Goal: Task Accomplishment & Management: Manage account settings

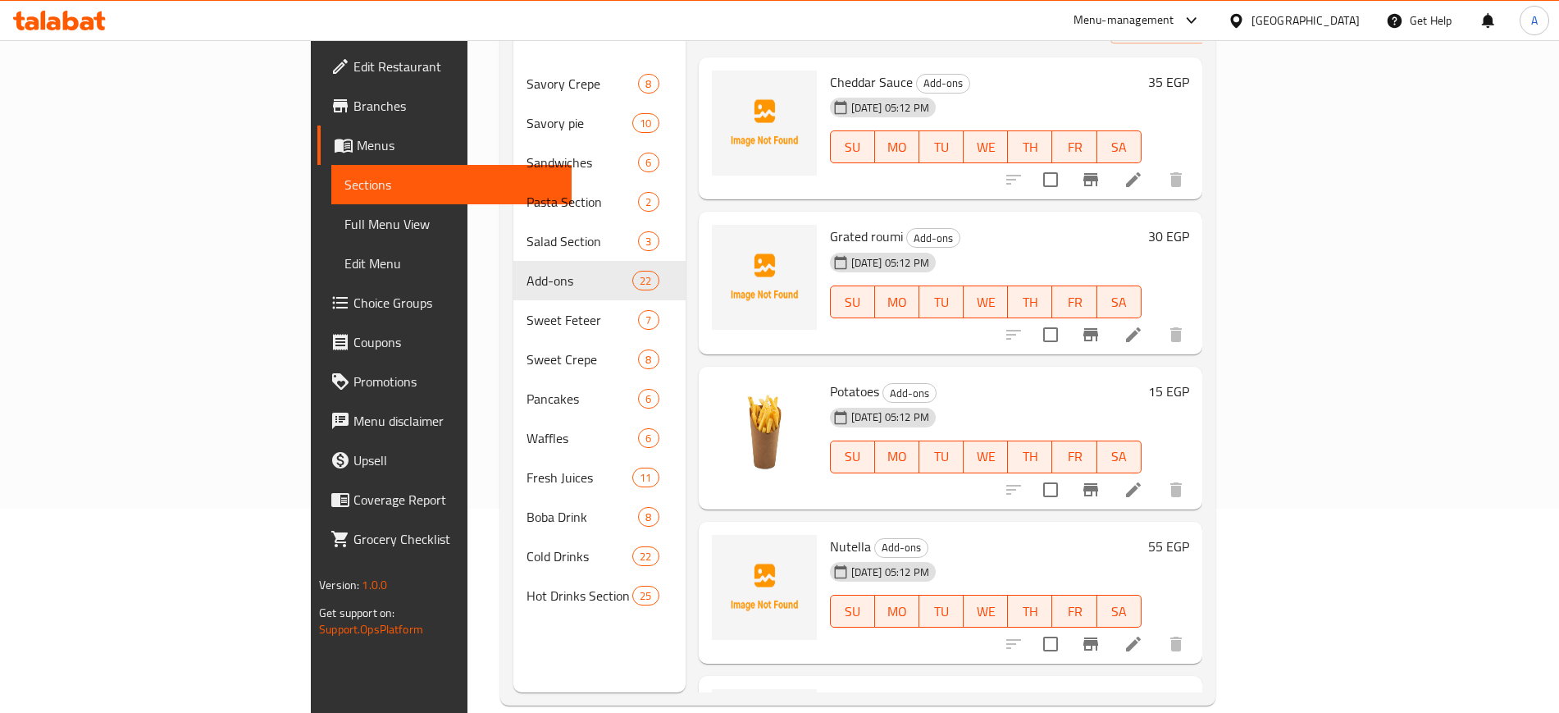
scroll to position [205, 0]
click at [354, 295] on span "Choice Groups" at bounding box center [456, 303] width 204 height 20
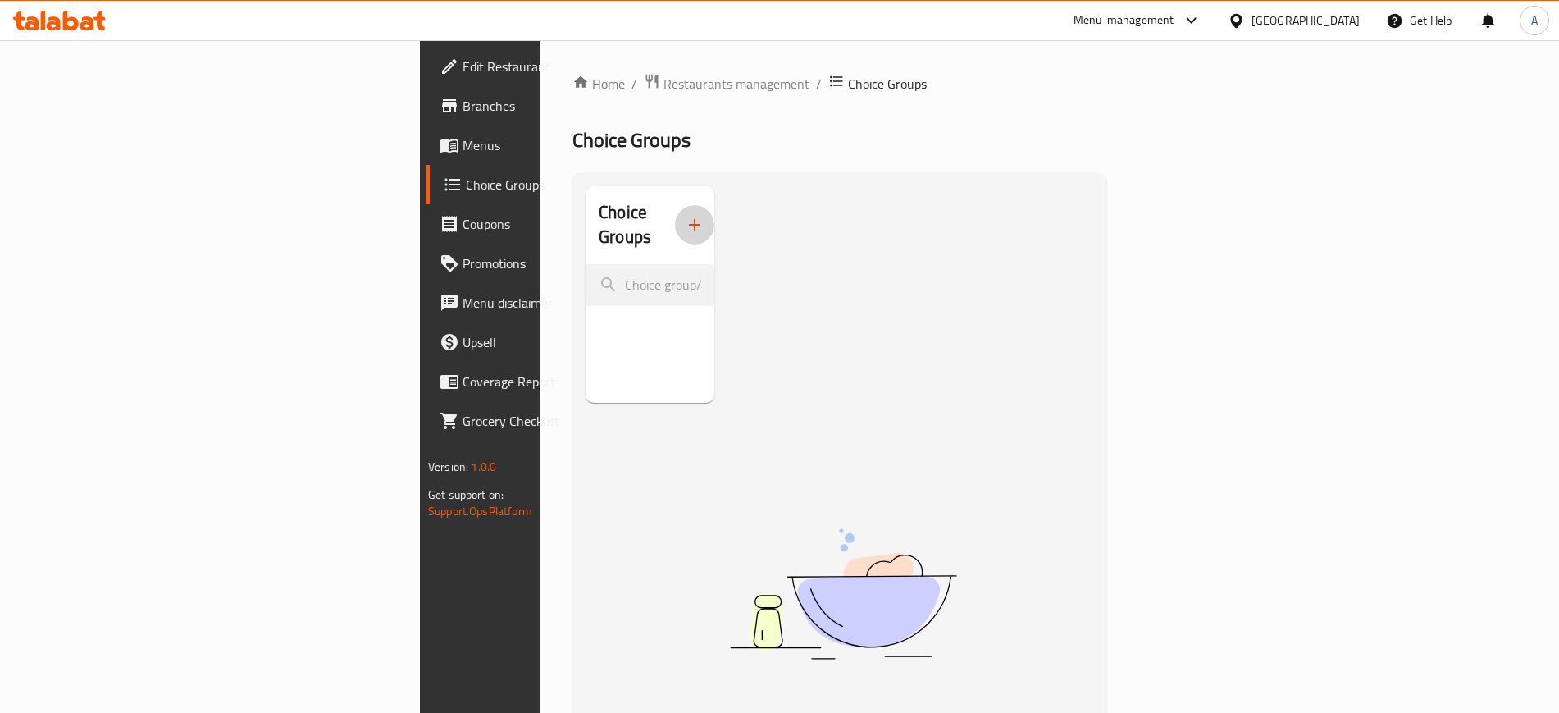
click at [675, 224] on button "button" at bounding box center [694, 224] width 39 height 39
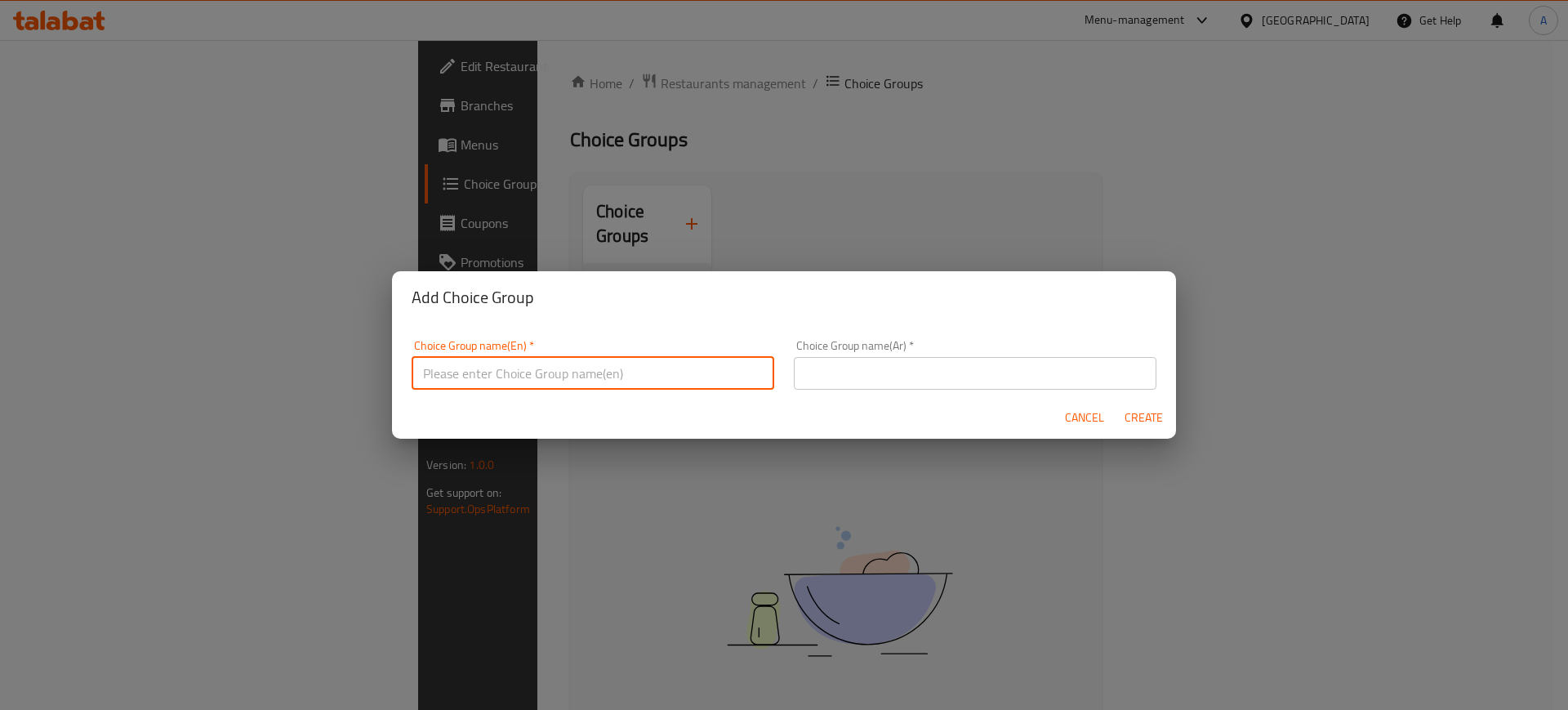
click at [624, 371] on input "text" at bounding box center [592, 372] width 362 height 33
type input "ADD ONS"
click at [818, 392] on form "Choice Group name(En)   * ADD ONS Choice Group name(En) * Choice Group name(Ar)…" at bounding box center [784, 381] width 784 height 116
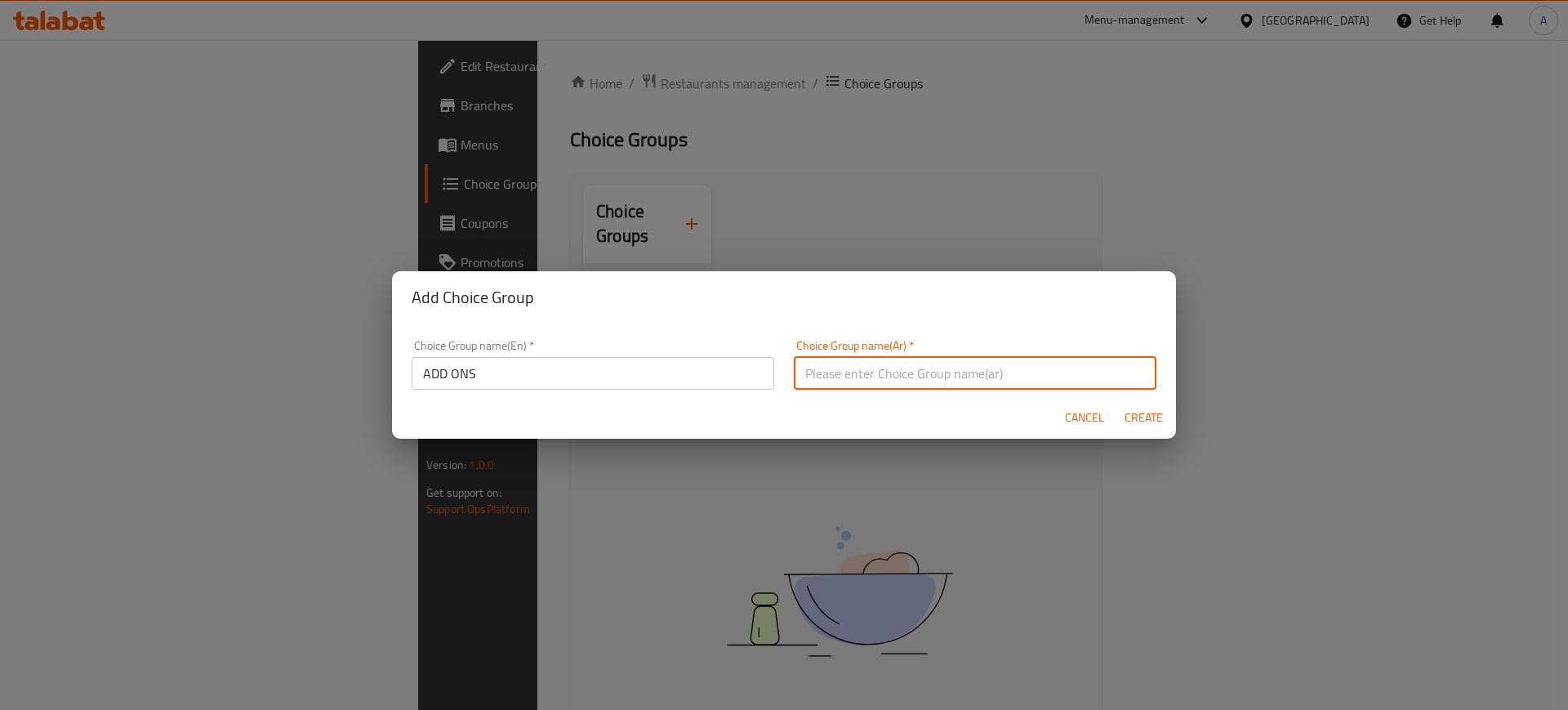
click at [826, 375] on input "text" at bounding box center [975, 372] width 362 height 33
type input "إضافات"
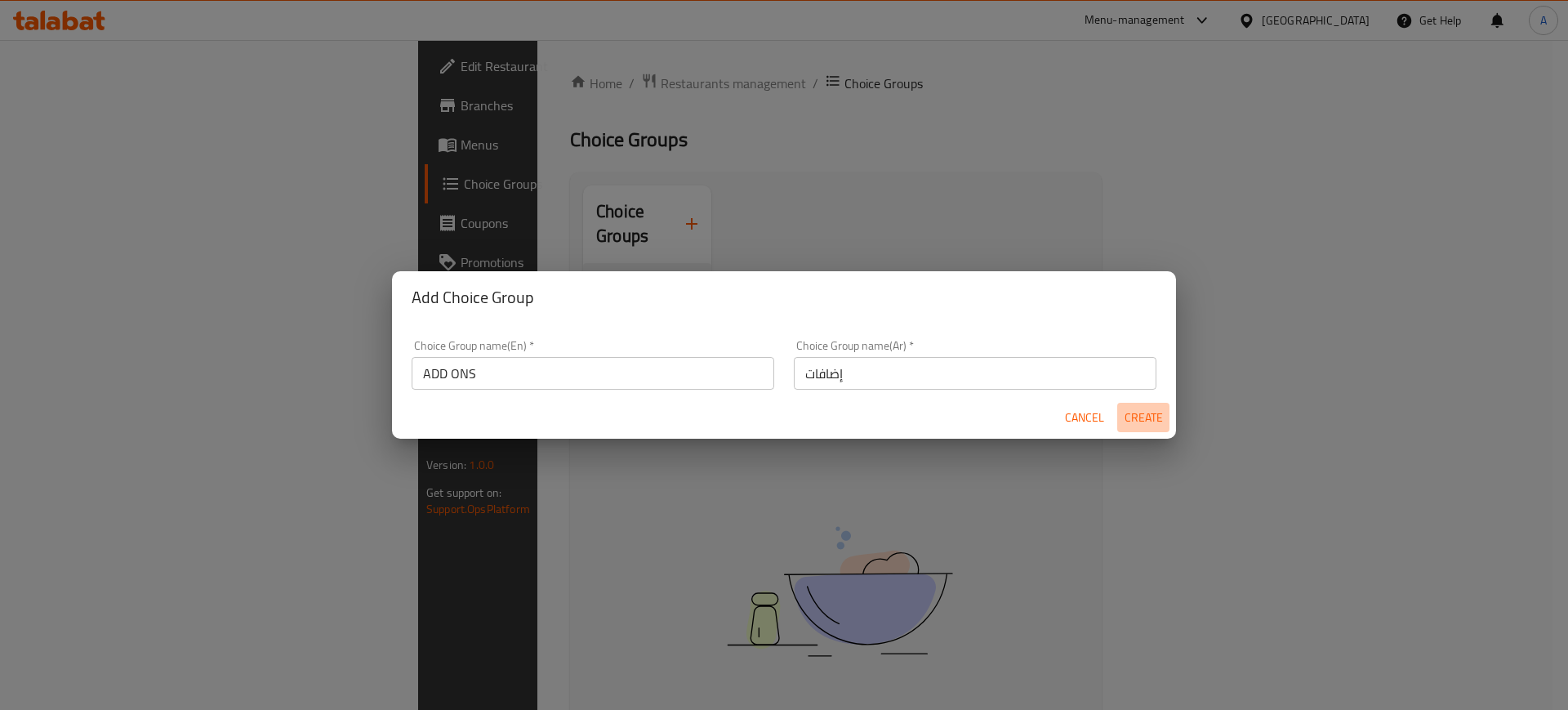
click at [1140, 426] on span "Create" at bounding box center [1143, 417] width 39 height 21
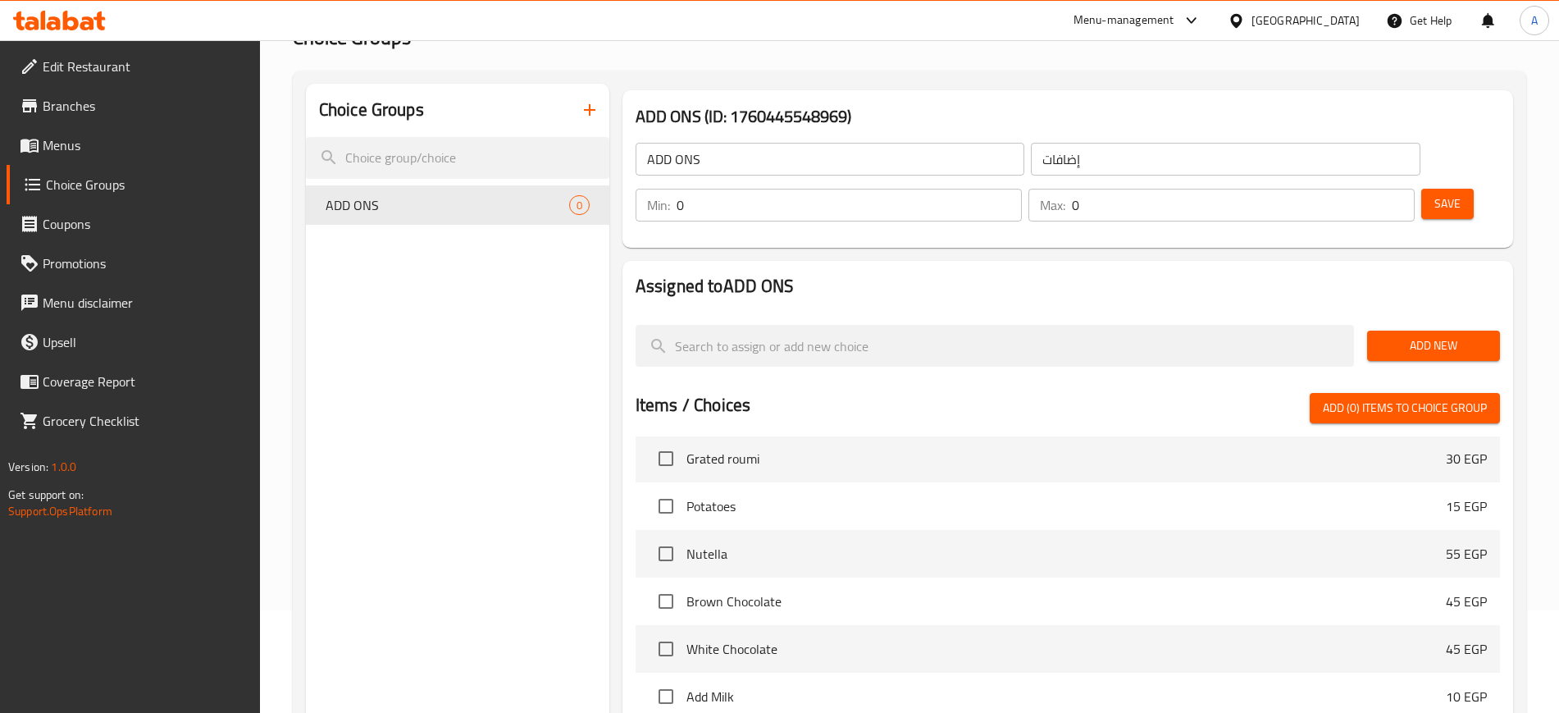
scroll to position [1846, 0]
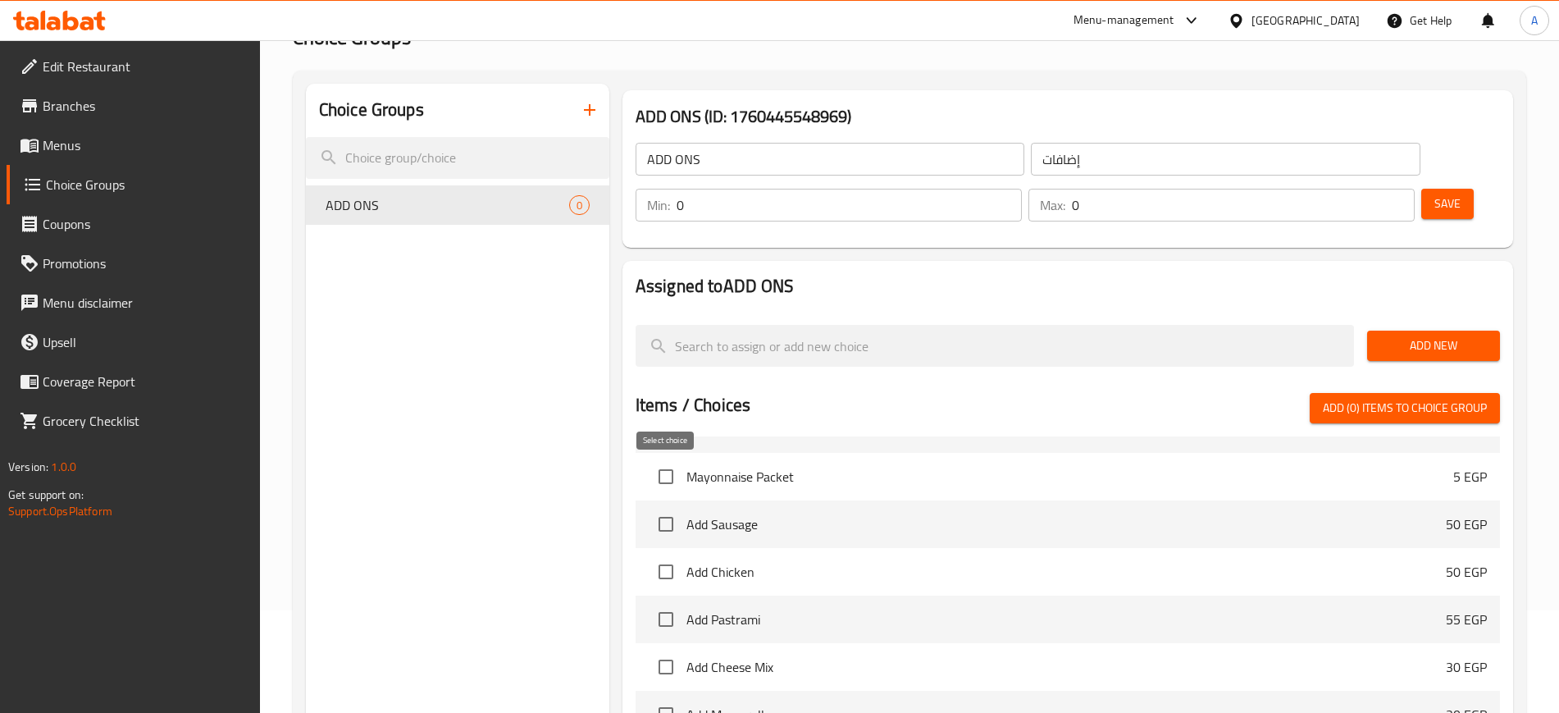
click at [667, 507] on input "checkbox" at bounding box center [666, 524] width 34 height 34
checkbox input "true"
click at [674, 555] on input "checkbox" at bounding box center [666, 572] width 34 height 34
checkbox input "true"
click at [662, 602] on input "checkbox" at bounding box center [666, 619] width 34 height 34
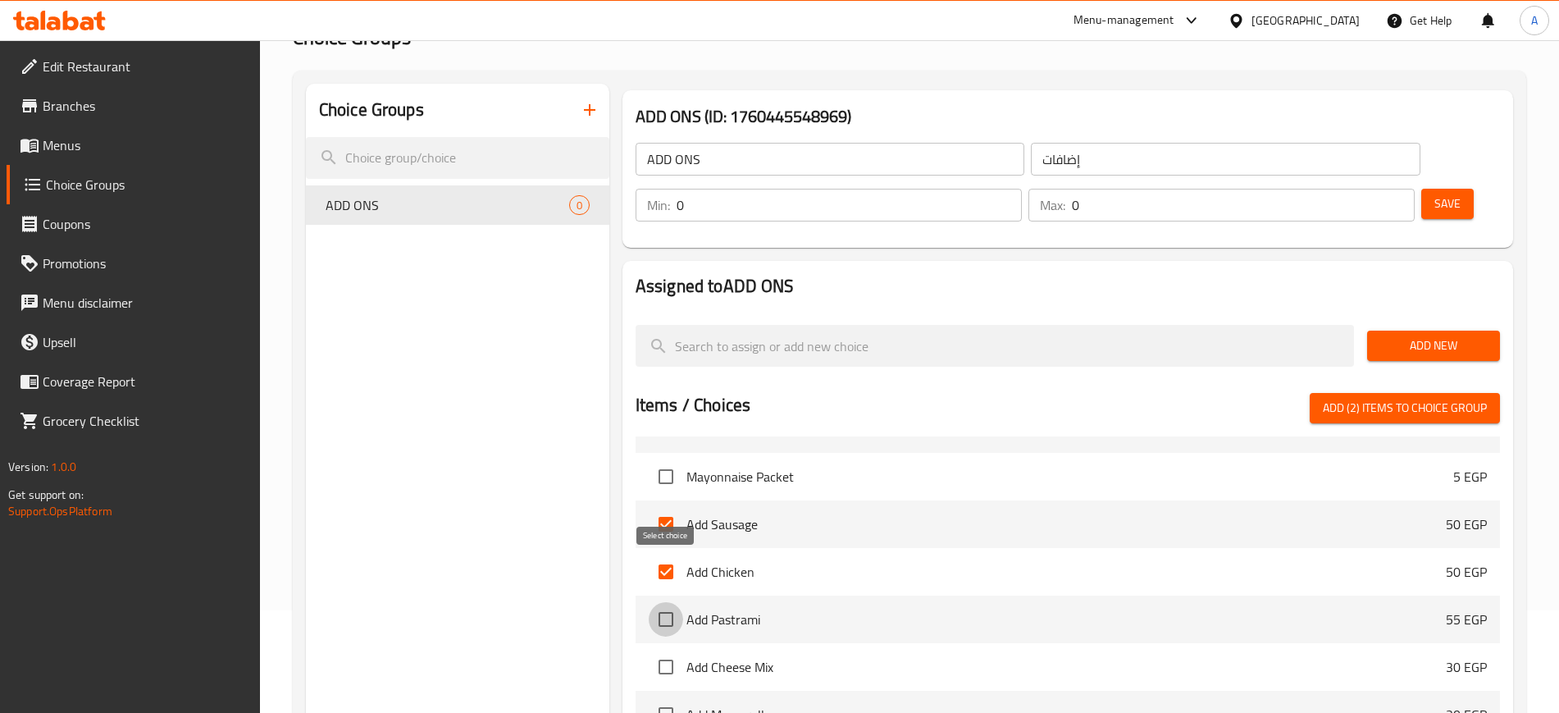
checkbox input "true"
click at [663, 650] on input "checkbox" at bounding box center [666, 667] width 34 height 34
checkbox input "true"
click at [661, 697] on input "checkbox" at bounding box center [666, 714] width 34 height 34
checkbox input "true"
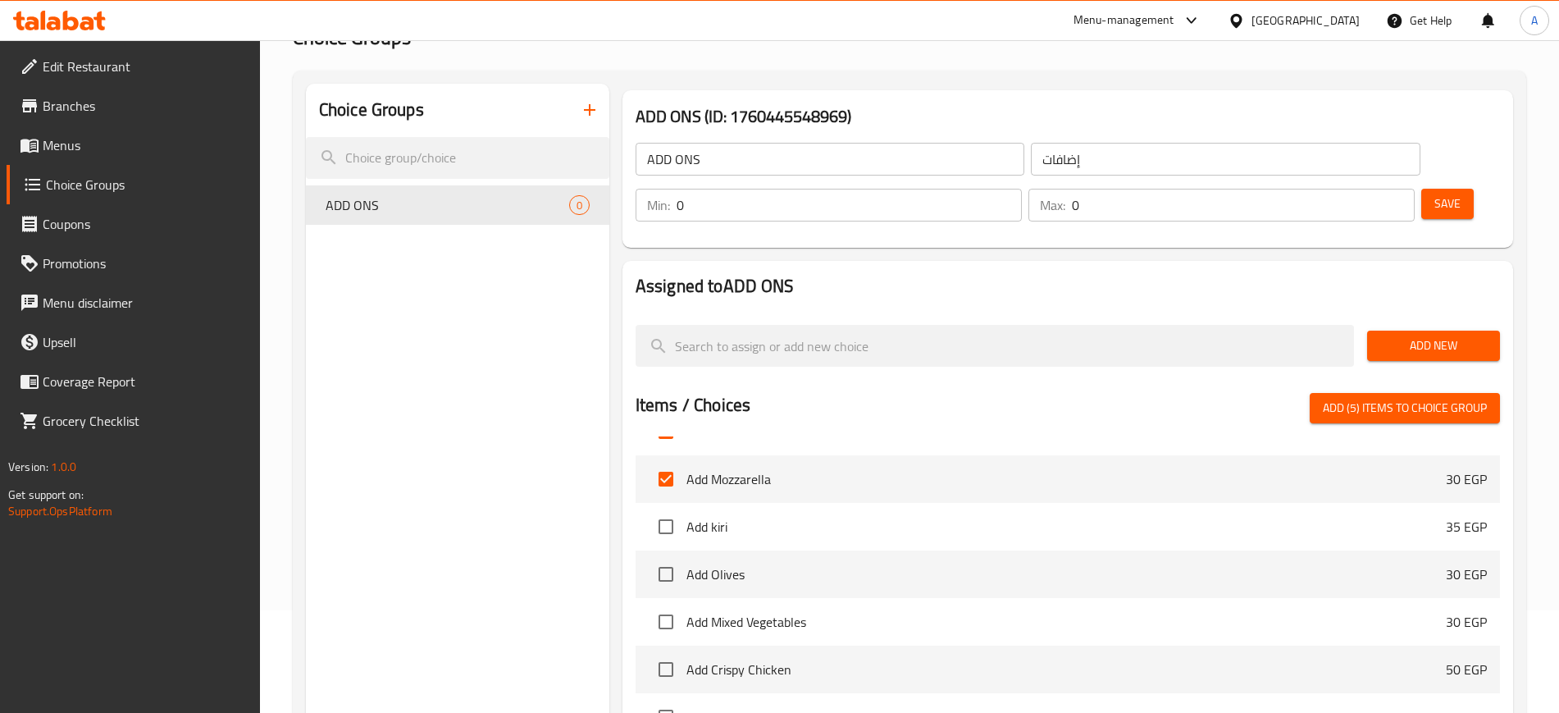
scroll to position [2051, 0]
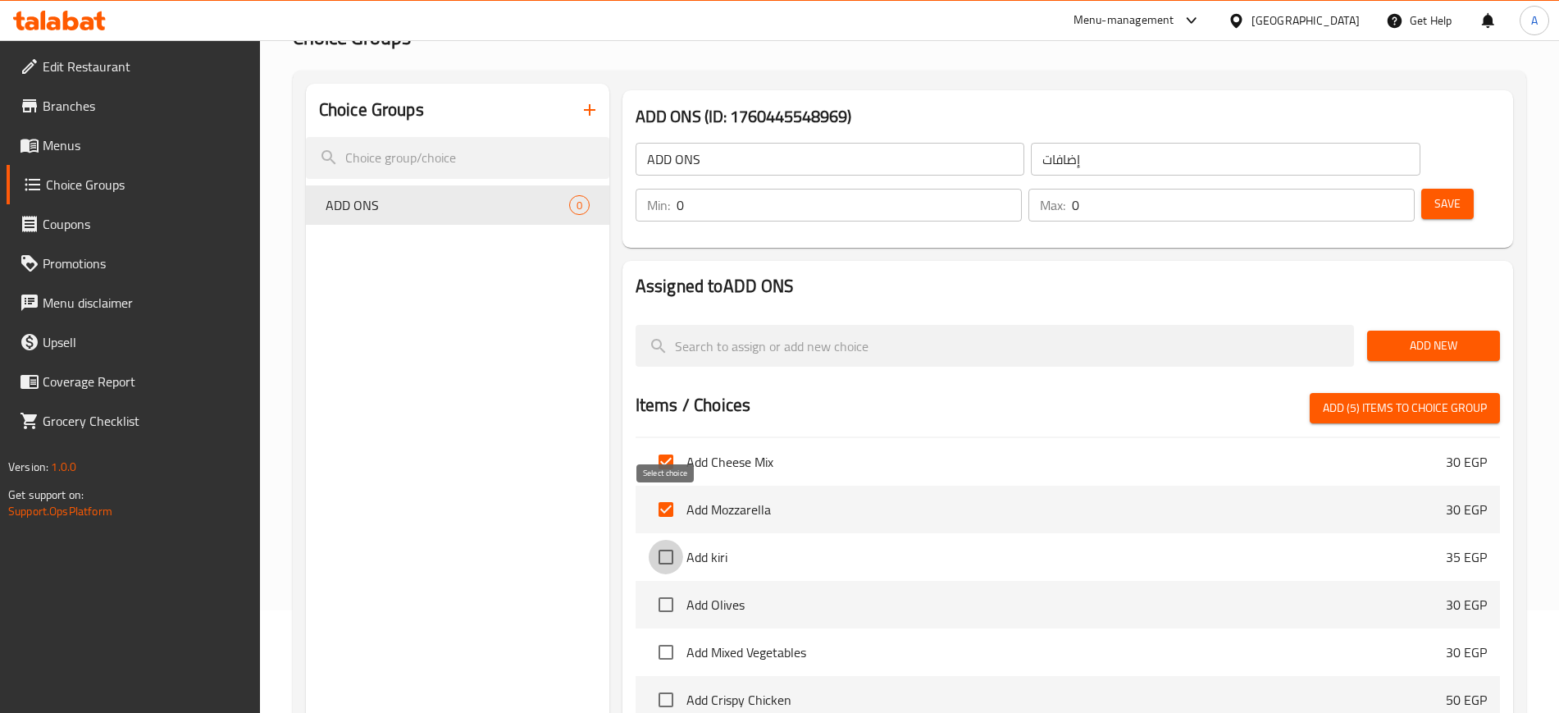
click at [665, 540] on input "checkbox" at bounding box center [666, 557] width 34 height 34
checkbox input "true"
click at [664, 587] on input "checkbox" at bounding box center [666, 604] width 34 height 34
checkbox input "true"
click at [662, 635] on input "checkbox" at bounding box center [666, 652] width 34 height 34
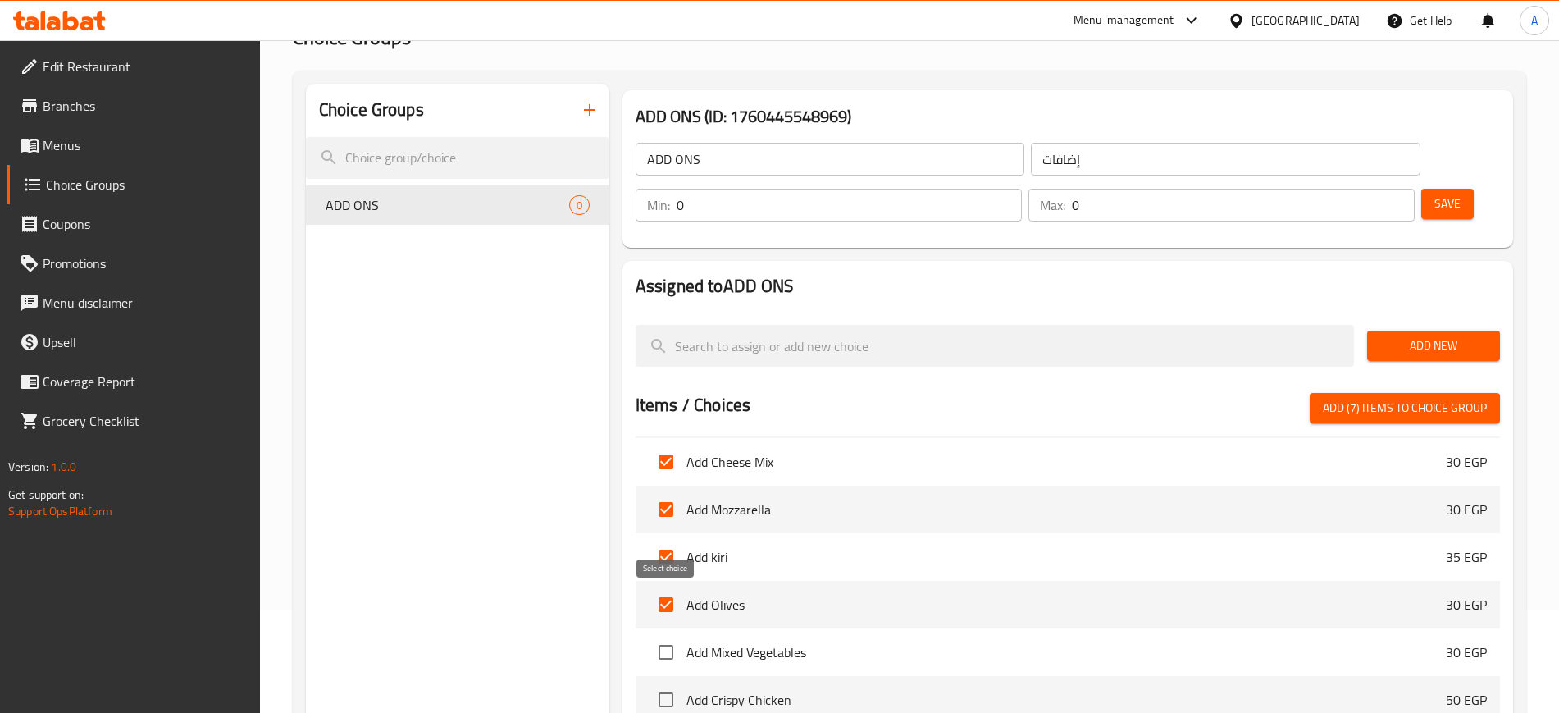
checkbox input "true"
click at [664, 683] on input "checkbox" at bounding box center [666, 700] width 34 height 34
checkbox input "true"
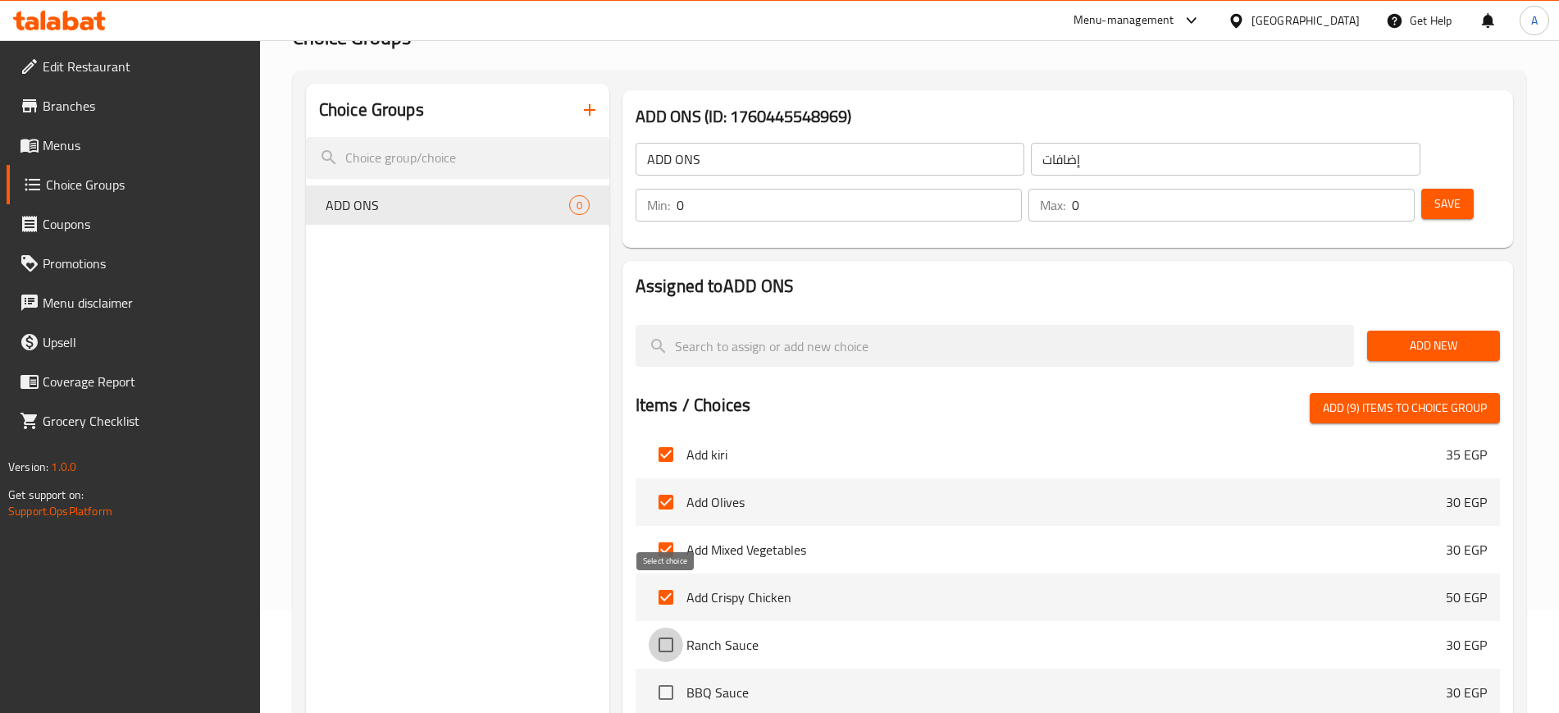
click at [671, 628] on input "checkbox" at bounding box center [666, 645] width 34 height 34
checkbox input "true"
click at [665, 675] on input "checkbox" at bounding box center [666, 692] width 34 height 34
checkbox input "true"
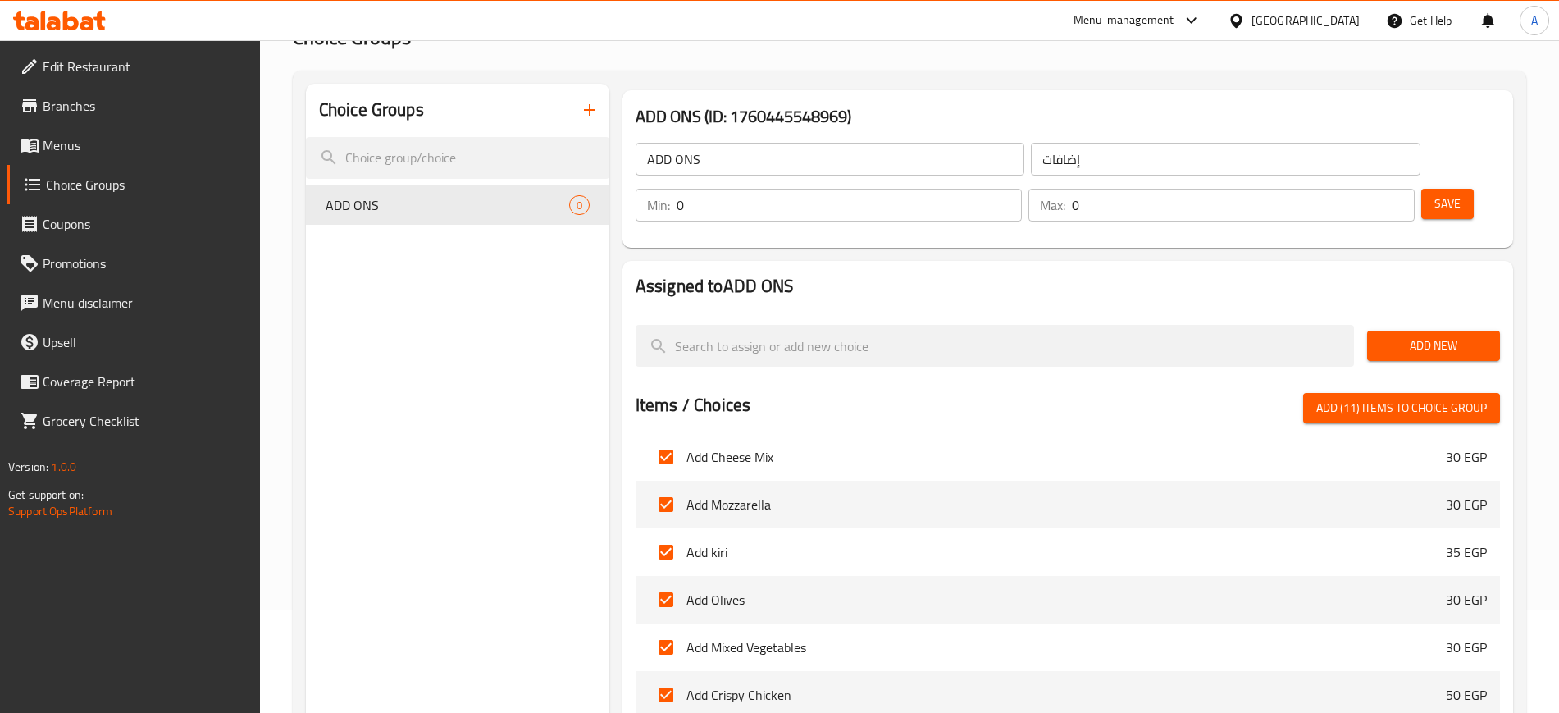
scroll to position [2051, 0]
click at [1408, 398] on span "Add (11) items to choice group" at bounding box center [1402, 408] width 171 height 21
checkbox input "false"
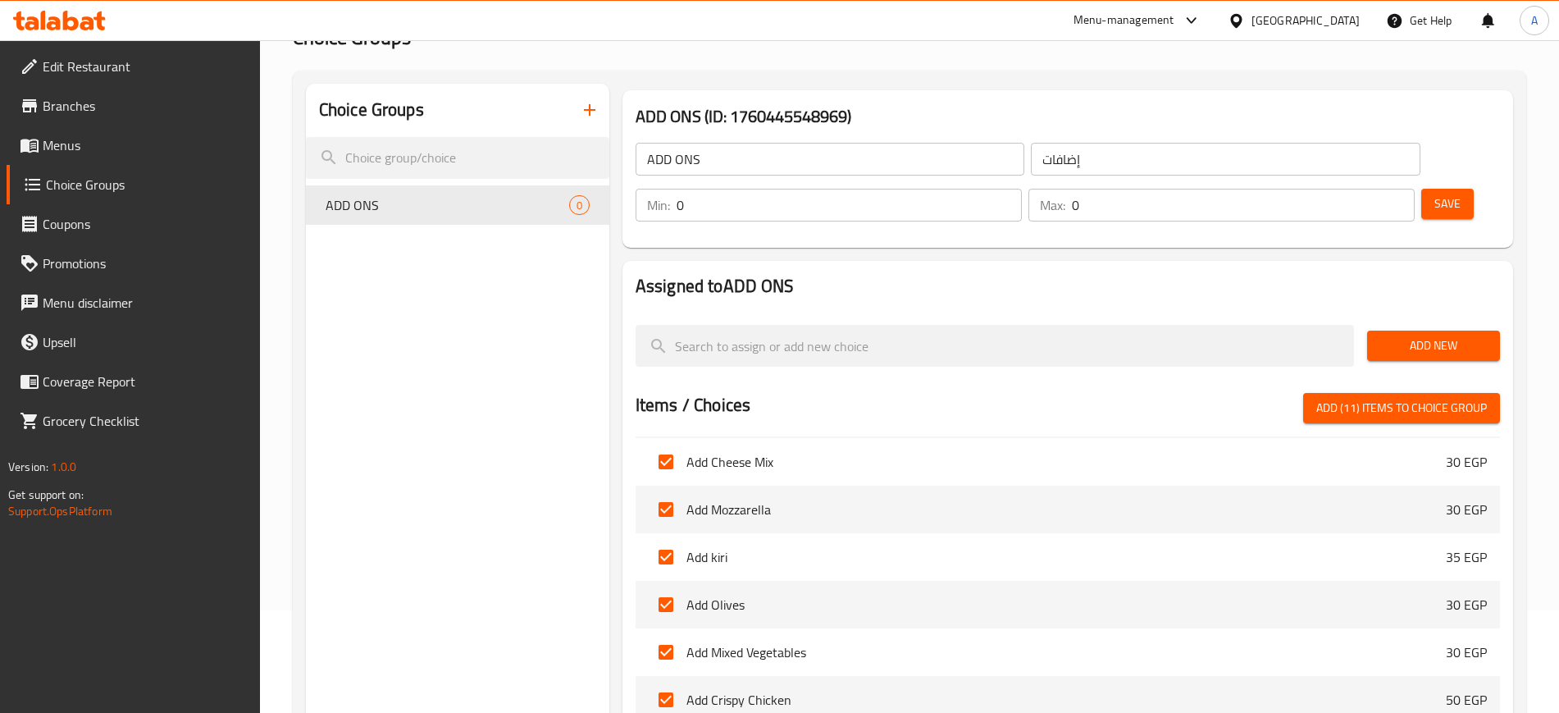
checkbox input "false"
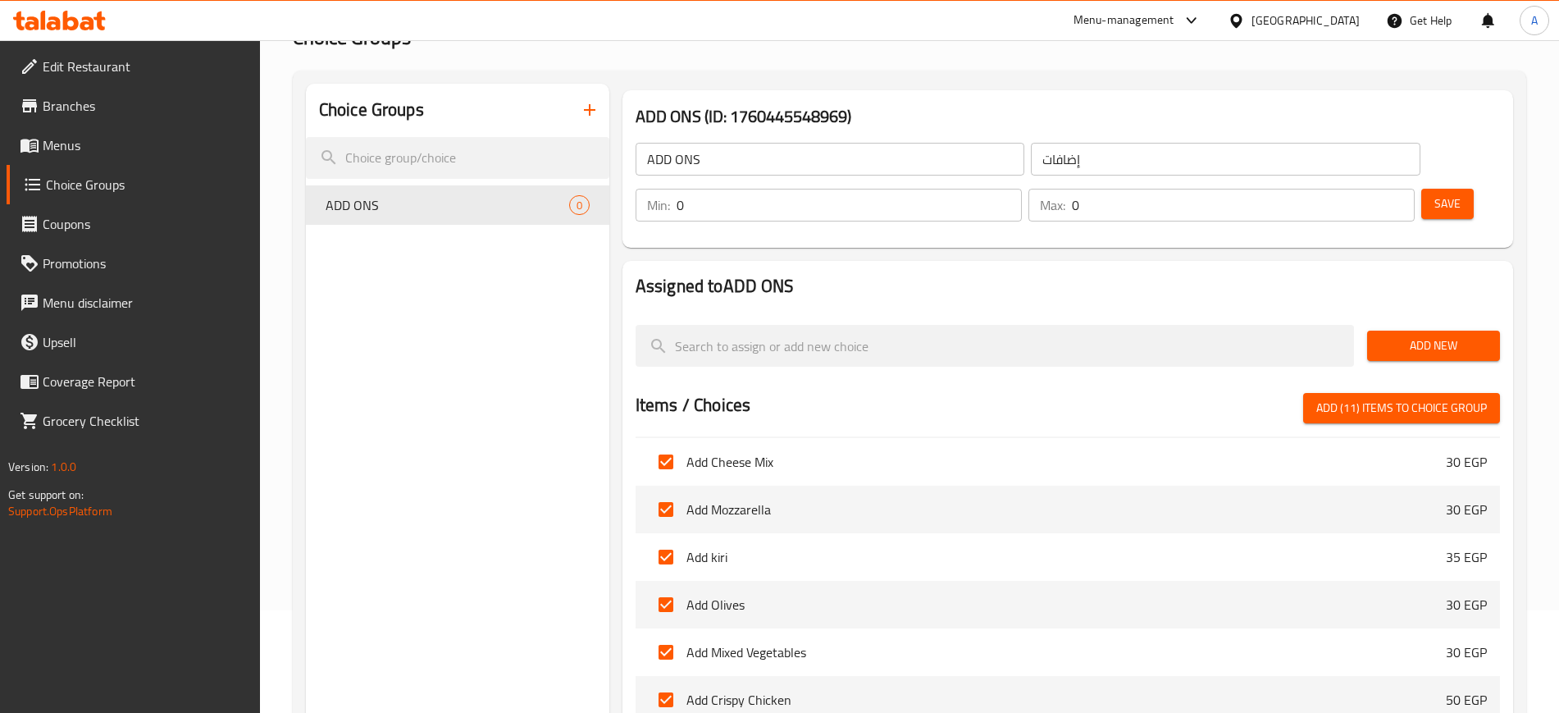
checkbox input "false"
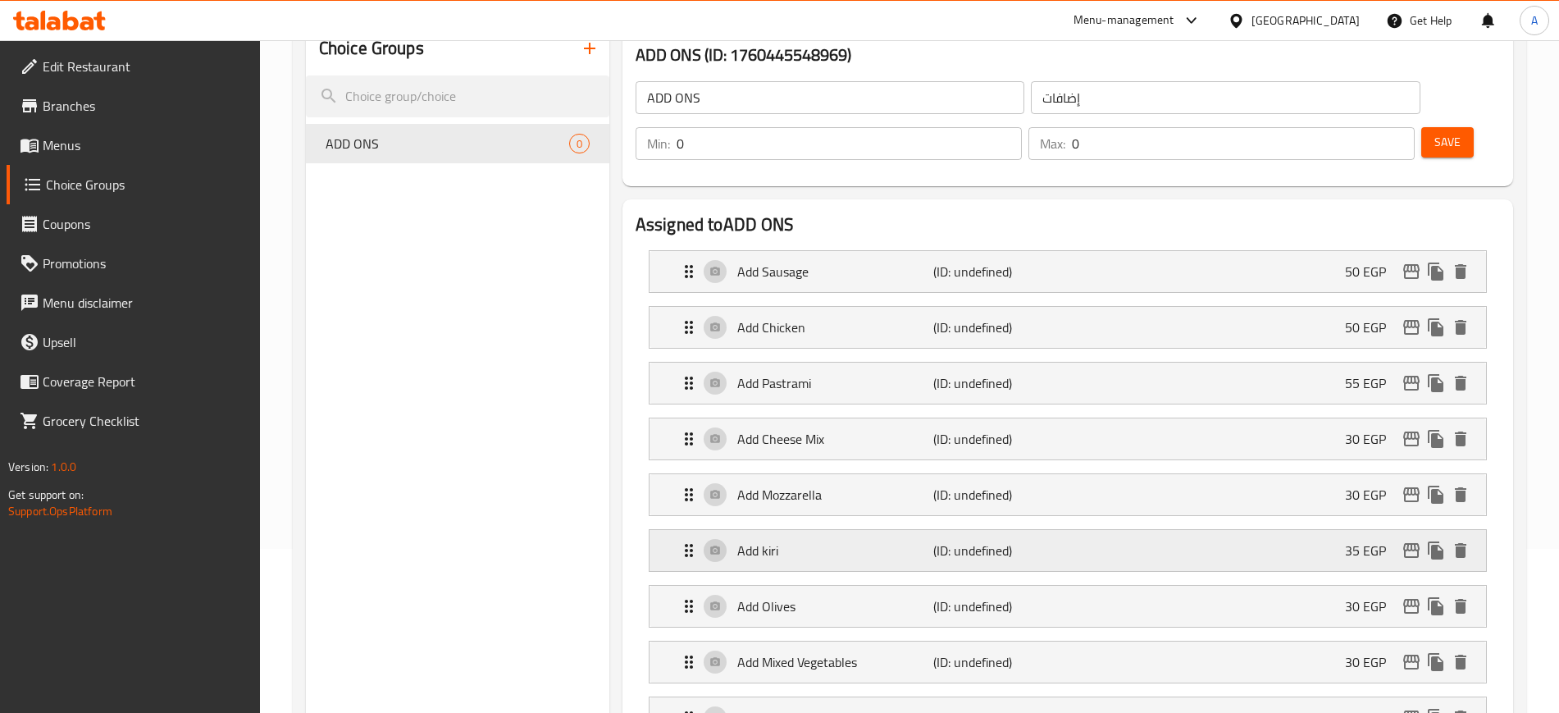
scroll to position [0, 0]
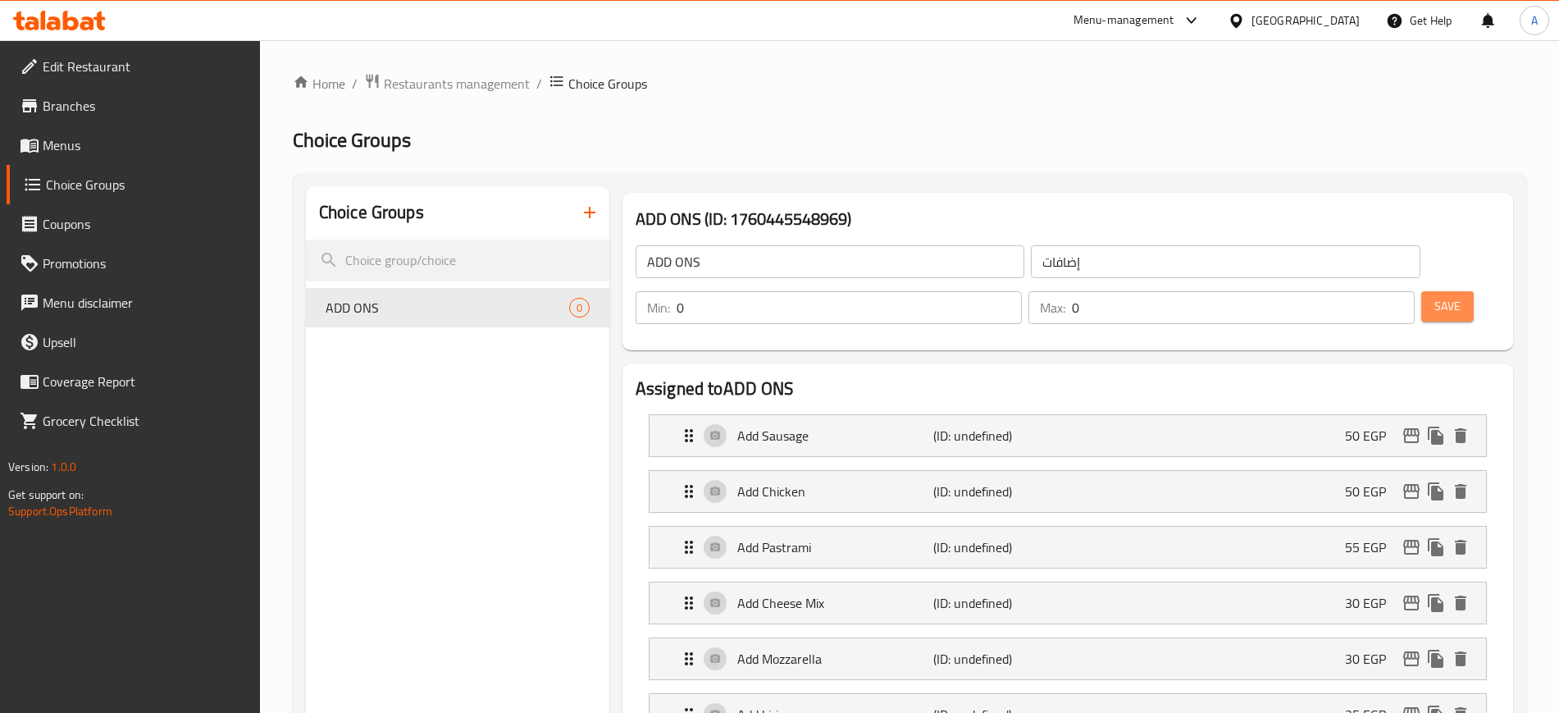
click at [1435, 296] on span "Save" at bounding box center [1448, 306] width 26 height 21
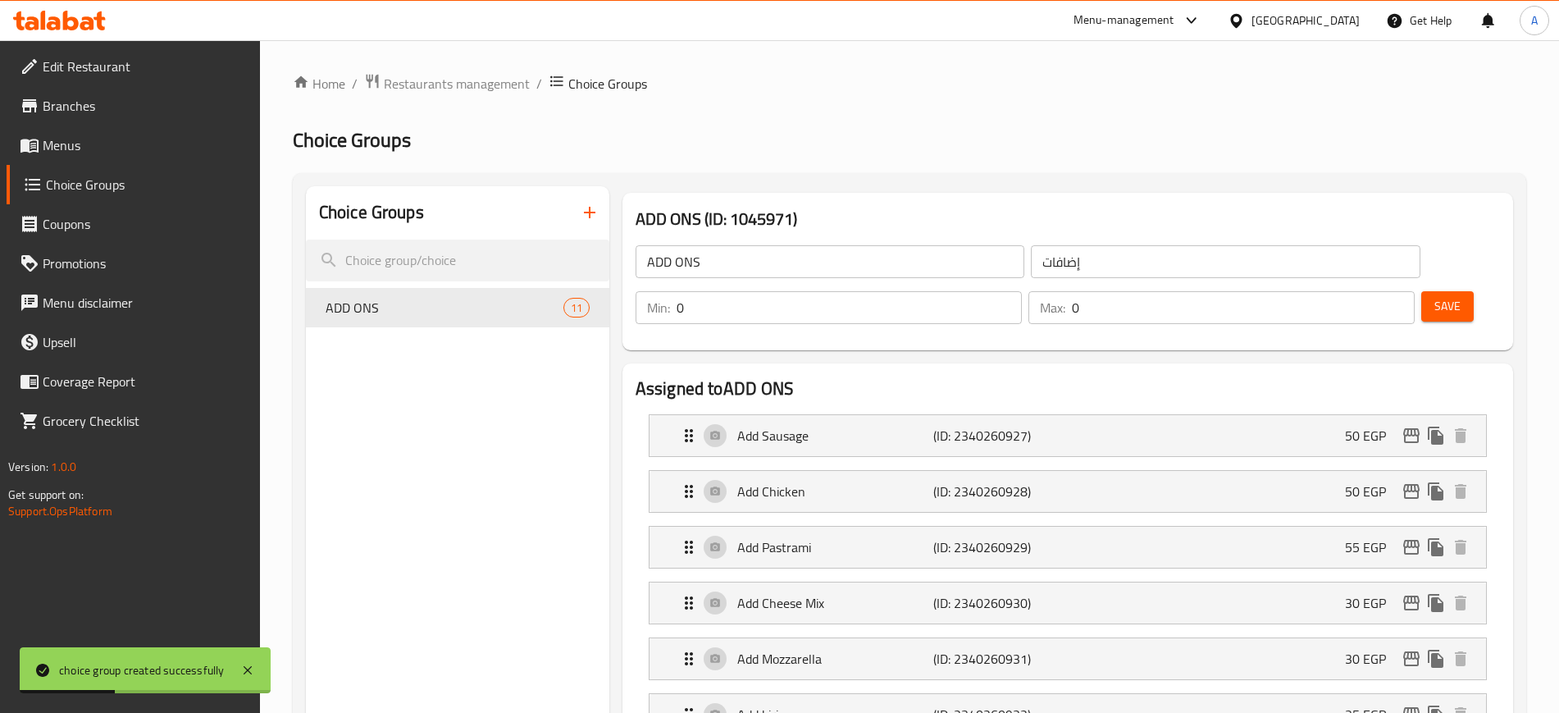
click at [79, 139] on span "Menus" at bounding box center [145, 145] width 204 height 20
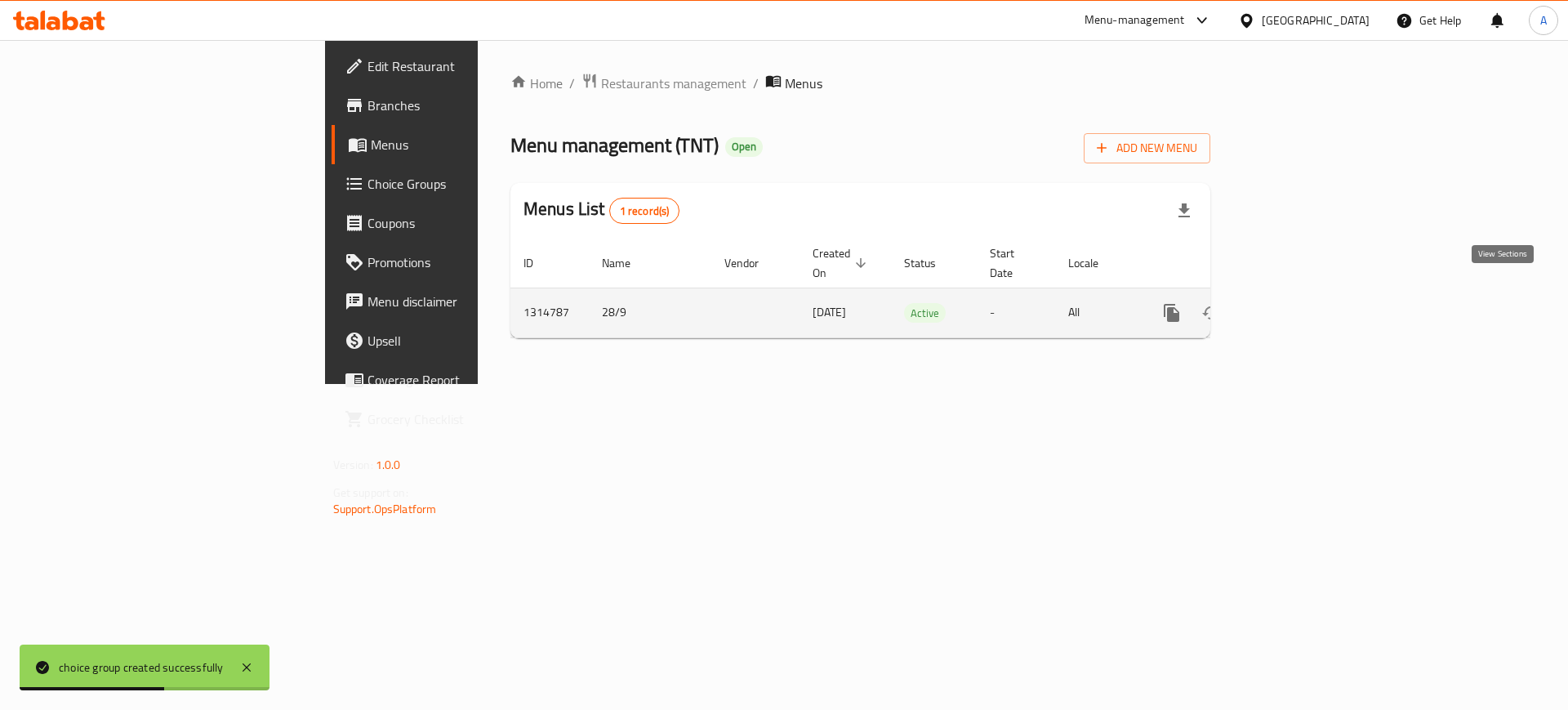
click at [1299, 303] on icon "enhanced table" at bounding box center [1289, 313] width 20 height 20
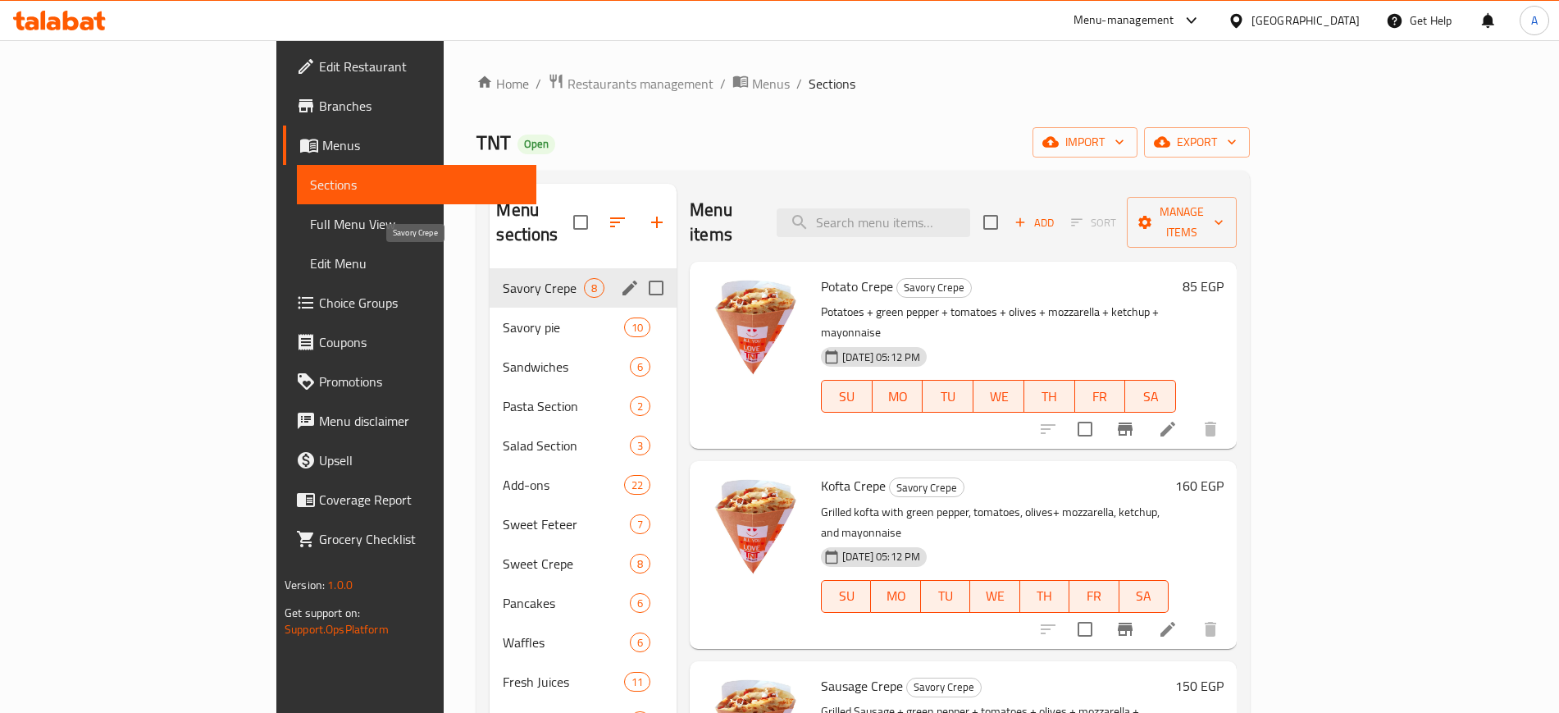
click at [503, 278] on span "Savory Crepe" at bounding box center [543, 288] width 81 height 20
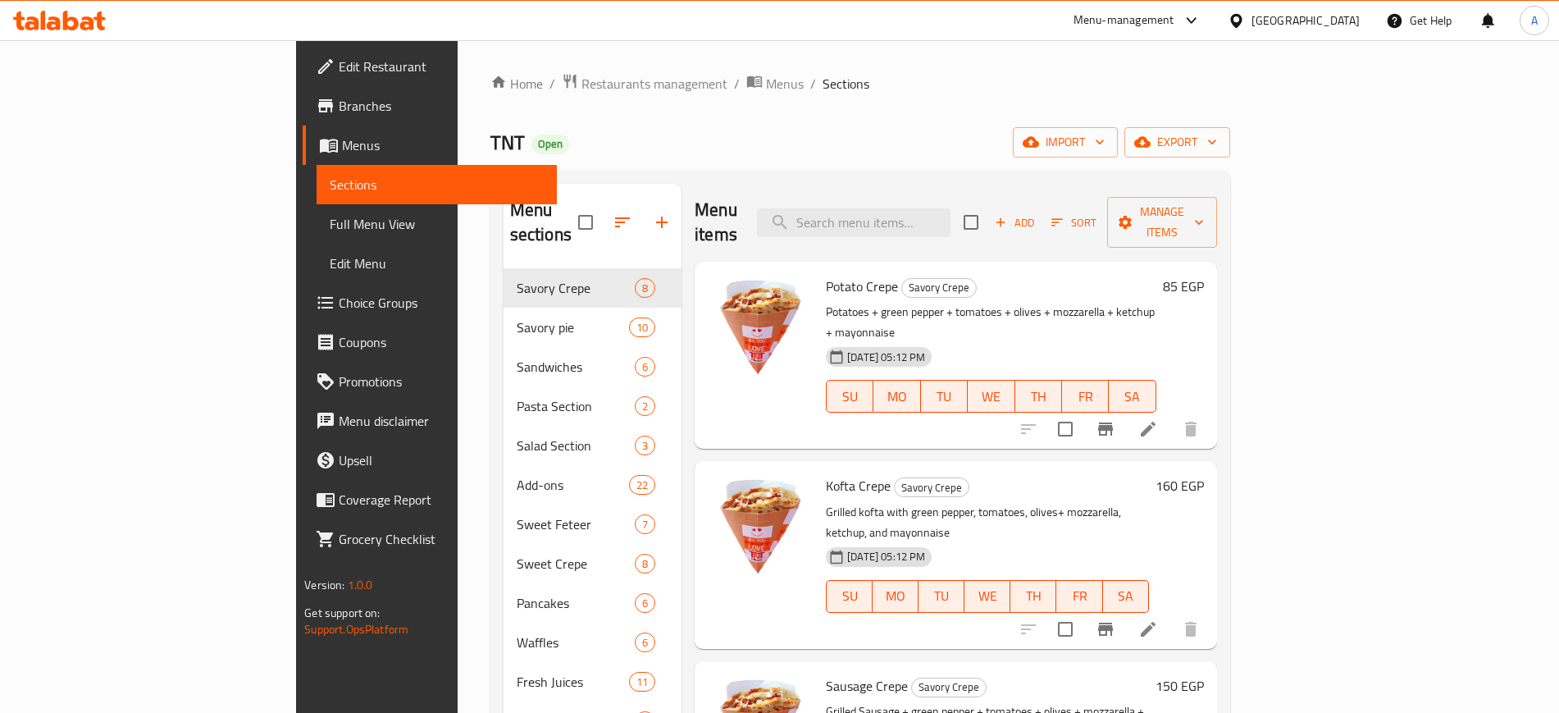
click at [1158, 419] on icon at bounding box center [1149, 429] width 20 height 20
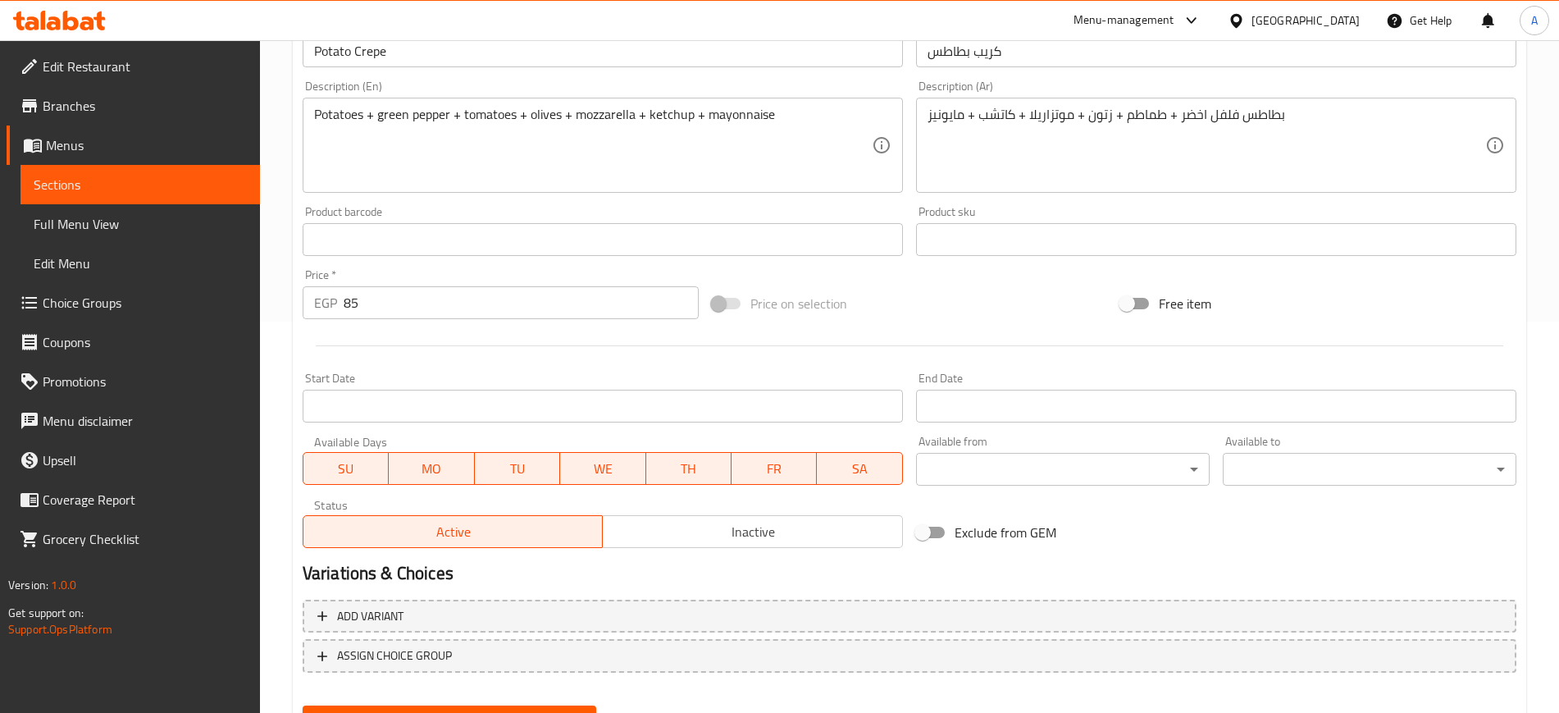
scroll to position [470, 0]
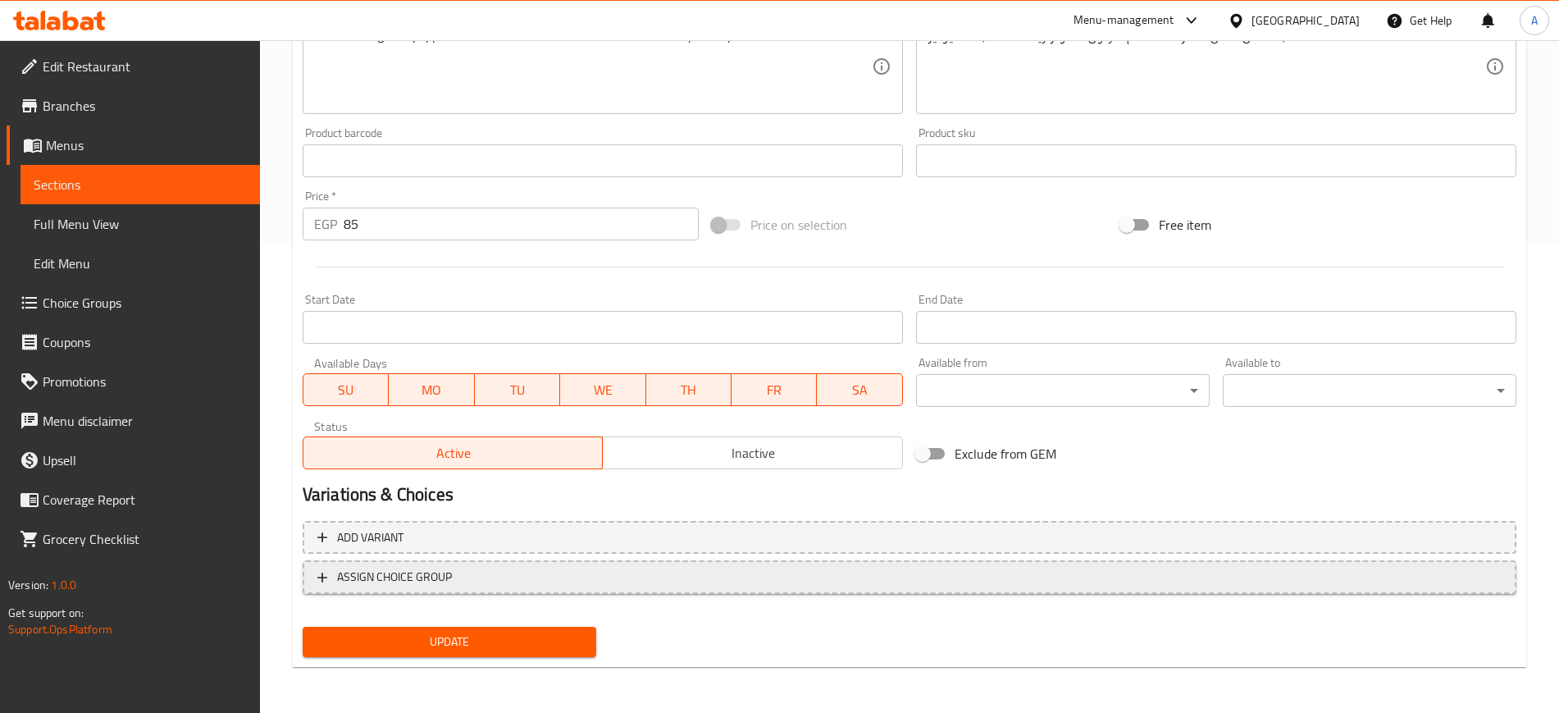
click at [379, 582] on span "ASSIGN CHOICE GROUP" at bounding box center [394, 577] width 115 height 21
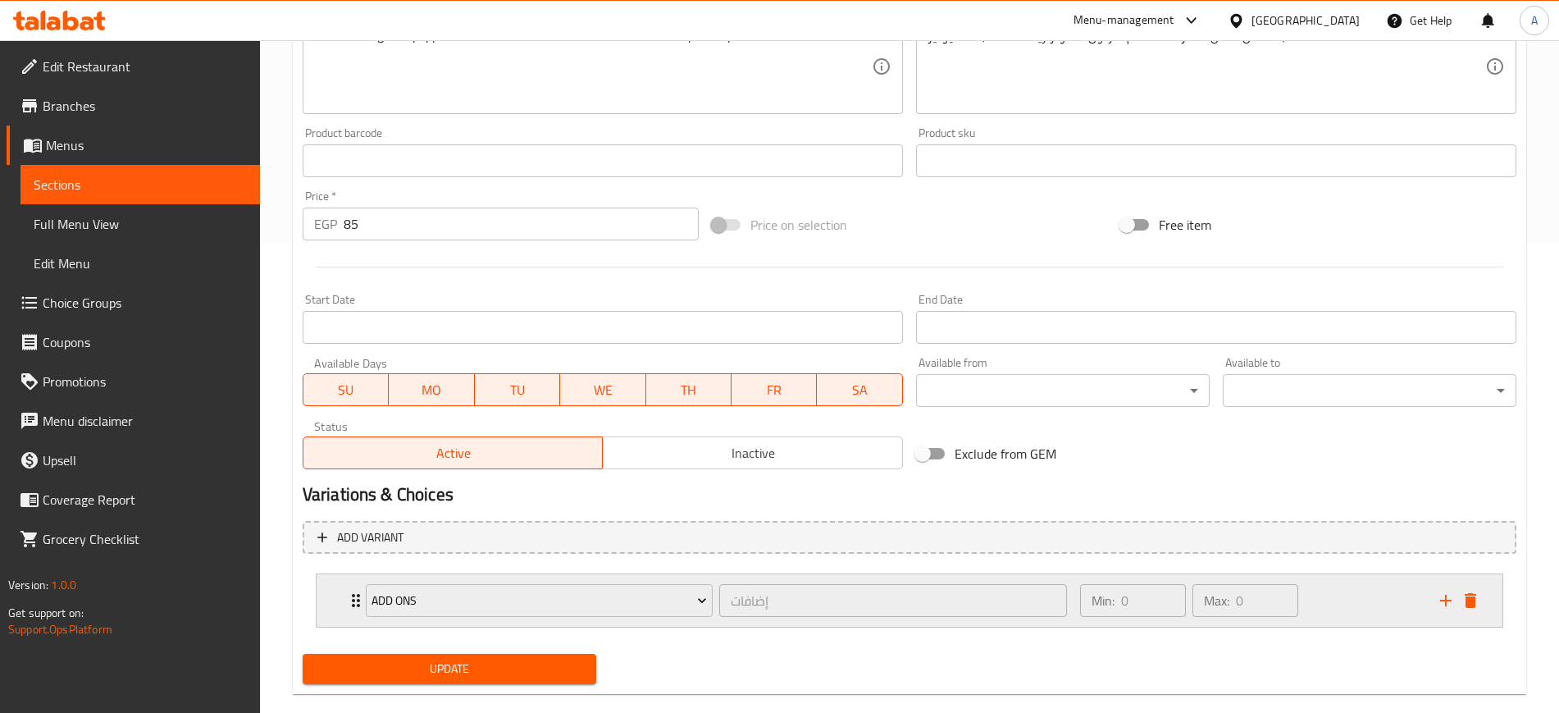
click at [354, 600] on icon "Expand" at bounding box center [356, 600] width 8 height 13
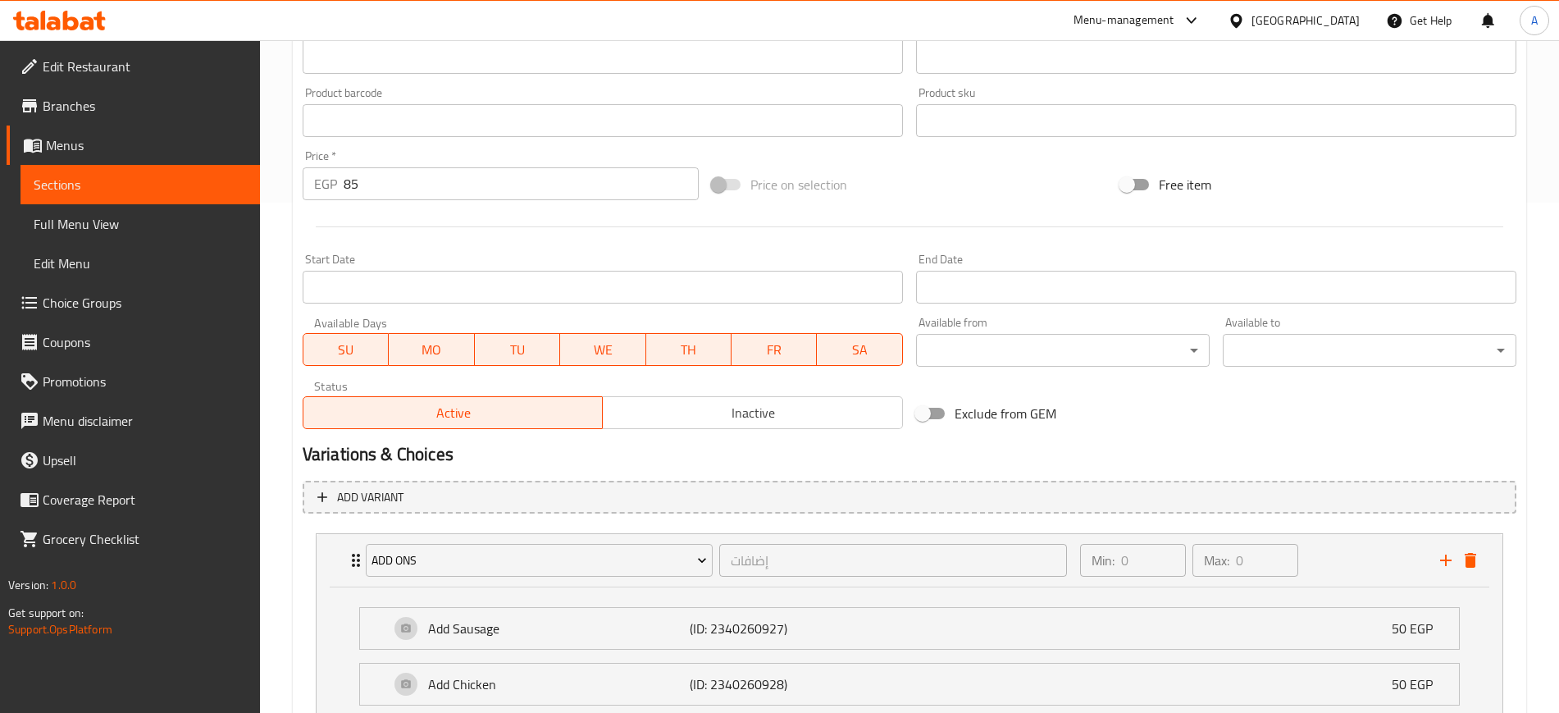
scroll to position [675, 0]
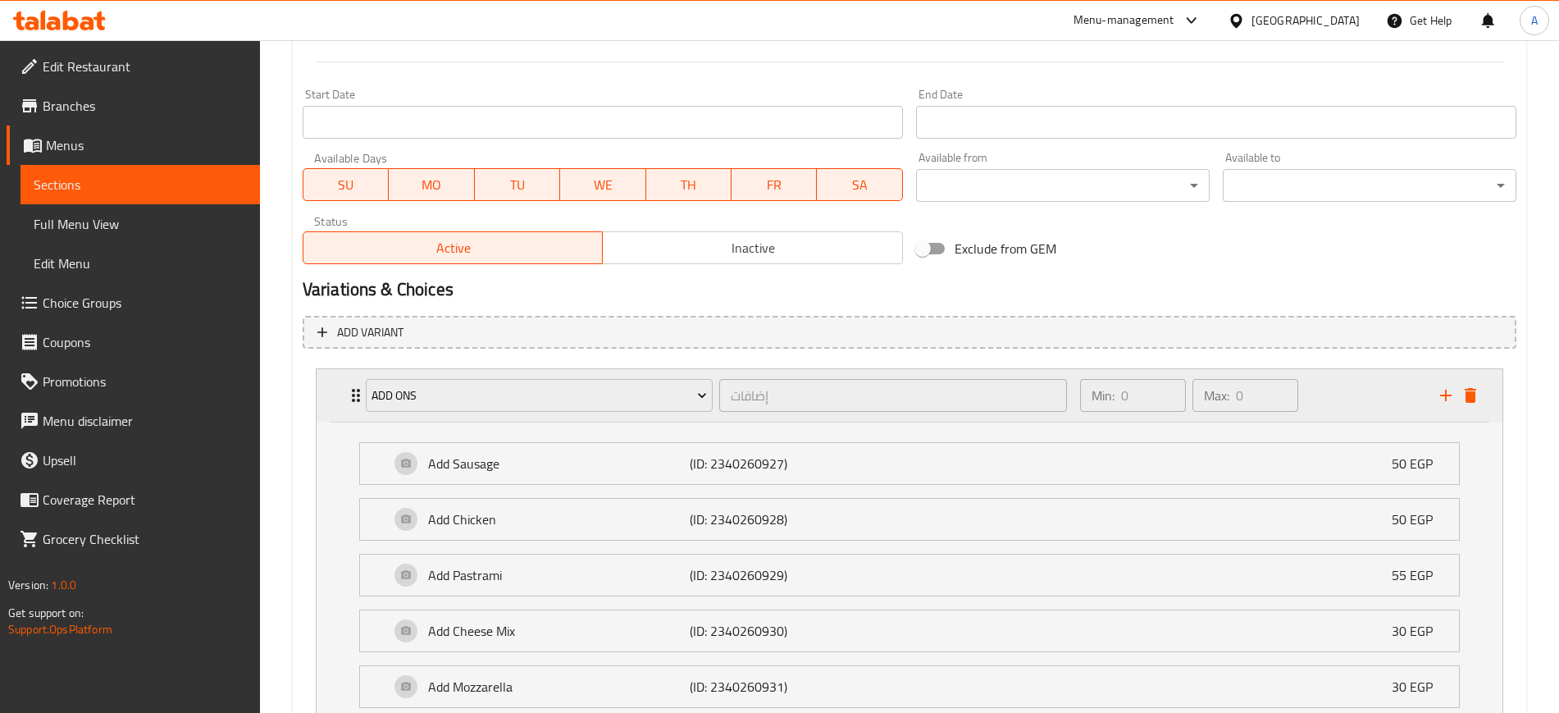
click at [341, 405] on div "ADD ONS إضافات ​ Min: 0 ​ Max: 0 ​" at bounding box center [910, 395] width 1186 height 53
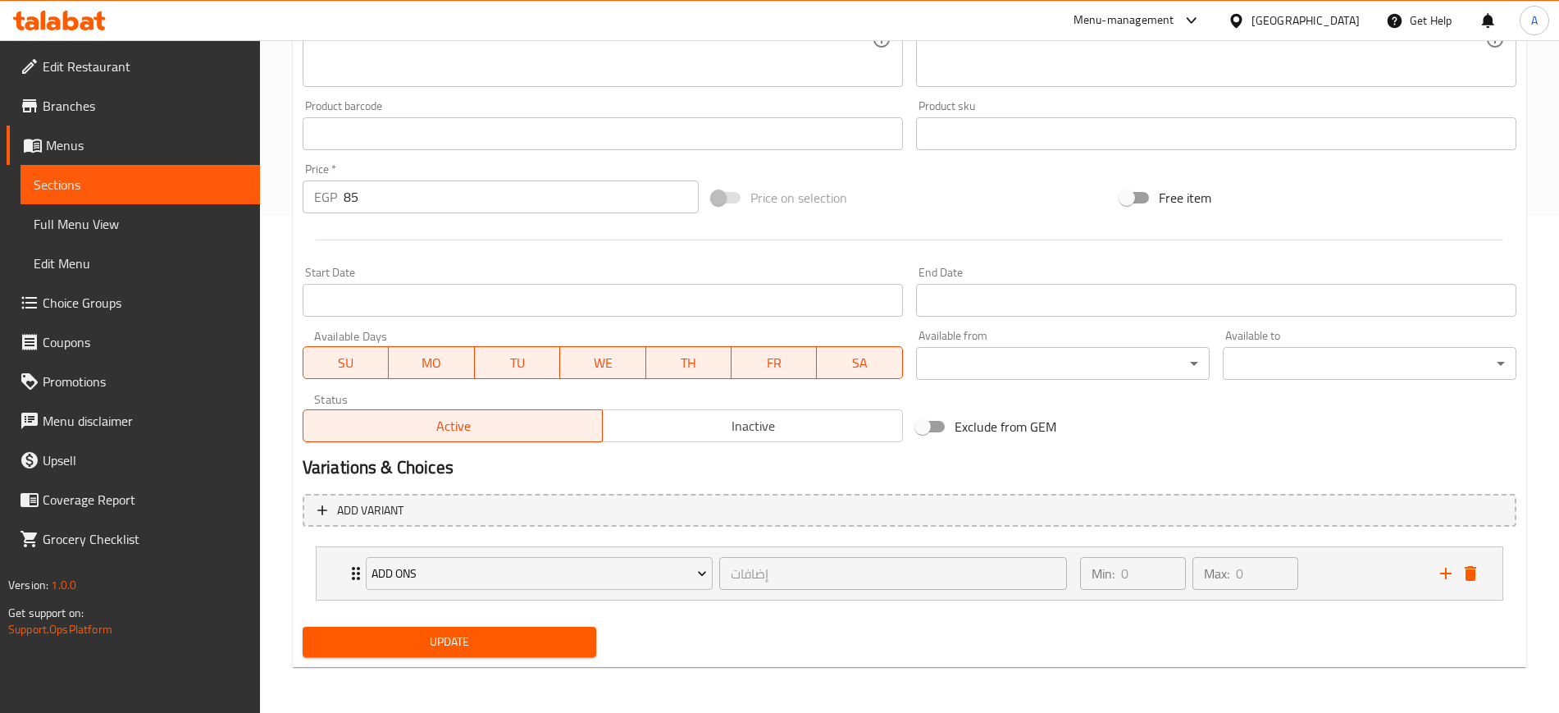
scroll to position [497, 0]
click at [441, 646] on span "Update" at bounding box center [449, 642] width 267 height 21
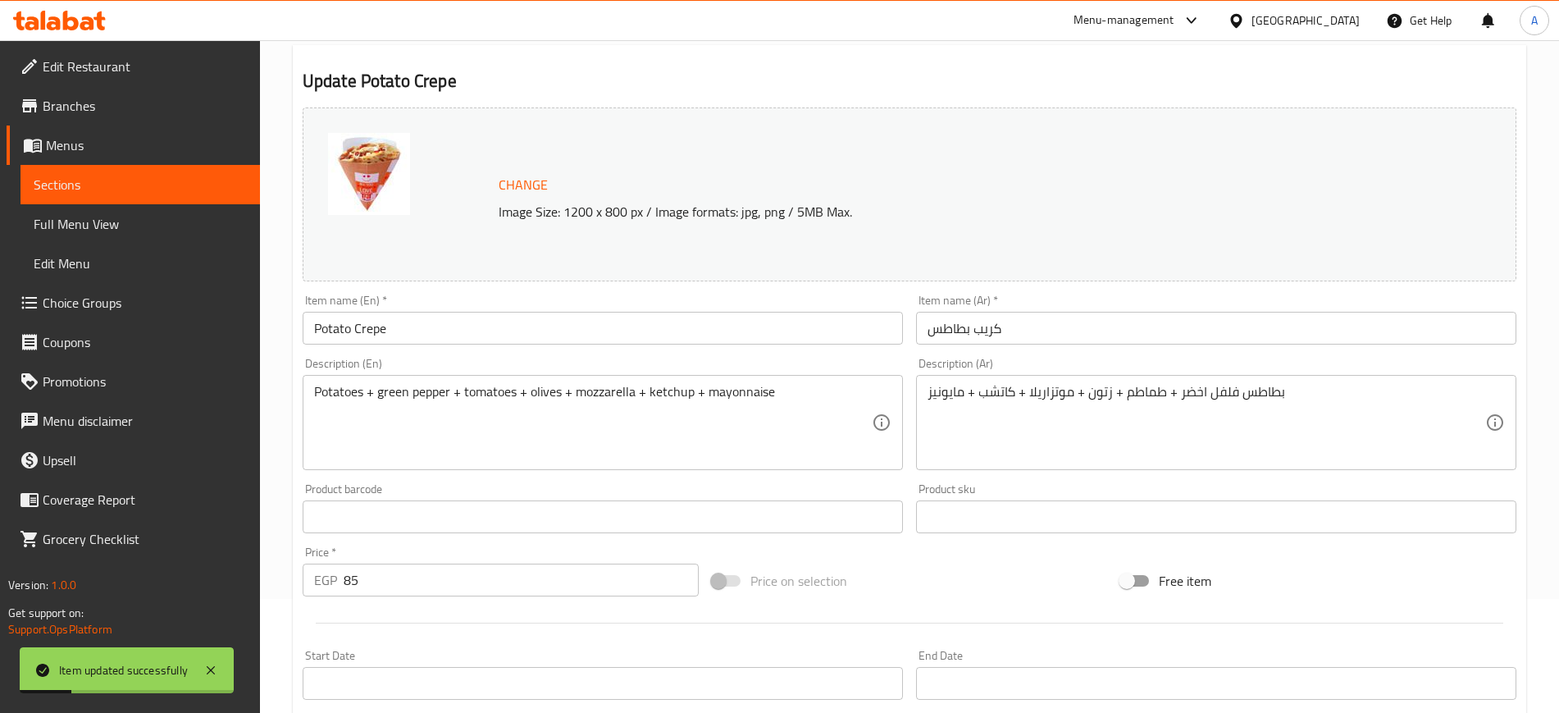
scroll to position [0, 0]
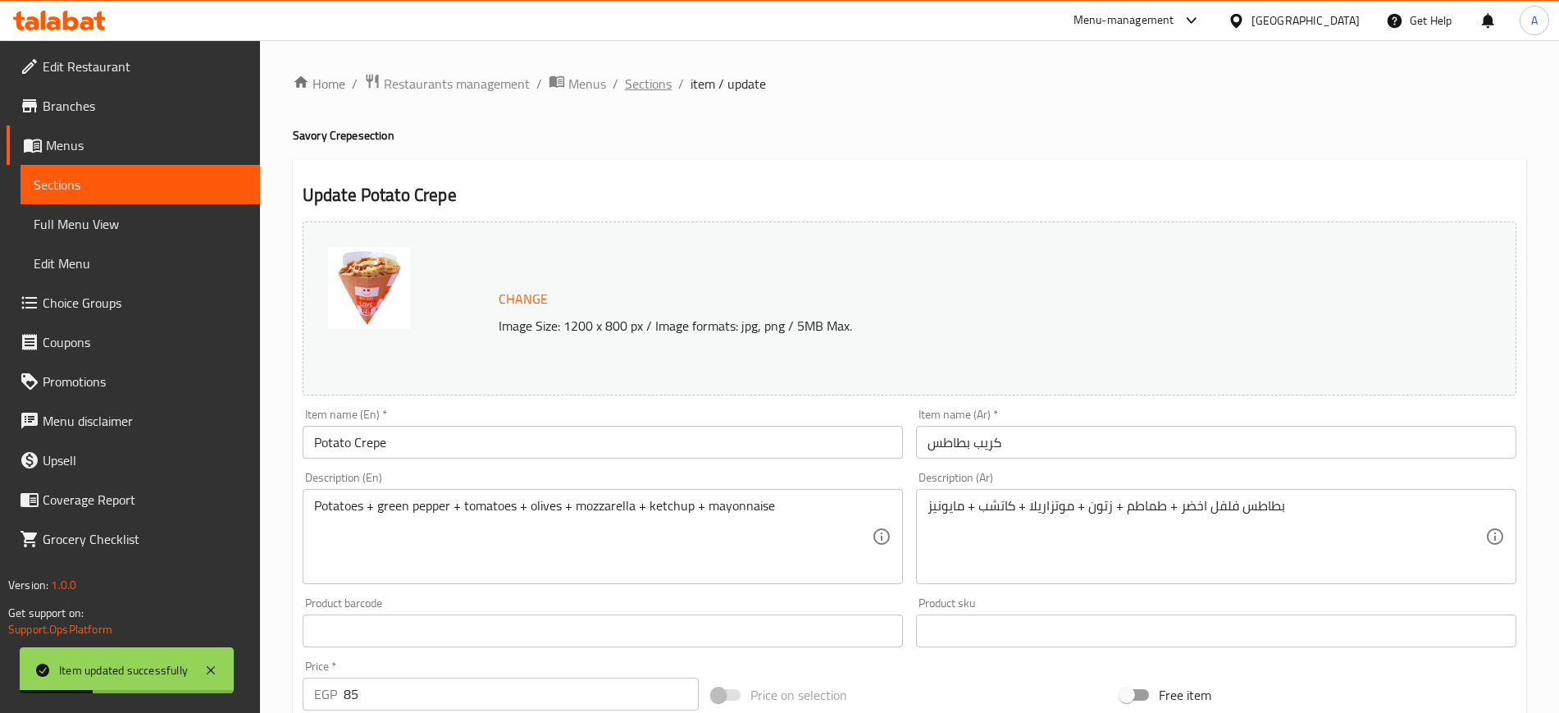
click at [644, 86] on span "Sections" at bounding box center [648, 84] width 47 height 20
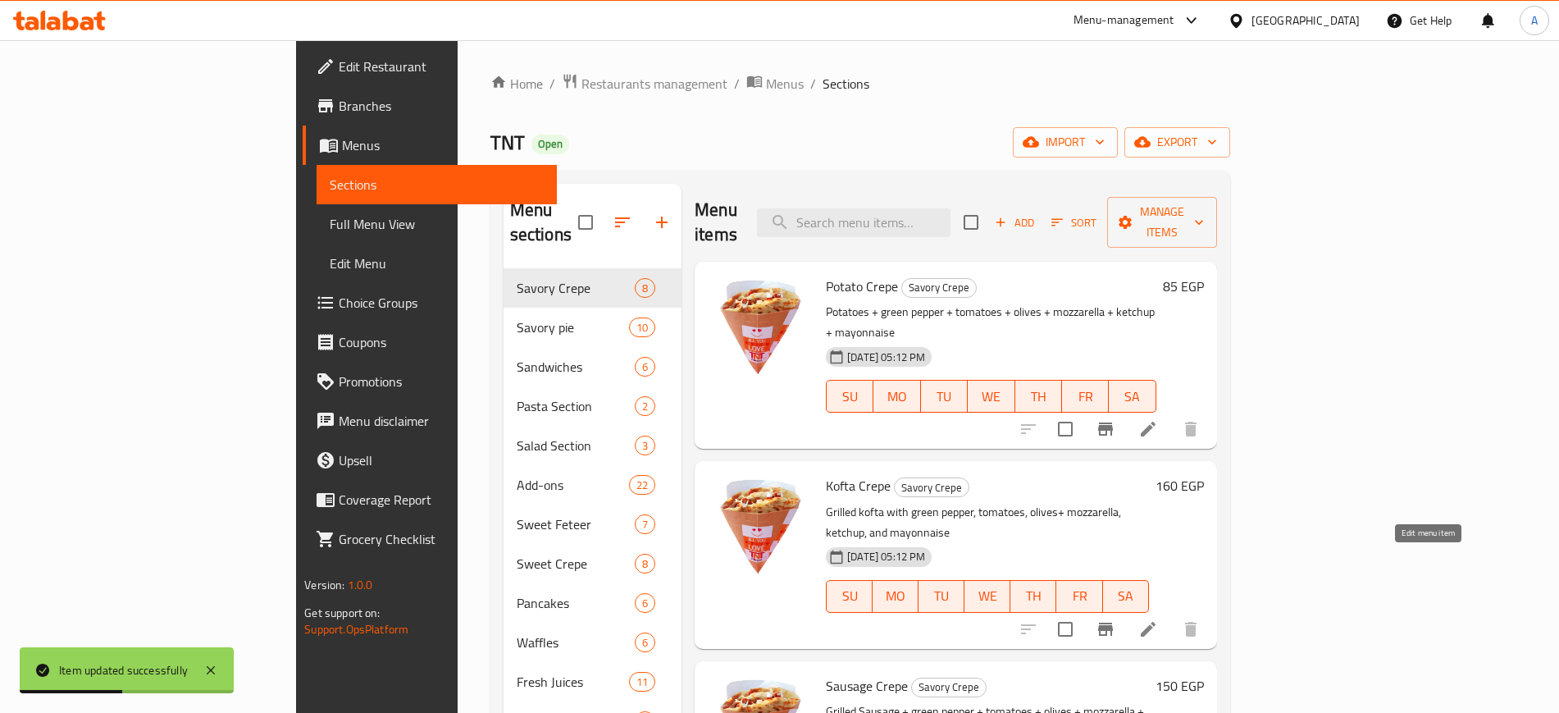
click at [1156, 622] on icon at bounding box center [1148, 629] width 15 height 15
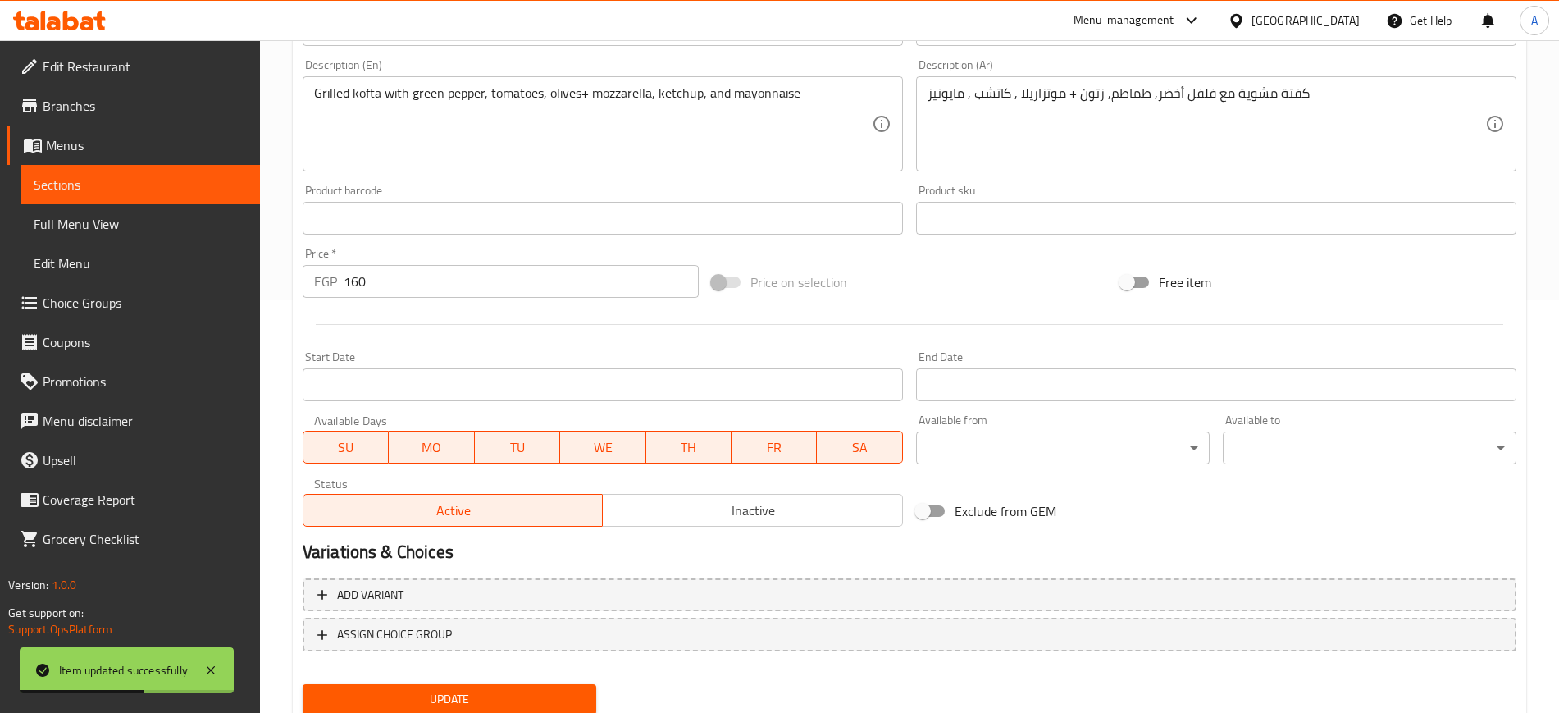
scroll to position [470, 0]
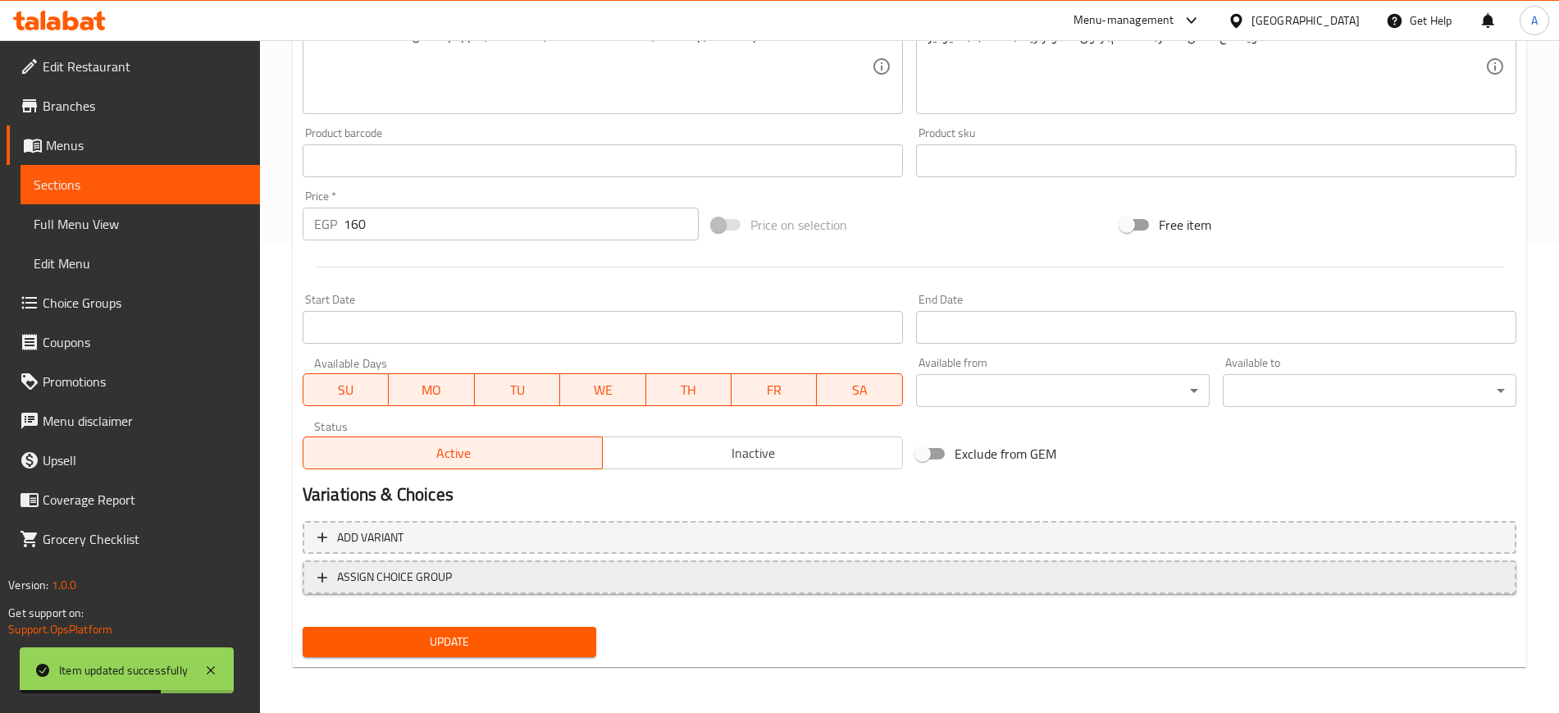
click at [446, 580] on span "ASSIGN CHOICE GROUP" at bounding box center [394, 577] width 115 height 21
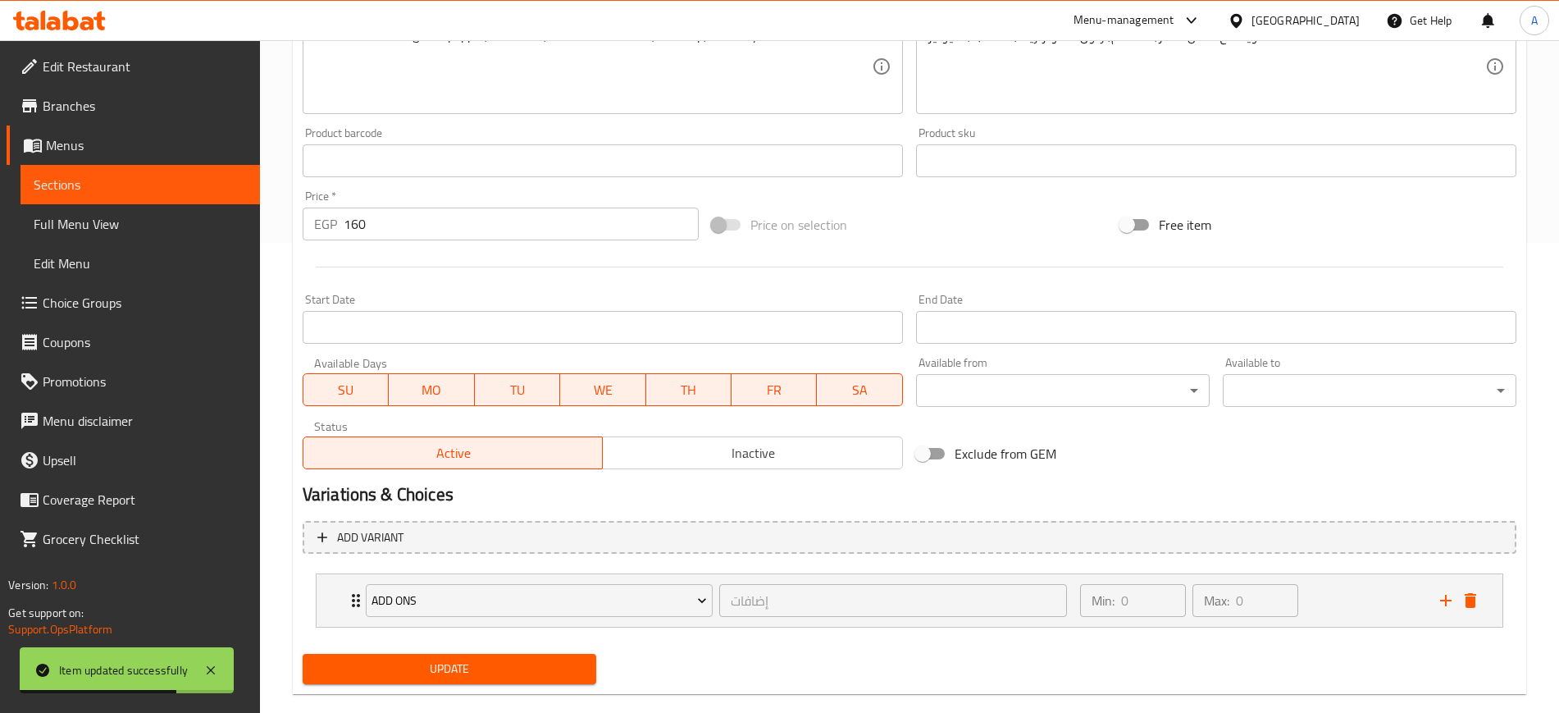
click at [438, 673] on span "Update" at bounding box center [449, 669] width 267 height 21
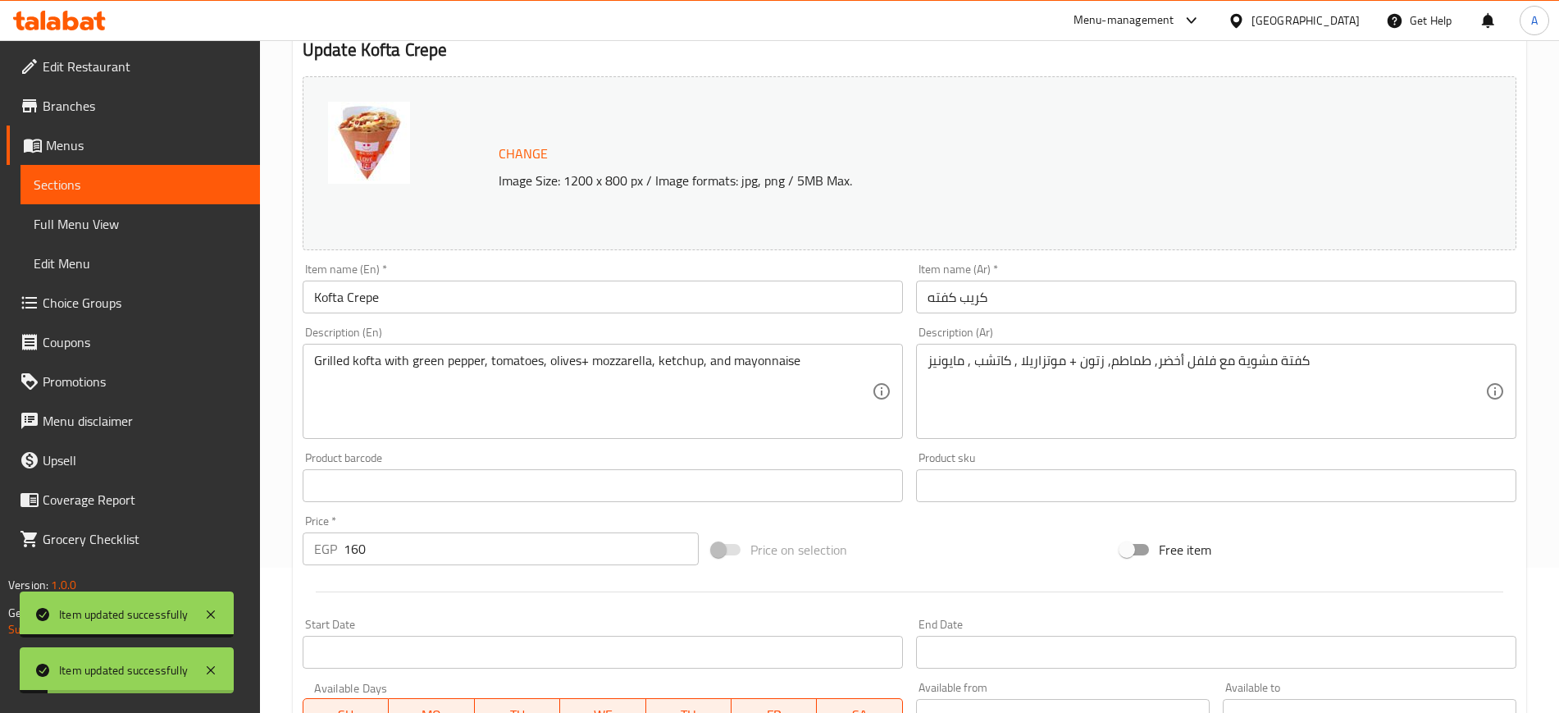
scroll to position [0, 0]
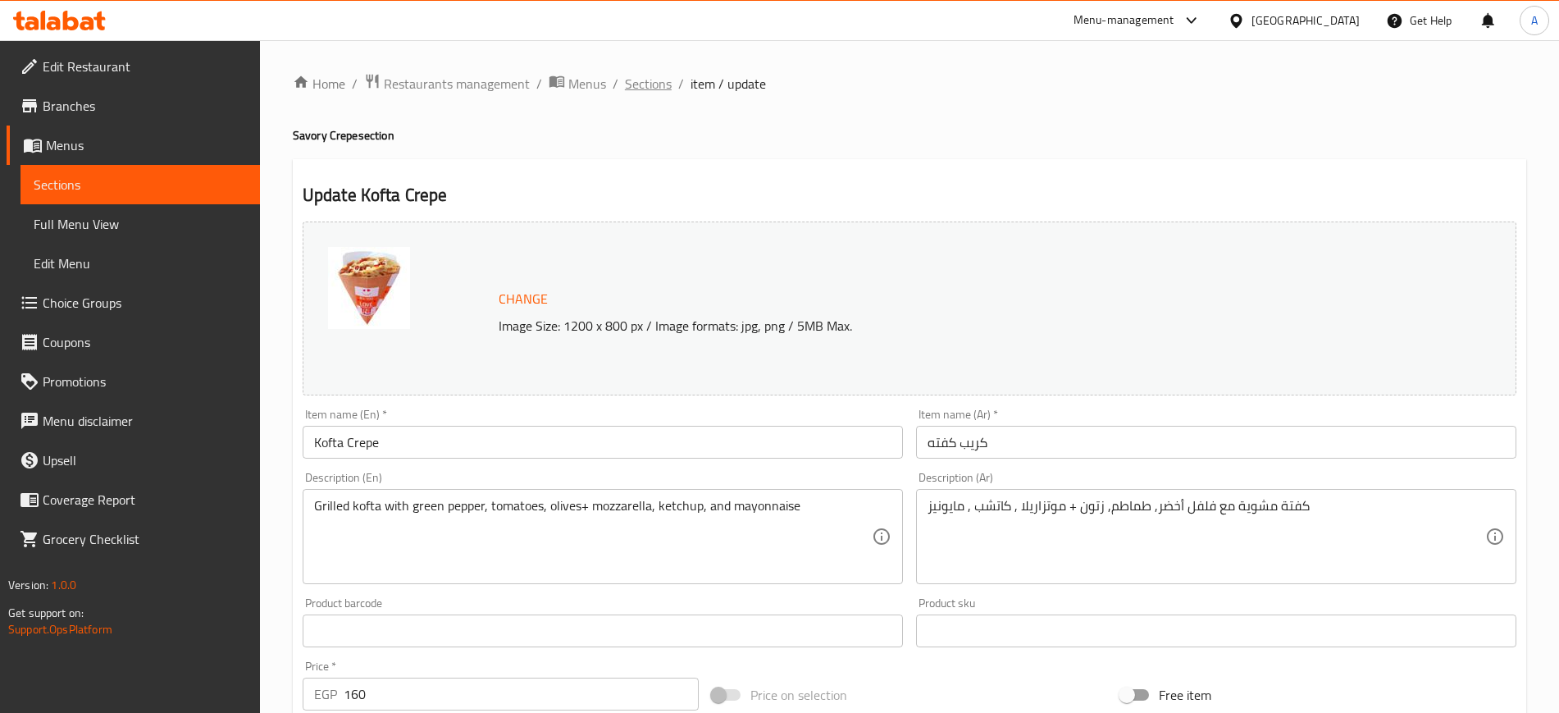
click at [652, 87] on span "Sections" at bounding box center [648, 84] width 47 height 20
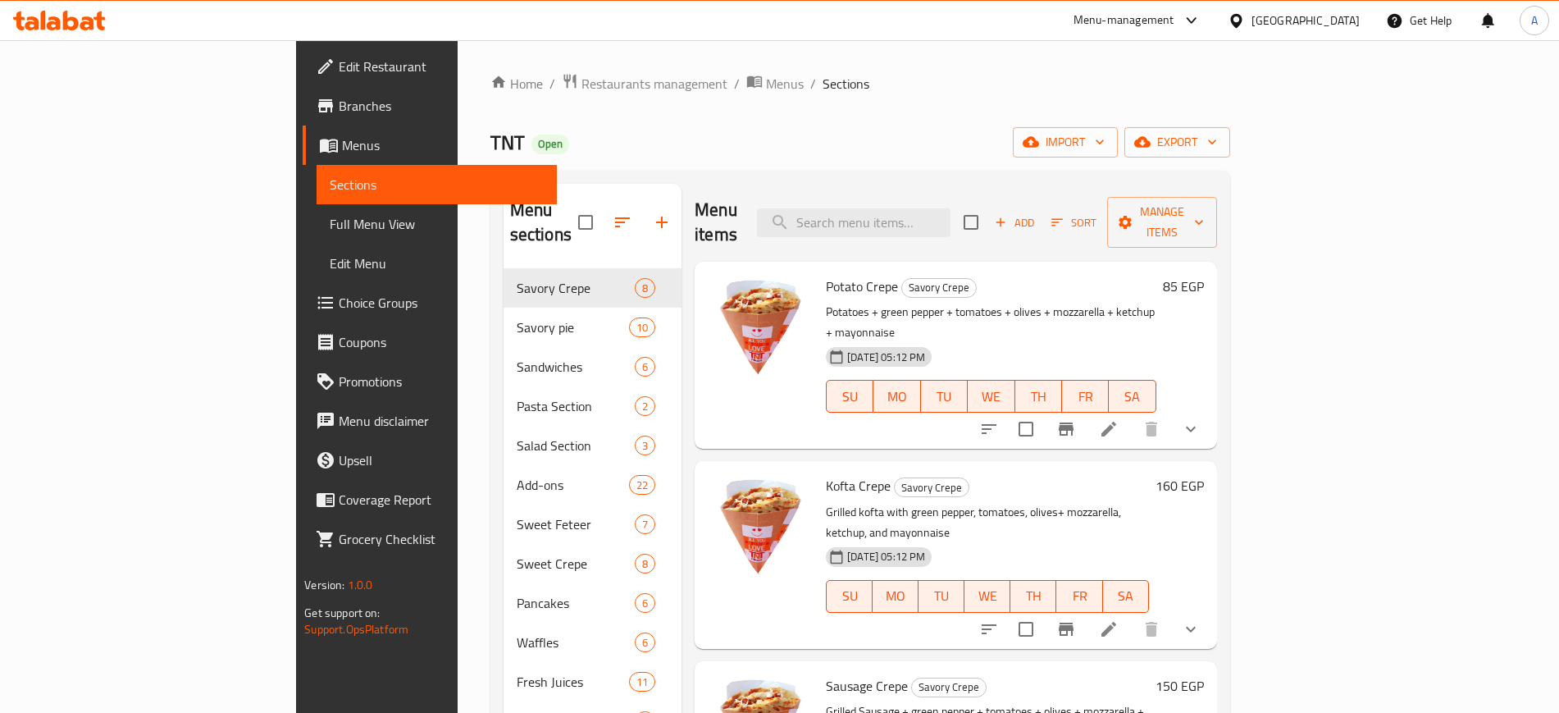
click at [339, 302] on span "Choice Groups" at bounding box center [441, 303] width 204 height 20
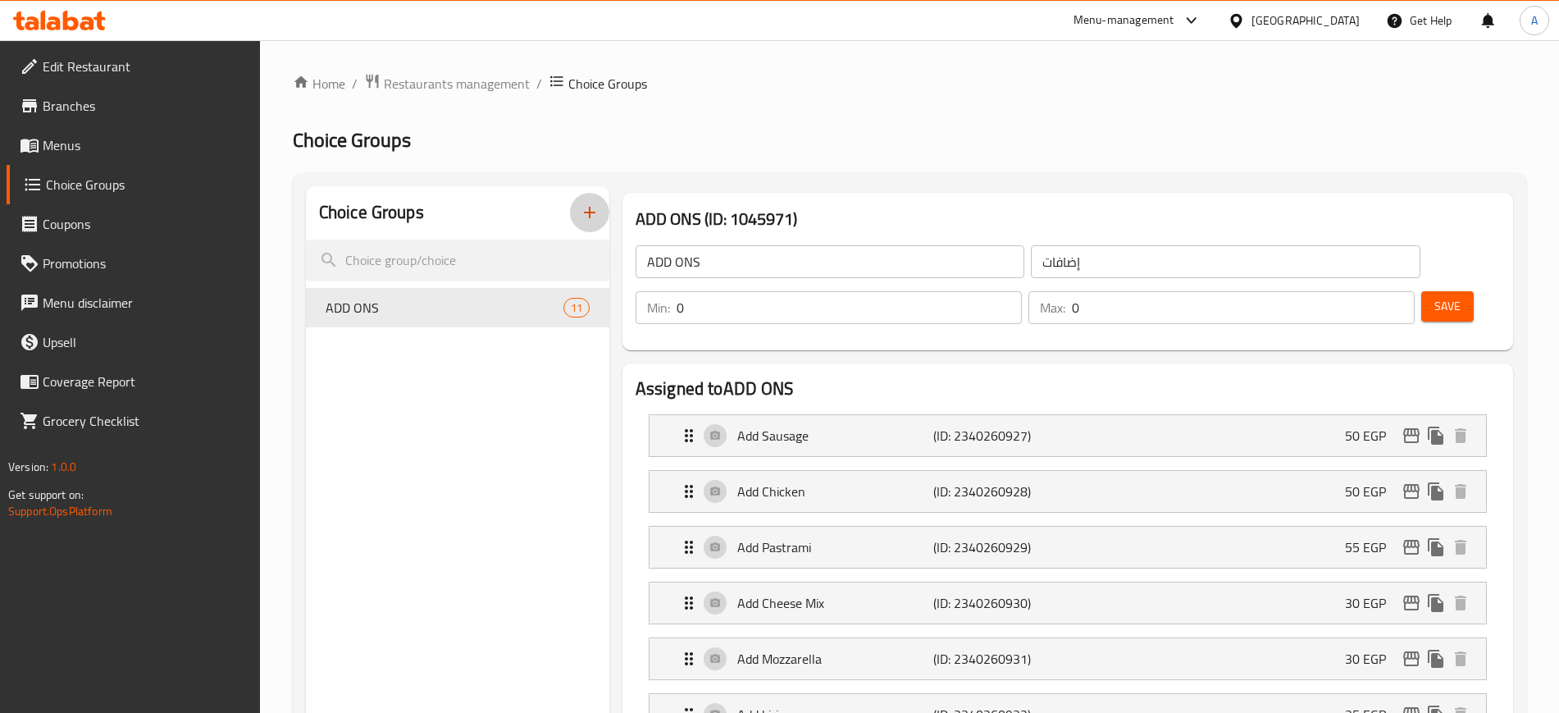
click at [590, 208] on icon "button" at bounding box center [589, 212] width 11 height 11
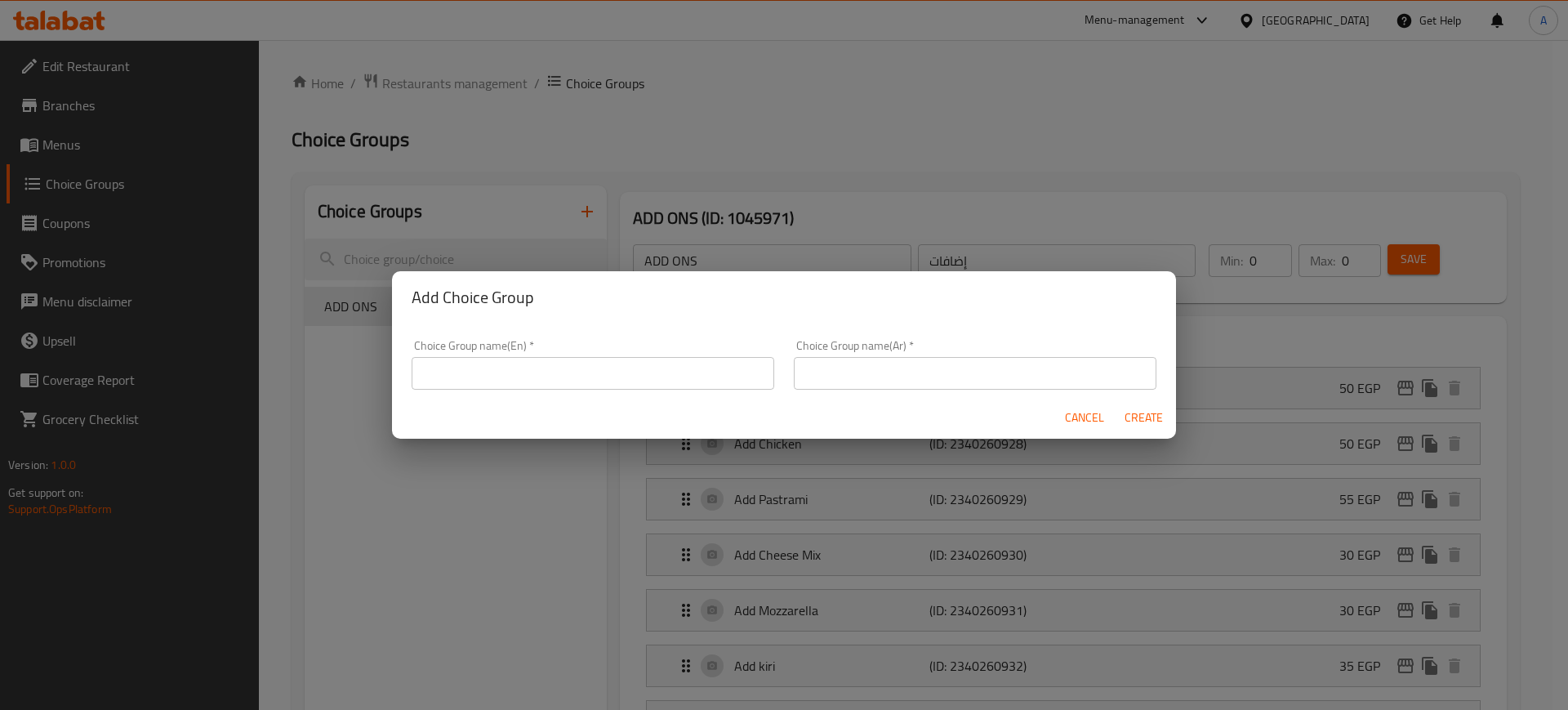
click at [570, 380] on input "text" at bounding box center [592, 372] width 362 height 33
type input "ش"
type input "Sweet Add Ons"
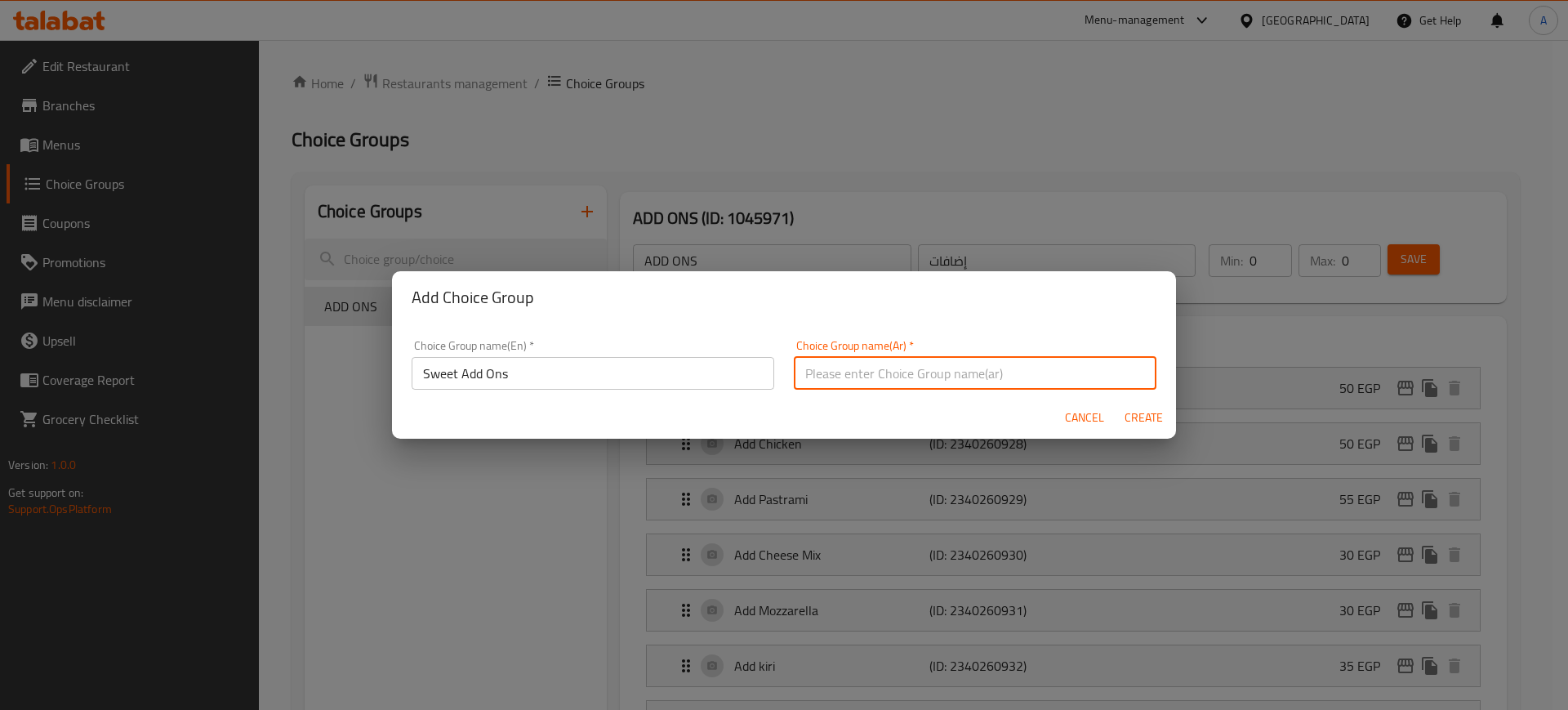
click at [819, 361] on input "text" at bounding box center [975, 372] width 362 height 33
type input "إضافات الحلو"
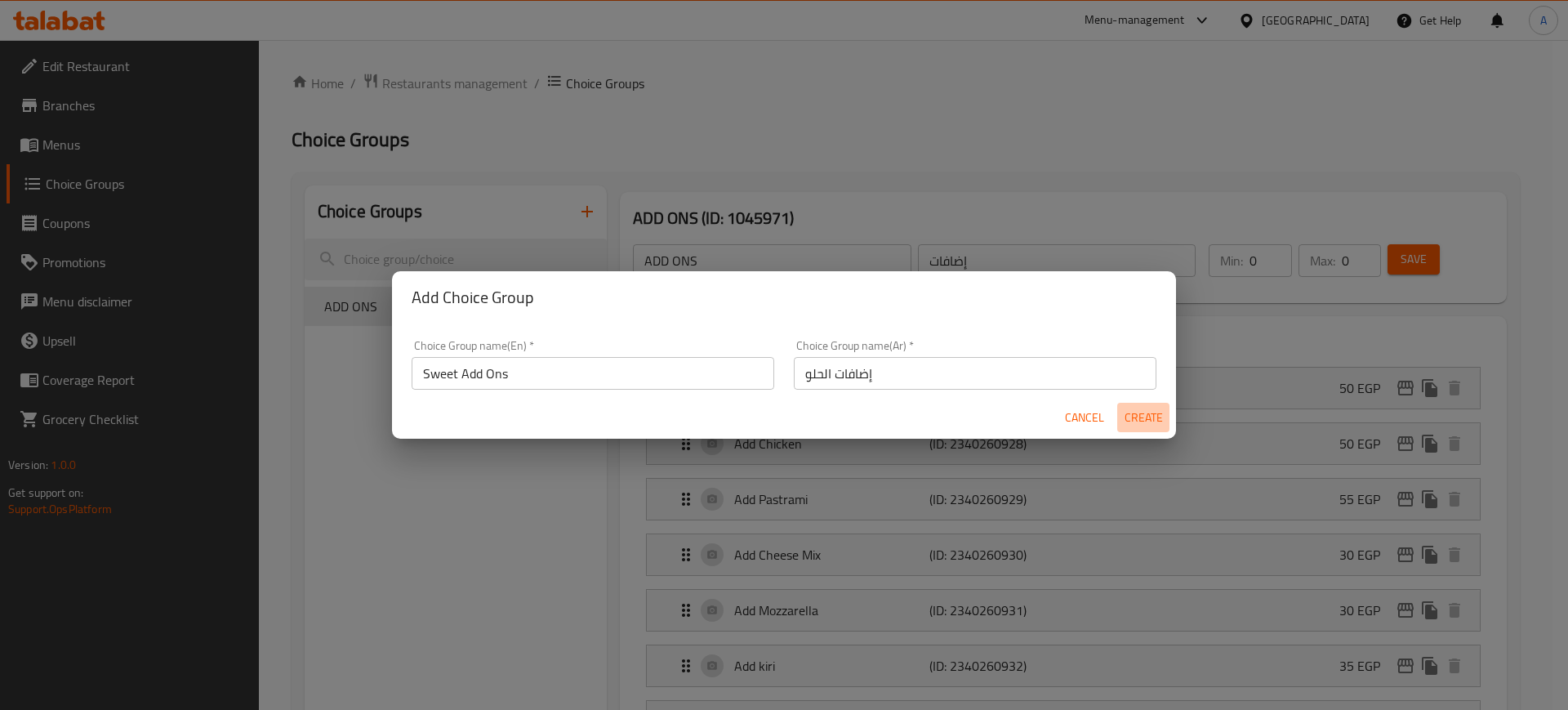
click at [1155, 411] on span "Create" at bounding box center [1143, 417] width 39 height 21
type input "Sweet Add Ons"
type input "إضافات الحلو"
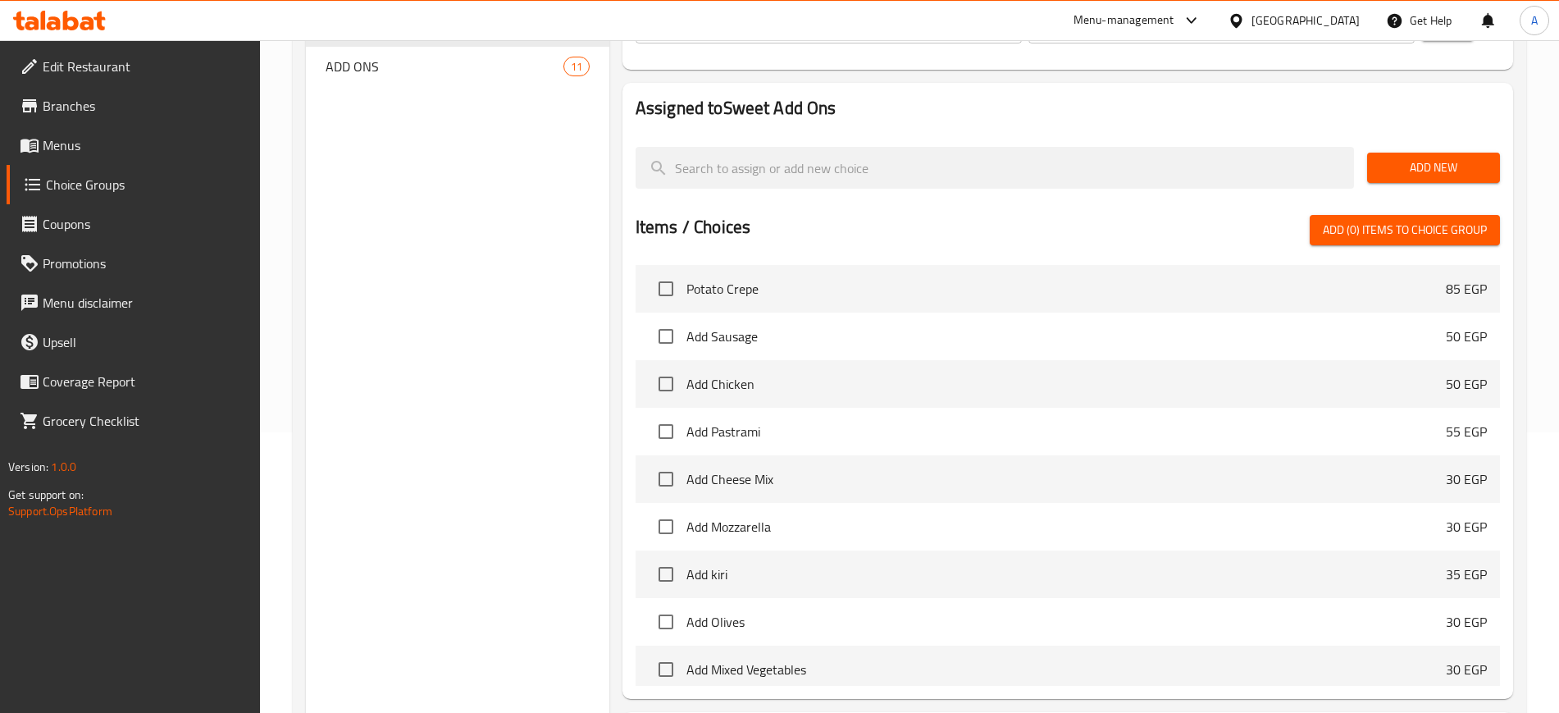
scroll to position [308, 0]
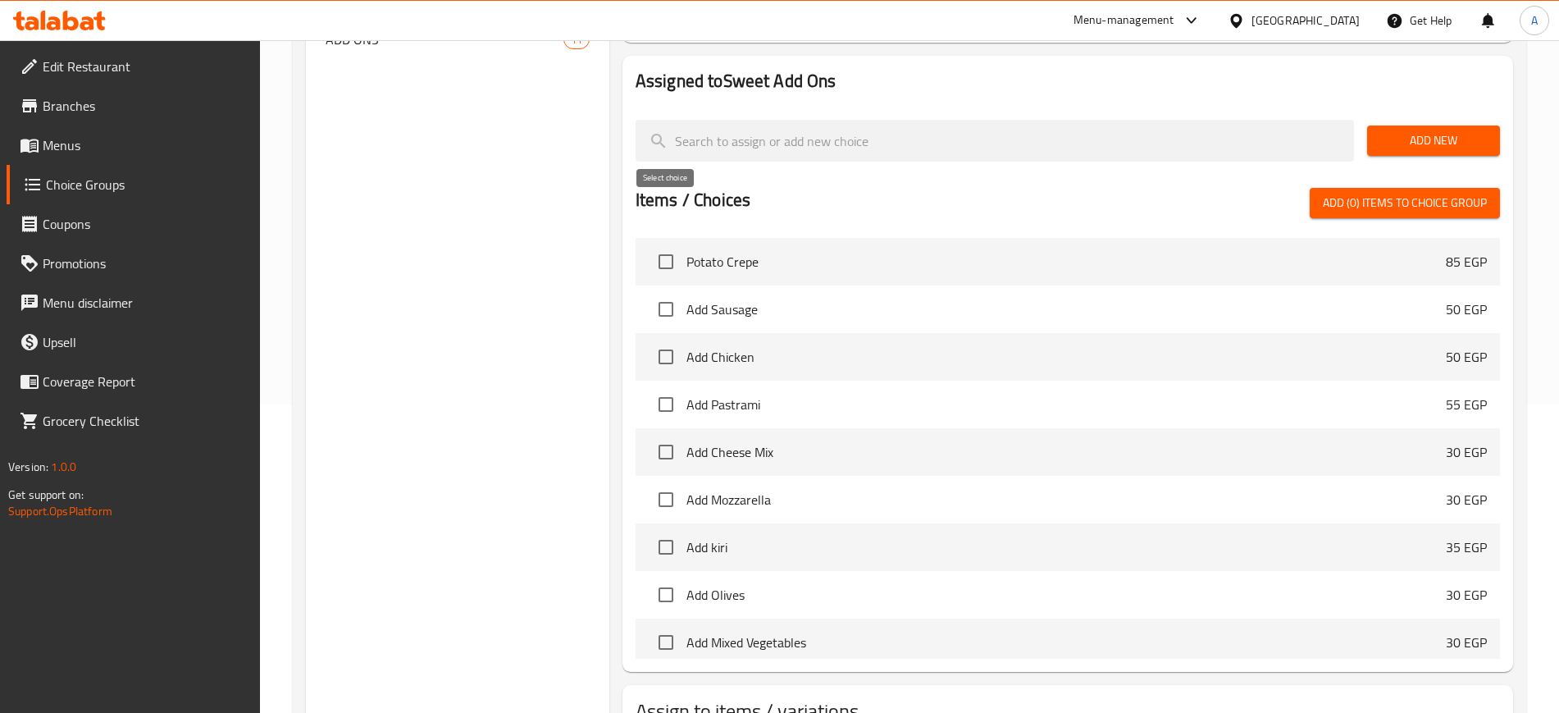
click at [669, 244] on input "checkbox" at bounding box center [666, 261] width 34 height 34
click at [666, 244] on input "checkbox" at bounding box center [666, 261] width 34 height 34
checkbox input "false"
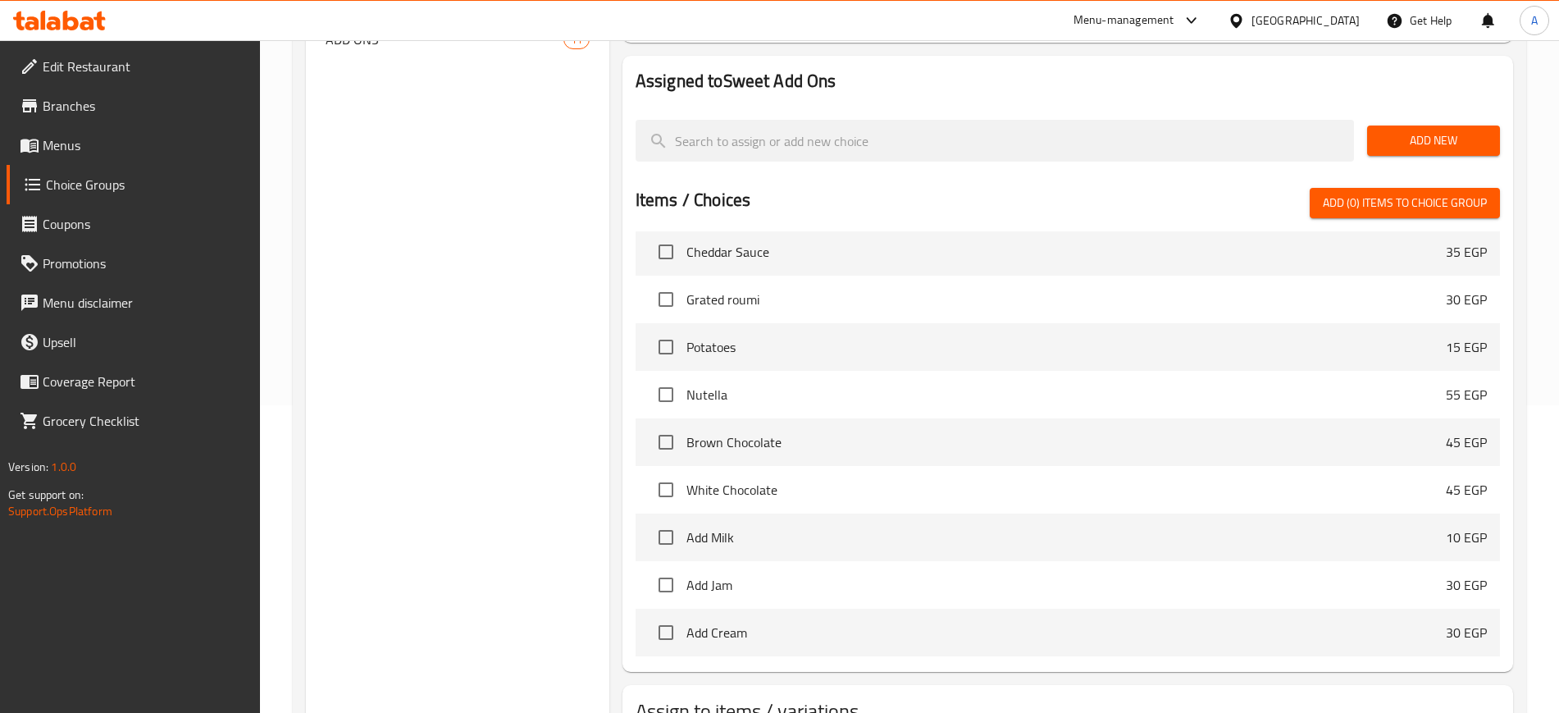
scroll to position [1948, 0]
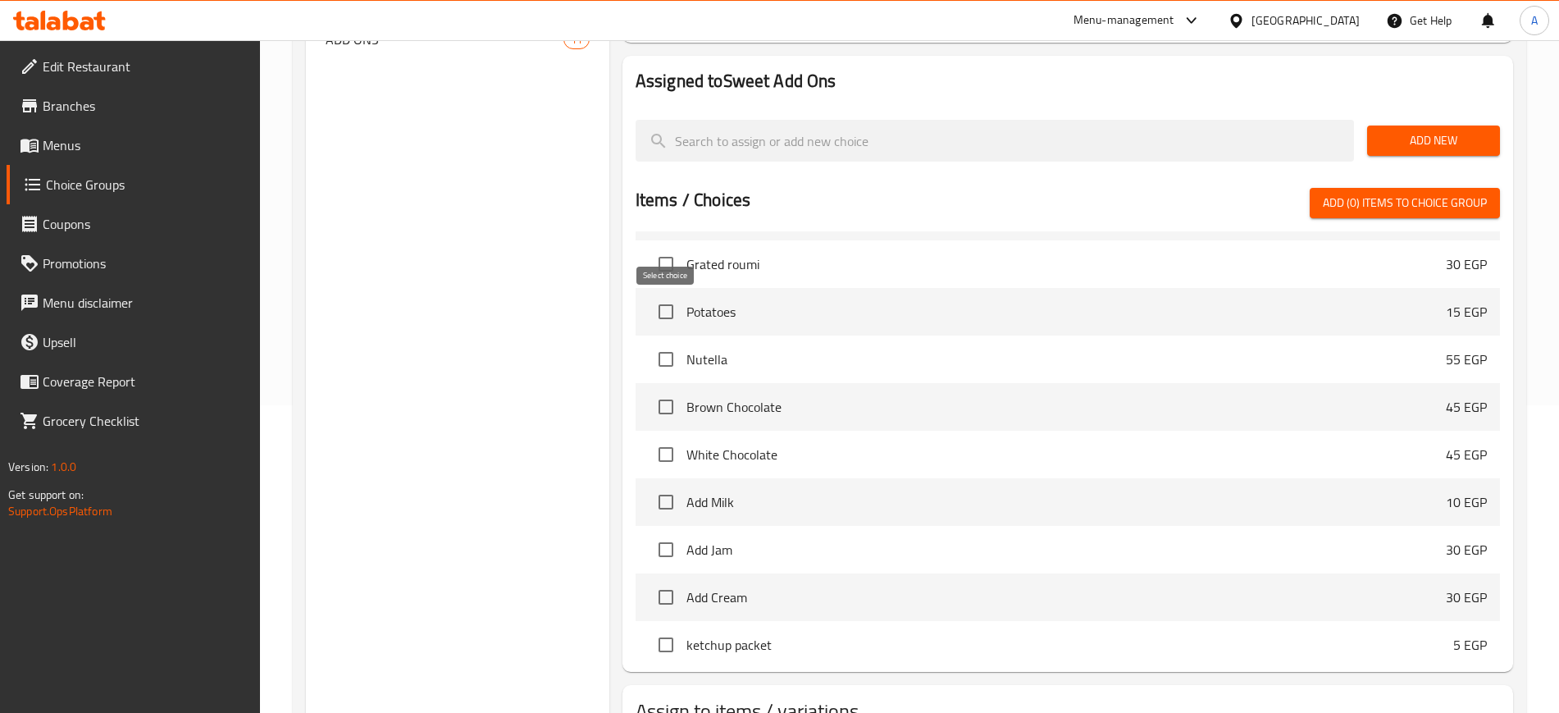
click at [673, 342] on input "checkbox" at bounding box center [666, 359] width 34 height 34
checkbox input "true"
click at [671, 390] on input "checkbox" at bounding box center [666, 407] width 34 height 34
checkbox input "true"
click at [664, 437] on input "checkbox" at bounding box center [666, 454] width 34 height 34
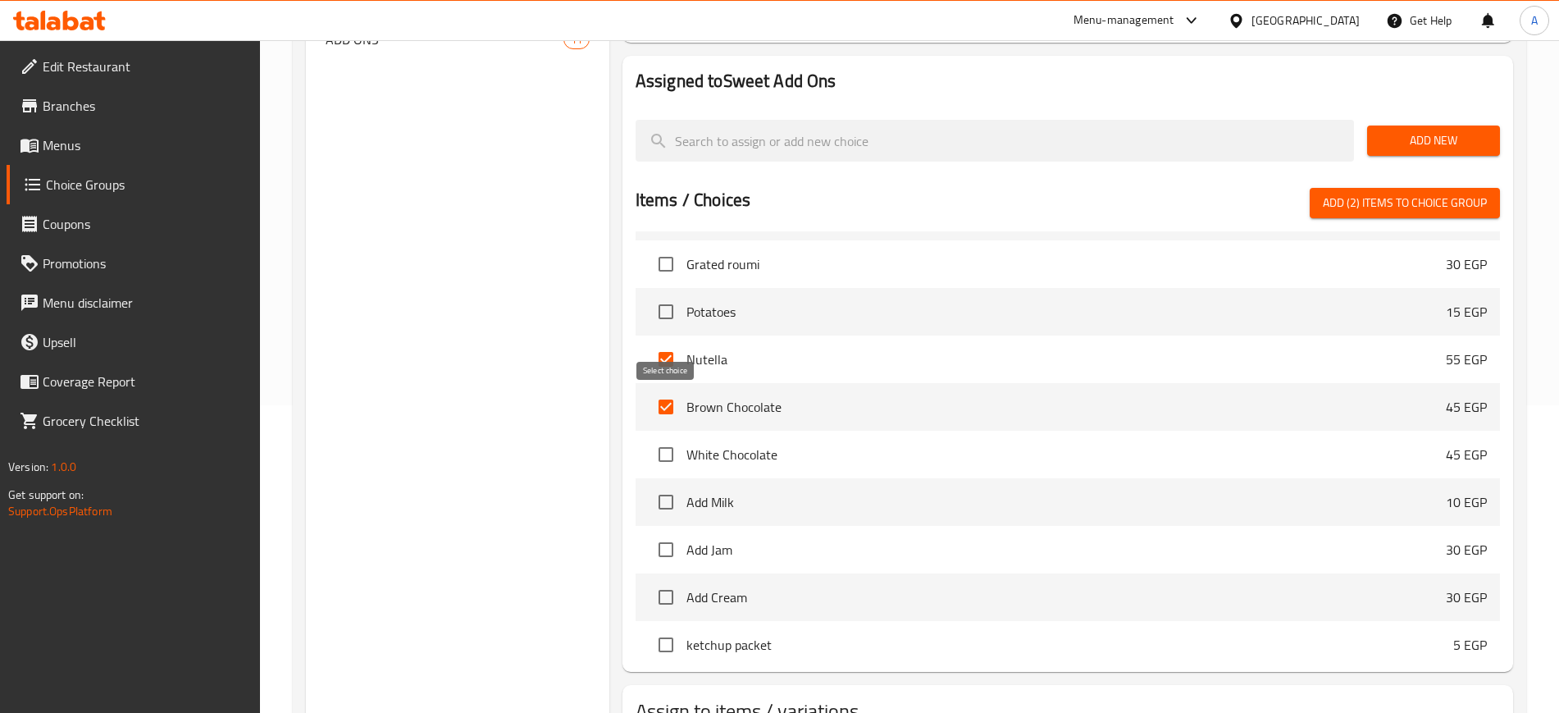
checkbox input "true"
click at [667, 485] on input "checkbox" at bounding box center [666, 502] width 34 height 34
checkbox input "true"
click at [671, 532] on input "checkbox" at bounding box center [666, 549] width 34 height 34
checkbox input "true"
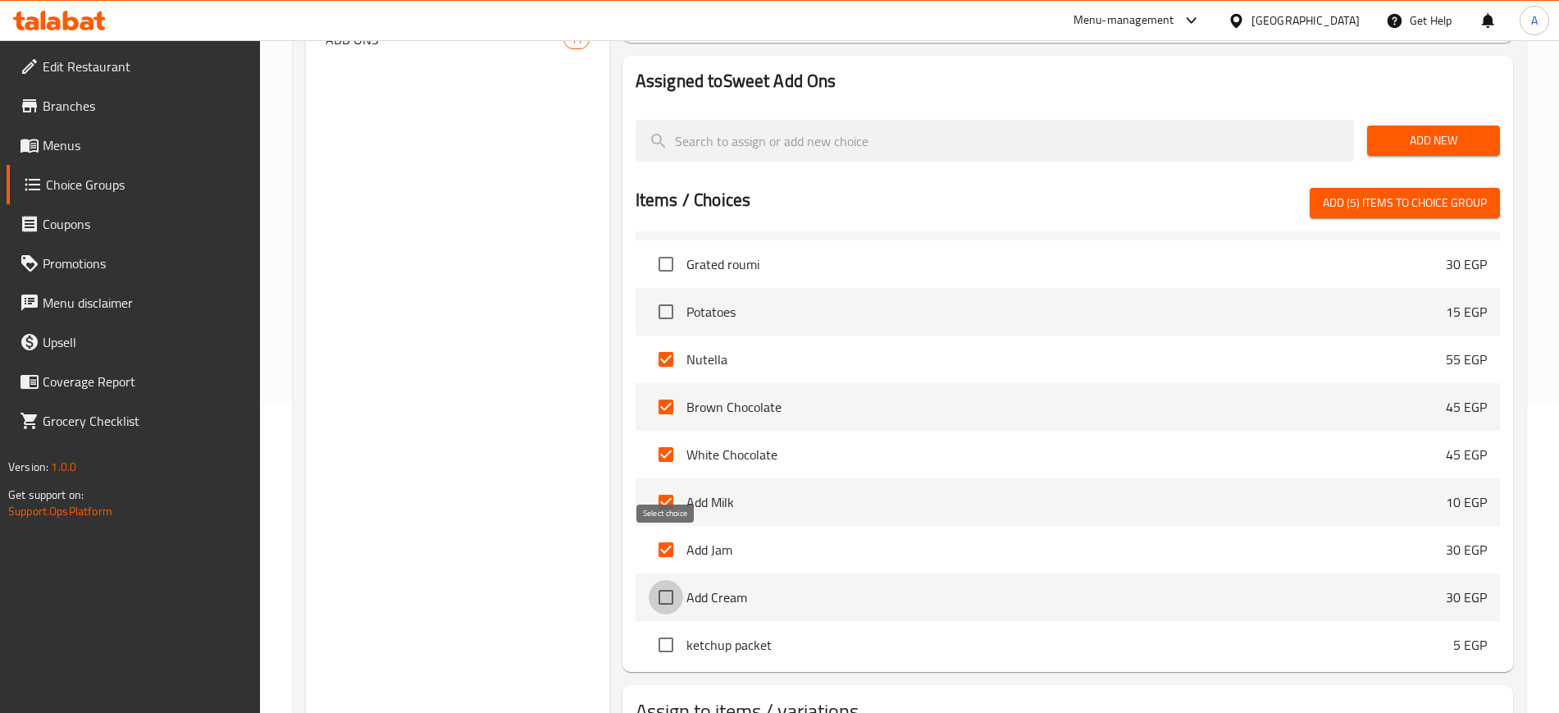
click at [663, 580] on input "checkbox" at bounding box center [666, 597] width 34 height 34
checkbox input "true"
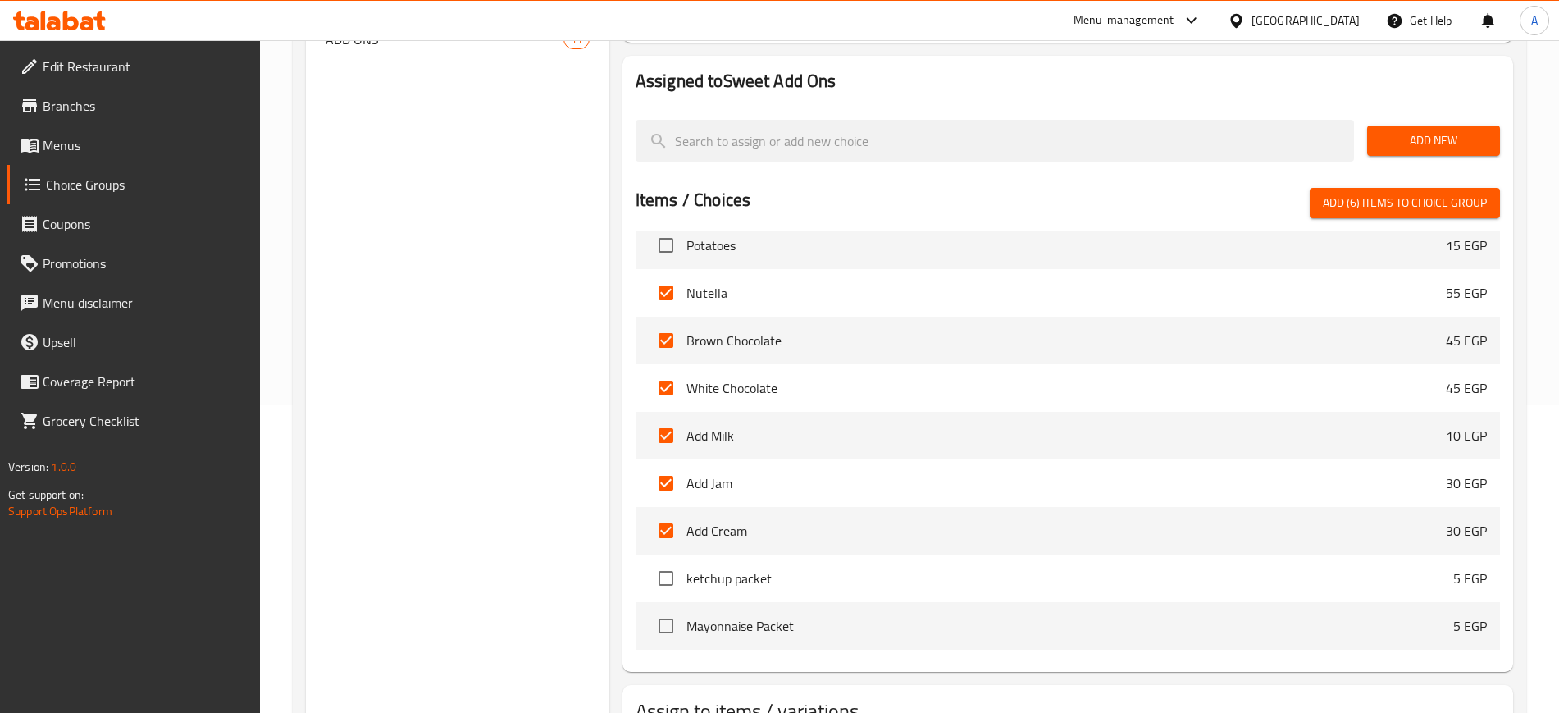
scroll to position [2051, 0]
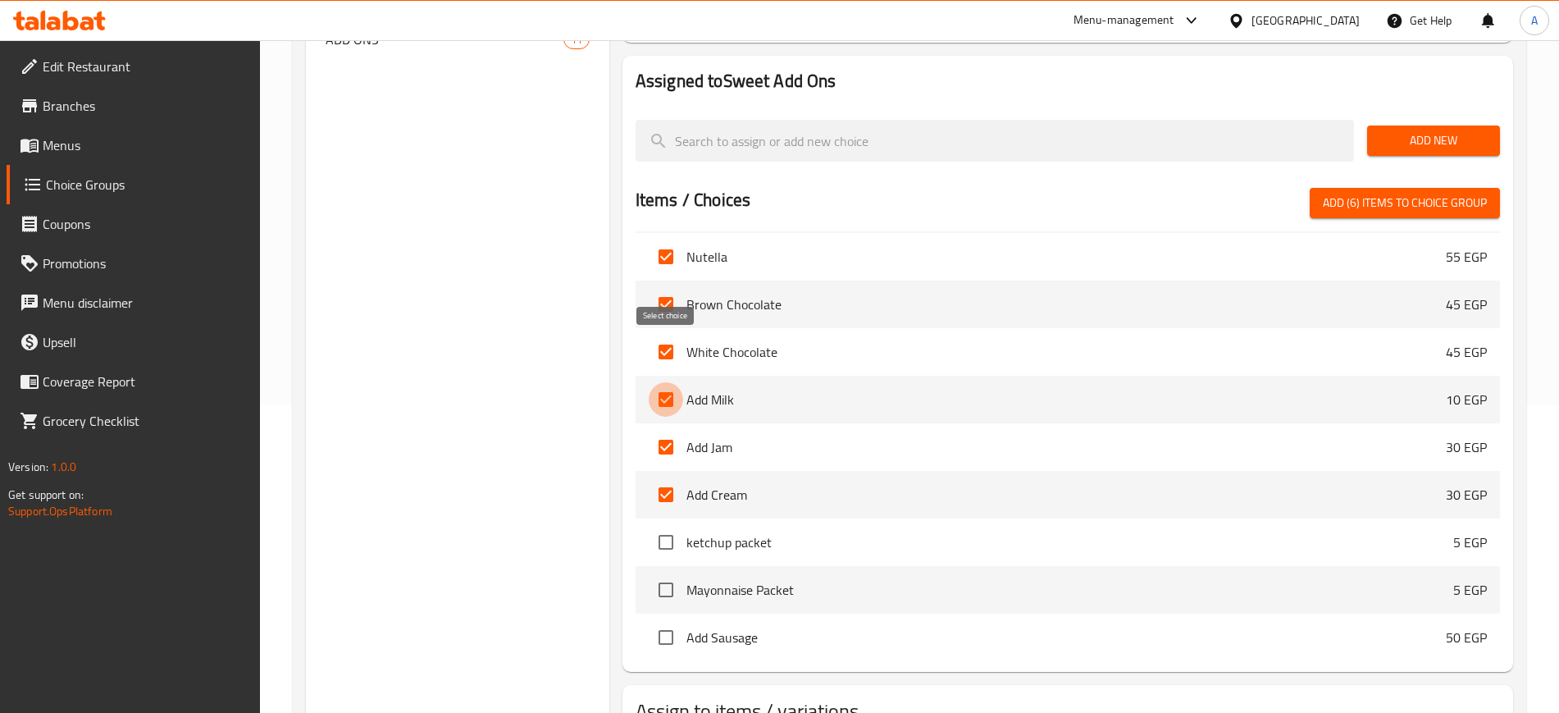
click at [671, 382] on input "checkbox" at bounding box center [666, 399] width 34 height 34
checkbox input "false"
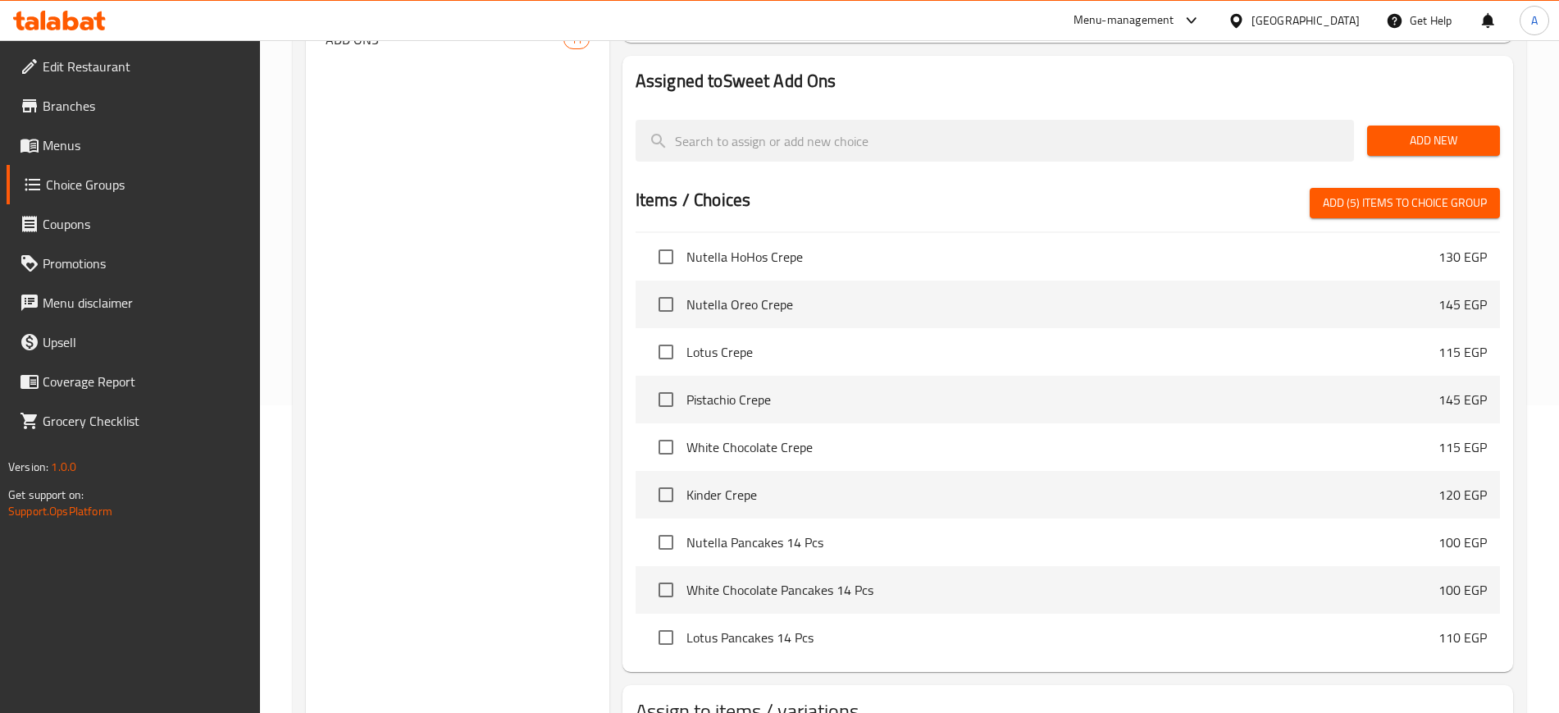
scroll to position [3384, 0]
click at [1458, 193] on span "Add (5) items to choice group" at bounding box center [1405, 203] width 164 height 21
checkbox input "false"
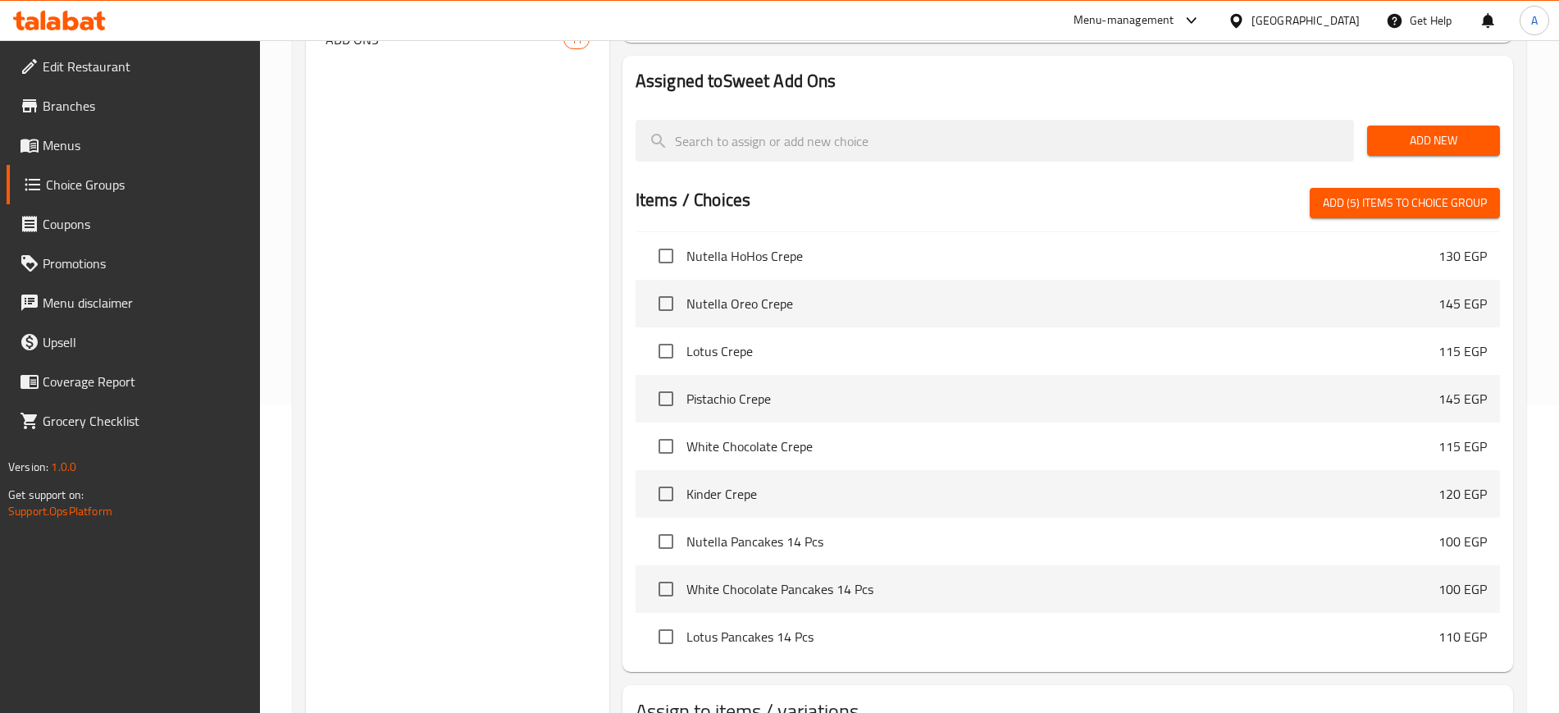
checkbox input "false"
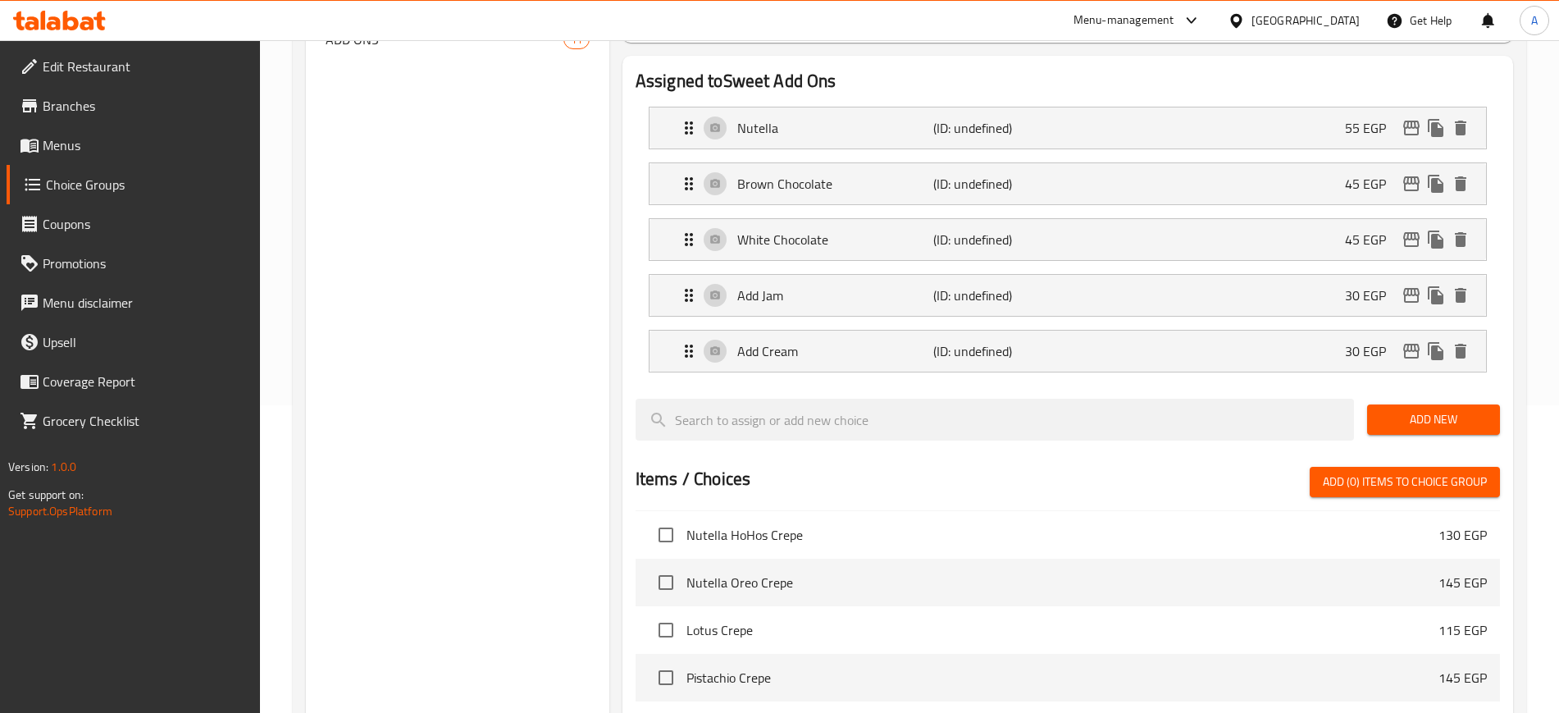
scroll to position [0, 0]
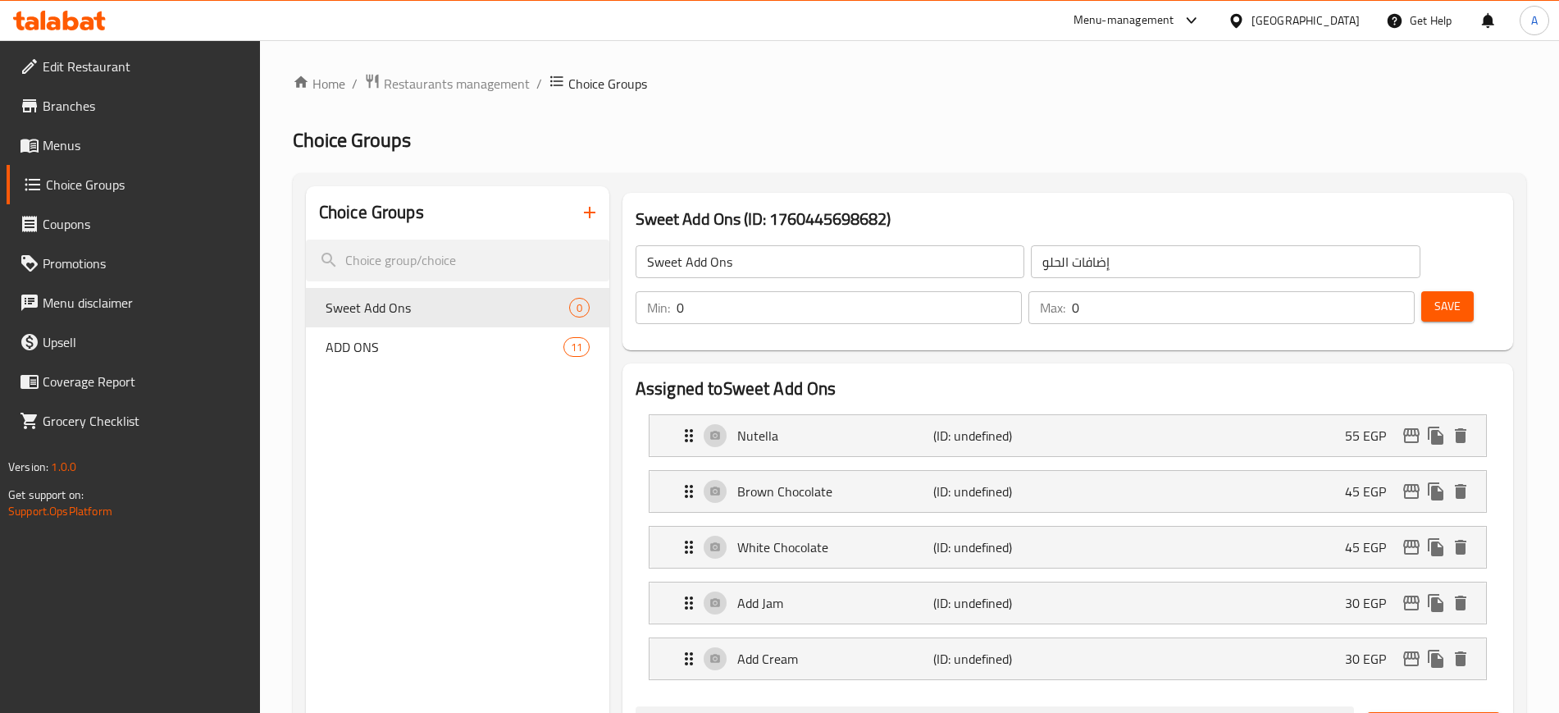
click at [1435, 296] on span "Save" at bounding box center [1448, 306] width 26 height 21
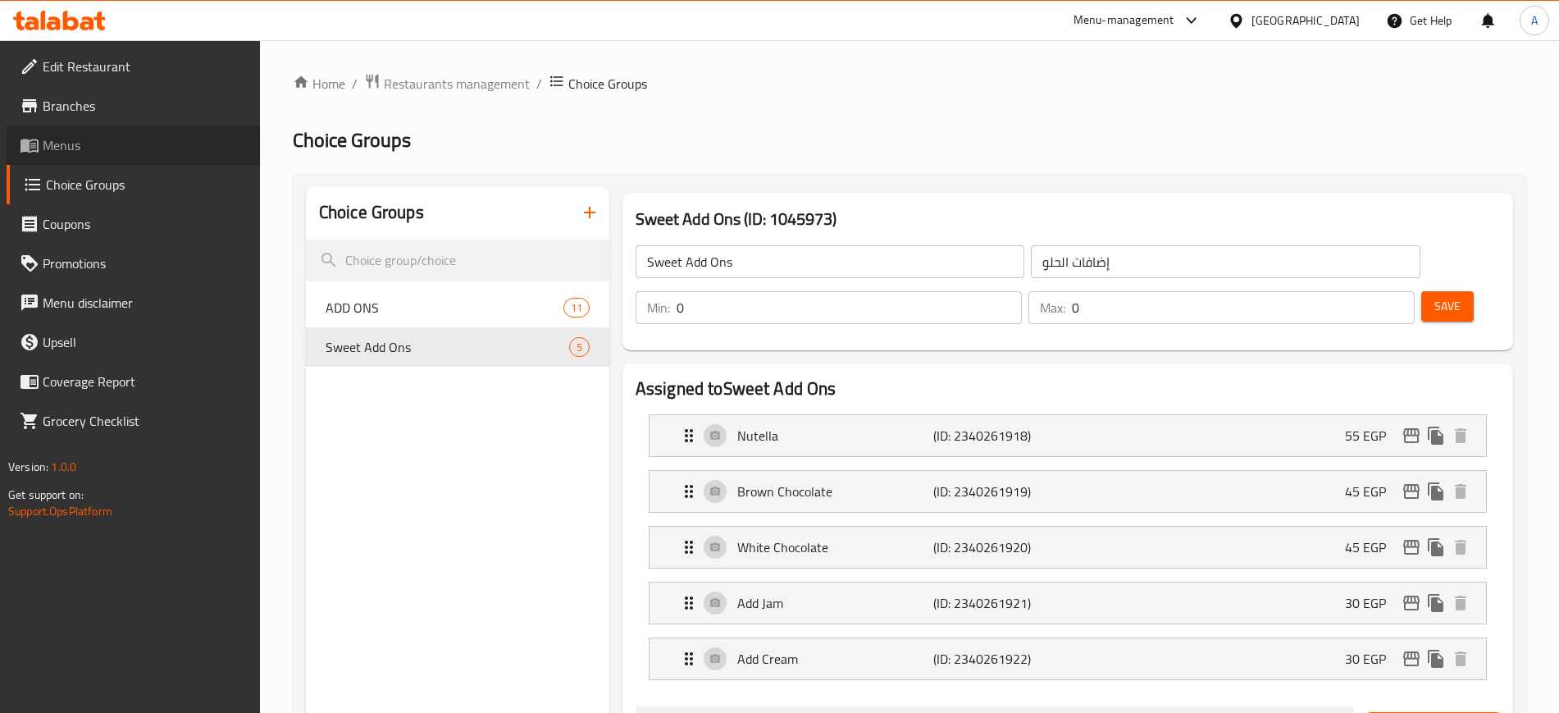
click at [75, 137] on span "Menus" at bounding box center [145, 145] width 204 height 20
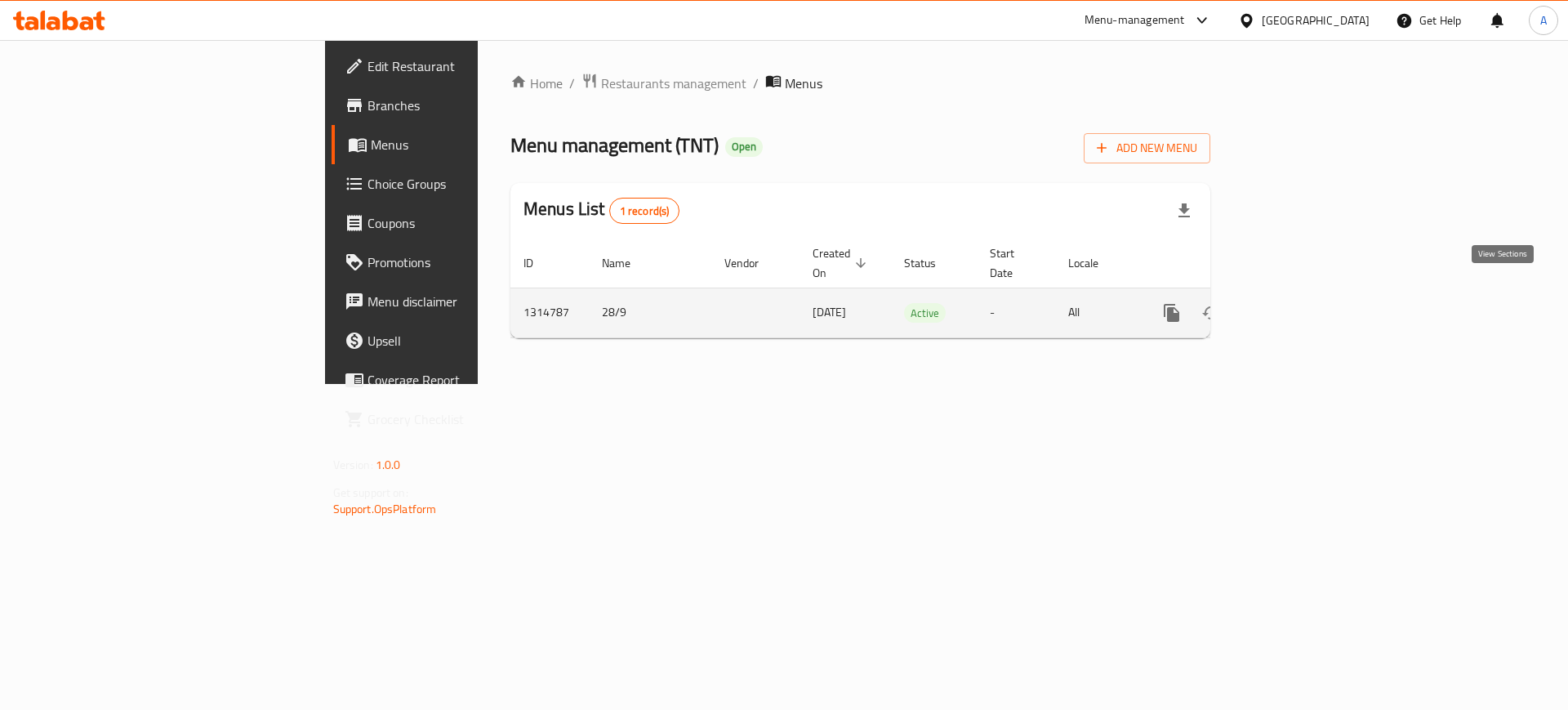
click at [1309, 293] on link "enhanced table" at bounding box center [1289, 312] width 39 height 39
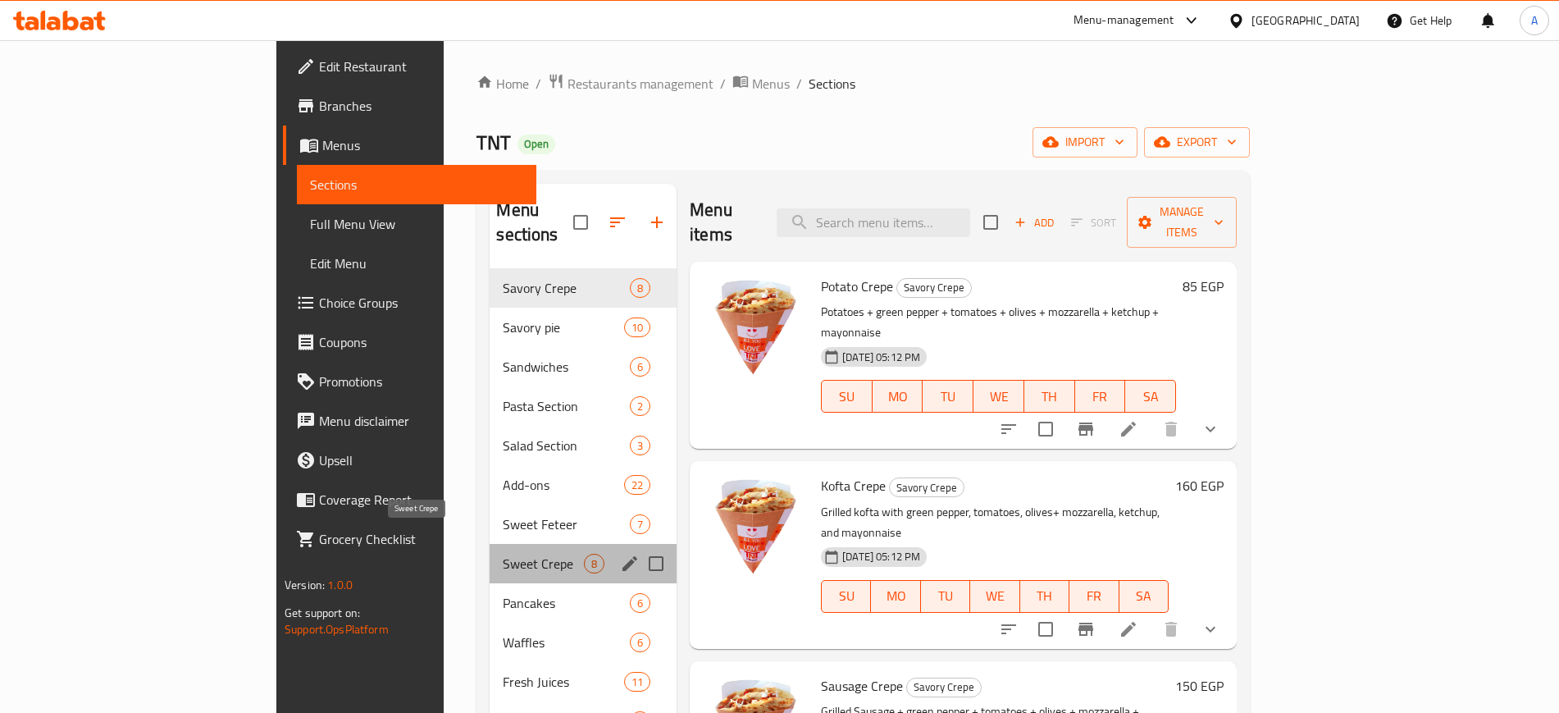
click at [503, 554] on span "Sweet Crepe" at bounding box center [543, 564] width 81 height 20
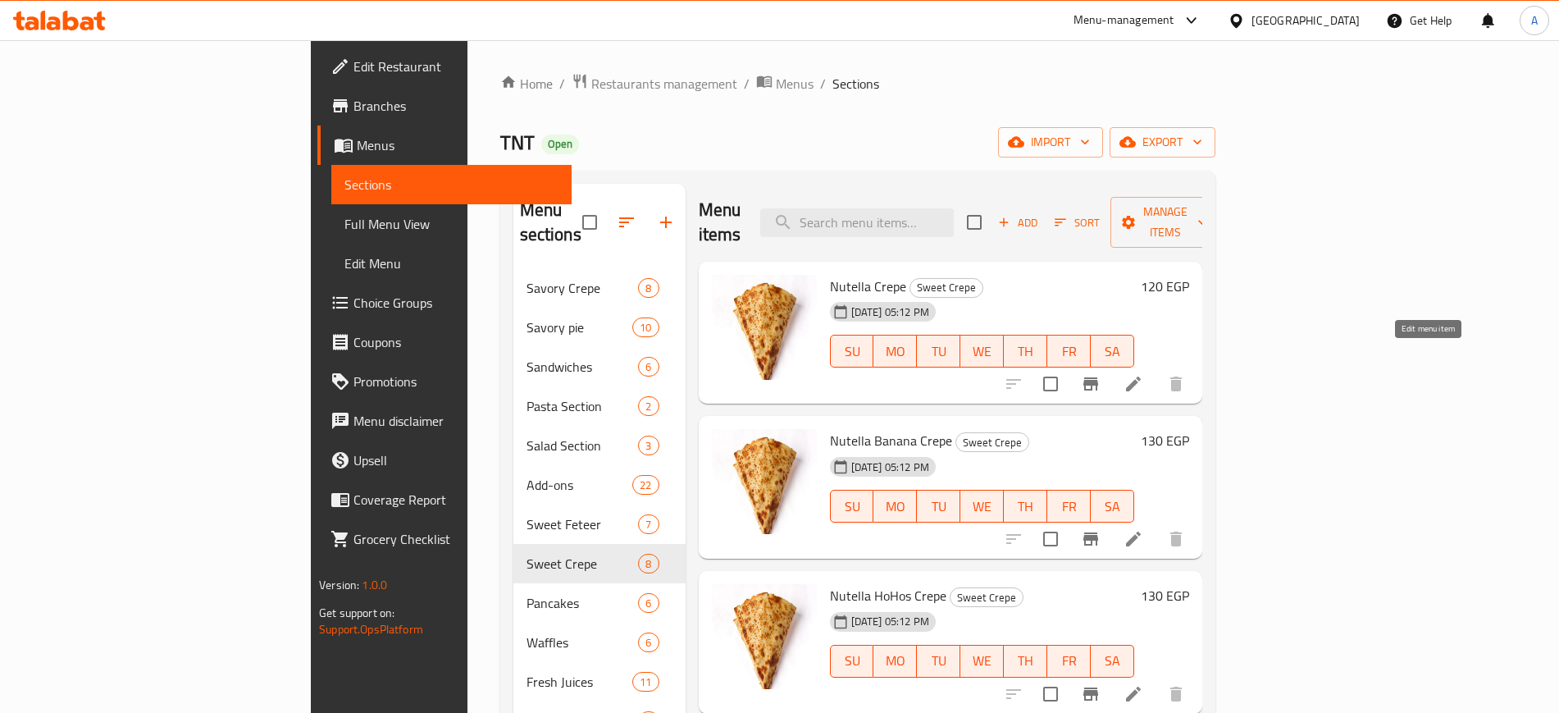
click at [1141, 377] on icon at bounding box center [1133, 384] width 15 height 15
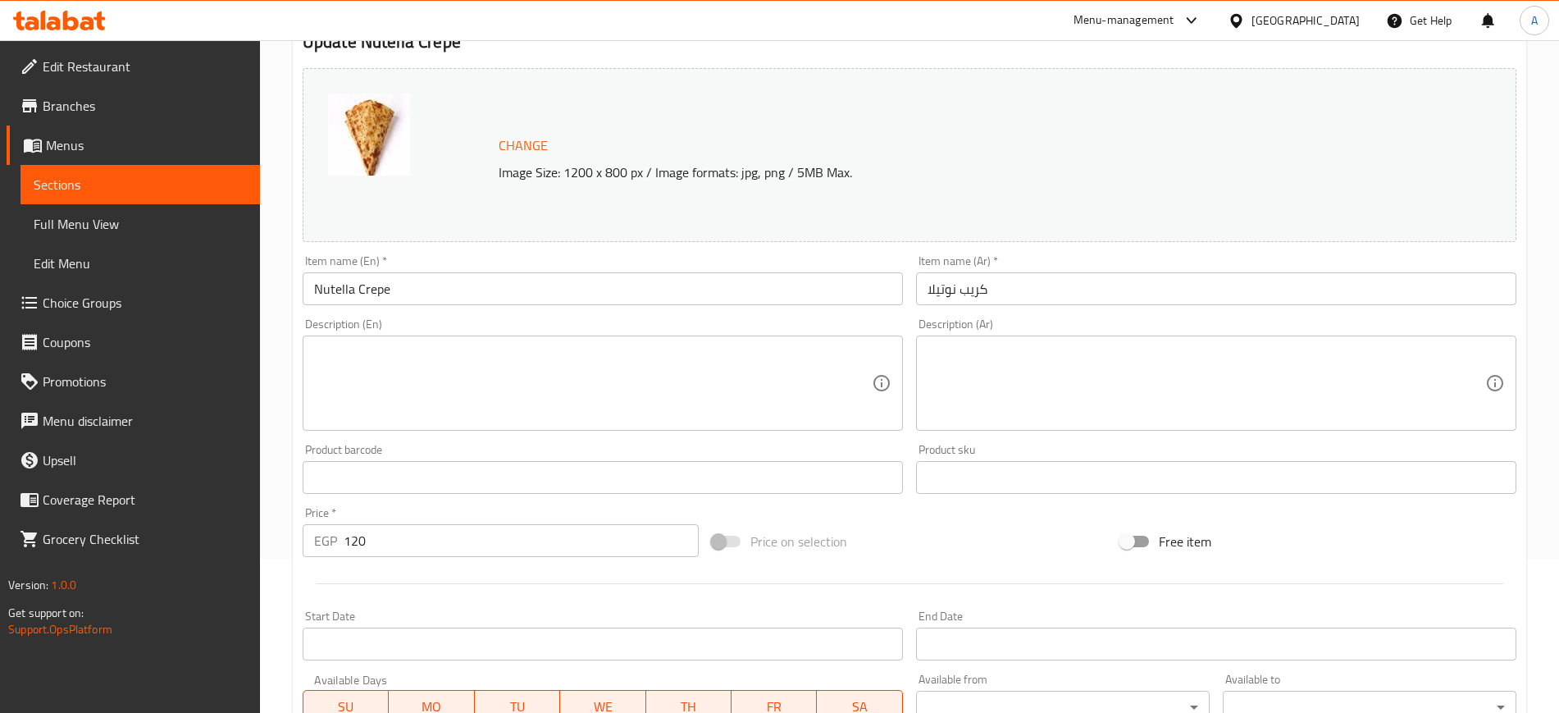
scroll to position [470, 0]
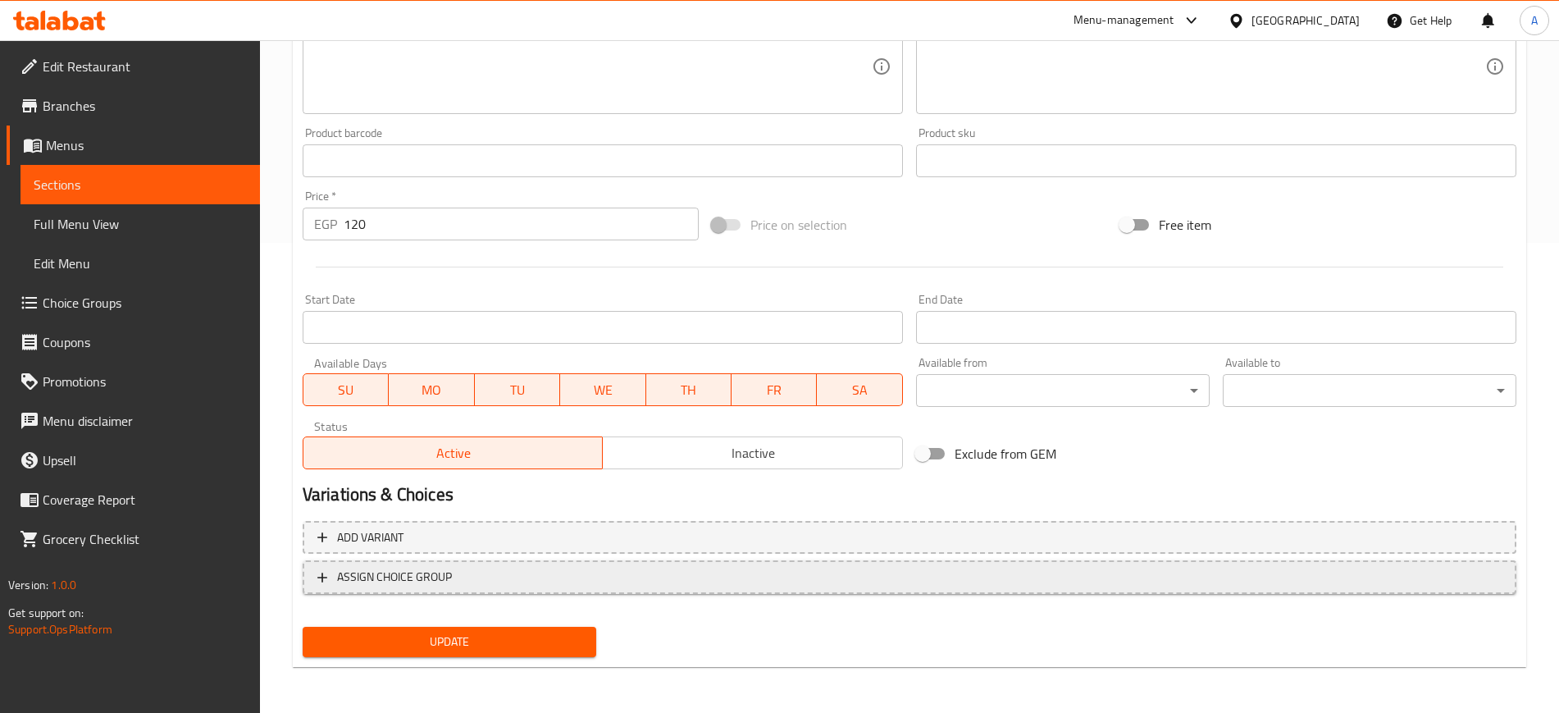
click at [314, 579] on icon "button" at bounding box center [322, 577] width 16 height 16
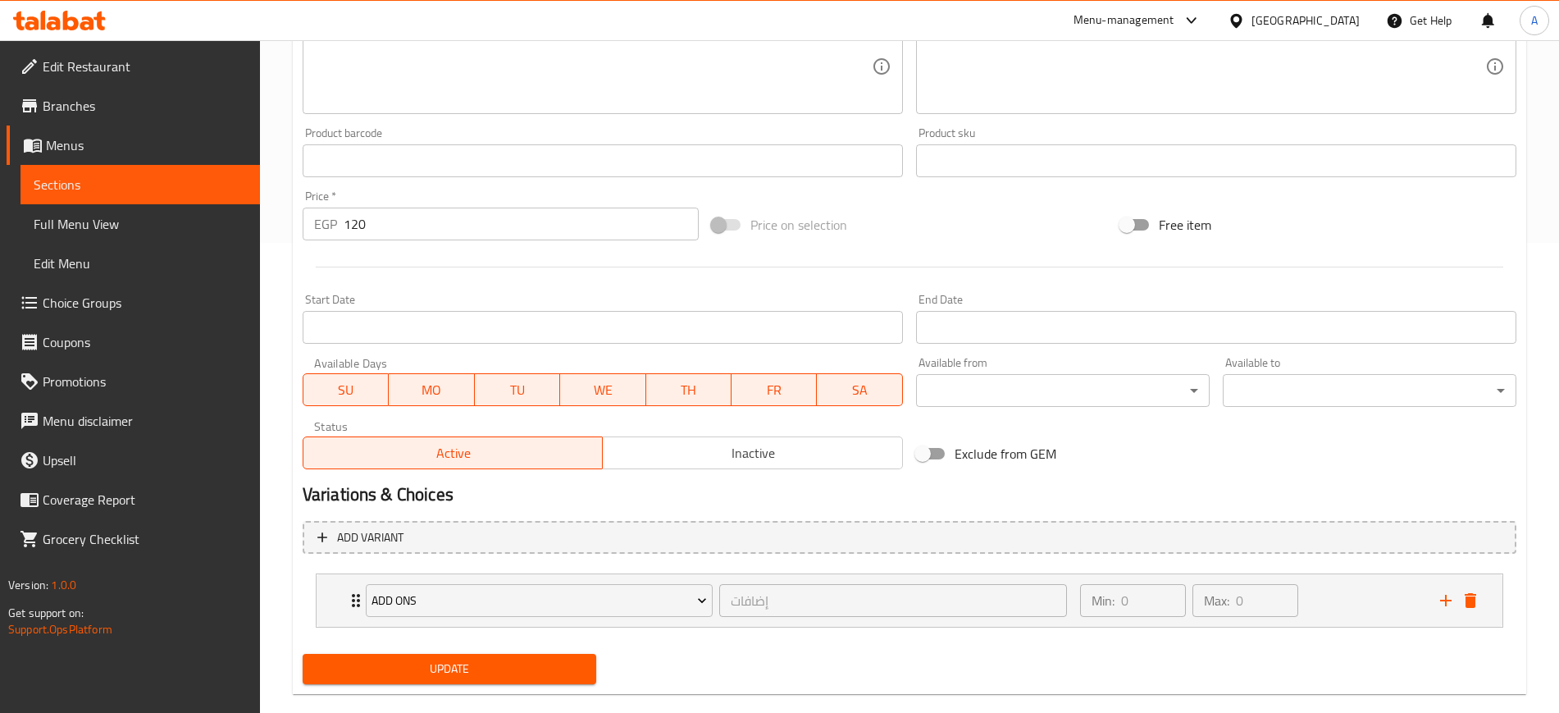
scroll to position [497, 0]
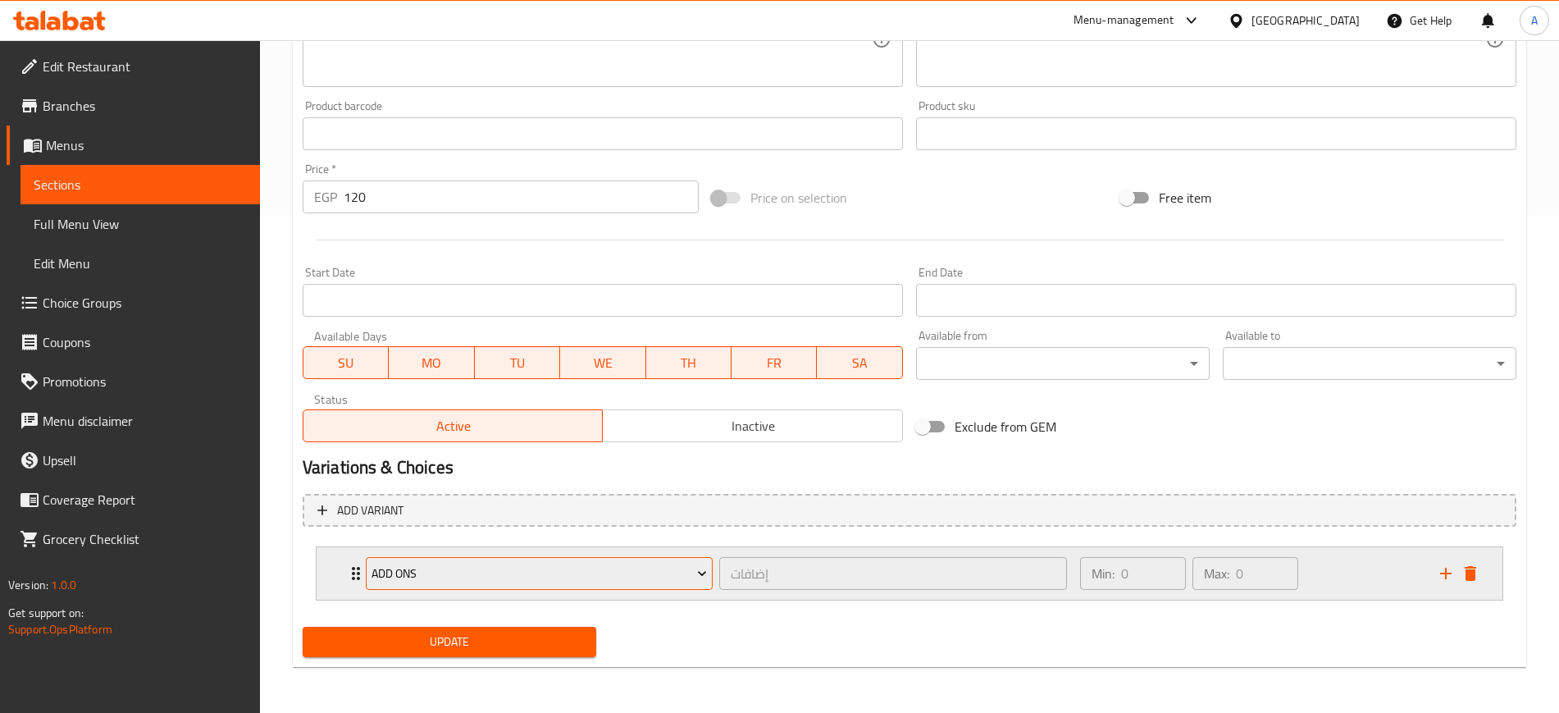
click at [458, 574] on span "ADD ONS" at bounding box center [540, 574] width 336 height 21
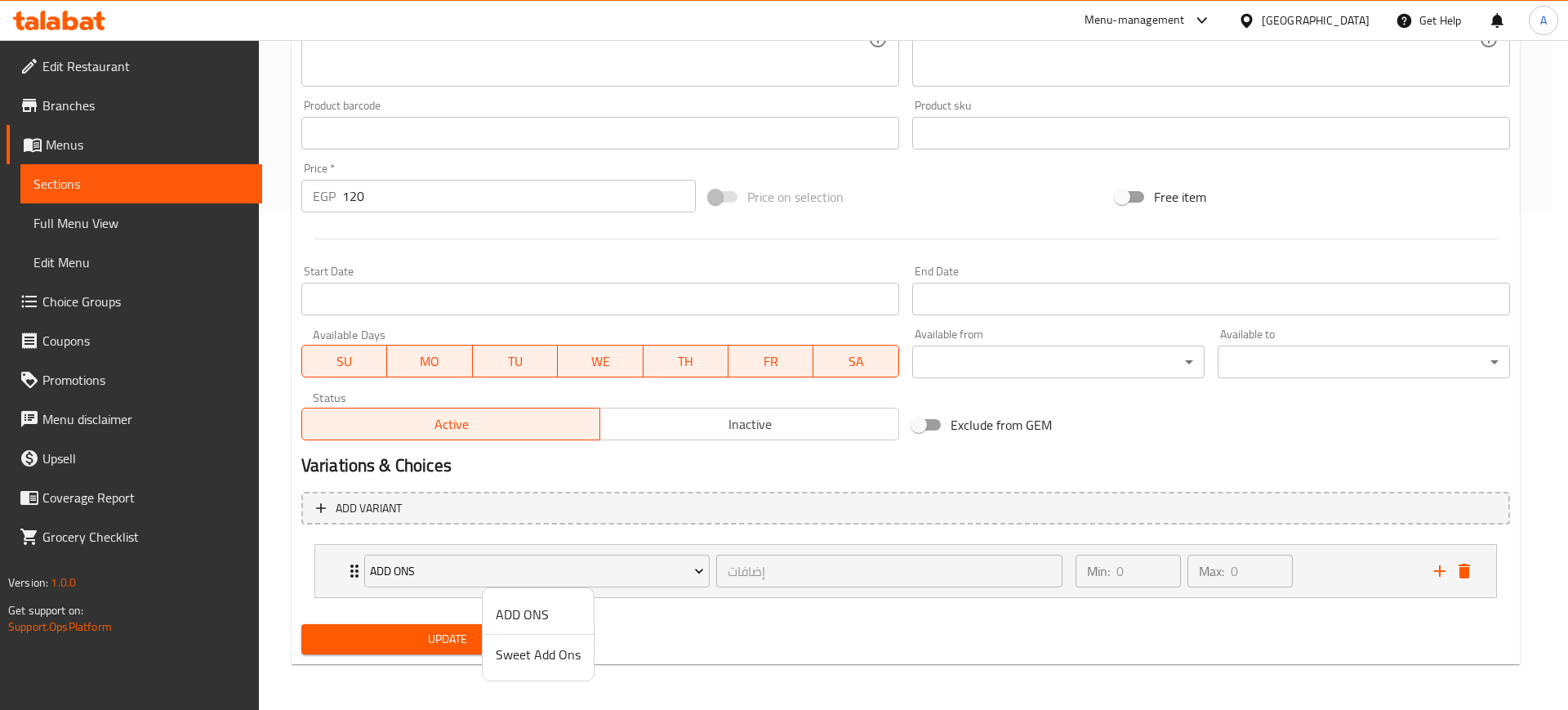
click at [558, 653] on span "Sweet Add Ons" at bounding box center [538, 654] width 85 height 20
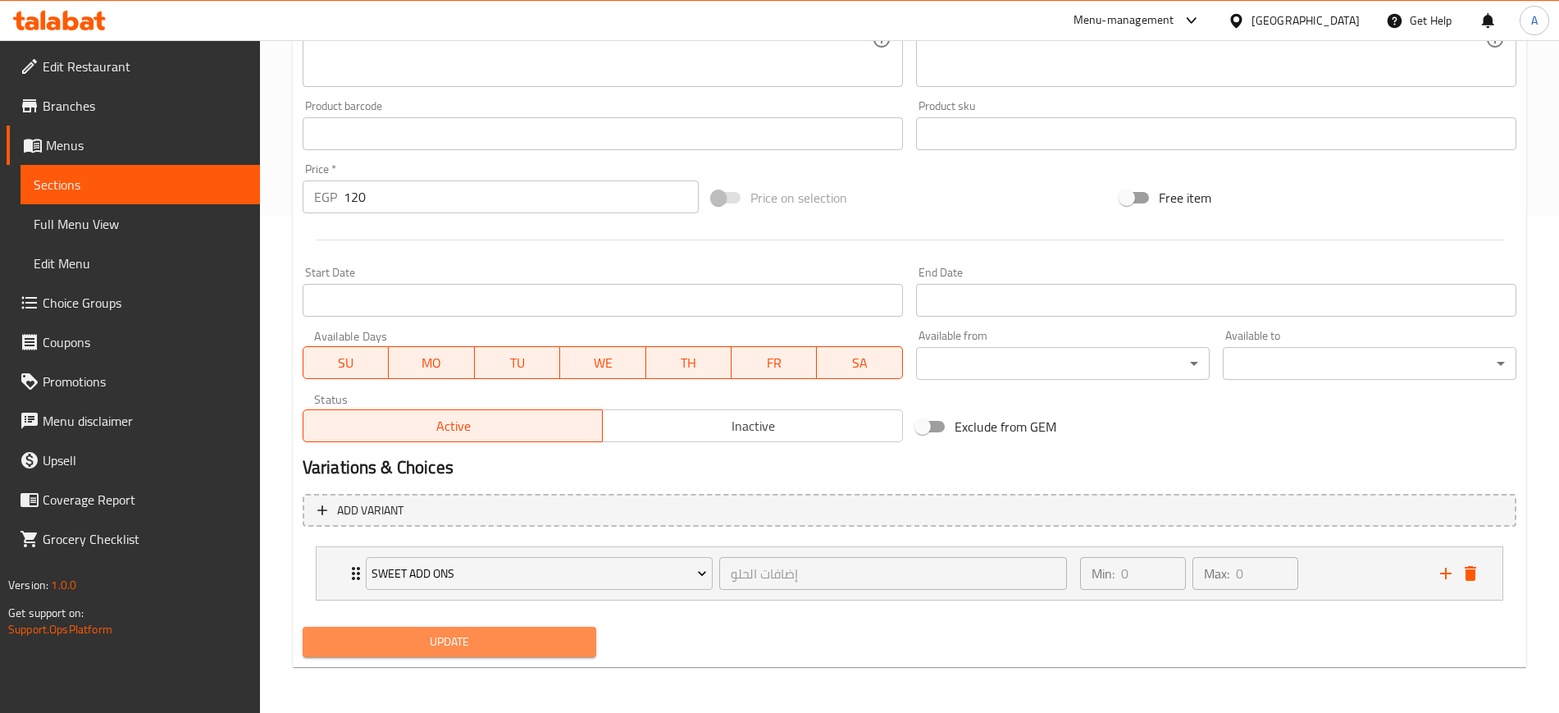
click at [500, 647] on span "Update" at bounding box center [449, 642] width 267 height 21
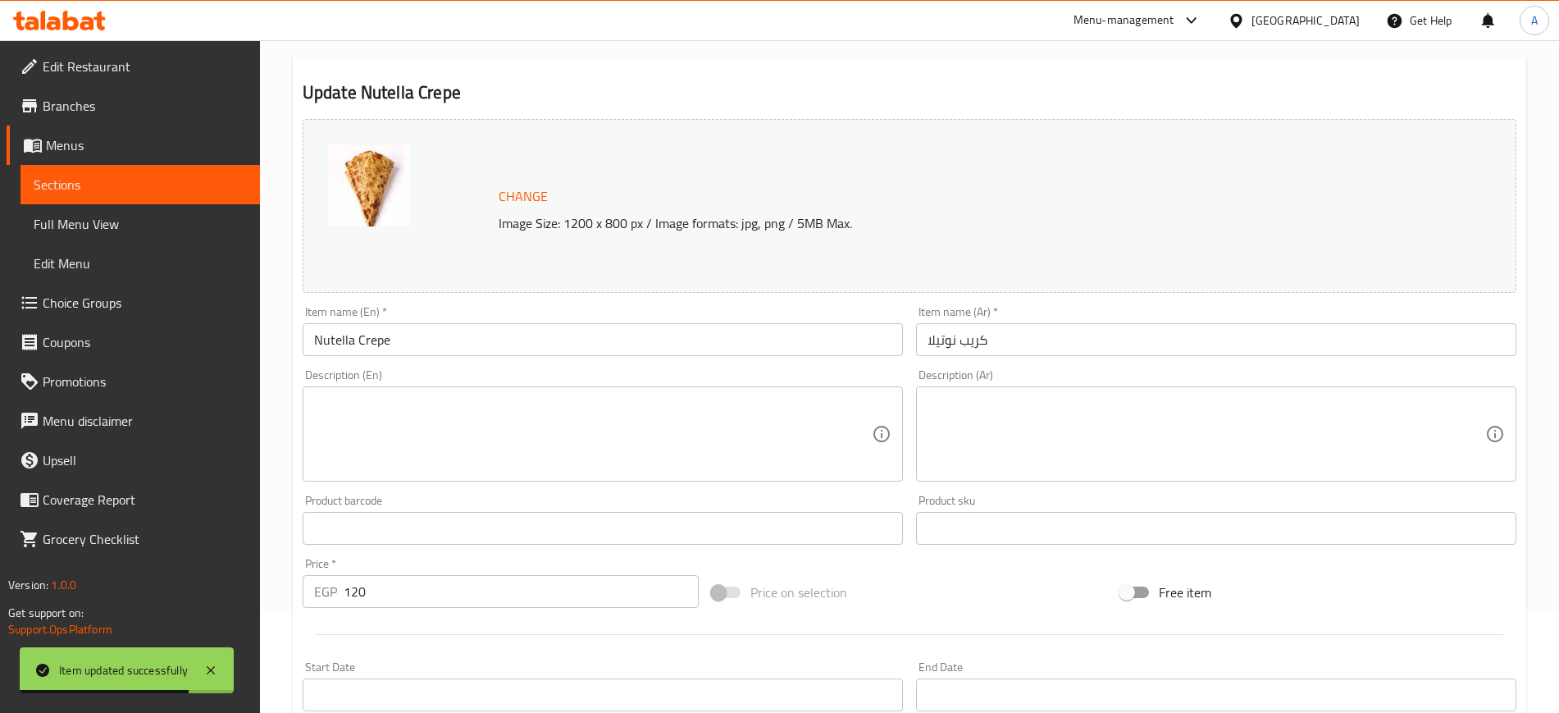
scroll to position [0, 0]
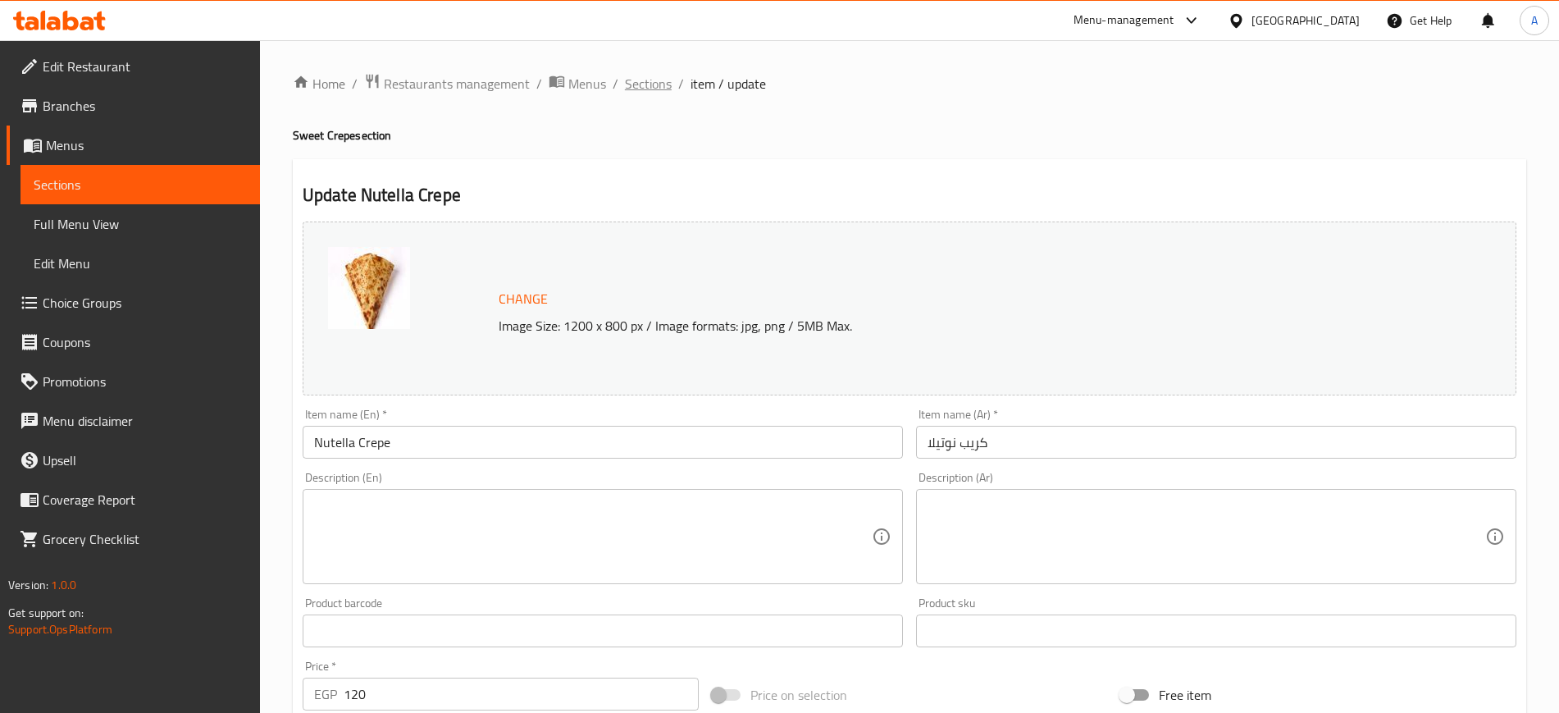
click at [654, 86] on span "Sections" at bounding box center [648, 84] width 47 height 20
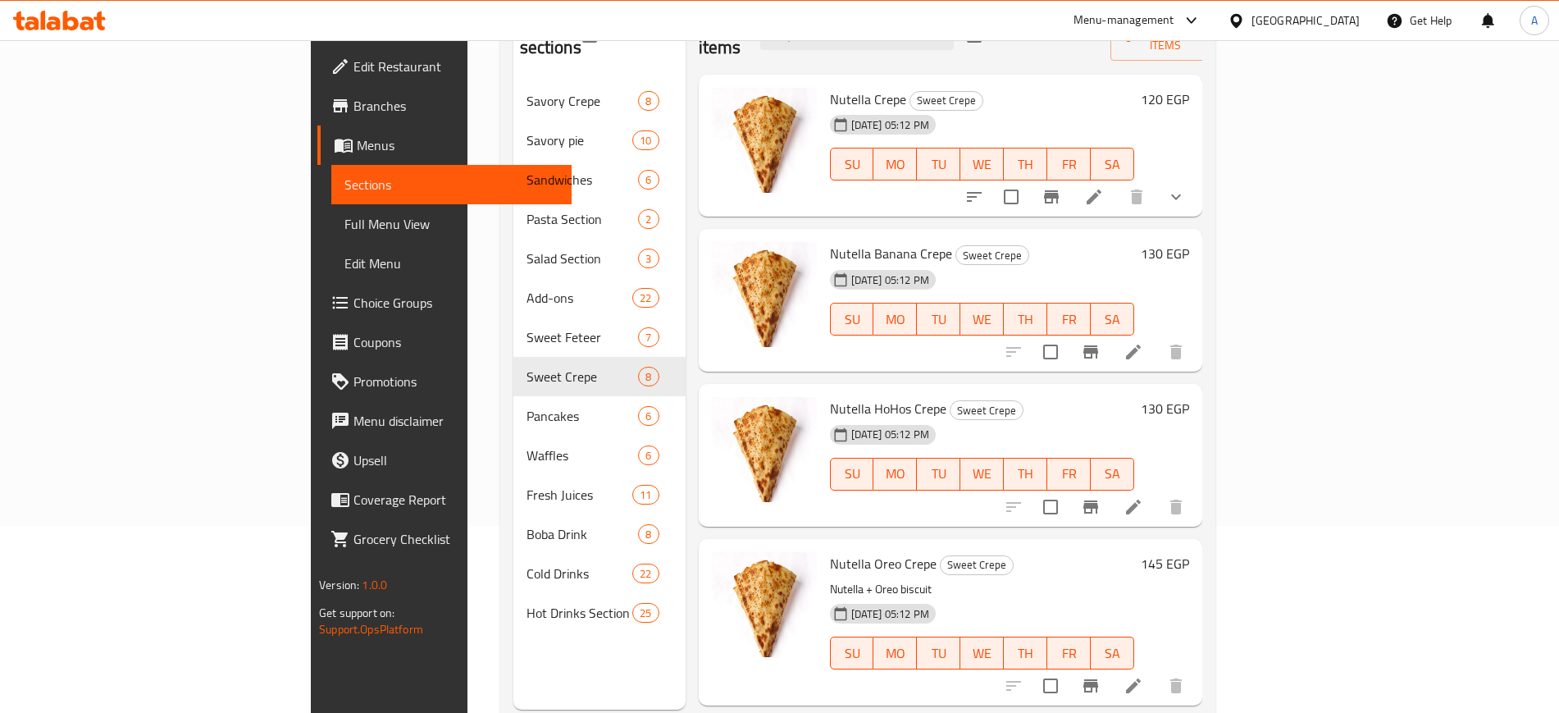
scroll to position [205, 0]
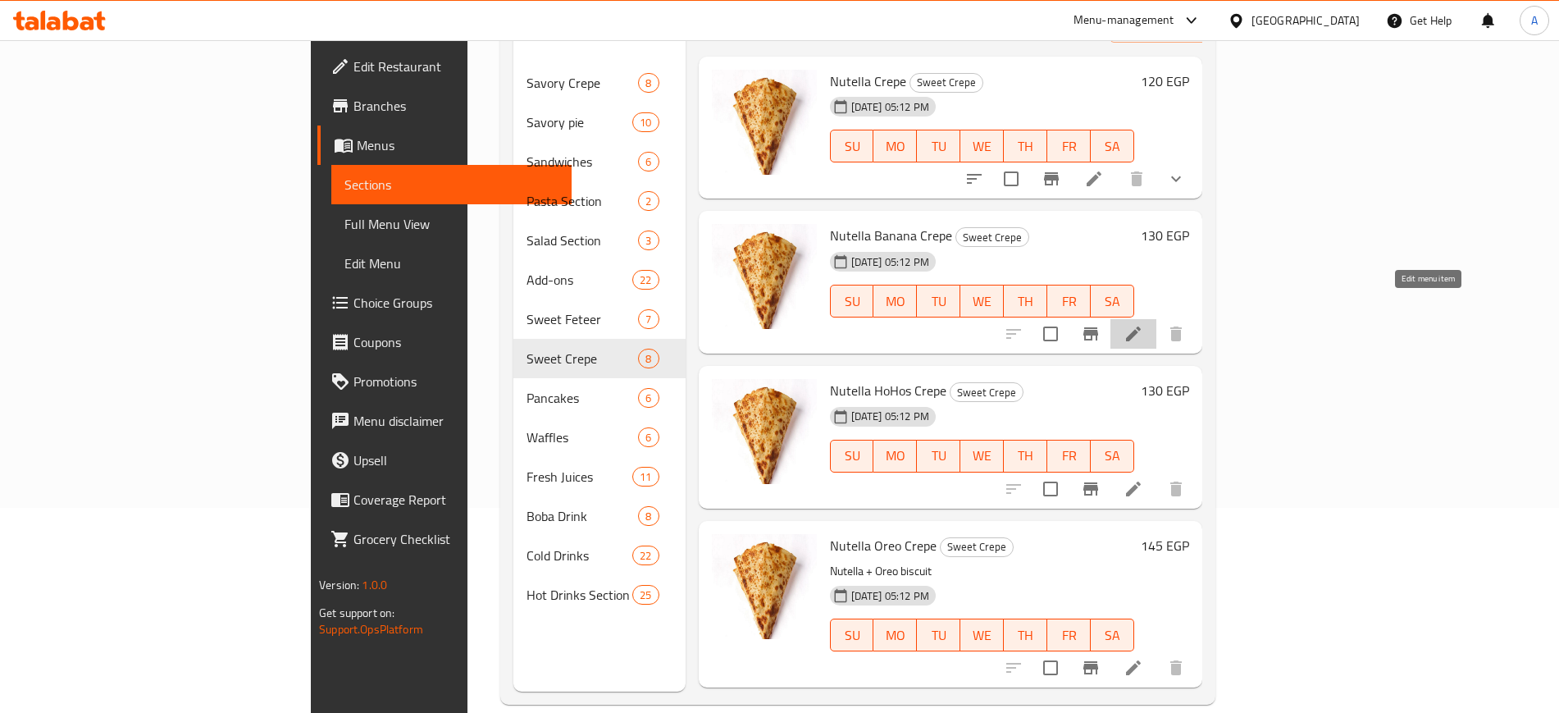
click at [1144, 324] on icon at bounding box center [1134, 334] width 20 height 20
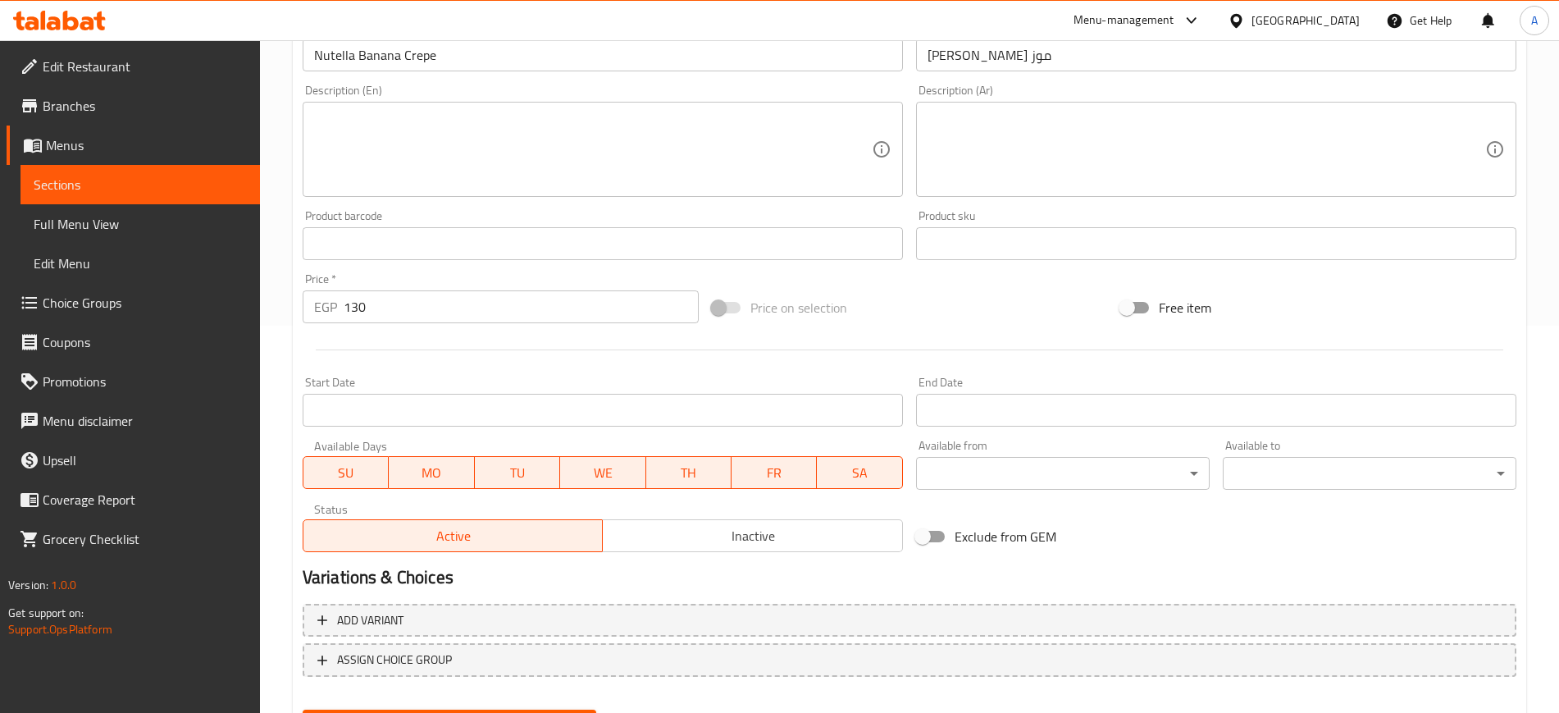
scroll to position [470, 0]
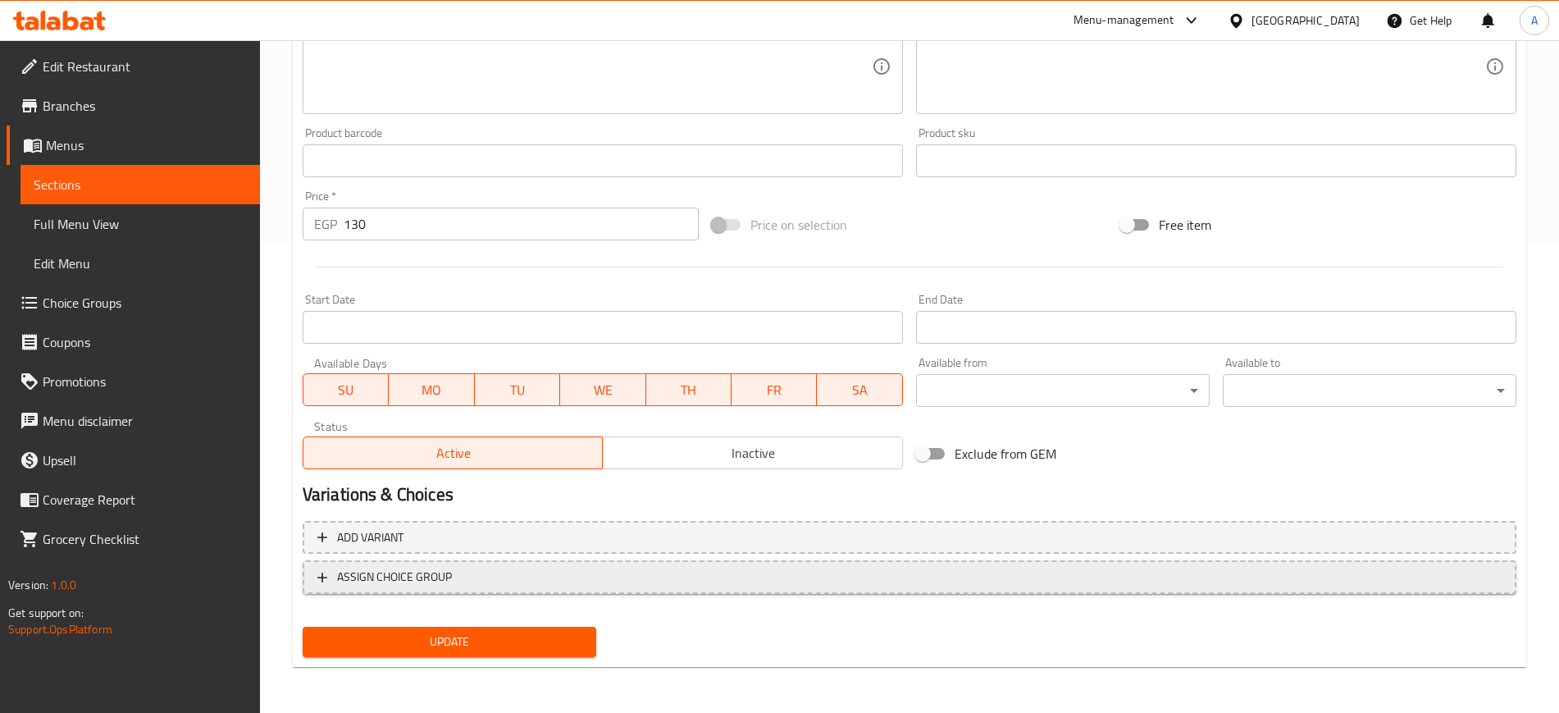
click at [402, 574] on span "ASSIGN CHOICE GROUP" at bounding box center [394, 577] width 115 height 21
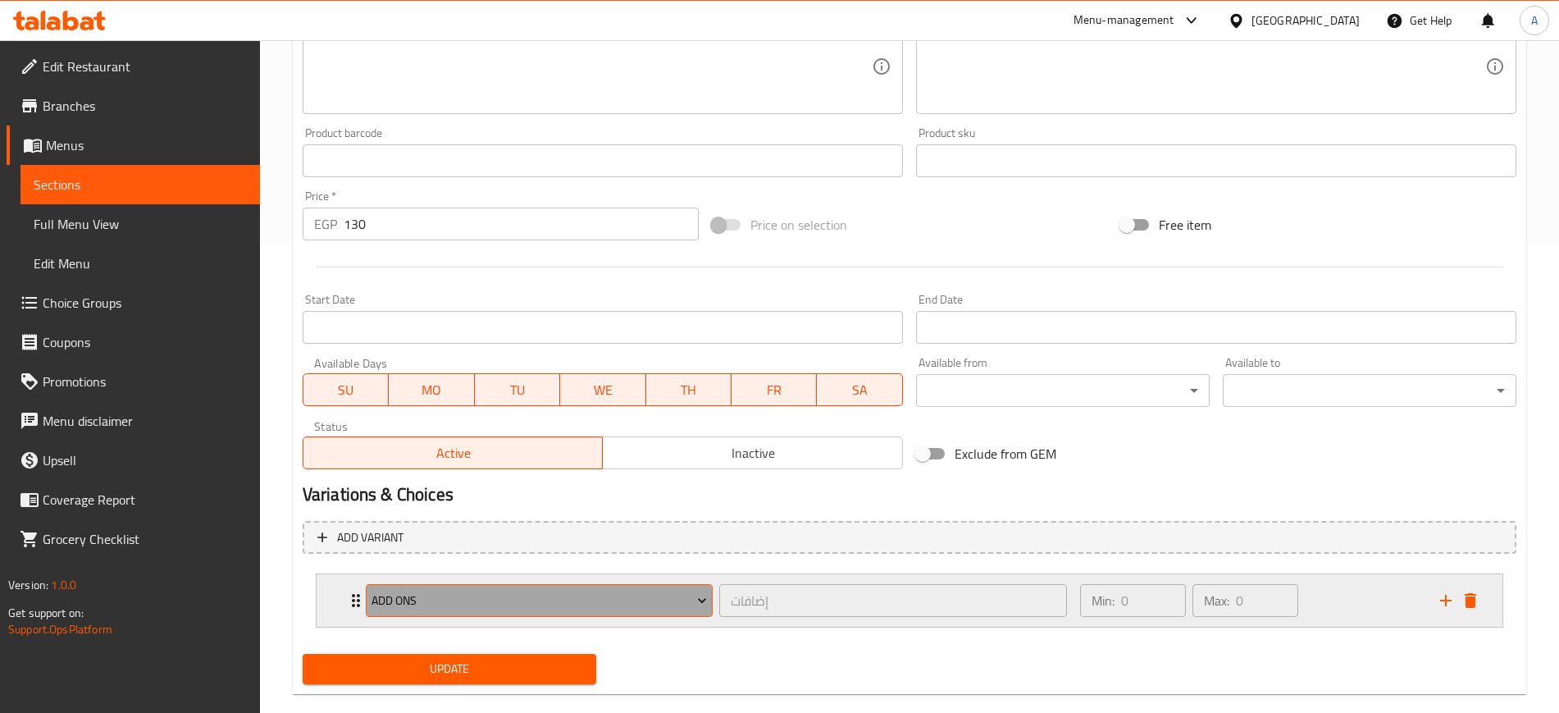
click at [404, 584] on button "ADD ONS" at bounding box center [539, 600] width 347 height 33
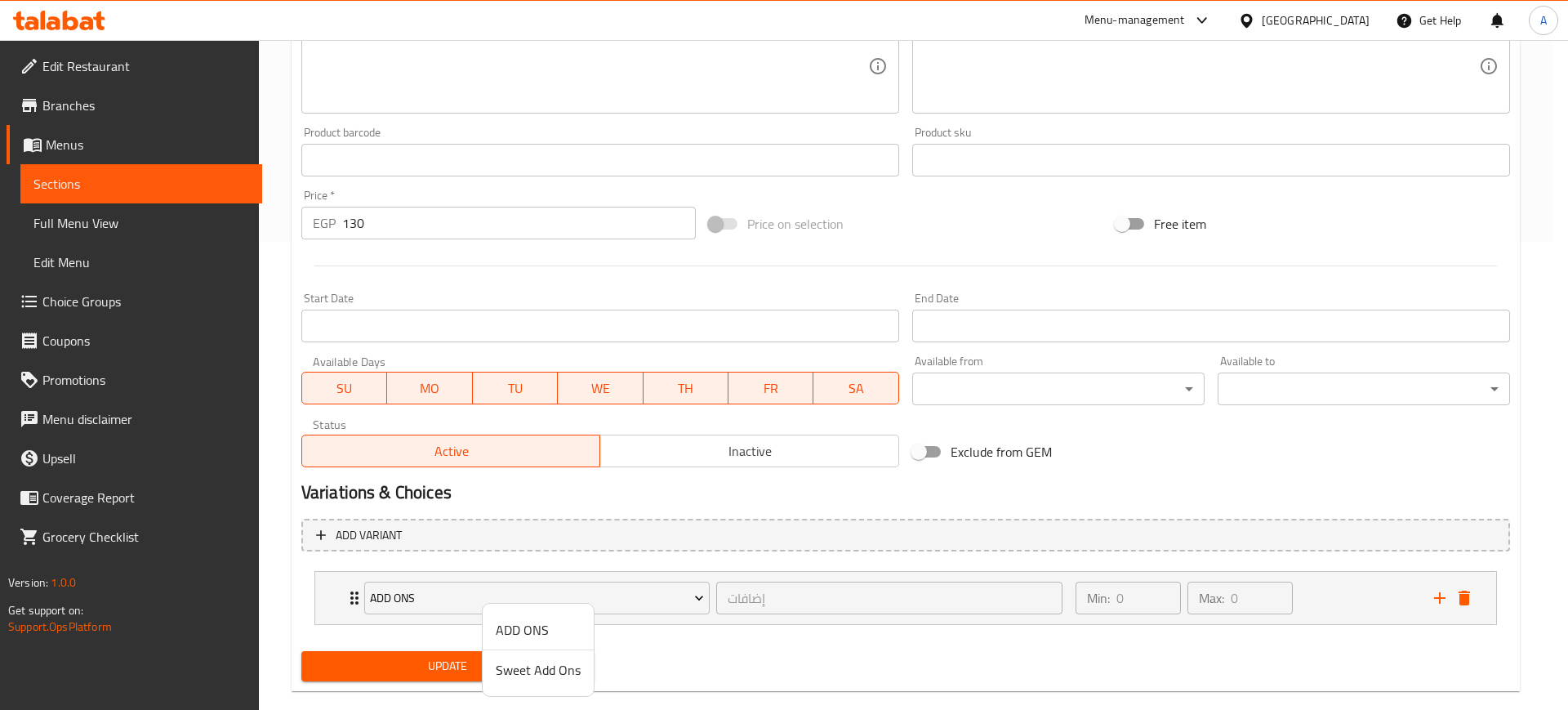
click at [546, 682] on li "Sweet Add Ons" at bounding box center [539, 669] width 112 height 39
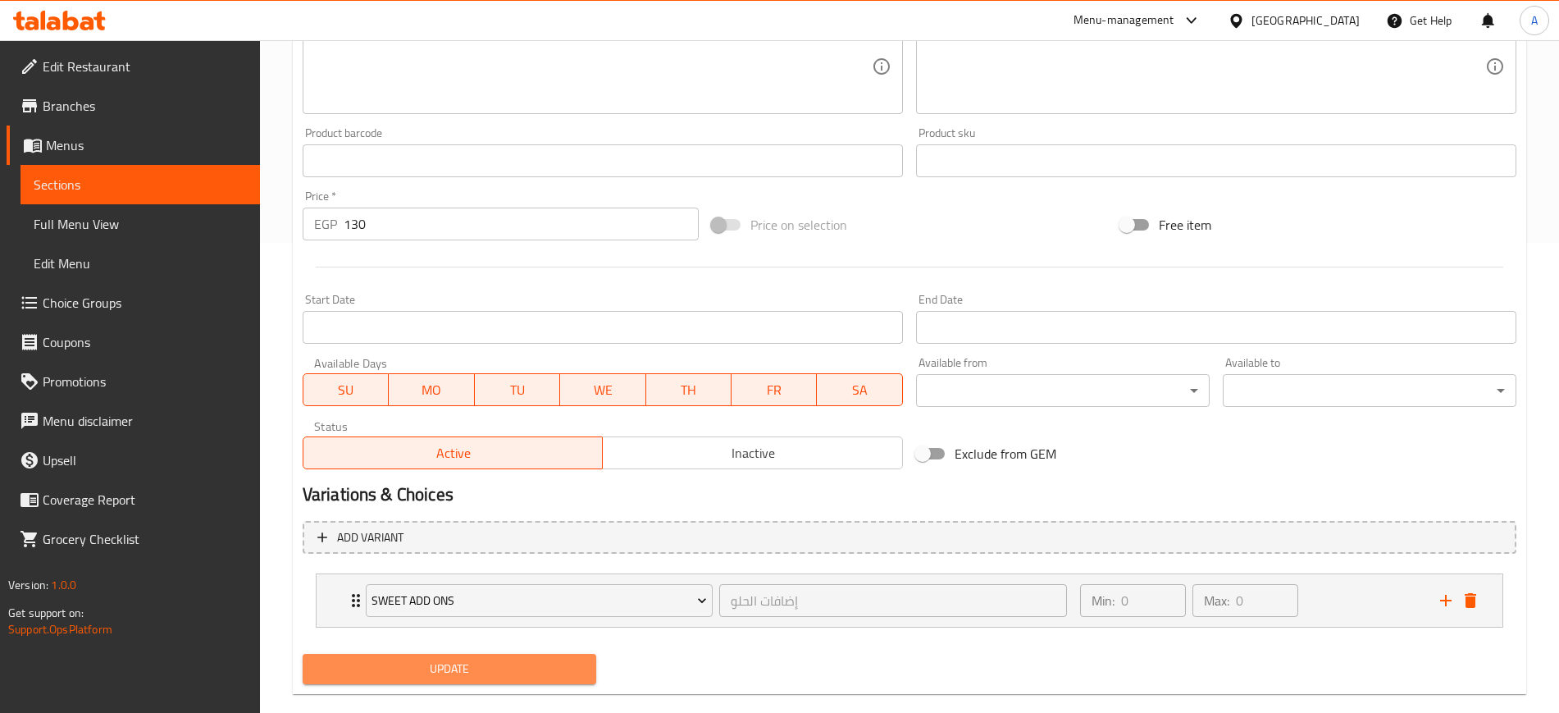
click at [482, 660] on span "Update" at bounding box center [449, 669] width 267 height 21
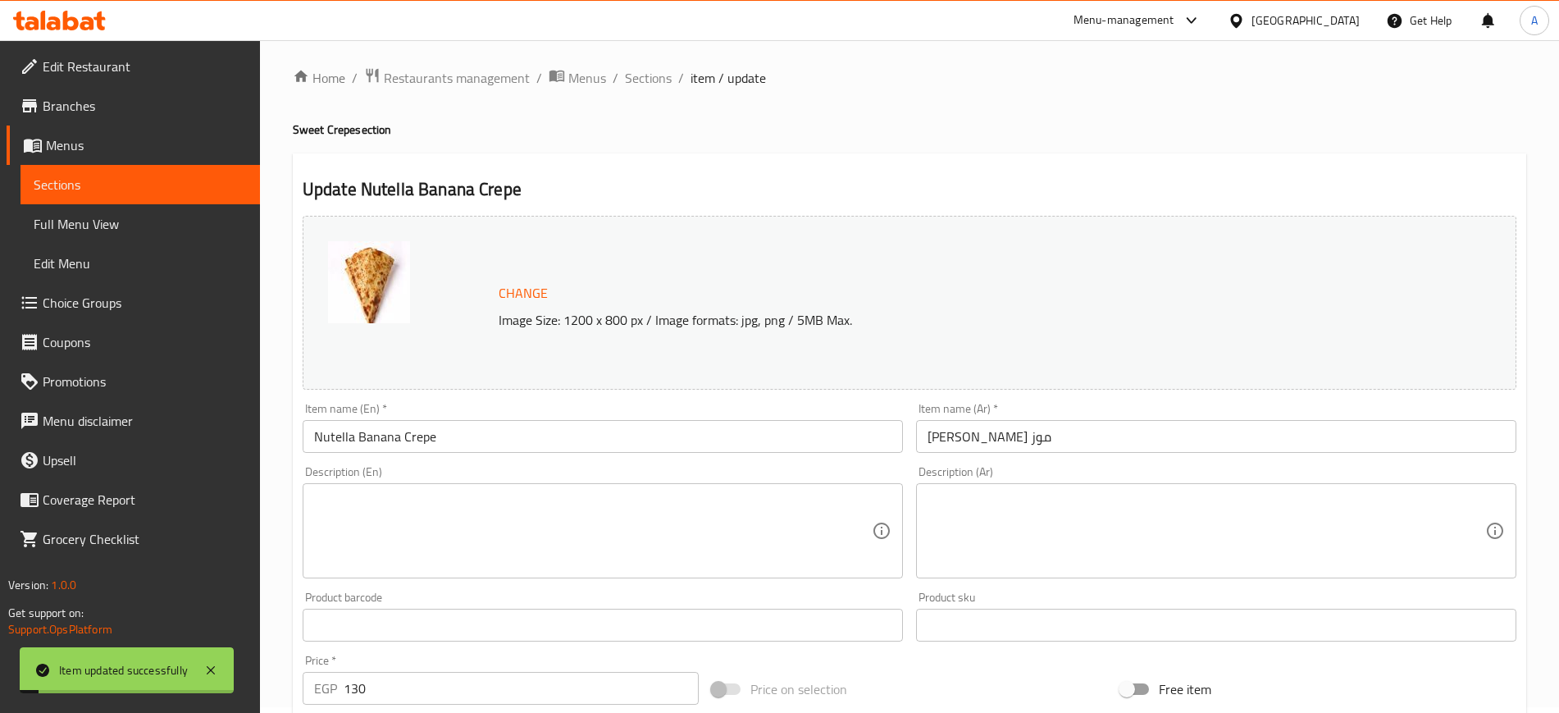
scroll to position [0, 0]
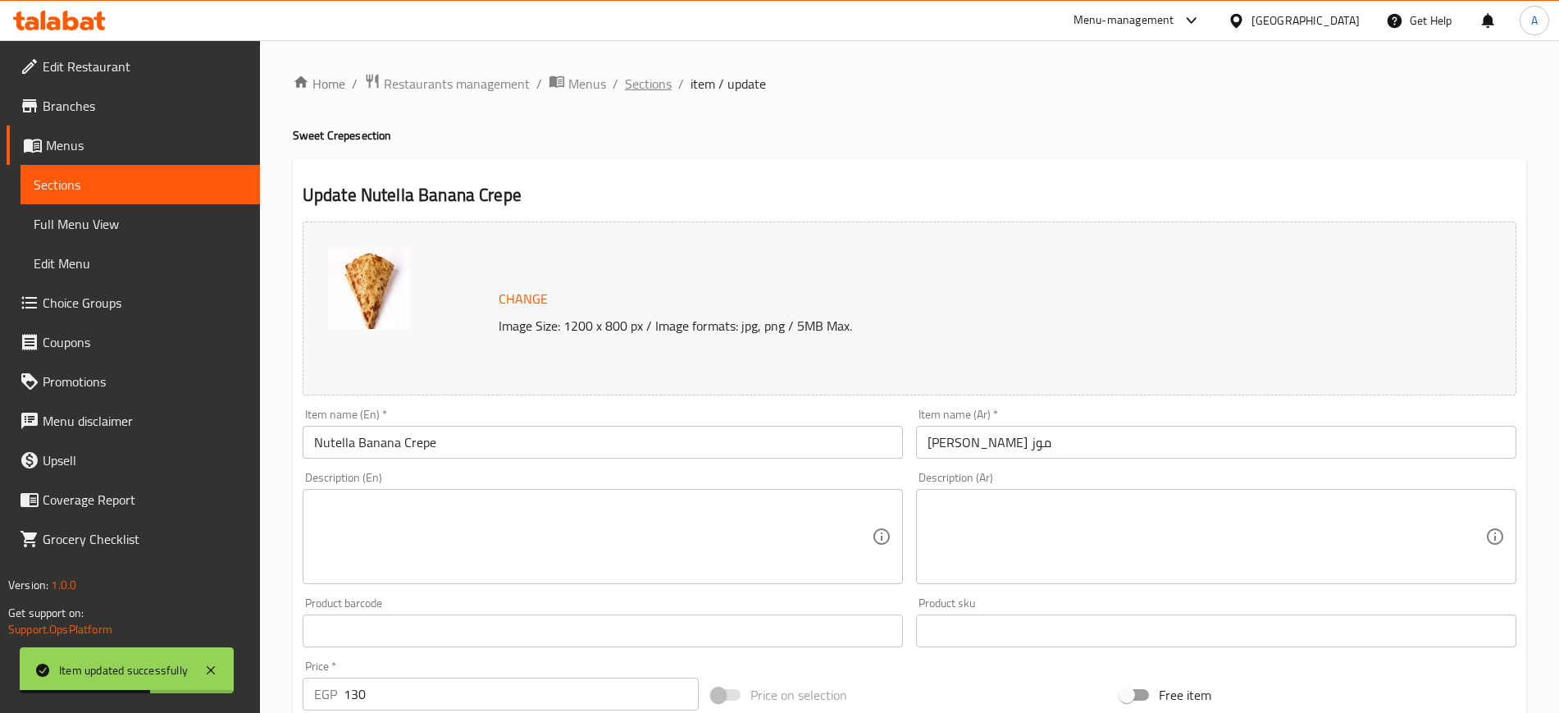
click at [660, 89] on span "Sections" at bounding box center [648, 84] width 47 height 20
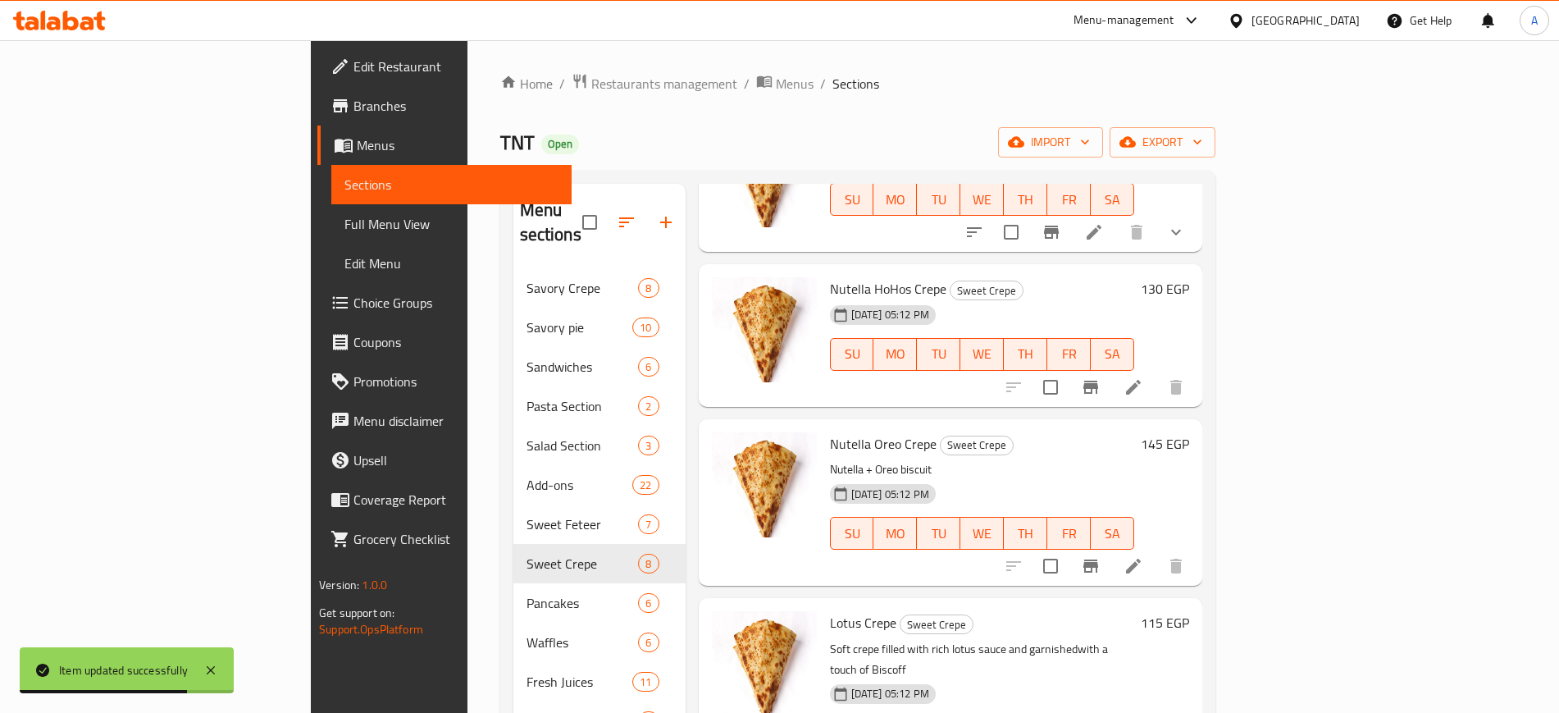
scroll to position [308, 0]
click at [1144, 377] on icon at bounding box center [1134, 387] width 20 height 20
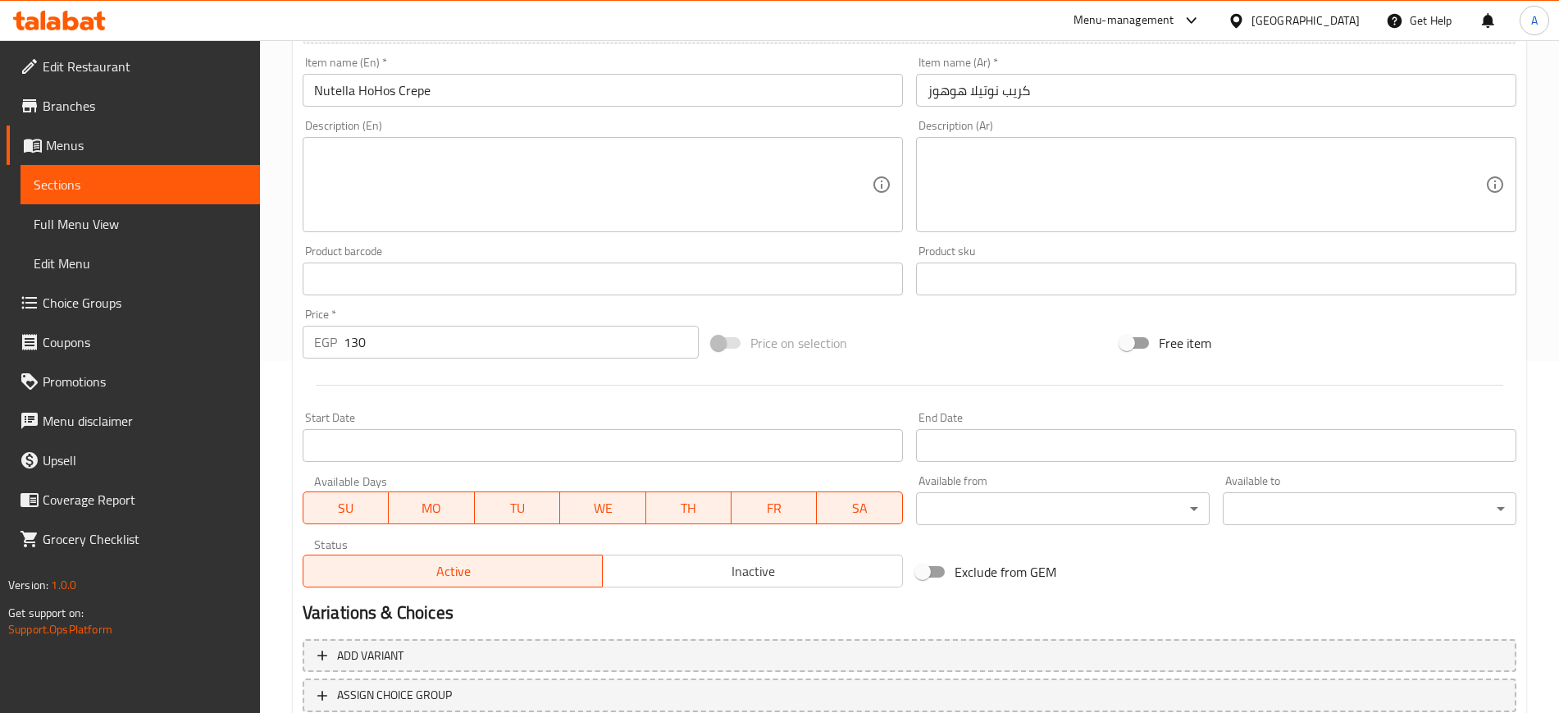
scroll to position [470, 0]
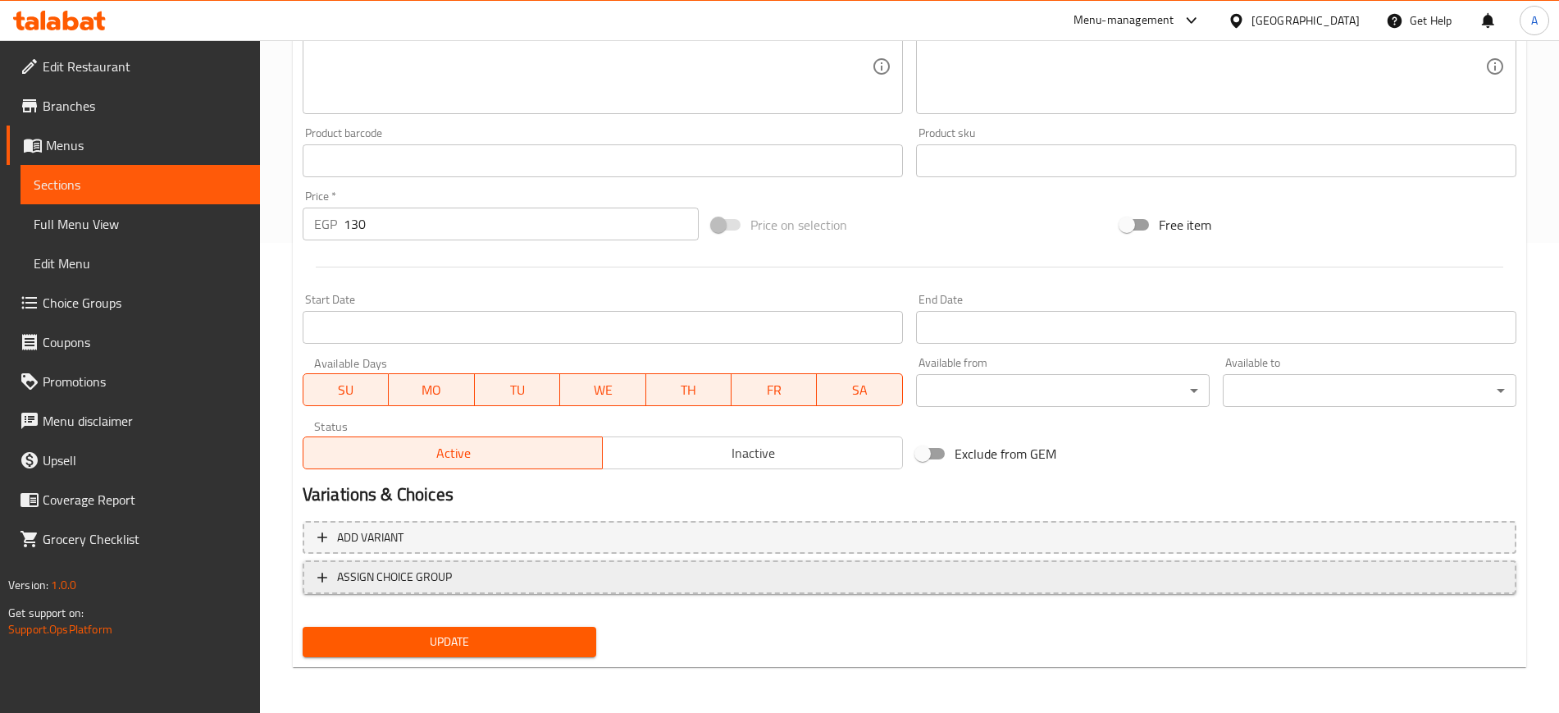
click at [395, 580] on span "ASSIGN CHOICE GROUP" at bounding box center [394, 577] width 115 height 21
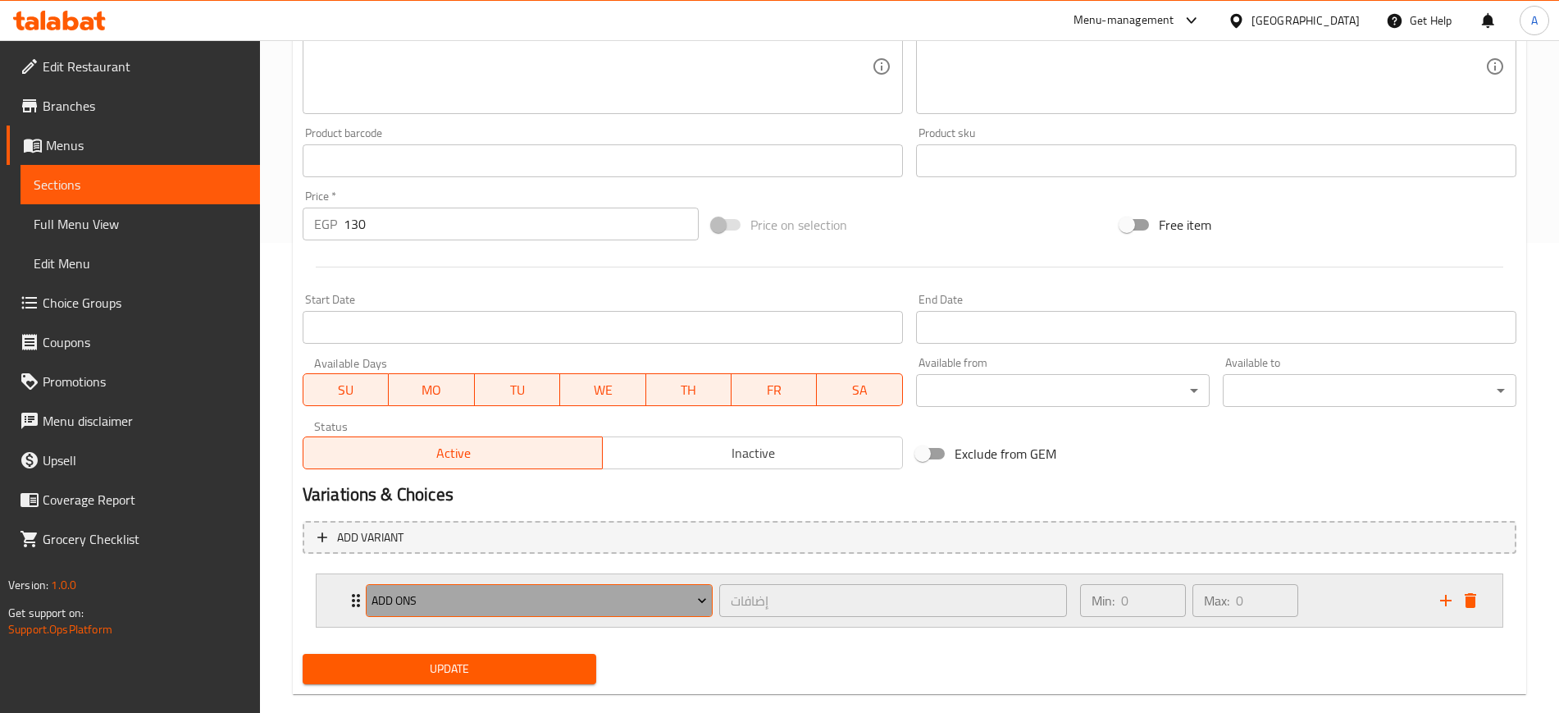
click at [445, 595] on span "ADD ONS" at bounding box center [540, 601] width 336 height 21
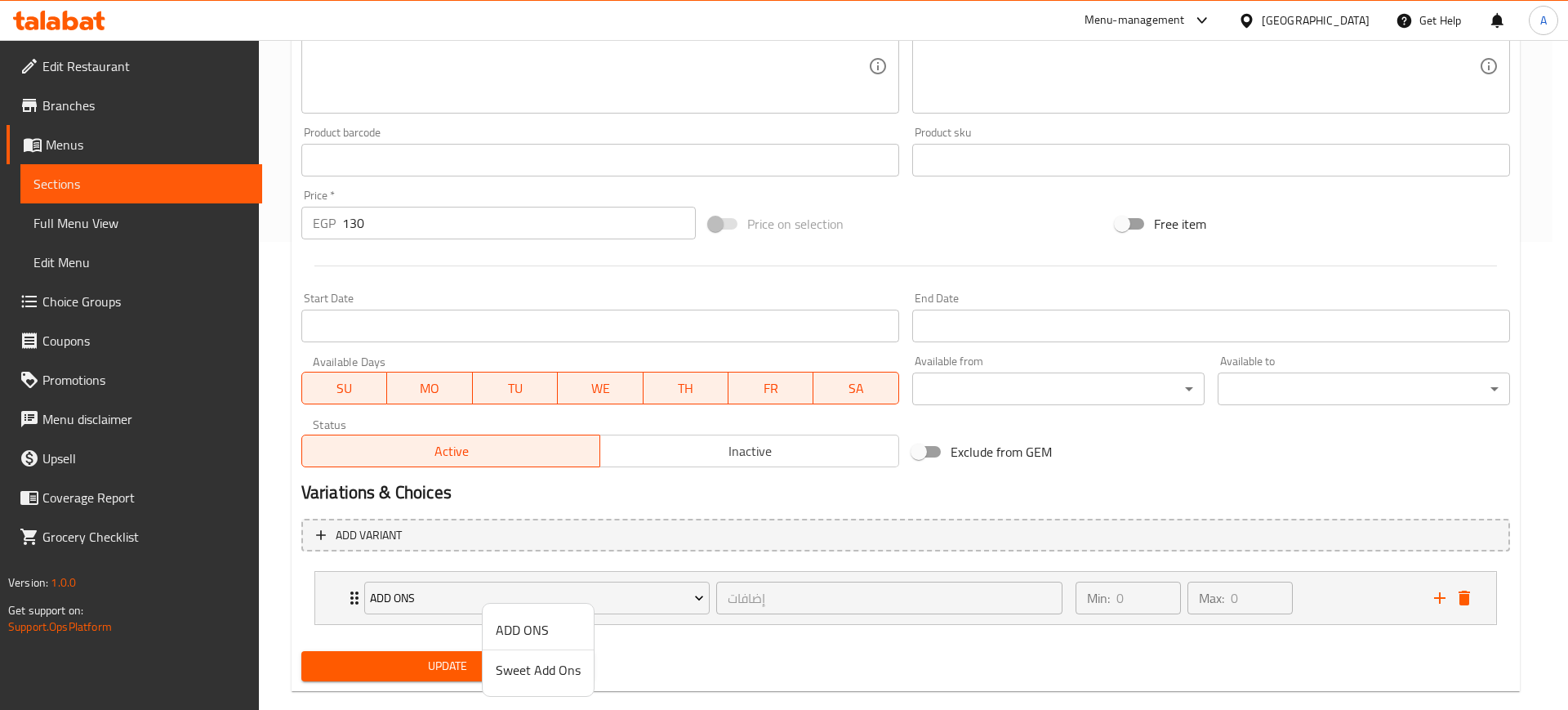
click at [563, 675] on span "Sweet Add Ons" at bounding box center [538, 670] width 85 height 20
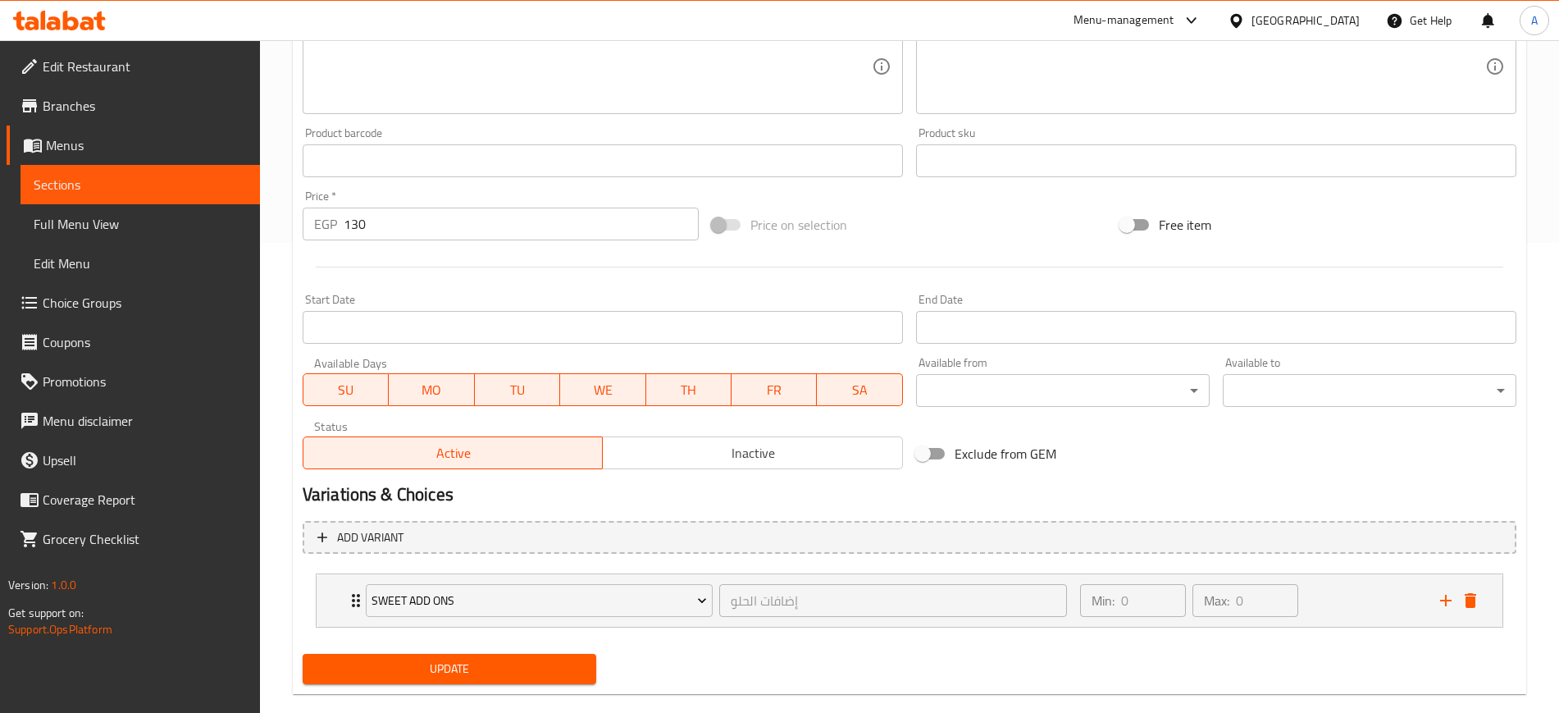
click at [526, 669] on span "Update" at bounding box center [449, 669] width 267 height 21
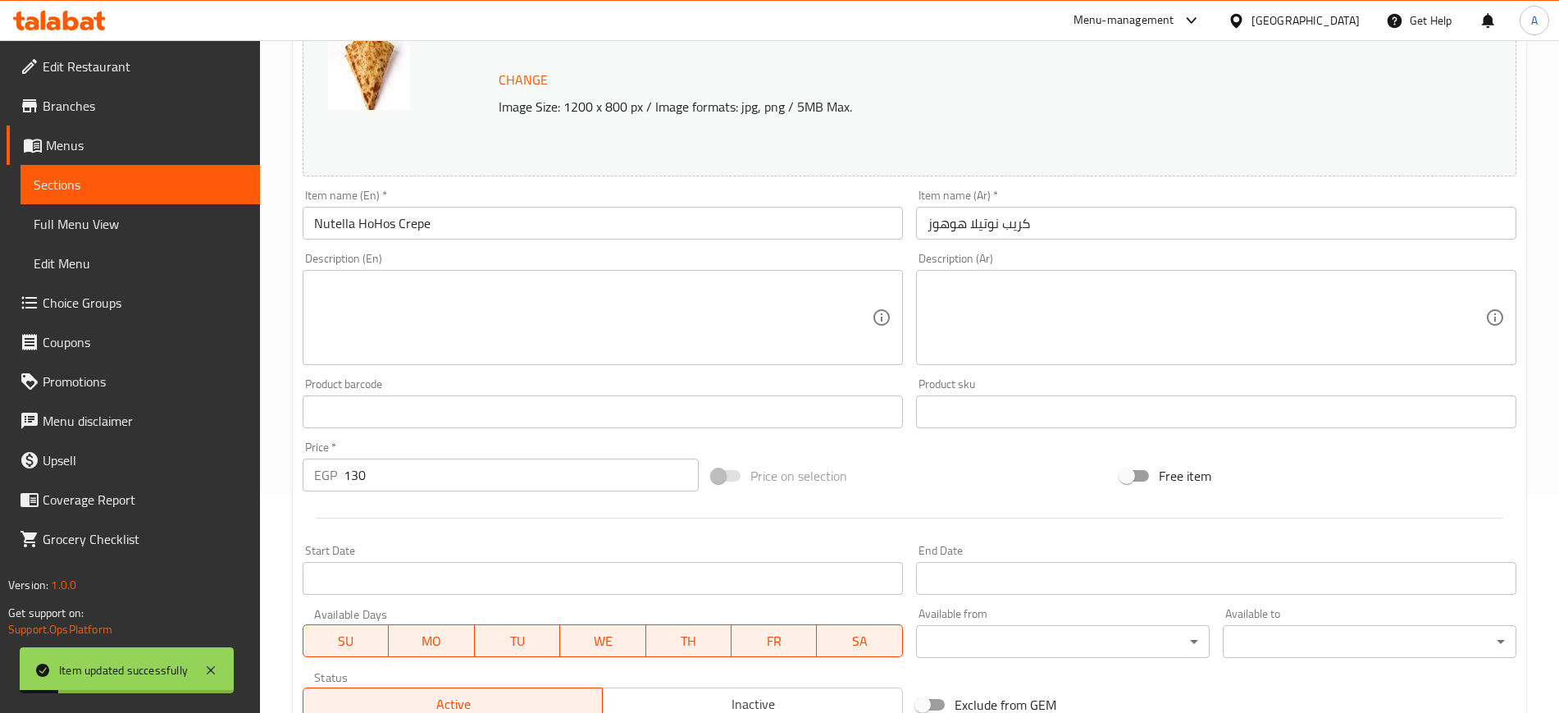
scroll to position [0, 0]
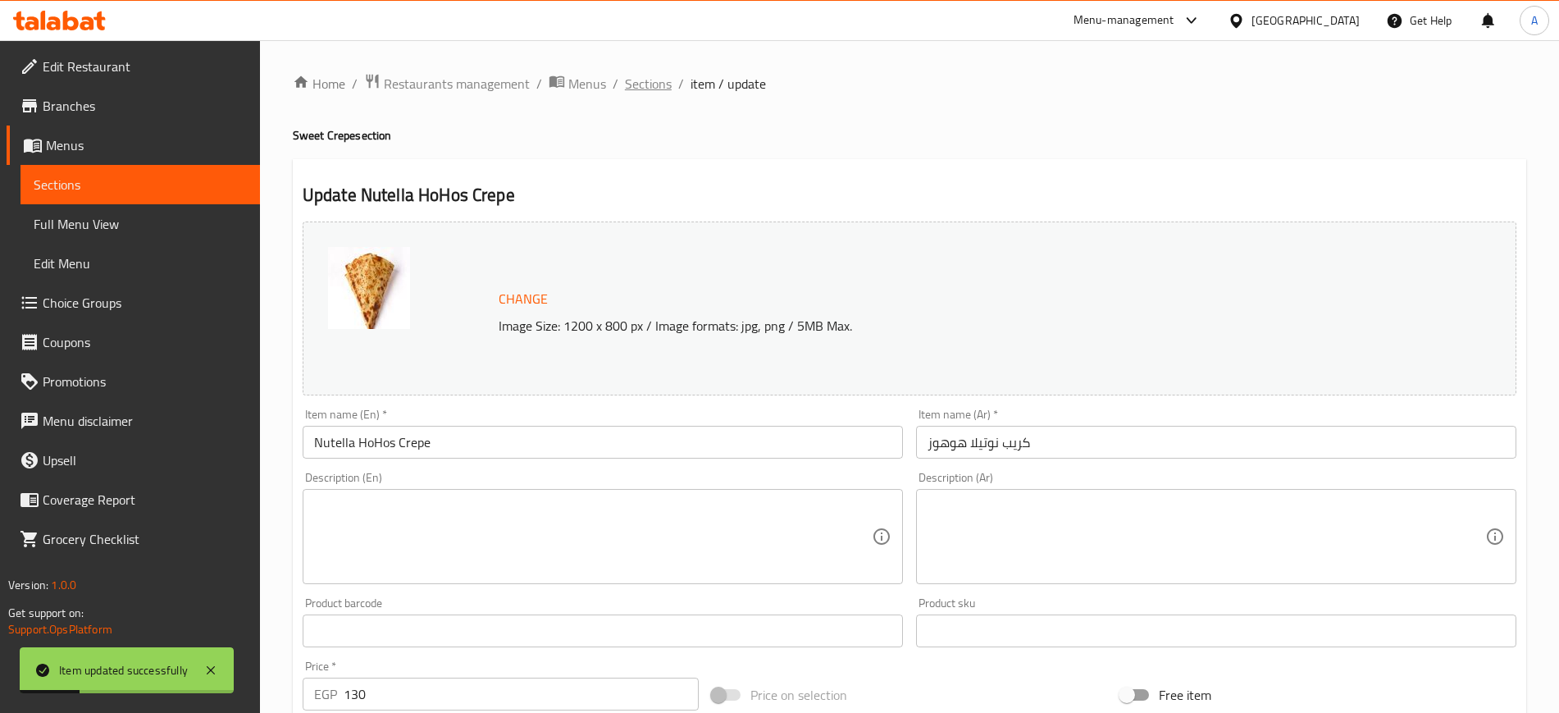
click at [650, 79] on span "Sections" at bounding box center [648, 84] width 47 height 20
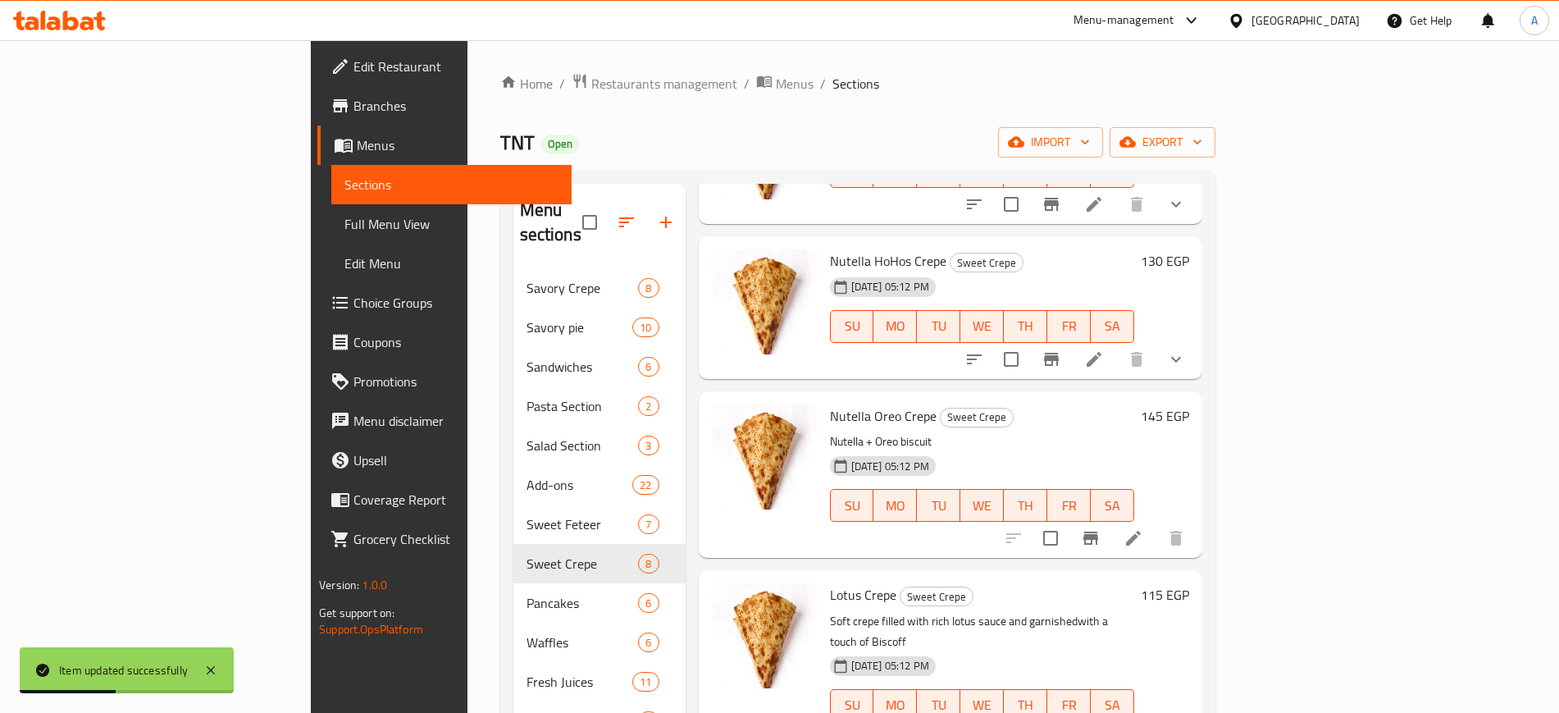
scroll to position [410, 0]
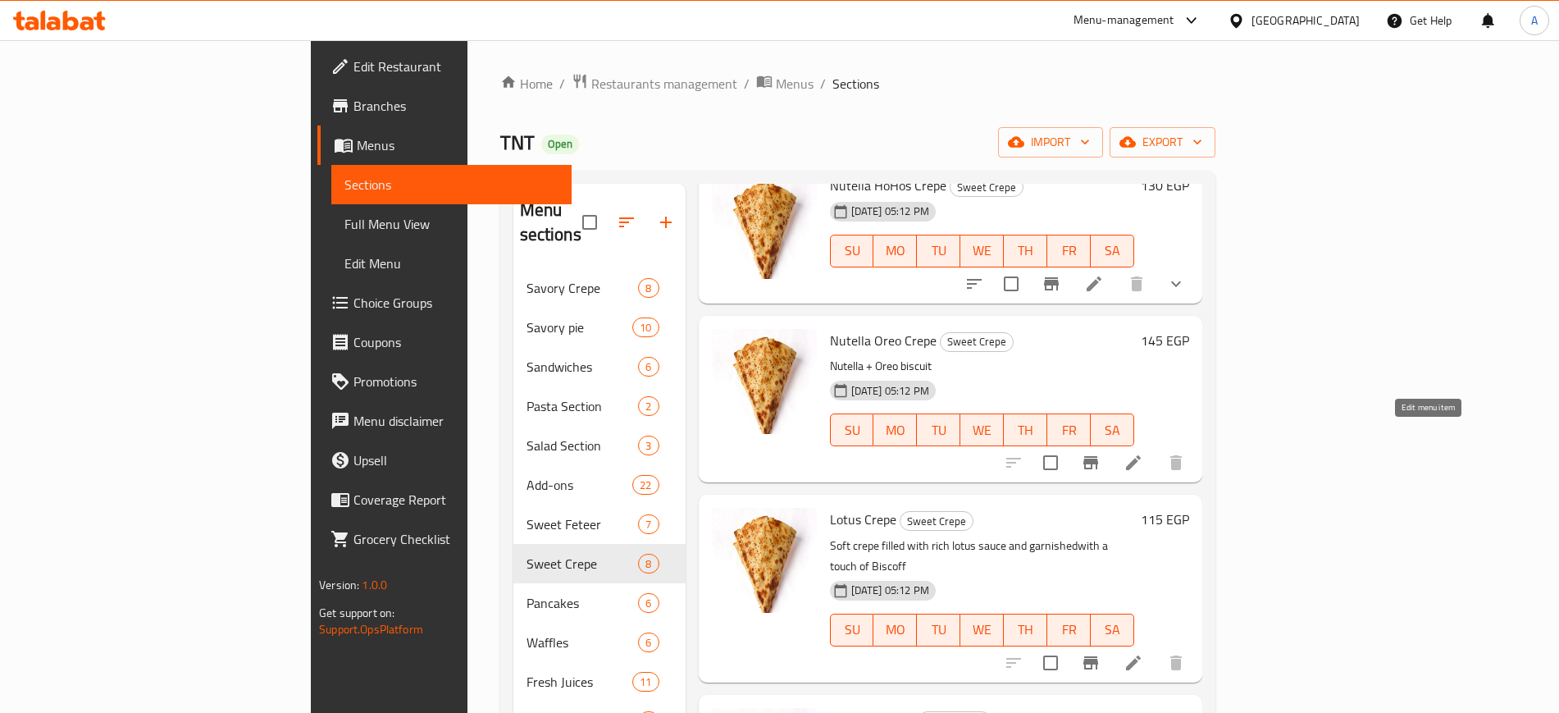
click at [1144, 453] on icon at bounding box center [1134, 463] width 20 height 20
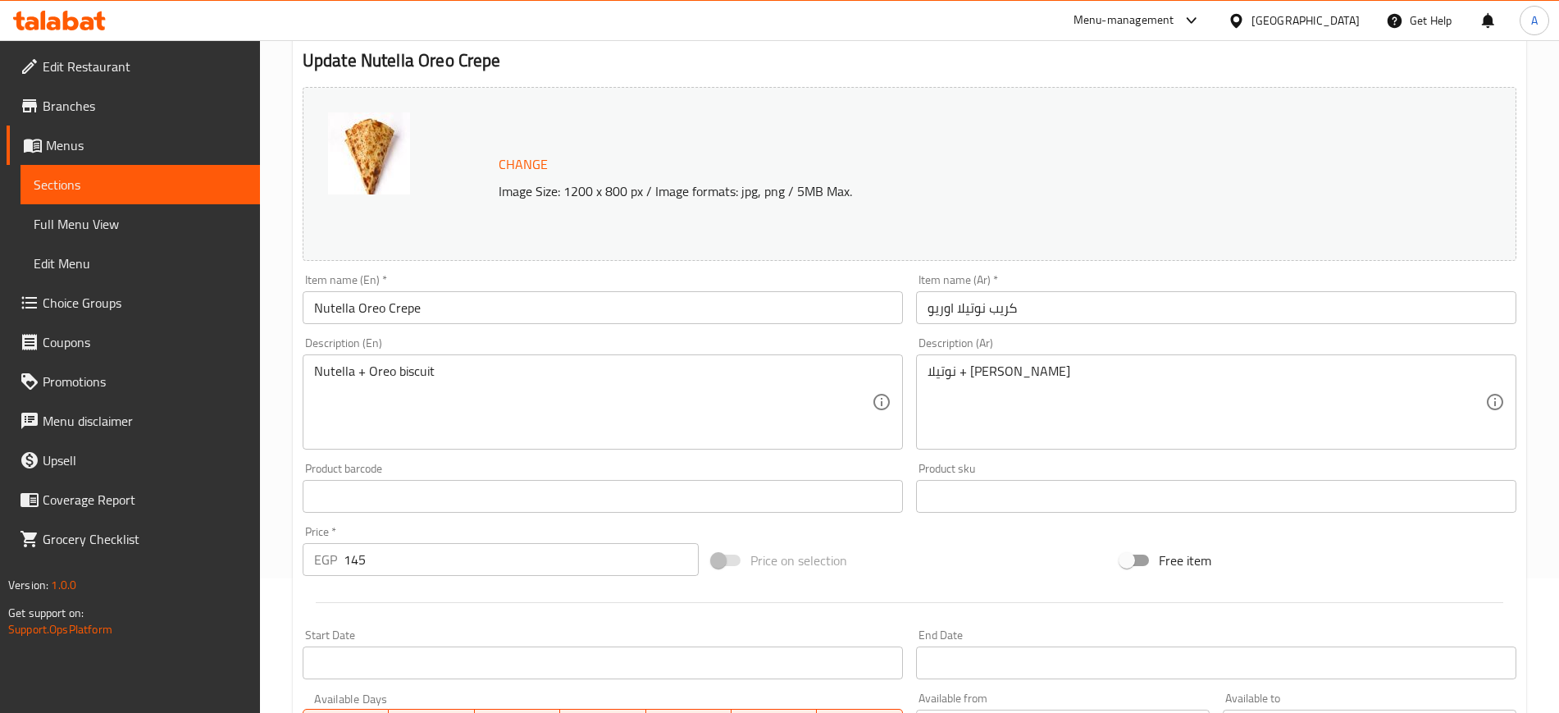
scroll to position [470, 0]
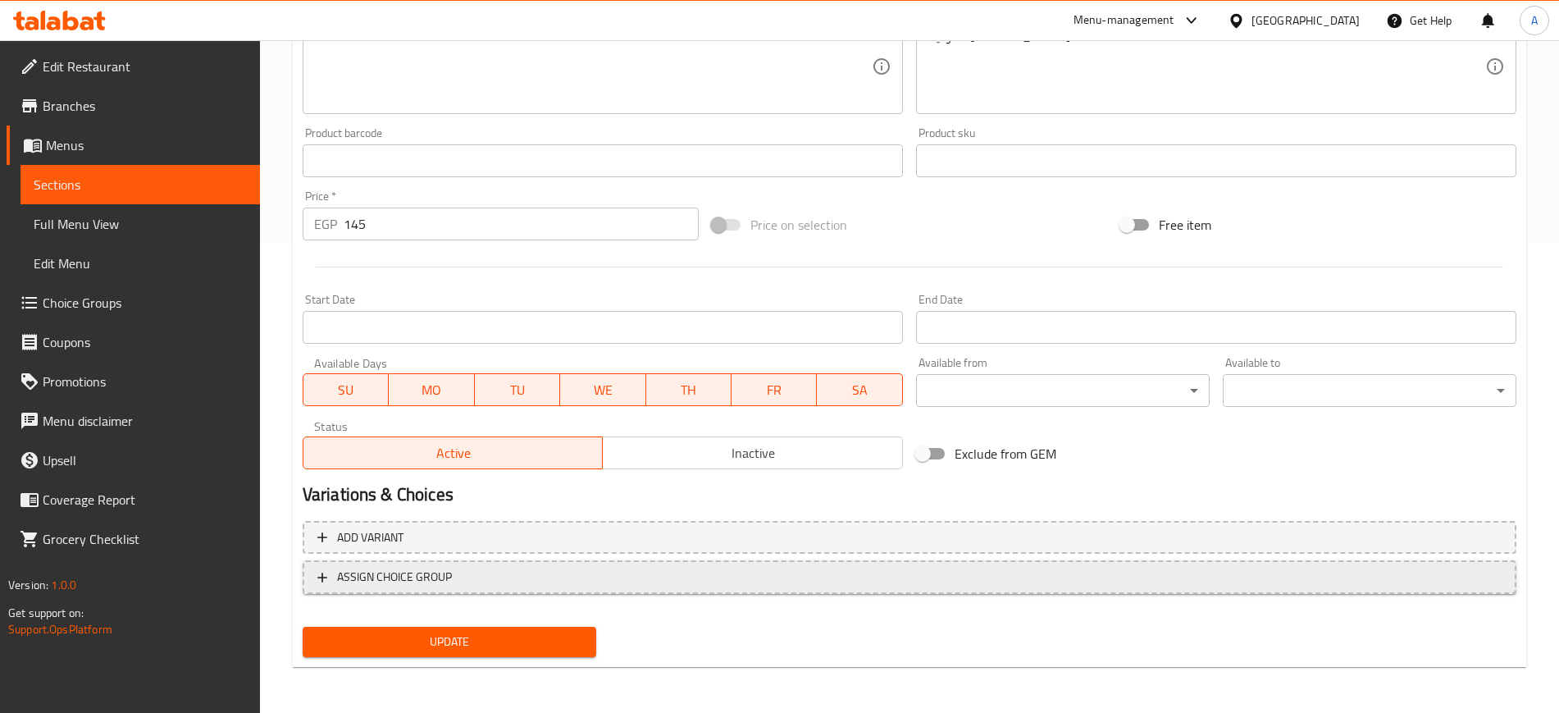
click at [512, 586] on span "ASSIGN CHOICE GROUP" at bounding box center [909, 577] width 1185 height 21
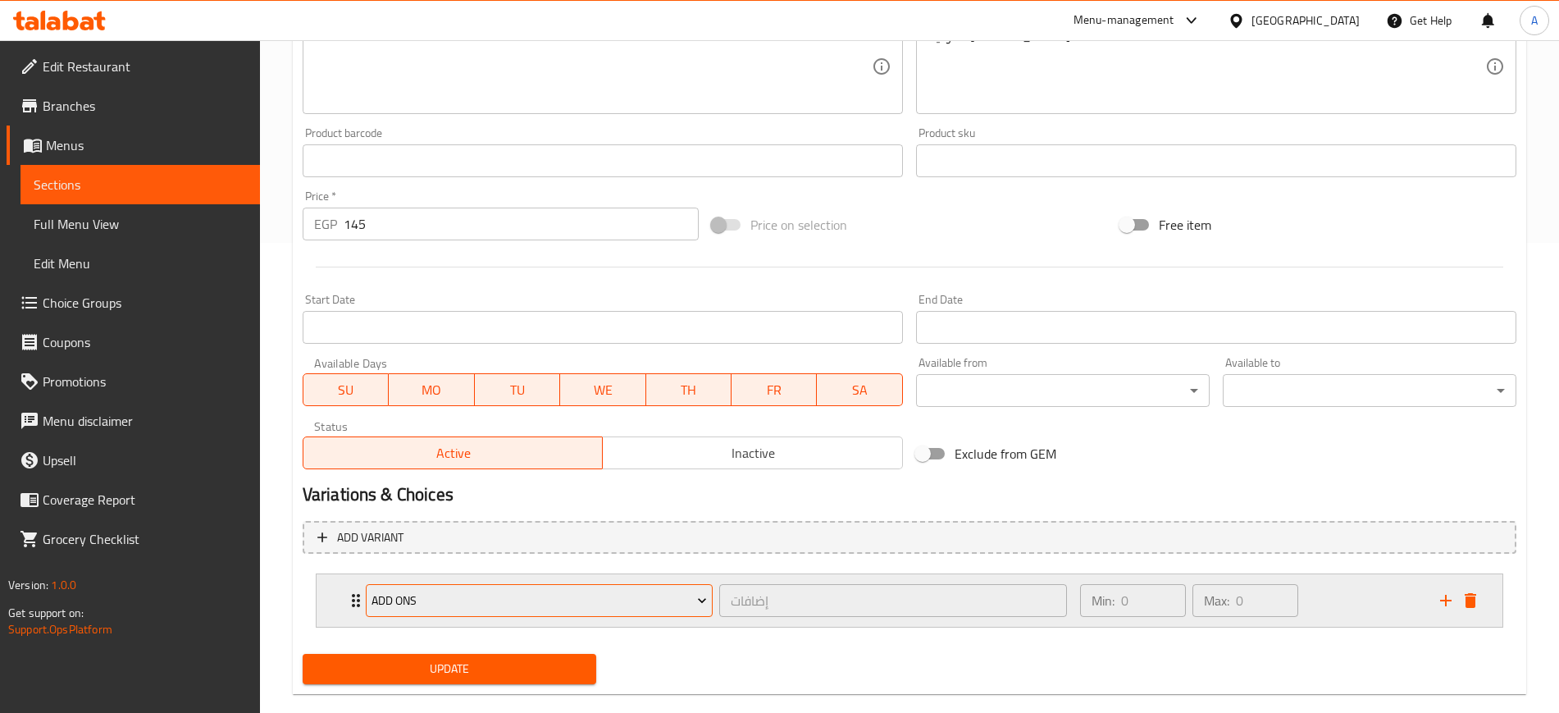
click at [504, 600] on span "ADD ONS" at bounding box center [540, 601] width 336 height 21
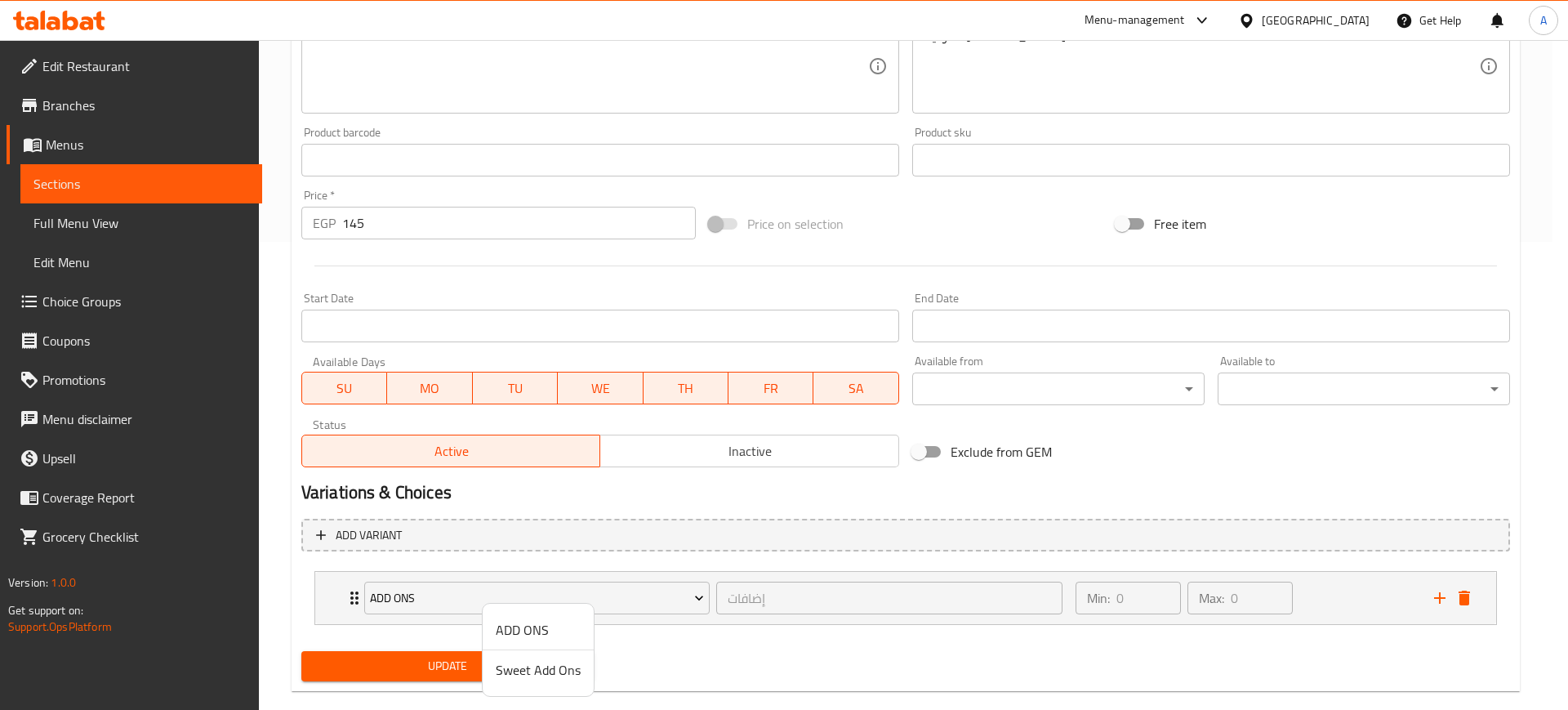
click at [533, 669] on span "Sweet Add Ons" at bounding box center [538, 670] width 85 height 20
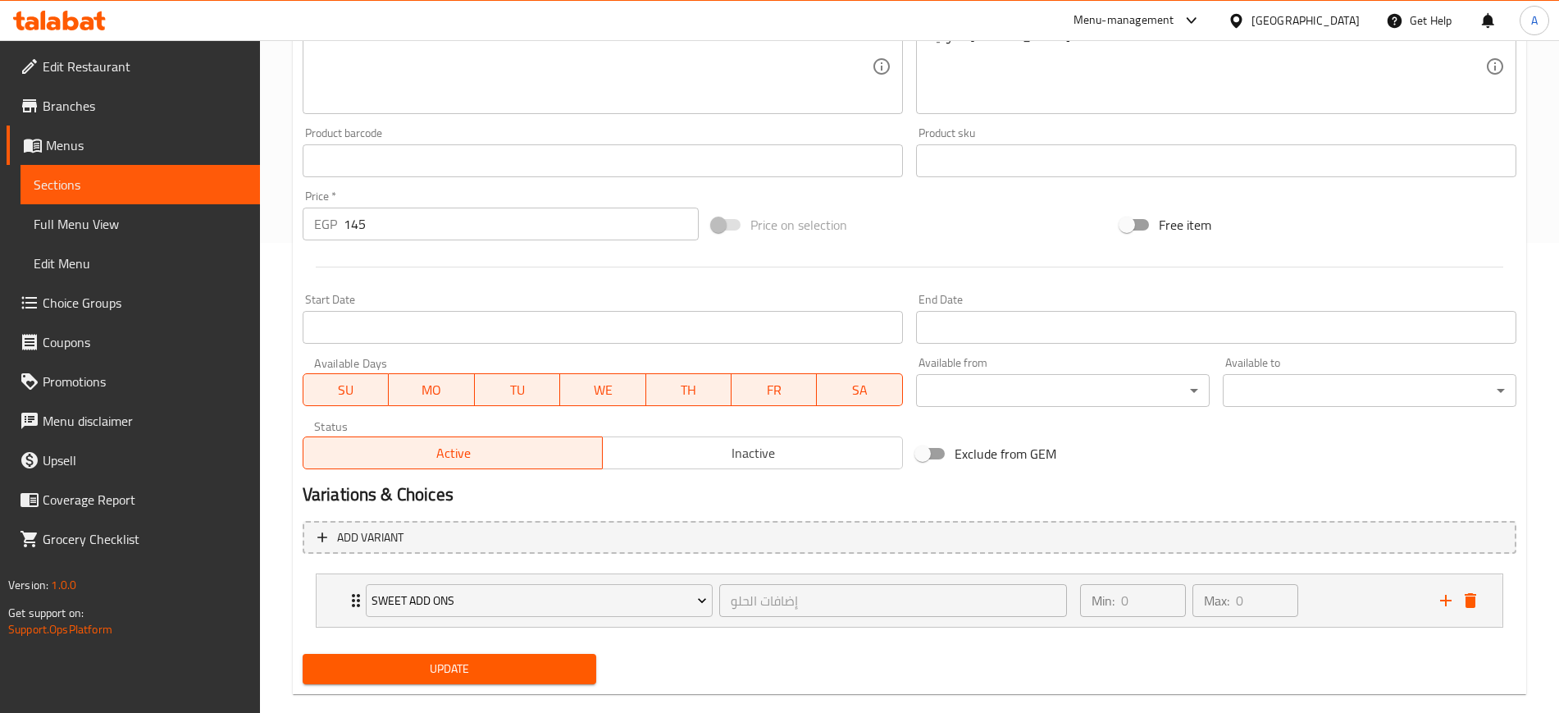
click at [533, 672] on span "Update" at bounding box center [449, 669] width 267 height 21
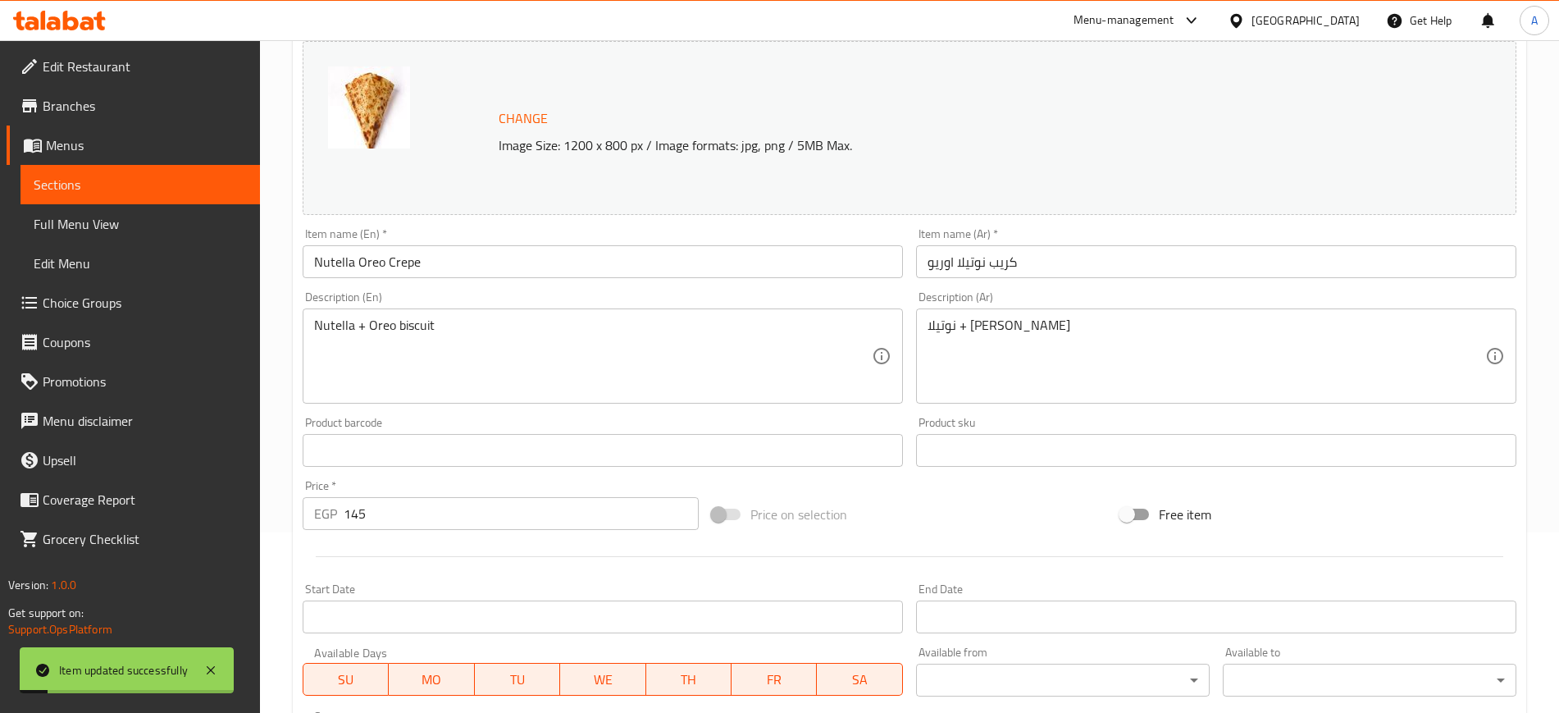
scroll to position [0, 0]
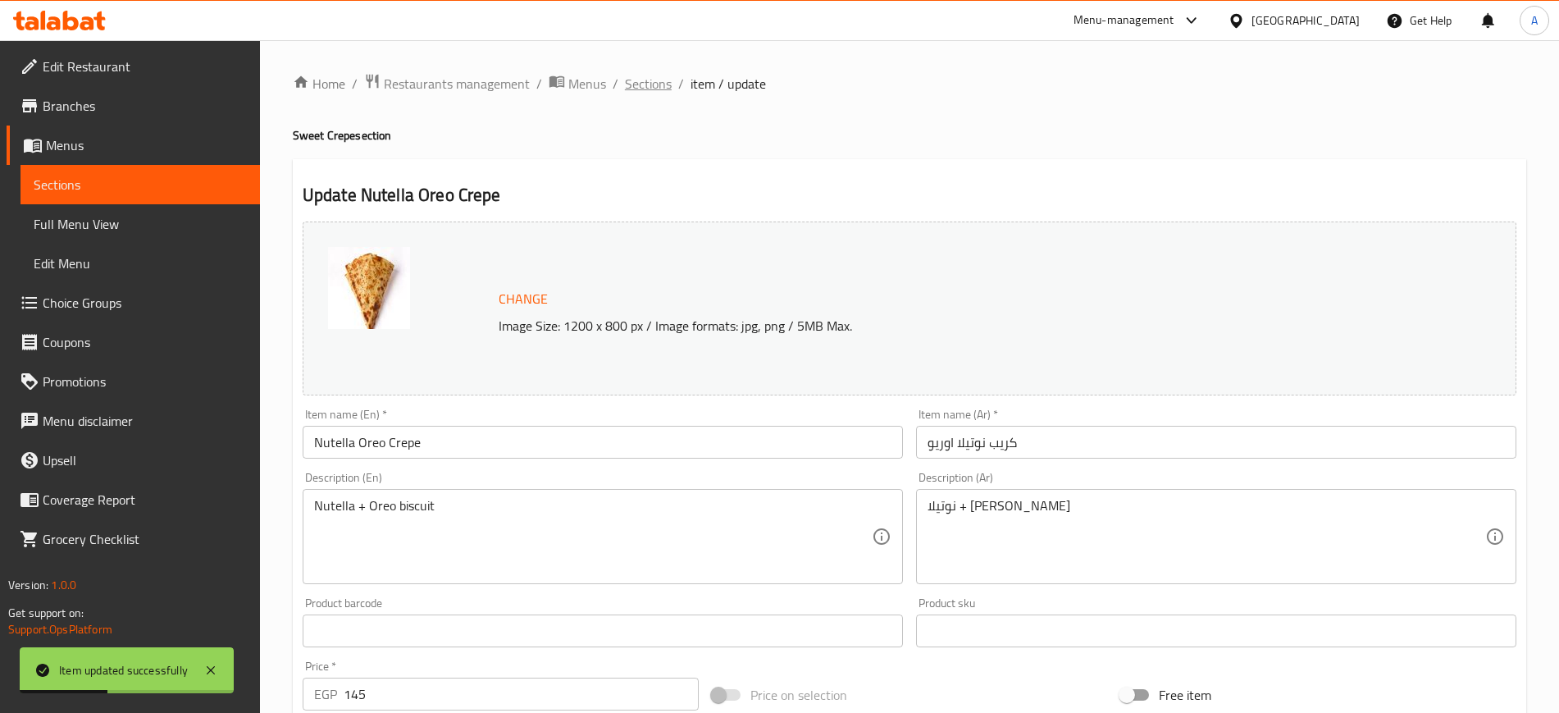
click at [662, 78] on span "Sections" at bounding box center [648, 84] width 47 height 20
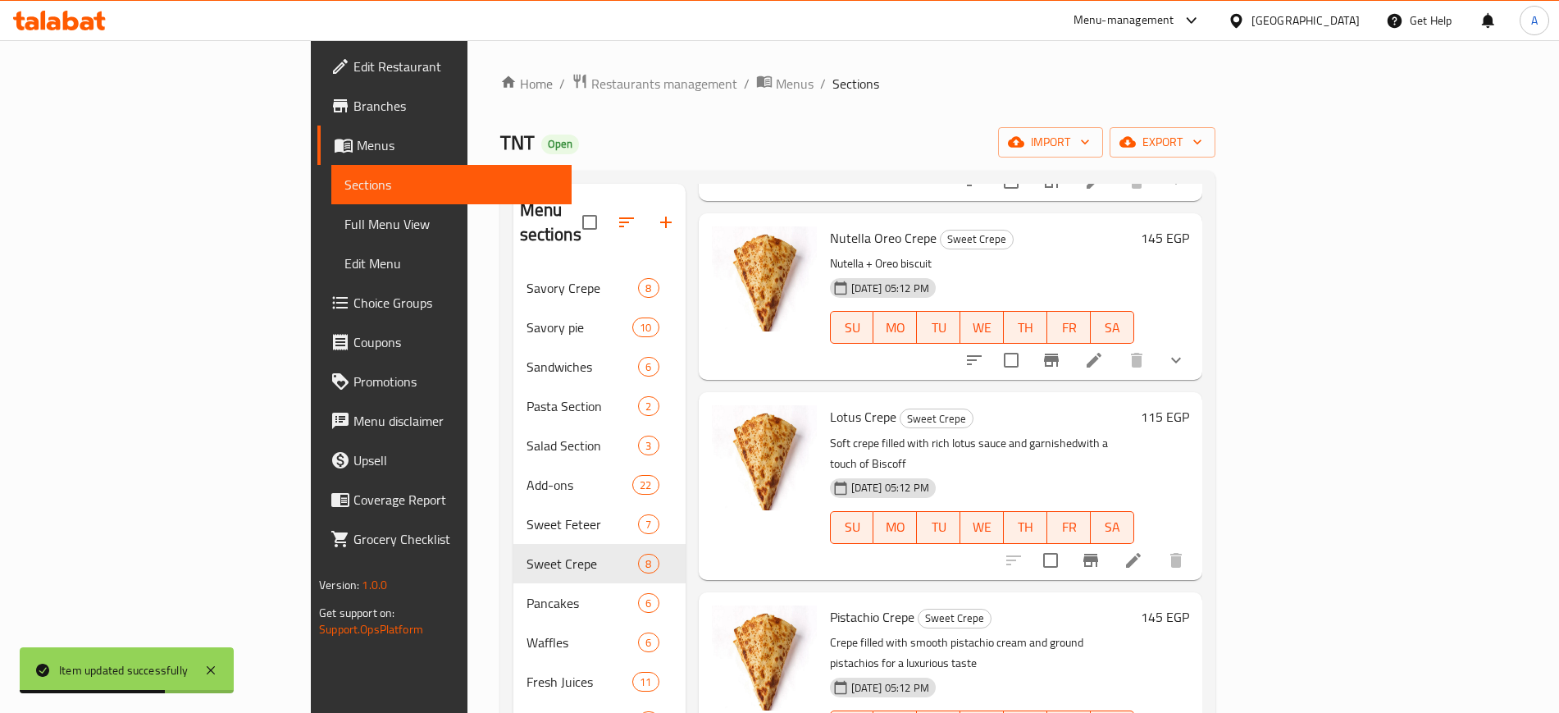
scroll to position [615, 0]
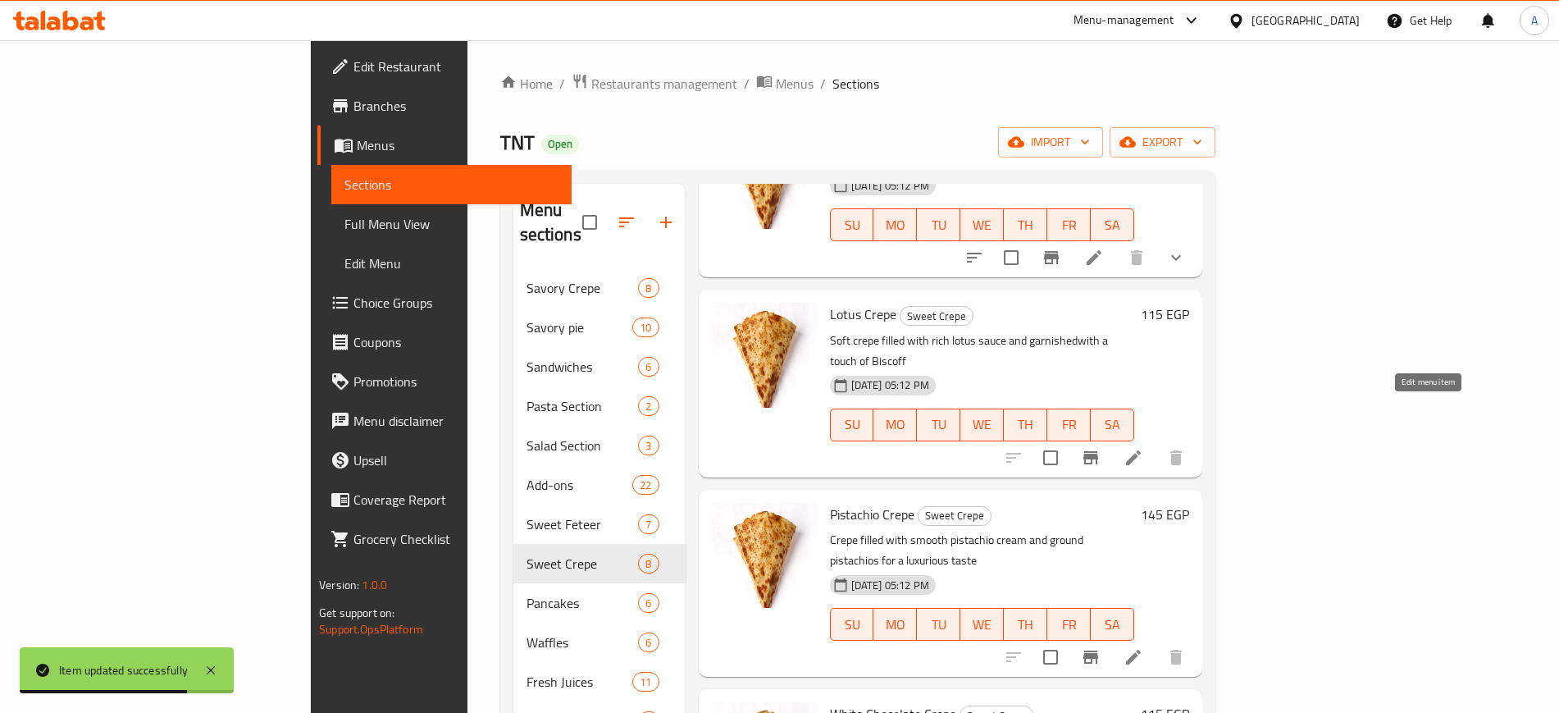
click at [1144, 448] on icon at bounding box center [1134, 458] width 20 height 20
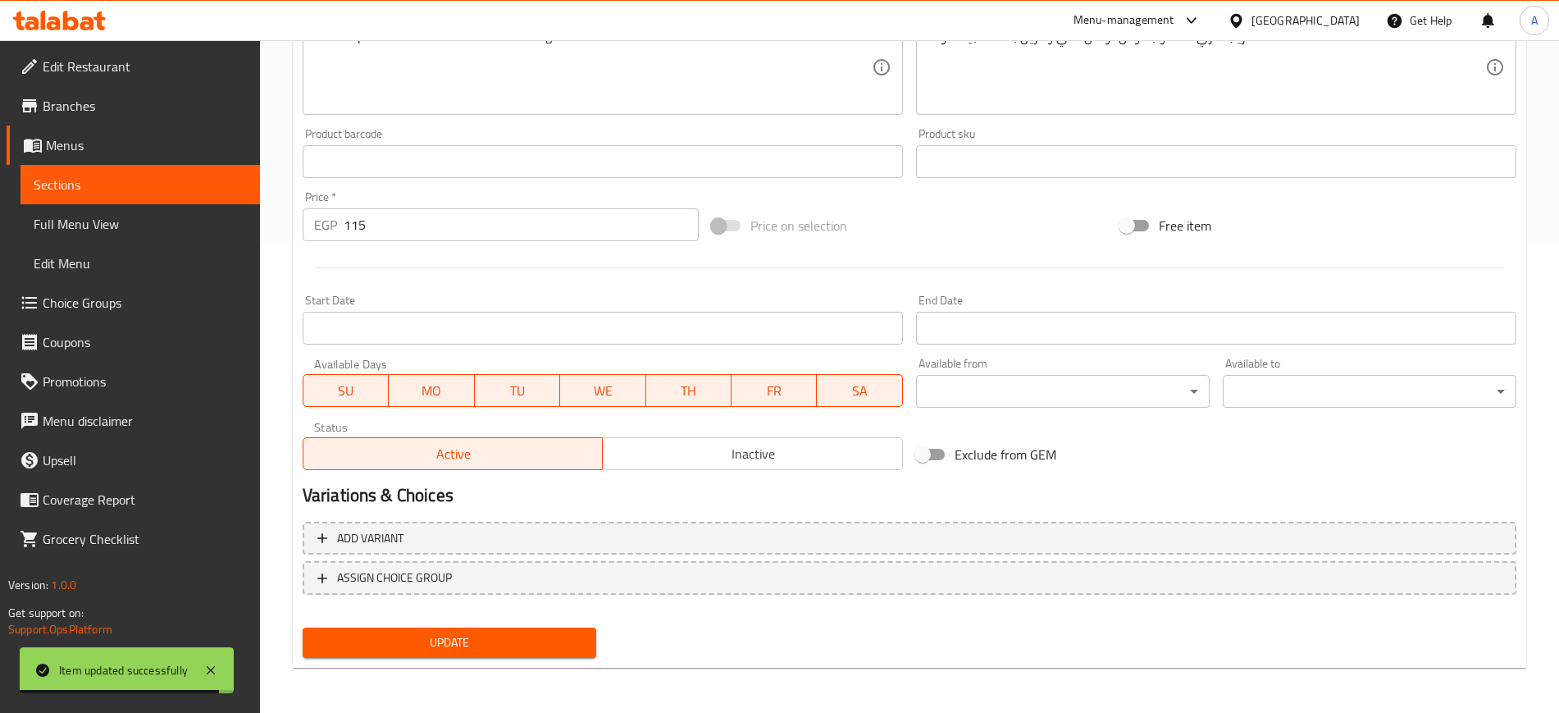
scroll to position [470, 0]
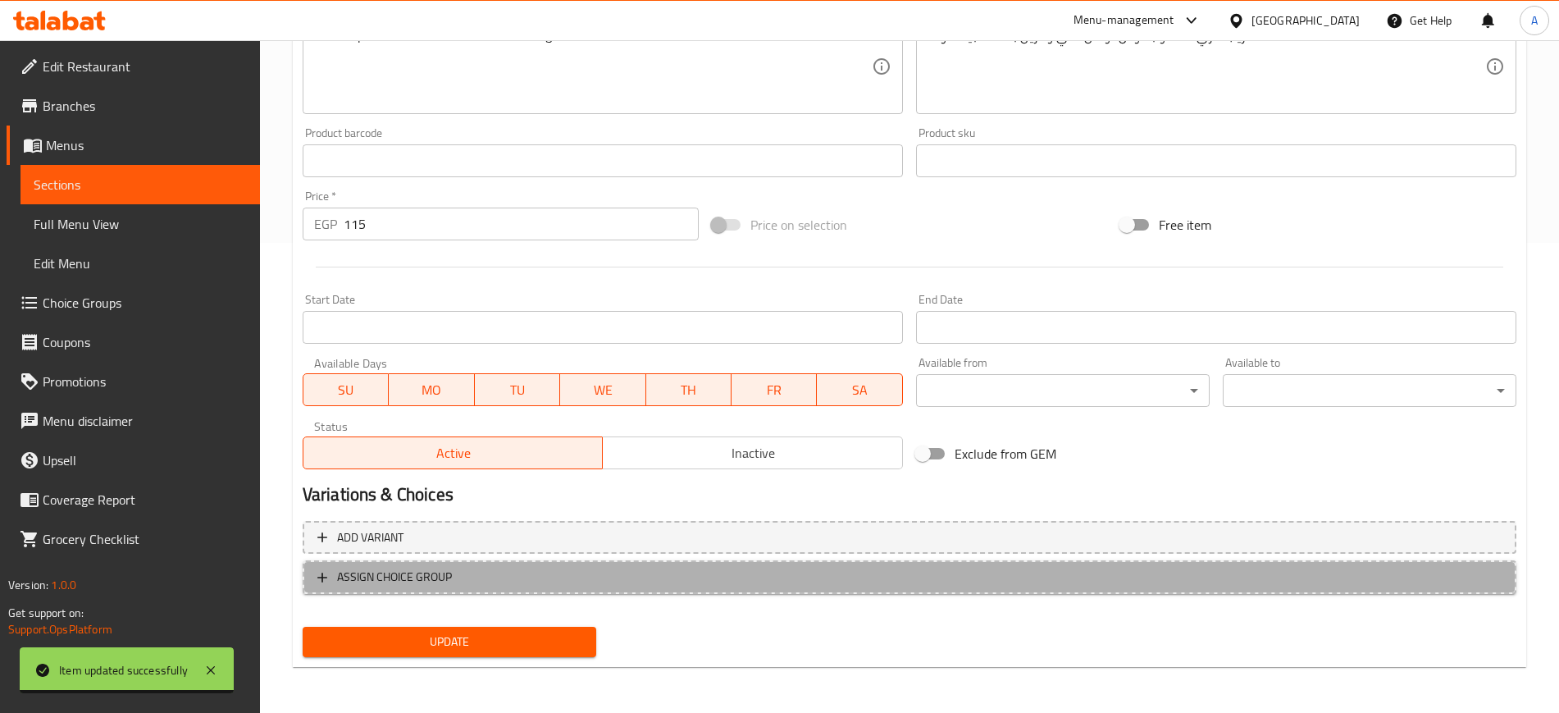
click at [573, 569] on span "ASSIGN CHOICE GROUP" at bounding box center [909, 577] width 1185 height 21
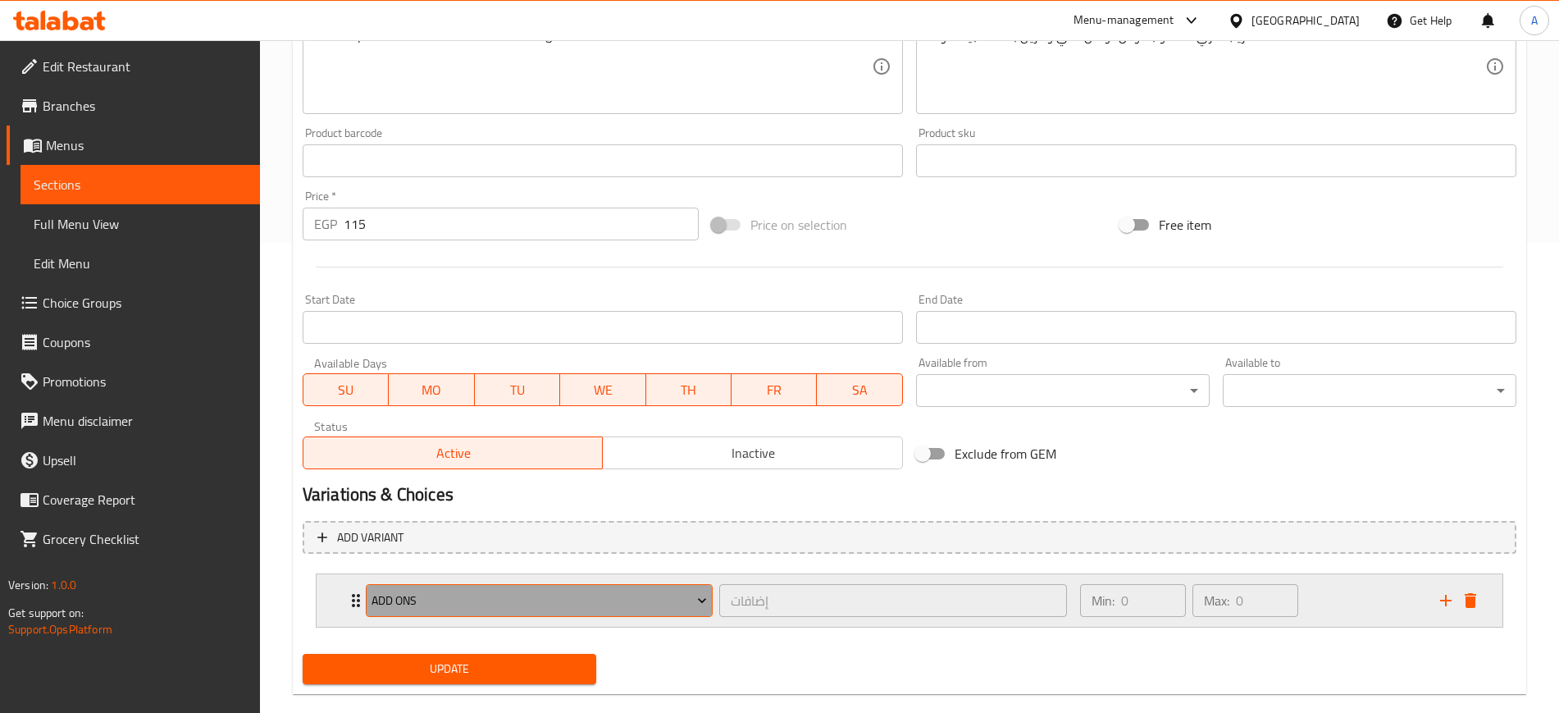
click at [428, 600] on span "ADD ONS" at bounding box center [540, 601] width 336 height 21
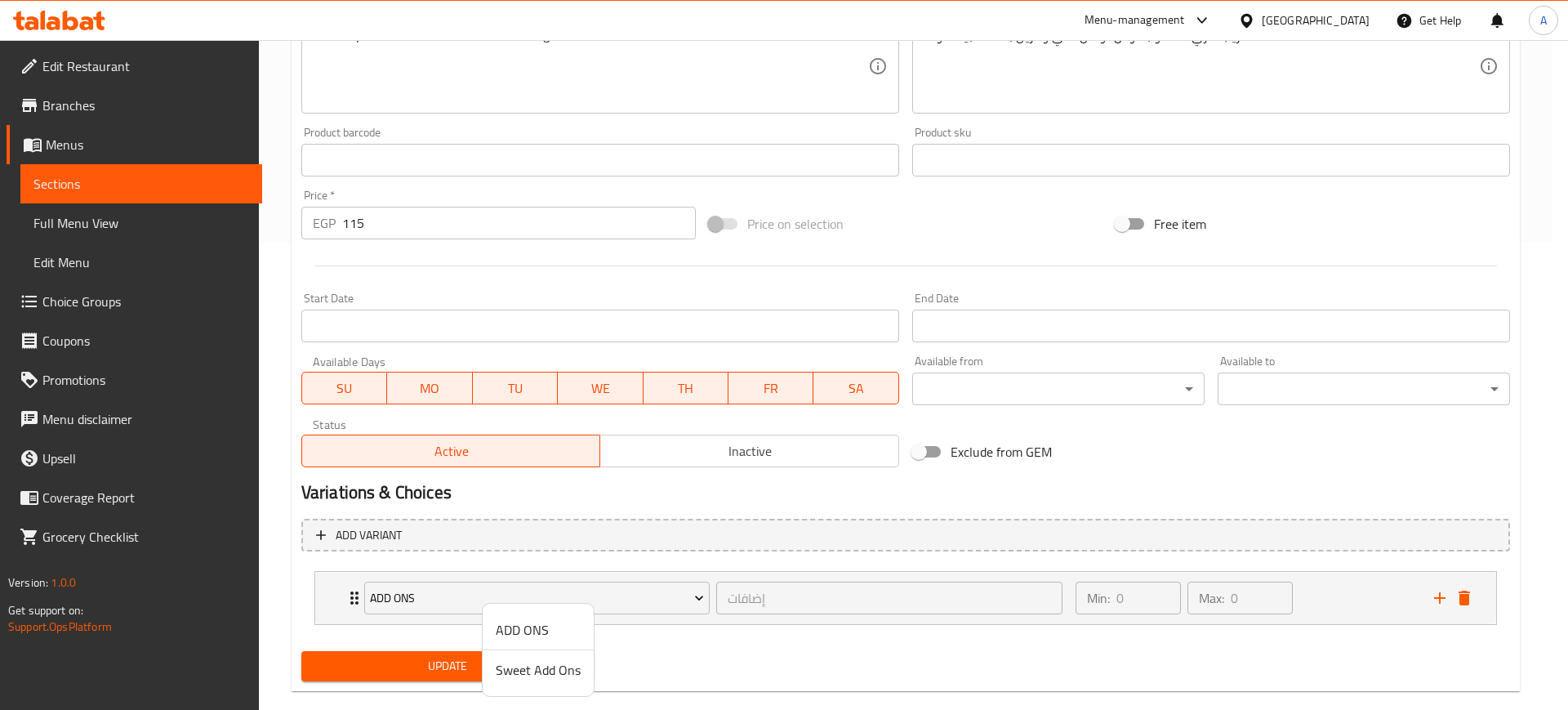
click at [549, 672] on span "Sweet Add Ons" at bounding box center [538, 670] width 85 height 20
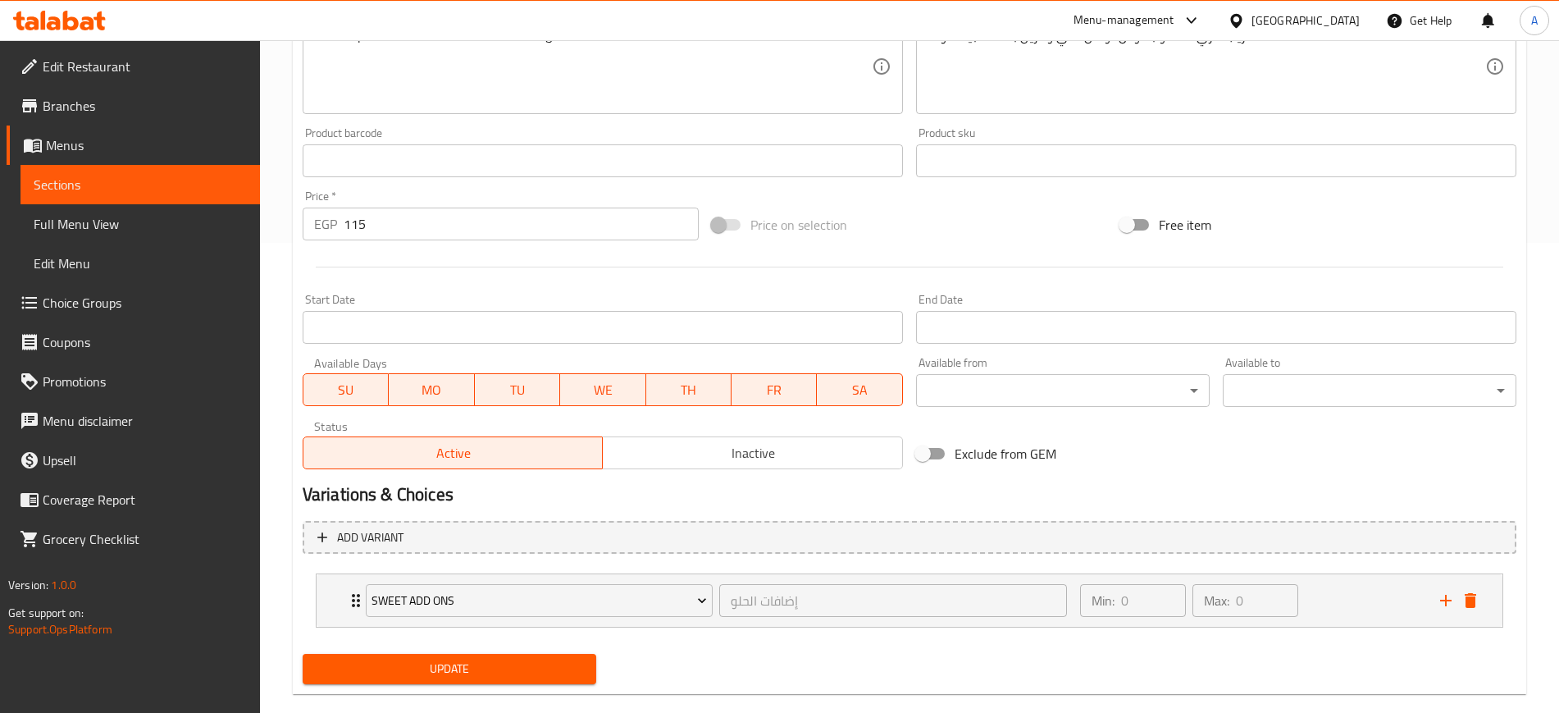
click at [551, 675] on span "Update" at bounding box center [449, 669] width 267 height 21
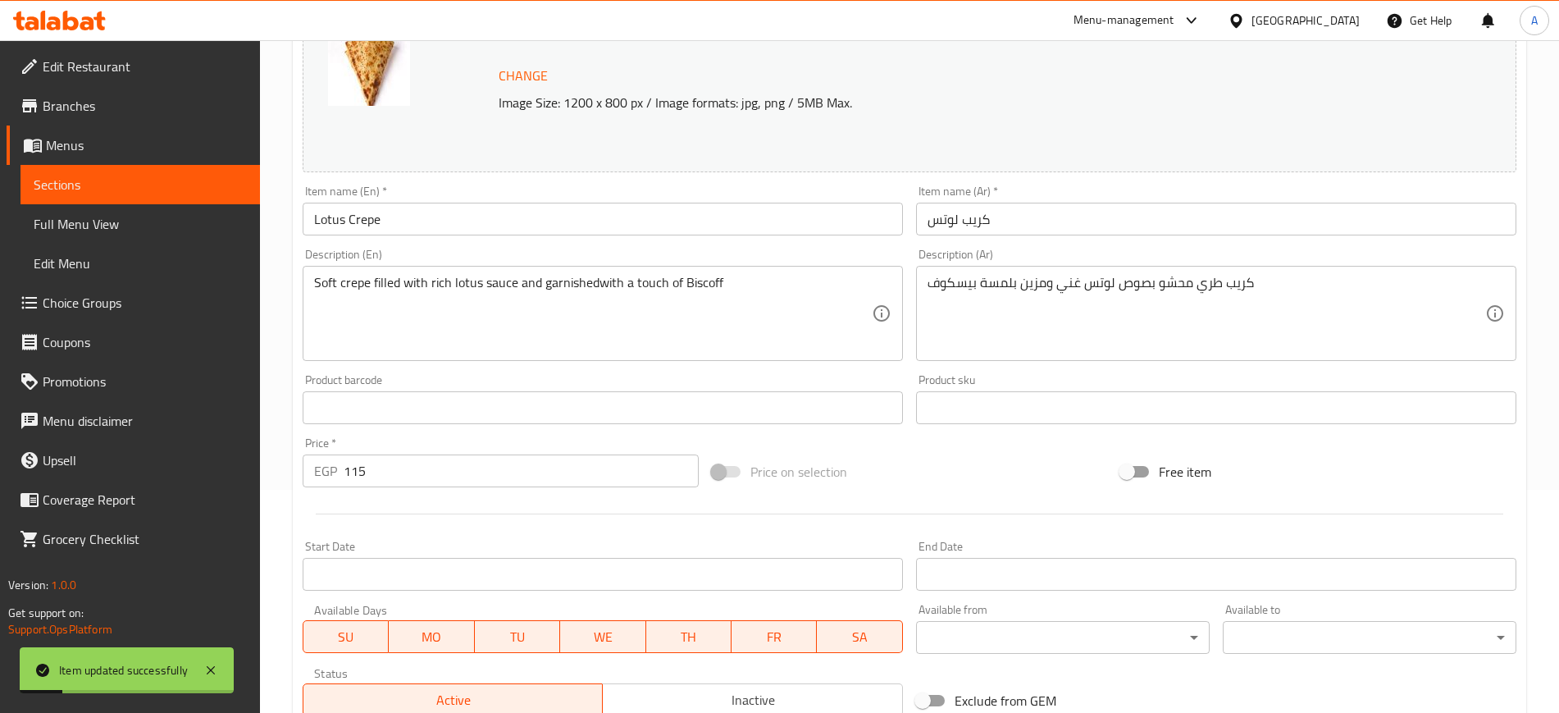
scroll to position [0, 0]
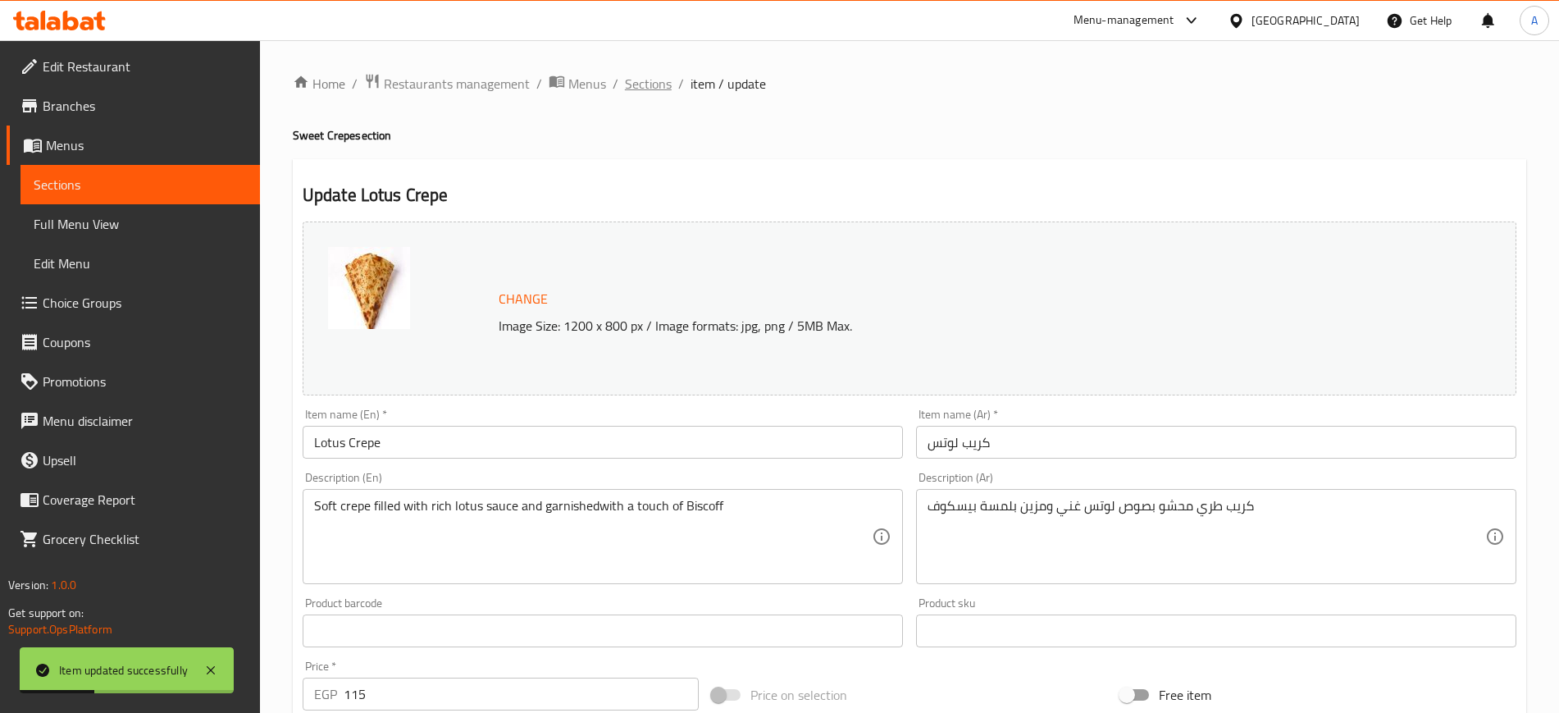
click at [649, 80] on span "Sections" at bounding box center [648, 84] width 47 height 20
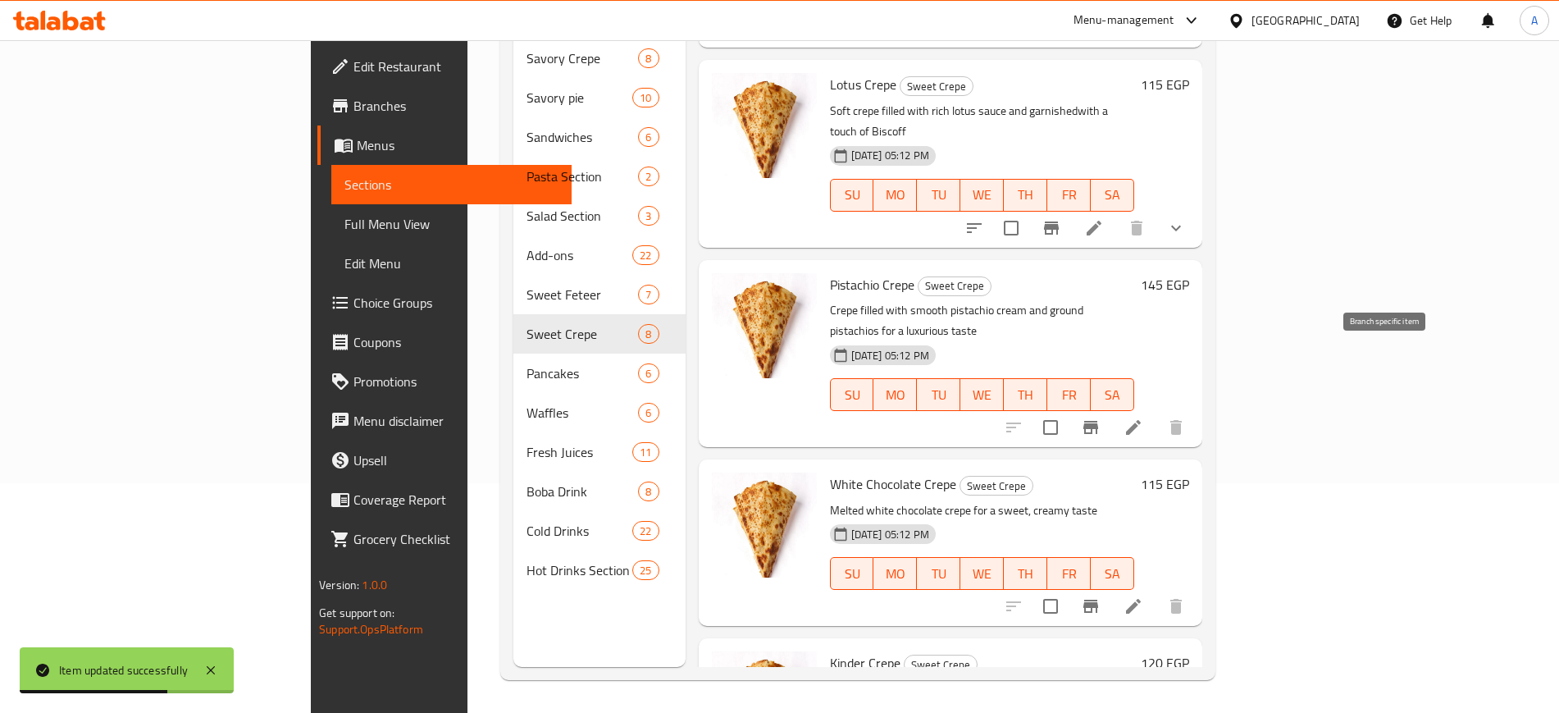
scroll to position [688, 0]
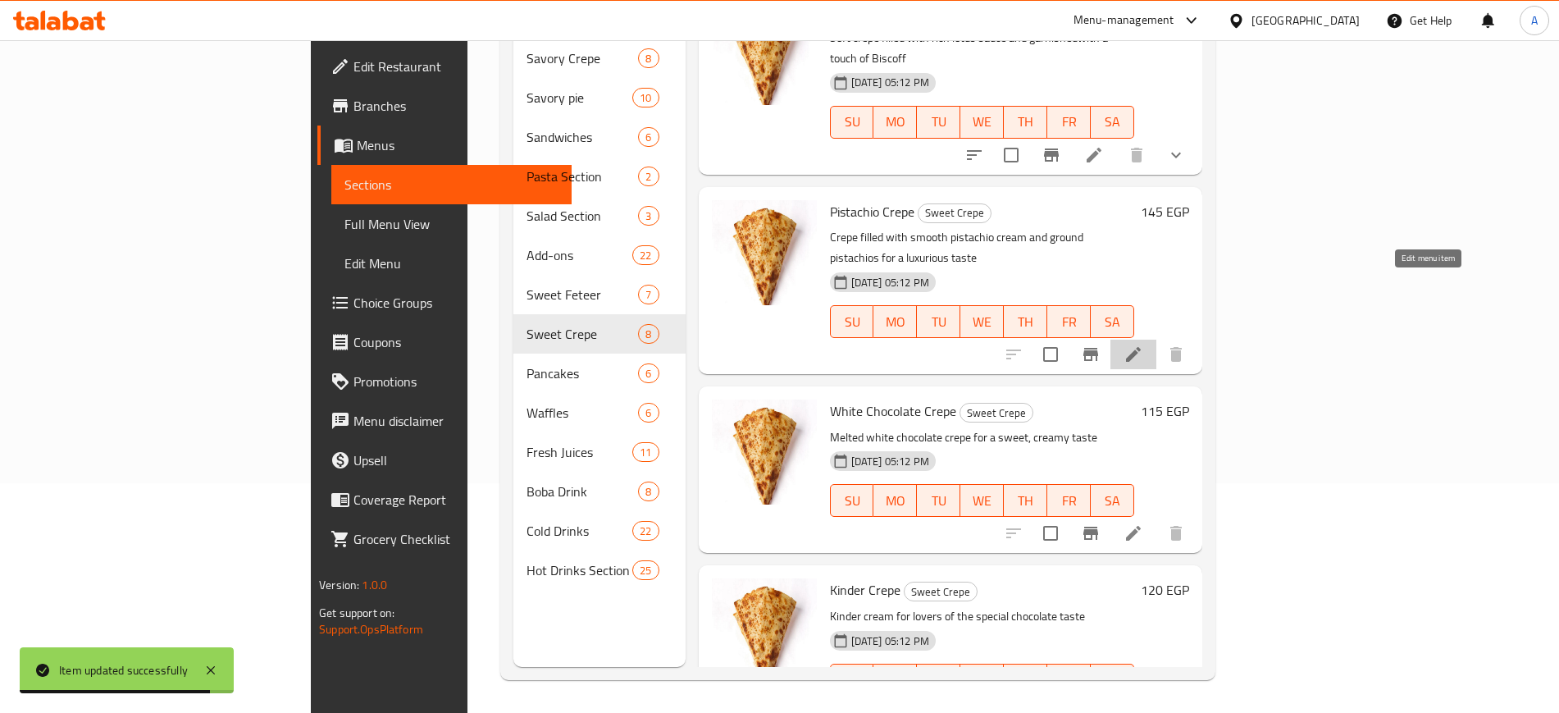
click at [1144, 345] on icon at bounding box center [1134, 355] width 20 height 20
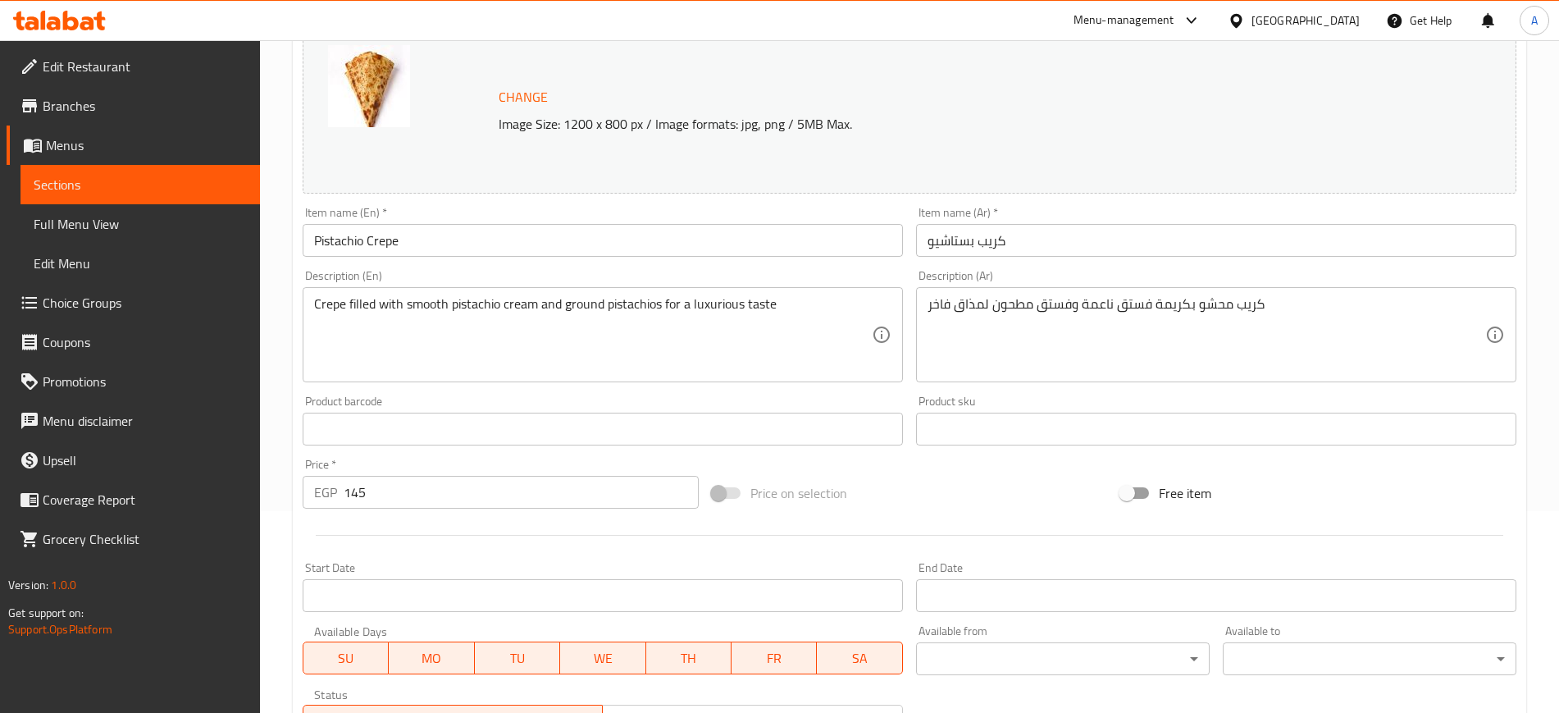
scroll to position [470, 0]
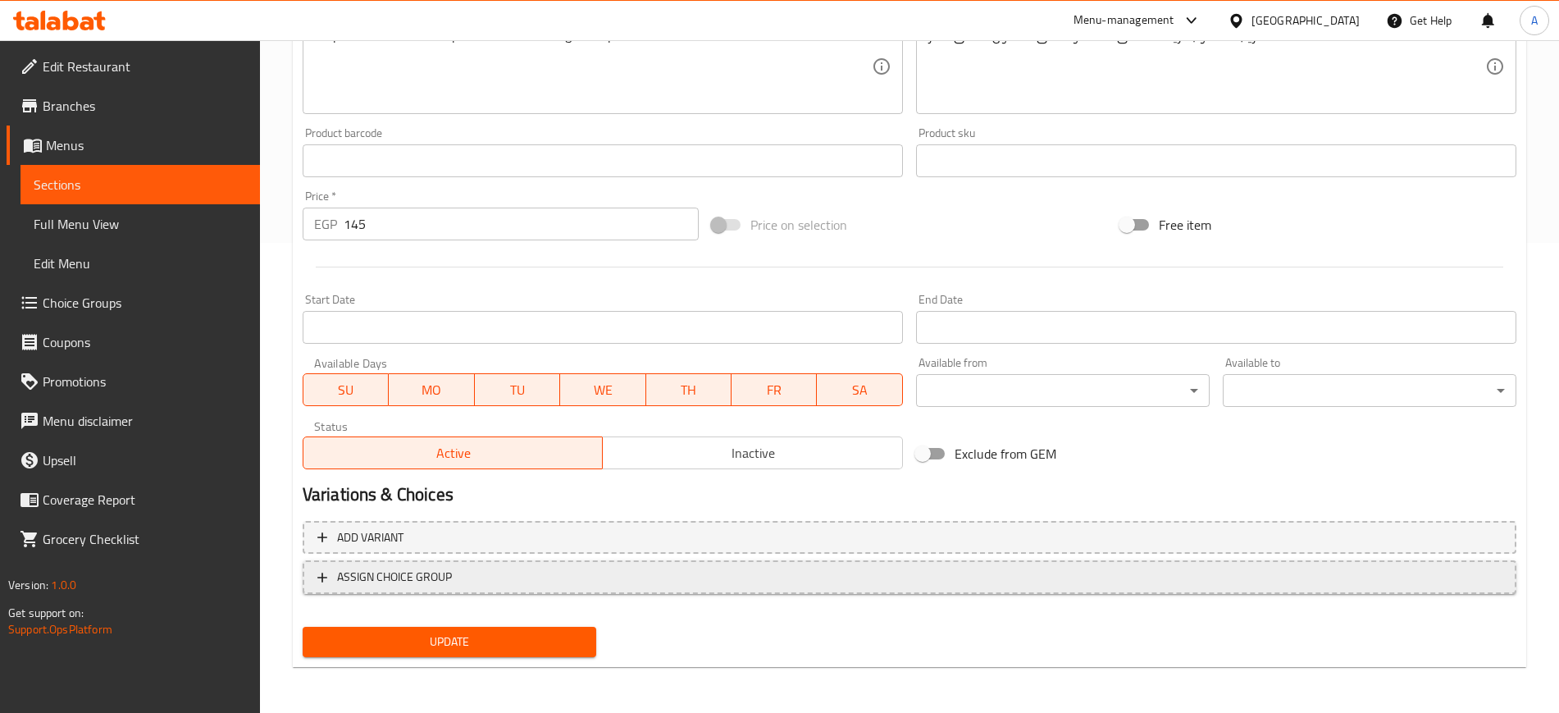
click at [498, 588] on button "ASSIGN CHOICE GROUP" at bounding box center [910, 577] width 1214 height 34
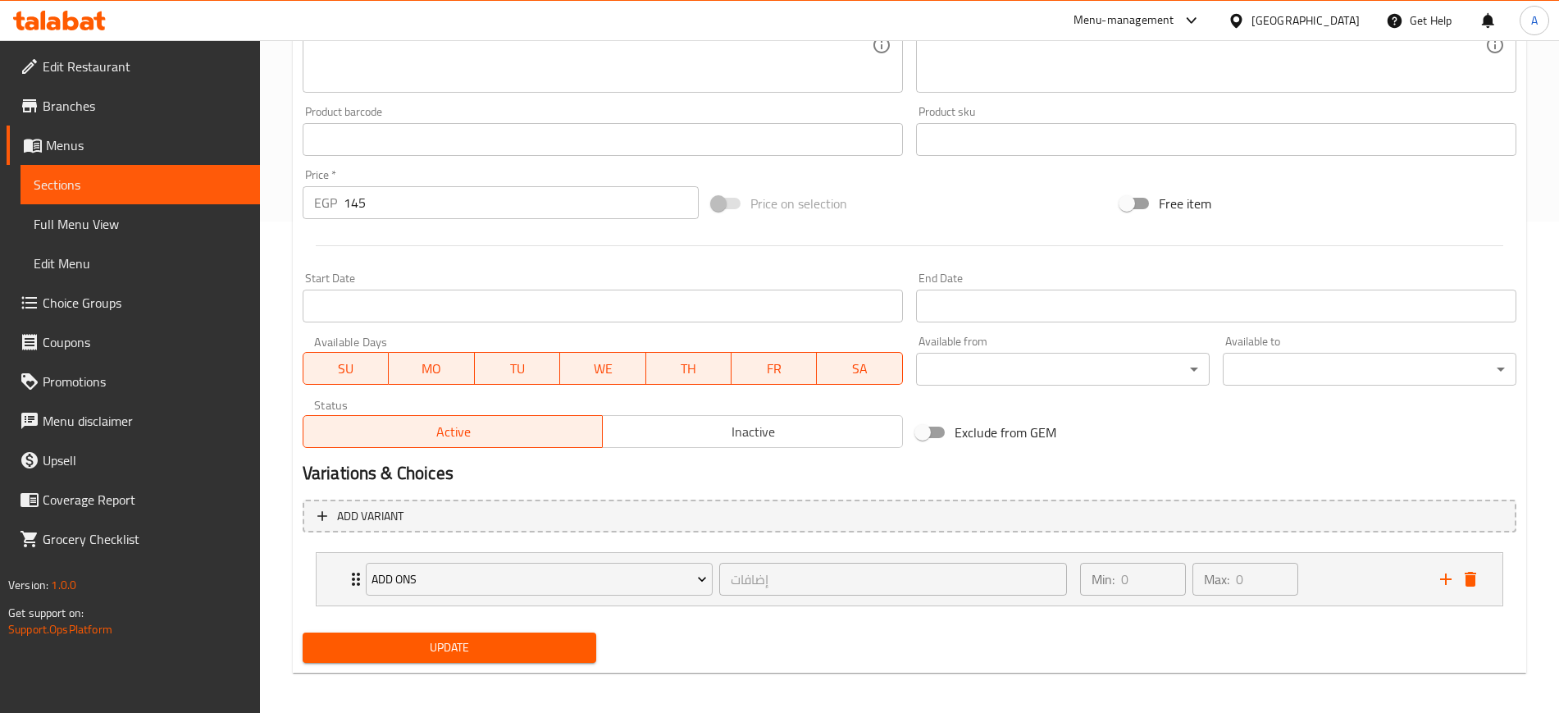
scroll to position [497, 0]
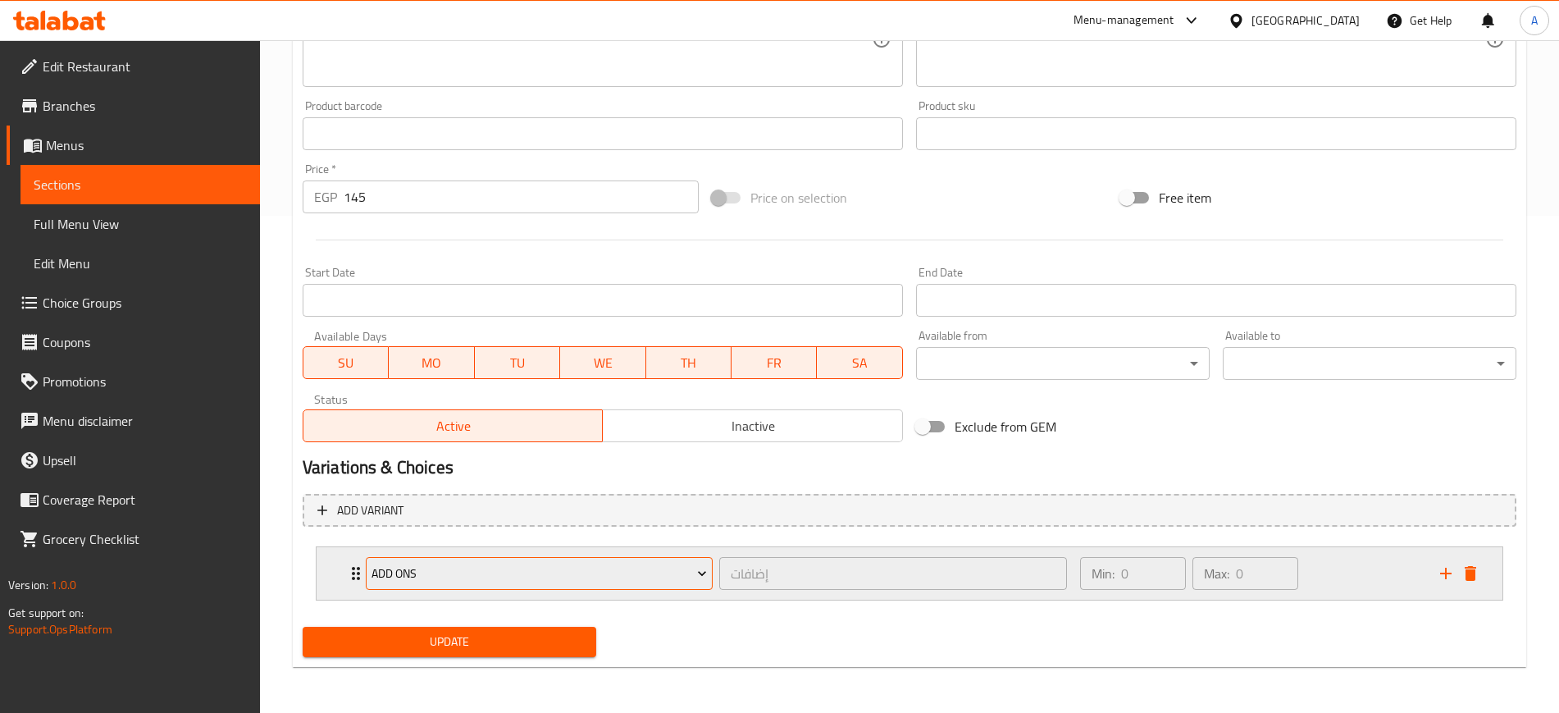
click at [516, 580] on span "ADD ONS" at bounding box center [540, 574] width 336 height 21
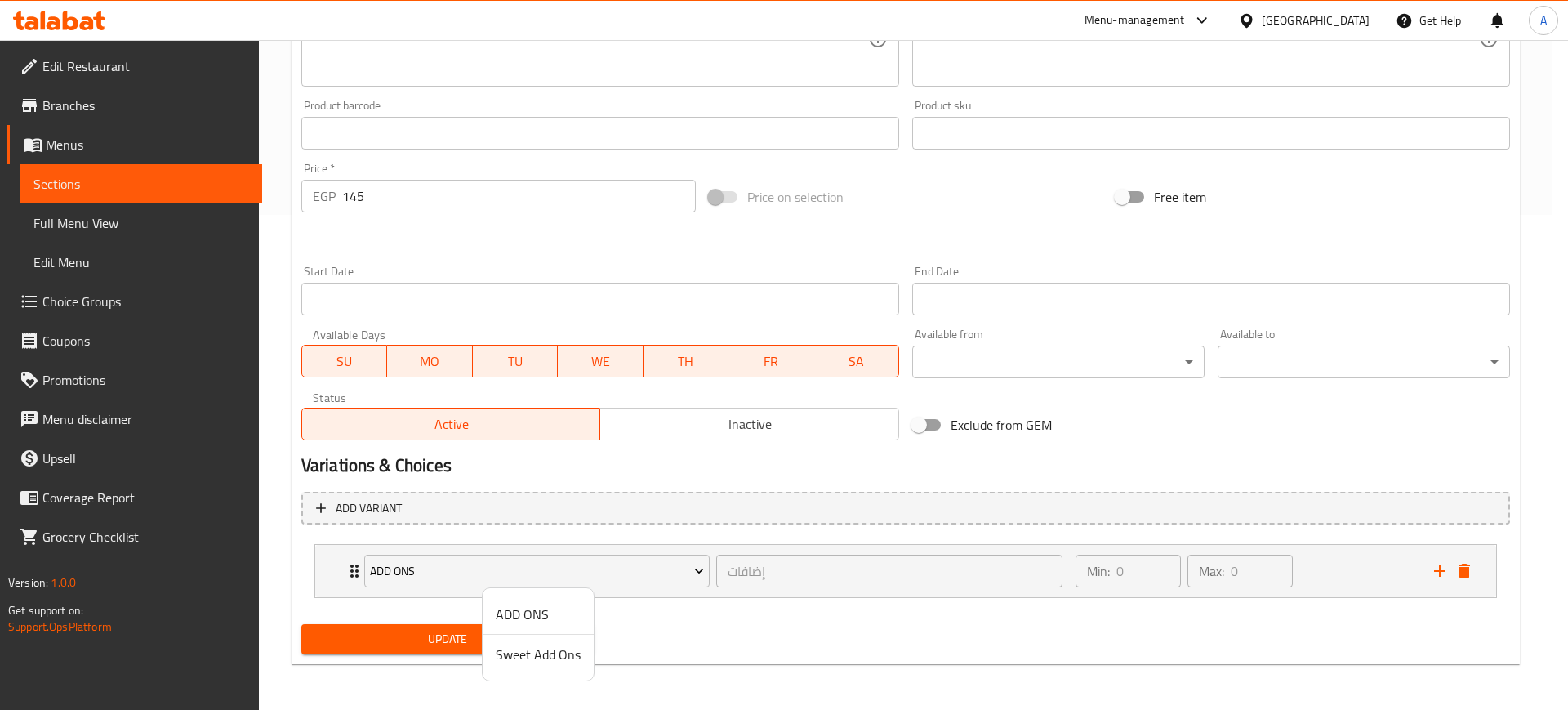
click at [543, 650] on span "Sweet Add Ons" at bounding box center [538, 654] width 85 height 20
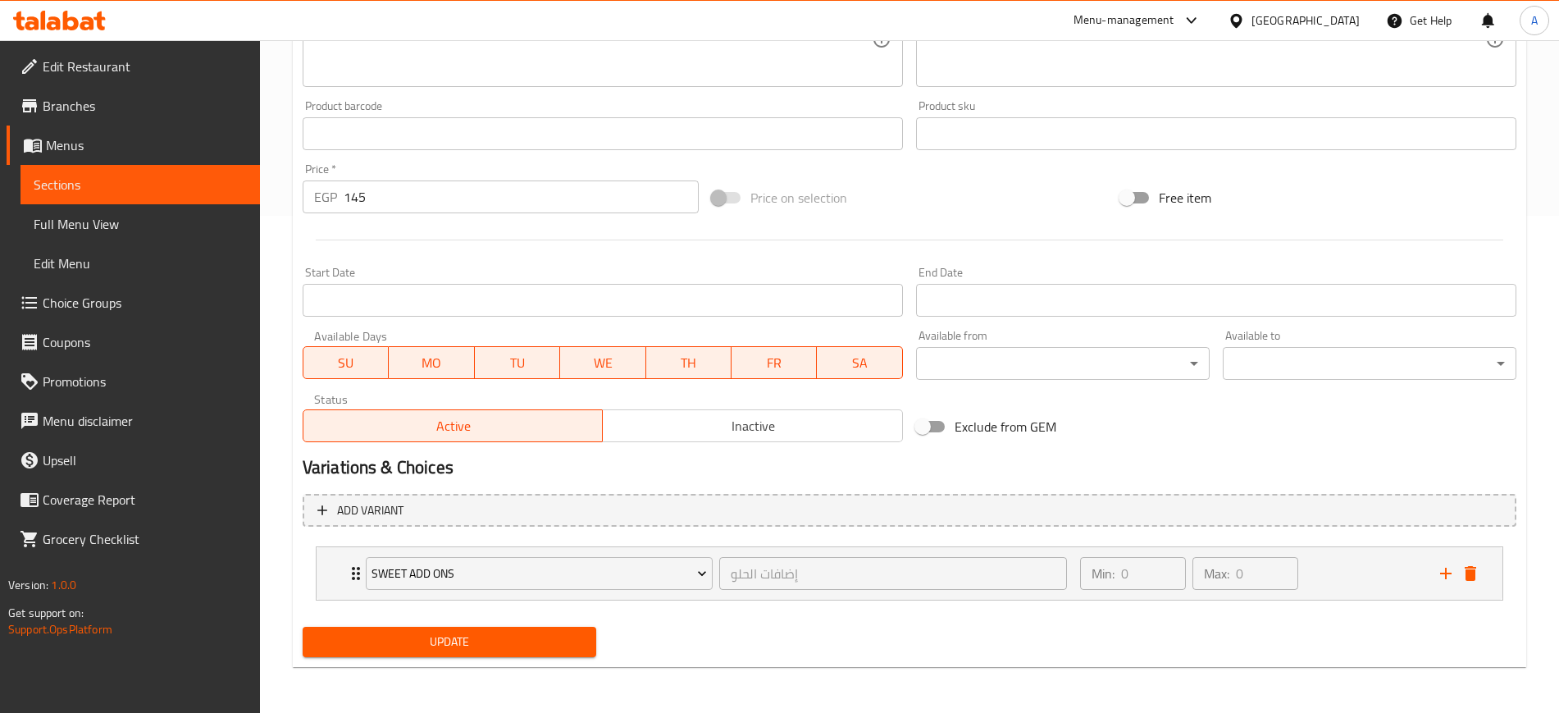
click at [536, 651] on span "Update" at bounding box center [449, 642] width 267 height 21
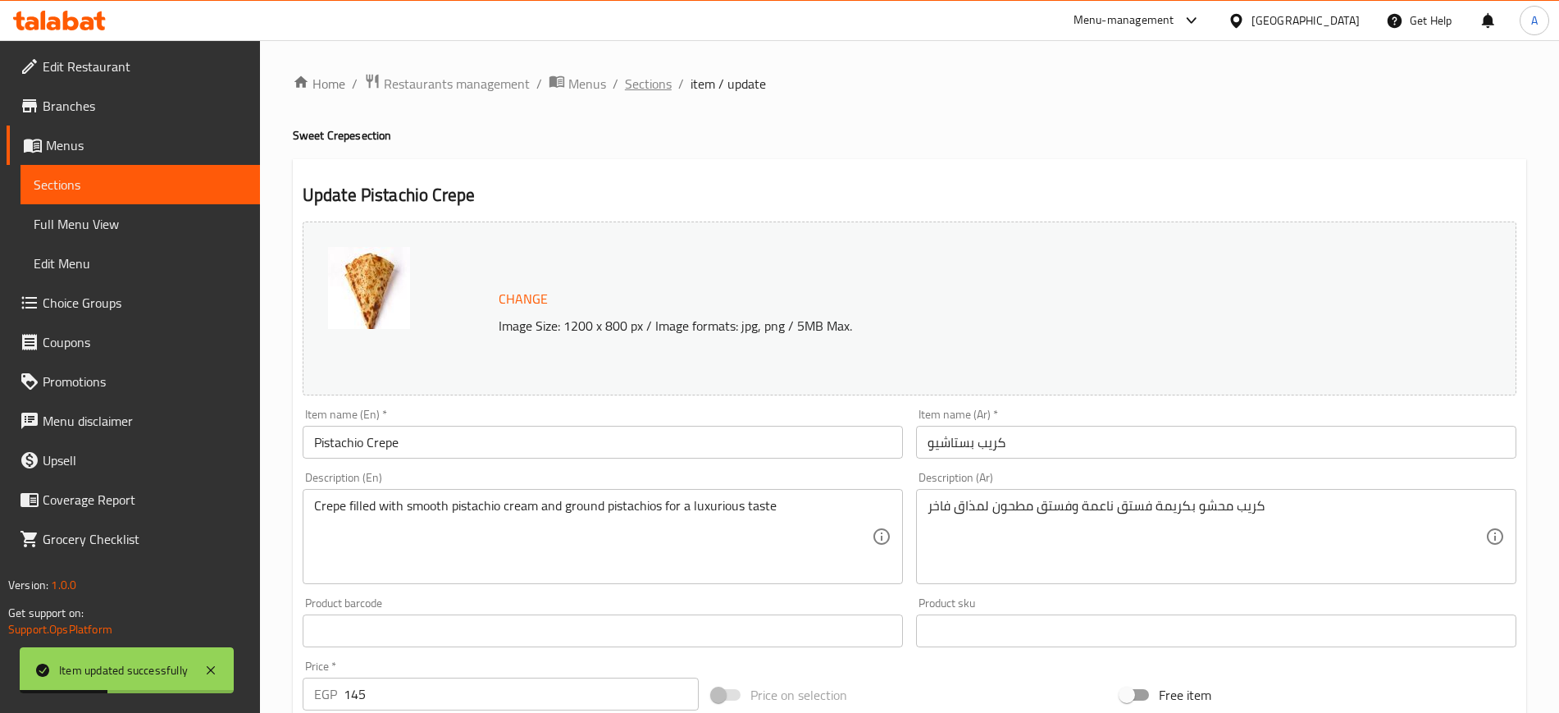
click at [644, 75] on span "Sections" at bounding box center [648, 84] width 47 height 20
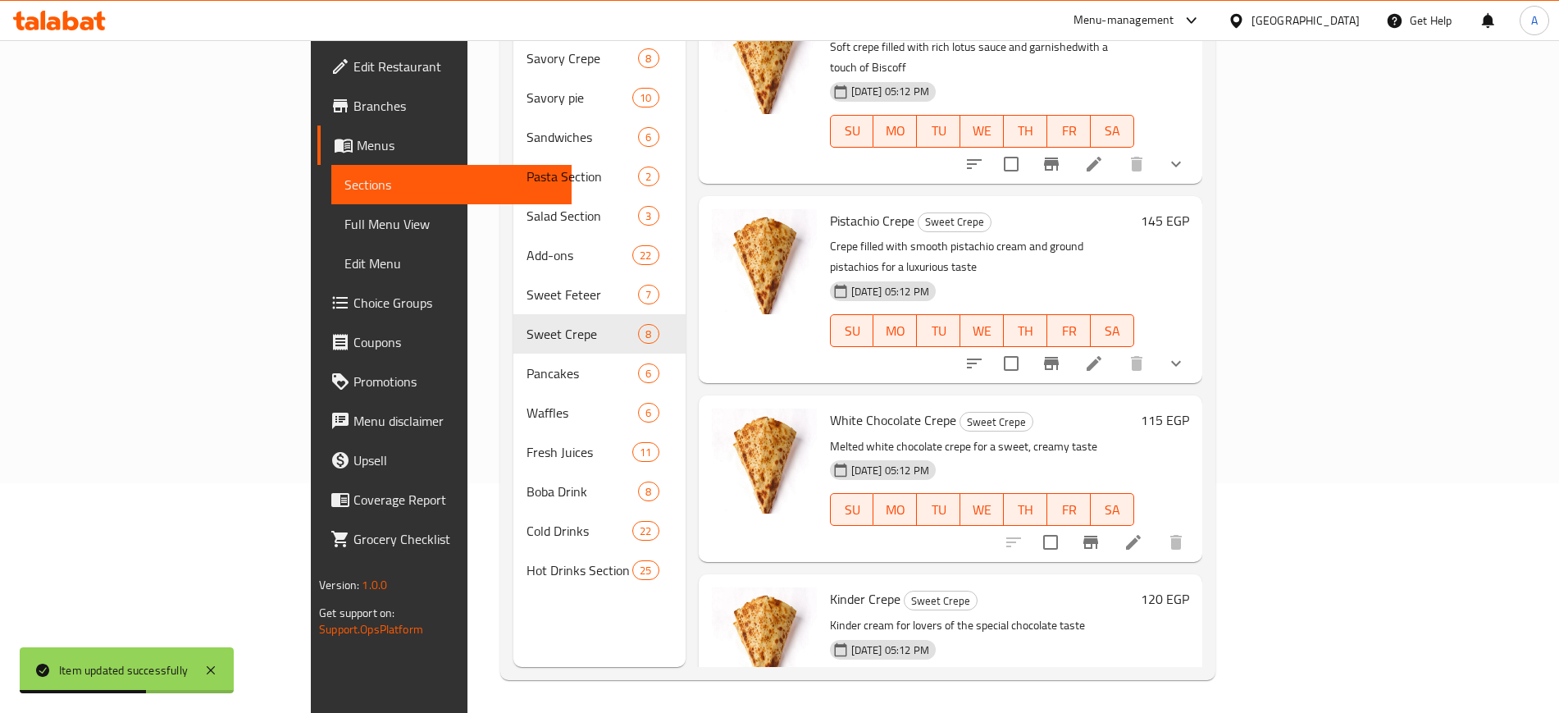
scroll to position [688, 0]
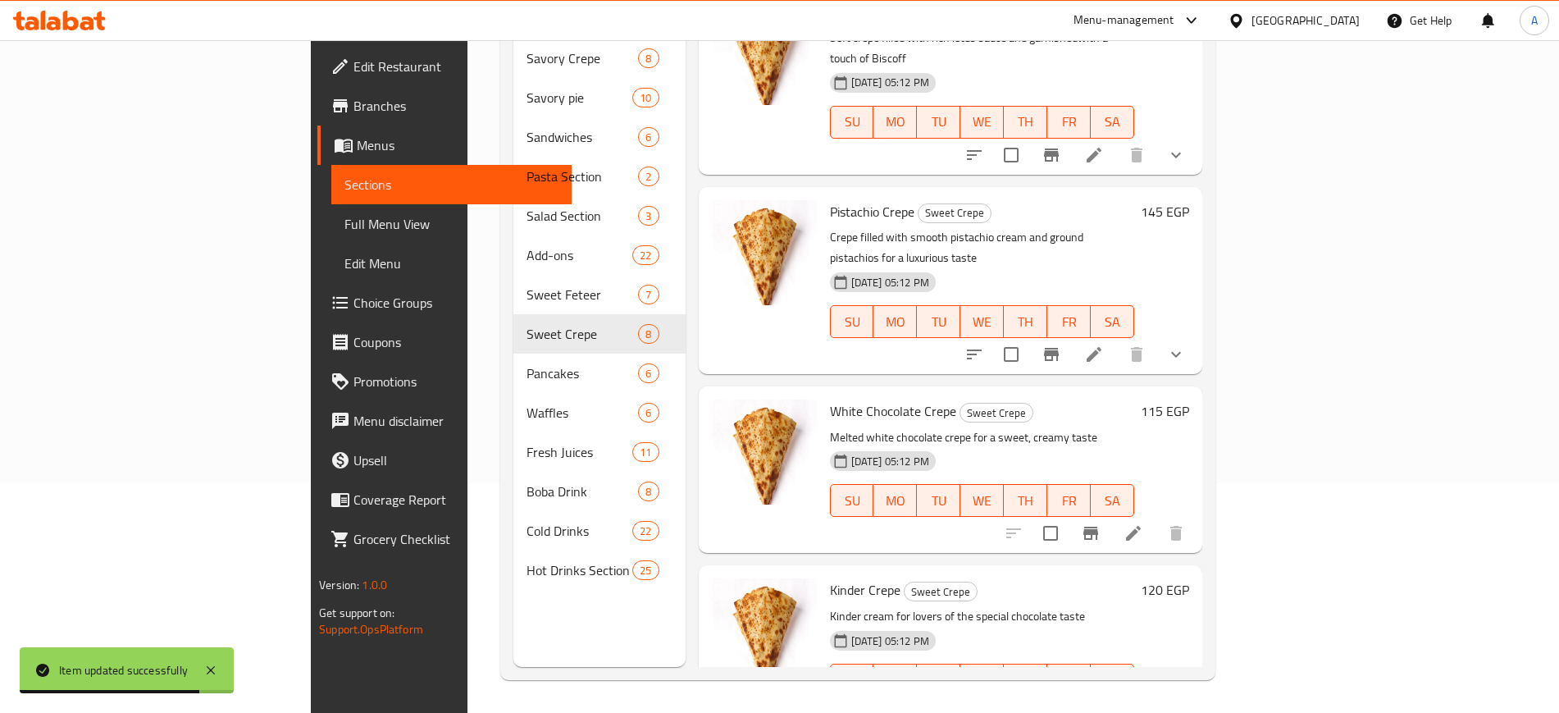
click at [1144, 523] on icon at bounding box center [1134, 533] width 20 height 20
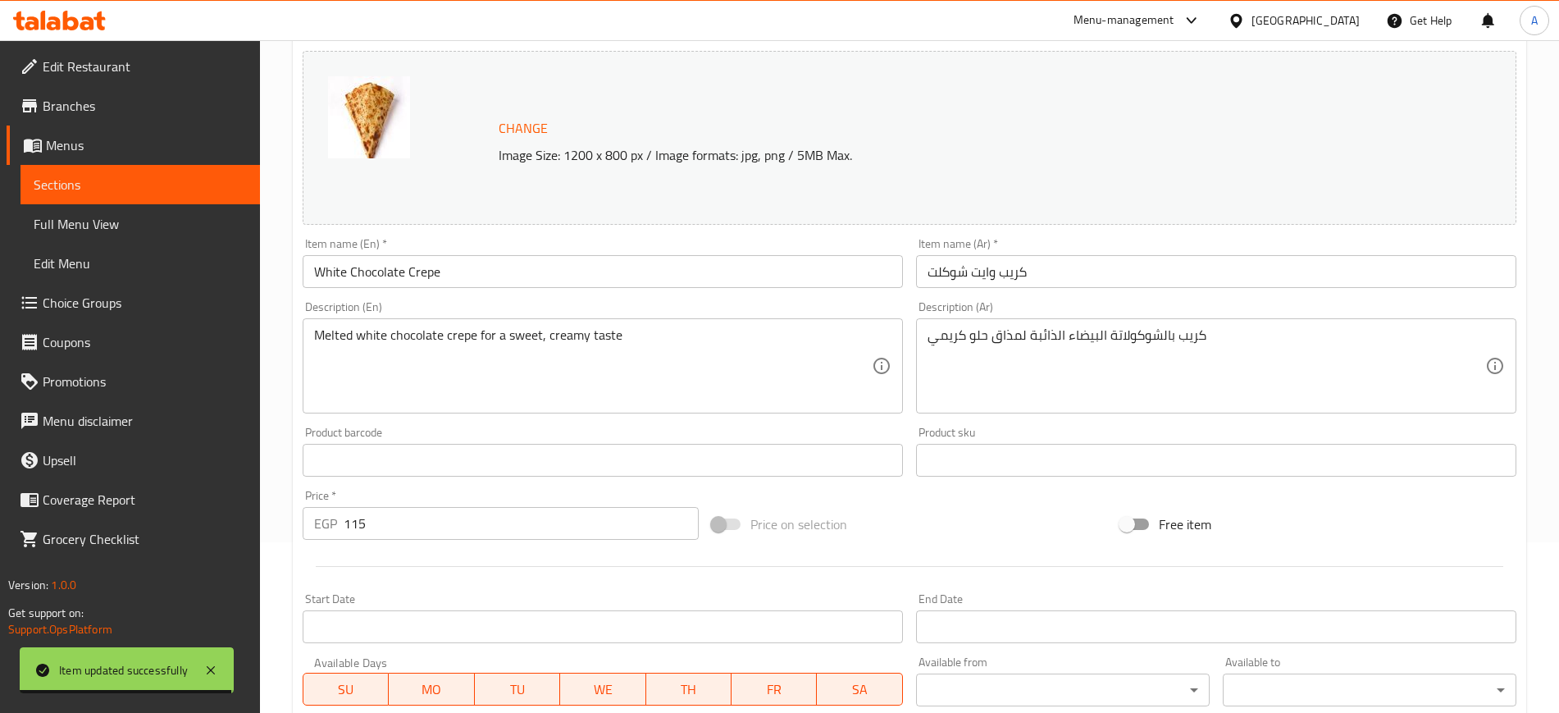
scroll to position [470, 0]
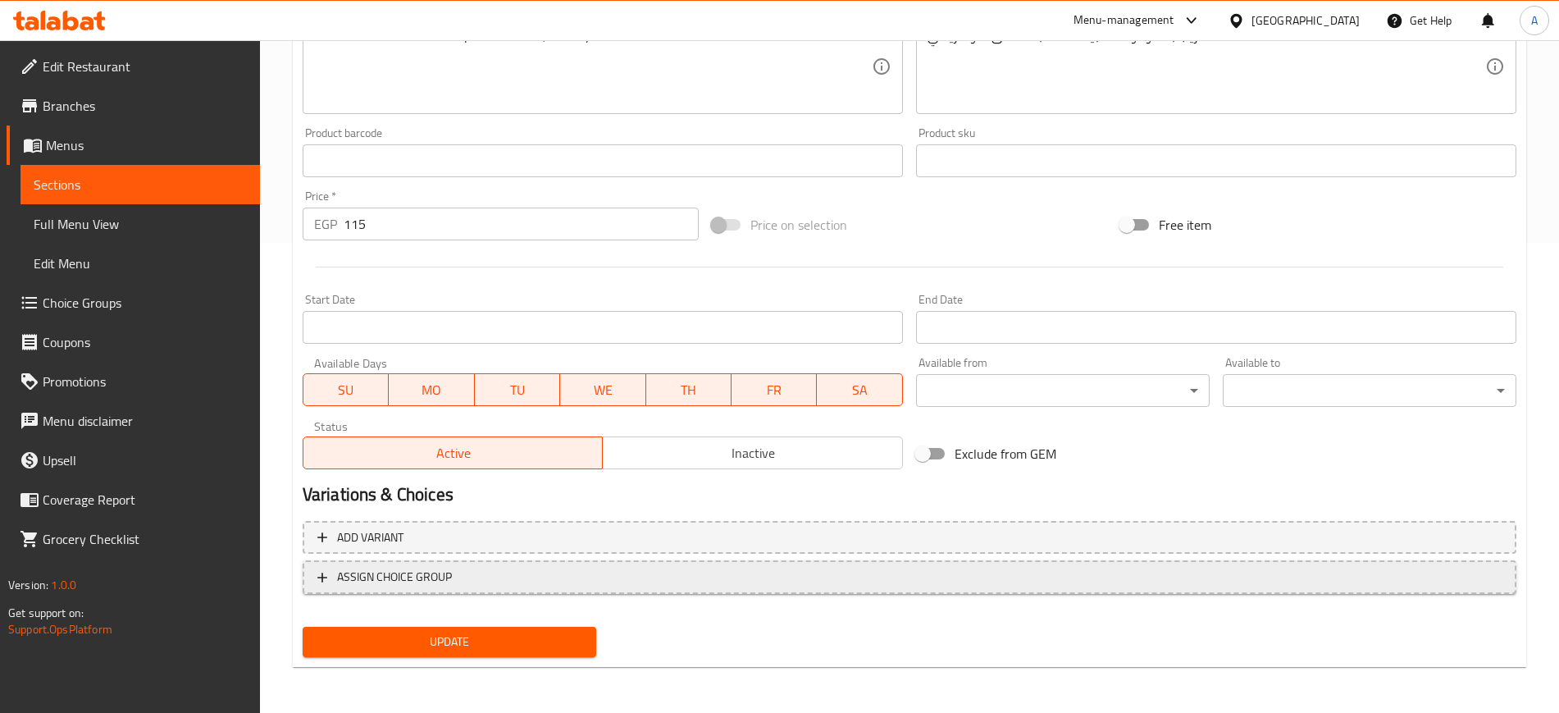
click at [441, 573] on span "ASSIGN CHOICE GROUP" at bounding box center [394, 577] width 115 height 21
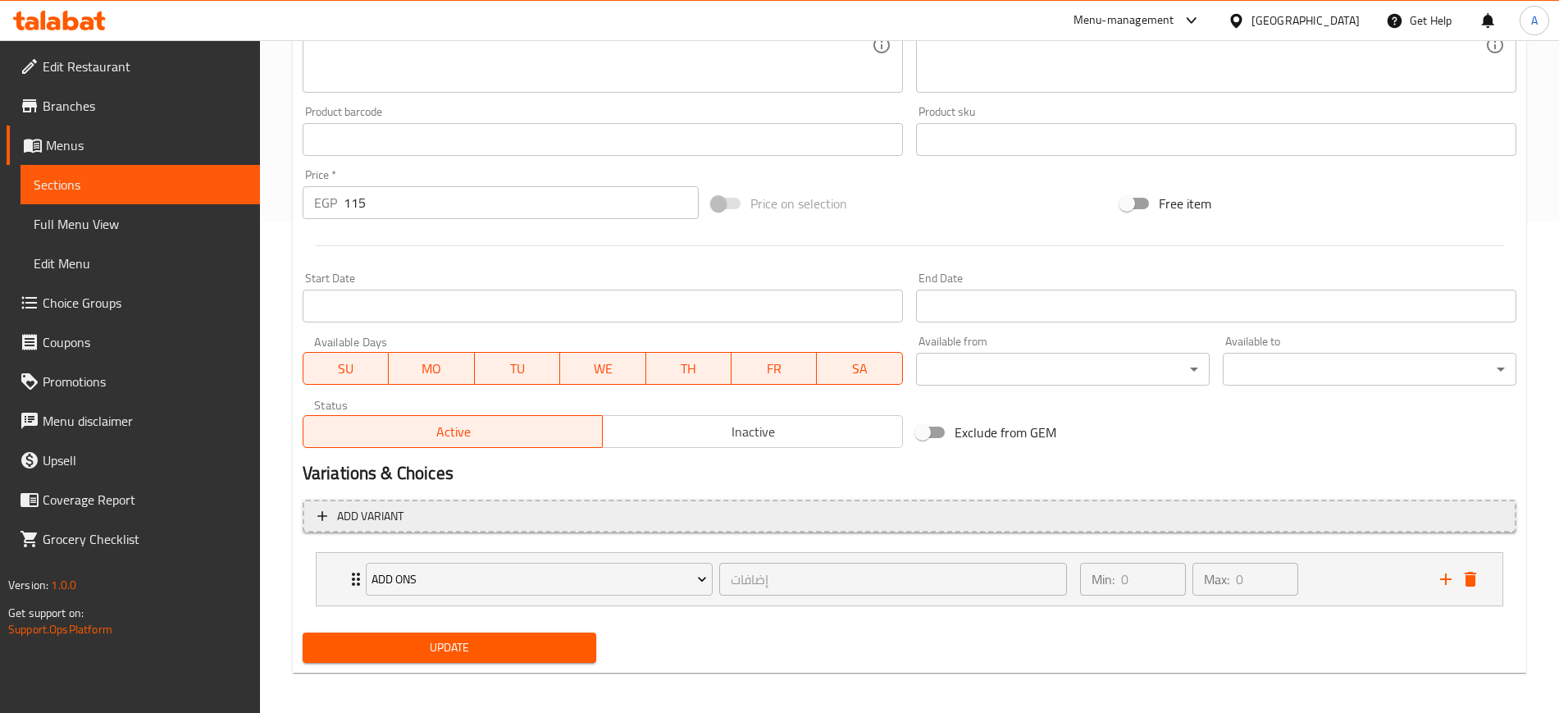
scroll to position [497, 0]
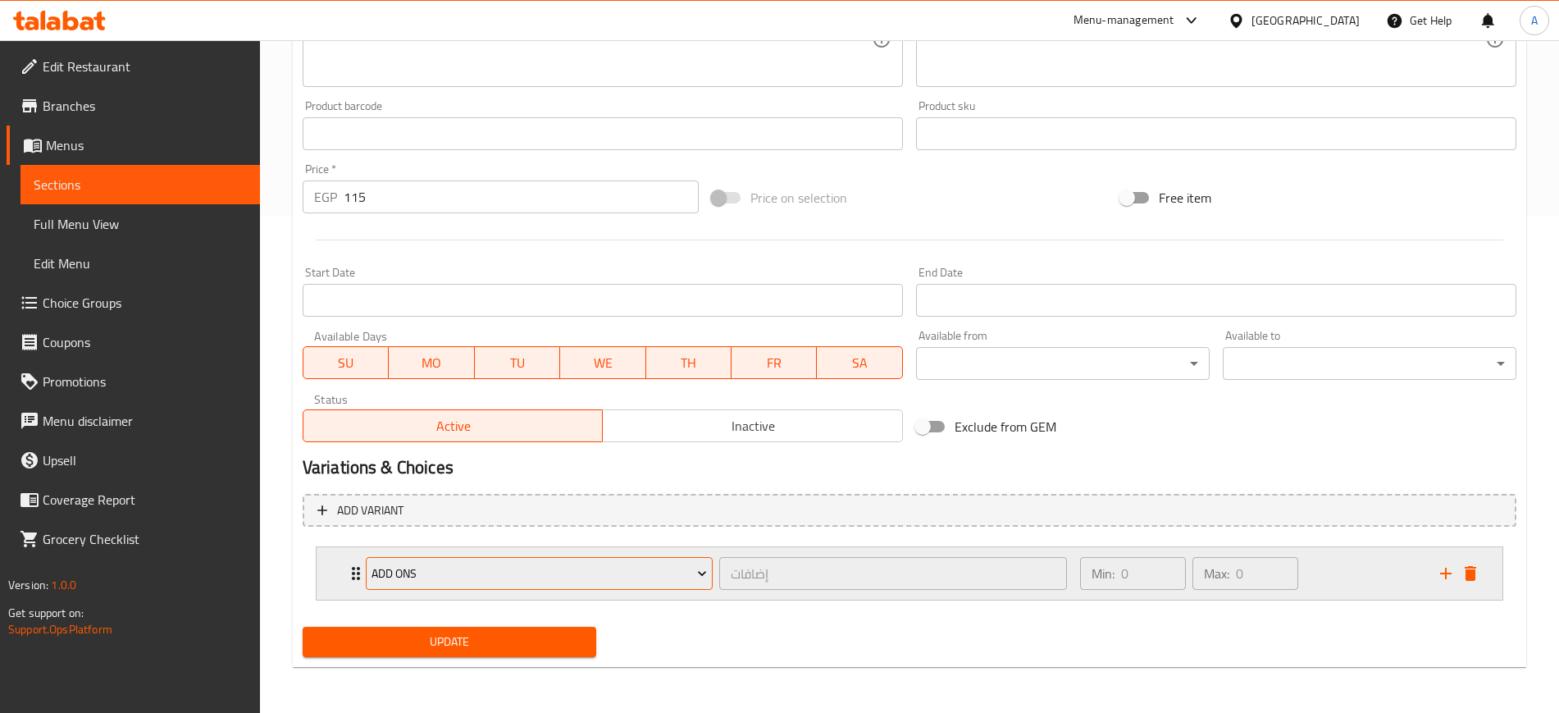
click at [489, 571] on span "ADD ONS" at bounding box center [540, 574] width 336 height 21
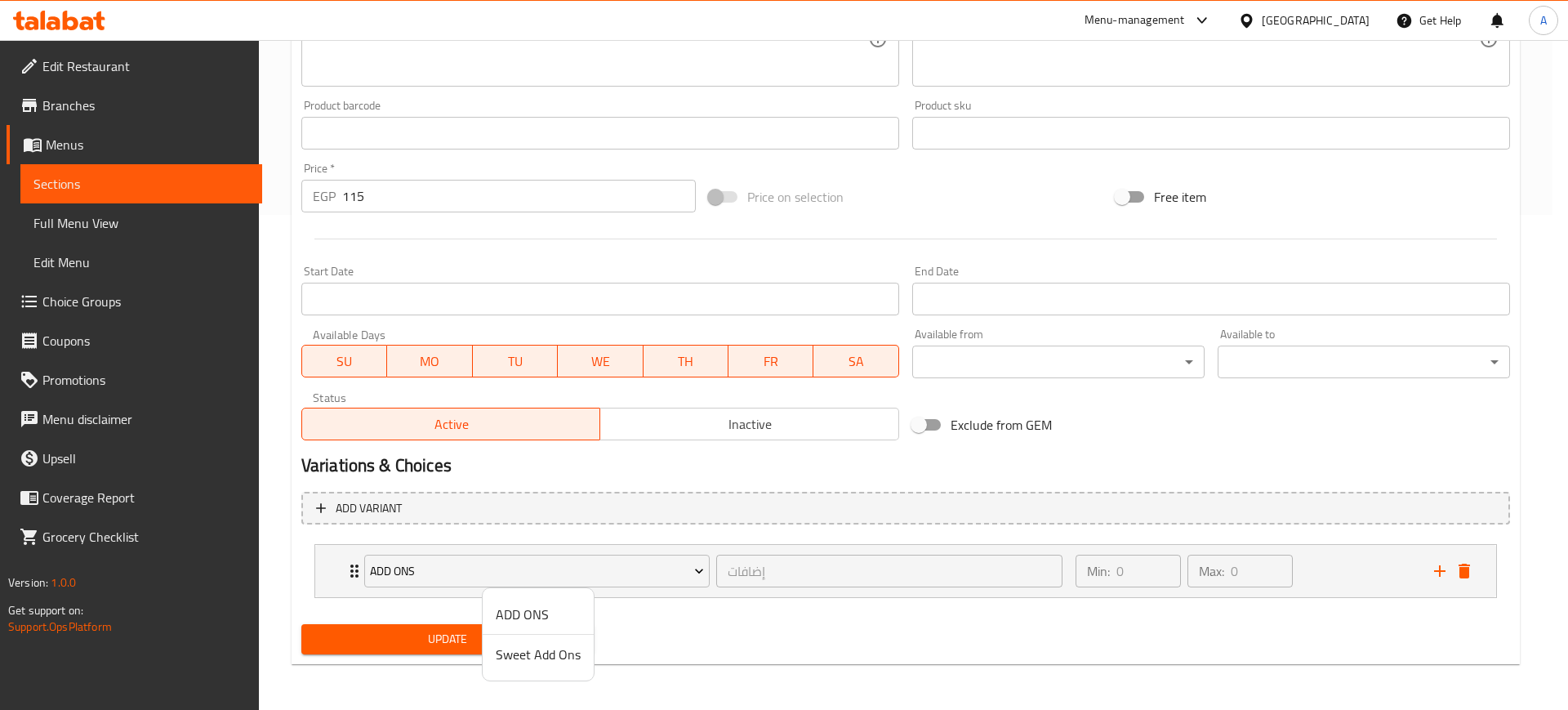
click at [529, 657] on span "Sweet Add Ons" at bounding box center [538, 654] width 85 height 20
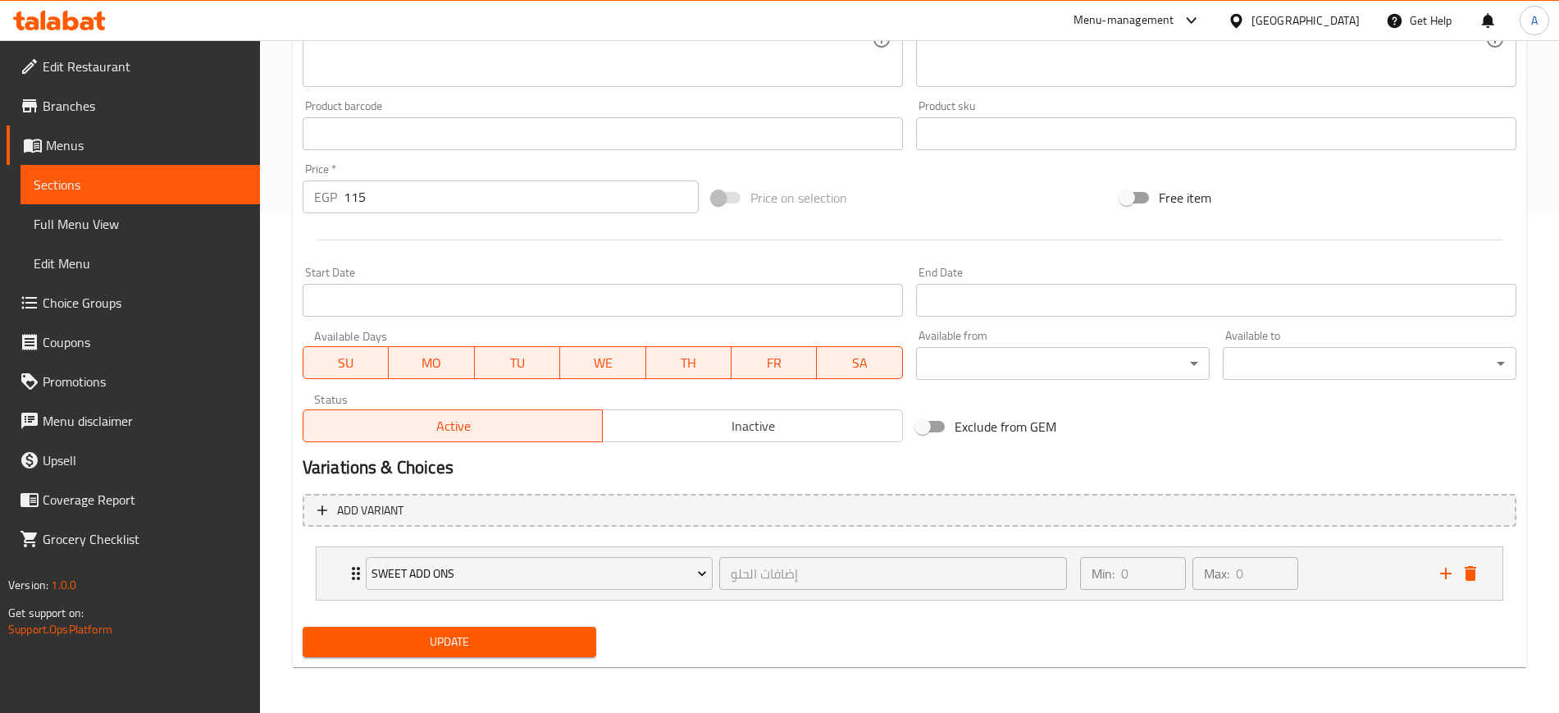
click at [523, 638] on span "Update" at bounding box center [449, 642] width 267 height 21
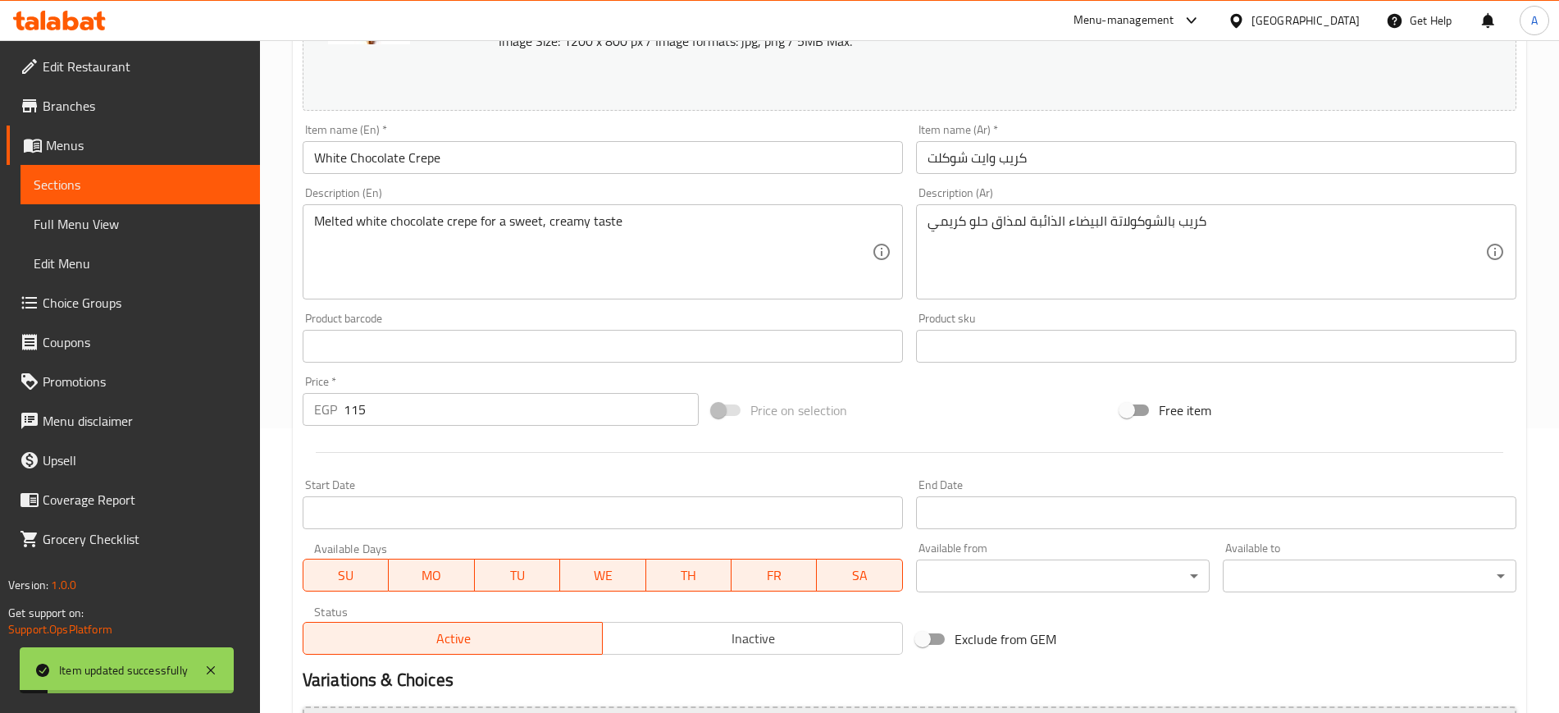
scroll to position [0, 0]
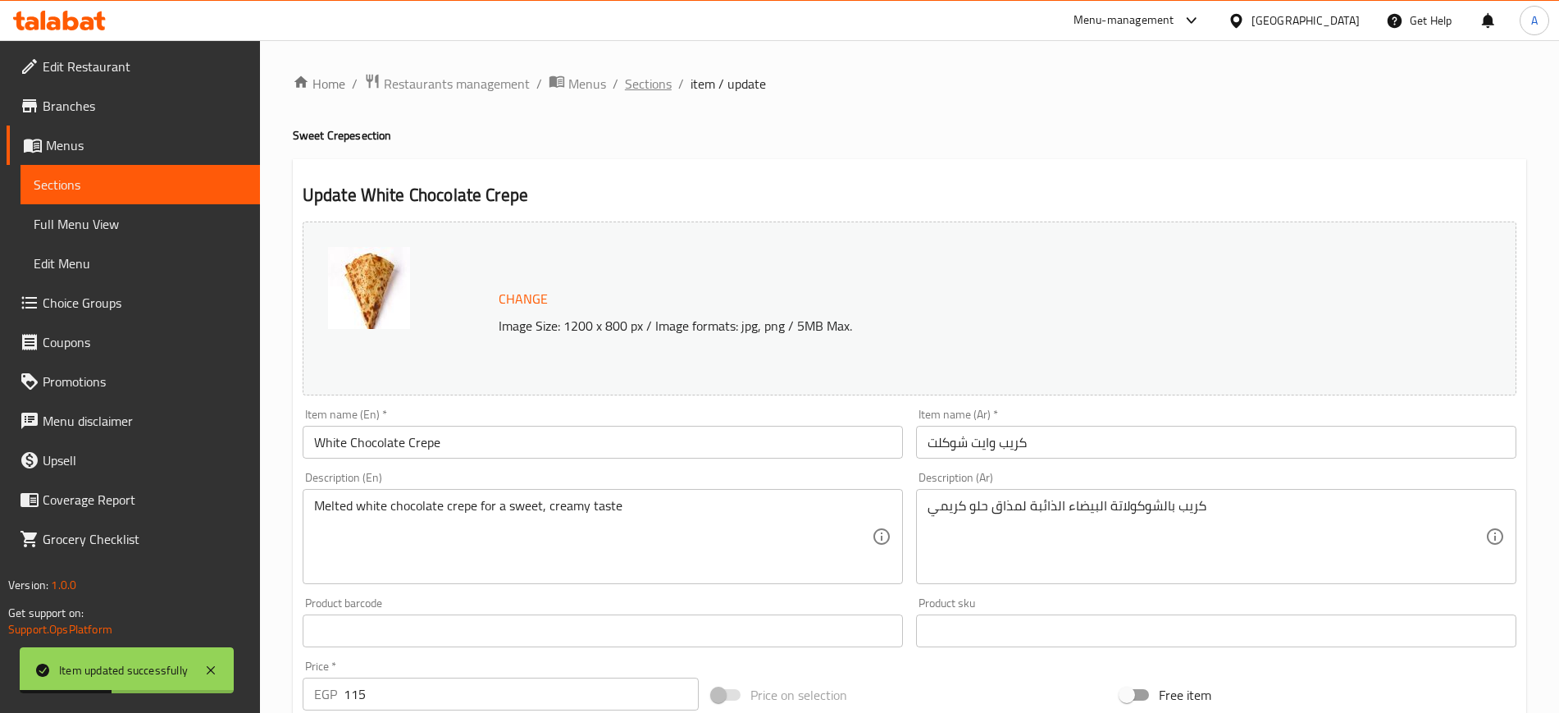
click at [647, 85] on span "Sections" at bounding box center [648, 84] width 47 height 20
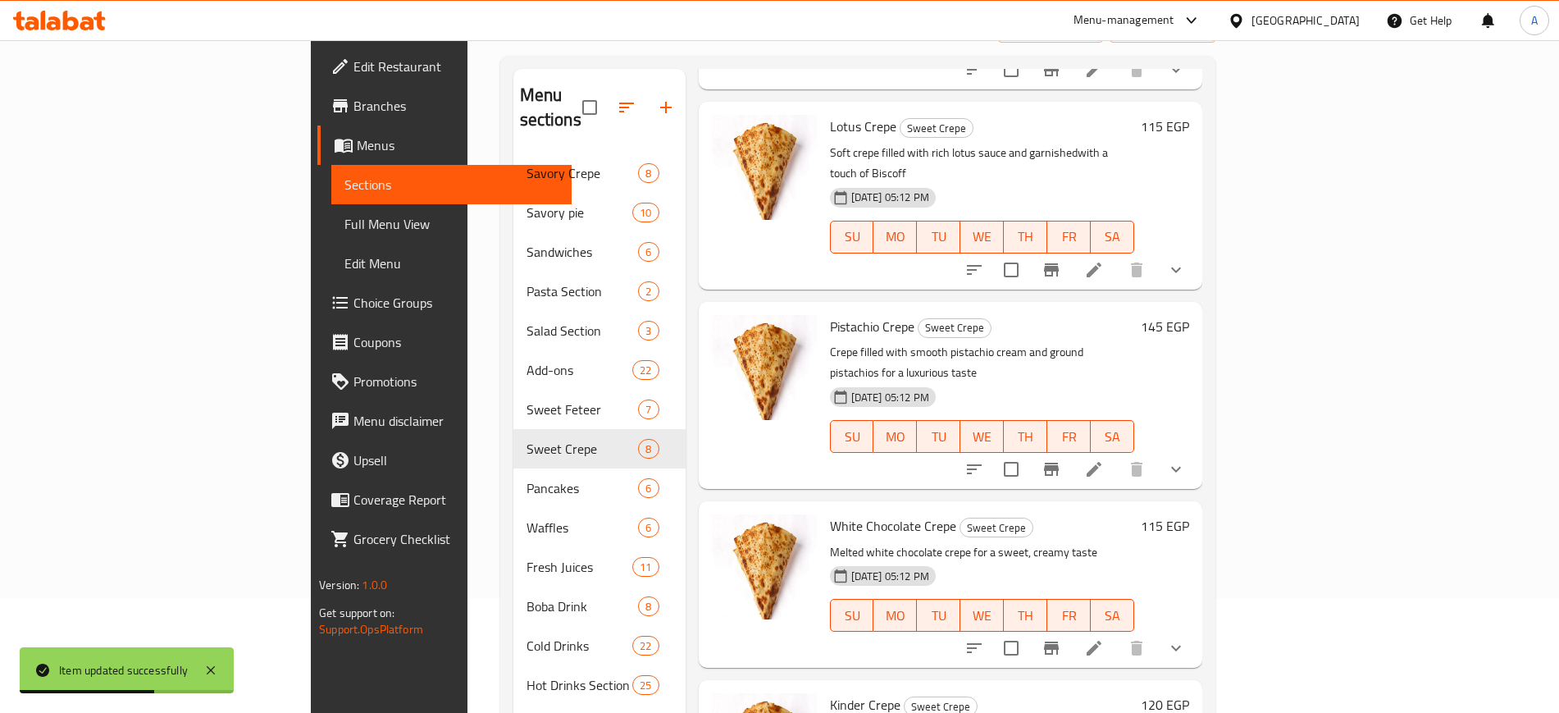
scroll to position [230, 0]
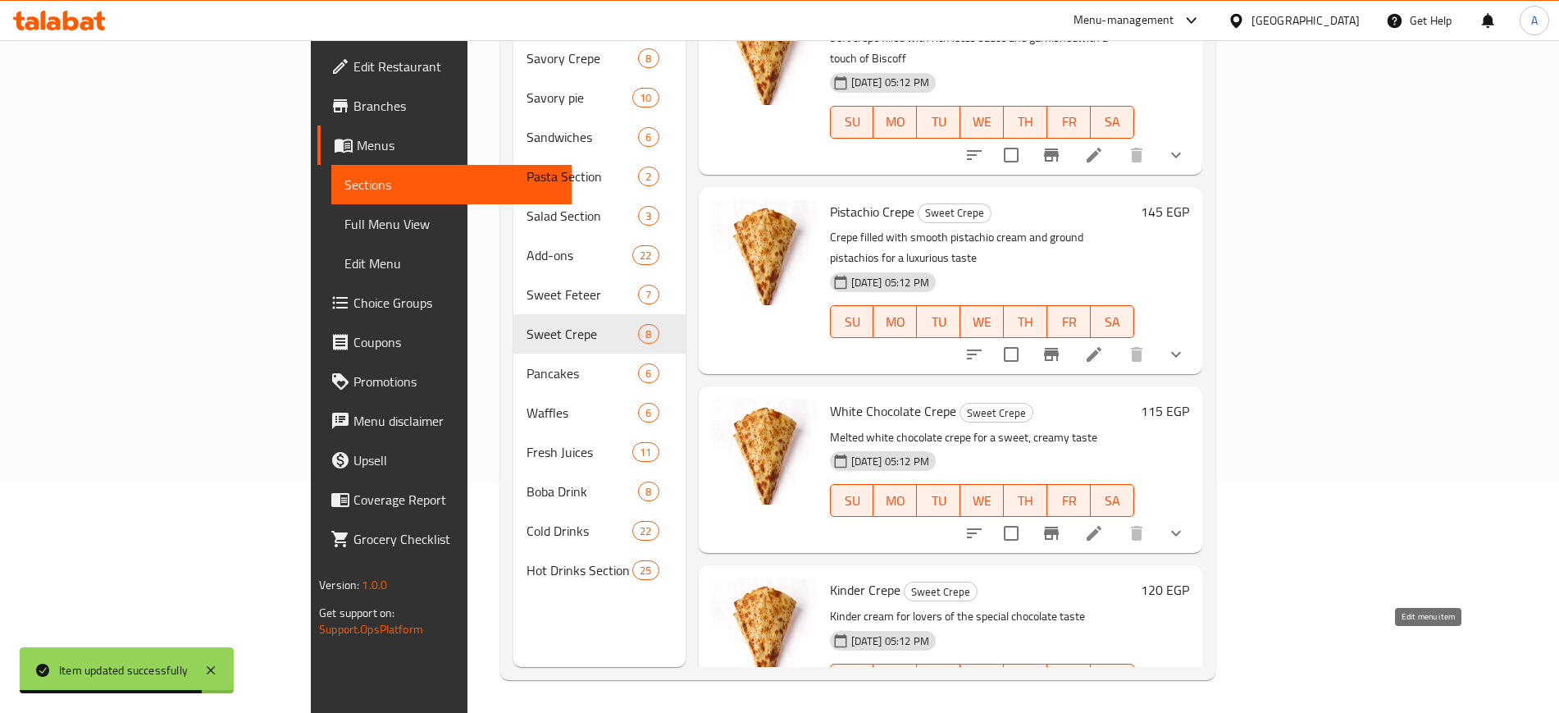
click at [1144, 703] on icon at bounding box center [1134, 713] width 20 height 20
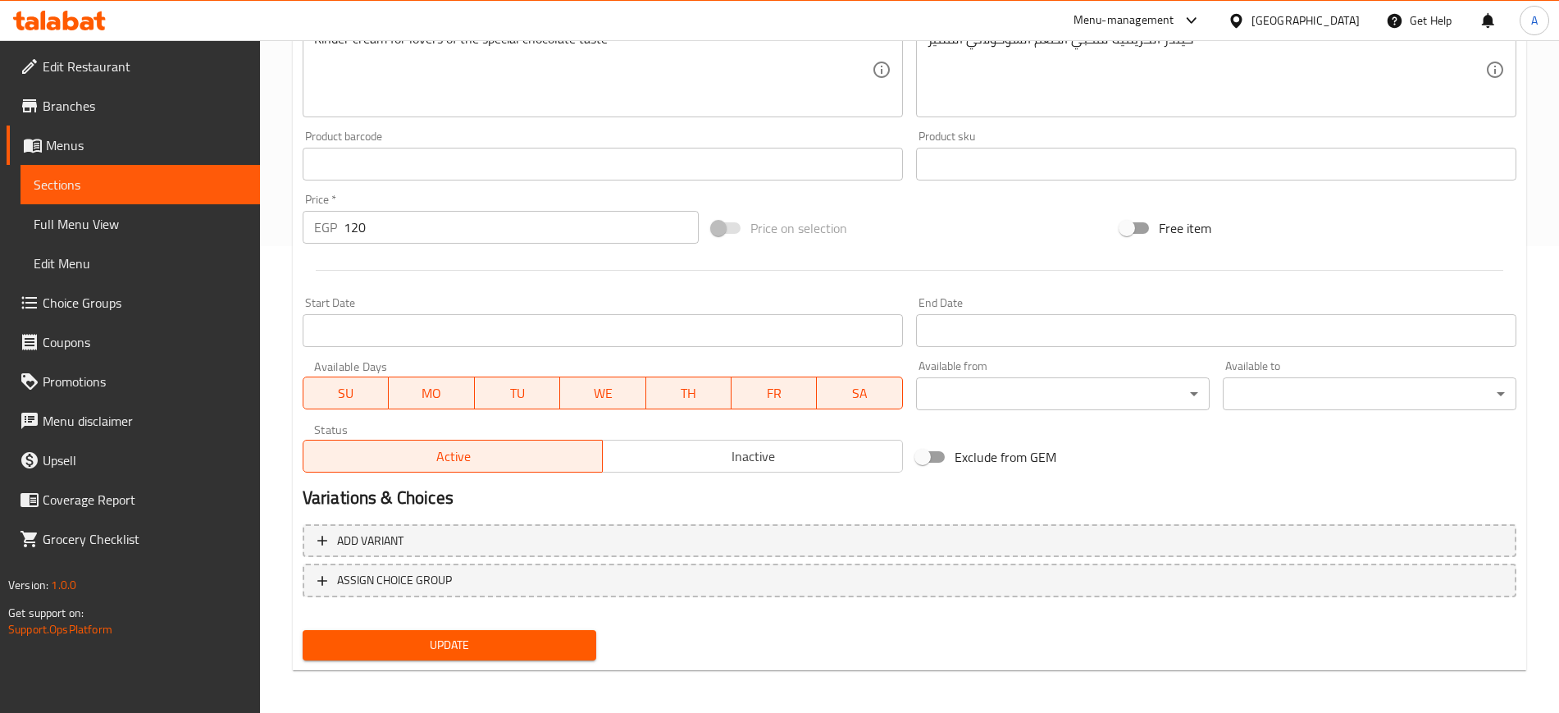
scroll to position [470, 0]
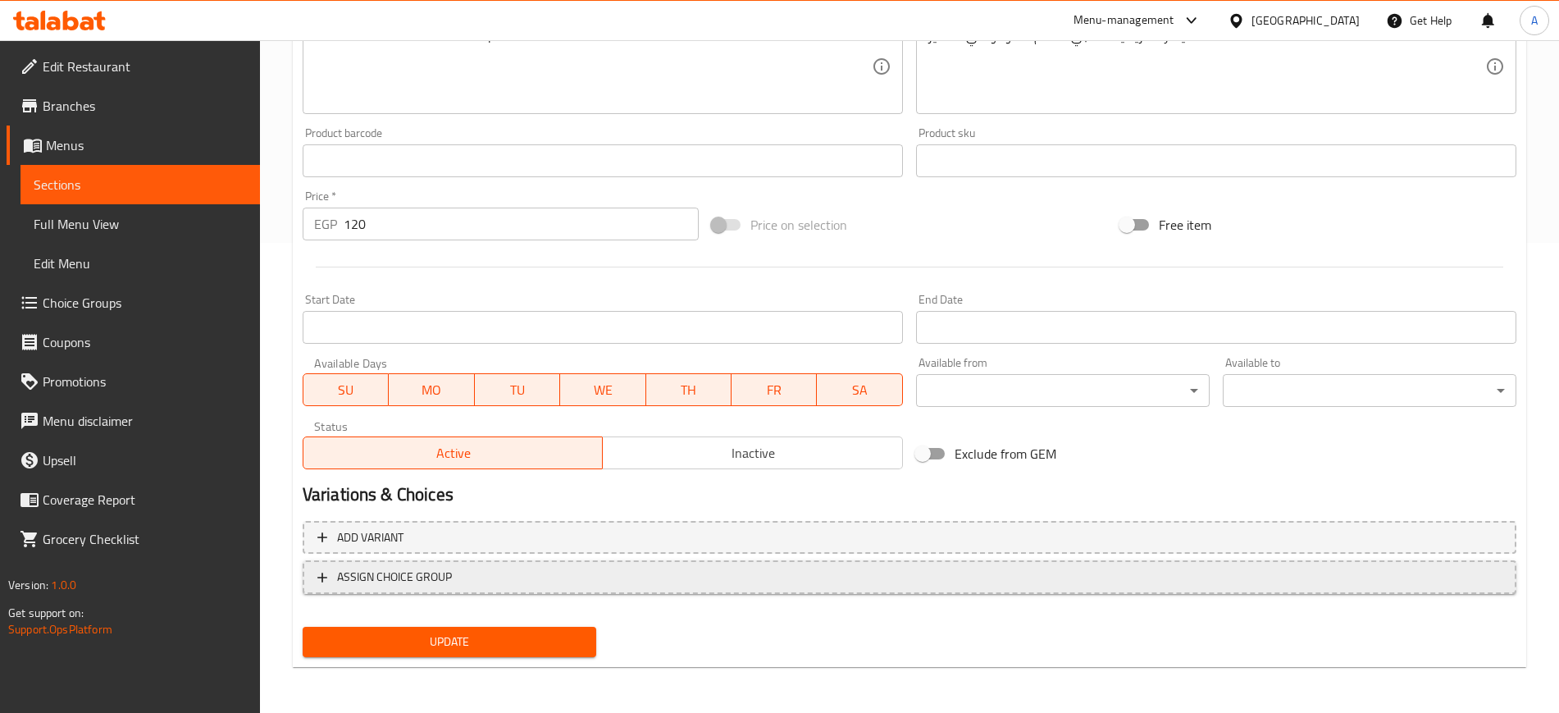
click at [450, 579] on span "ASSIGN CHOICE GROUP" at bounding box center [394, 577] width 115 height 21
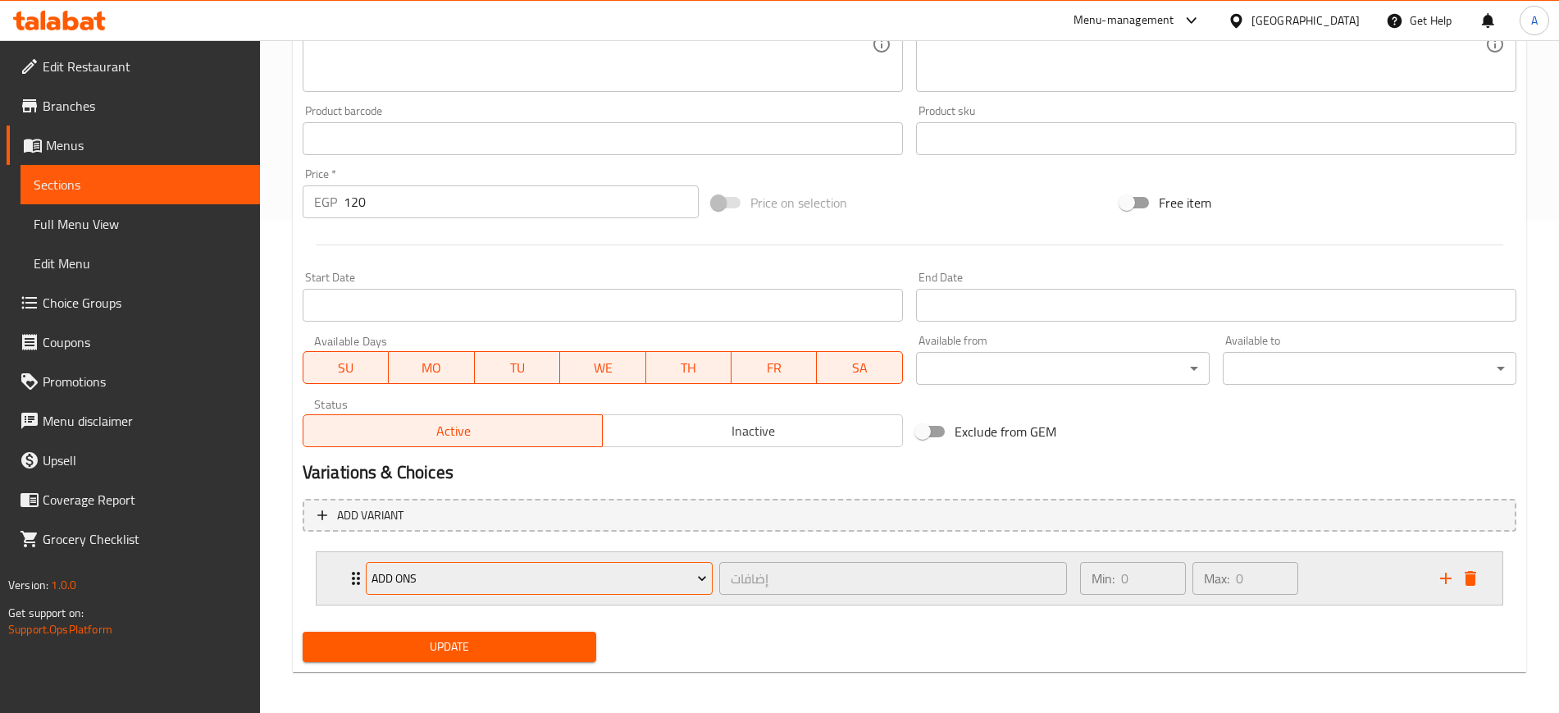
scroll to position [497, 0]
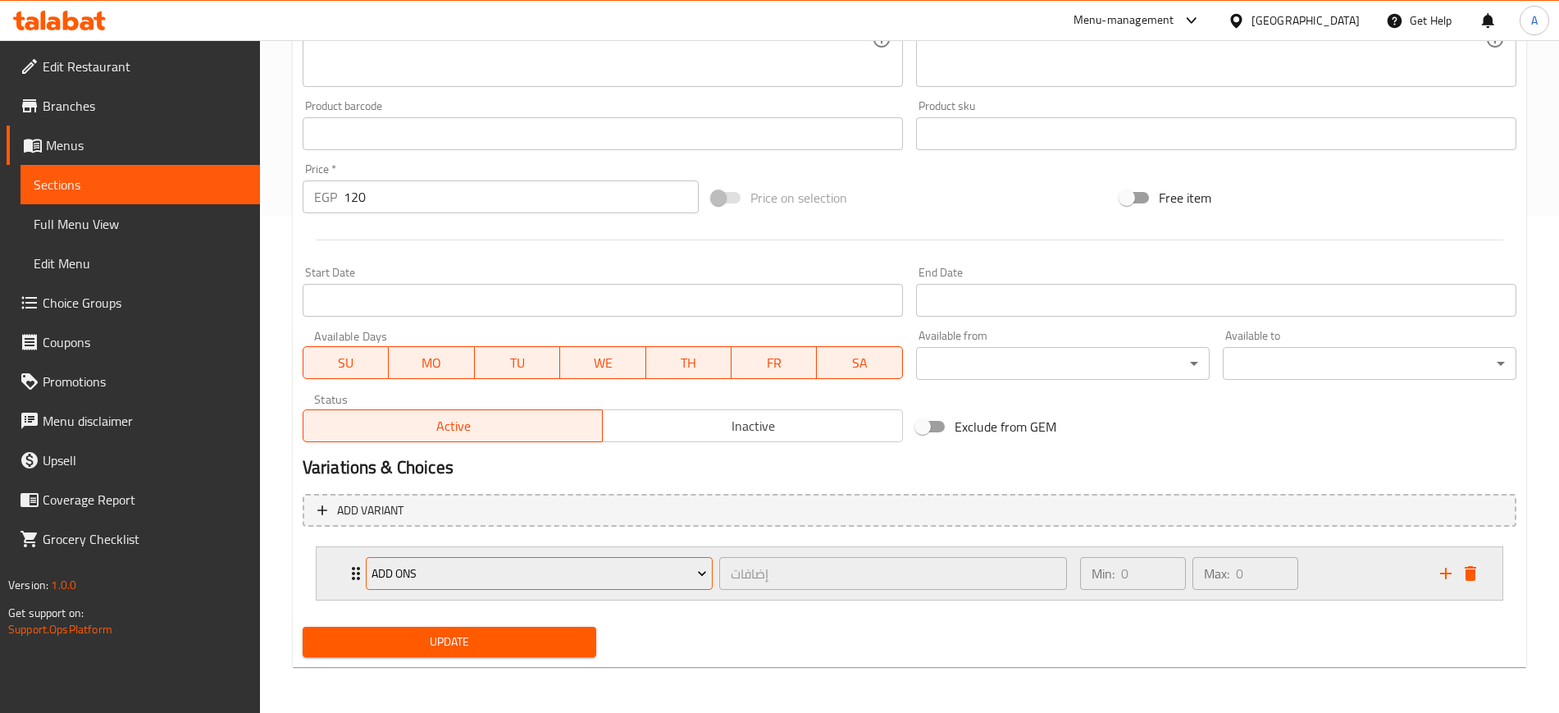
click at [482, 569] on span "ADD ONS" at bounding box center [540, 574] width 336 height 21
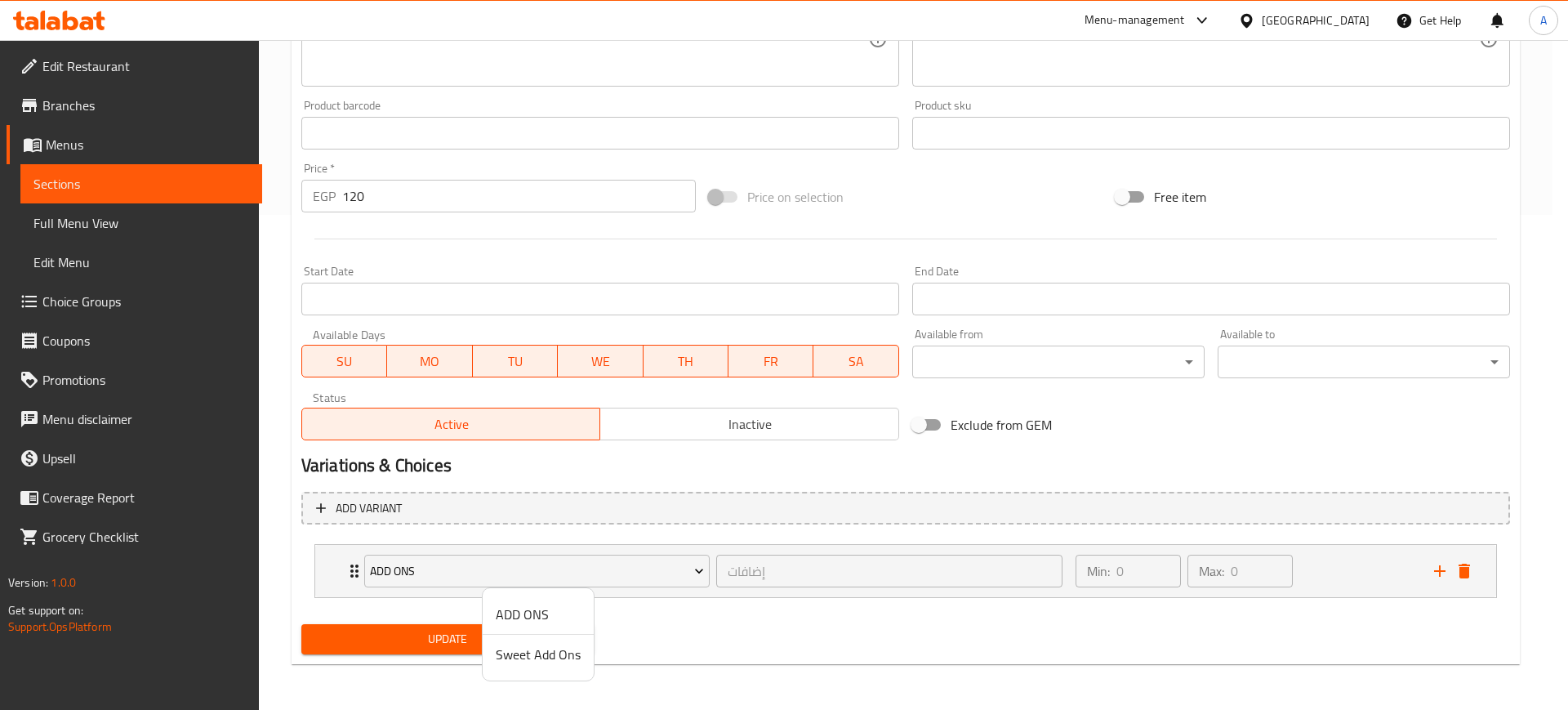
click at [544, 661] on span "Sweet Add Ons" at bounding box center [538, 654] width 85 height 20
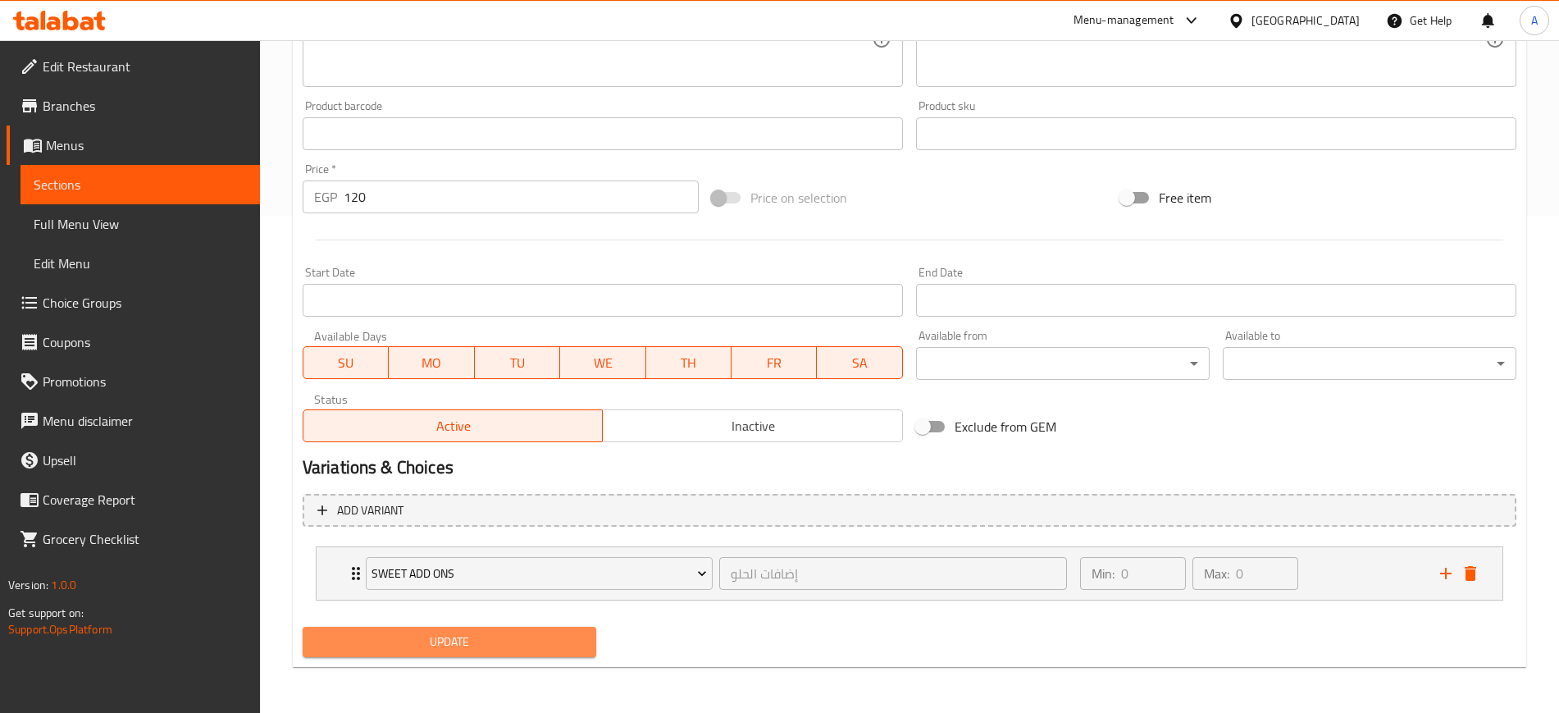
click at [546, 645] on span "Update" at bounding box center [449, 642] width 267 height 21
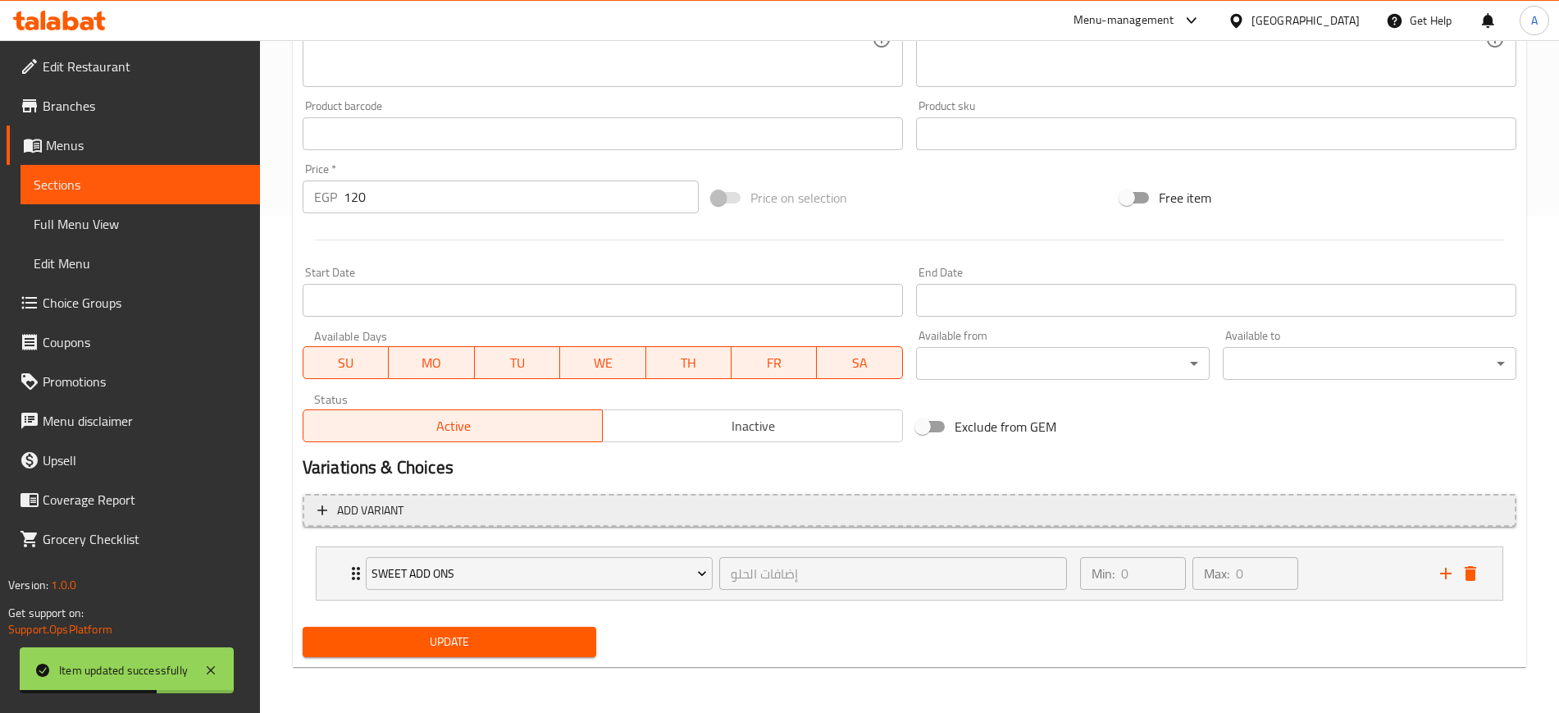
scroll to position [0, 0]
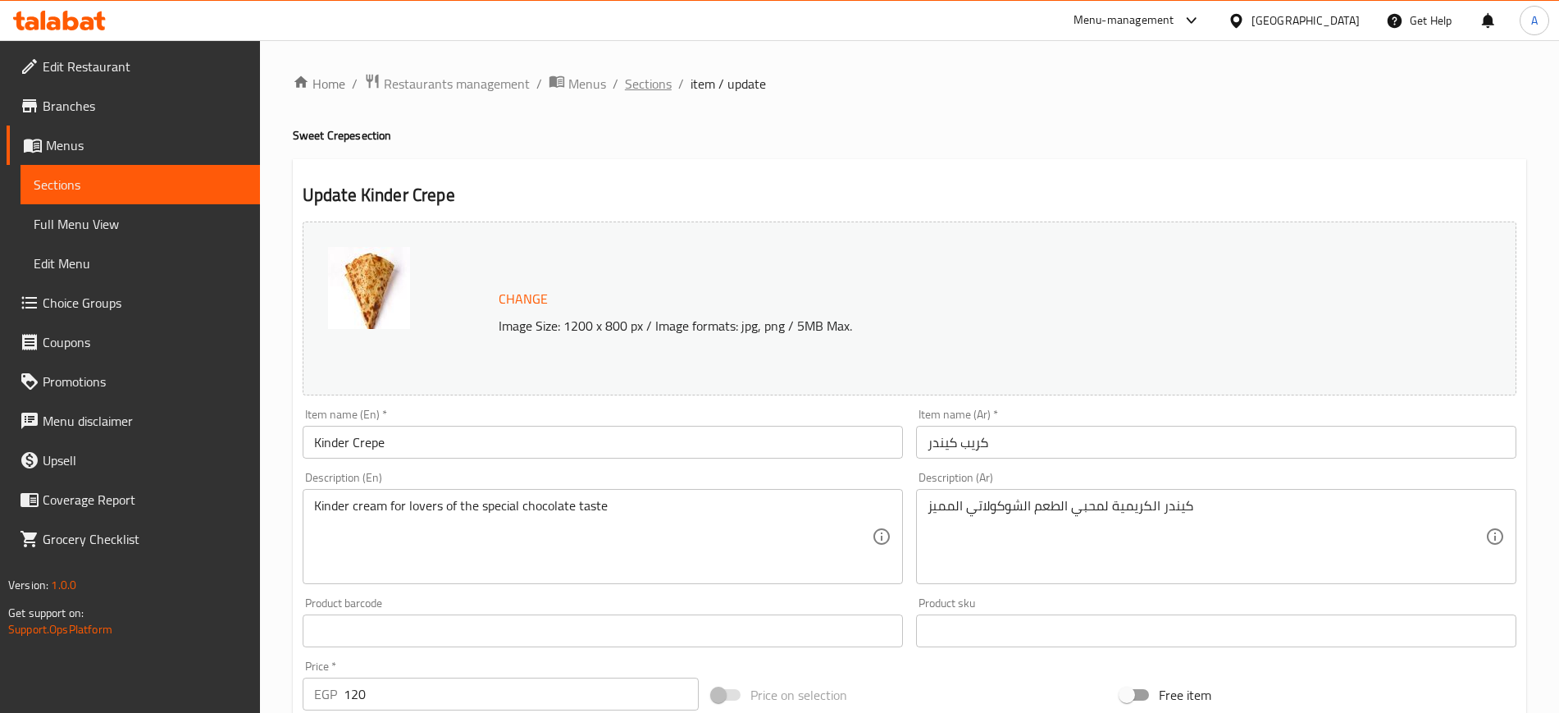
click at [651, 85] on span "Sections" at bounding box center [648, 84] width 47 height 20
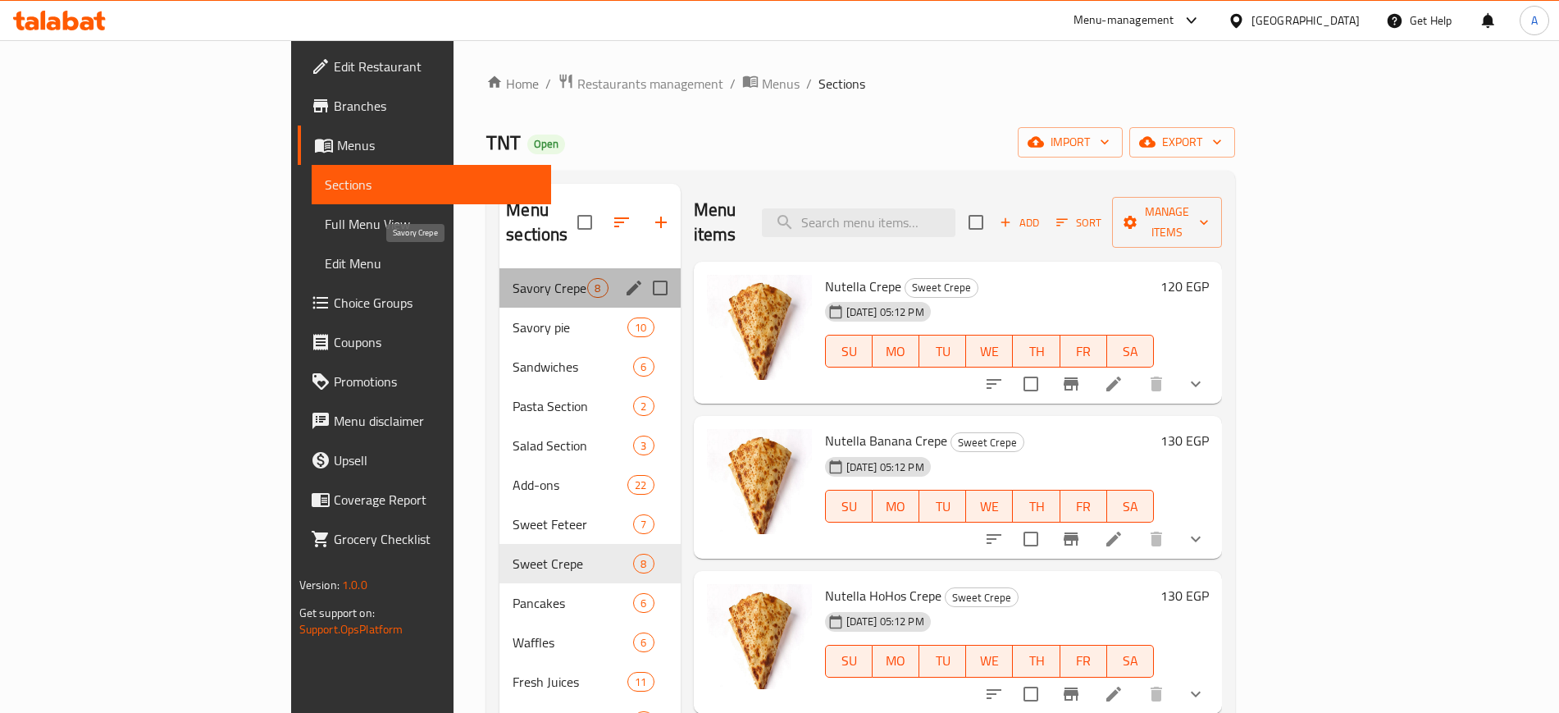
click at [513, 278] on span "Savory Crepe" at bounding box center [550, 288] width 75 height 20
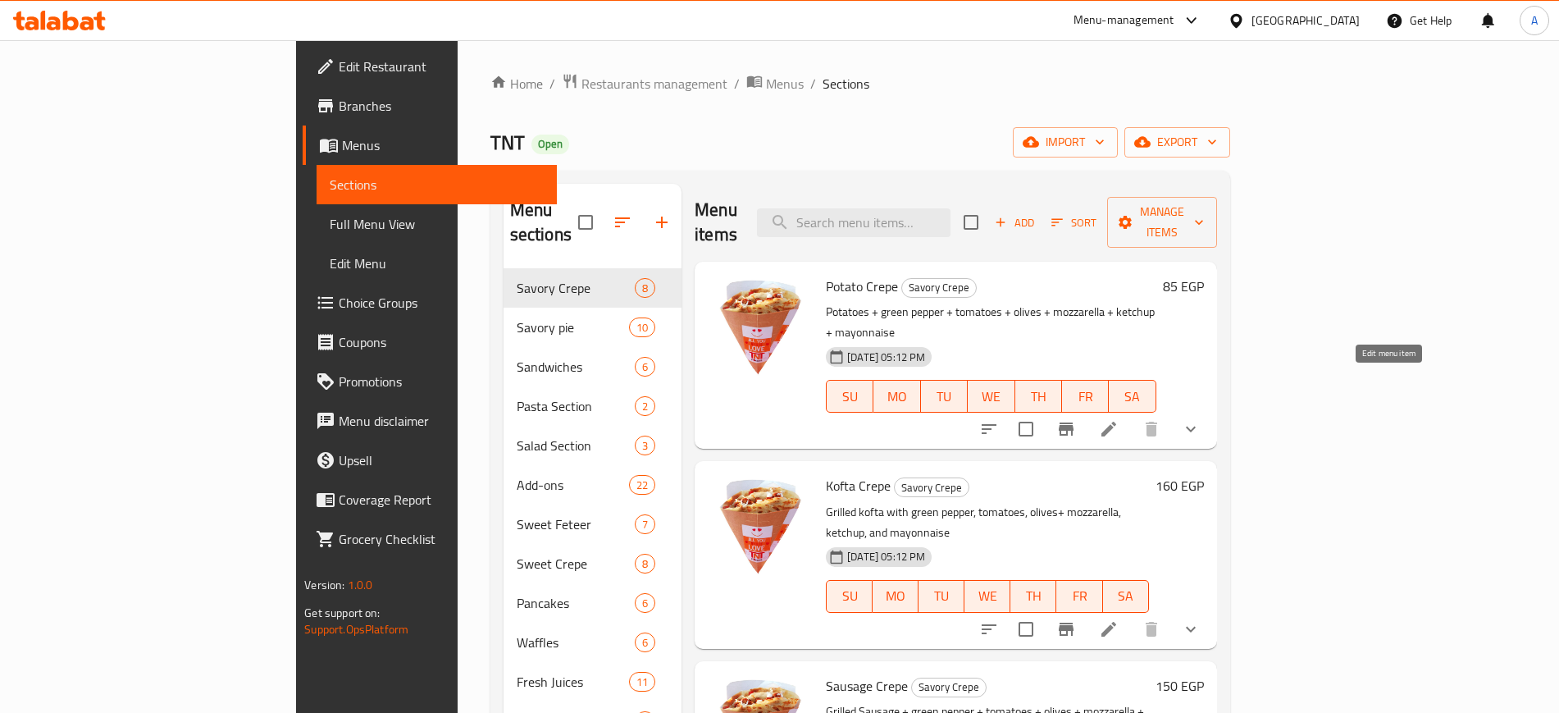
click at [1119, 419] on icon at bounding box center [1109, 429] width 20 height 20
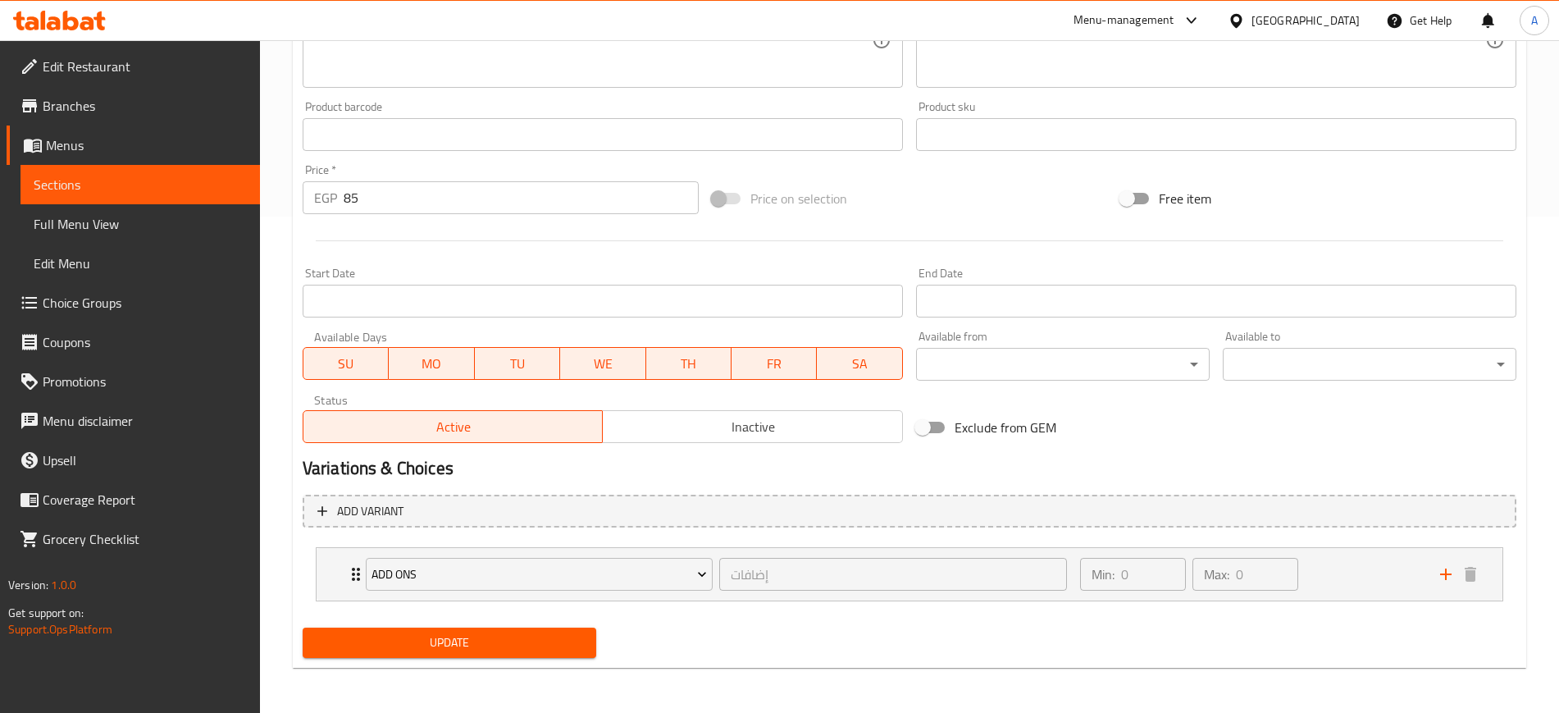
scroll to position [497, 0]
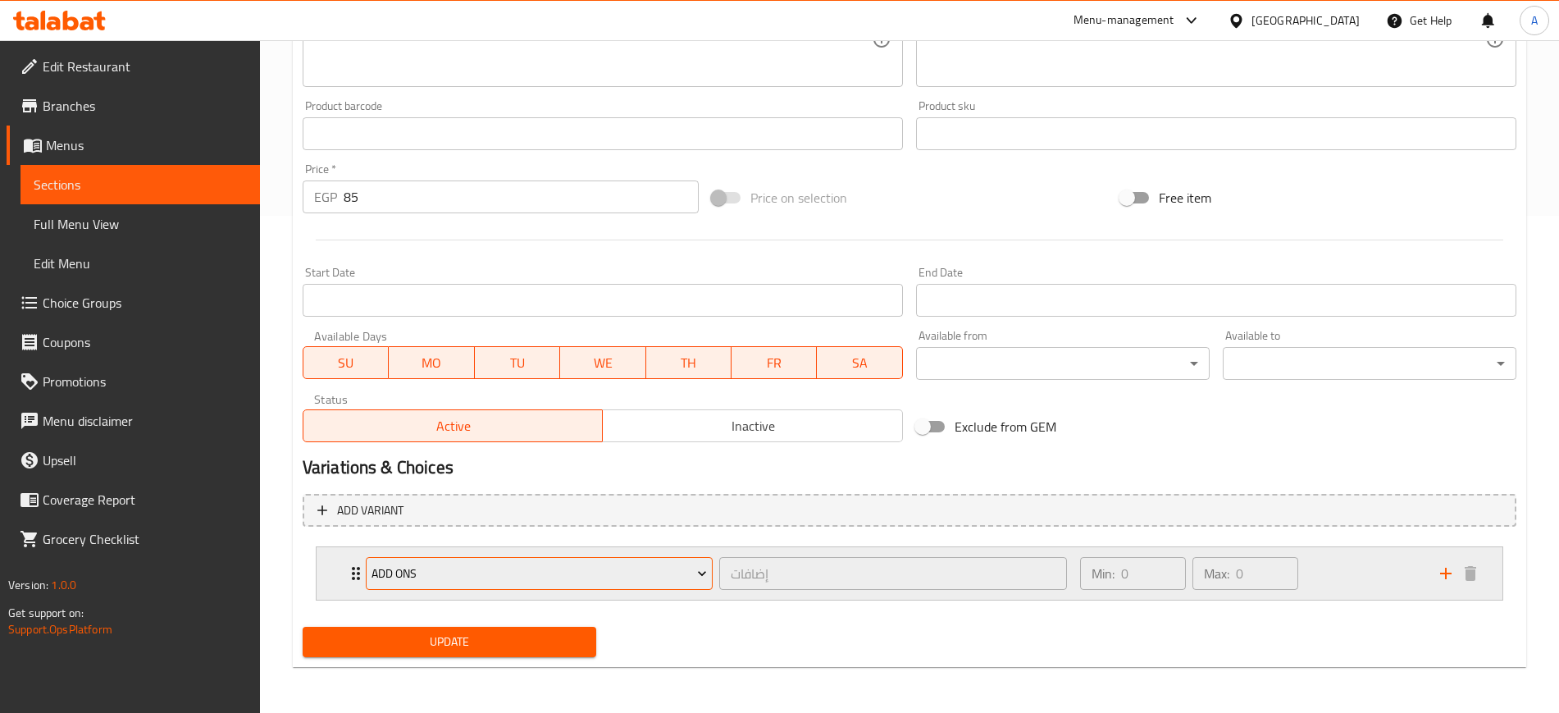
click at [549, 570] on span "ADD ONS" at bounding box center [540, 574] width 336 height 21
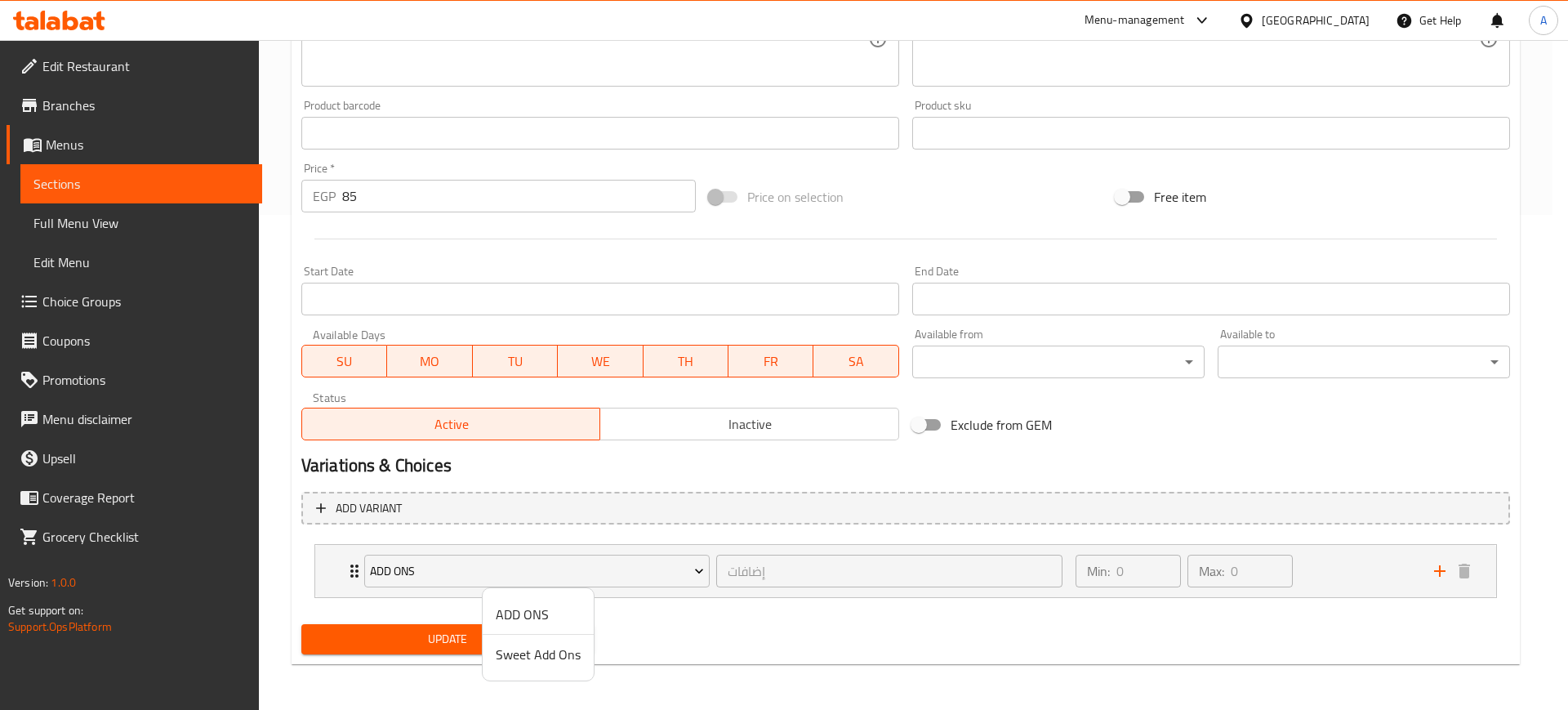
click at [544, 610] on span "ADD ONS" at bounding box center [538, 614] width 85 height 20
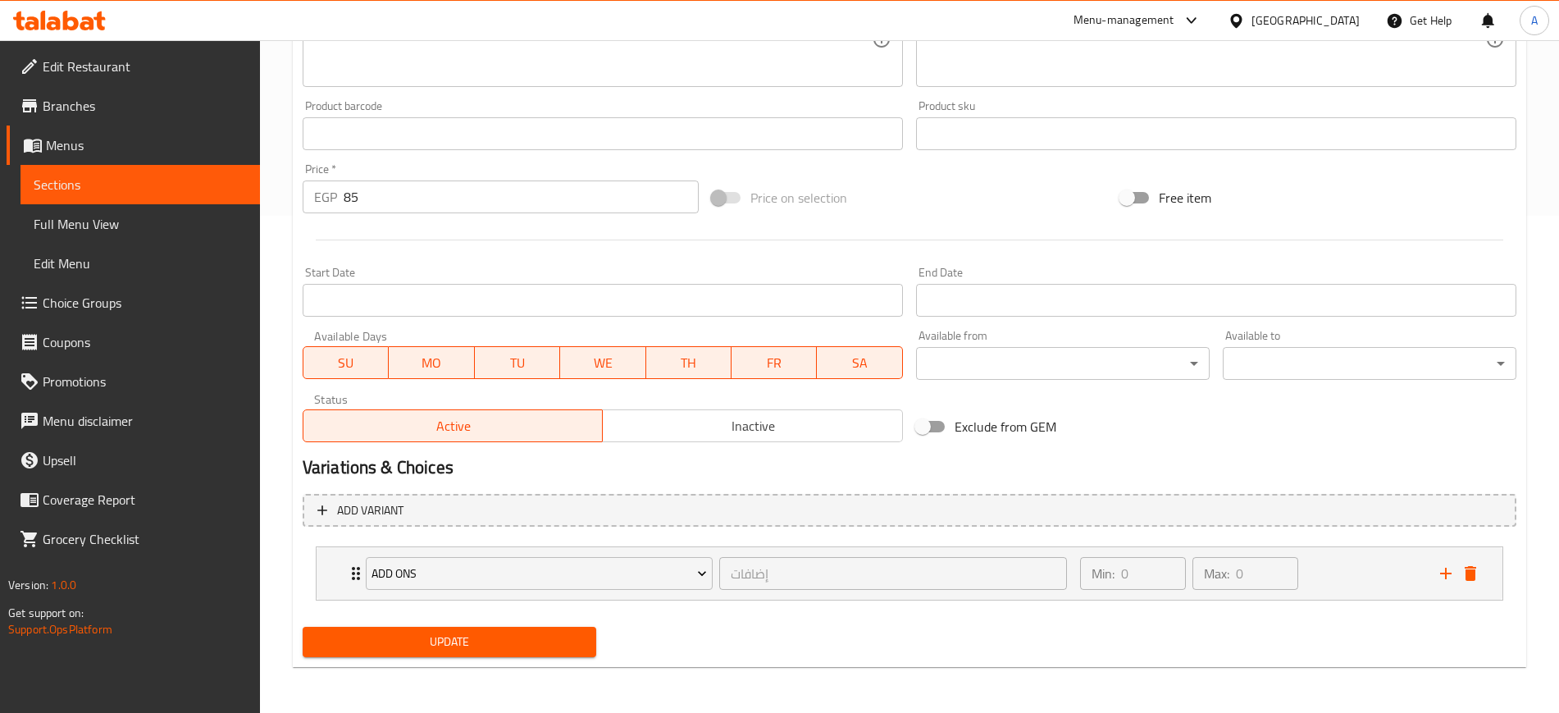
click at [502, 641] on span "Update" at bounding box center [449, 642] width 267 height 21
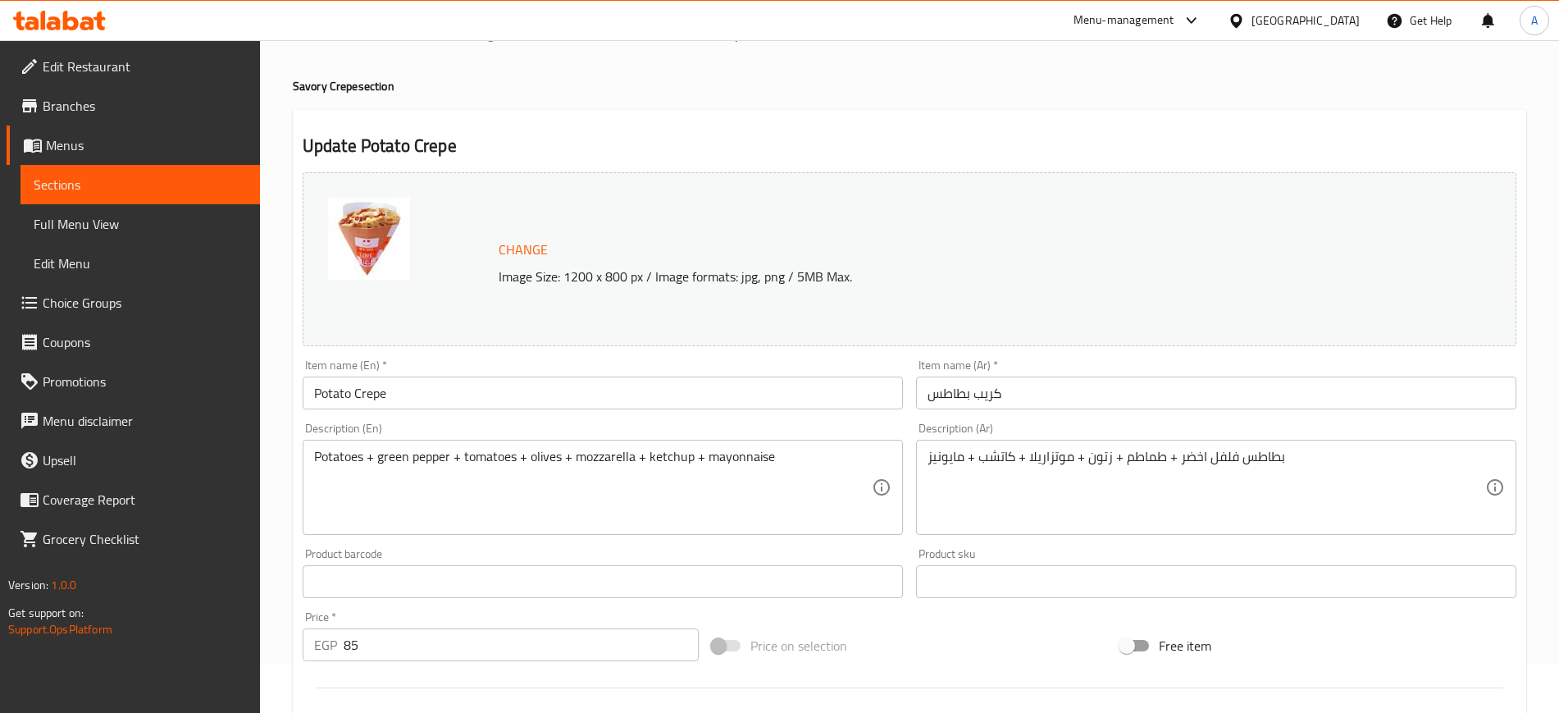
scroll to position [0, 0]
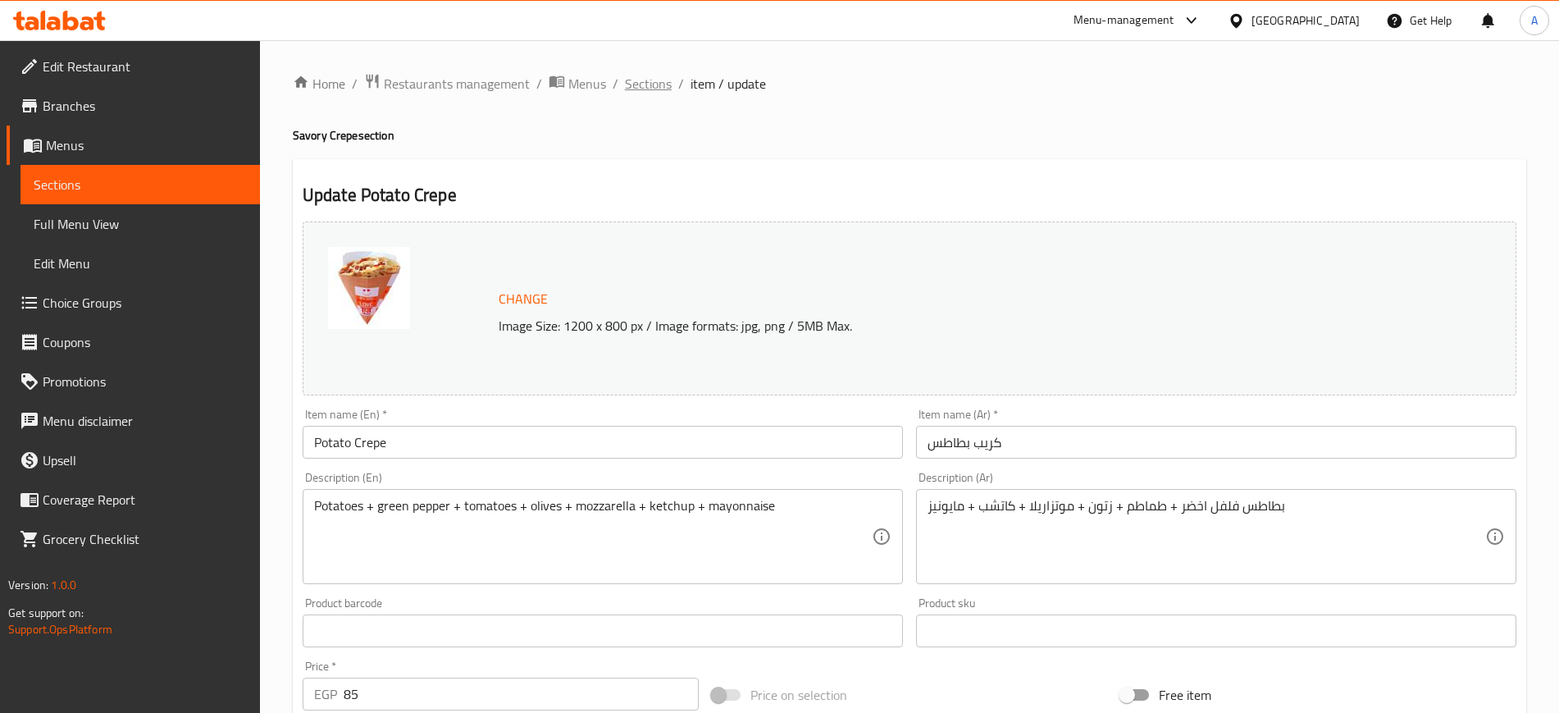
click at [647, 85] on span "Sections" at bounding box center [648, 84] width 47 height 20
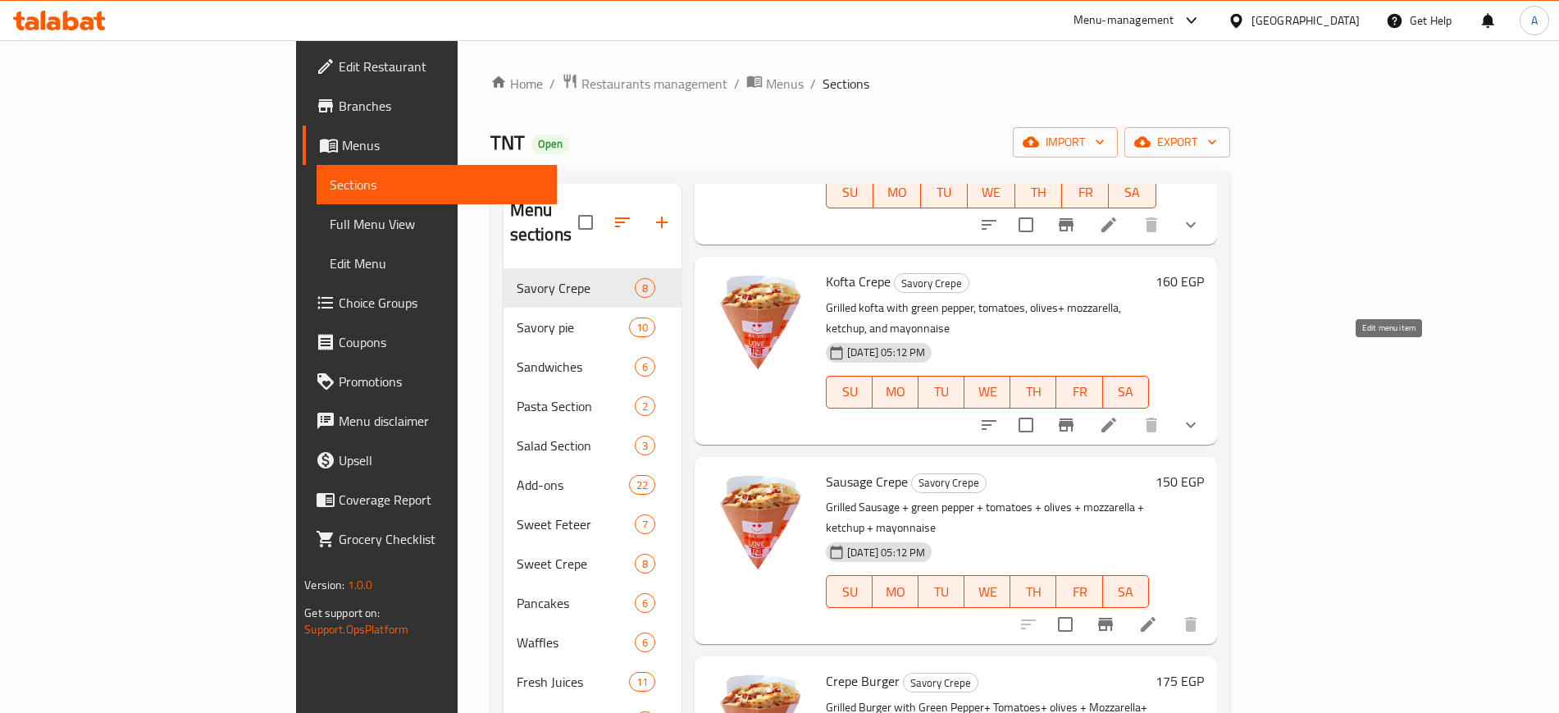
scroll to position [205, 0]
click at [1132, 409] on li at bounding box center [1109, 424] width 46 height 30
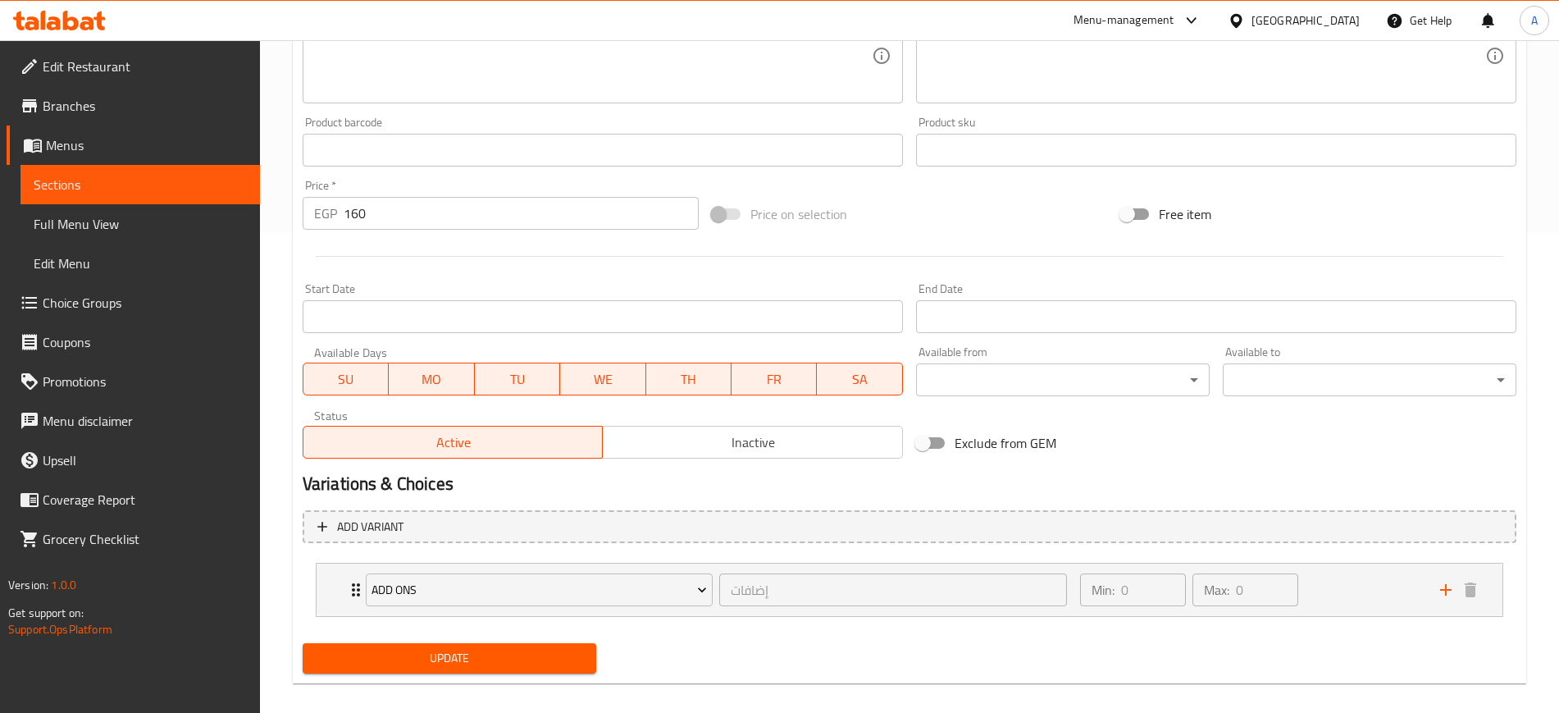
scroll to position [497, 0]
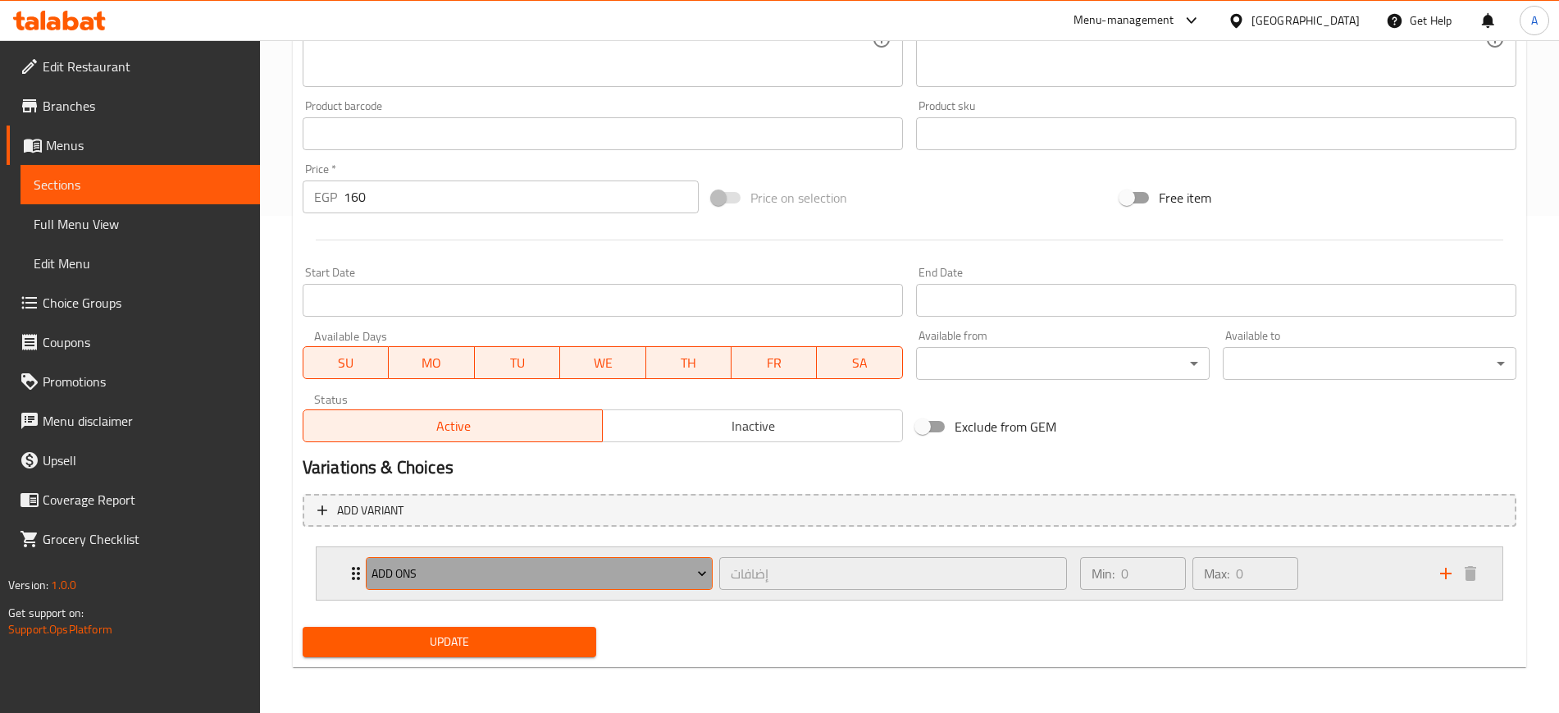
click at [613, 583] on span "ADD ONS" at bounding box center [540, 574] width 336 height 21
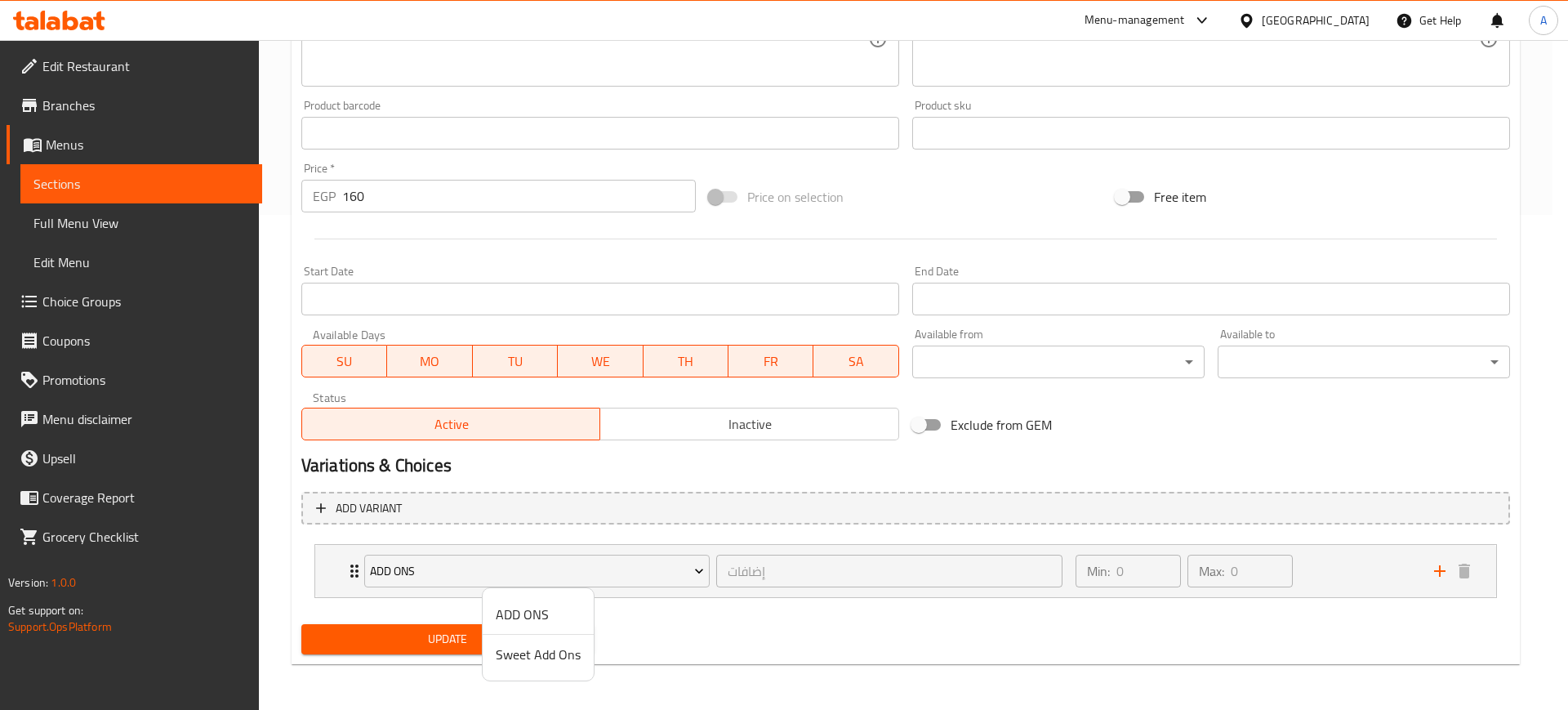
click at [528, 604] on span "ADD ONS" at bounding box center [538, 614] width 85 height 20
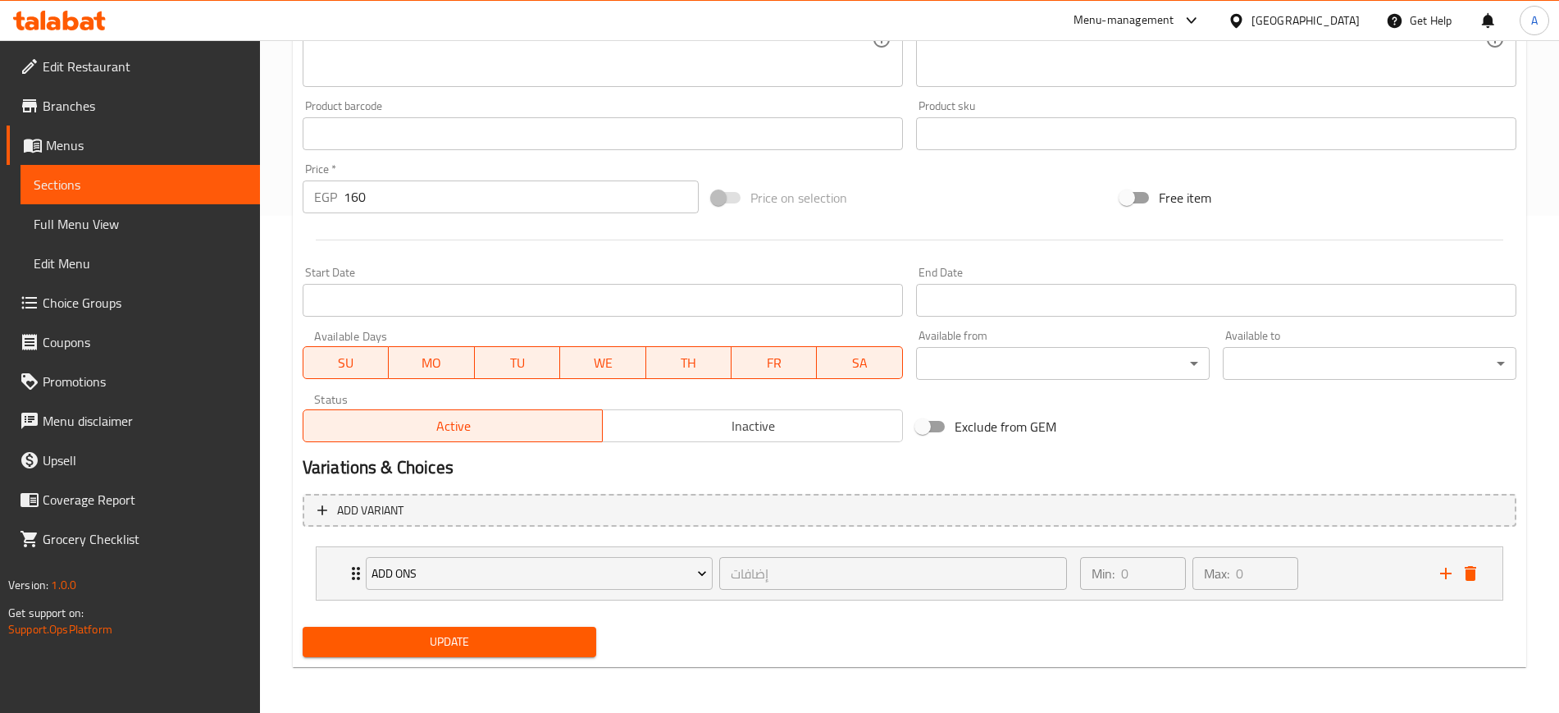
click at [502, 632] on span "Update" at bounding box center [449, 642] width 267 height 21
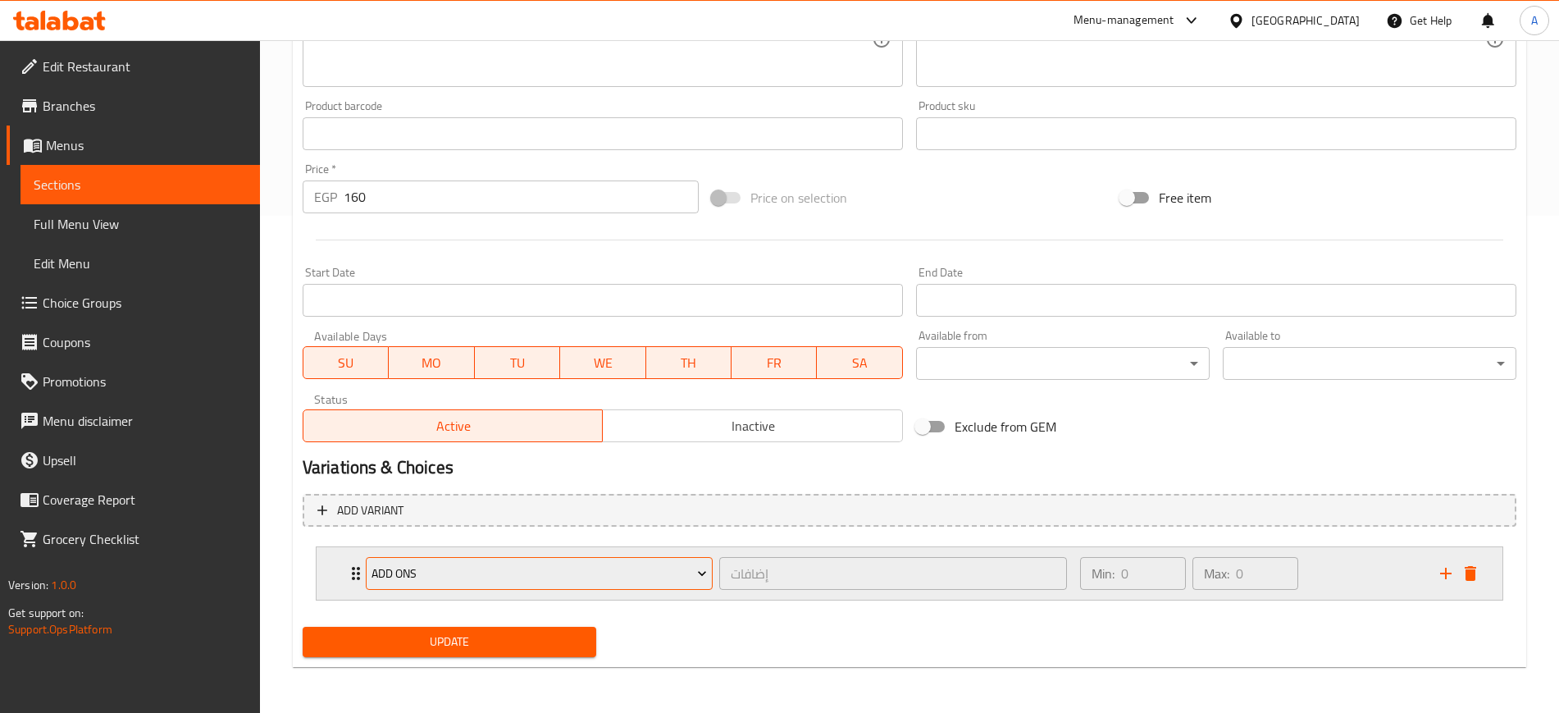
click at [485, 580] on span "ADD ONS" at bounding box center [540, 574] width 336 height 21
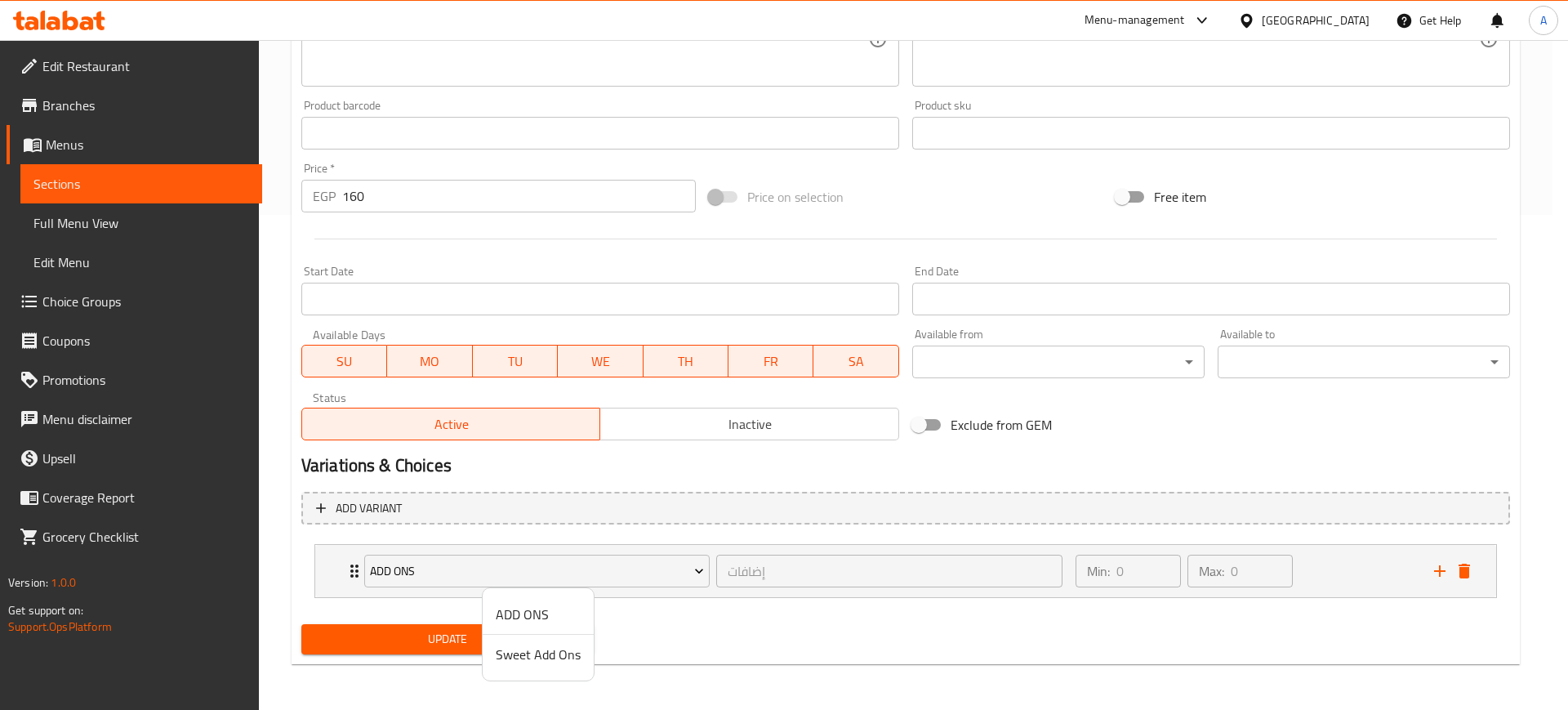
click at [526, 617] on span "ADD ONS" at bounding box center [538, 614] width 85 height 20
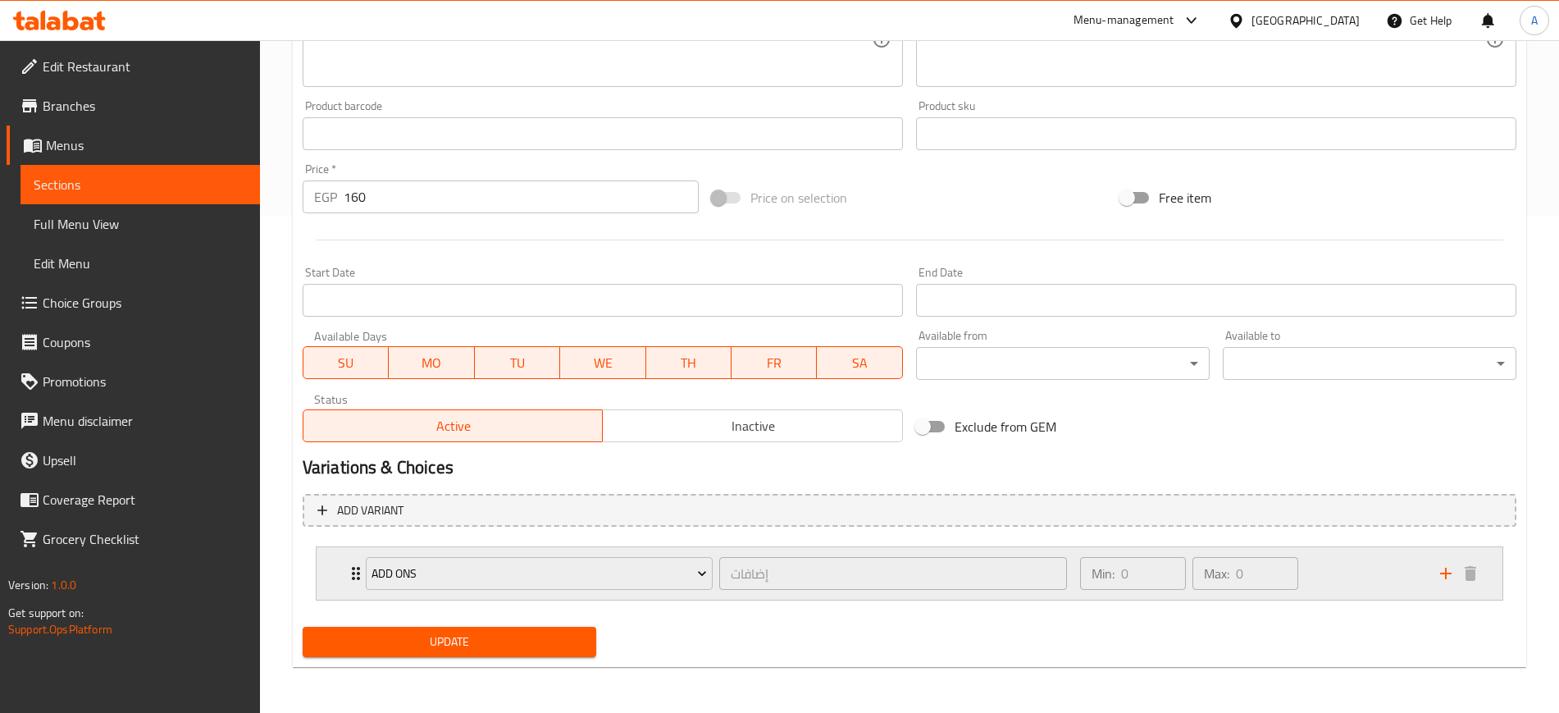
click at [357, 573] on div "ADD ONS إضافات ​" at bounding box center [716, 573] width 721 height 53
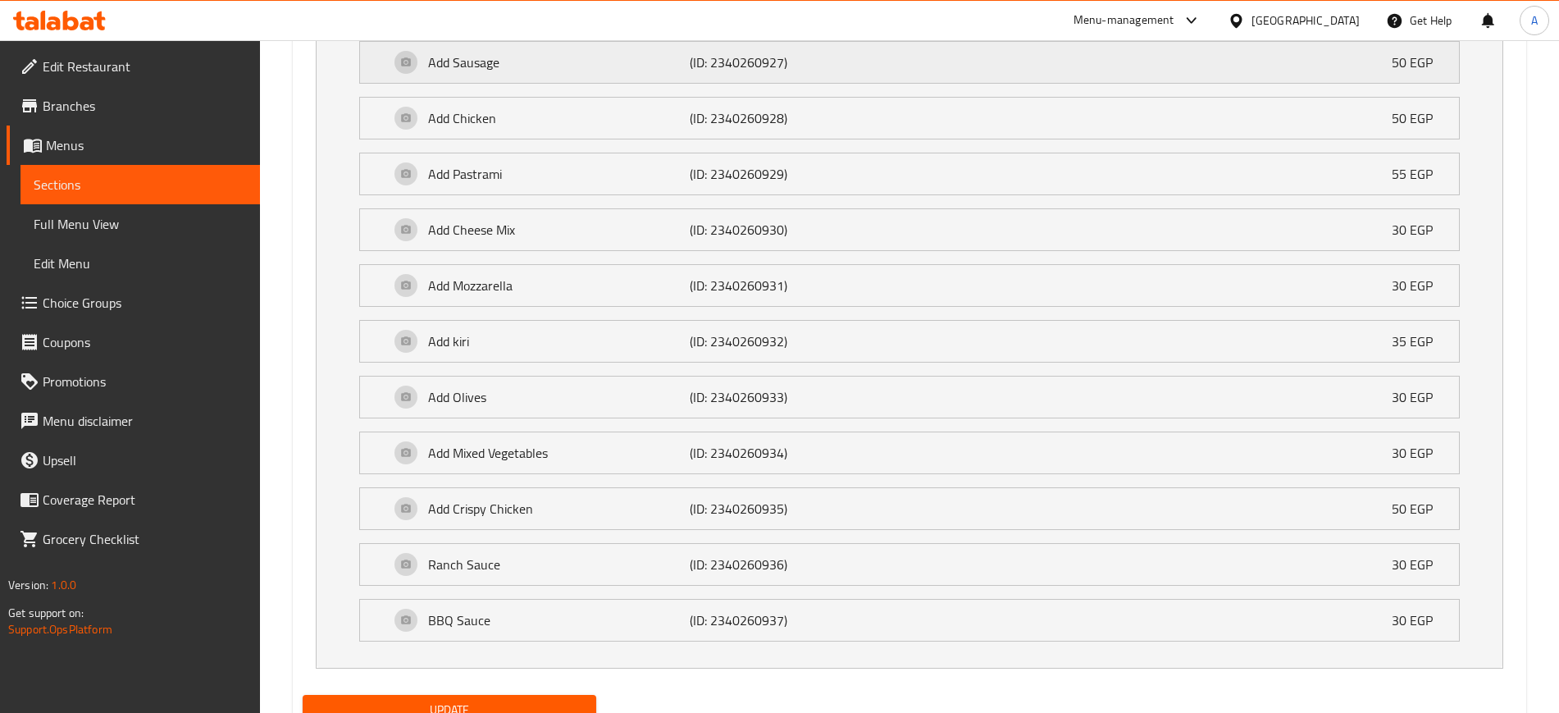
scroll to position [1144, 0]
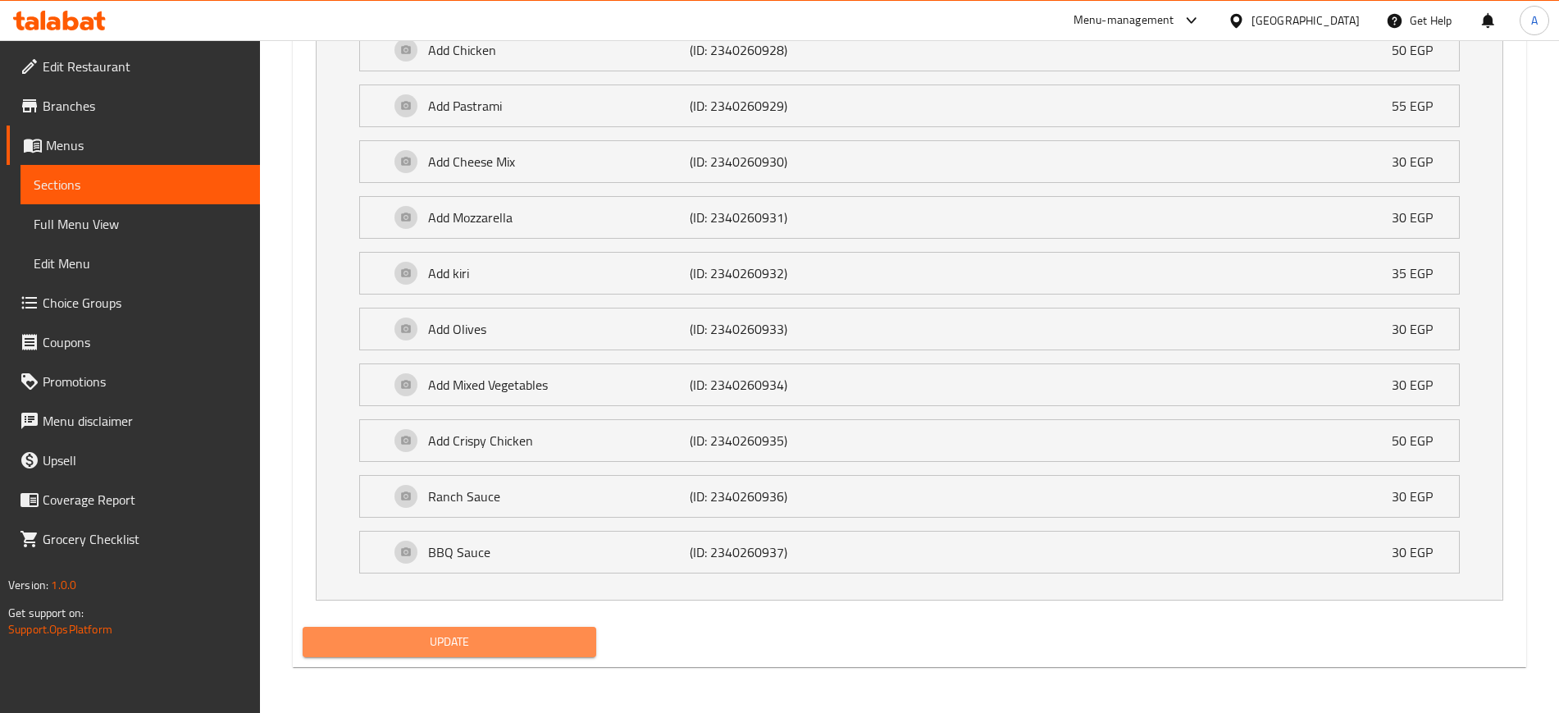
click at [491, 647] on span "Update" at bounding box center [449, 642] width 267 height 21
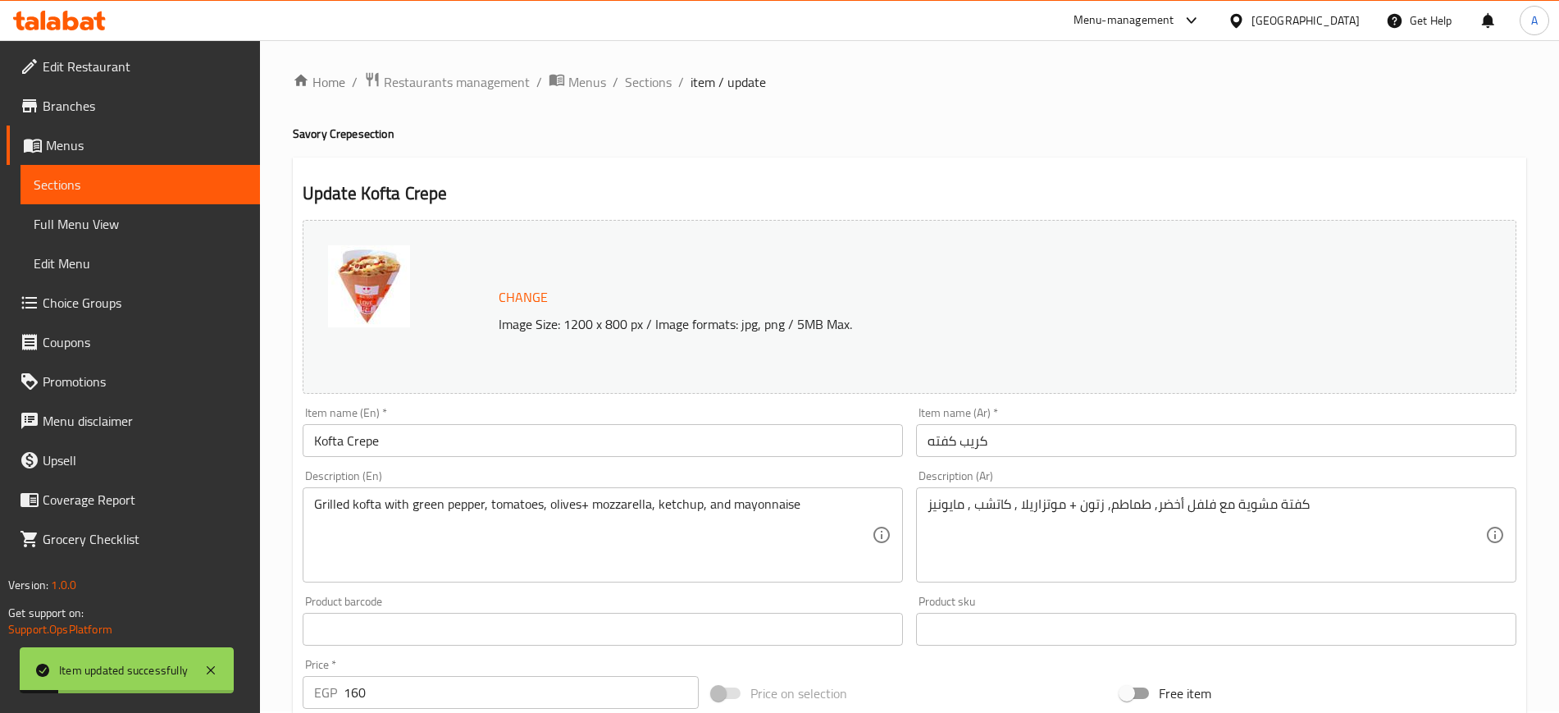
scroll to position [0, 0]
click at [643, 89] on span "Sections" at bounding box center [648, 84] width 47 height 20
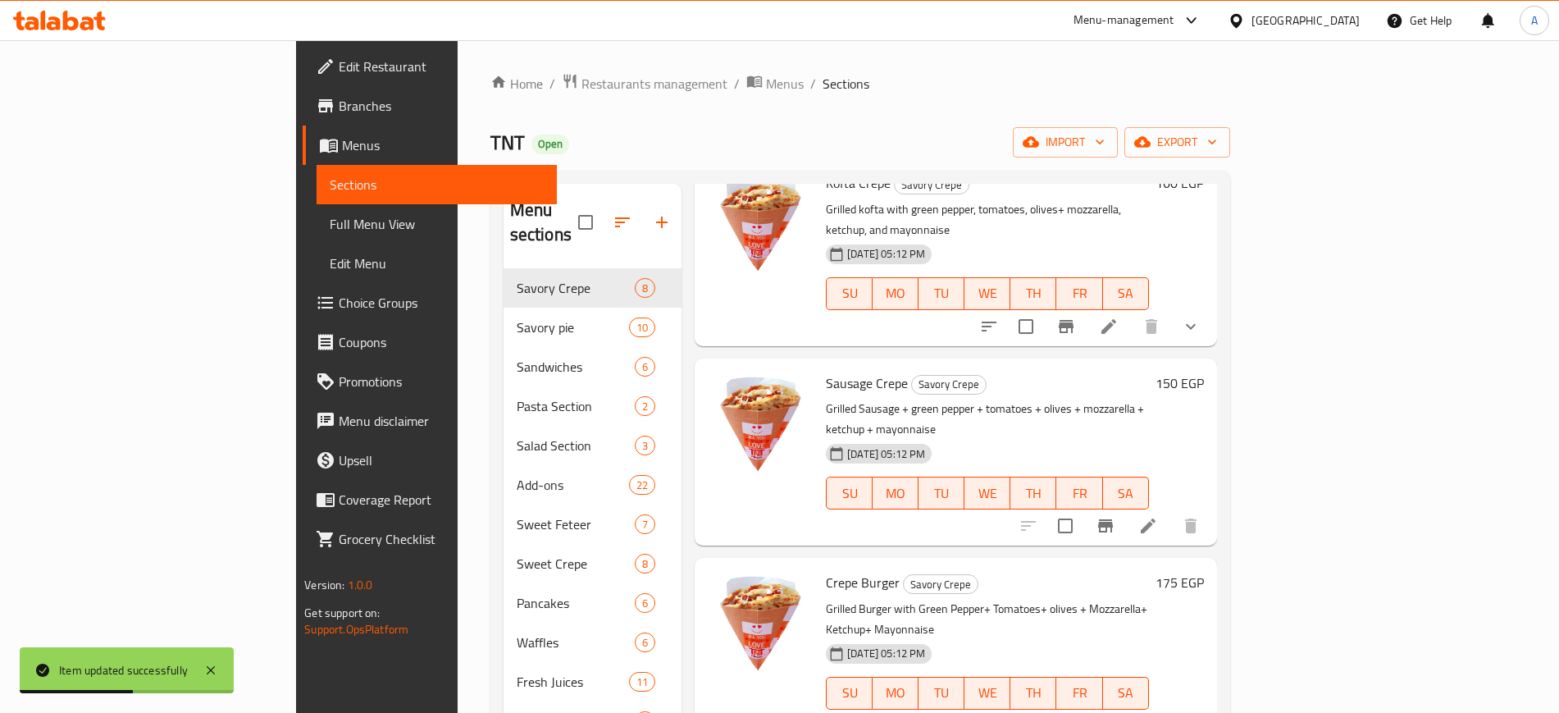
scroll to position [308, 0]
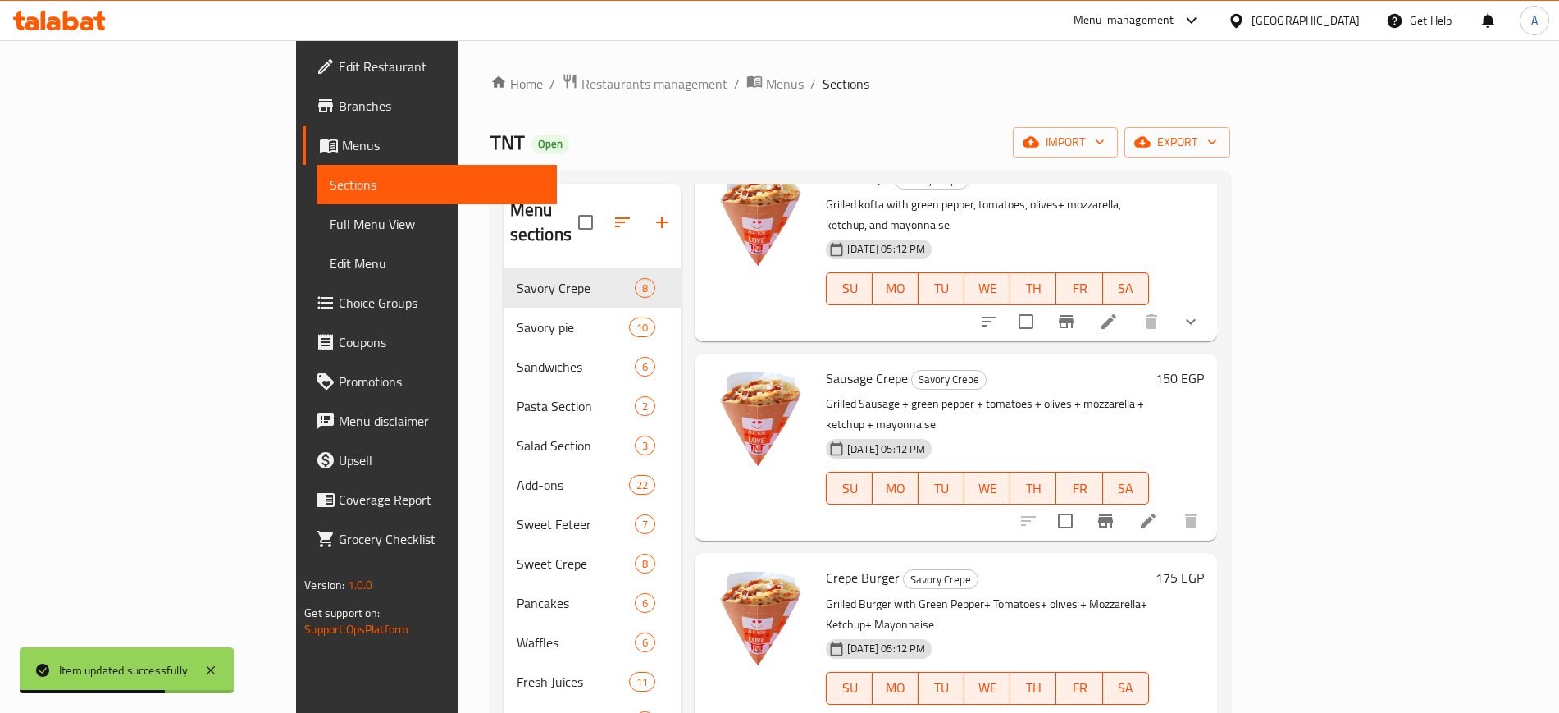
click at [1171, 506] on li at bounding box center [1148, 521] width 46 height 30
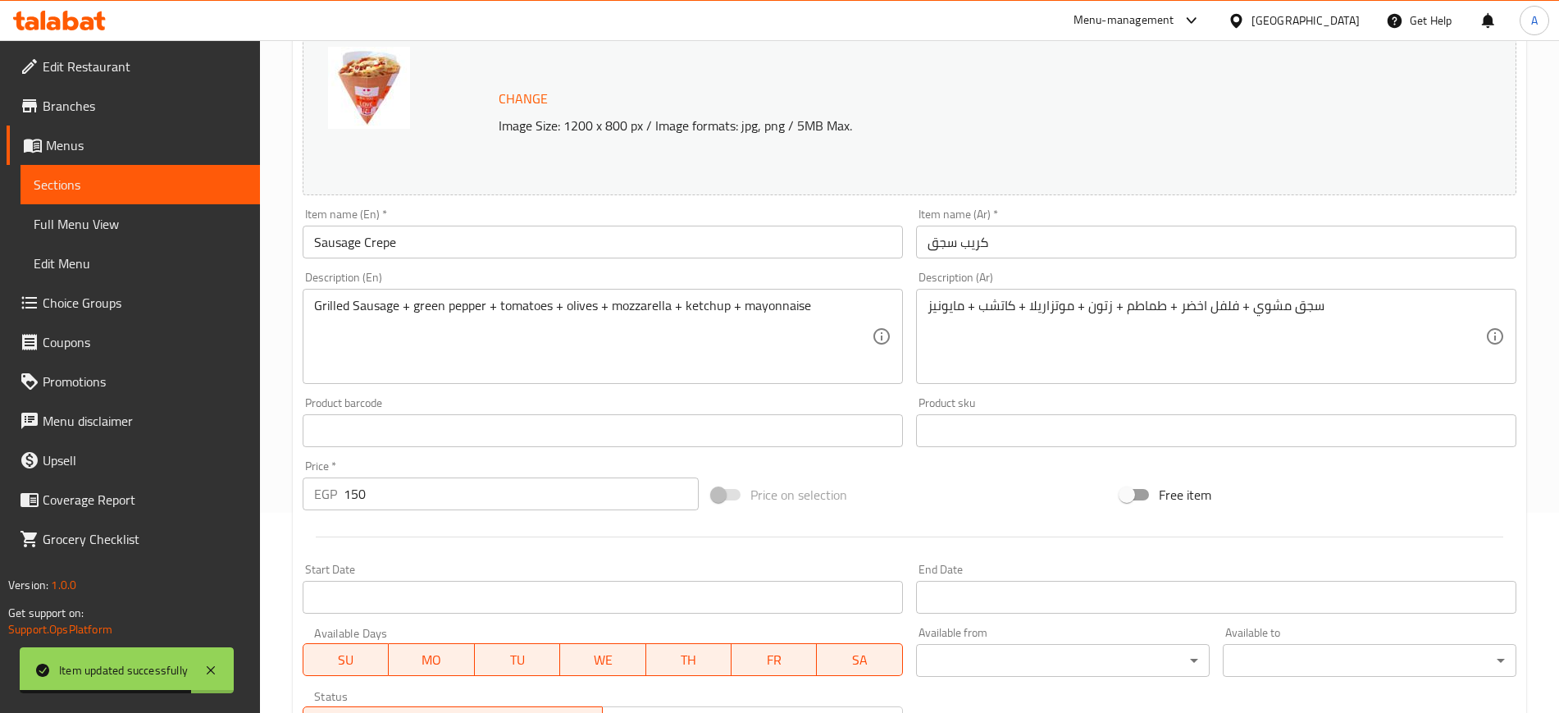
scroll to position [470, 0]
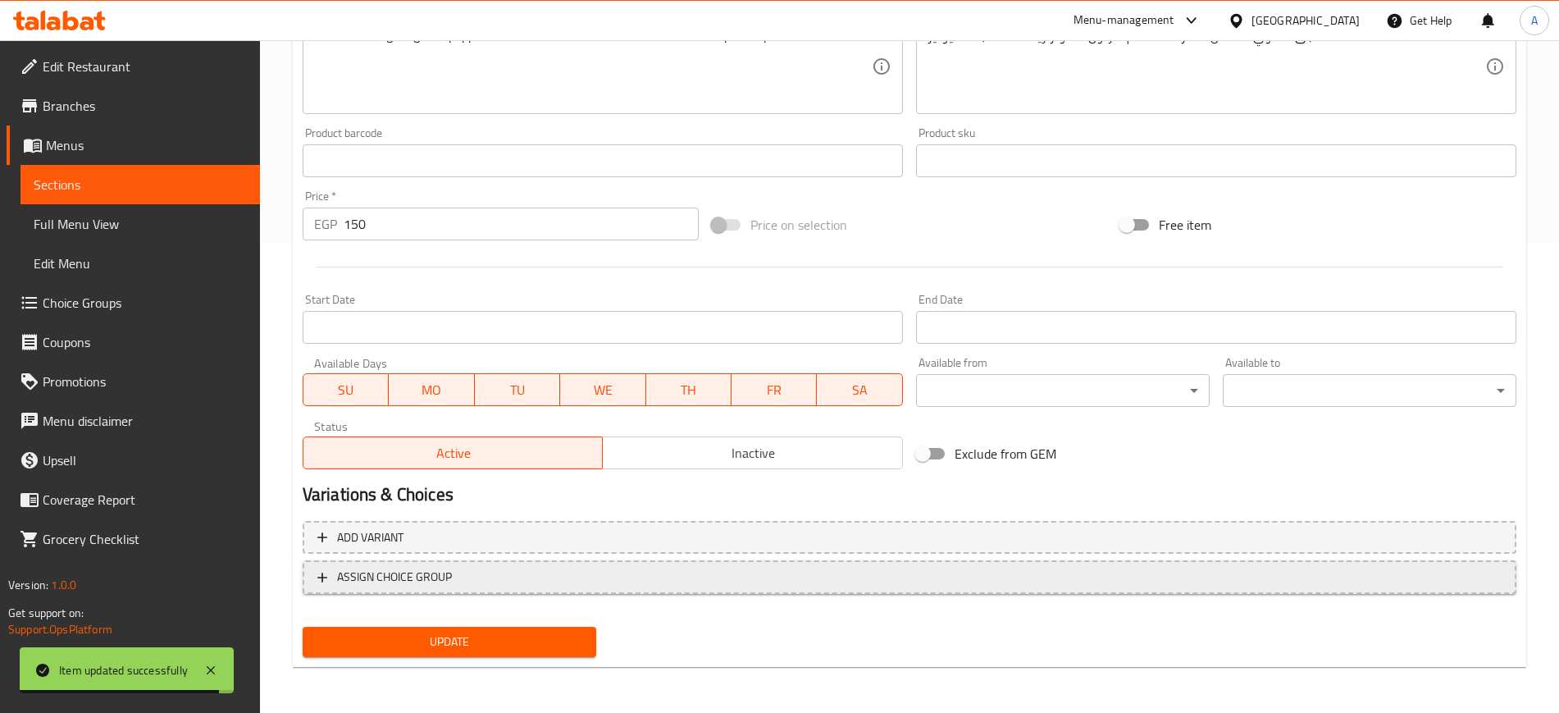
click at [419, 579] on span "ASSIGN CHOICE GROUP" at bounding box center [394, 577] width 115 height 21
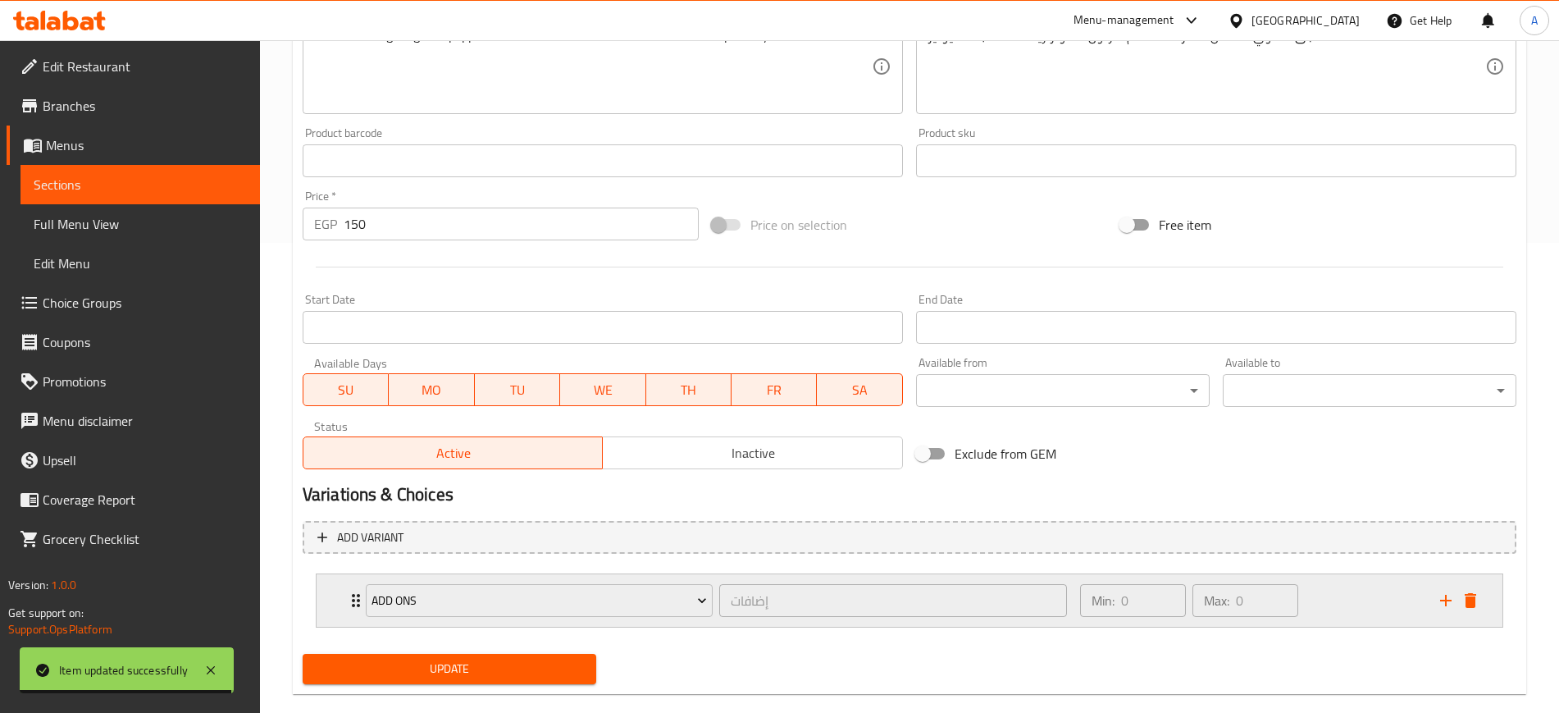
scroll to position [497, 0]
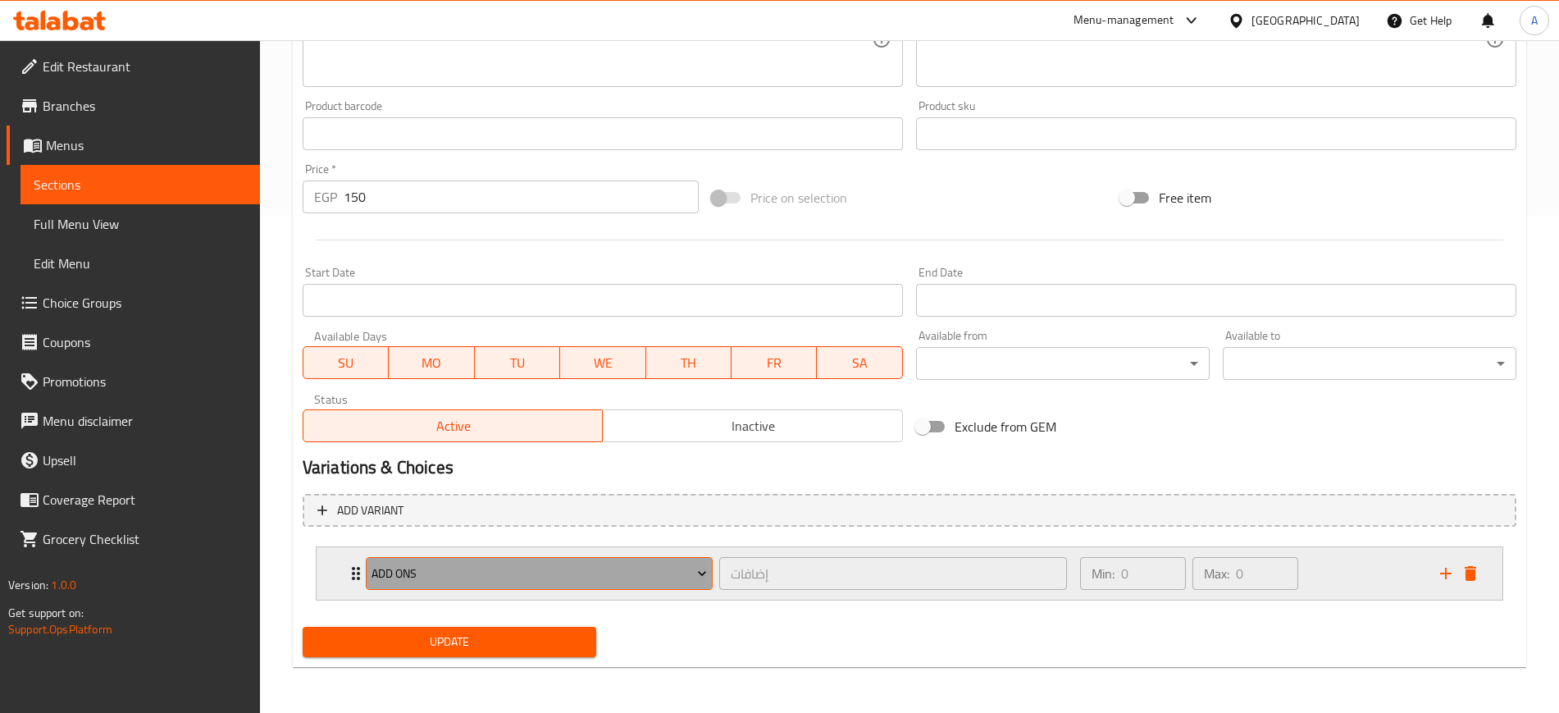
click at [431, 583] on span "ADD ONS" at bounding box center [540, 574] width 336 height 21
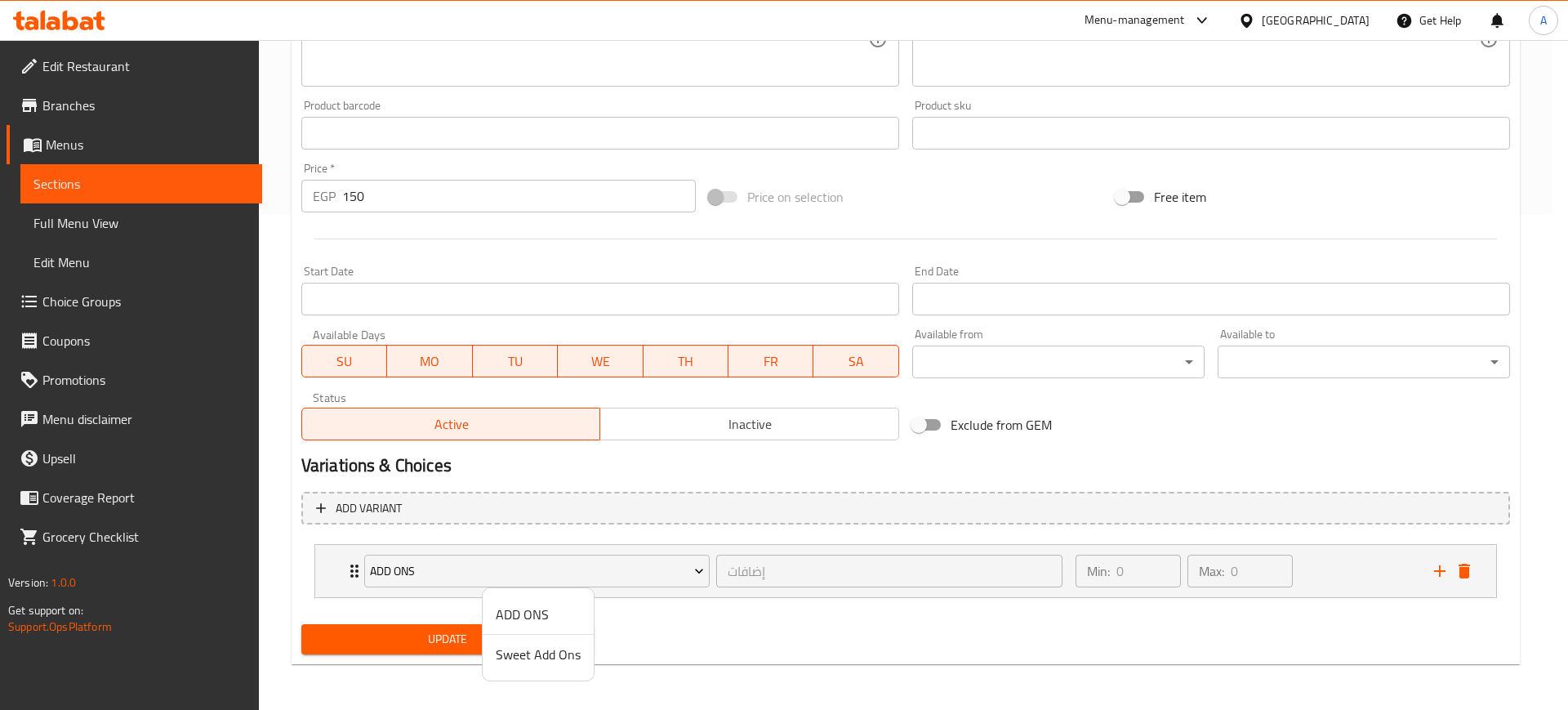
click at [512, 616] on span "ADD ONS" at bounding box center [538, 614] width 85 height 20
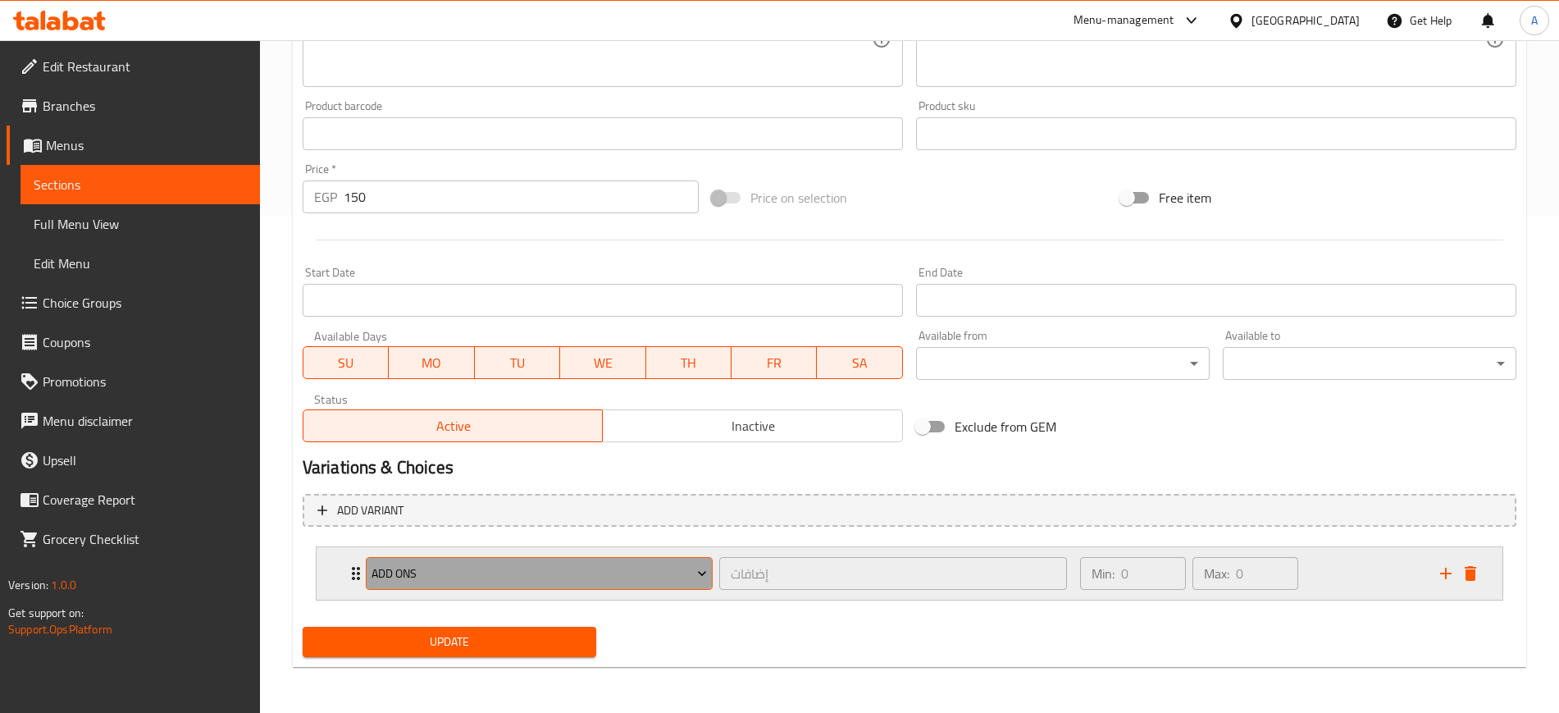
click at [703, 572] on icon "Expand" at bounding box center [702, 573] width 16 height 16
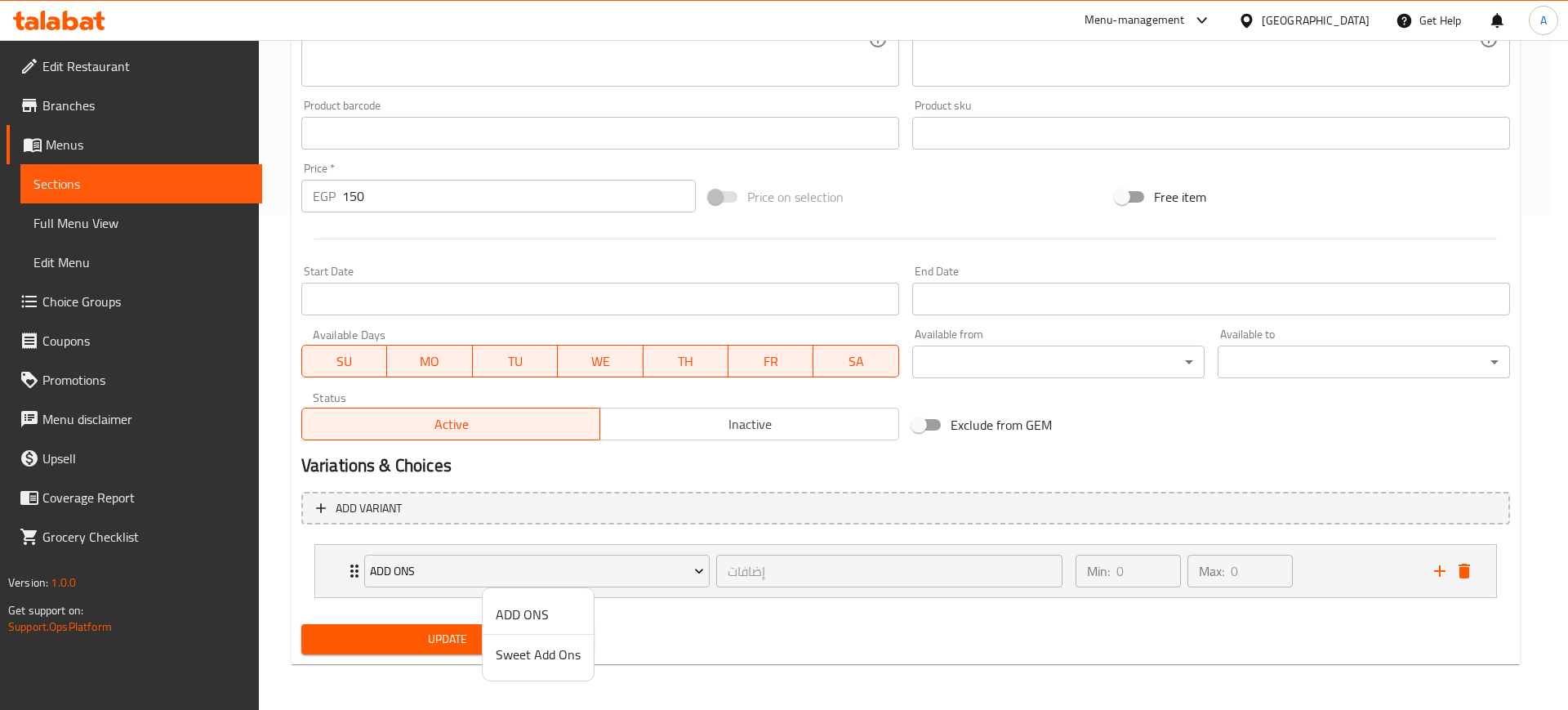
click at [343, 575] on div at bounding box center [784, 355] width 1568 height 710
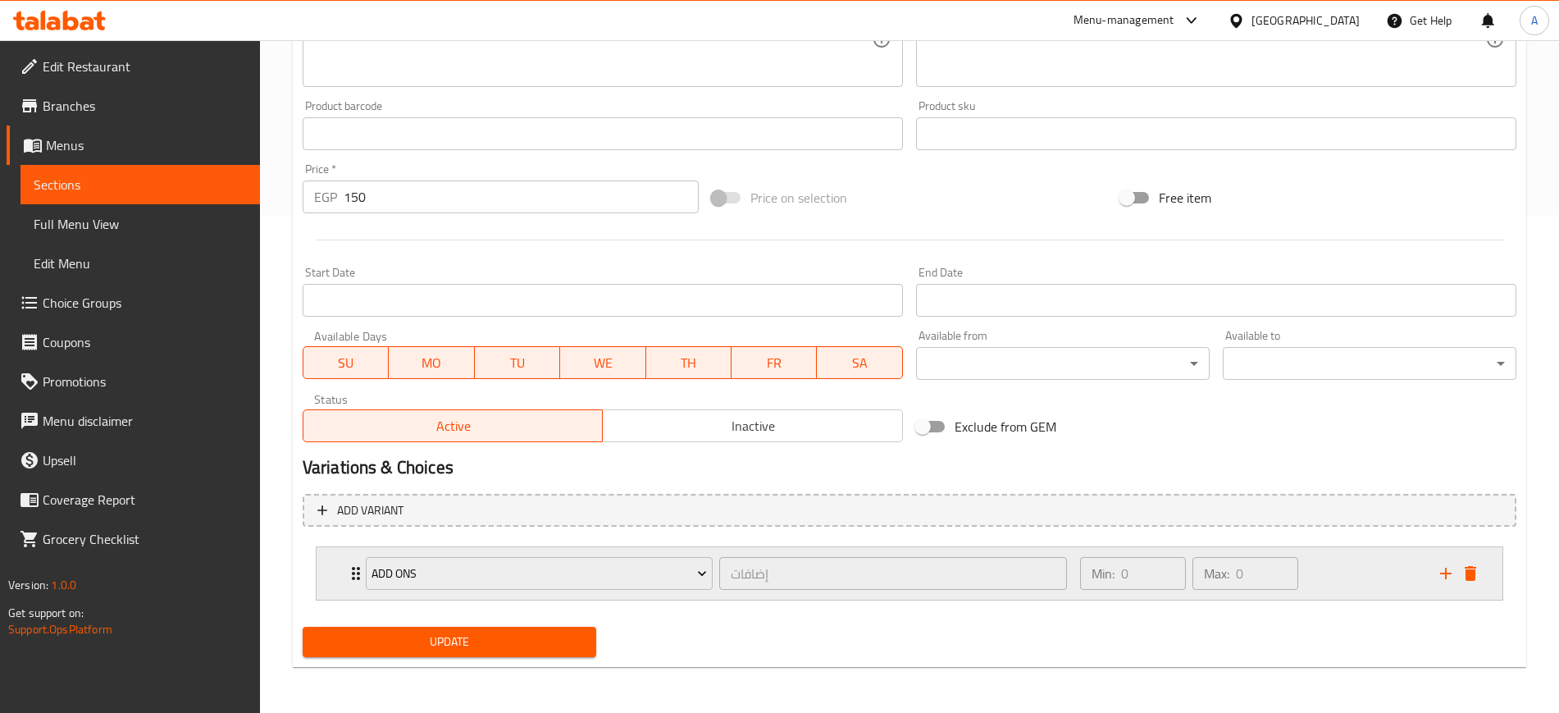
click at [346, 574] on icon "Expand" at bounding box center [356, 574] width 20 height 20
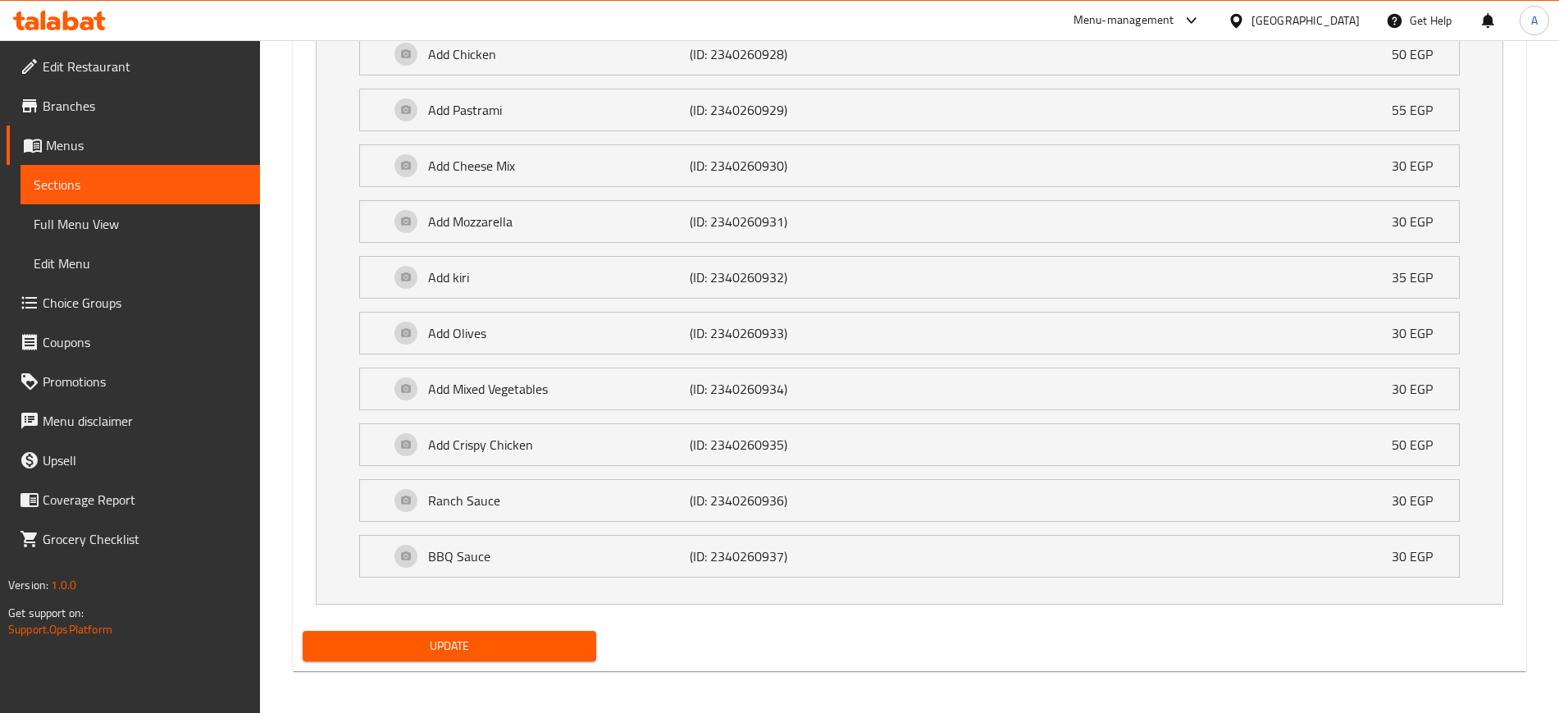
scroll to position [1144, 0]
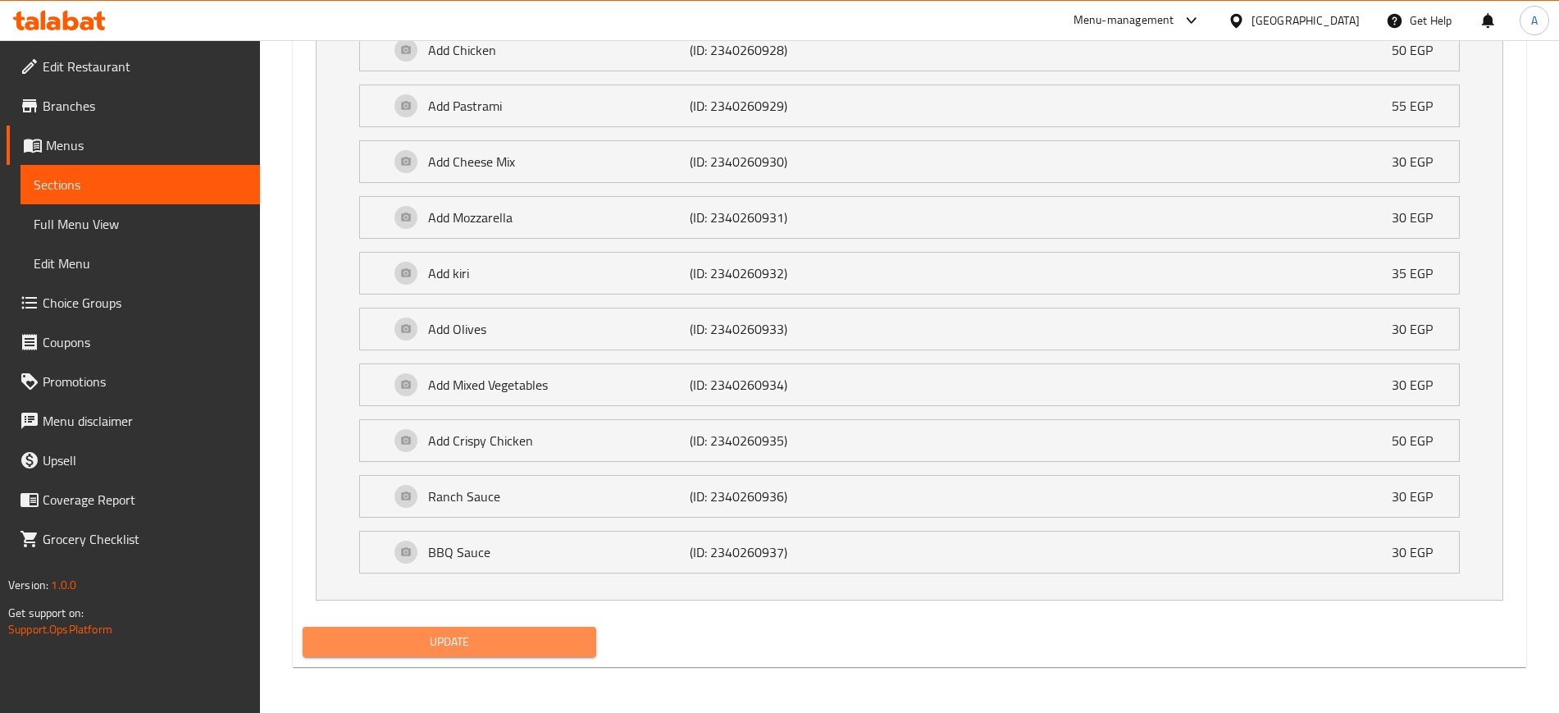
click at [436, 632] on span "Update" at bounding box center [449, 642] width 267 height 21
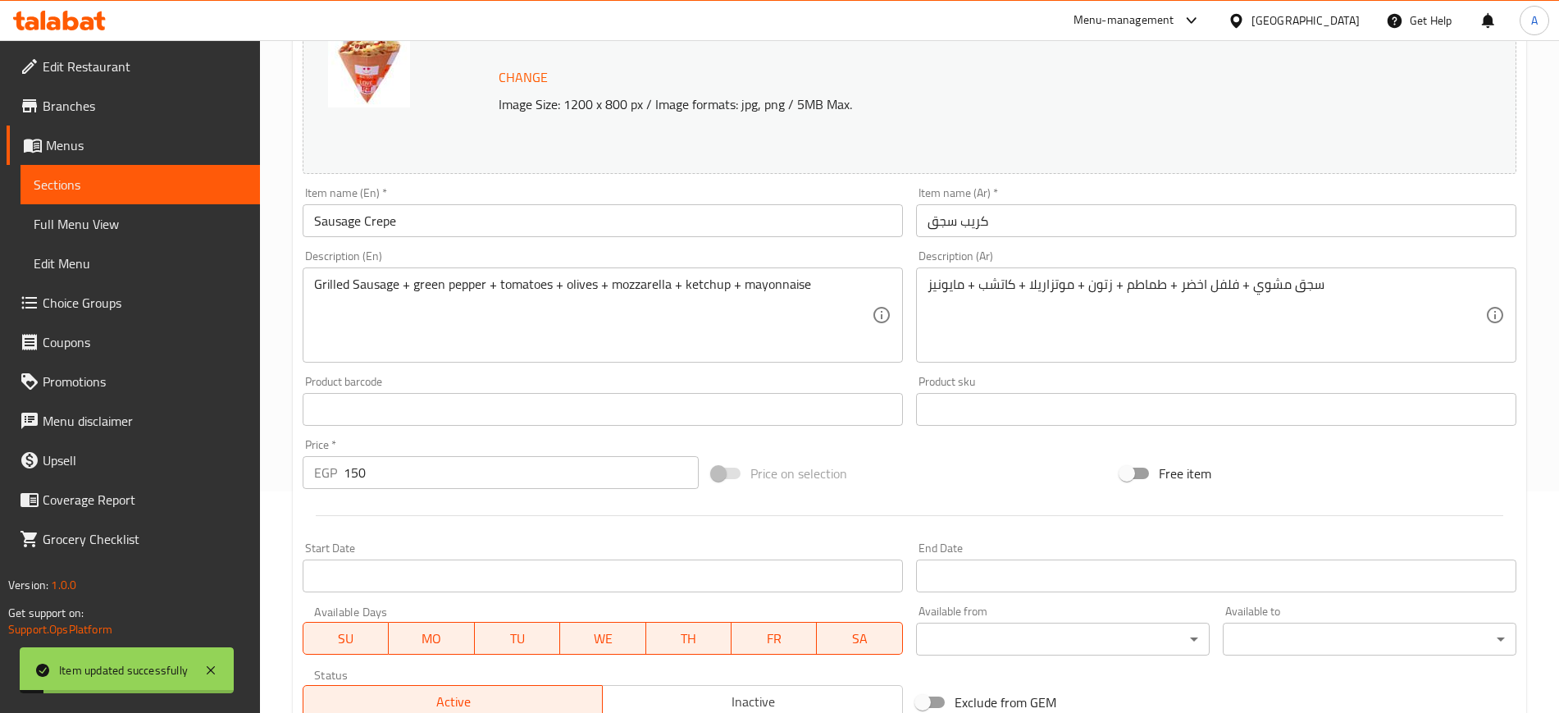
scroll to position [0, 0]
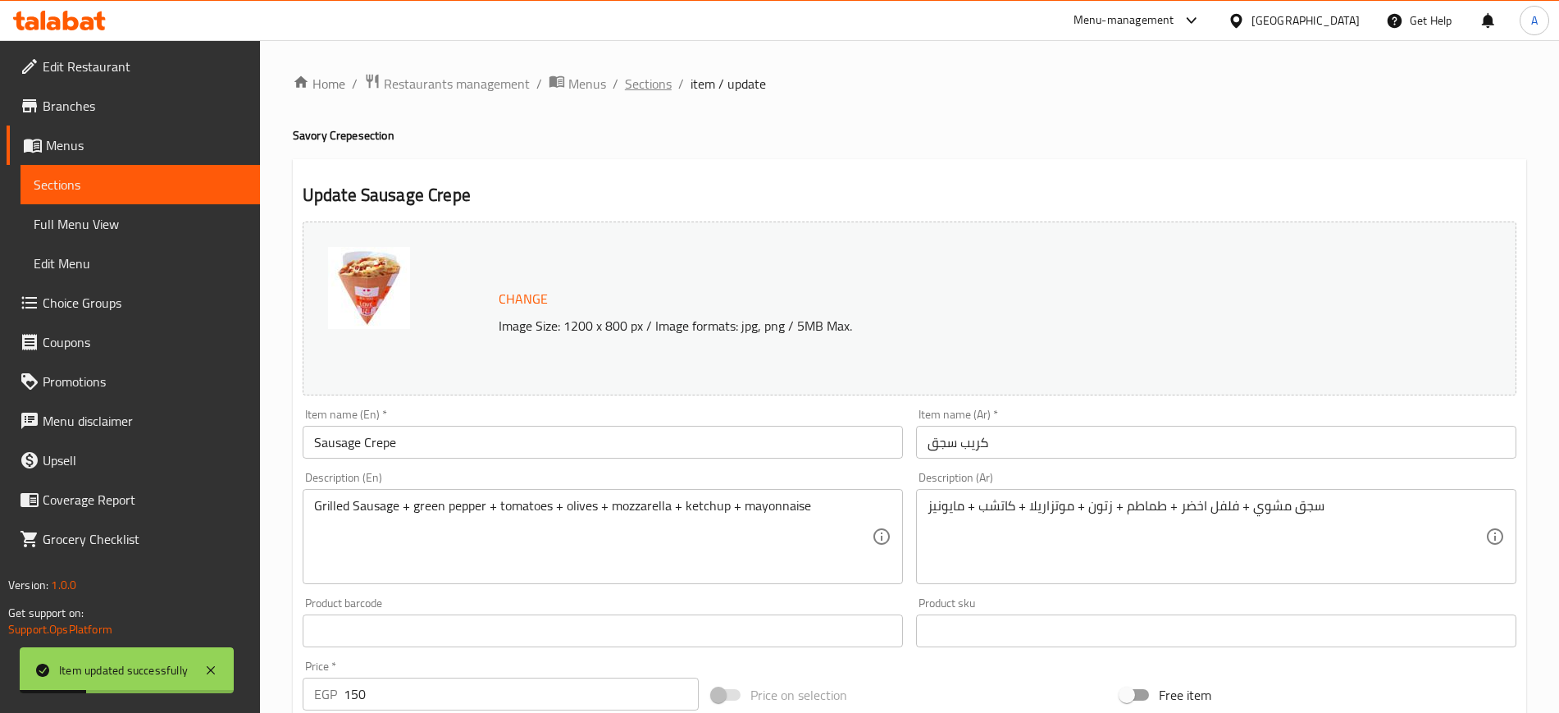
click at [651, 80] on span "Sections" at bounding box center [648, 84] width 47 height 20
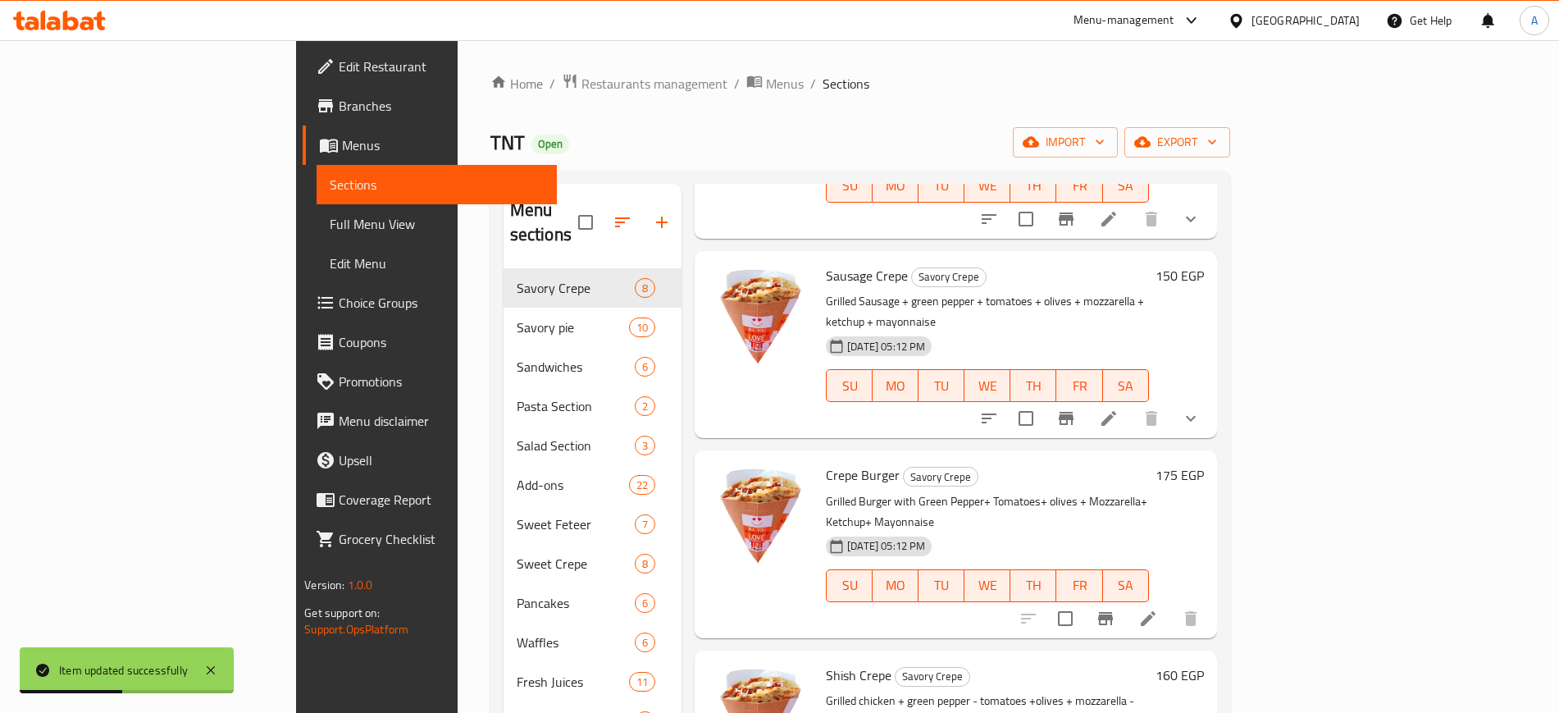
scroll to position [513, 0]
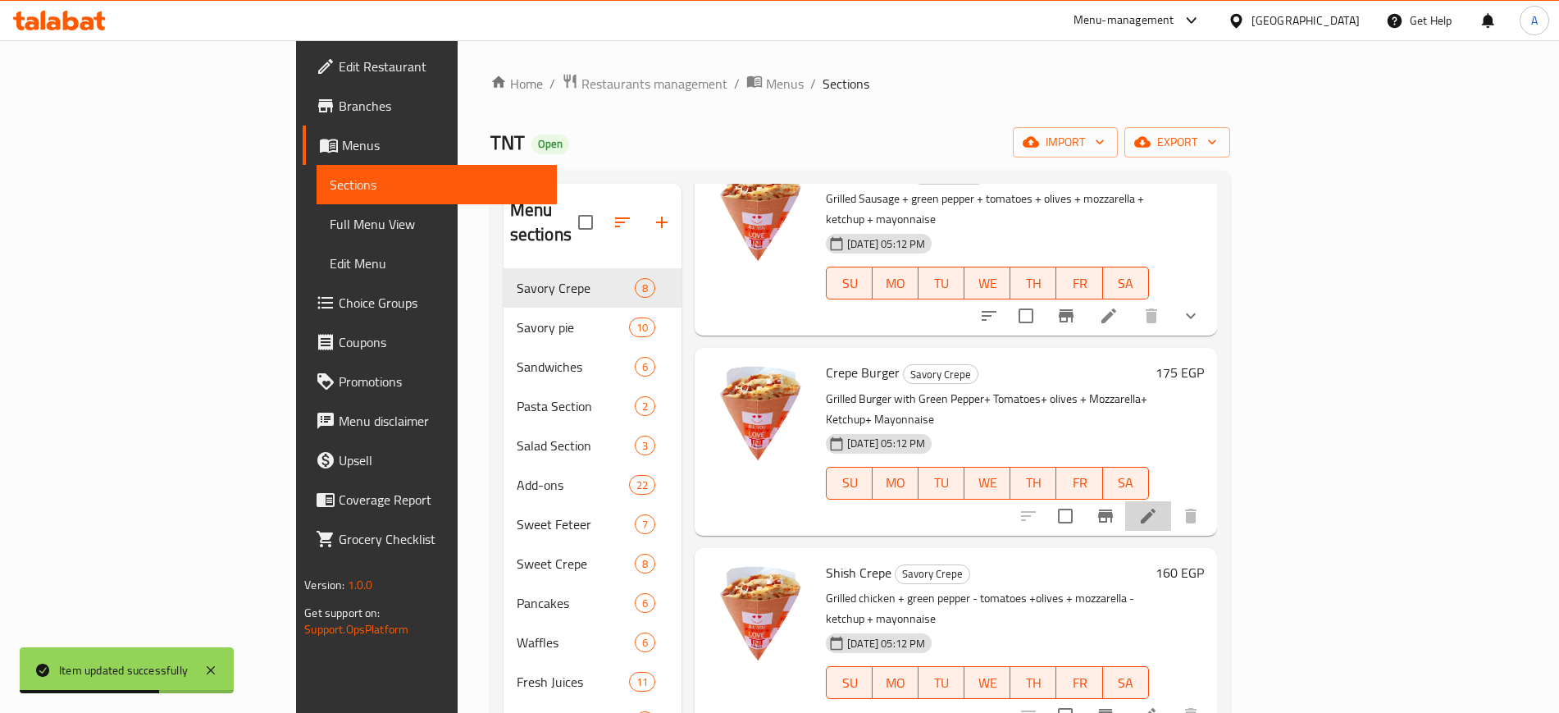
click at [1171, 501] on li at bounding box center [1148, 516] width 46 height 30
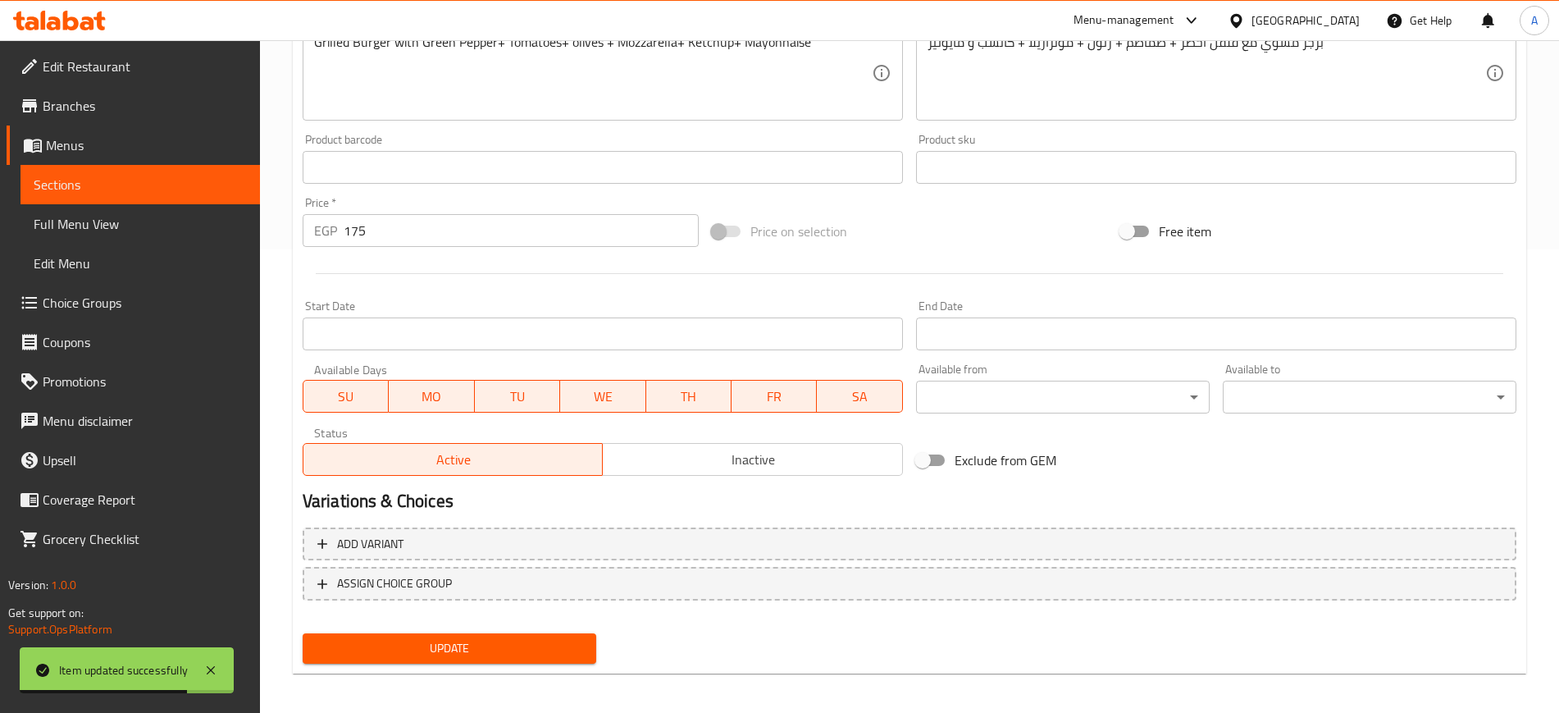
scroll to position [470, 0]
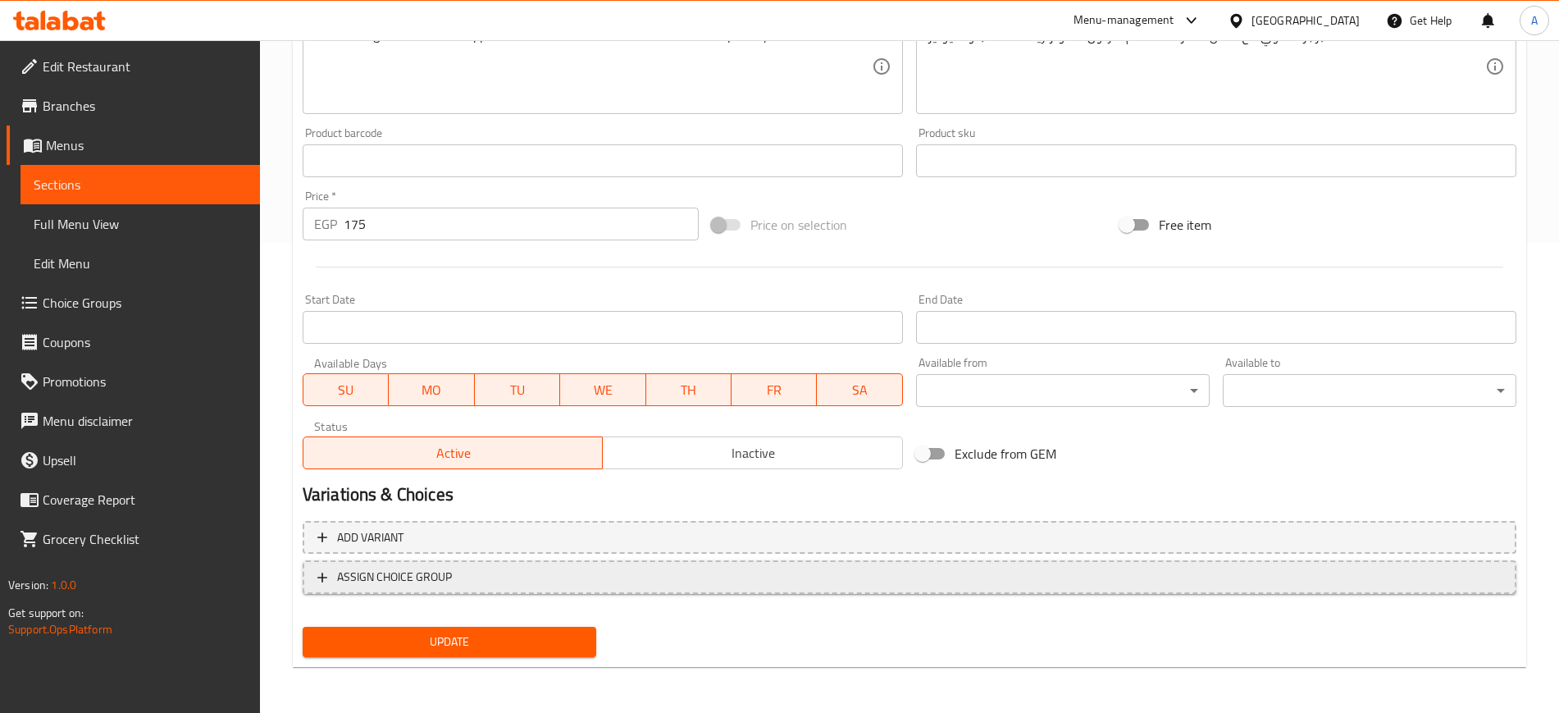
click at [326, 578] on icon "button" at bounding box center [322, 578] width 10 height 10
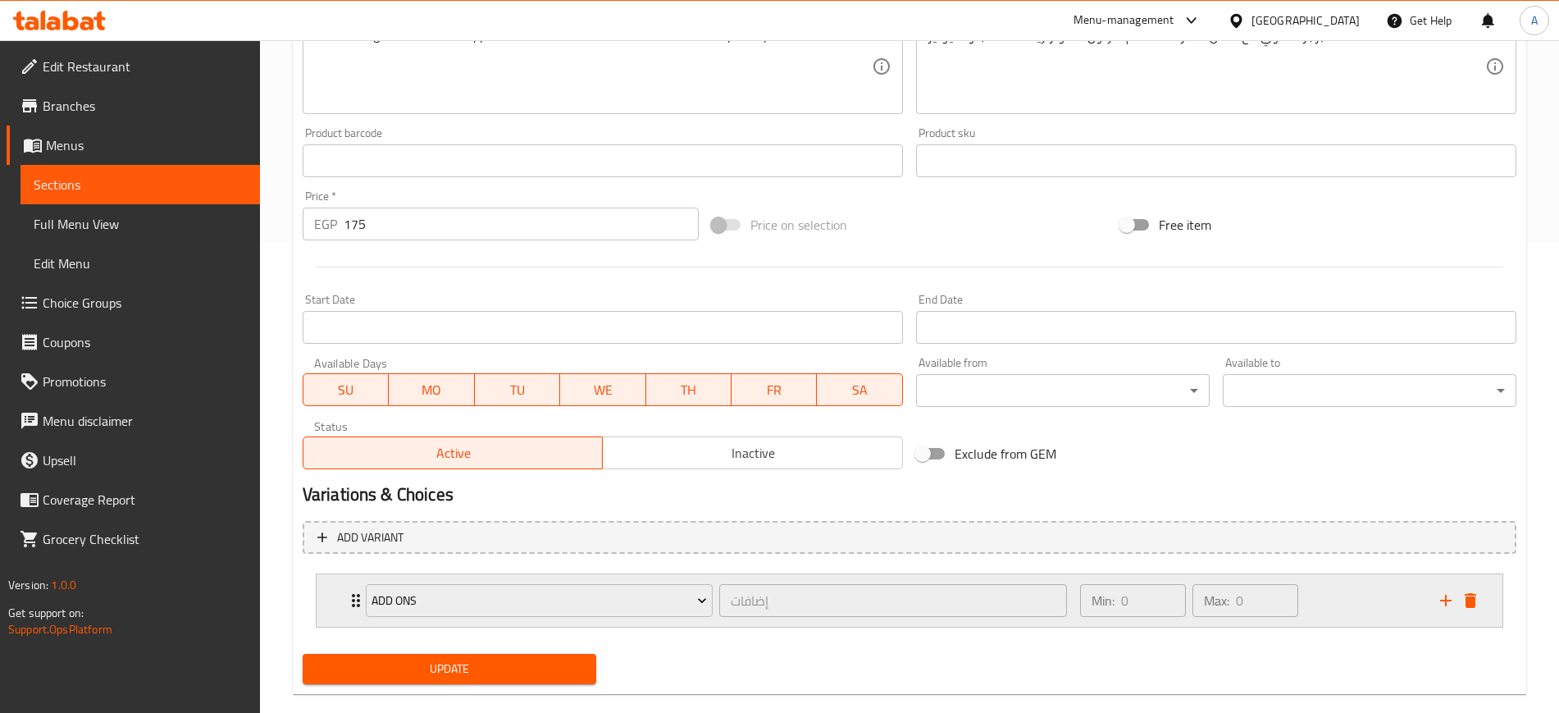
click at [349, 601] on icon "Expand" at bounding box center [356, 601] width 20 height 20
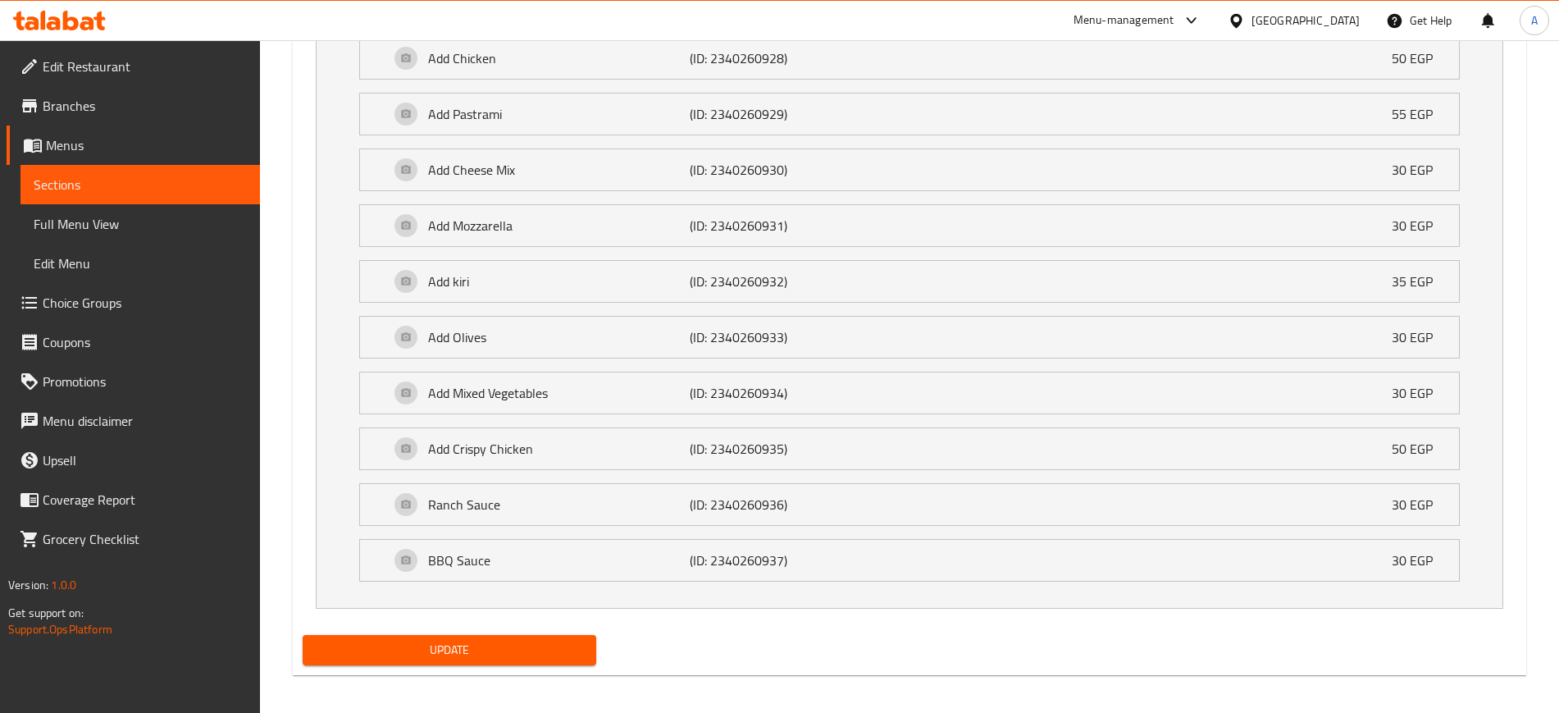
scroll to position [1144, 0]
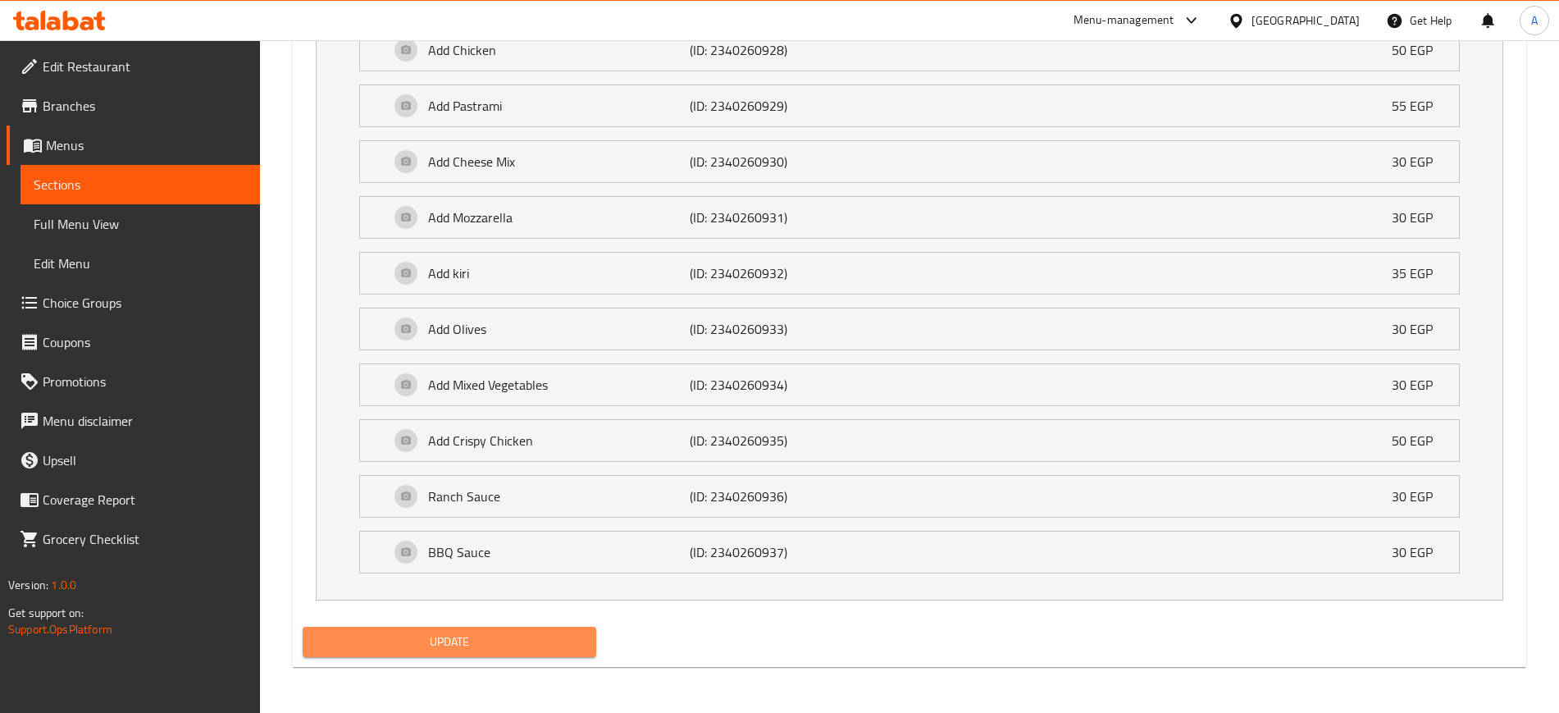
click at [503, 639] on span "Update" at bounding box center [449, 642] width 267 height 21
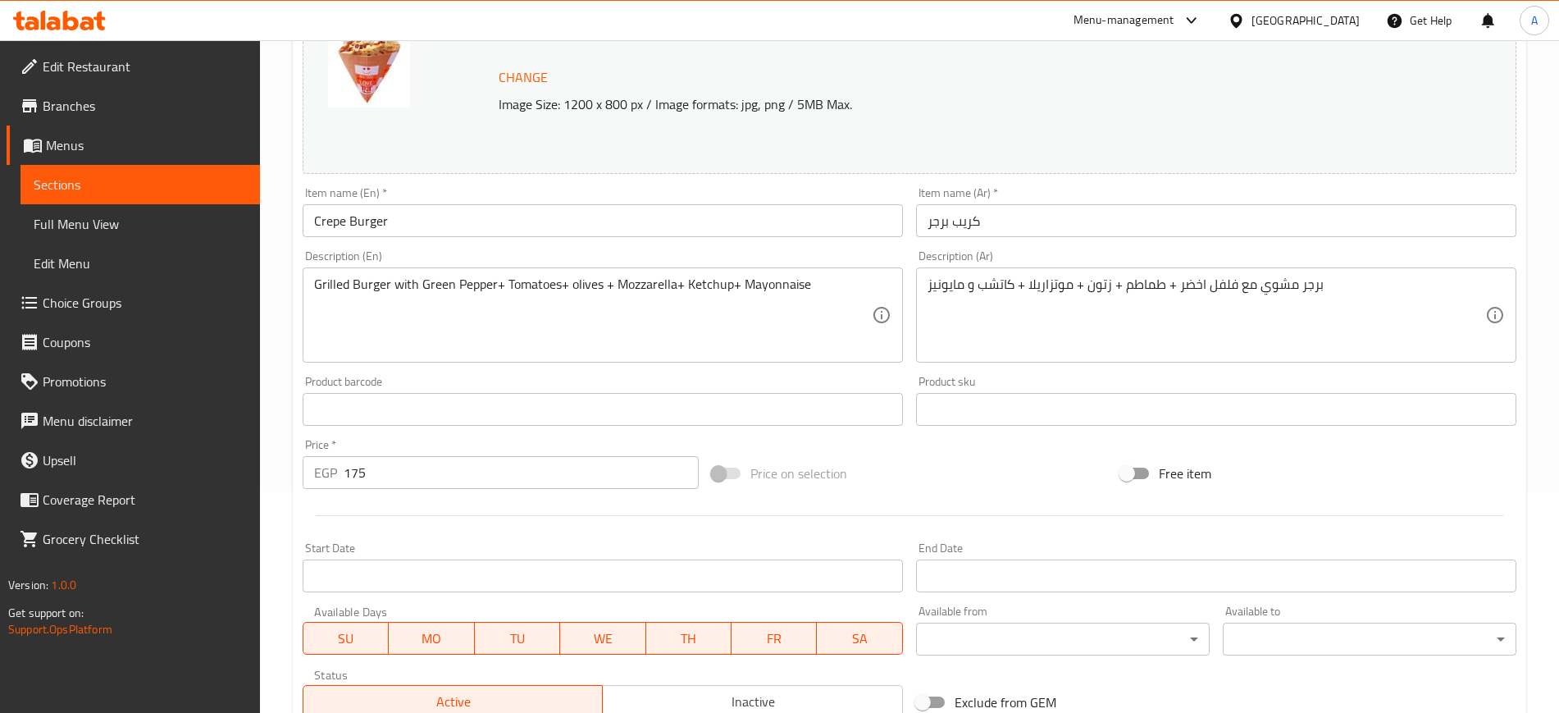
scroll to position [0, 0]
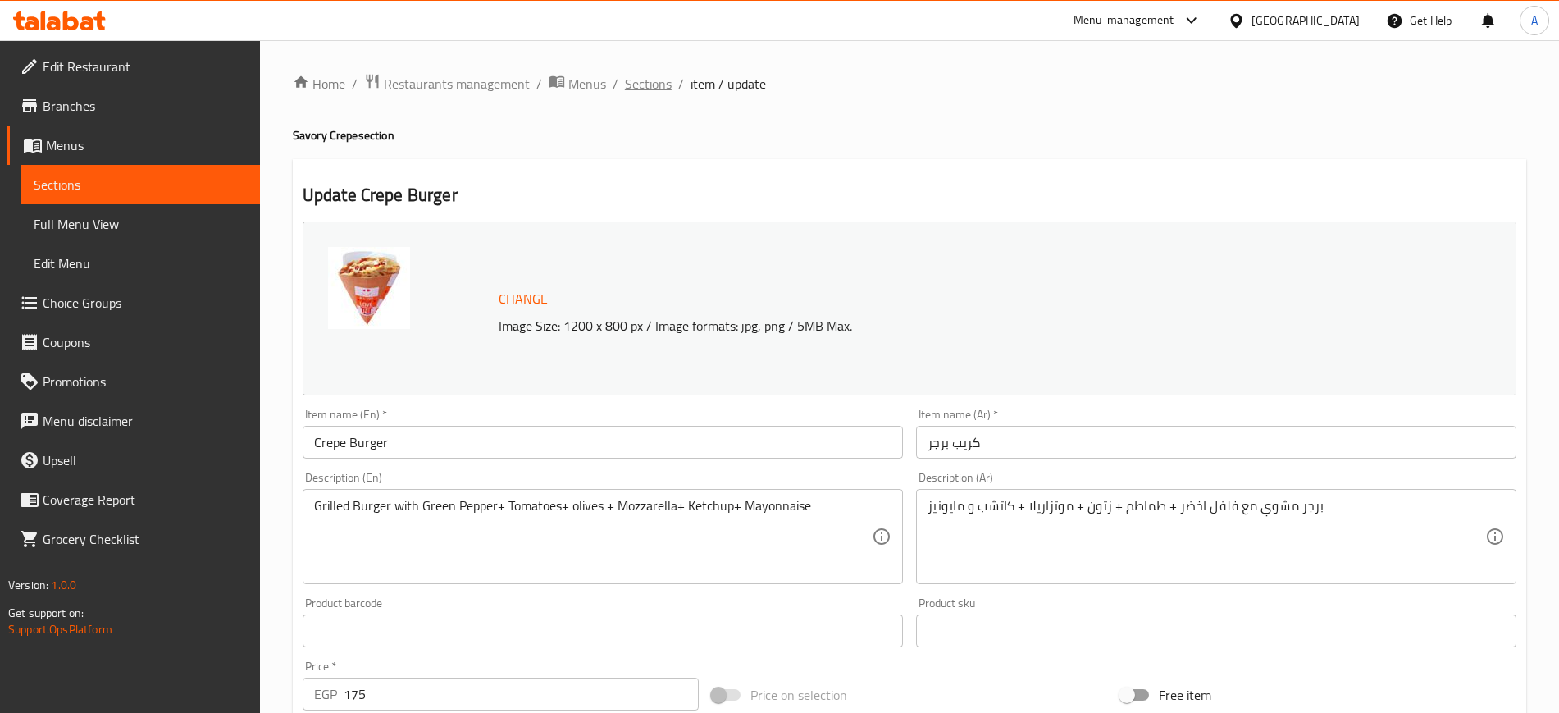
click at [646, 80] on span "Sections" at bounding box center [648, 84] width 47 height 20
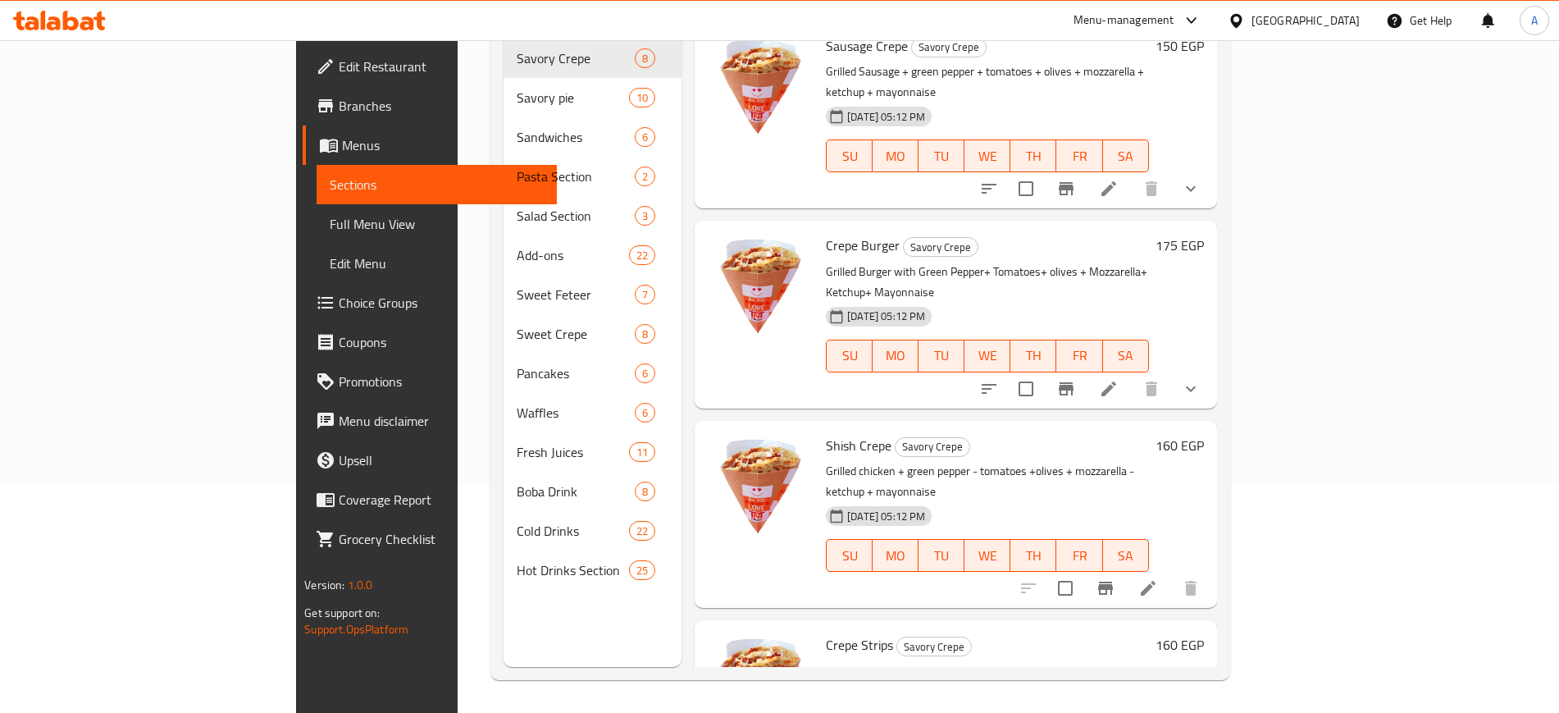
scroll to position [513, 0]
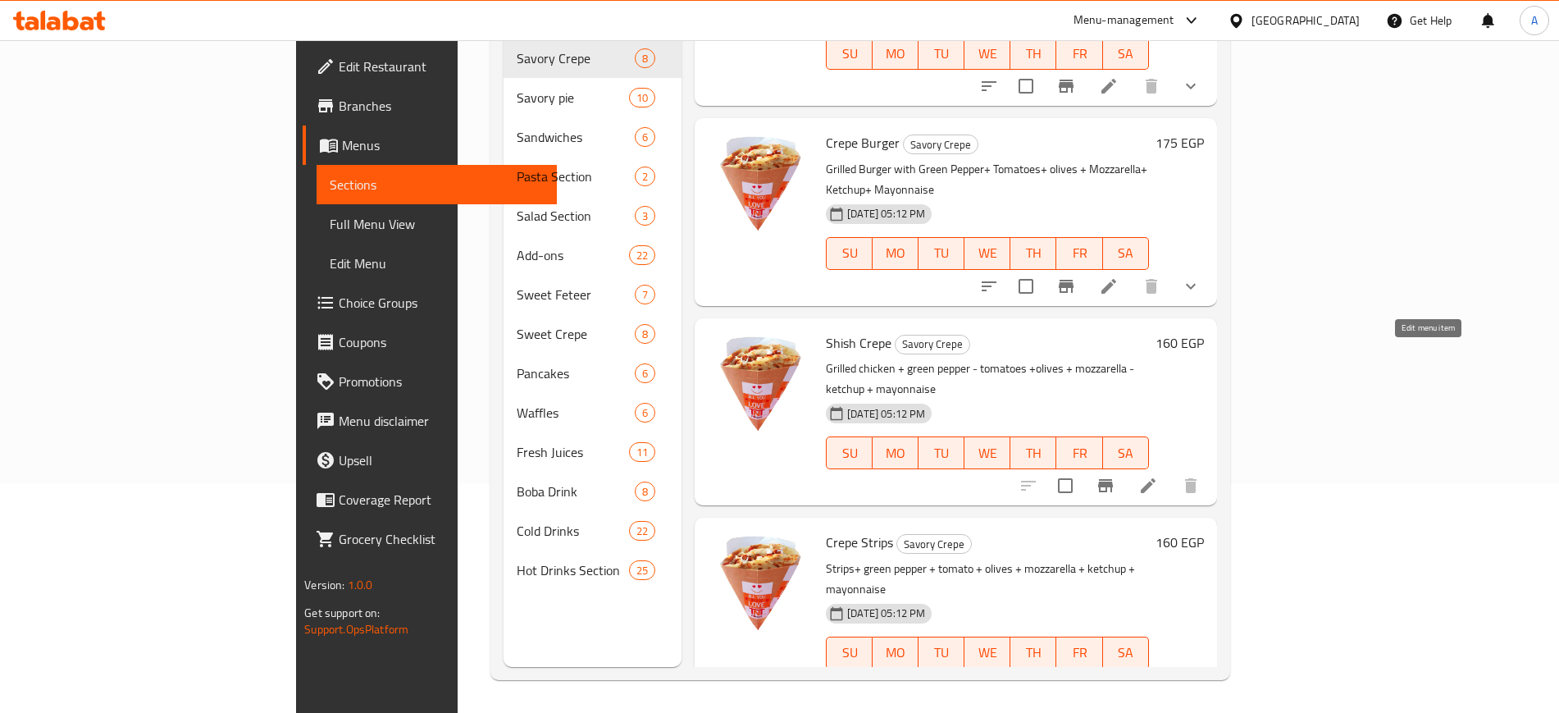
click at [1158, 476] on icon at bounding box center [1149, 486] width 20 height 20
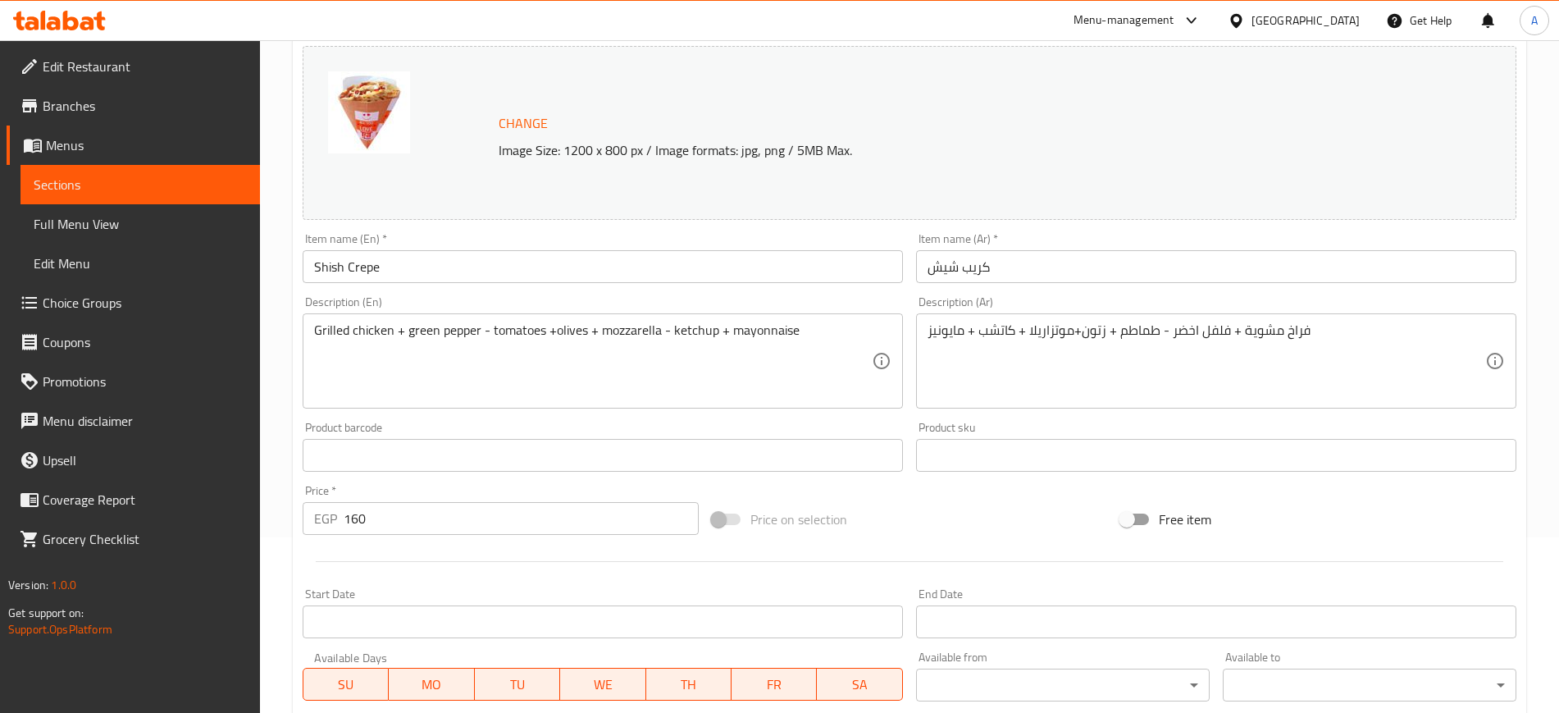
scroll to position [470, 0]
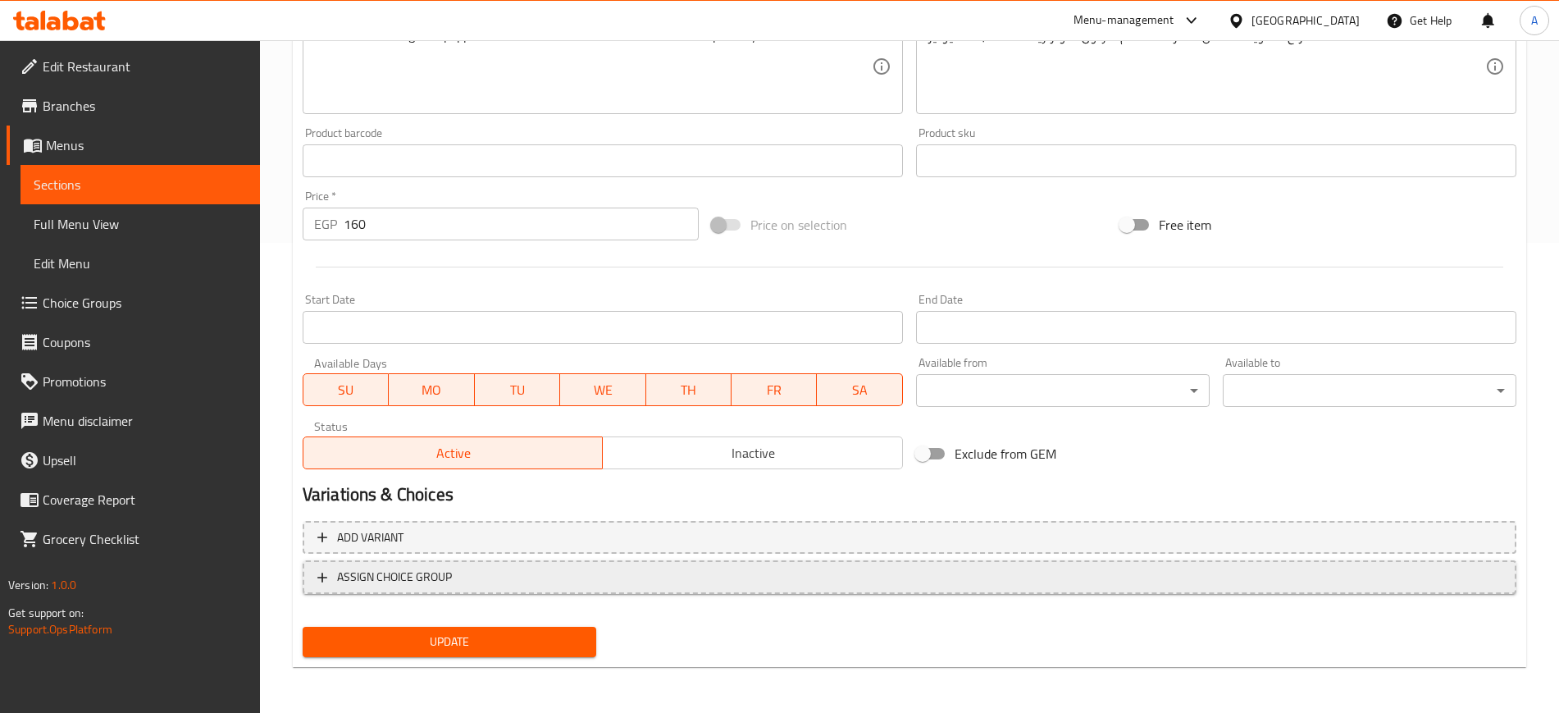
click at [321, 569] on icon "button" at bounding box center [322, 577] width 16 height 16
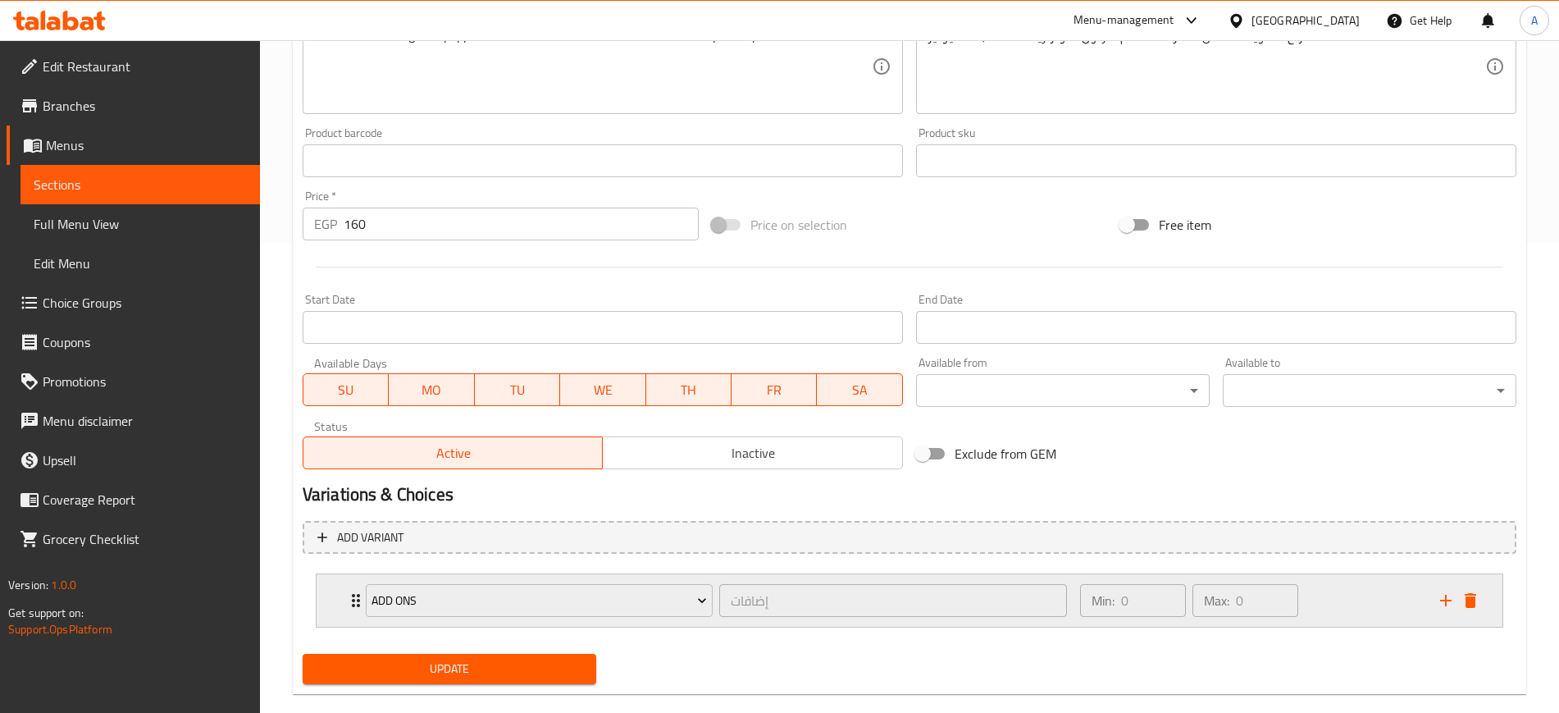
click at [344, 594] on div "ADD ONS إضافات ​ Min: 0 ​ Max: 0 ​" at bounding box center [910, 600] width 1186 height 53
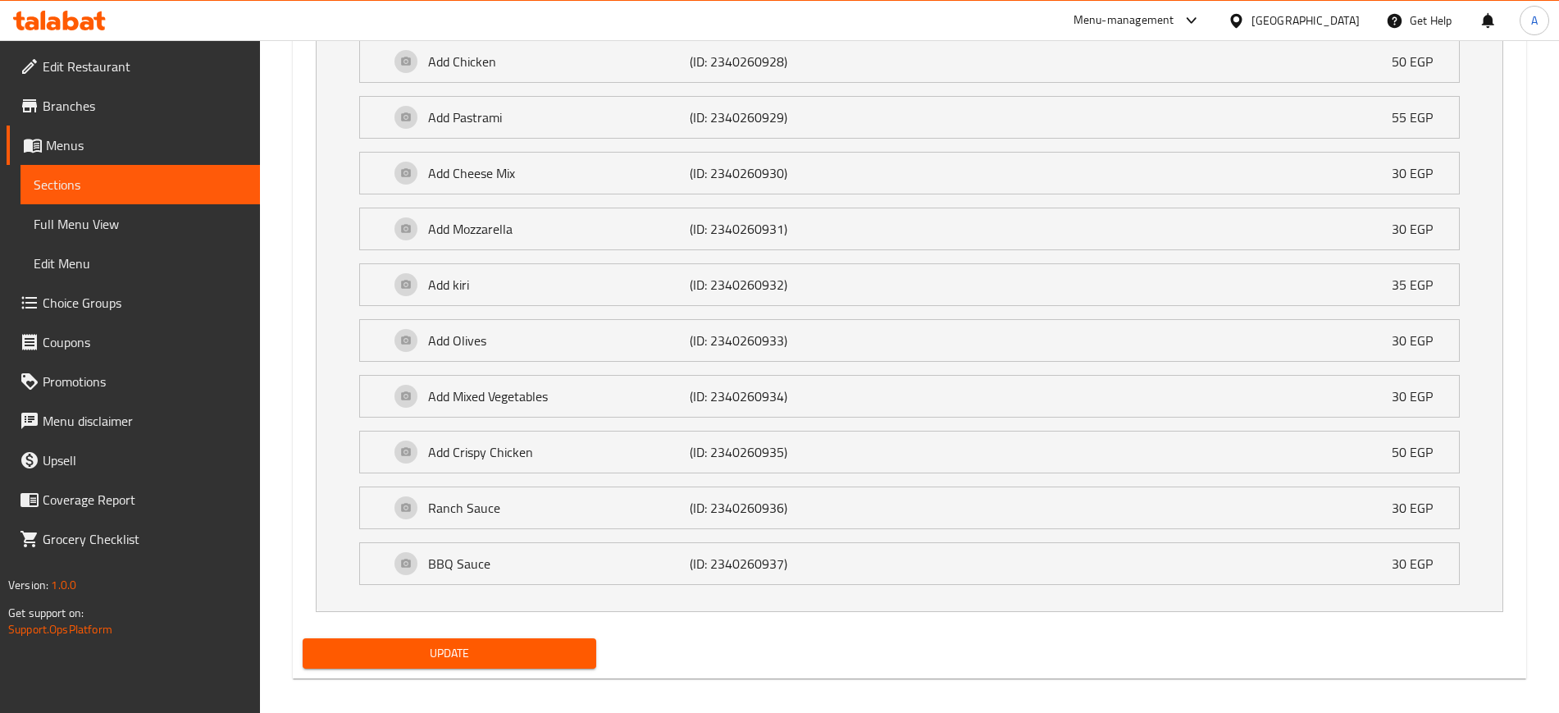
scroll to position [1144, 0]
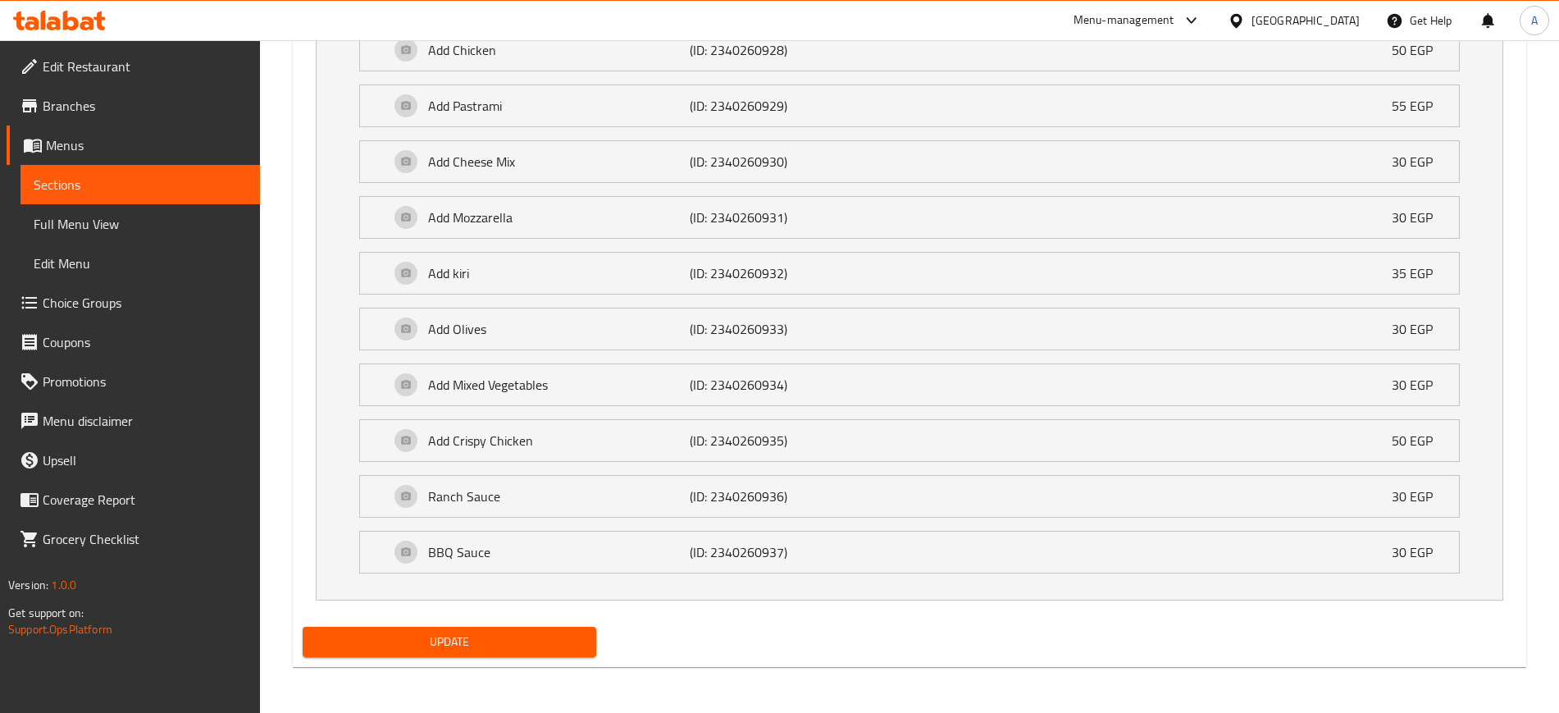
click at [473, 636] on span "Update" at bounding box center [449, 642] width 267 height 21
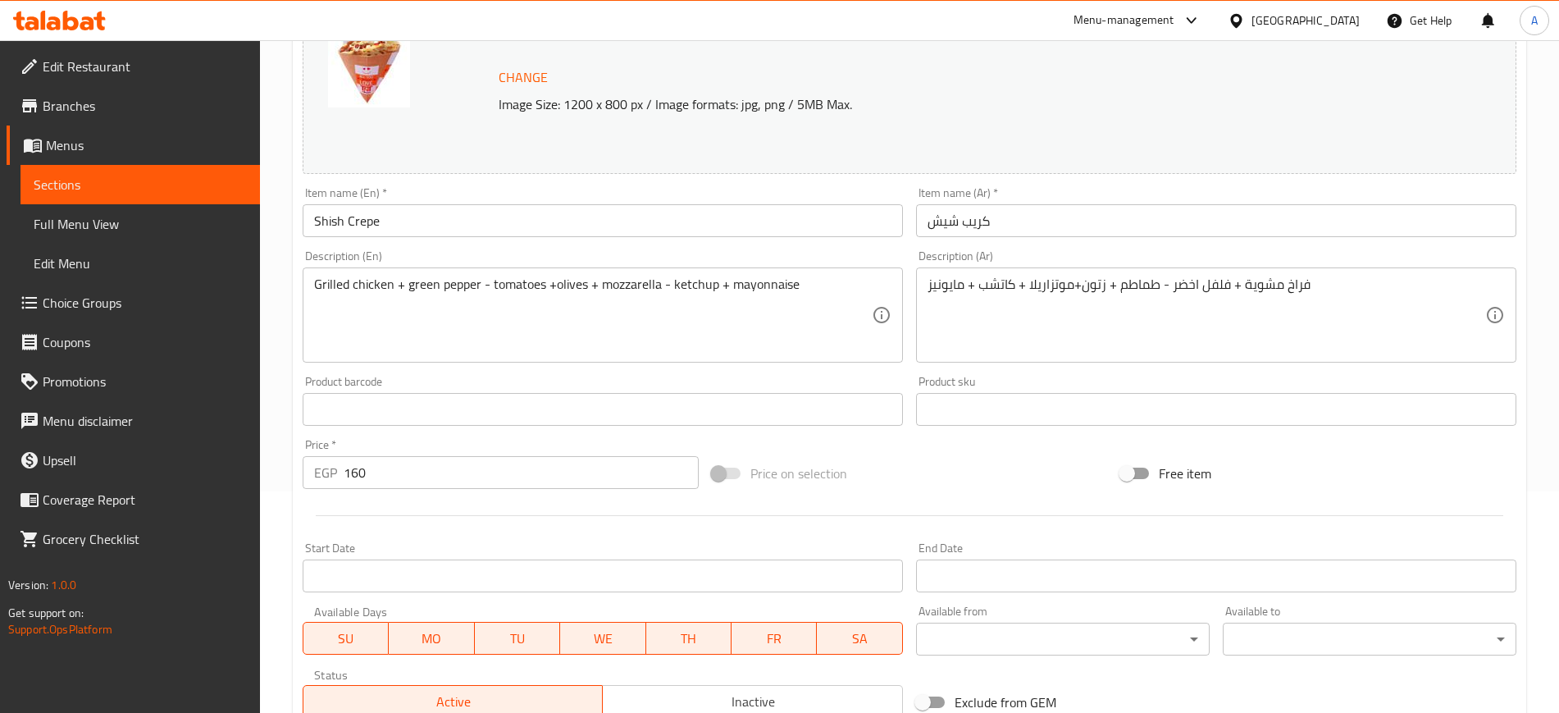
scroll to position [0, 0]
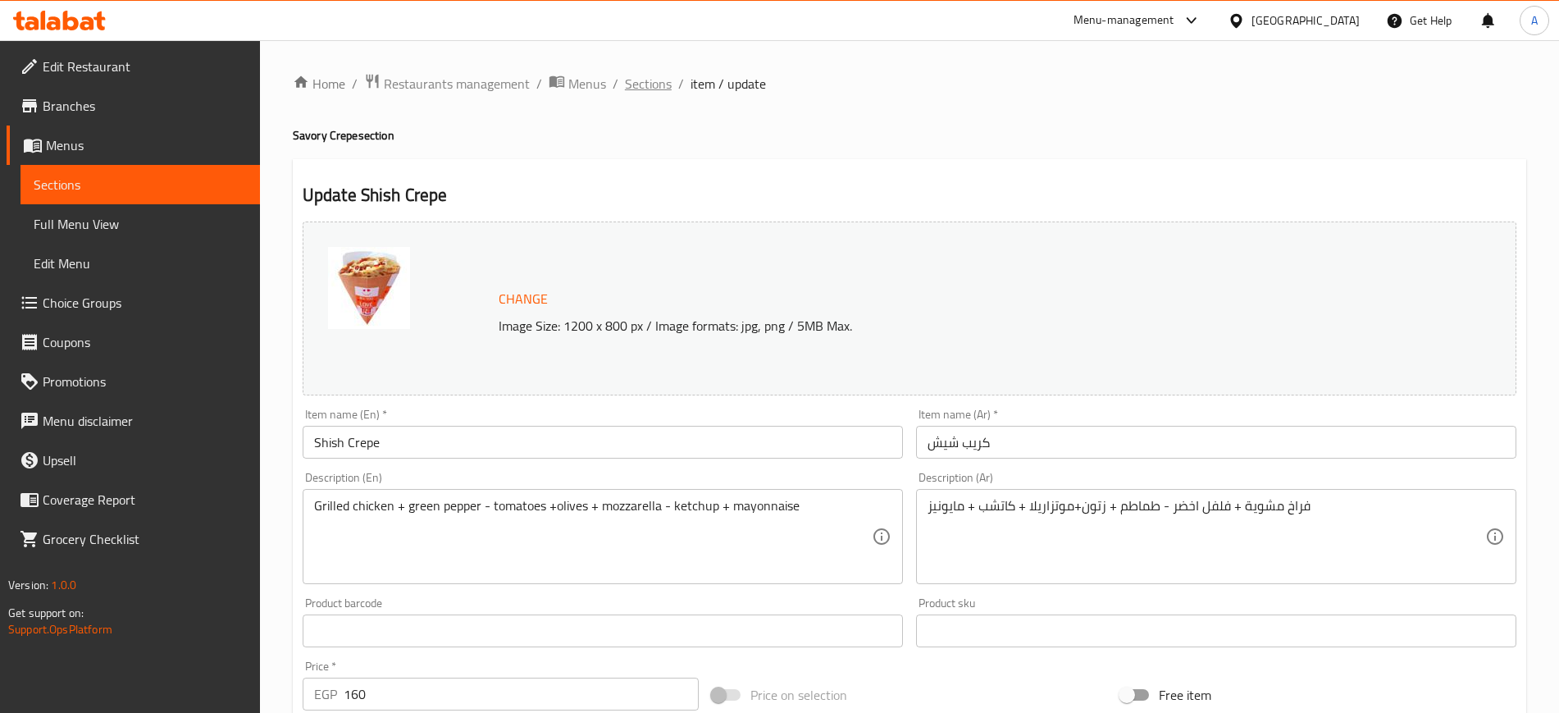
click at [645, 82] on span "Sections" at bounding box center [648, 84] width 47 height 20
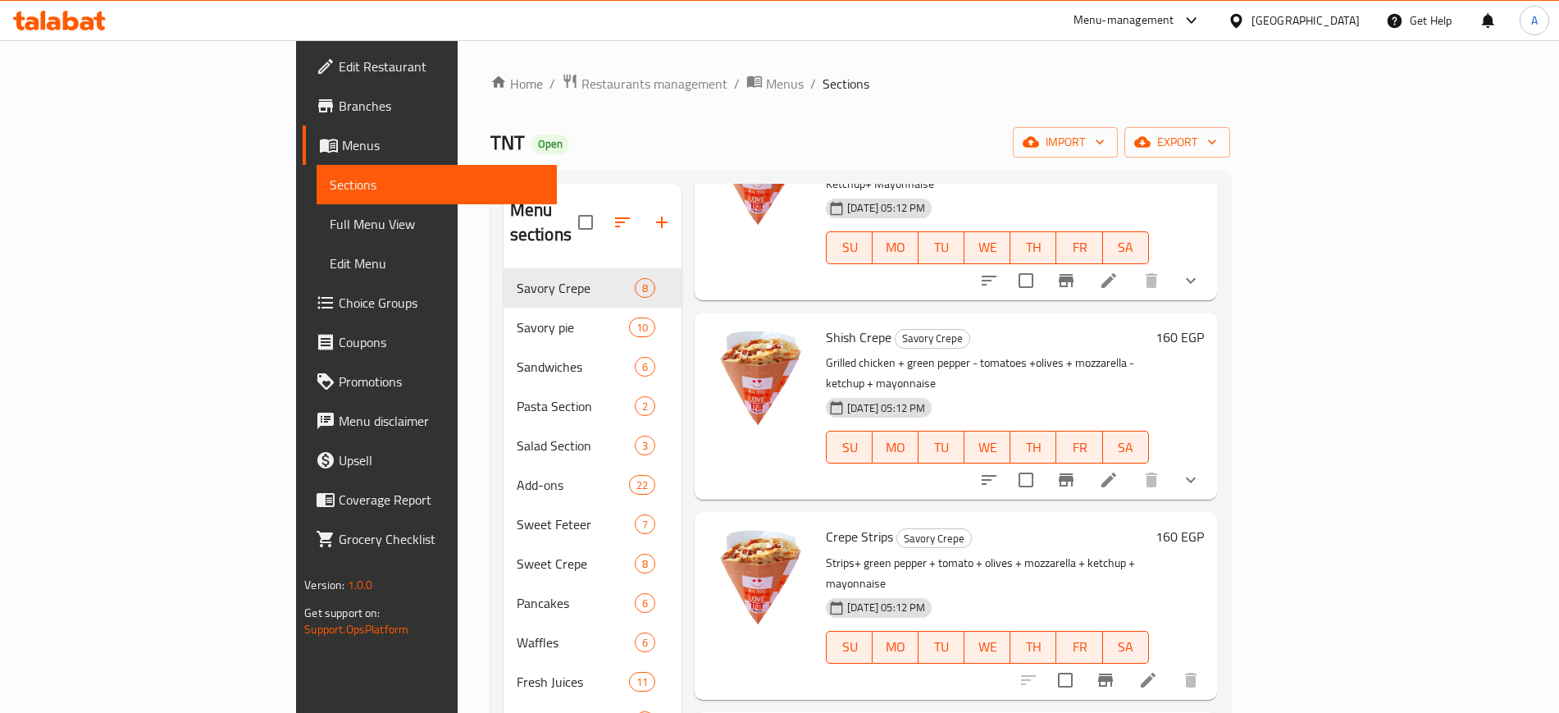
scroll to position [762, 0]
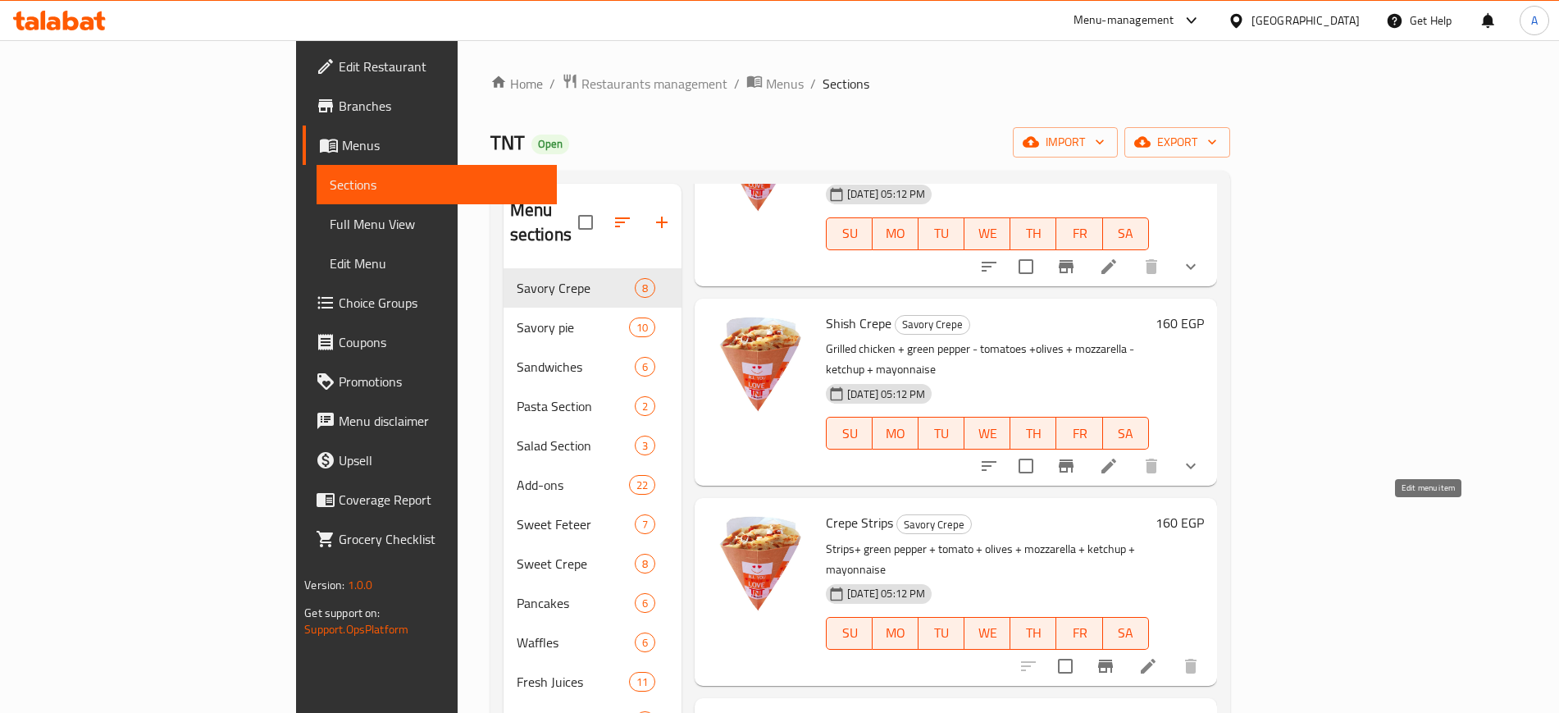
click at [1158, 656] on icon at bounding box center [1149, 666] width 20 height 20
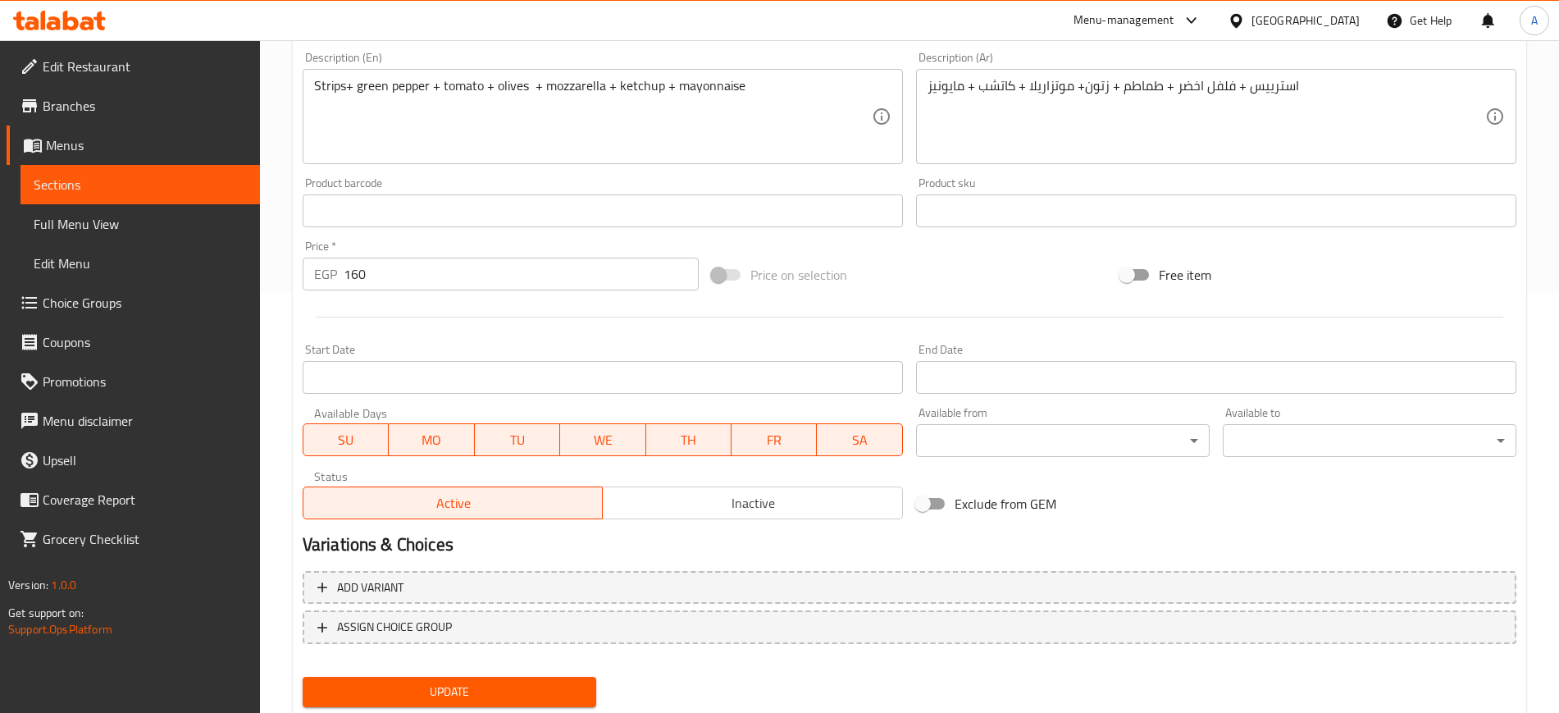
scroll to position [470, 0]
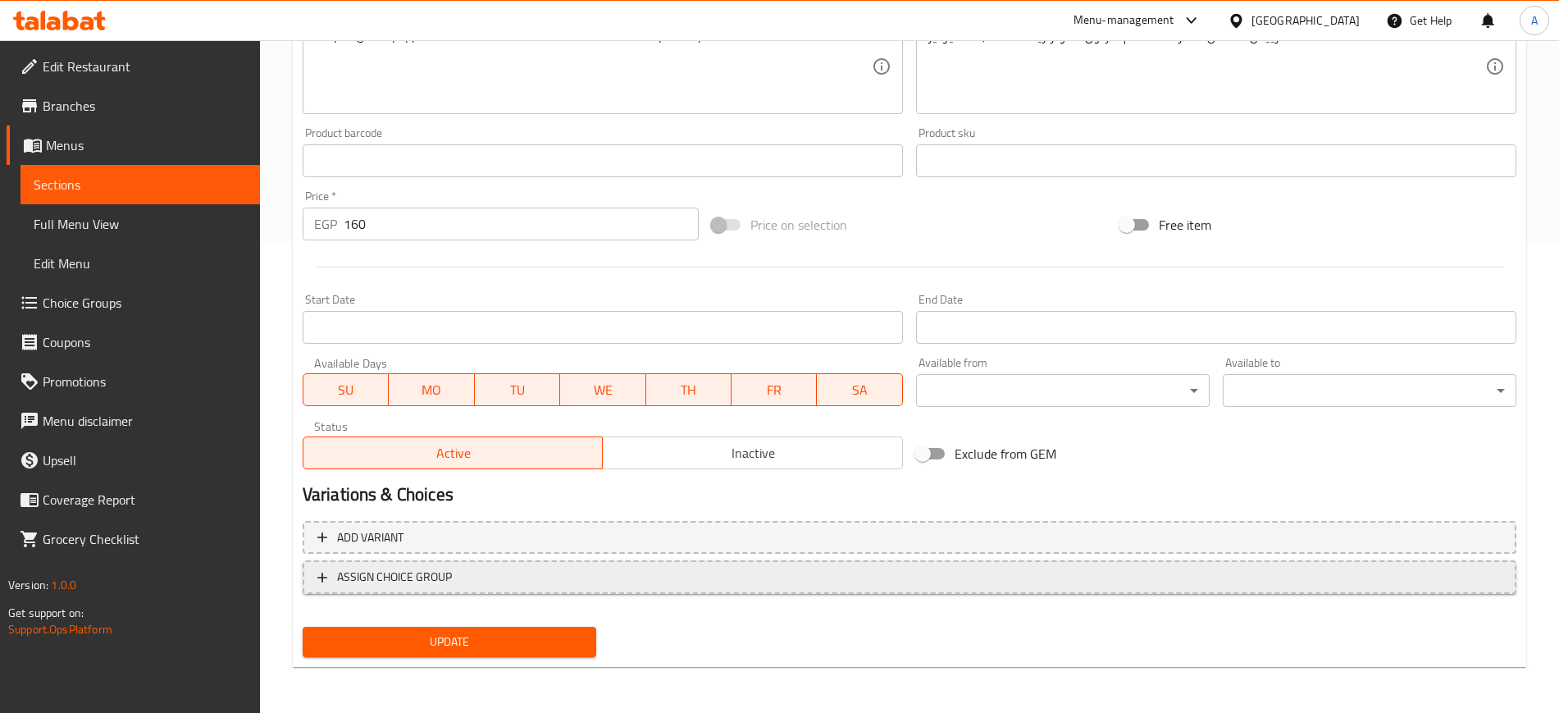
click at [441, 574] on span "ASSIGN CHOICE GROUP" at bounding box center [394, 577] width 115 height 21
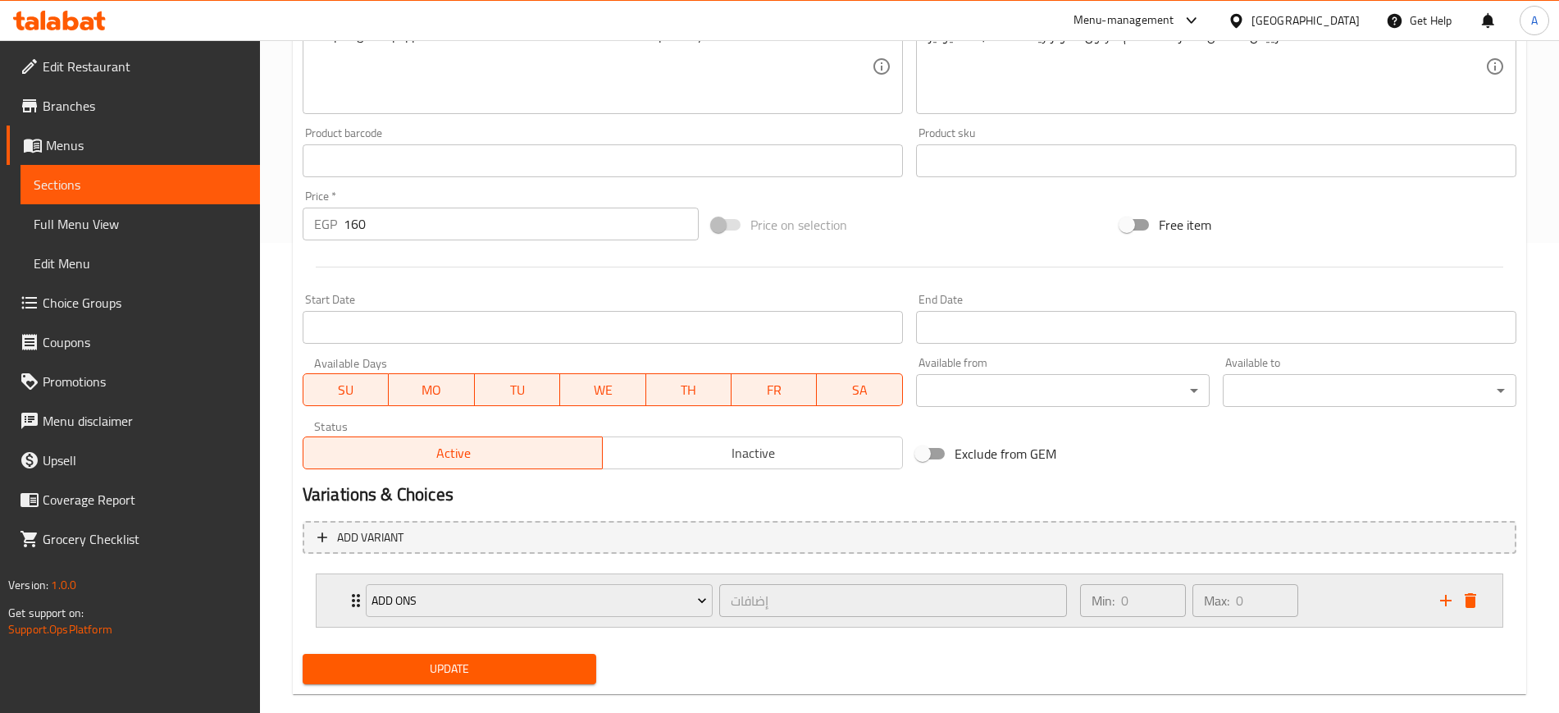
click at [354, 601] on icon "Expand" at bounding box center [356, 600] width 8 height 13
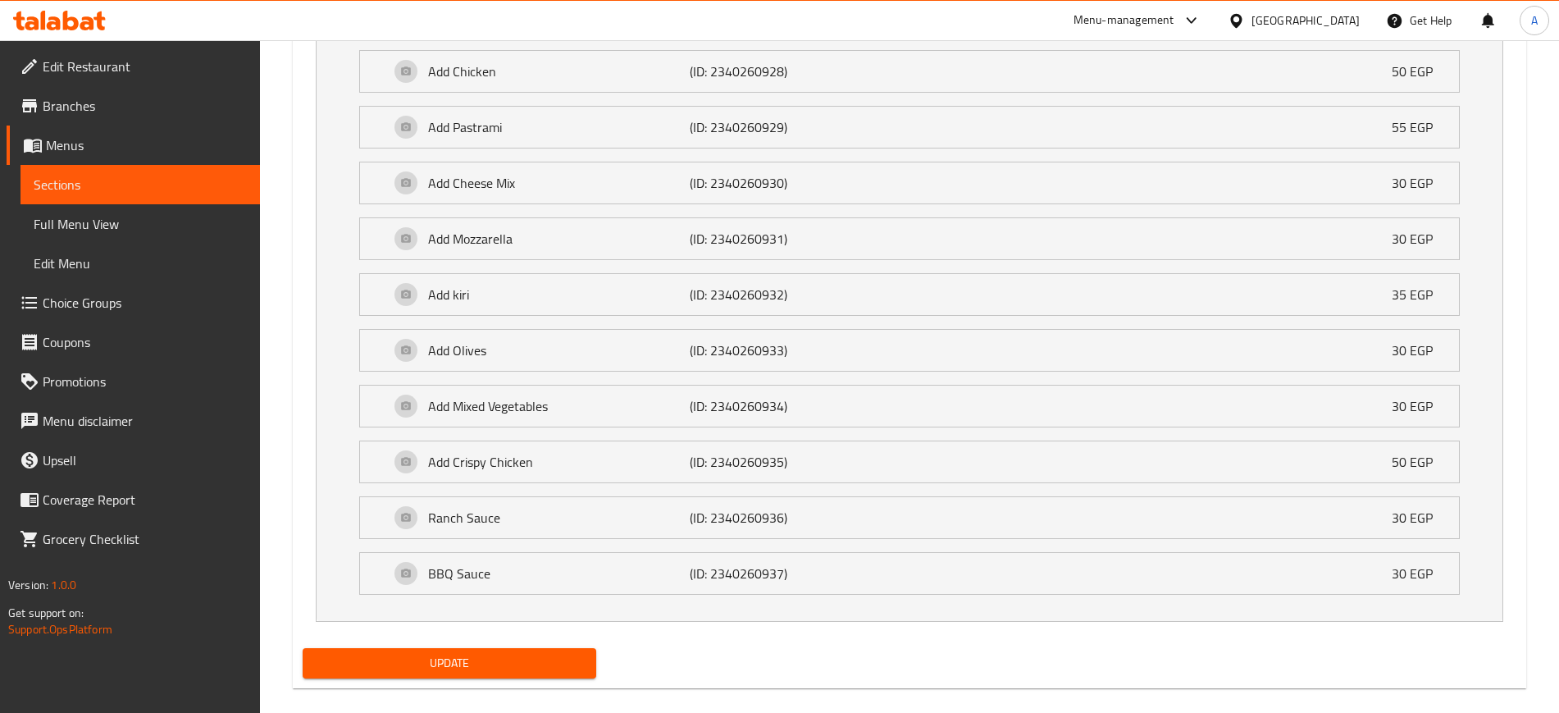
scroll to position [1144, 0]
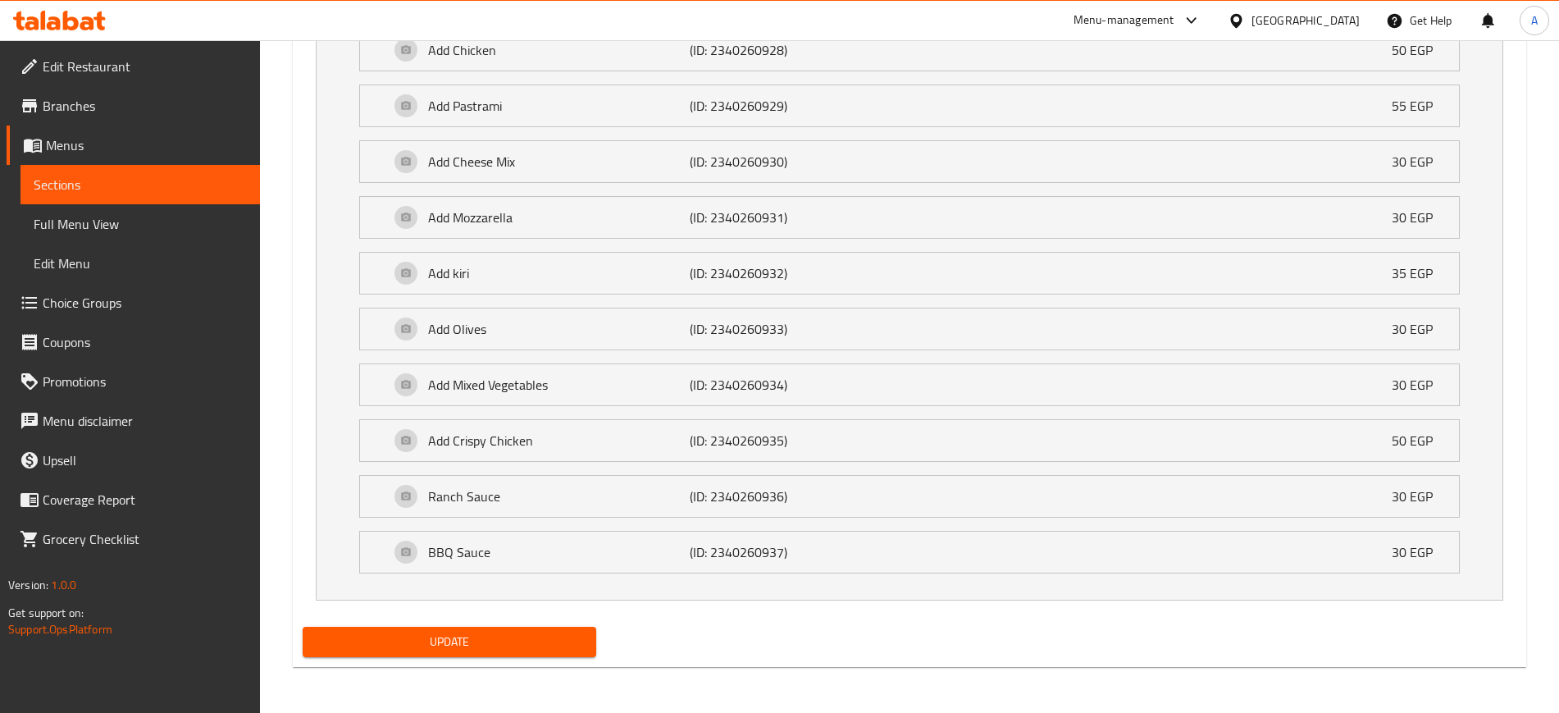
click at [538, 639] on span "Update" at bounding box center [449, 642] width 267 height 21
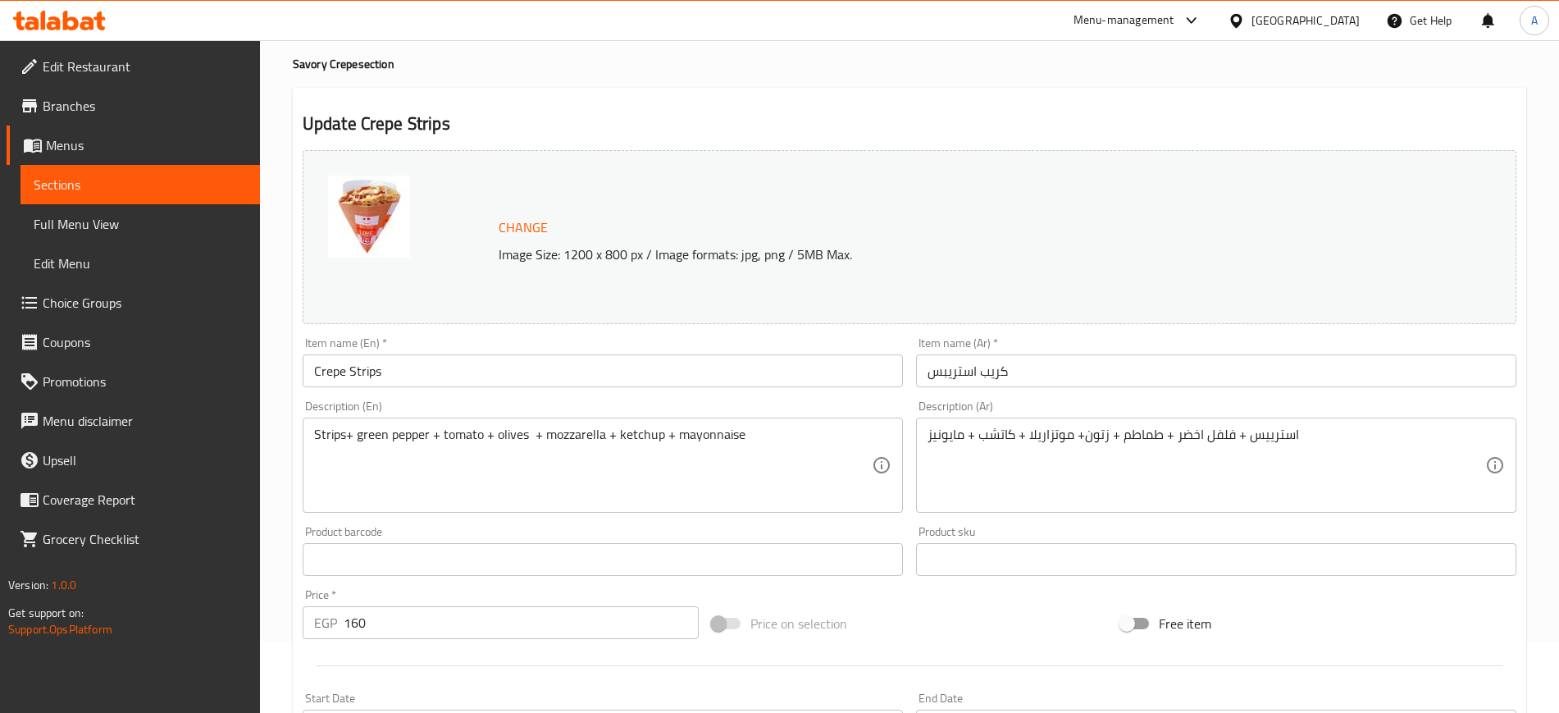
scroll to position [0, 0]
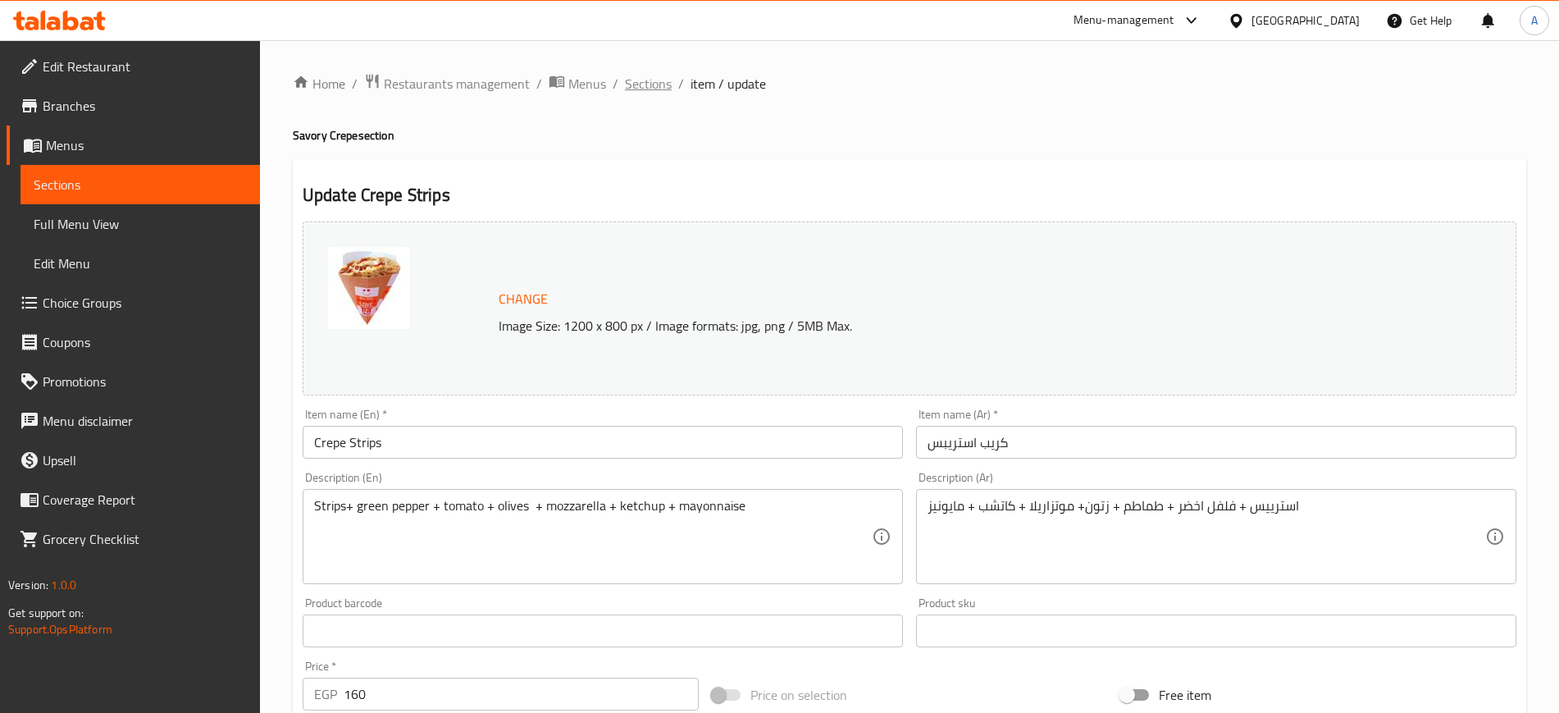
click at [646, 78] on span "Sections" at bounding box center [648, 84] width 47 height 20
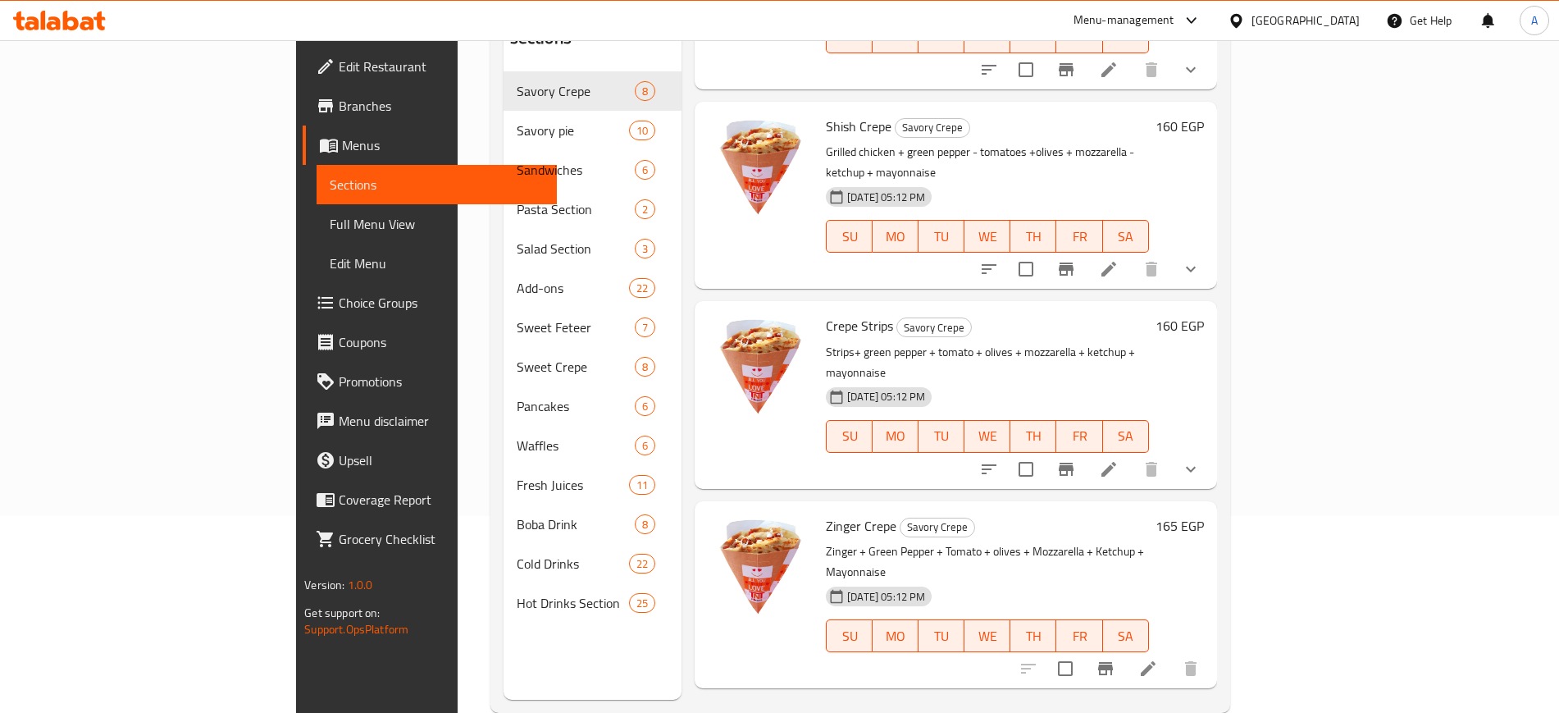
scroll to position [205, 0]
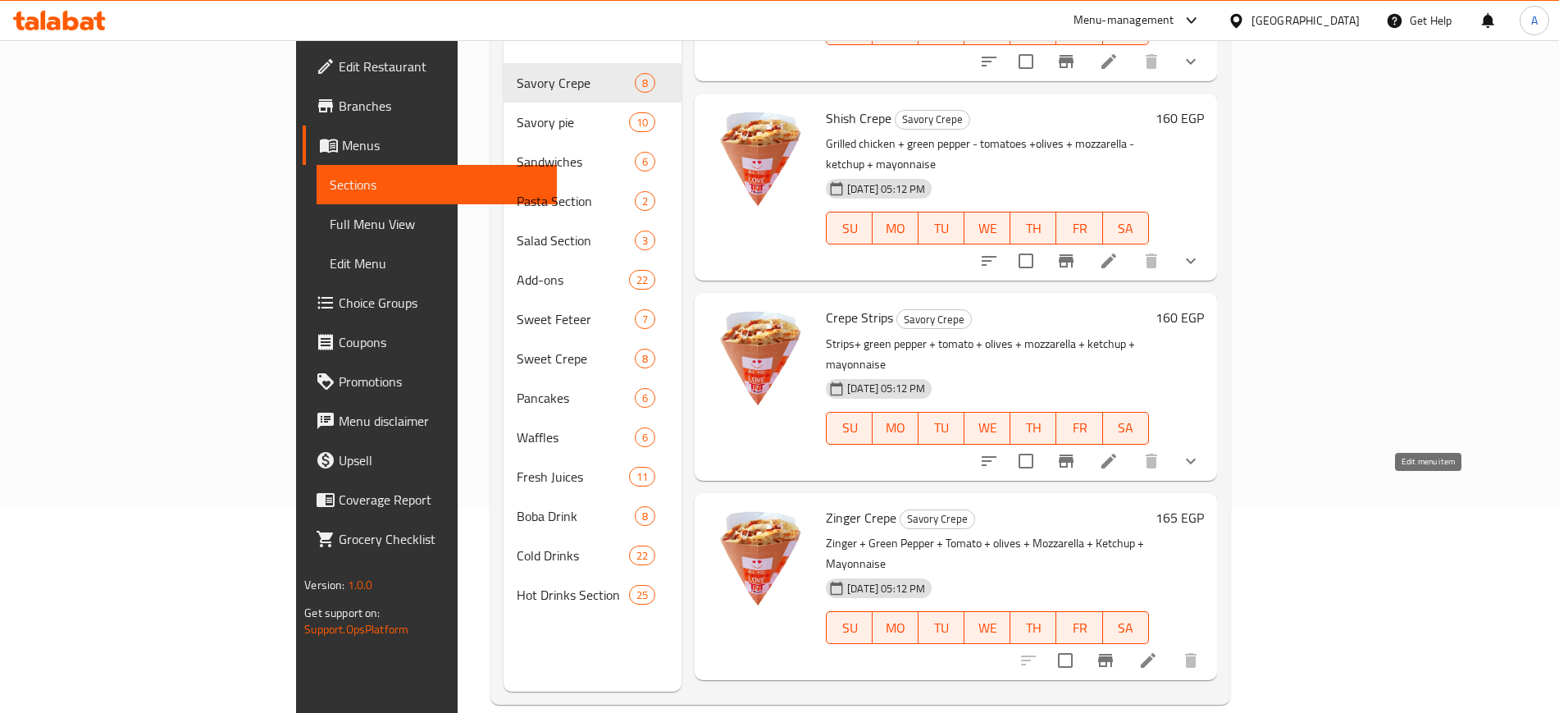
click at [1158, 651] on icon at bounding box center [1149, 661] width 20 height 20
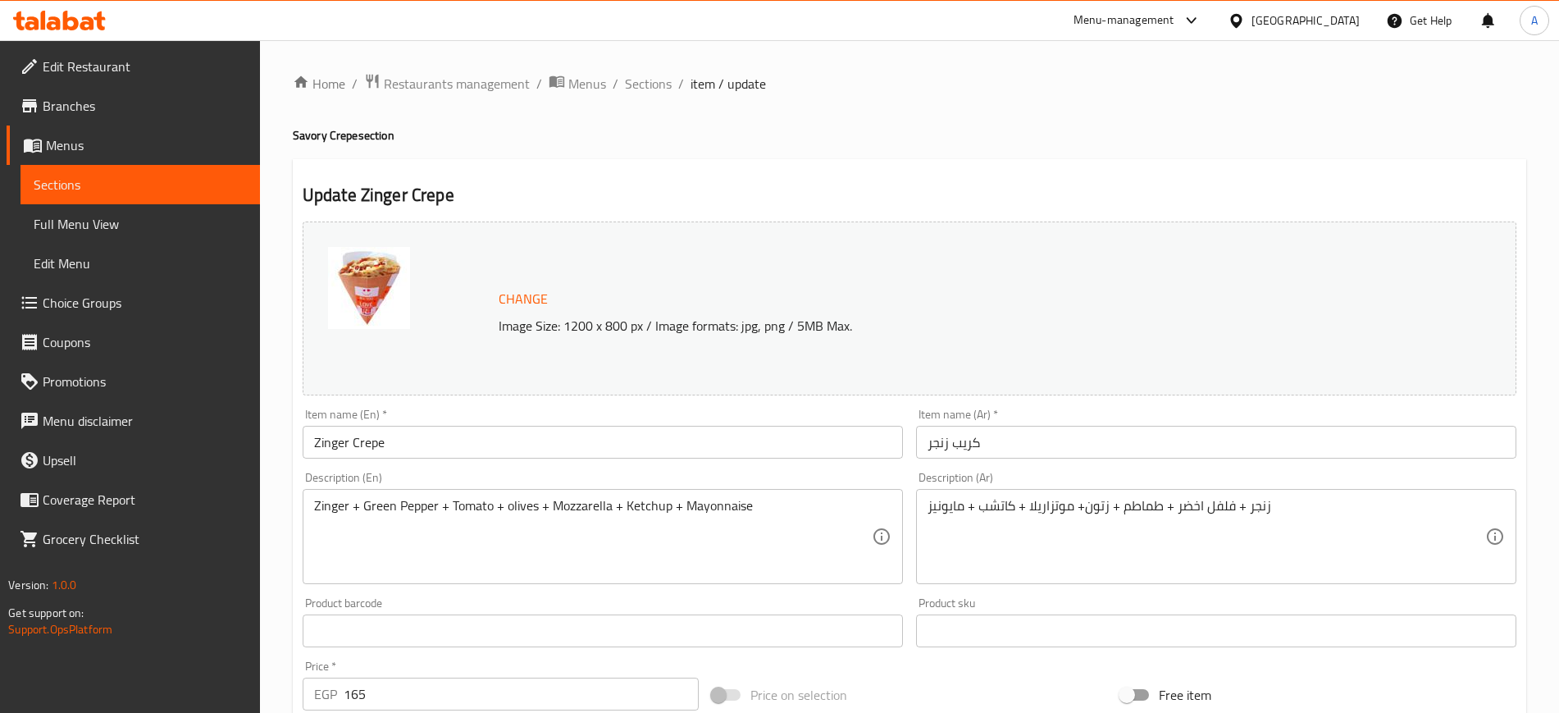
scroll to position [470, 0]
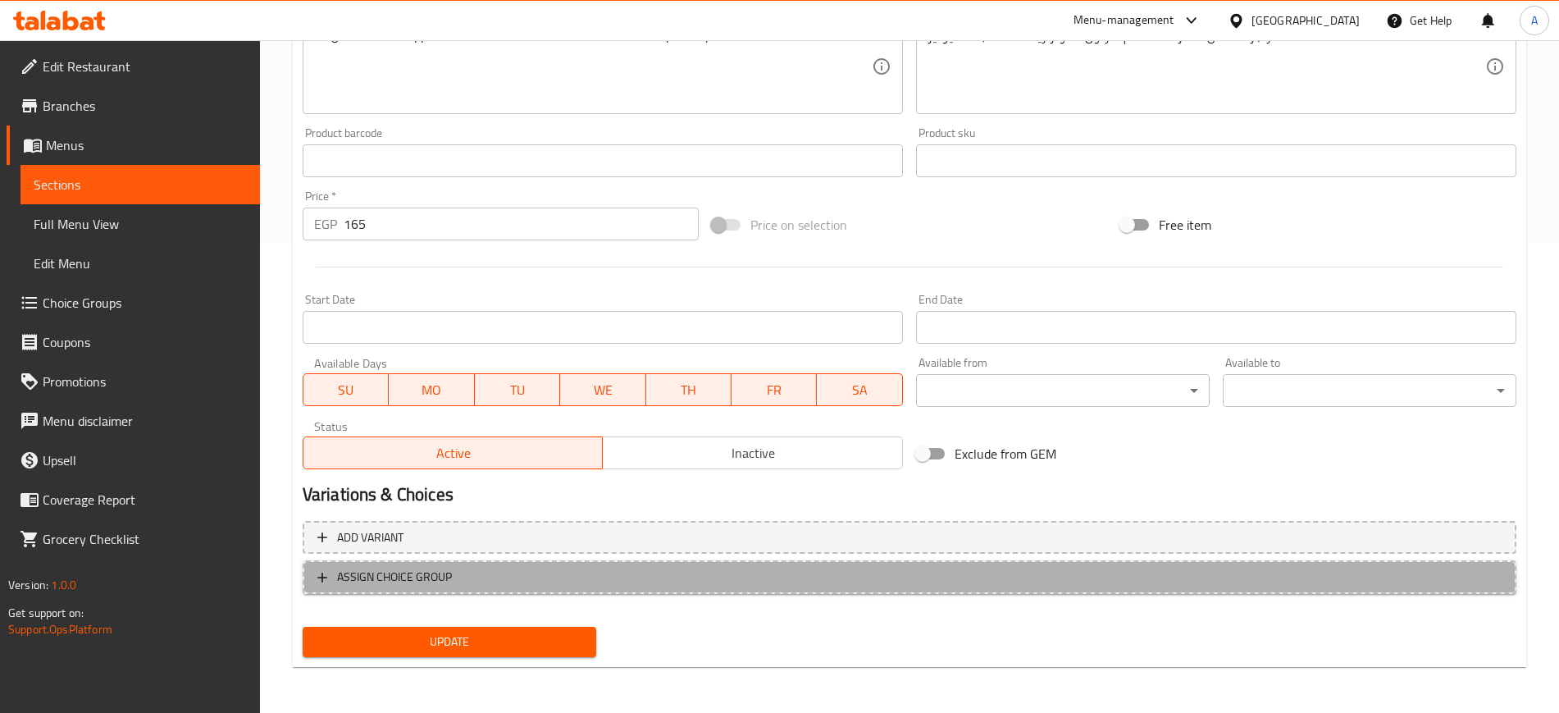
click at [328, 582] on icon "button" at bounding box center [322, 577] width 16 height 16
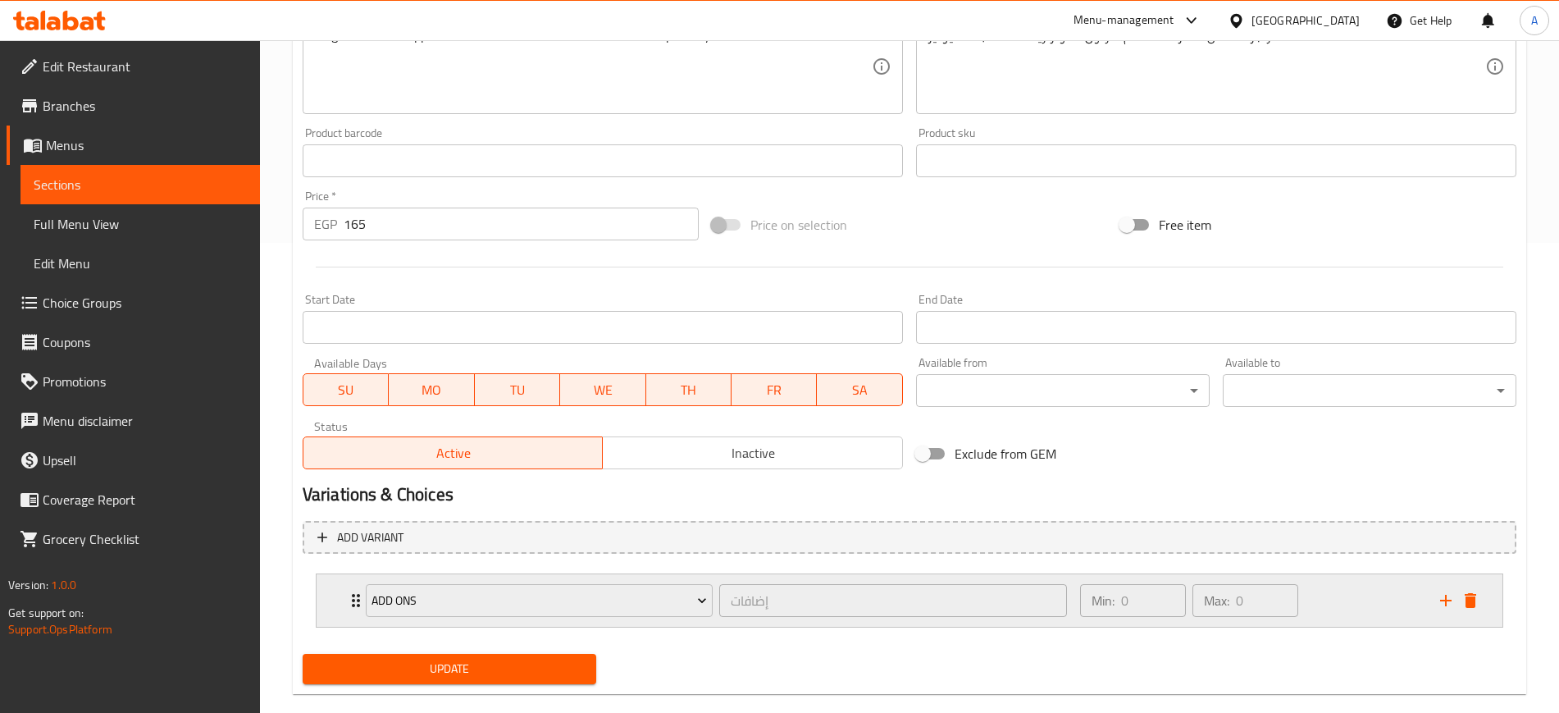
click at [360, 600] on div "ADD ONS إضافات ​" at bounding box center [716, 600] width 721 height 53
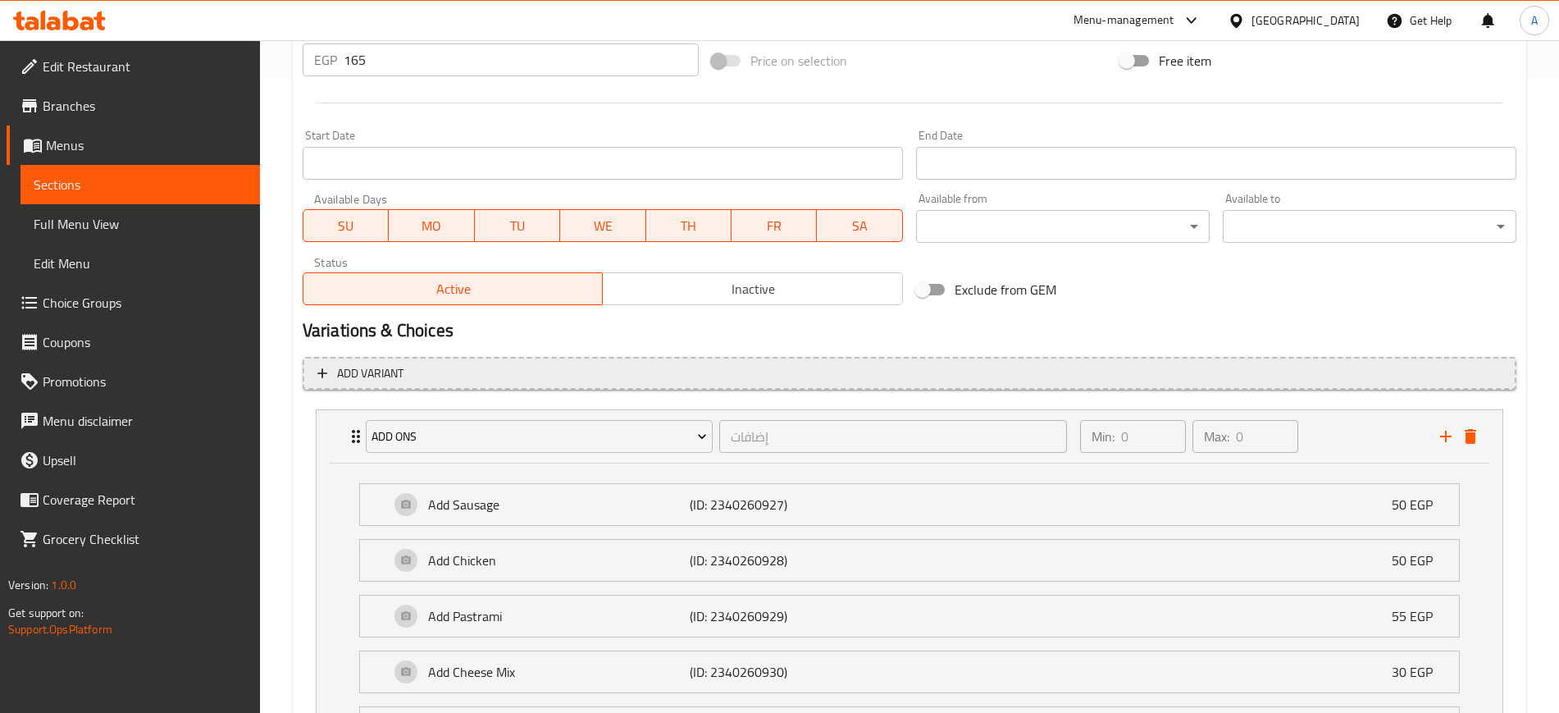
scroll to position [1144, 0]
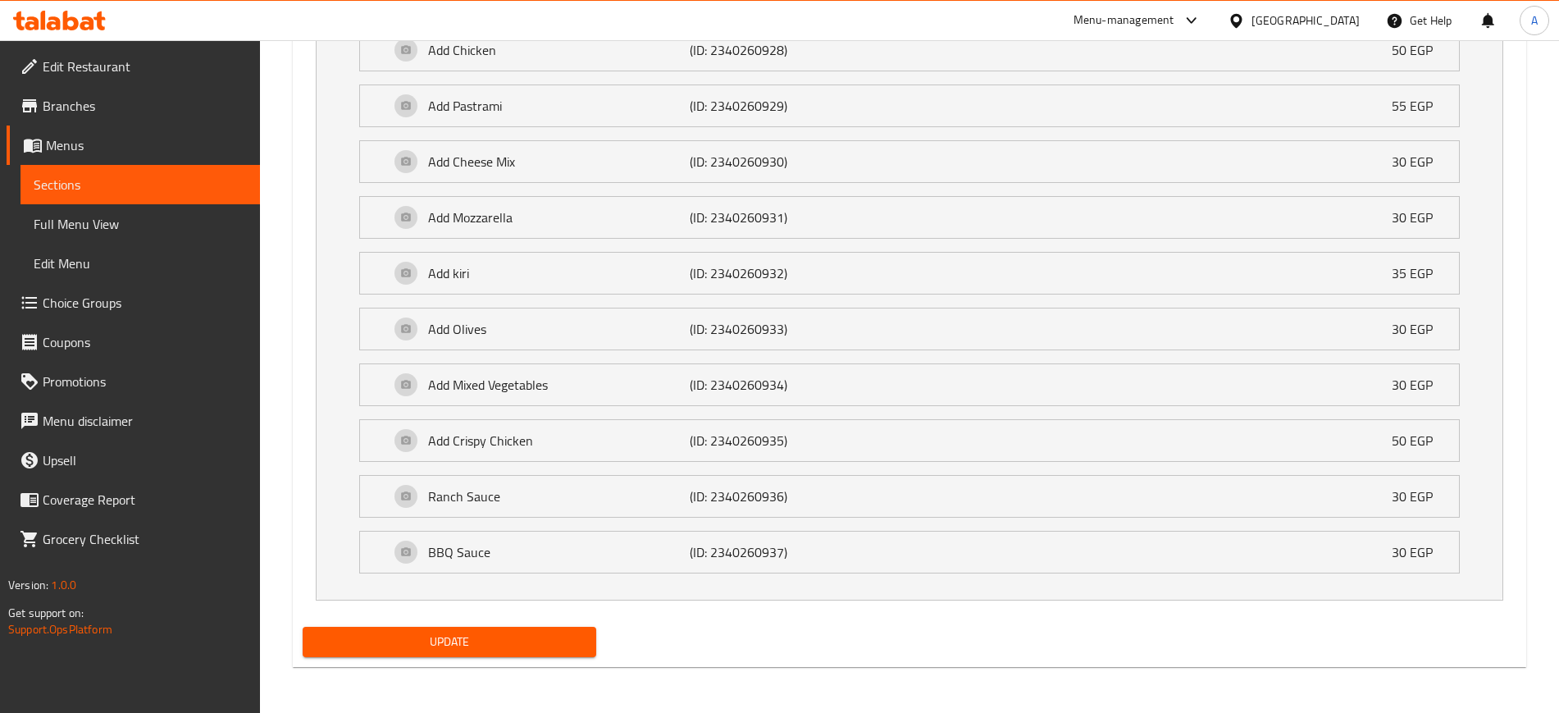
click at [508, 646] on span "Update" at bounding box center [449, 642] width 267 height 21
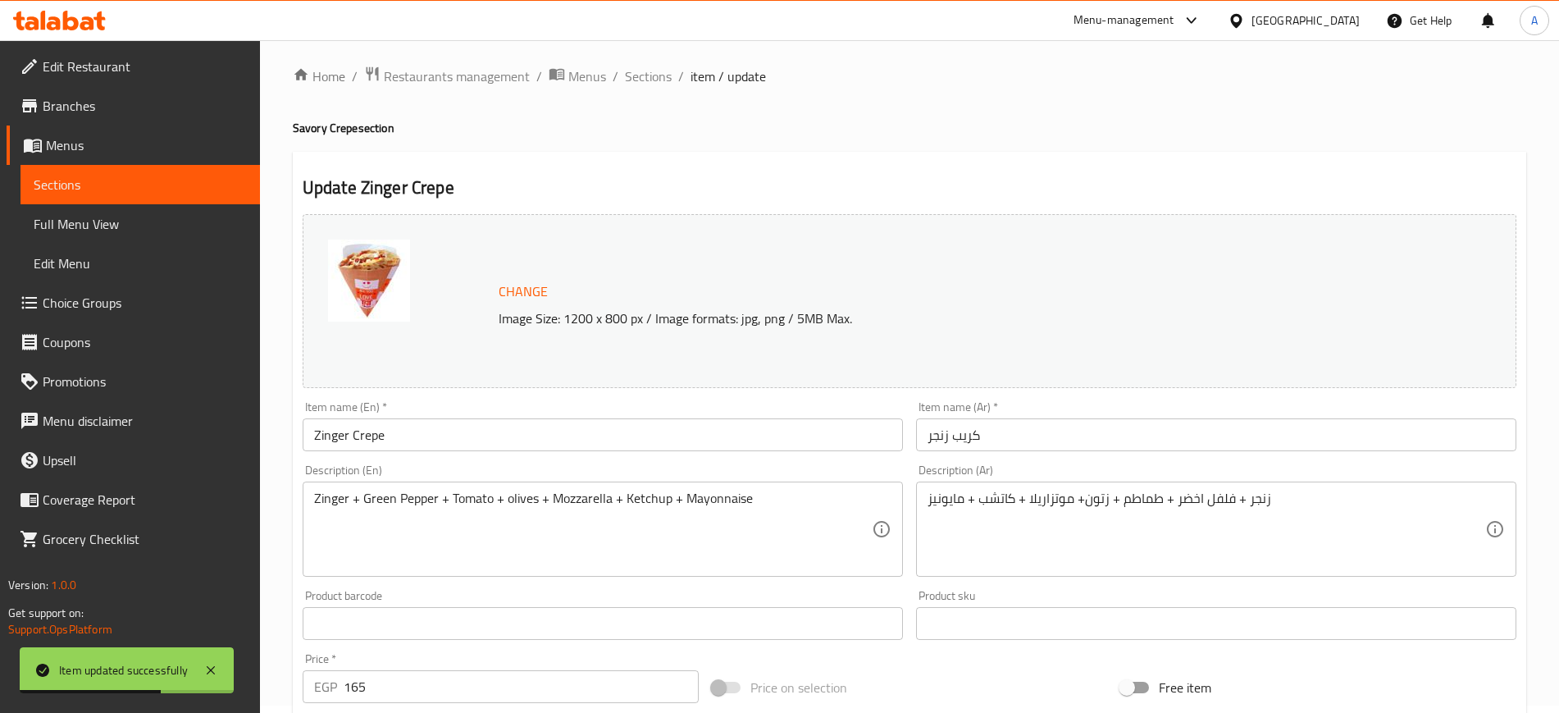
scroll to position [0, 0]
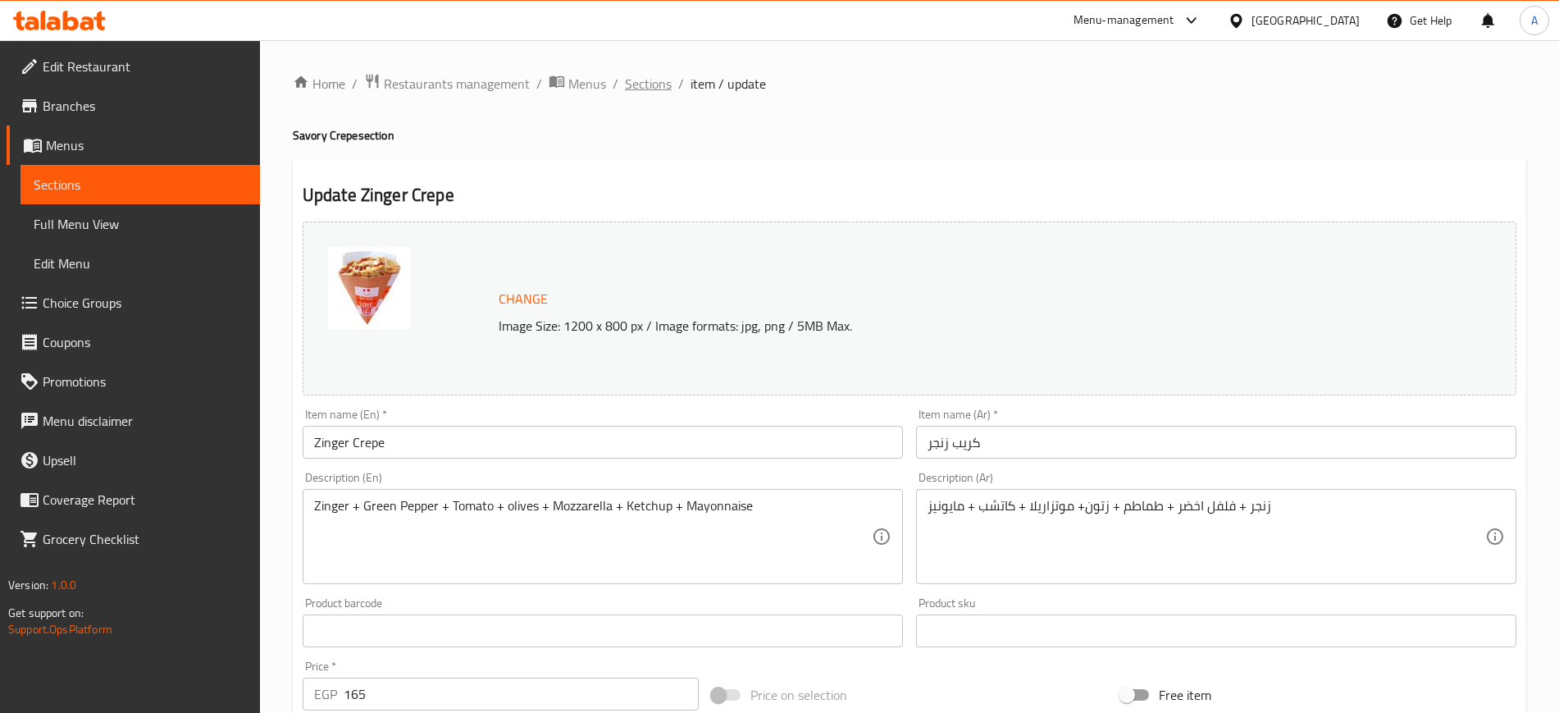
click at [647, 82] on span "Sections" at bounding box center [648, 84] width 47 height 20
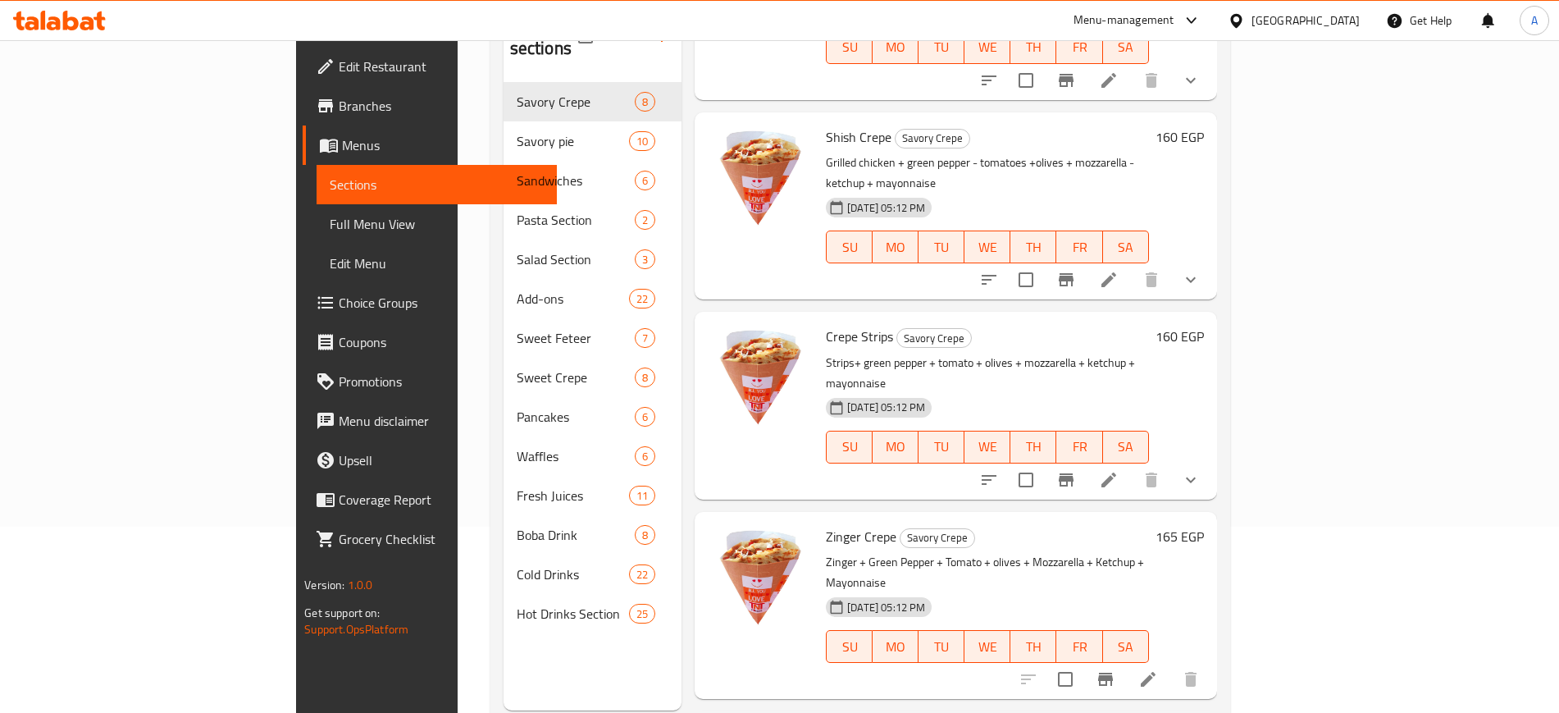
scroll to position [230, 0]
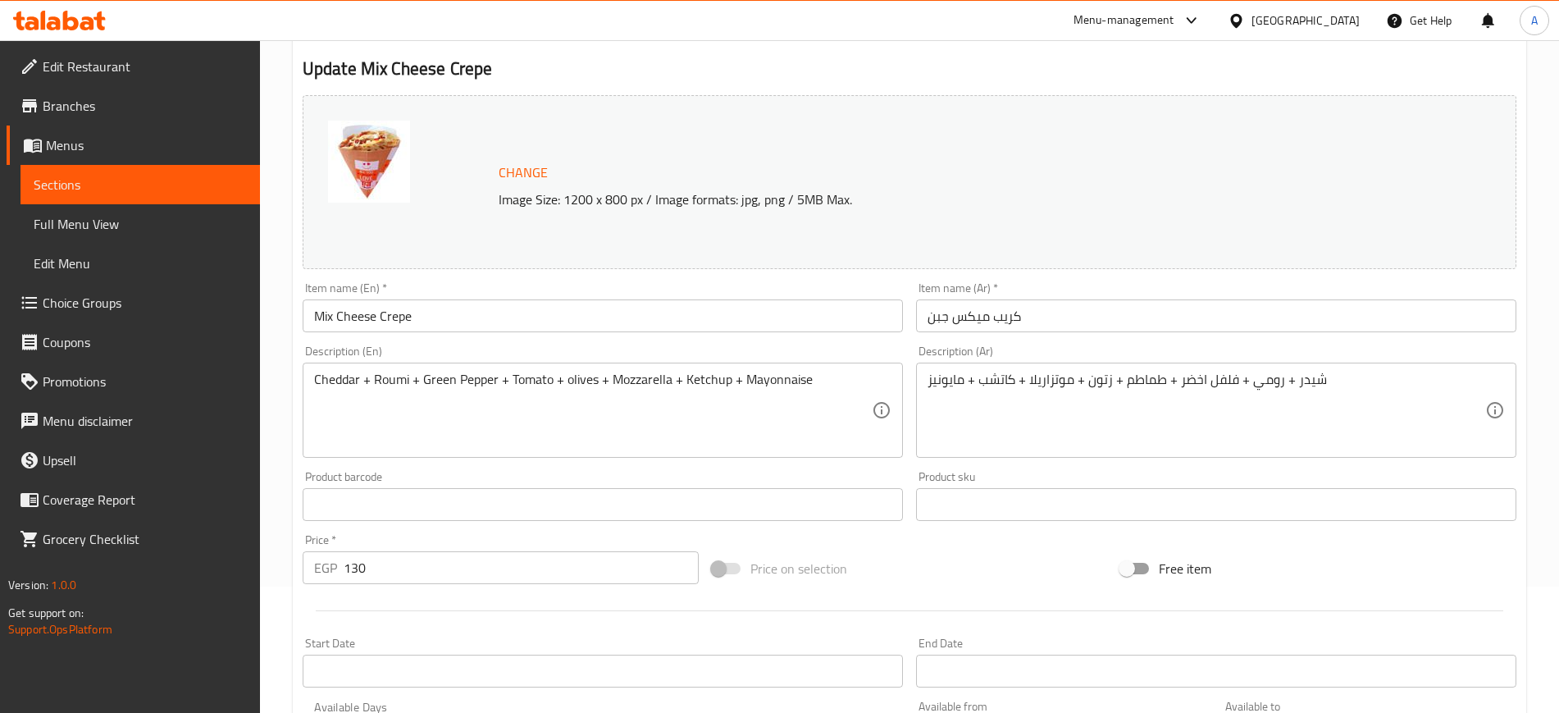
scroll to position [470, 0]
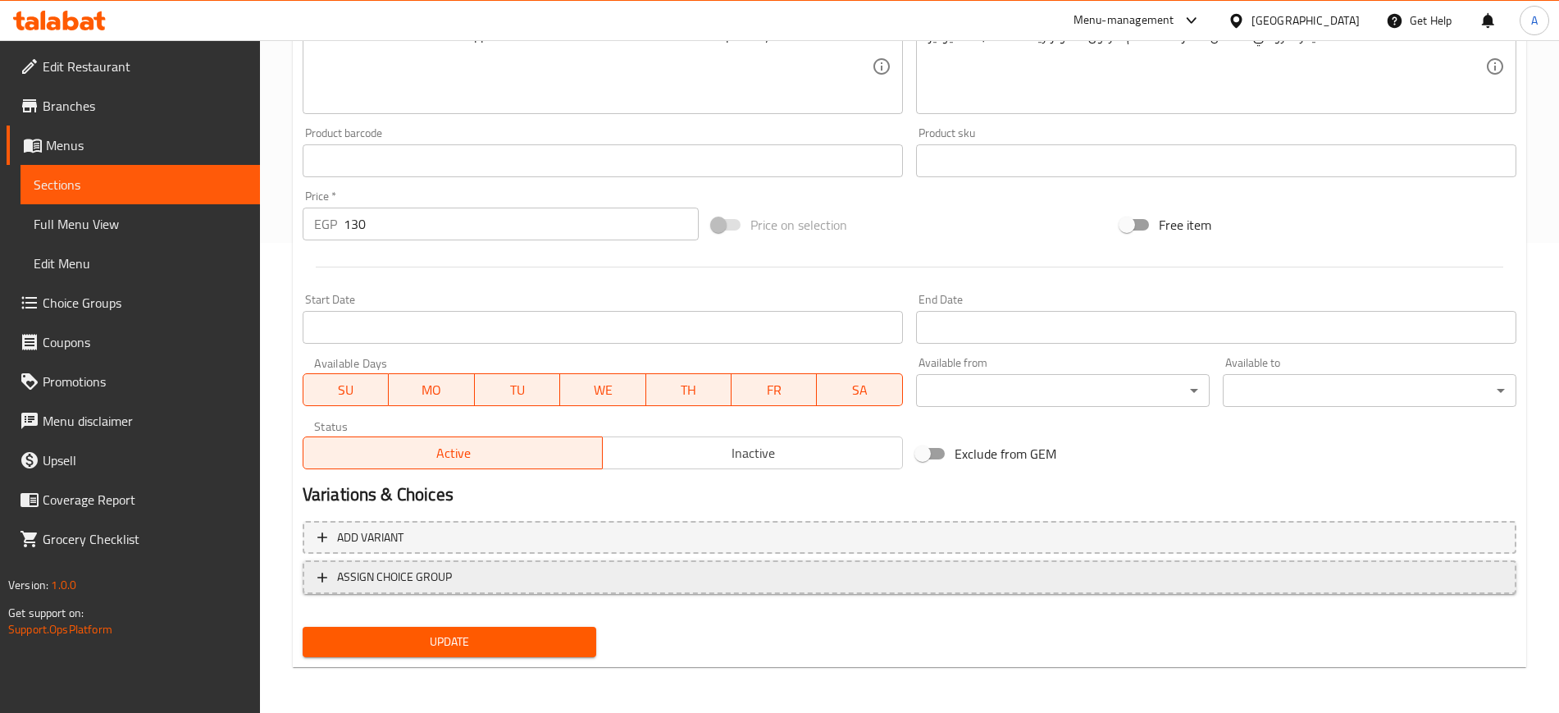
click at [426, 573] on span "ASSIGN CHOICE GROUP" at bounding box center [394, 577] width 115 height 21
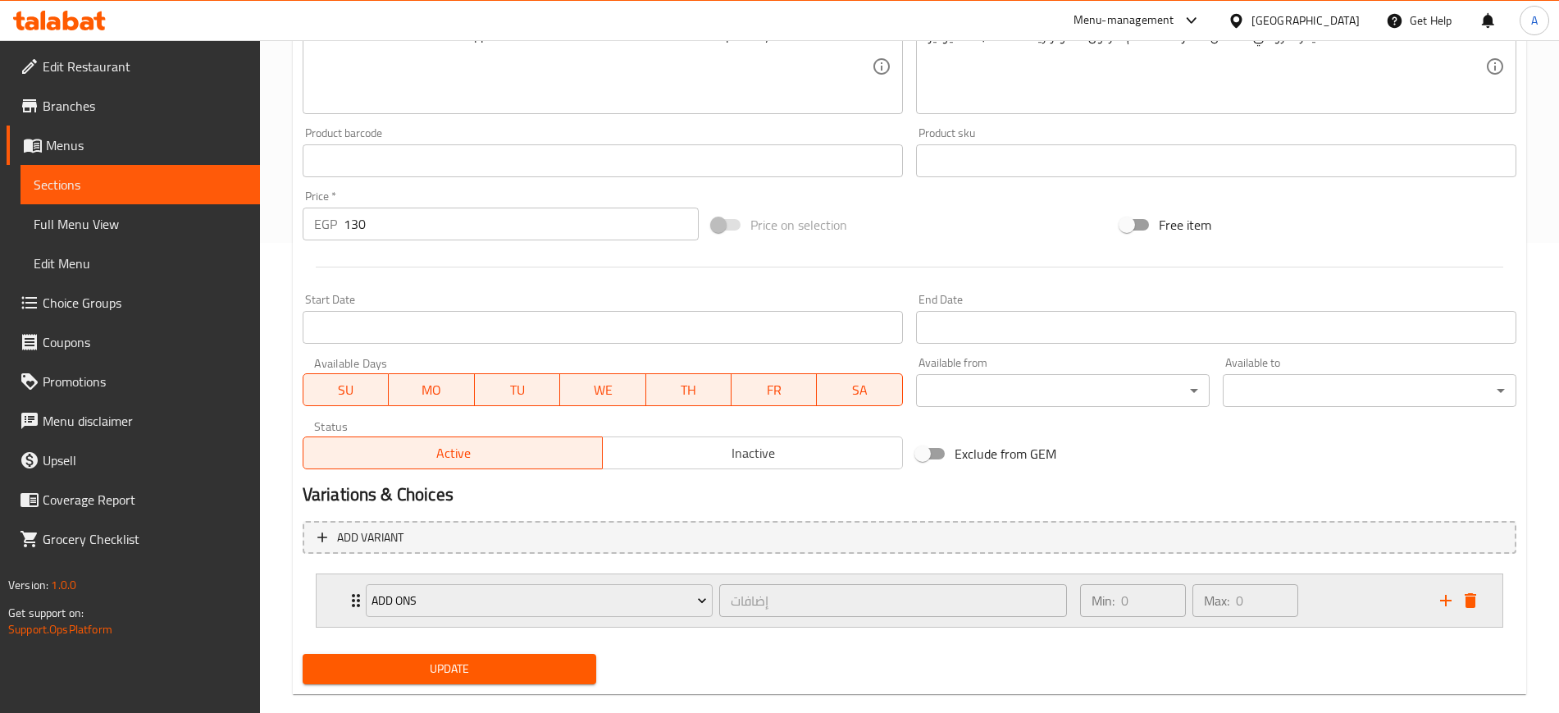
click at [363, 605] on div "ADD ONS" at bounding box center [540, 600] width 354 height 39
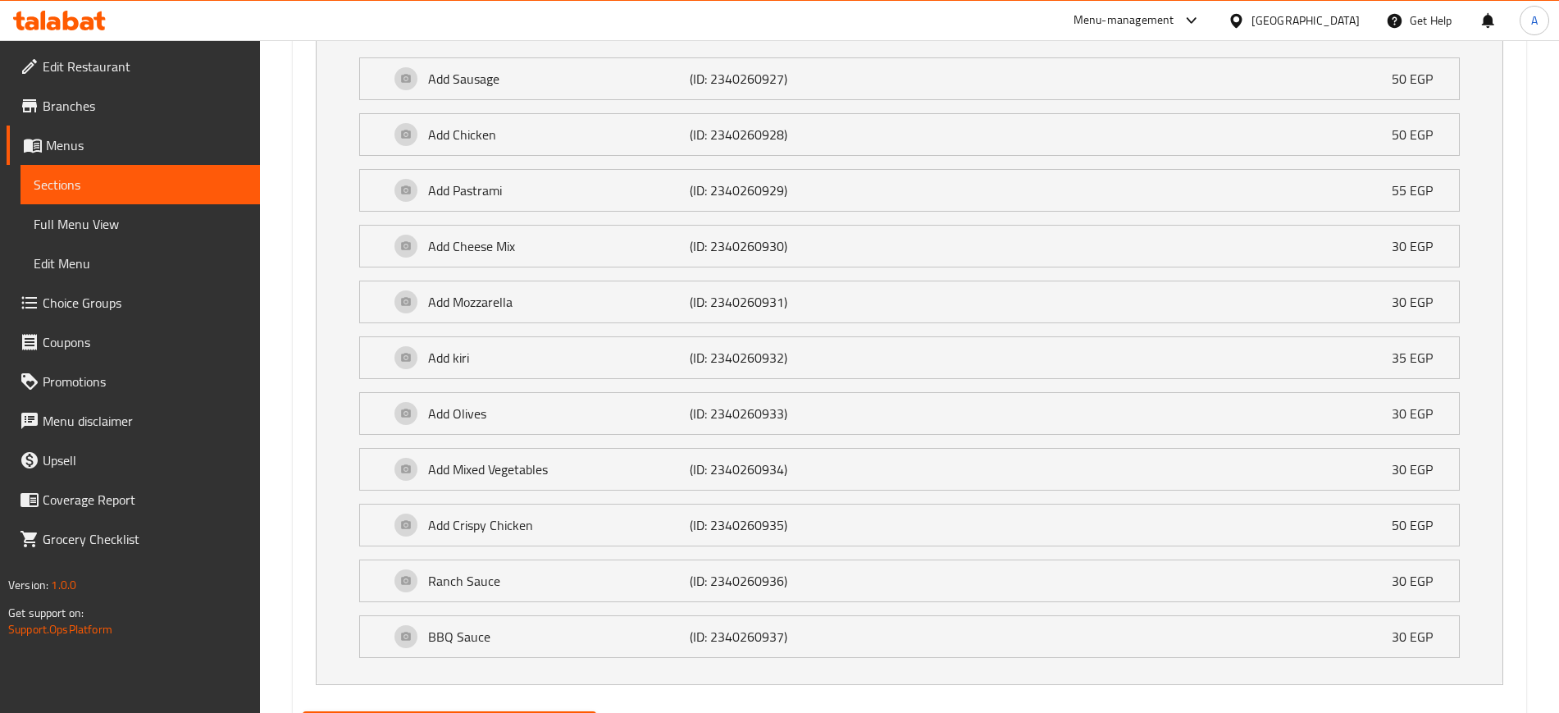
scroll to position [1144, 0]
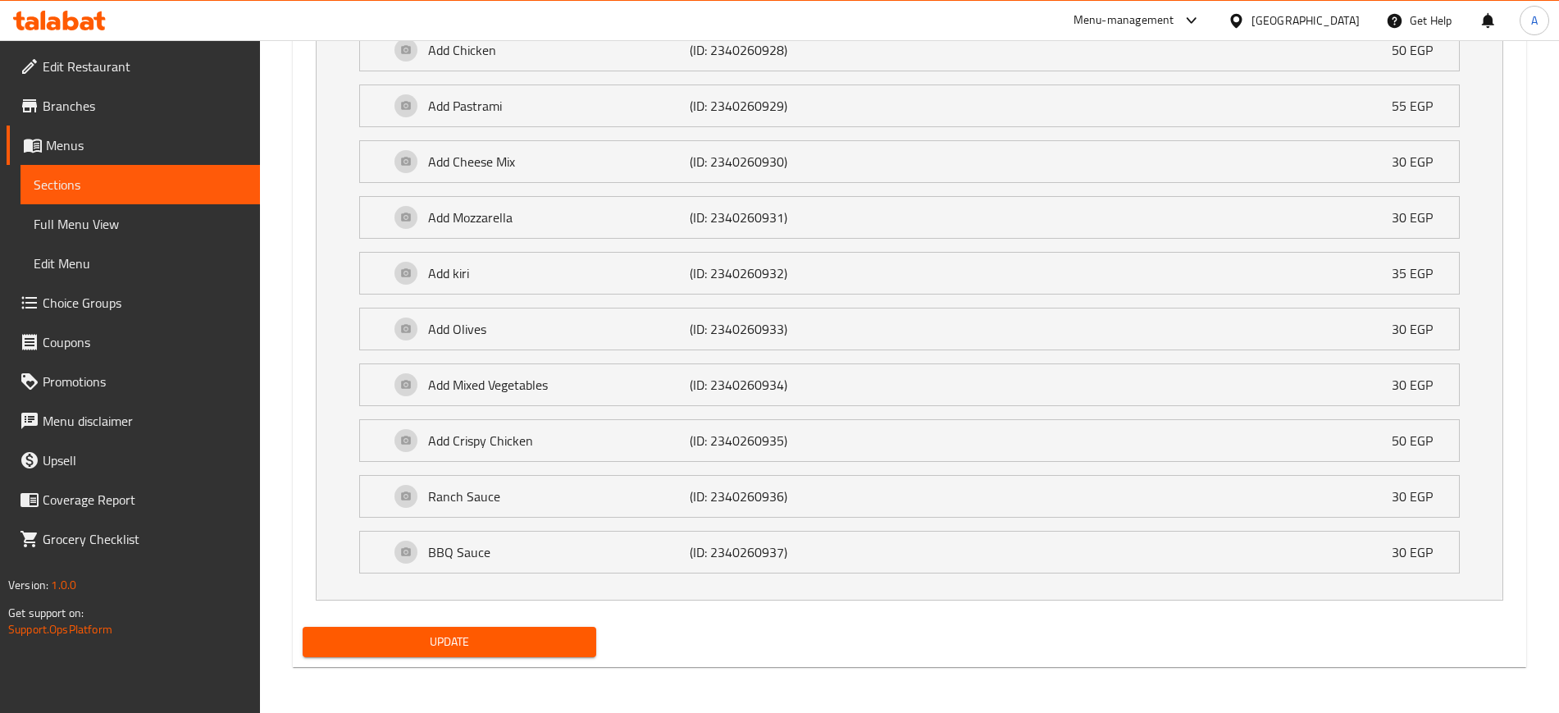
click at [444, 634] on span "Update" at bounding box center [449, 642] width 267 height 21
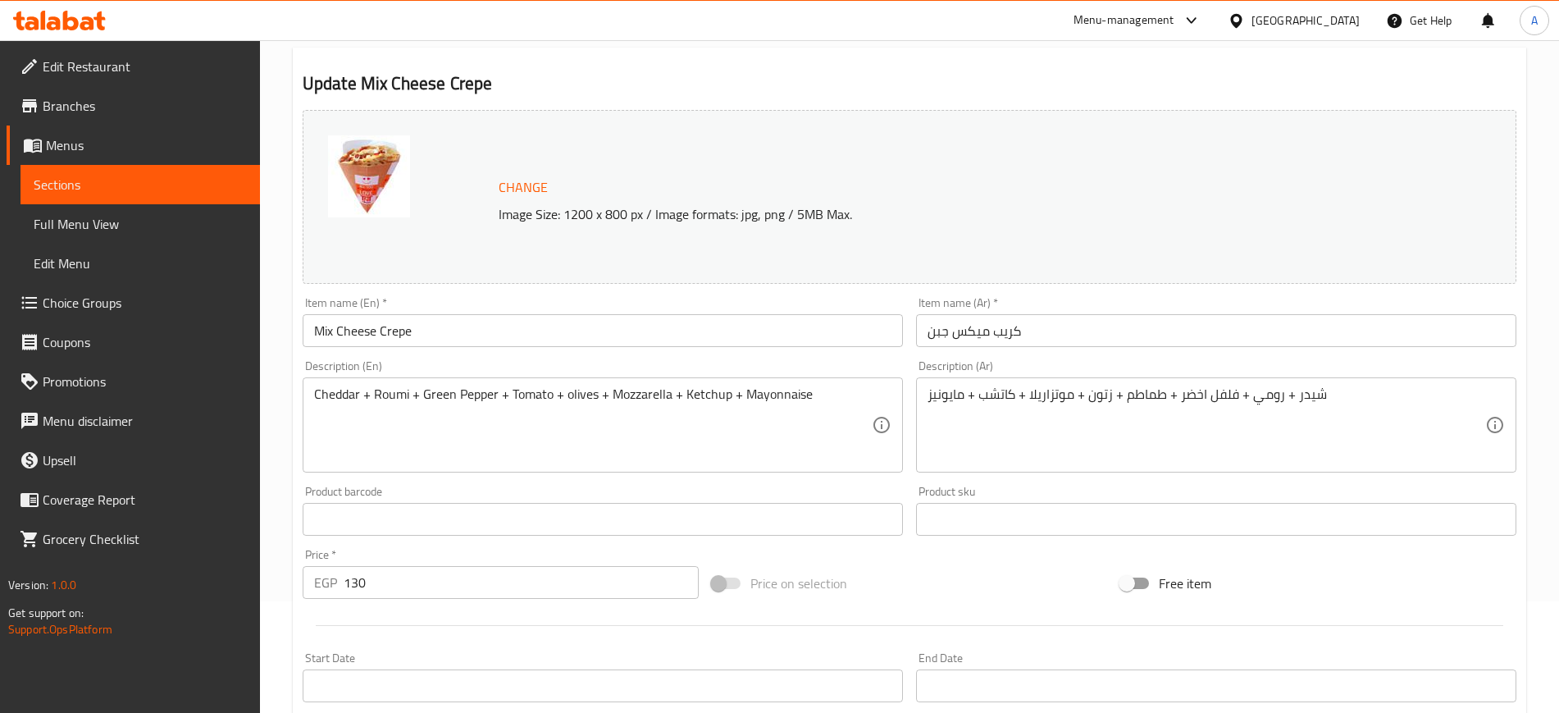
scroll to position [0, 0]
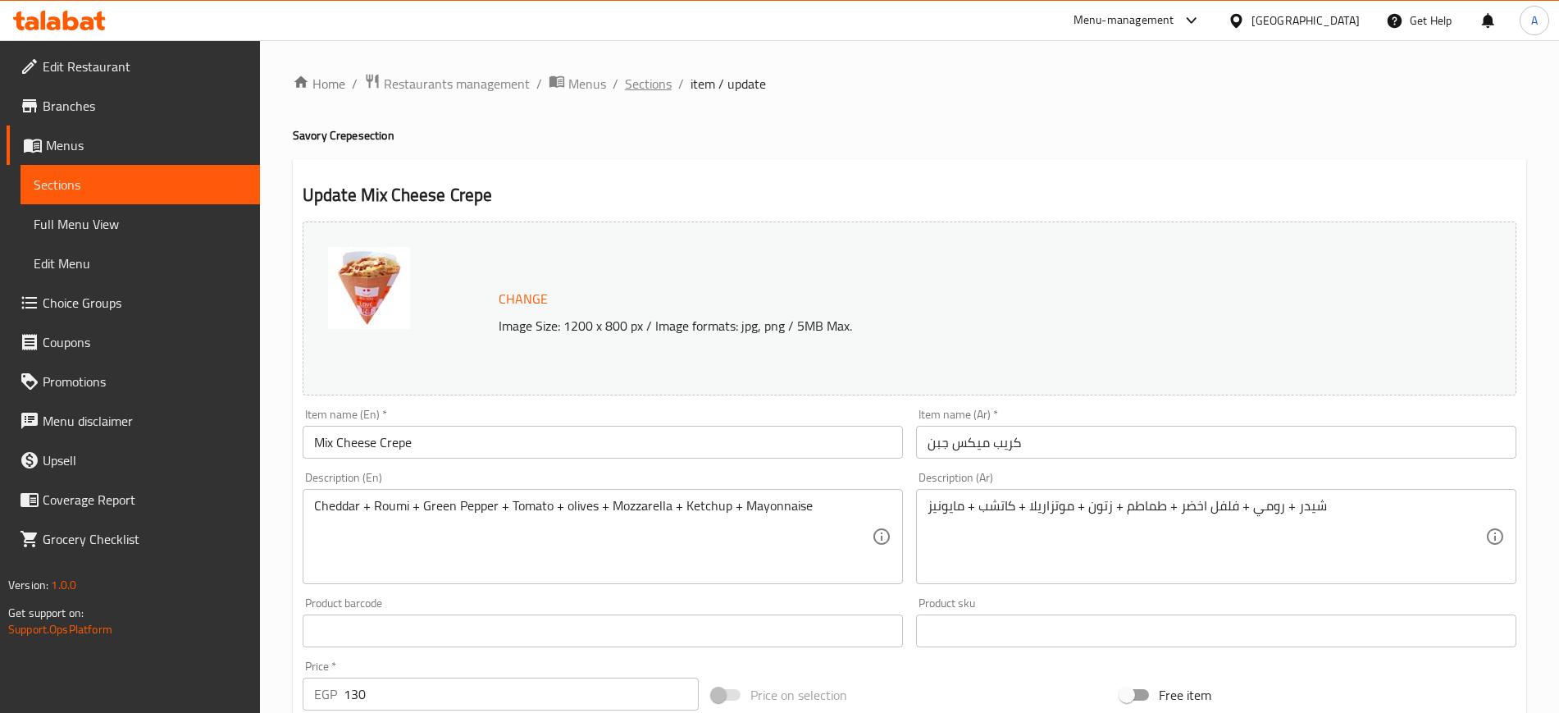
click at [648, 80] on span "Sections" at bounding box center [648, 84] width 47 height 20
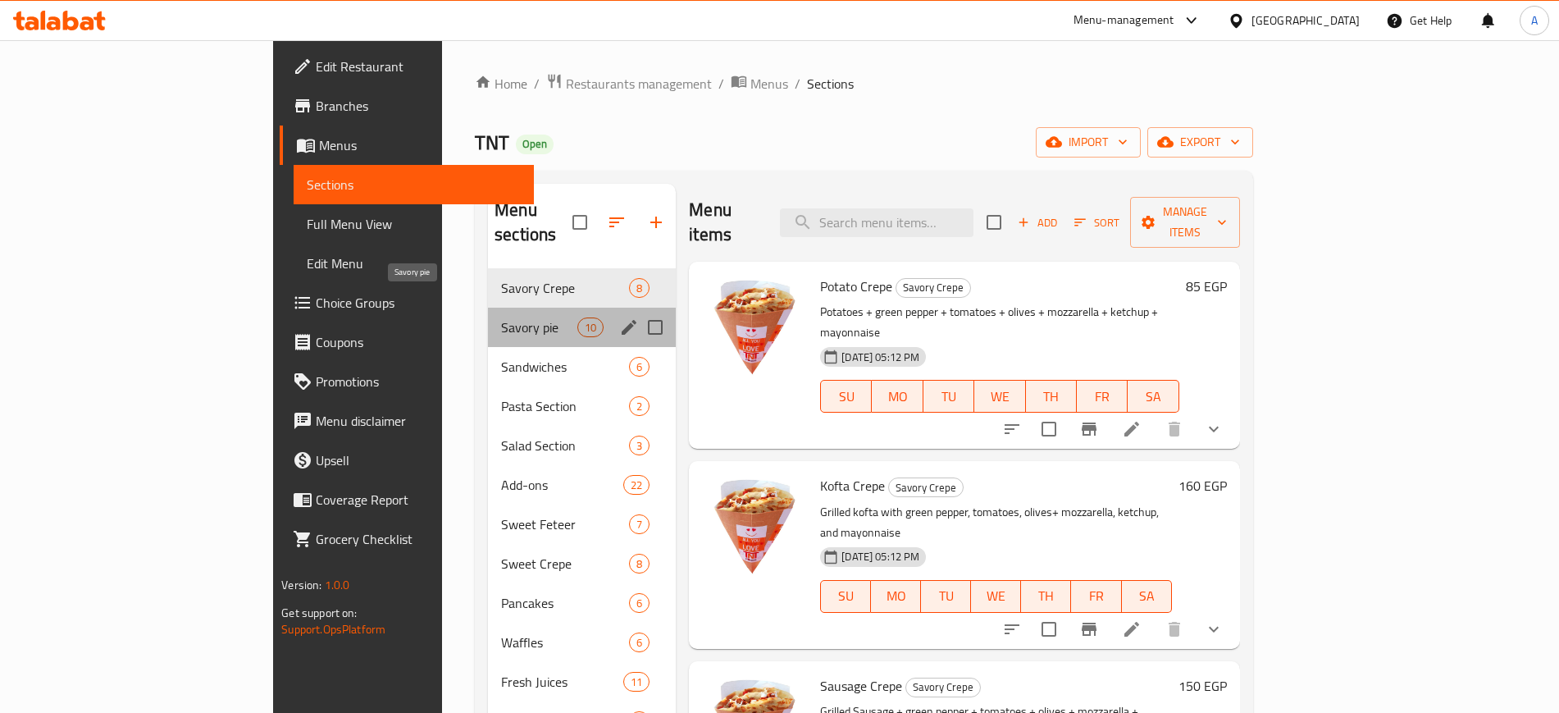
click at [501, 317] on span "Savory pie" at bounding box center [539, 327] width 76 height 20
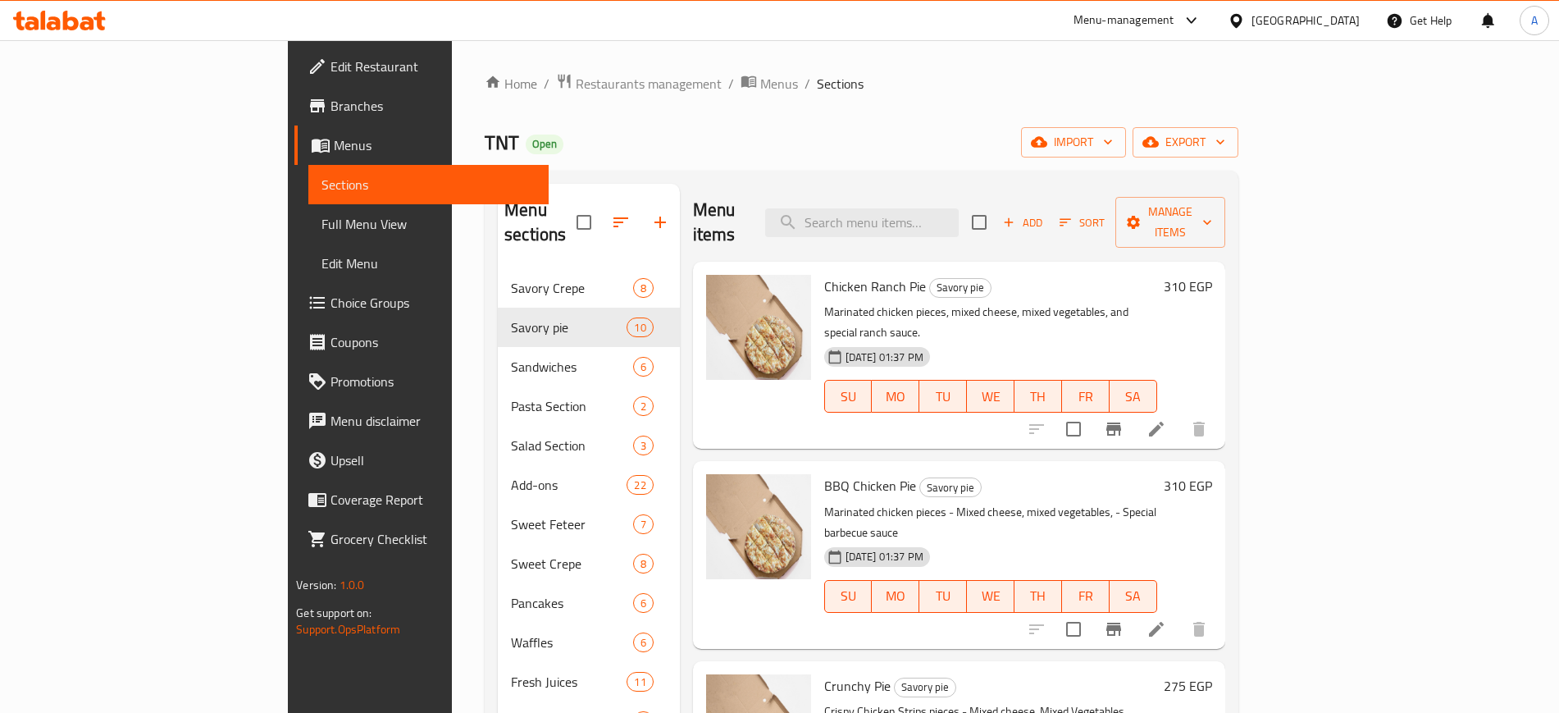
click at [1180, 414] on li at bounding box center [1157, 429] width 46 height 30
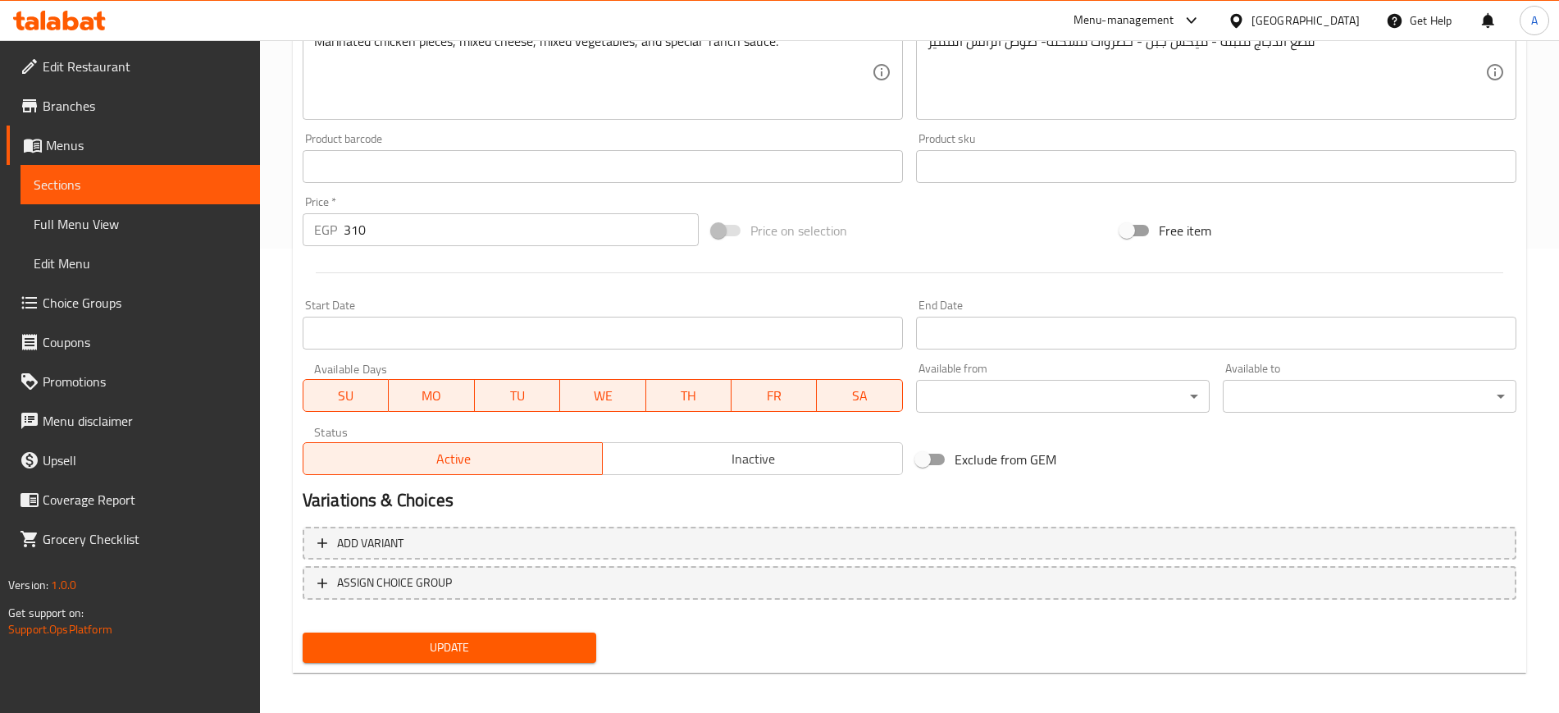
scroll to position [470, 0]
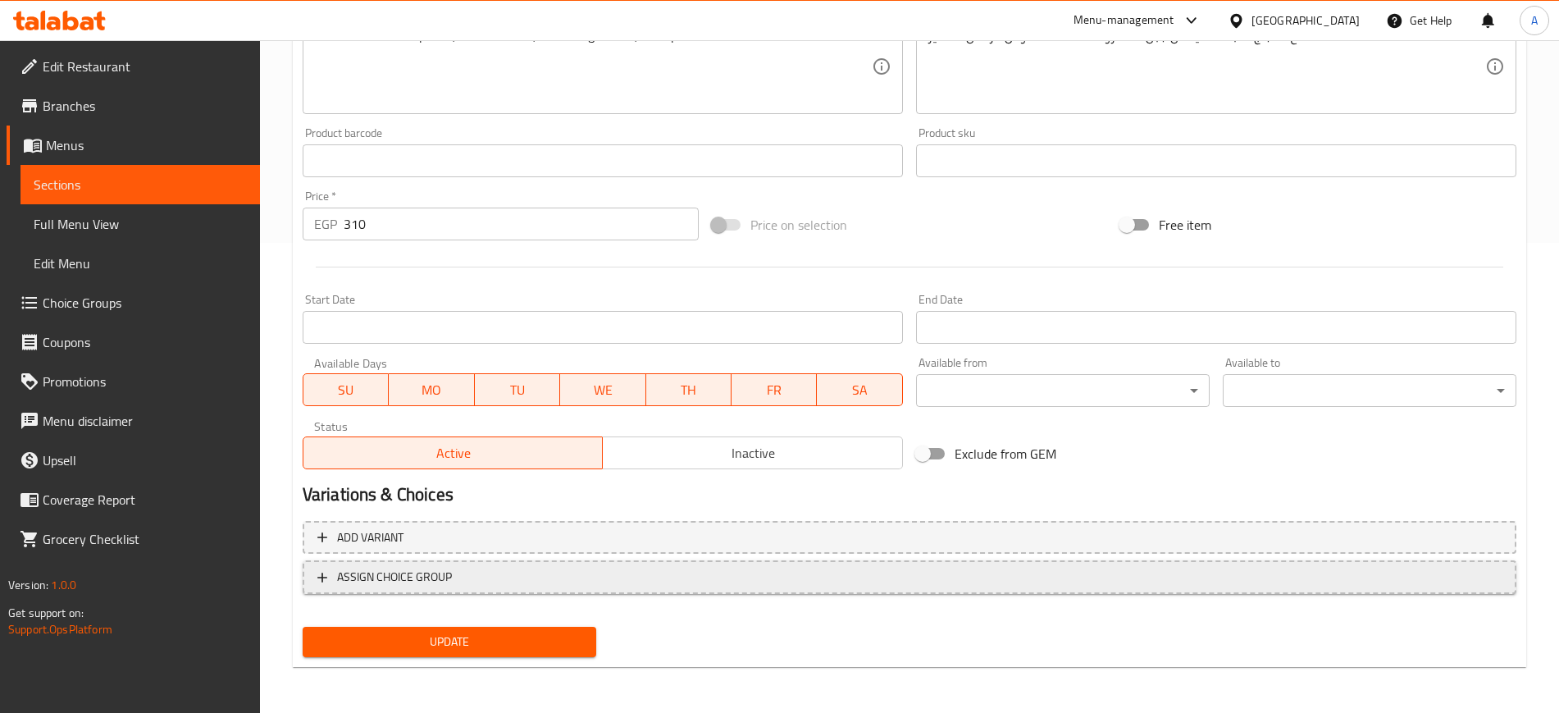
click at [372, 578] on span "ASSIGN CHOICE GROUP" at bounding box center [394, 577] width 115 height 21
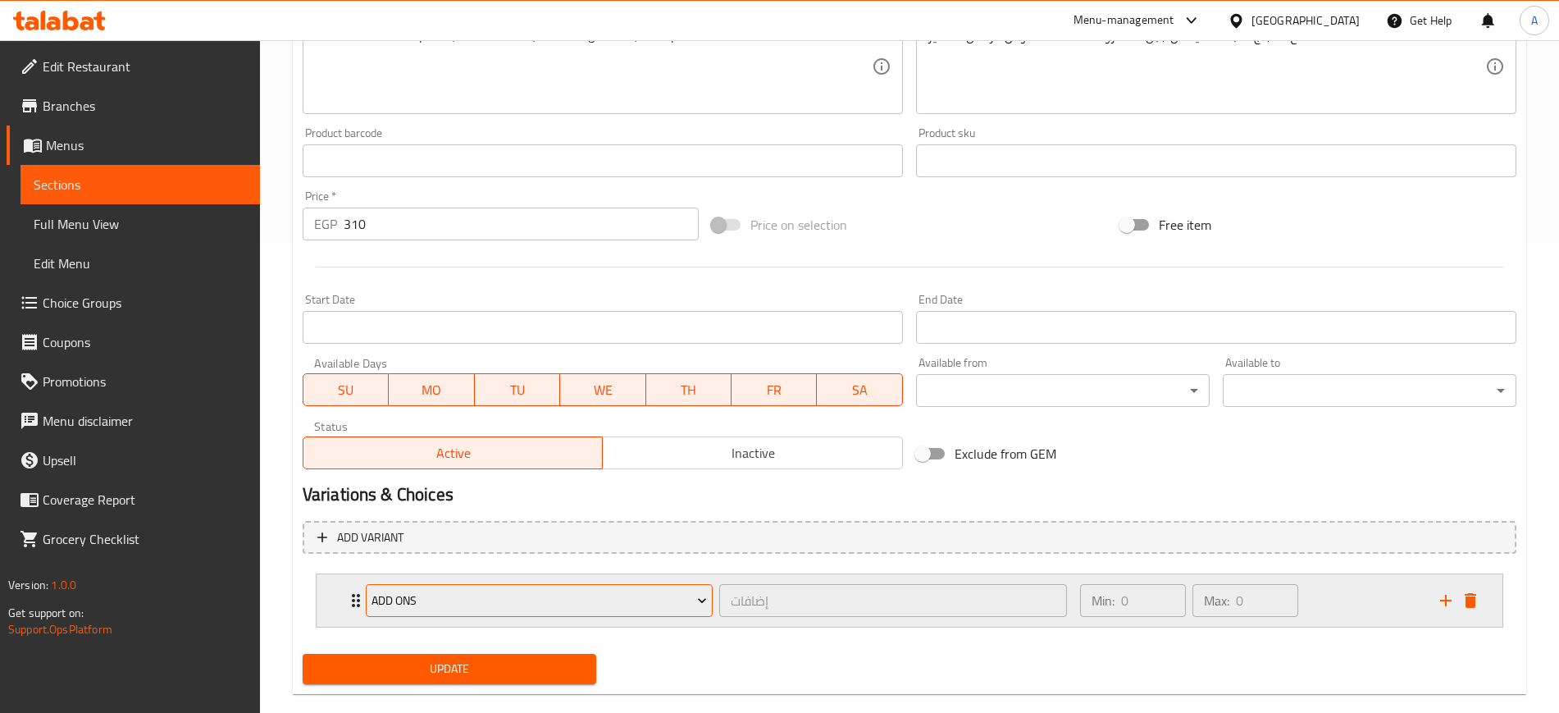
click at [412, 596] on span "ADD ONS" at bounding box center [540, 601] width 336 height 21
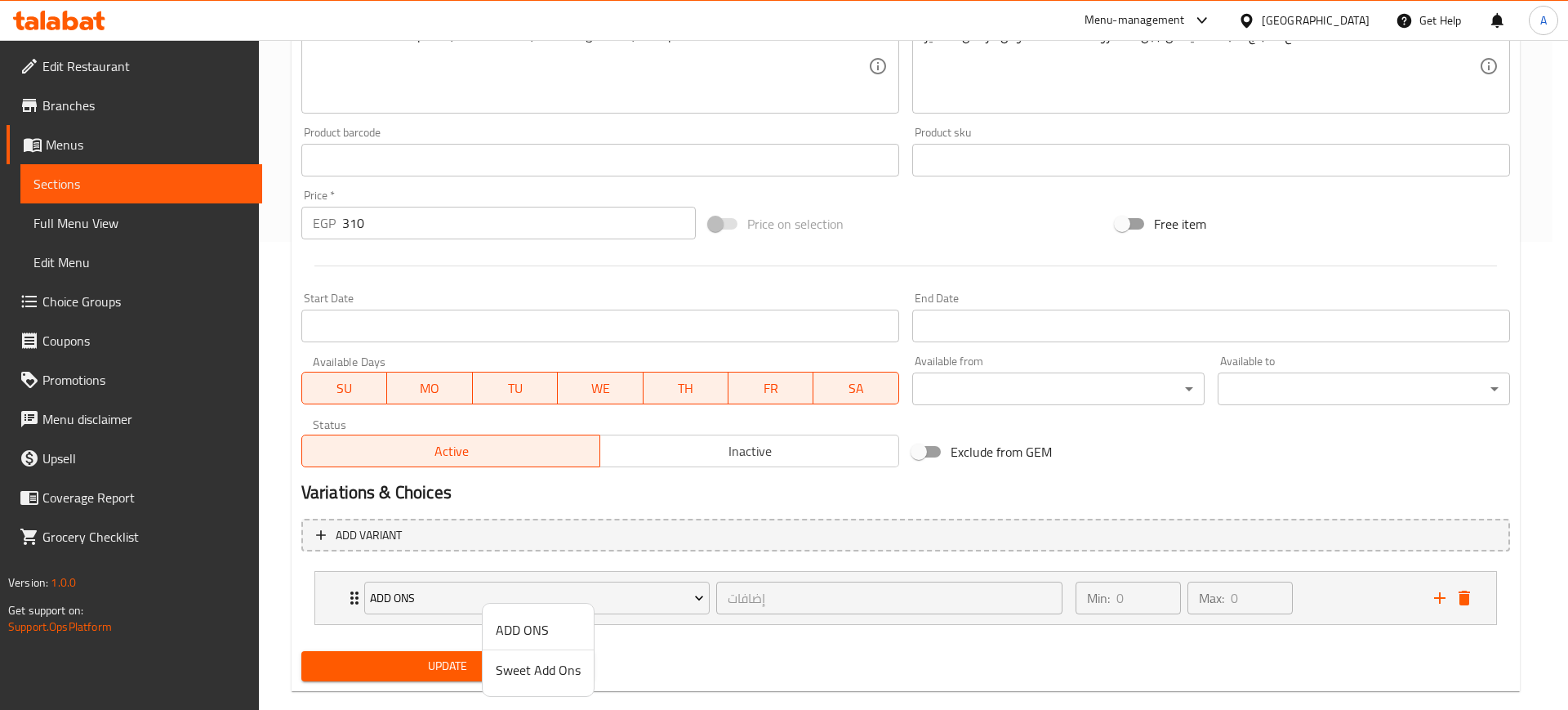
click at [521, 623] on span "ADD ONS" at bounding box center [538, 630] width 85 height 20
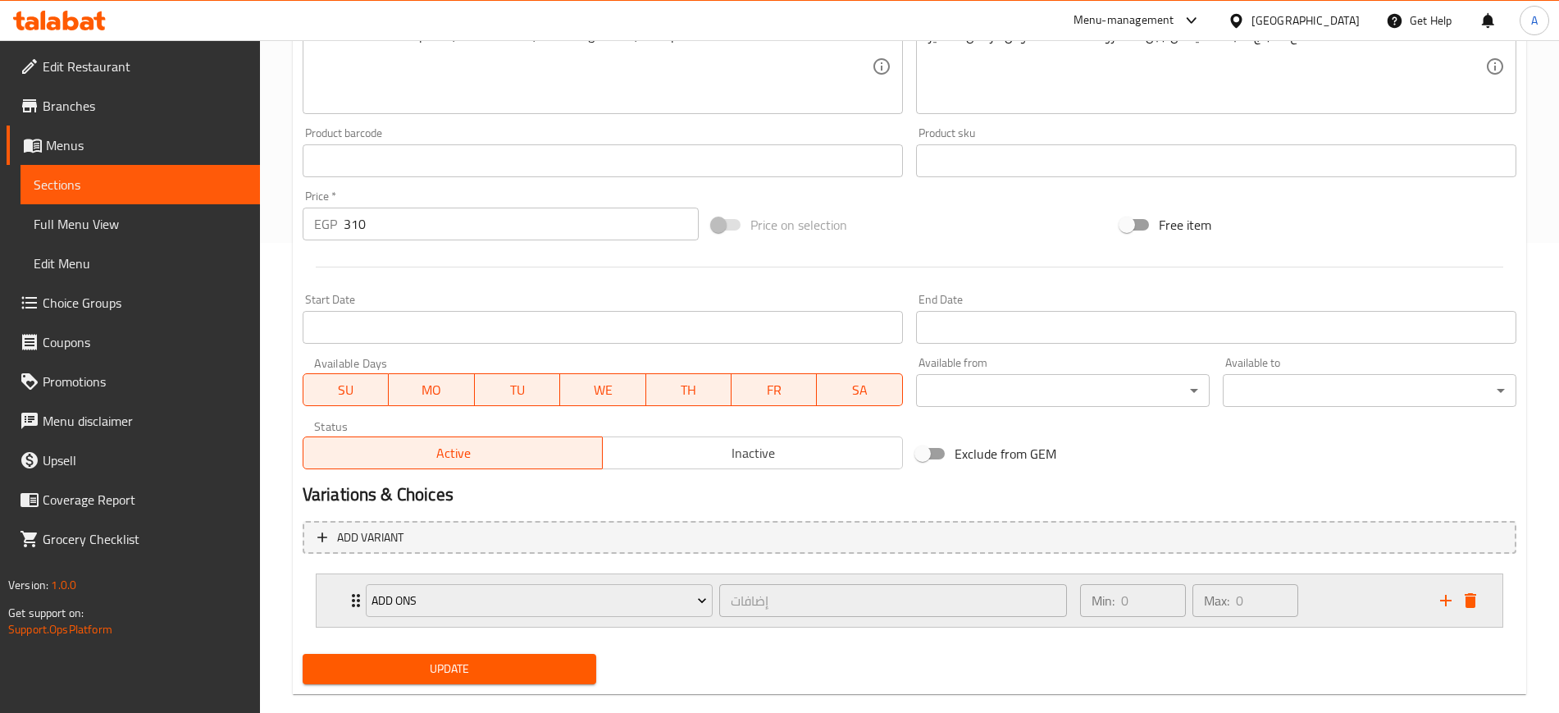
click at [356, 602] on div "ADD ONS إضافات ​" at bounding box center [716, 600] width 721 height 53
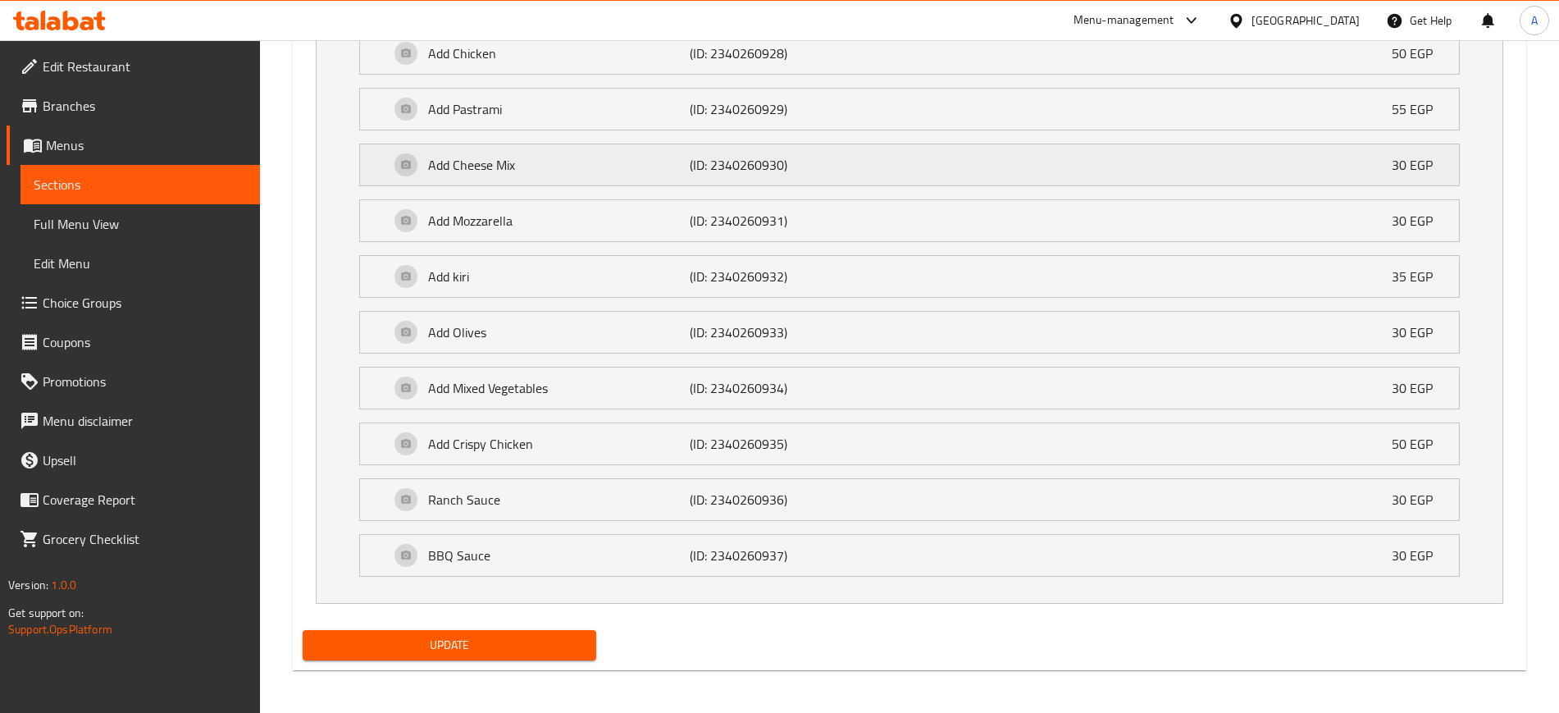
scroll to position [1144, 0]
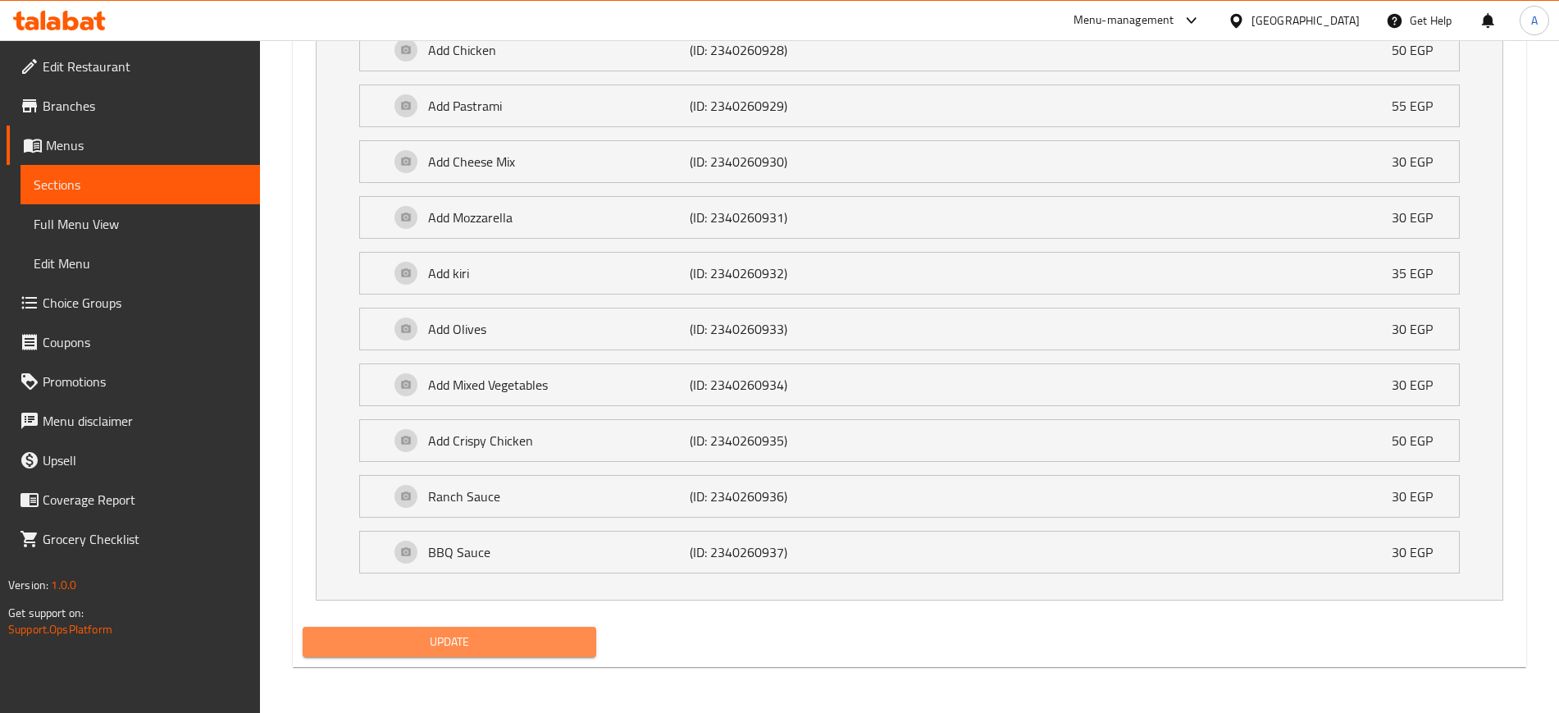
click at [418, 652] on button "Update" at bounding box center [450, 642] width 294 height 30
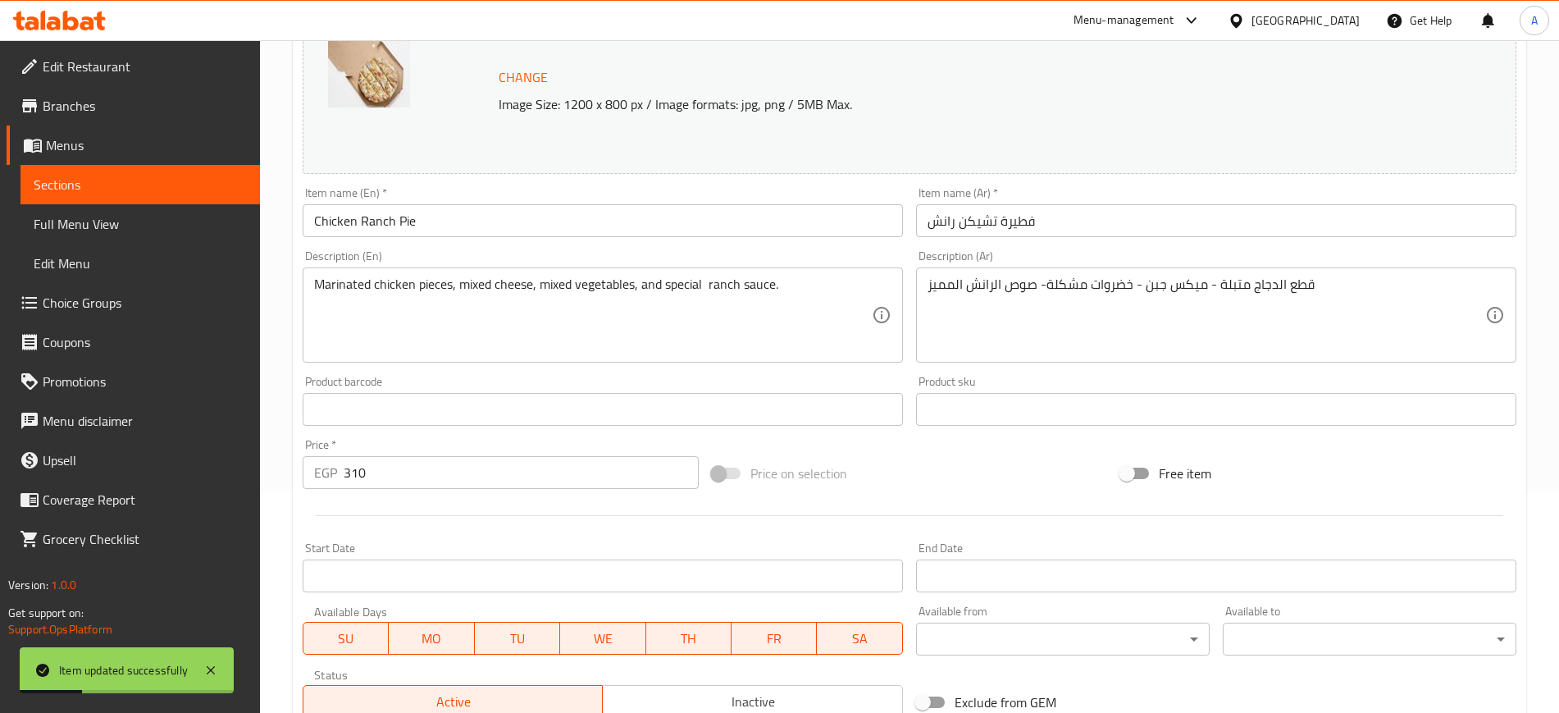
scroll to position [0, 0]
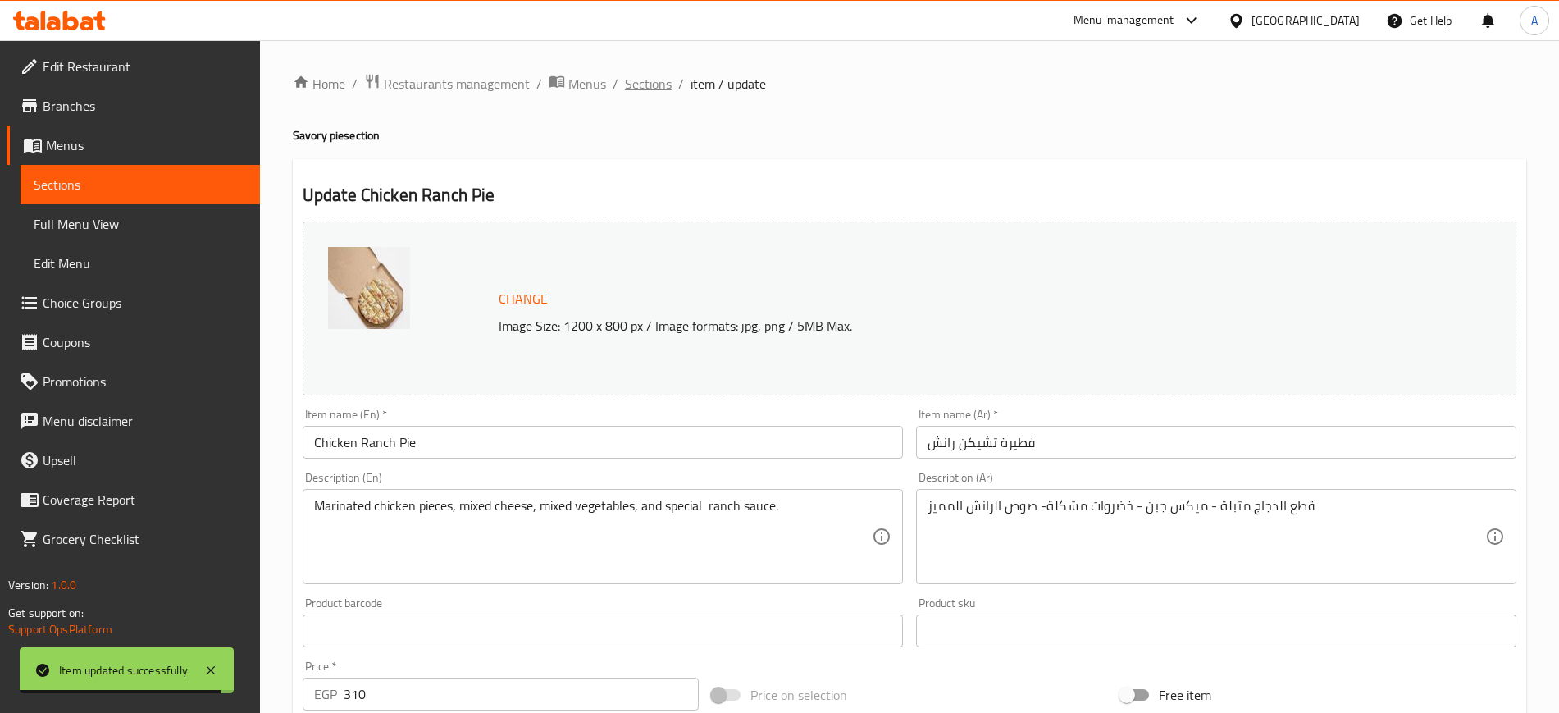
click at [652, 87] on span "Sections" at bounding box center [648, 84] width 47 height 20
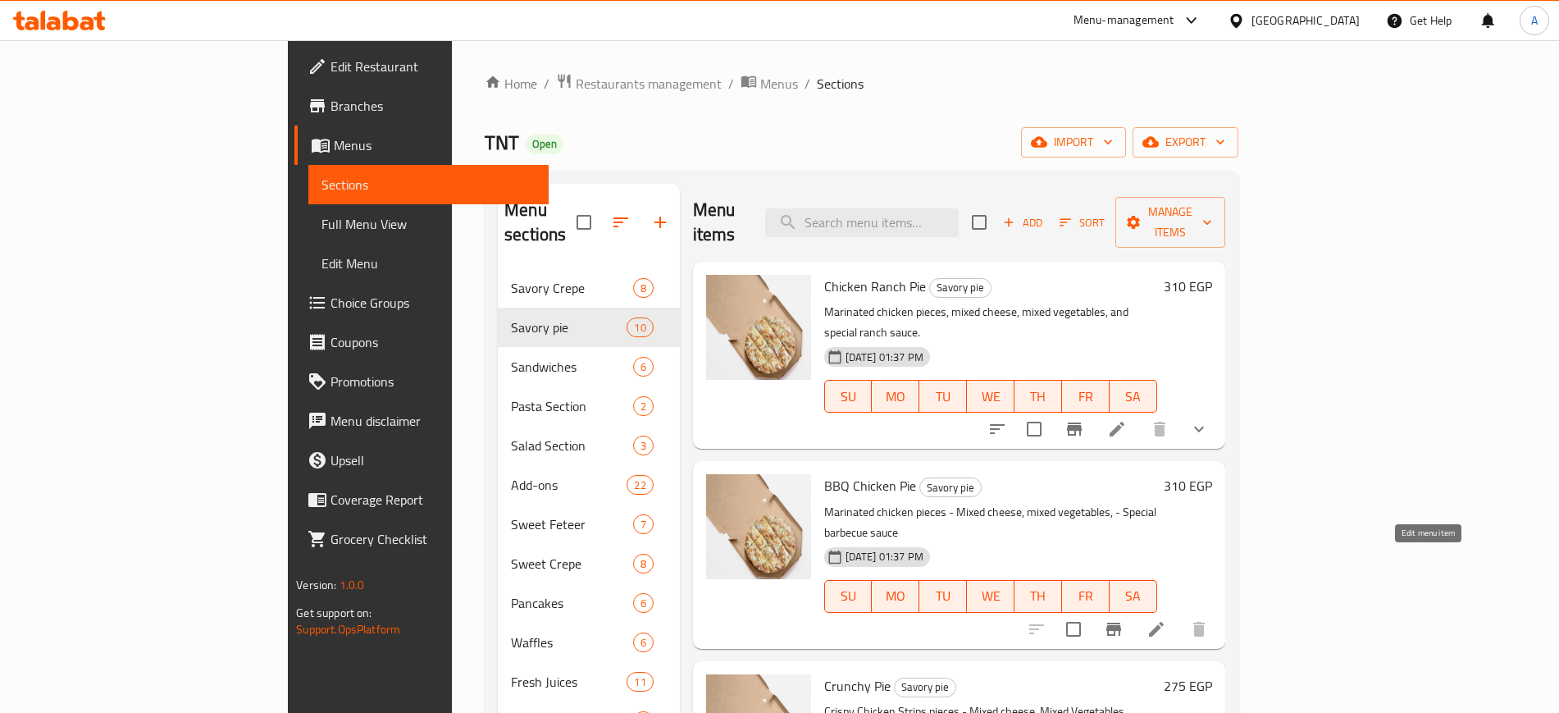
click at [1167, 619] on icon at bounding box center [1157, 629] width 20 height 20
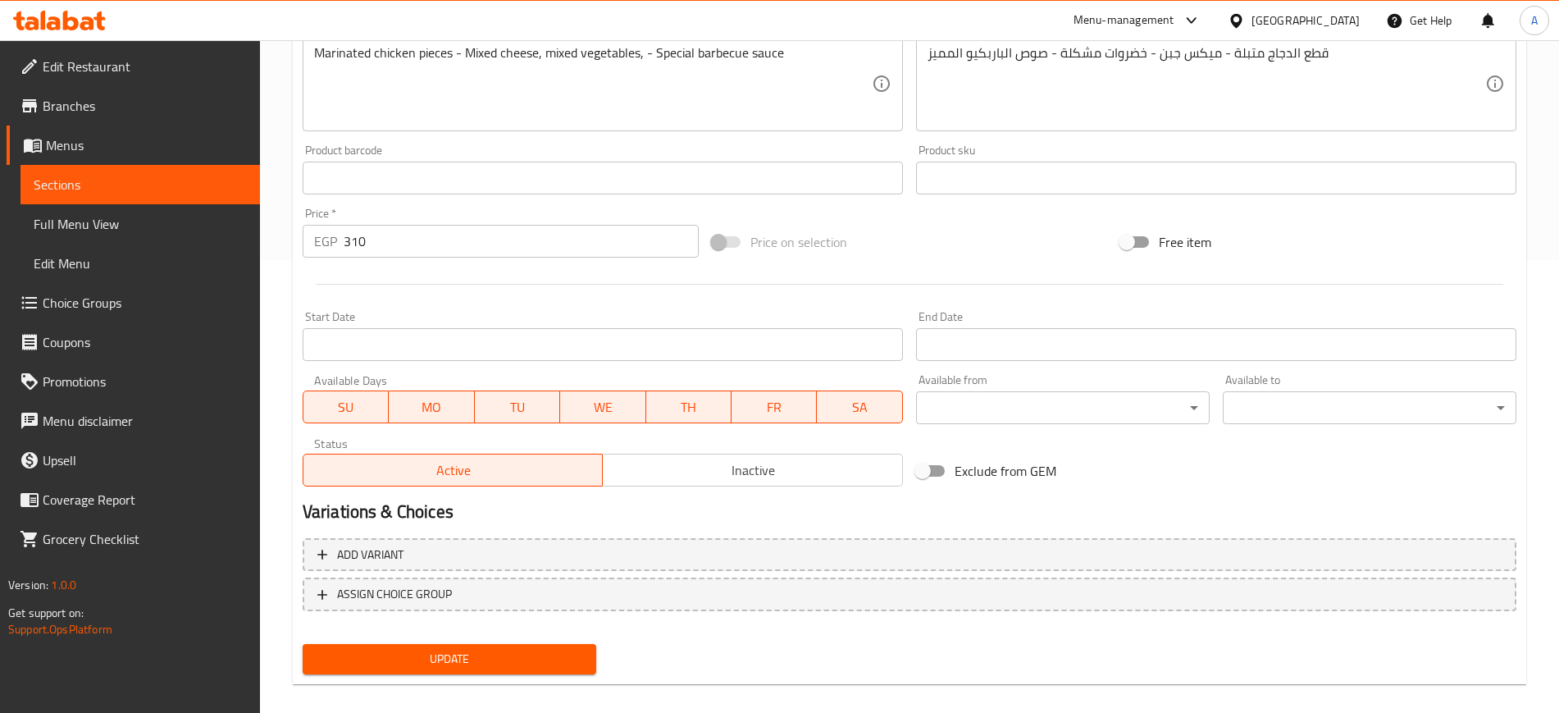
scroll to position [470, 0]
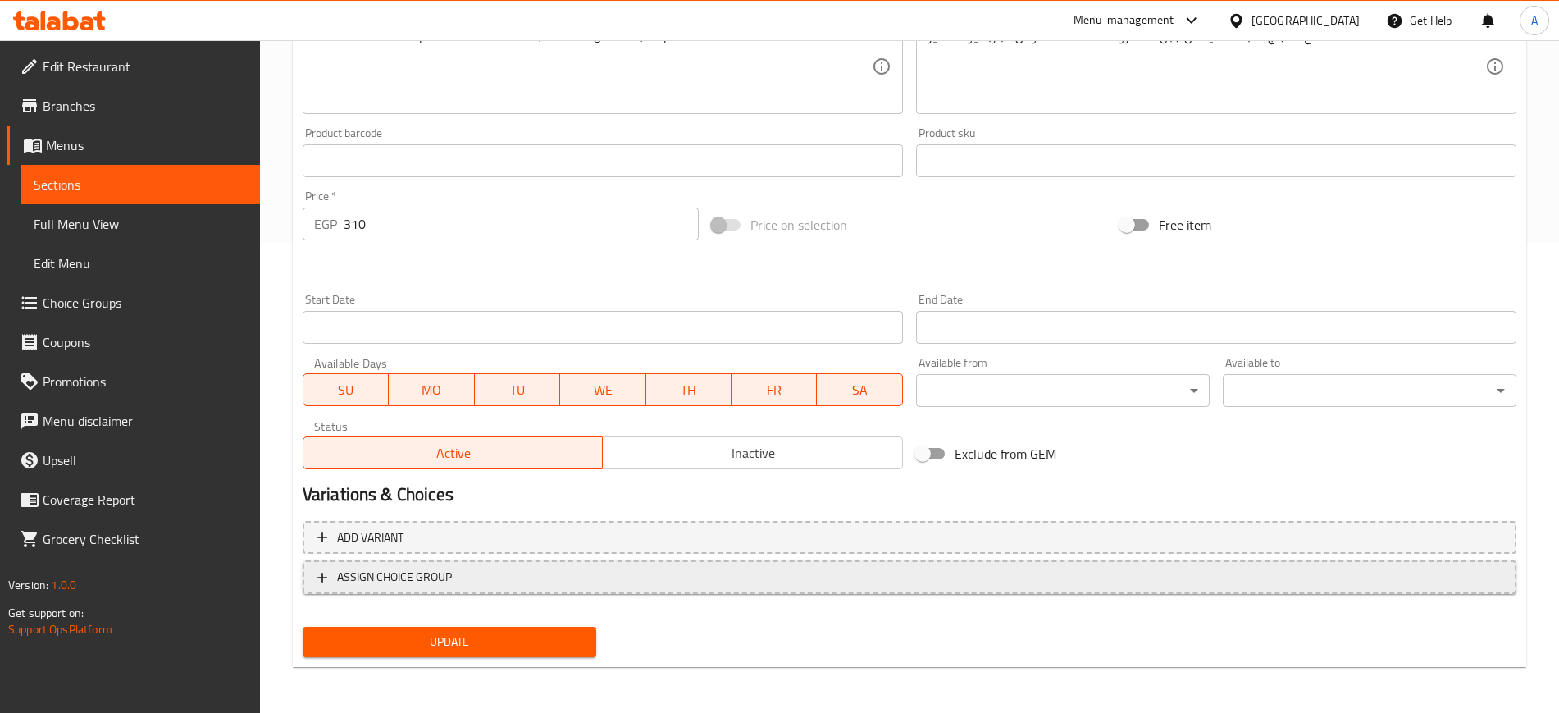
click at [330, 575] on icon "button" at bounding box center [322, 577] width 16 height 16
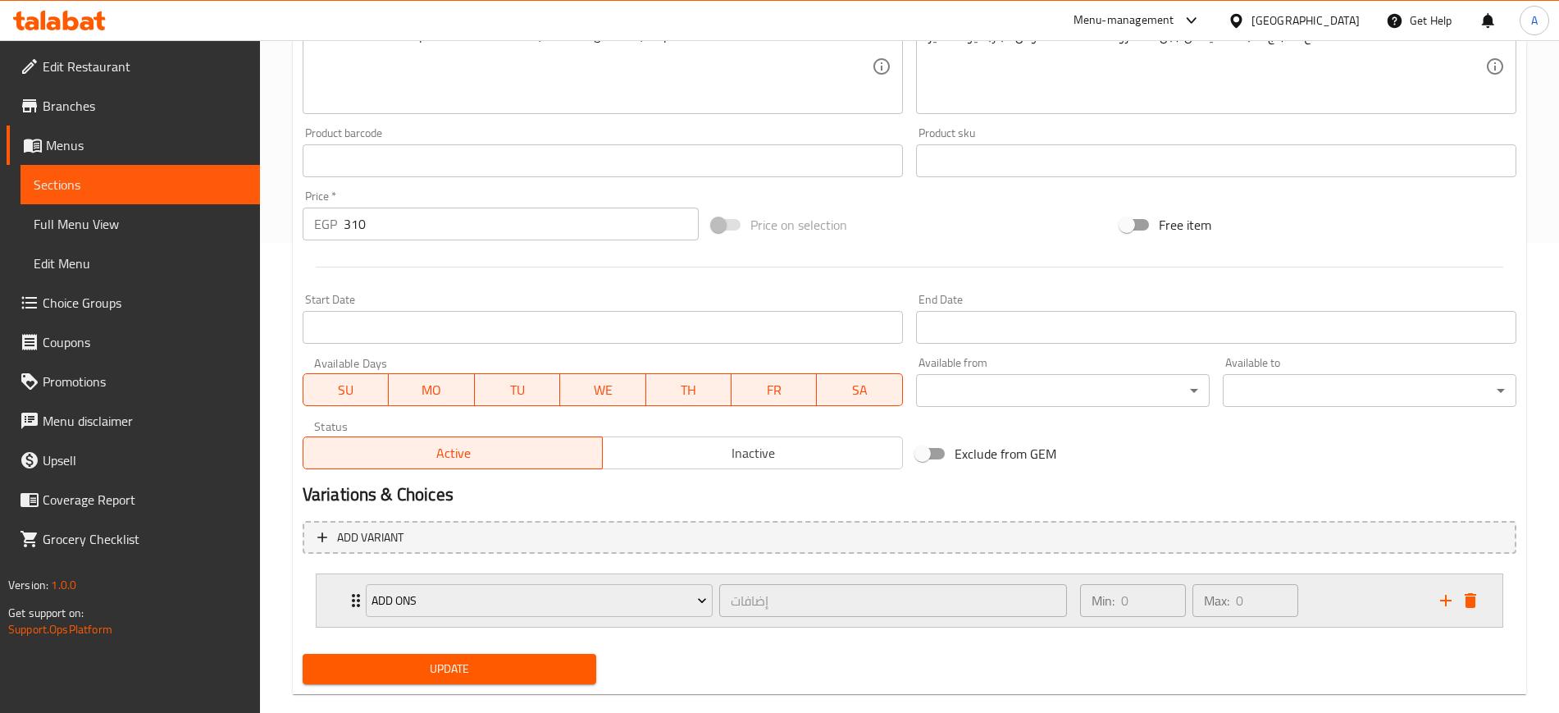
click at [353, 595] on icon "Expand" at bounding box center [356, 600] width 8 height 13
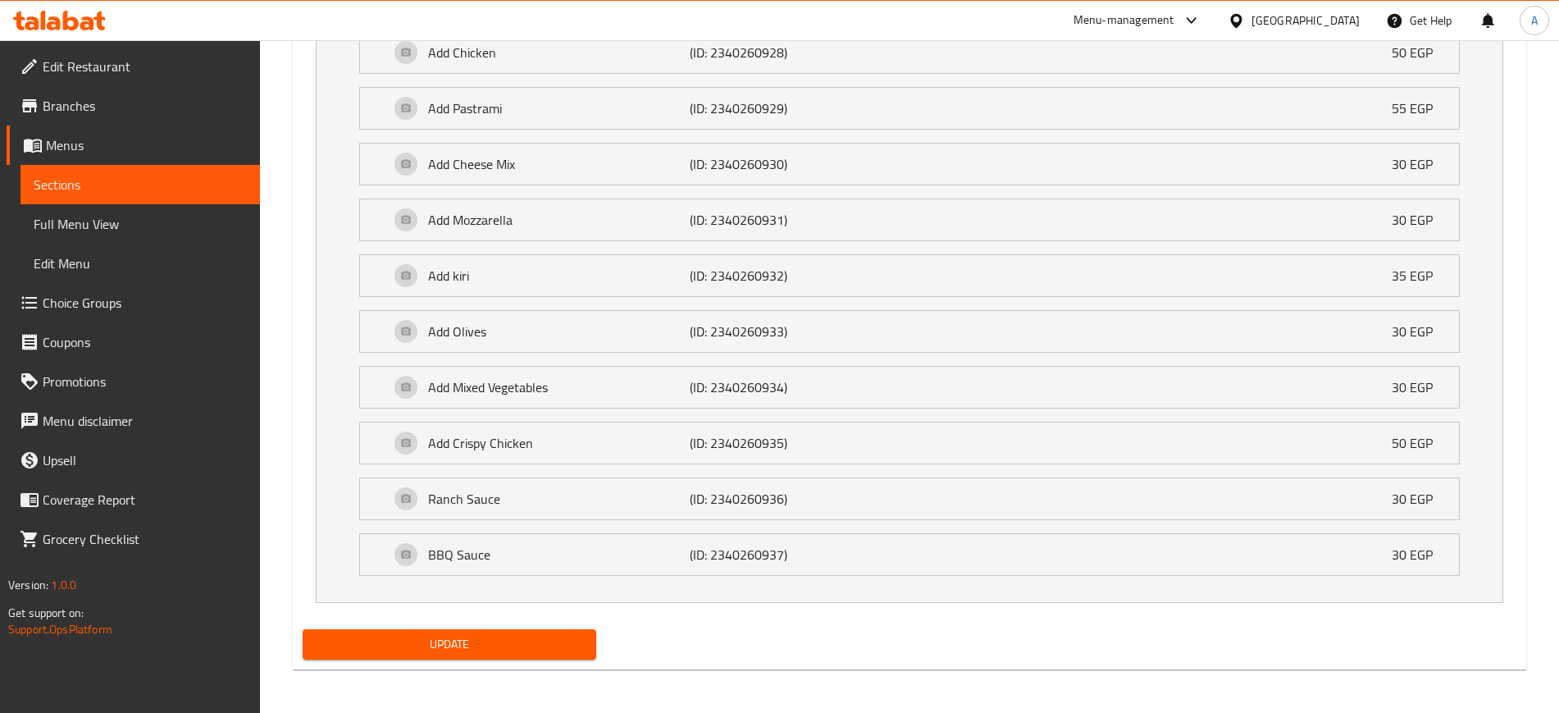
scroll to position [1144, 0]
click at [485, 632] on span "Update" at bounding box center [449, 642] width 267 height 21
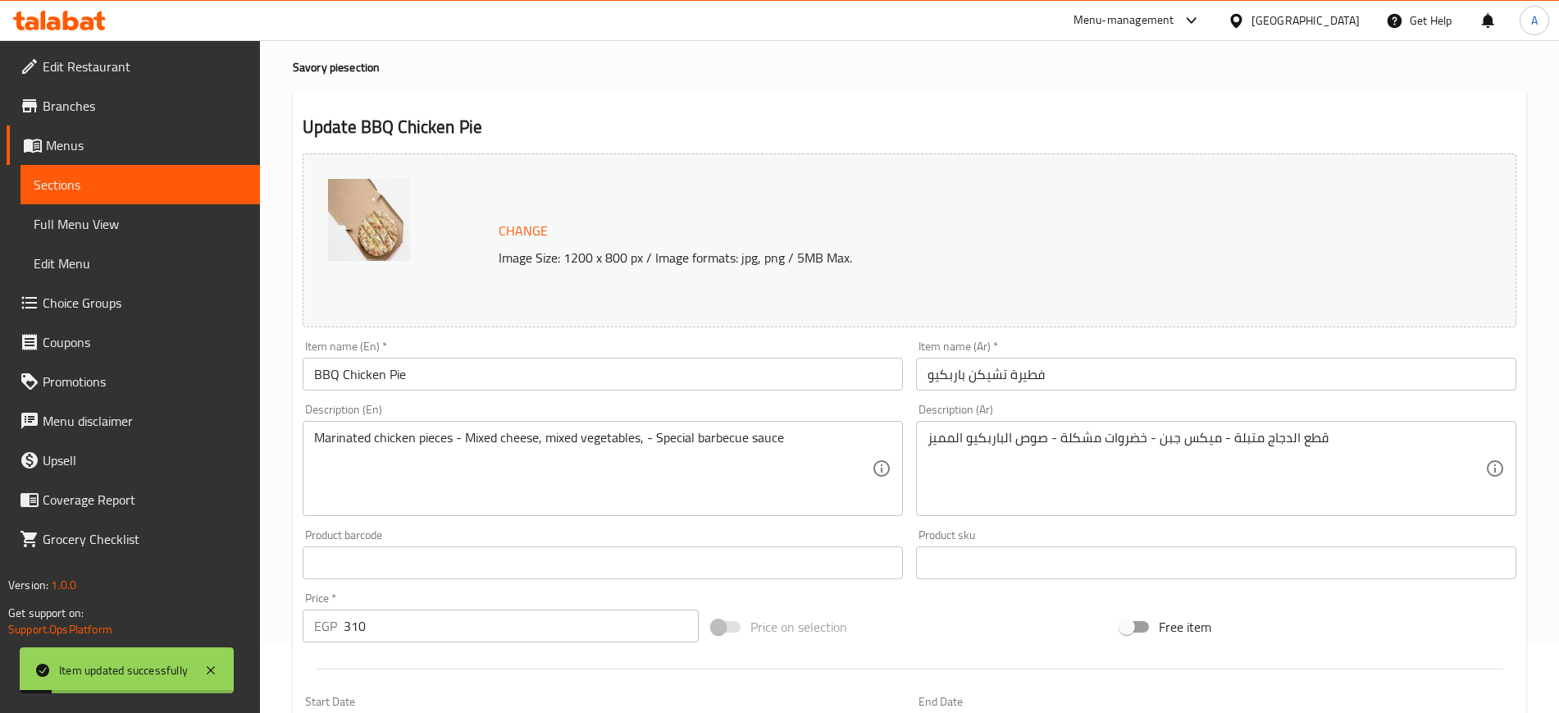
scroll to position [0, 0]
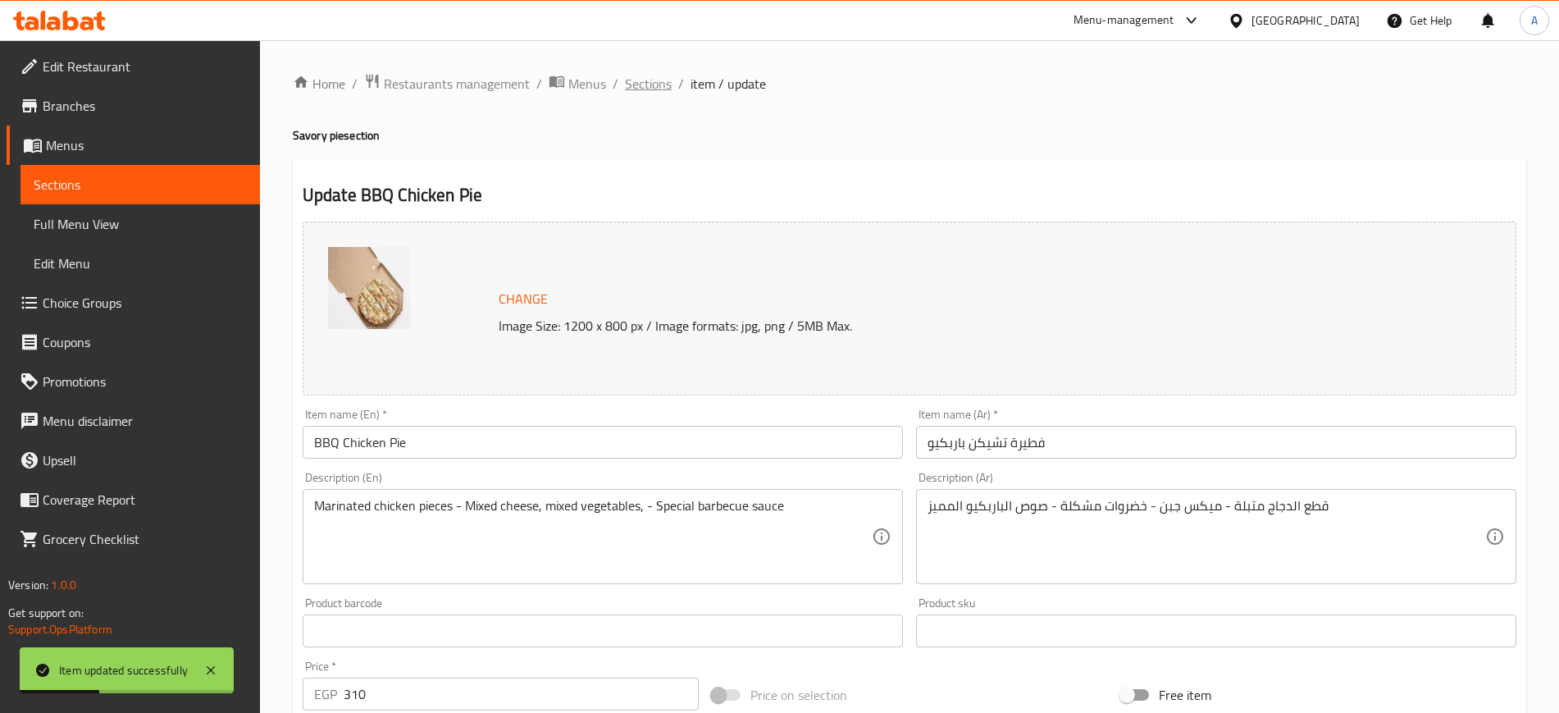
click at [647, 90] on span "Sections" at bounding box center [648, 84] width 47 height 20
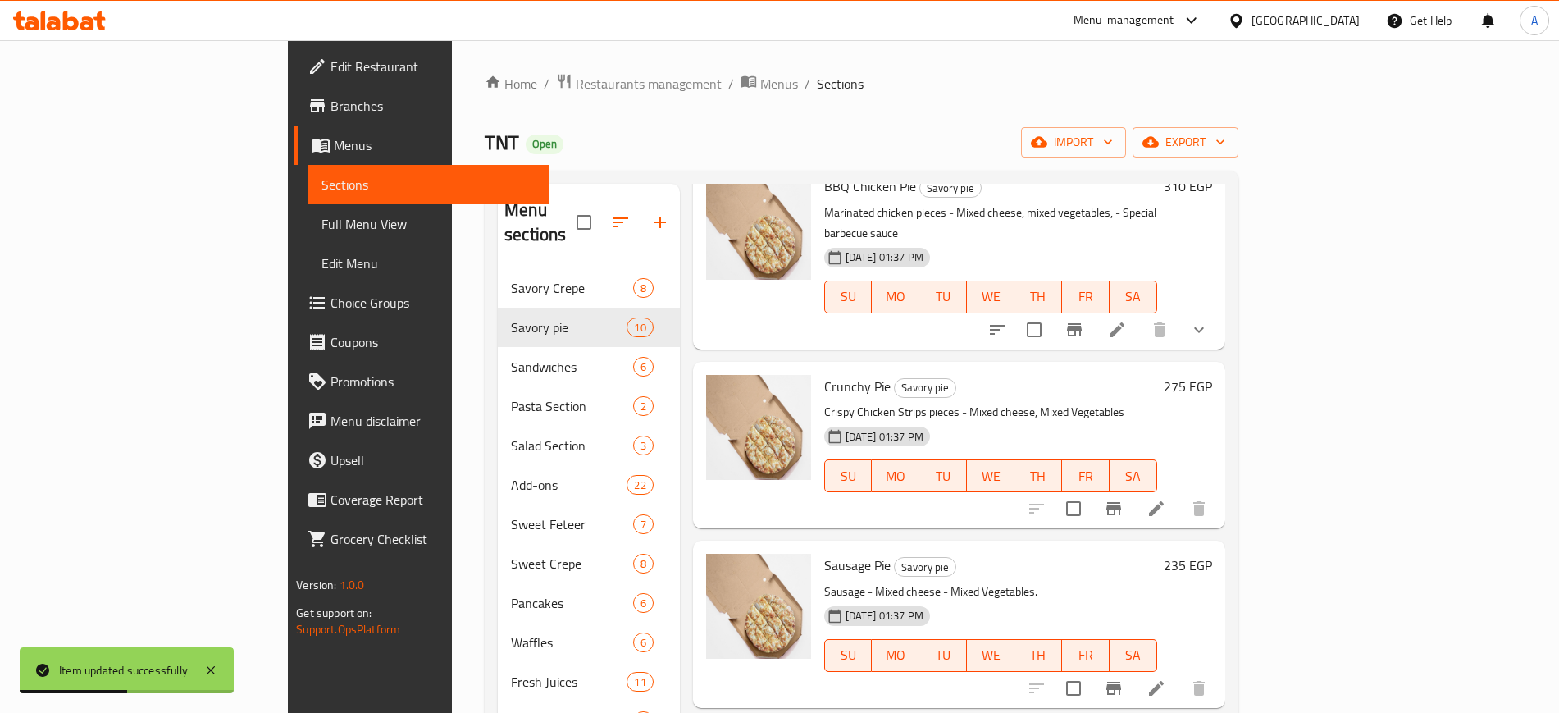
scroll to position [308, 0]
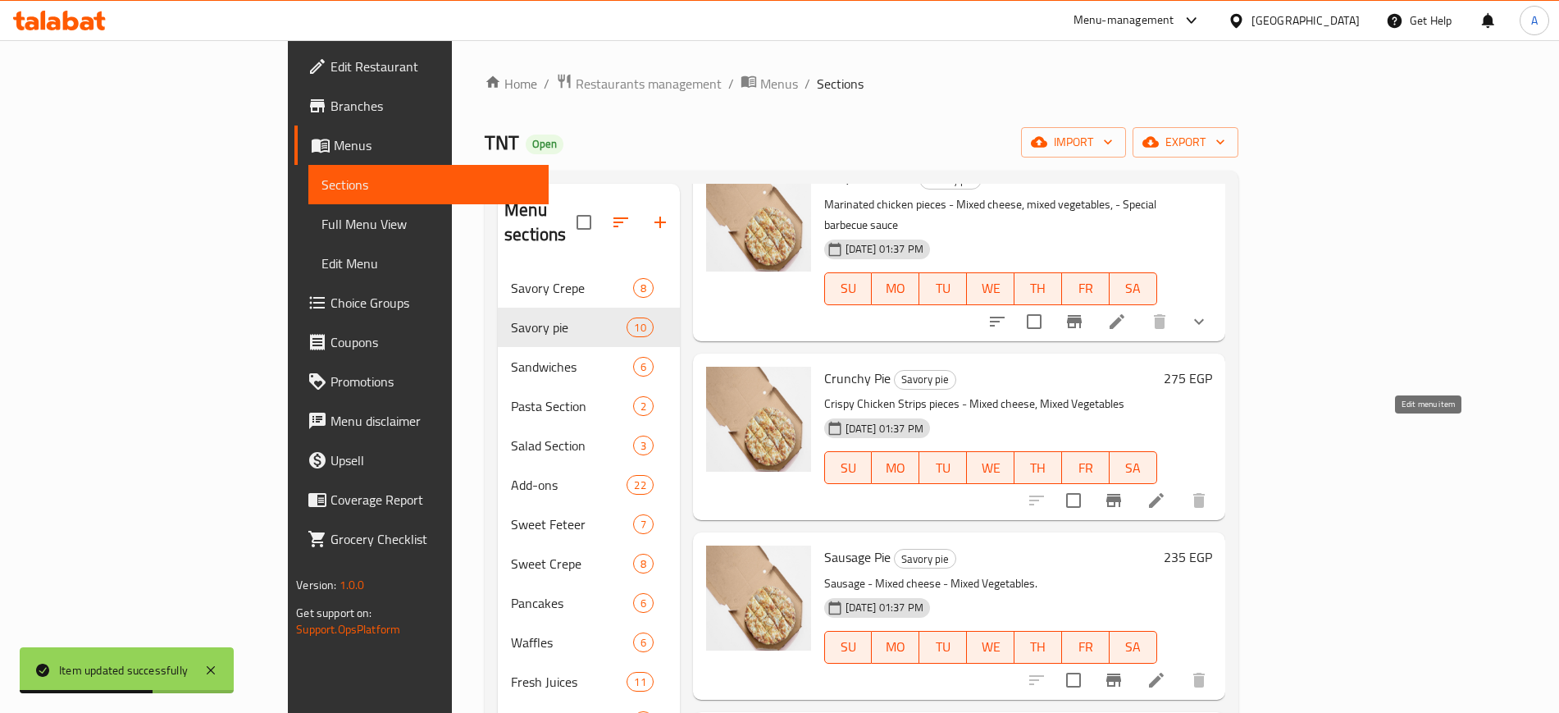
click at [1167, 491] on icon at bounding box center [1157, 501] width 20 height 20
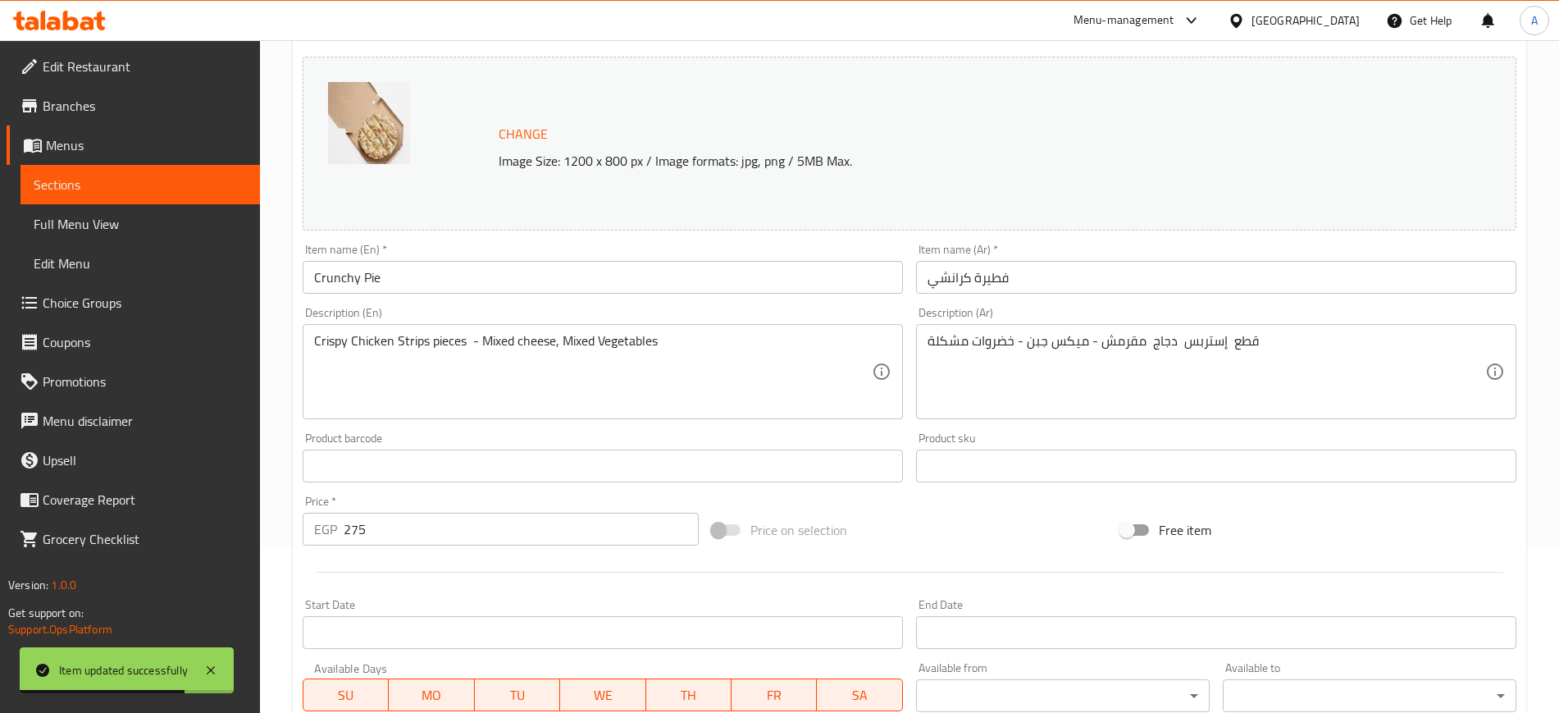
scroll to position [470, 0]
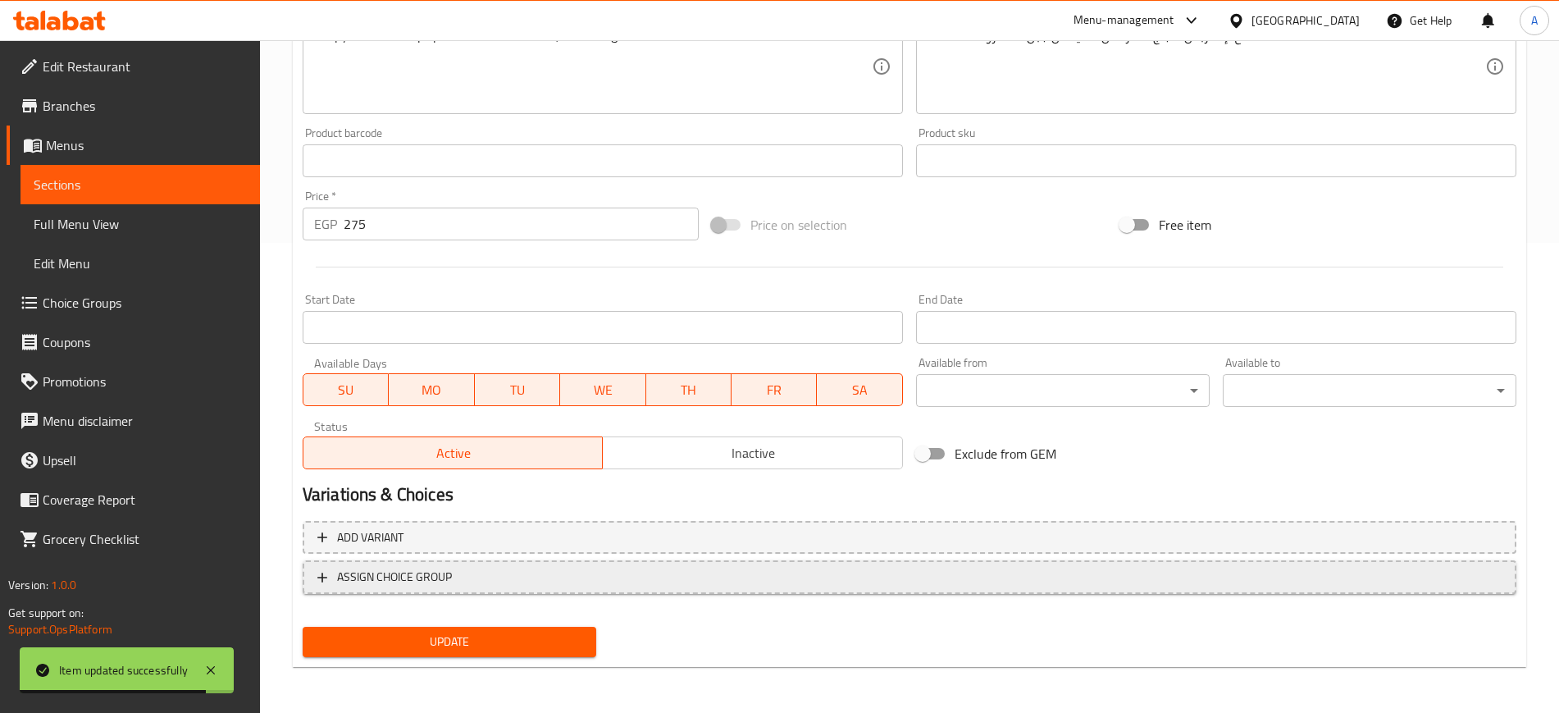
click at [330, 577] on icon "button" at bounding box center [322, 577] width 16 height 16
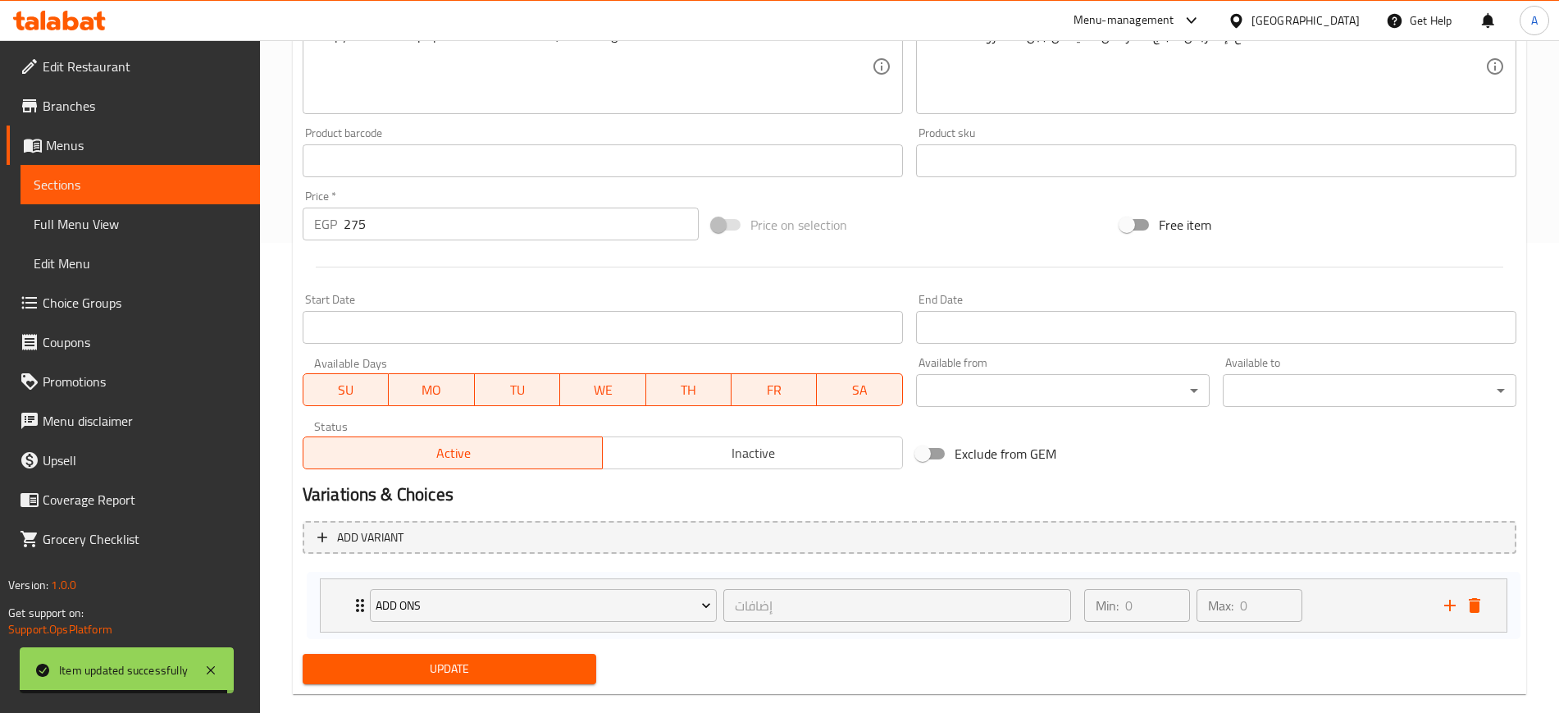
drag, startPoint x: 341, startPoint y: 593, endPoint x: 348, endPoint y: 600, distance: 9.3
click at [348, 600] on div "ADD ONS إضافات ​ Min: 0 ​ Max: 0 ​ Add Sausage (ID: 2340260927) 50 EGP Name (En…" at bounding box center [910, 600] width 1214 height 67
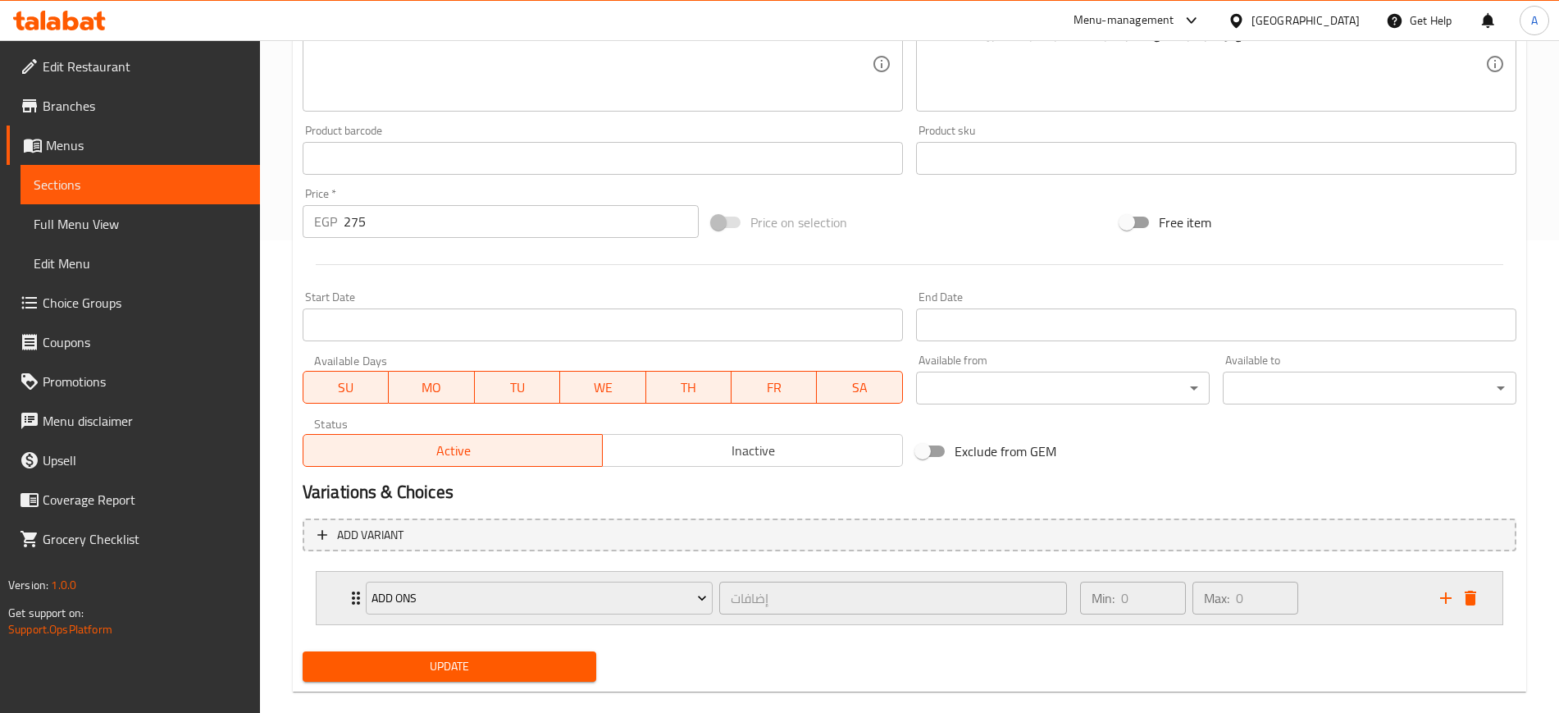
click at [349, 591] on icon "Expand" at bounding box center [356, 598] width 20 height 20
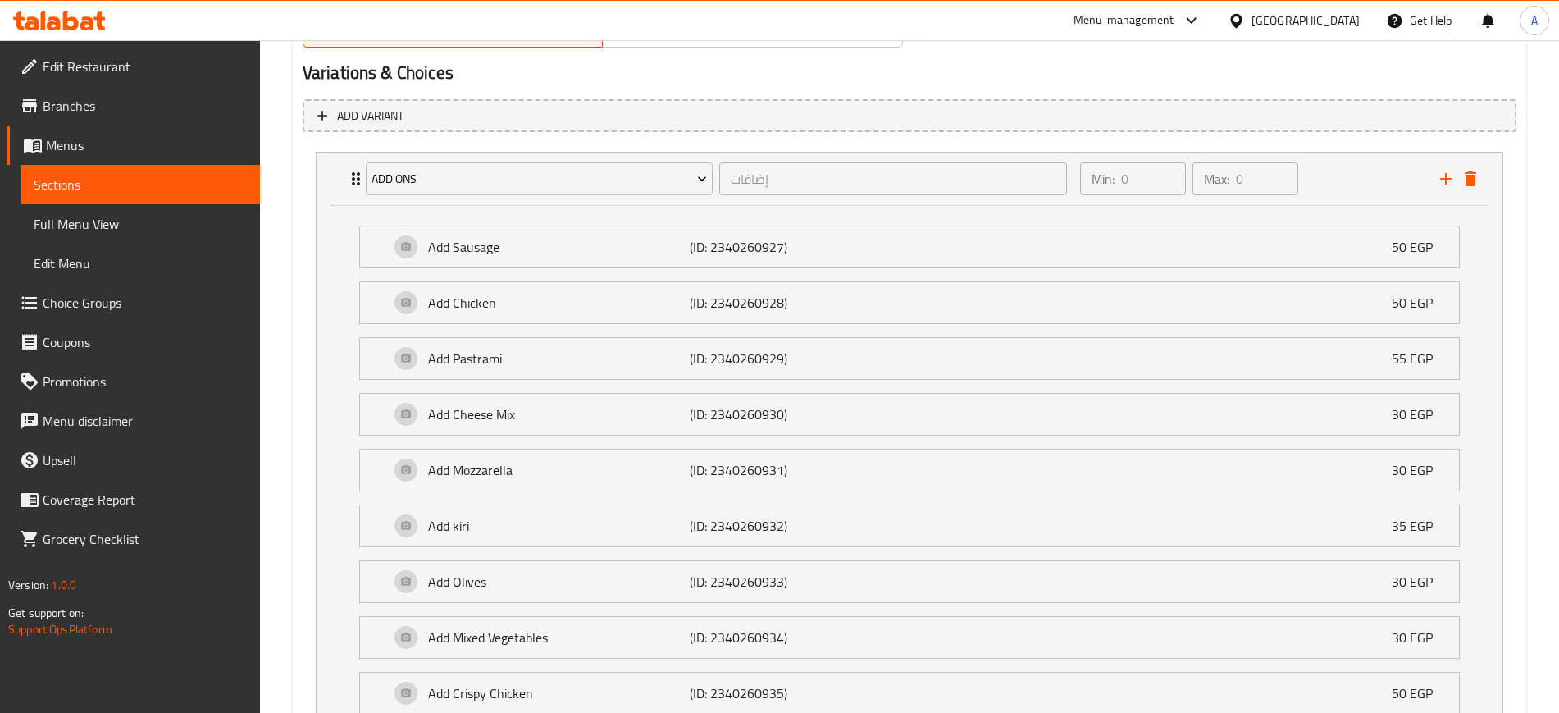
scroll to position [1144, 0]
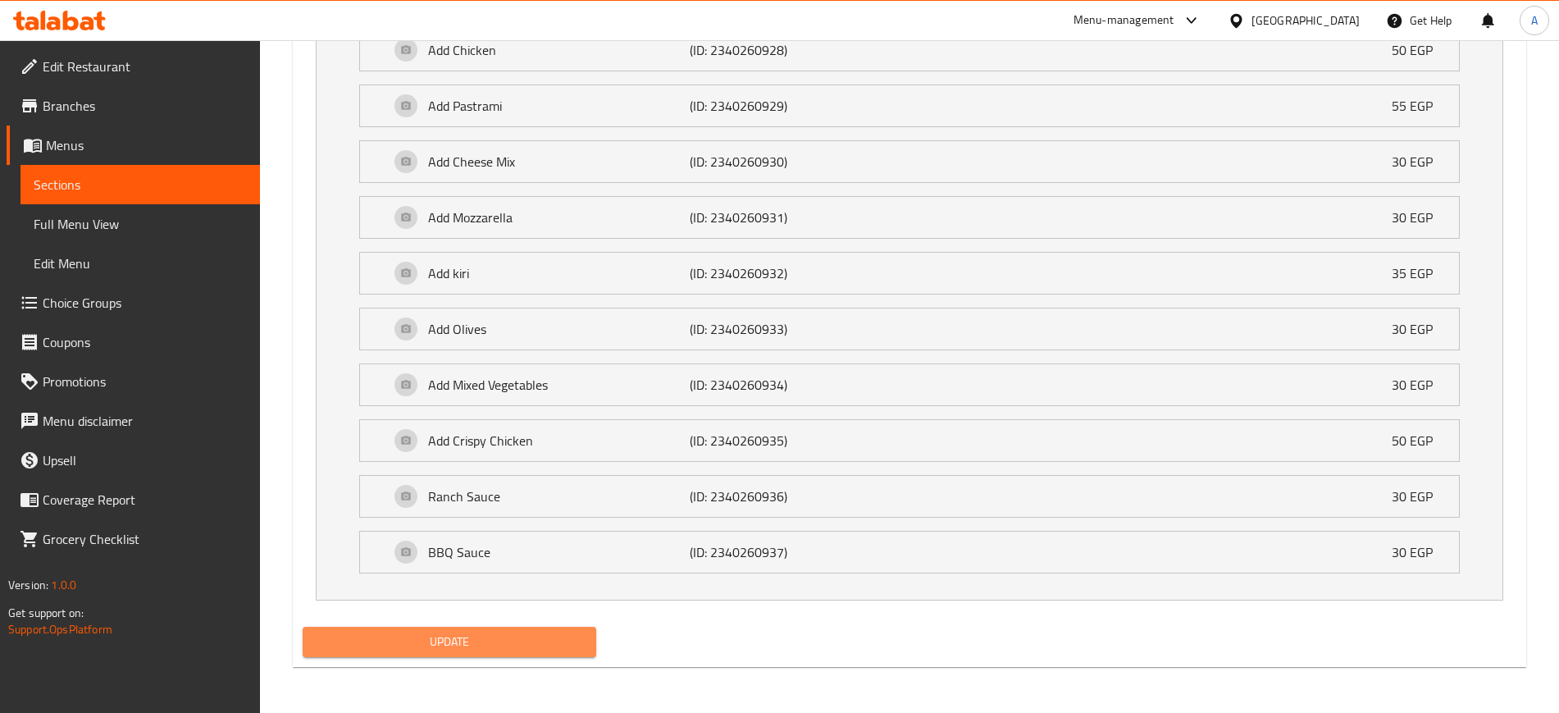
click at [479, 632] on span "Update" at bounding box center [449, 642] width 267 height 21
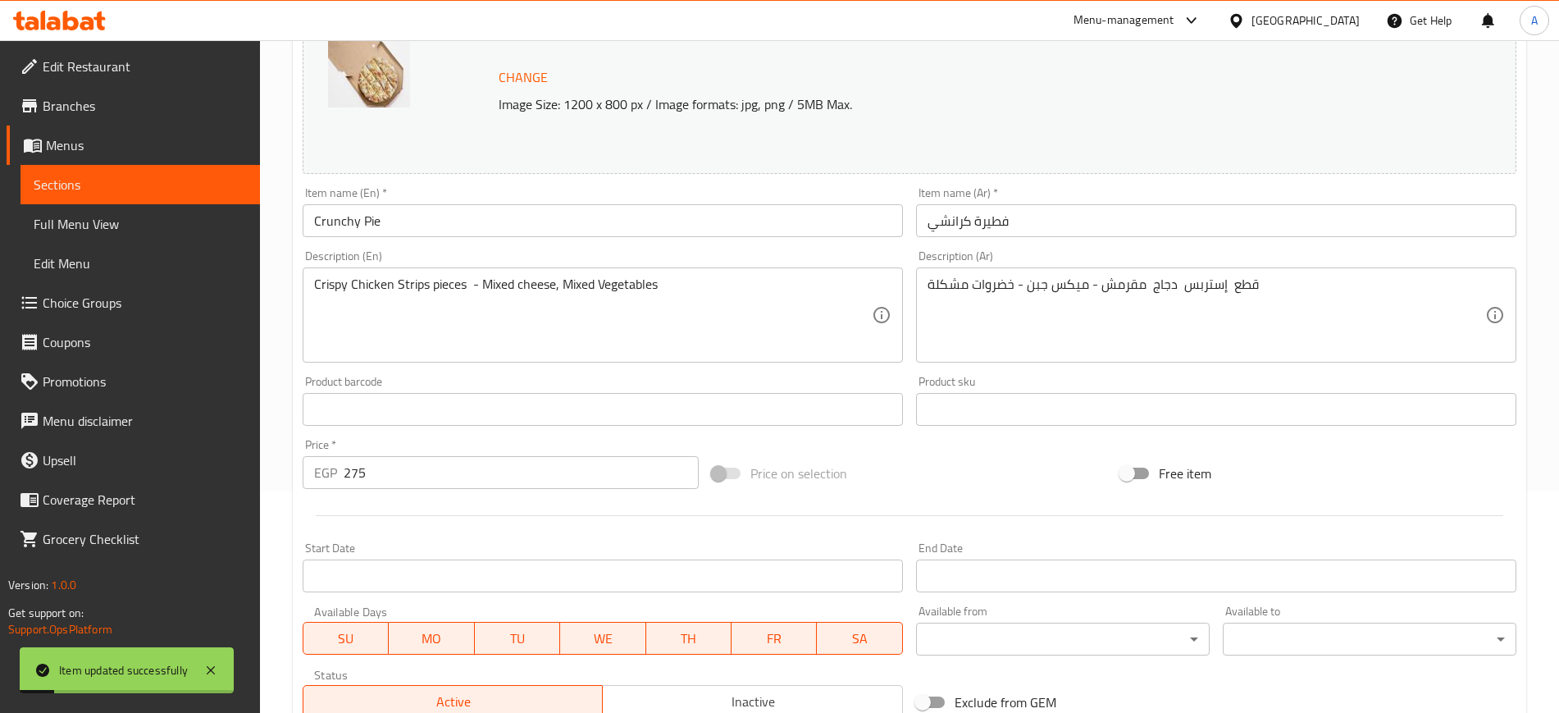
scroll to position [0, 0]
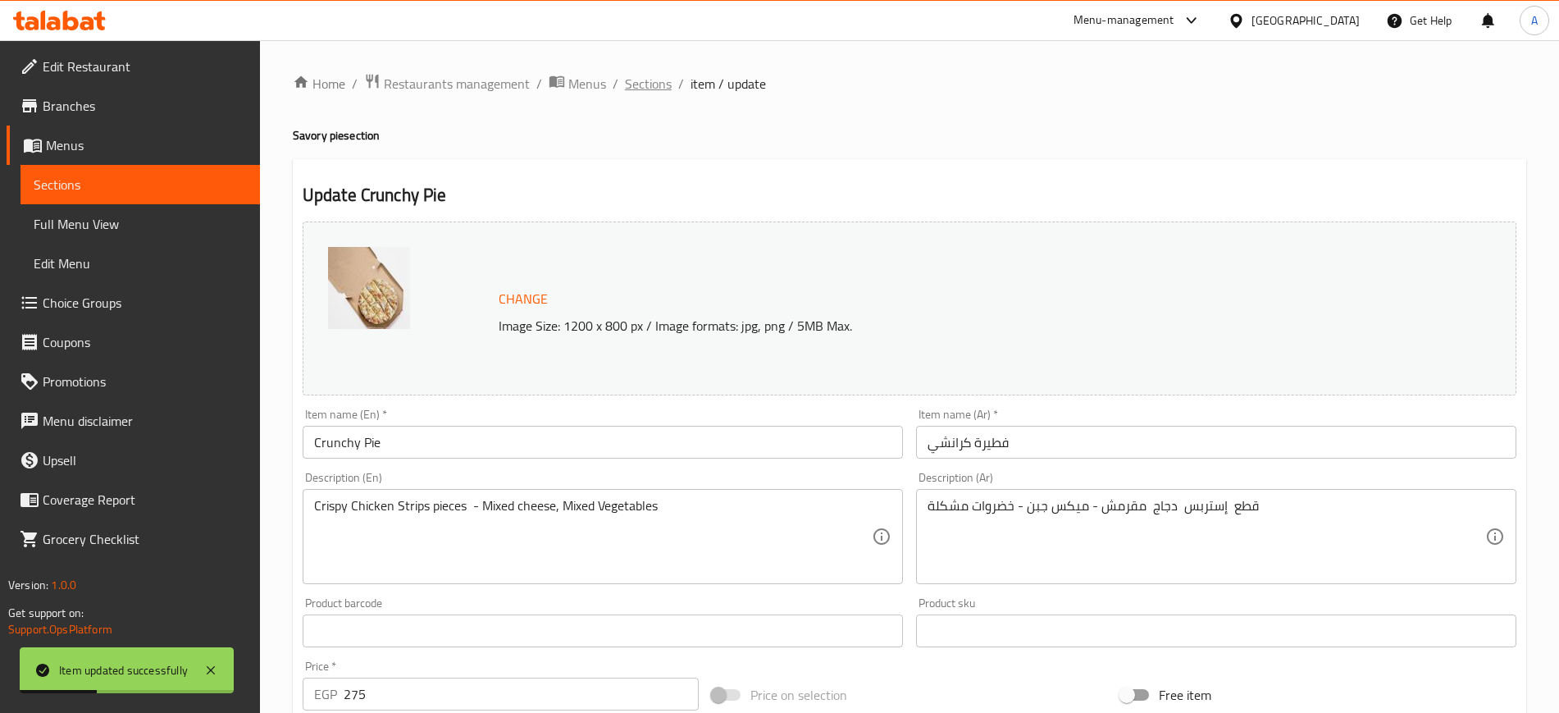
click at [658, 85] on span "Sections" at bounding box center [648, 84] width 47 height 20
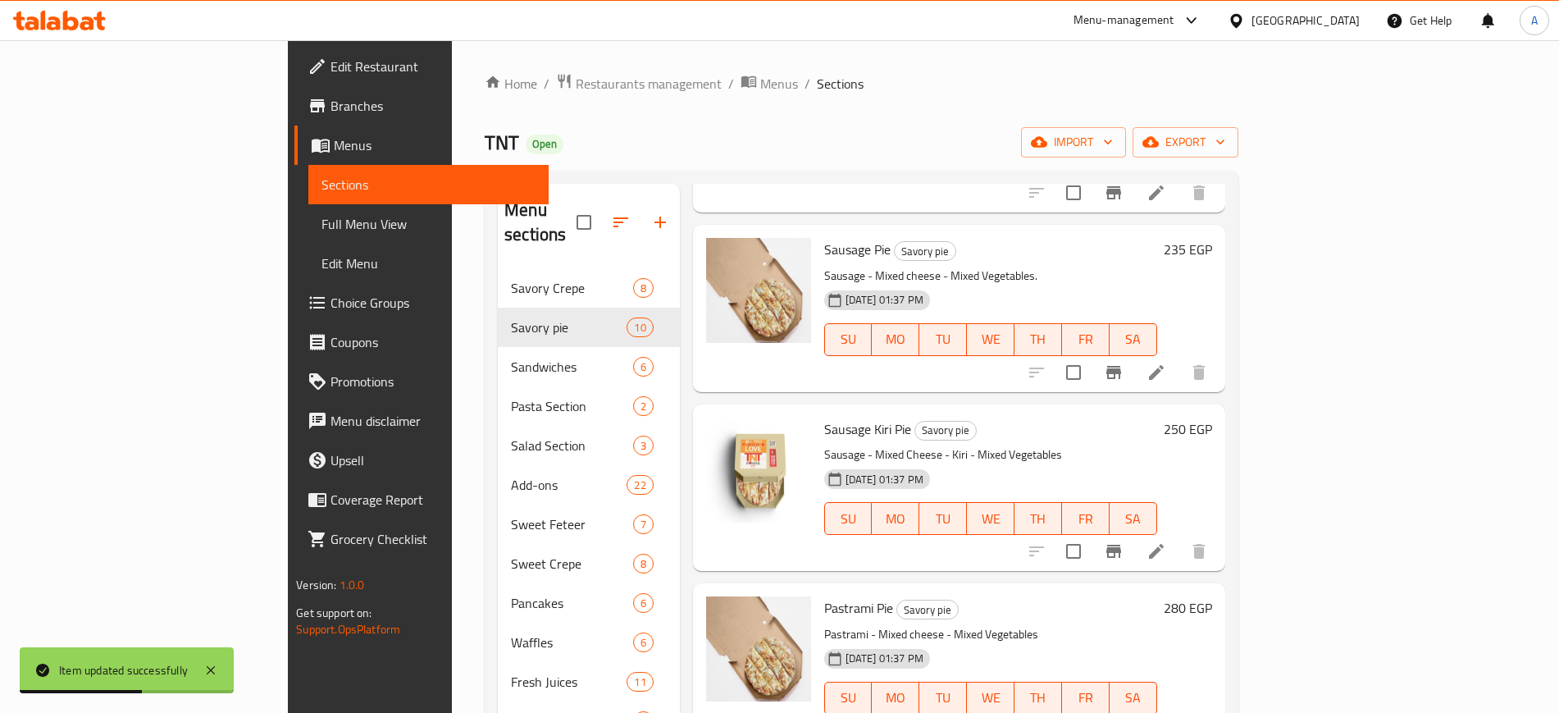
scroll to position [513, 0]
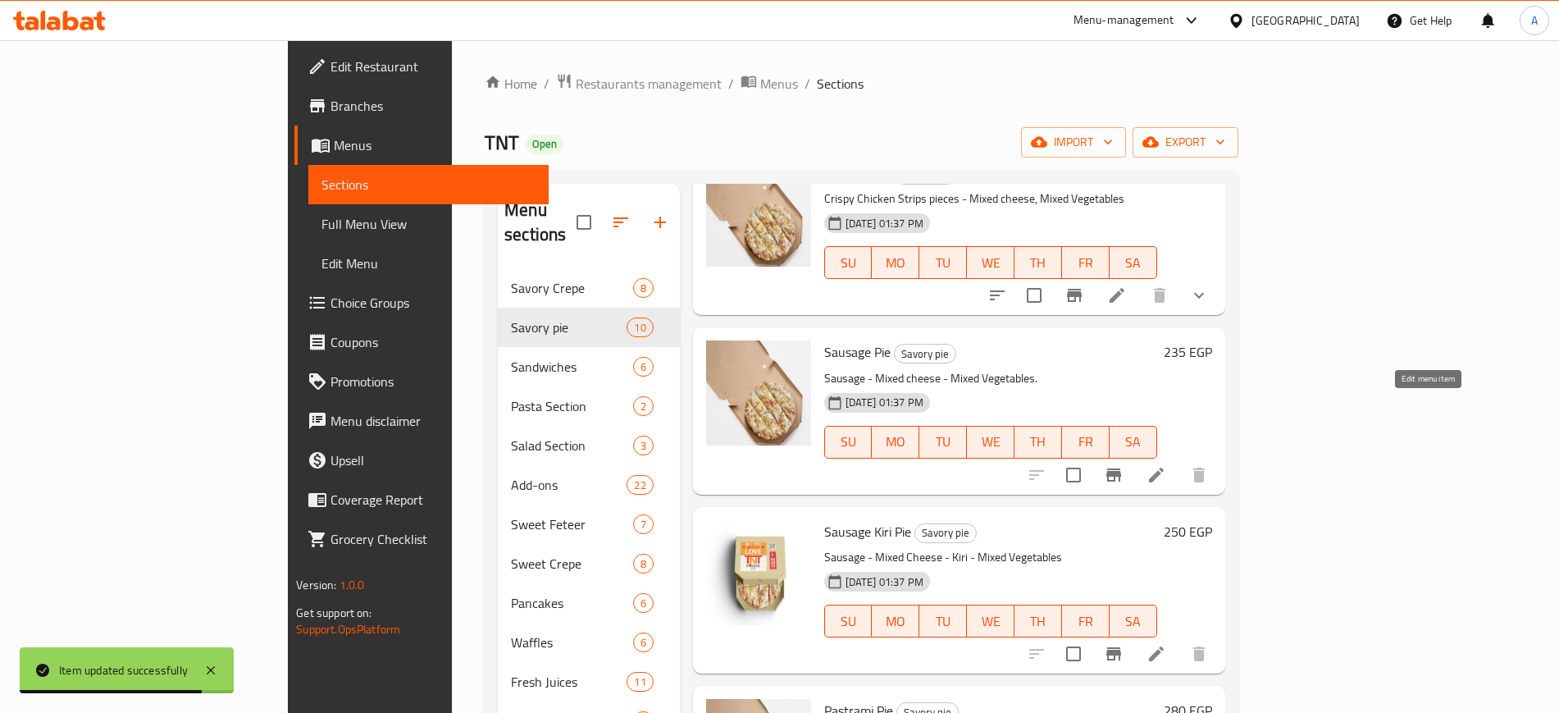
click at [1167, 465] on icon at bounding box center [1157, 475] width 20 height 20
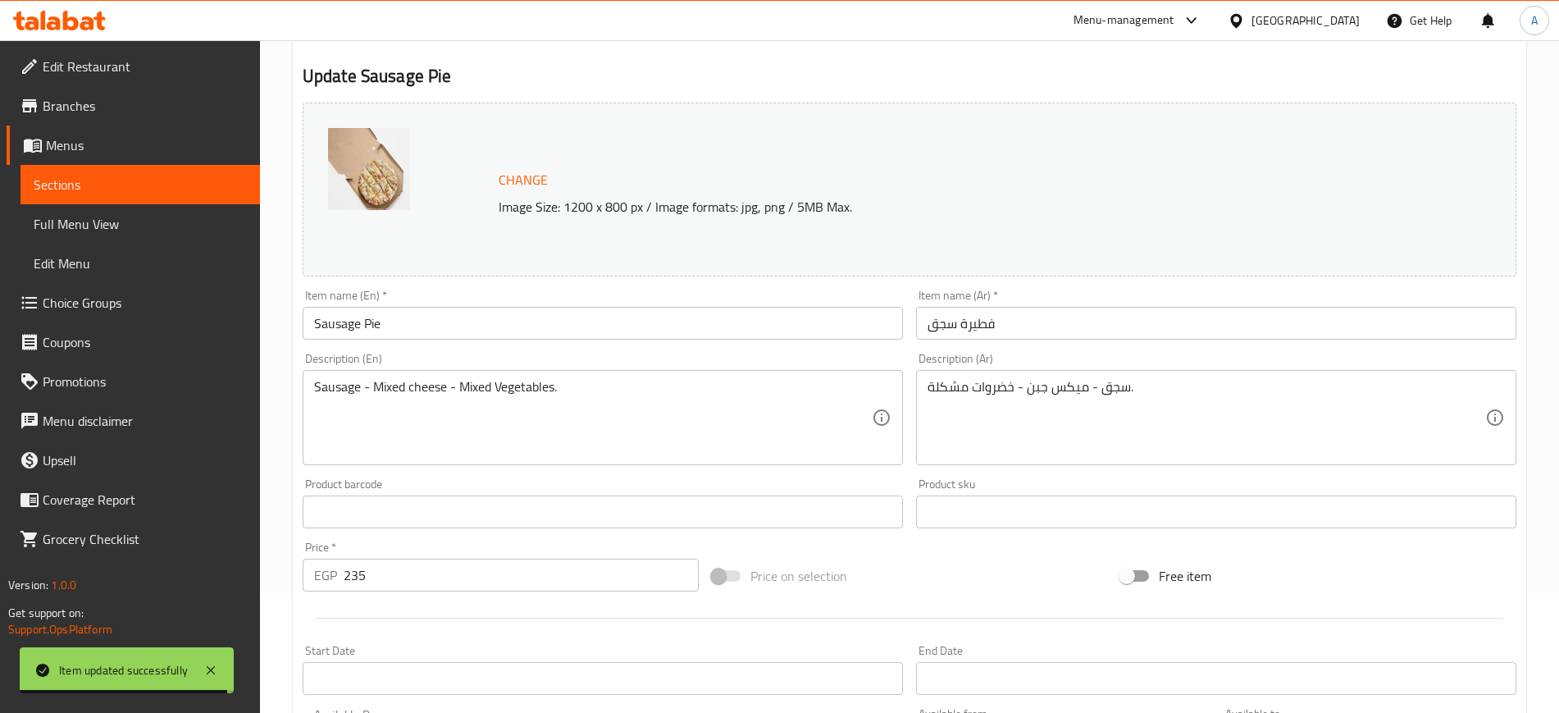
scroll to position [470, 0]
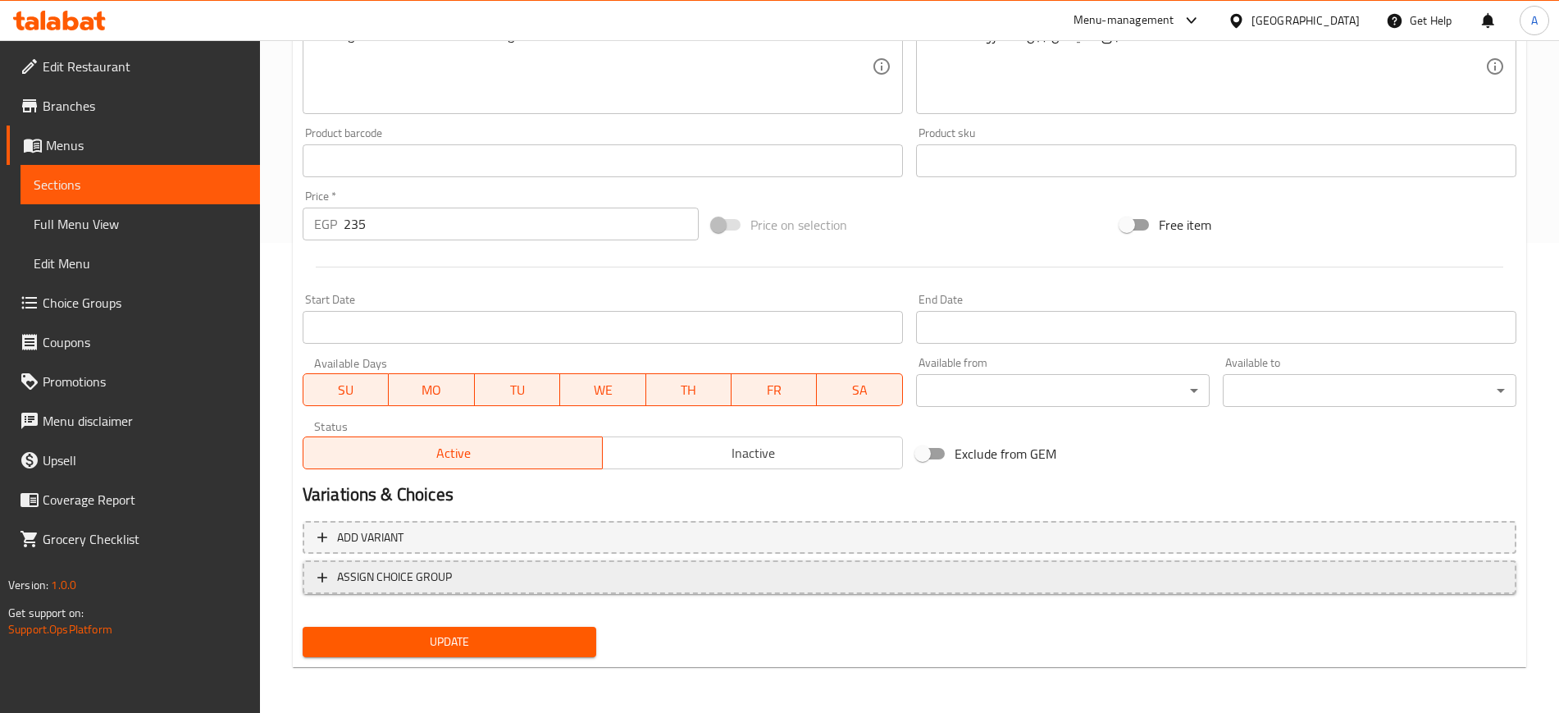
click at [322, 578] on icon "button" at bounding box center [322, 578] width 10 height 10
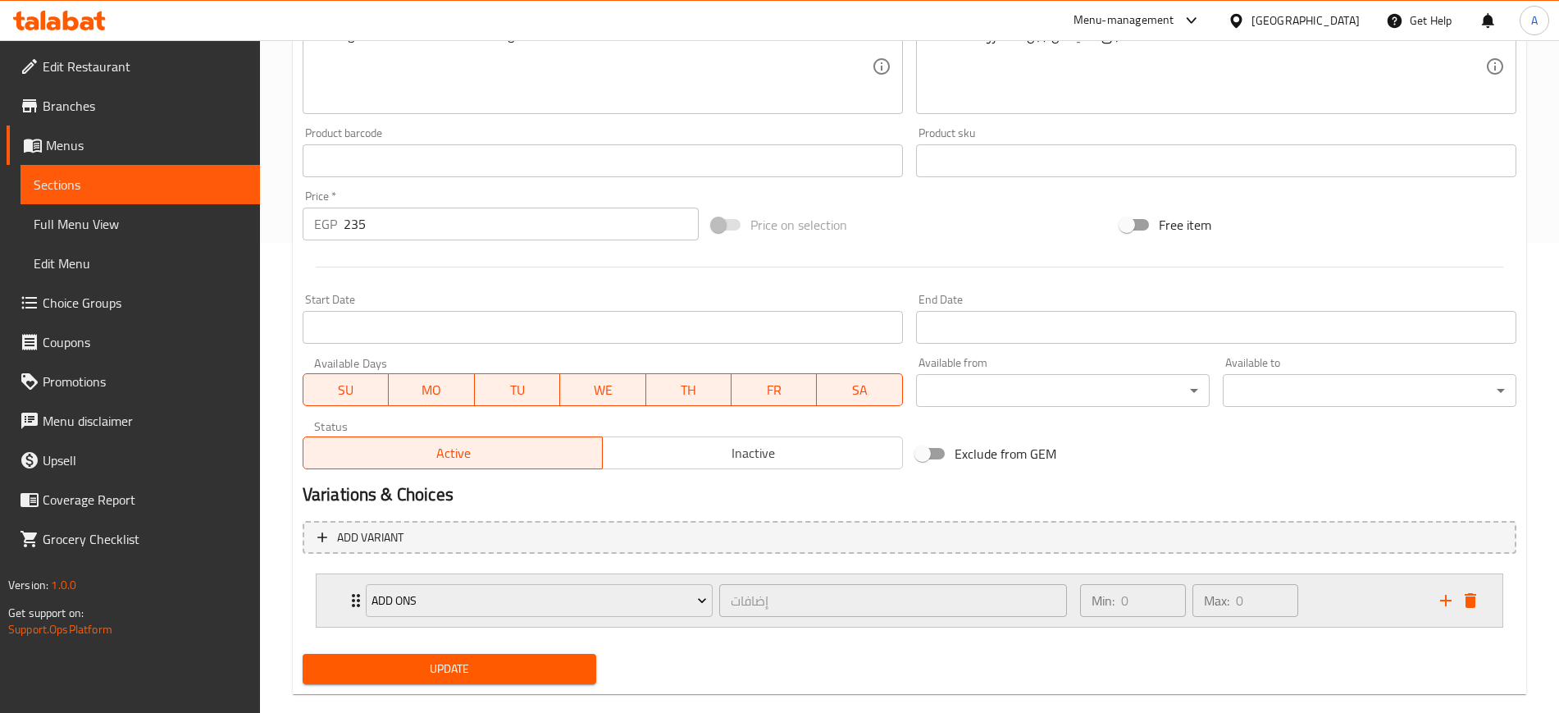
click at [352, 591] on icon "Expand" at bounding box center [356, 601] width 20 height 20
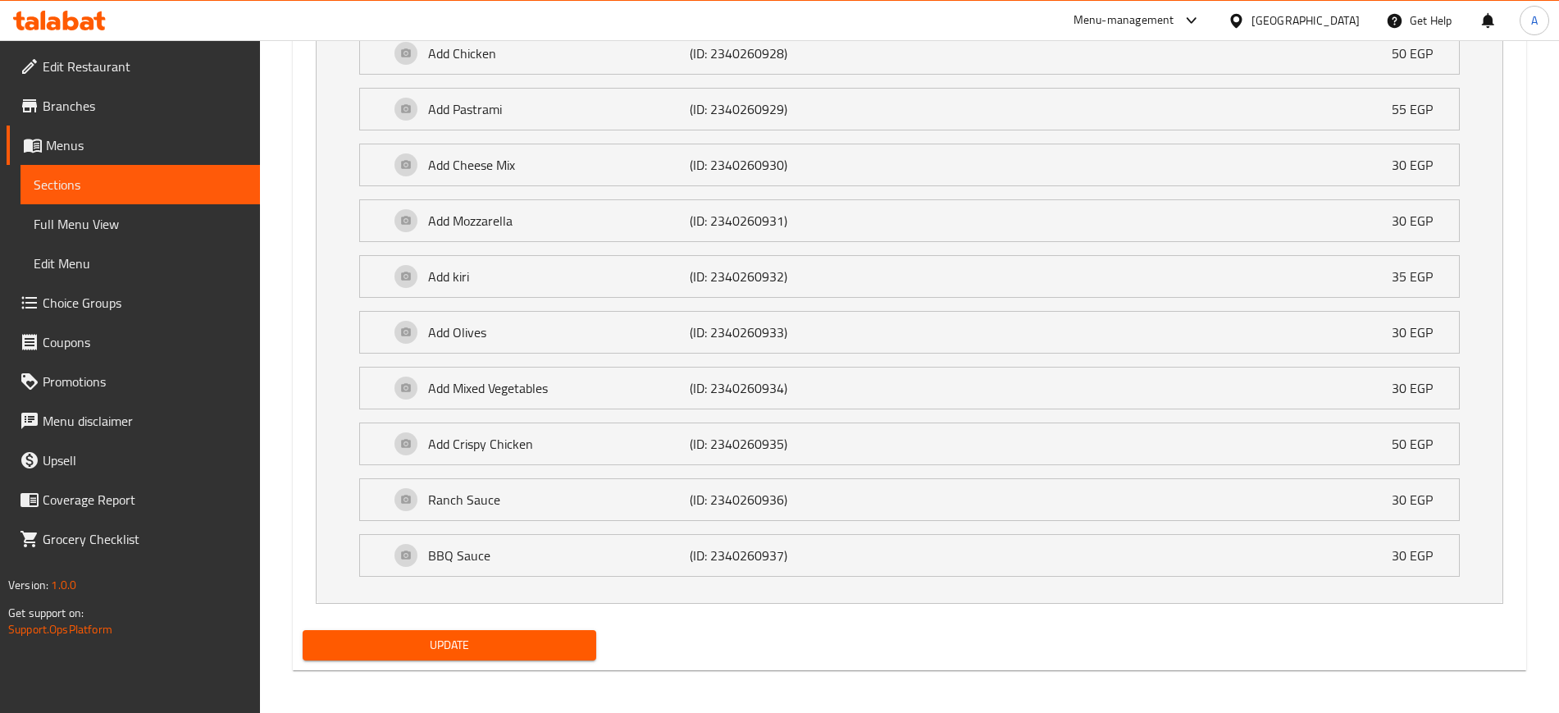
scroll to position [1144, 0]
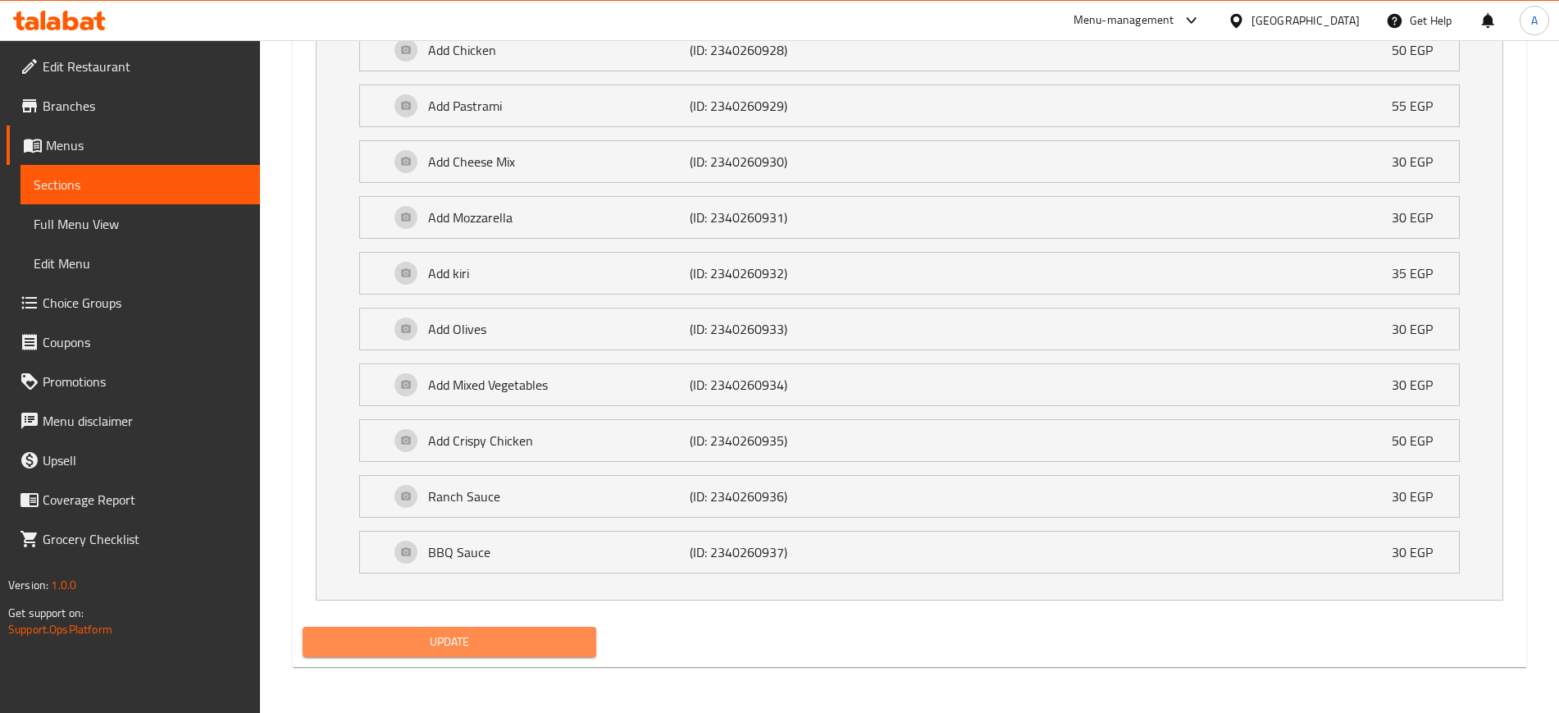
click at [482, 647] on span "Update" at bounding box center [449, 642] width 267 height 21
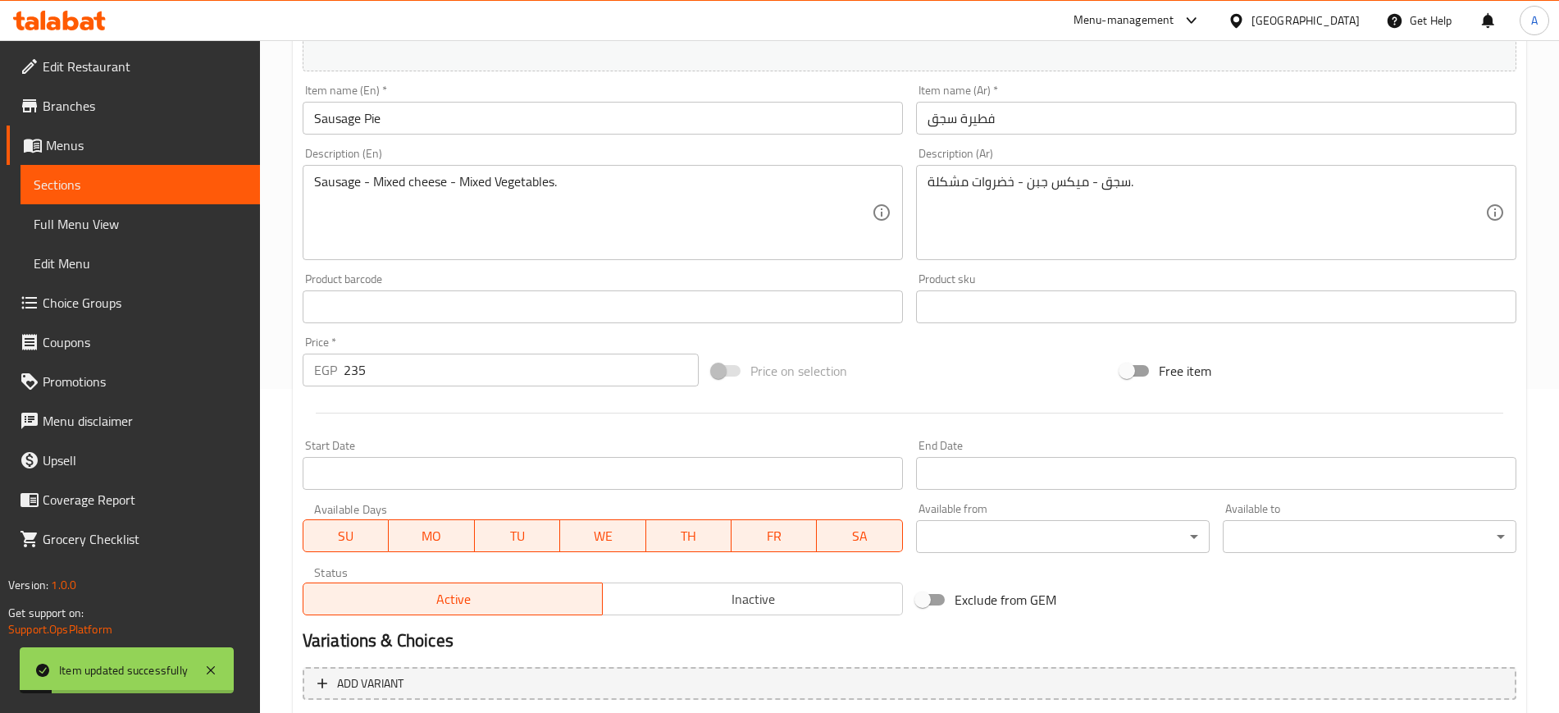
scroll to position [0, 0]
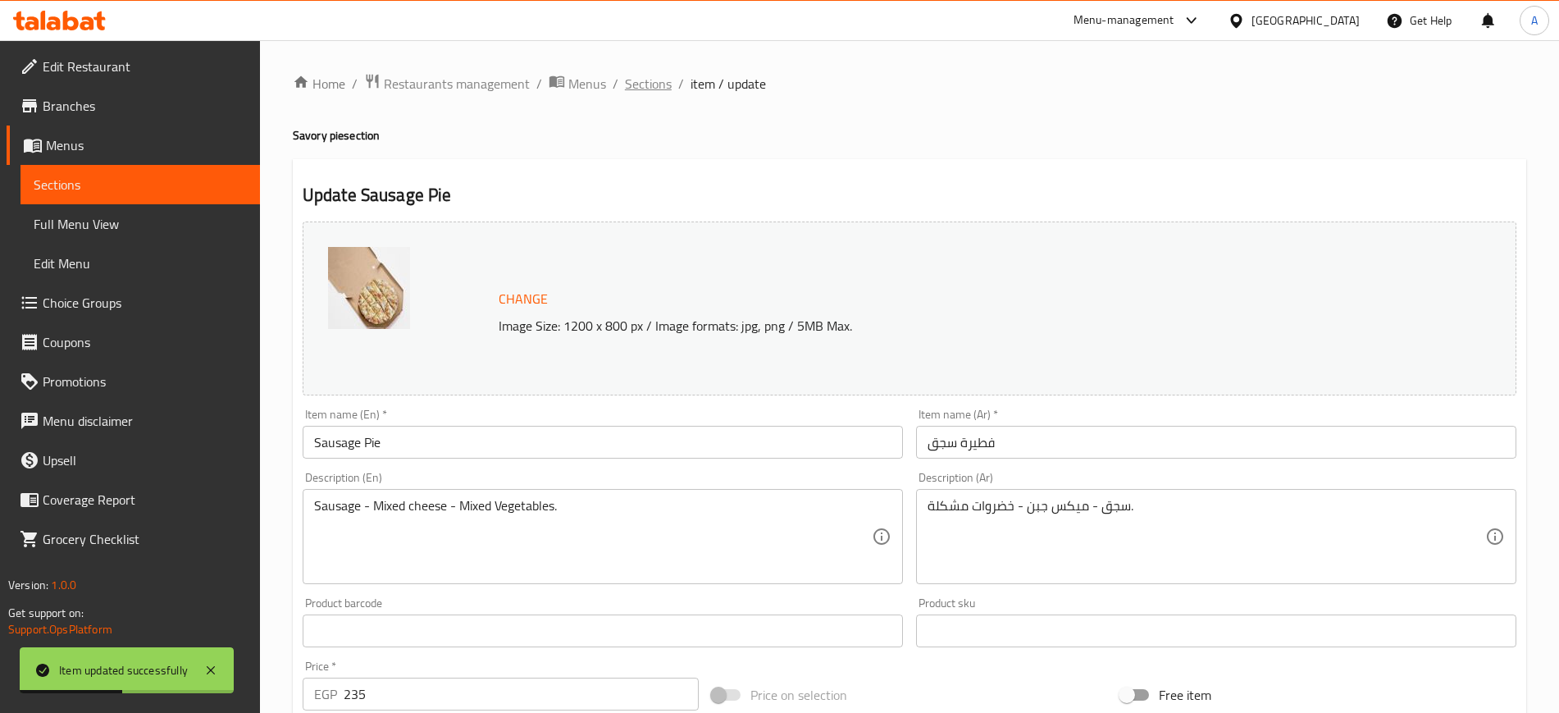
click at [643, 77] on span "Sections" at bounding box center [648, 84] width 47 height 20
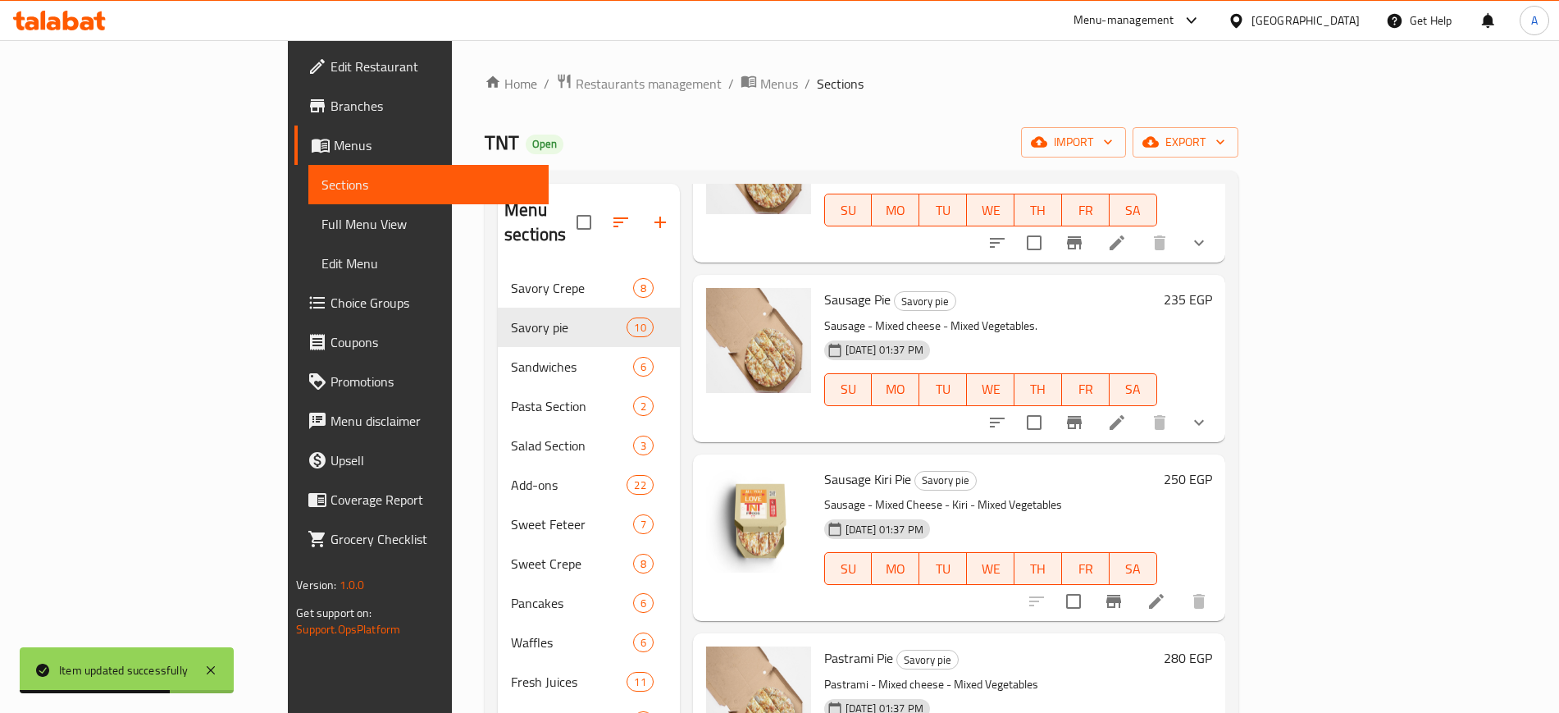
scroll to position [615, 0]
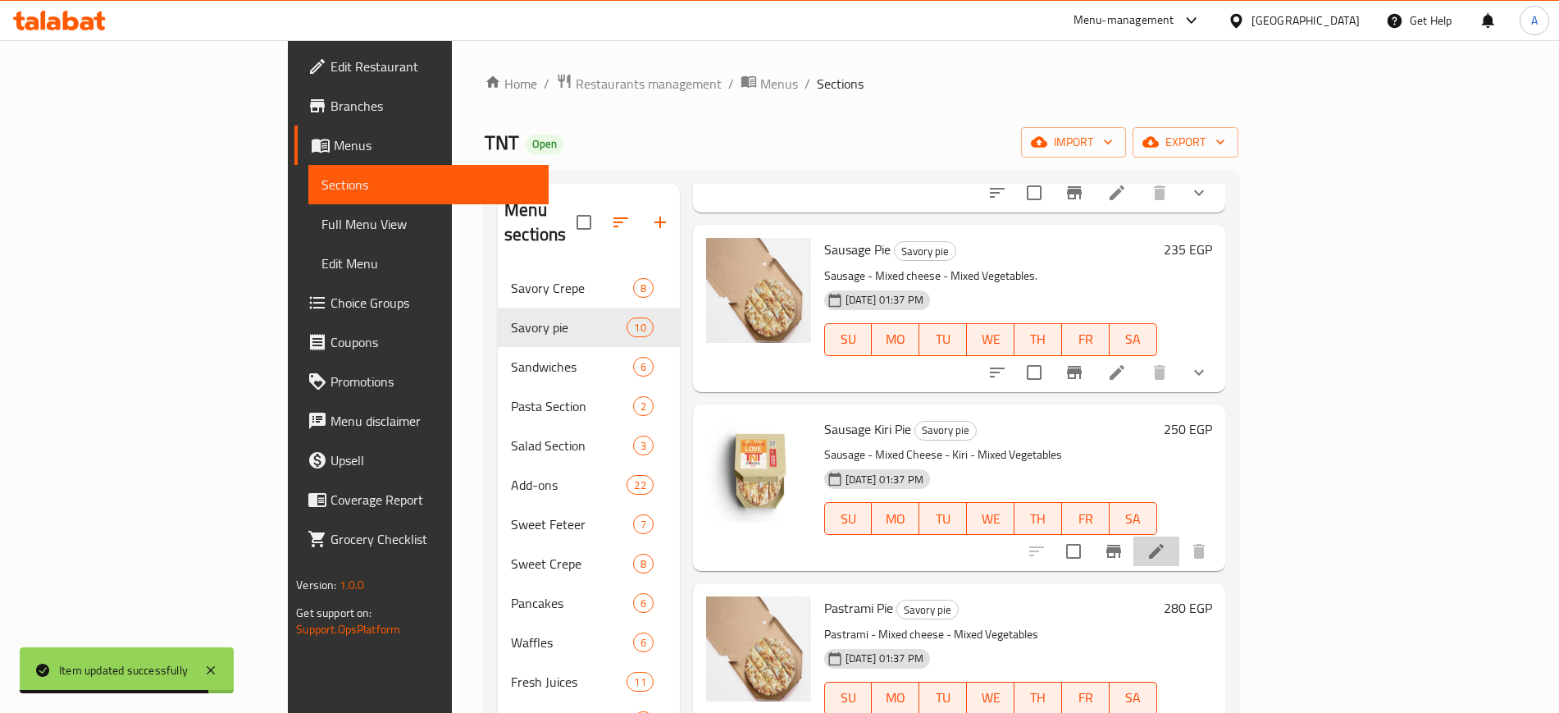
click at [1180, 536] on li at bounding box center [1157, 551] width 46 height 30
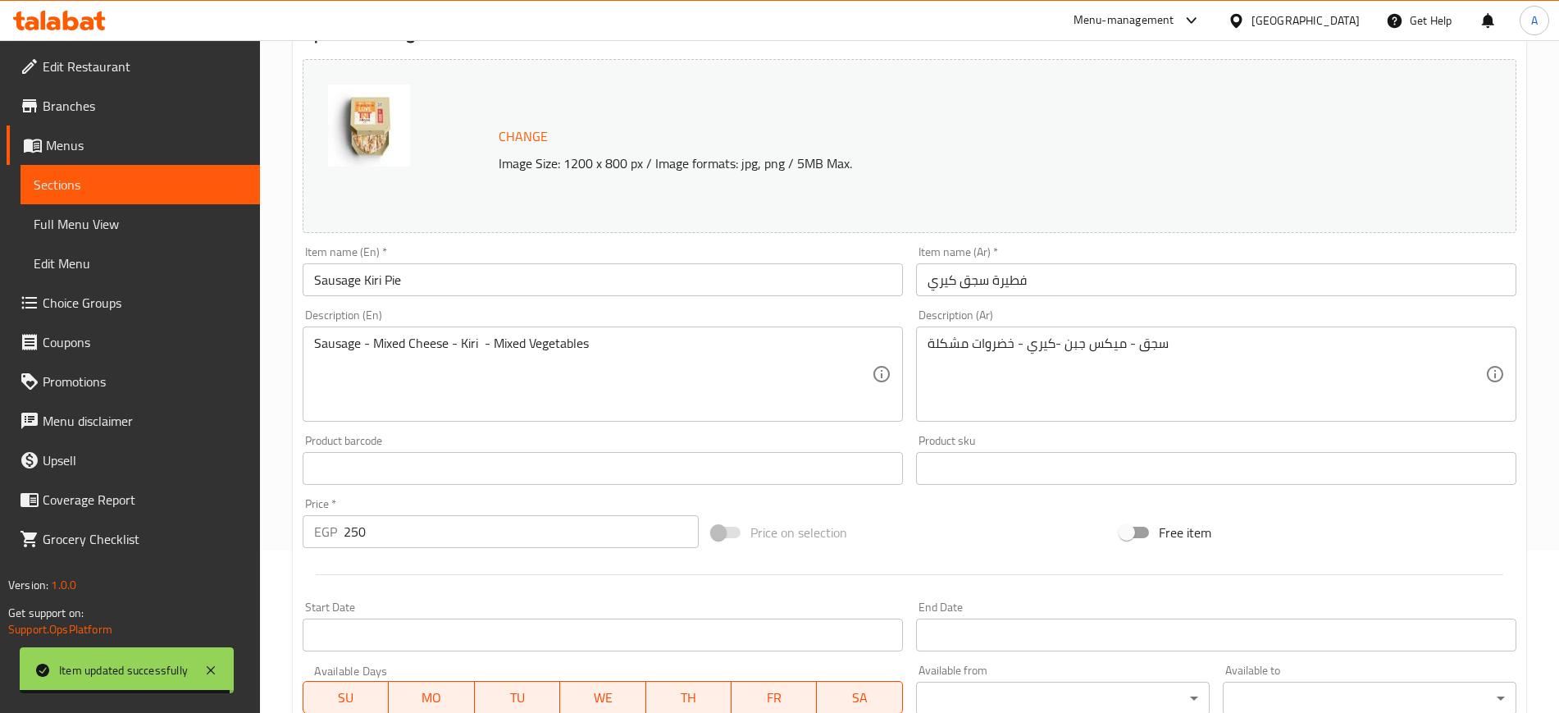
scroll to position [470, 0]
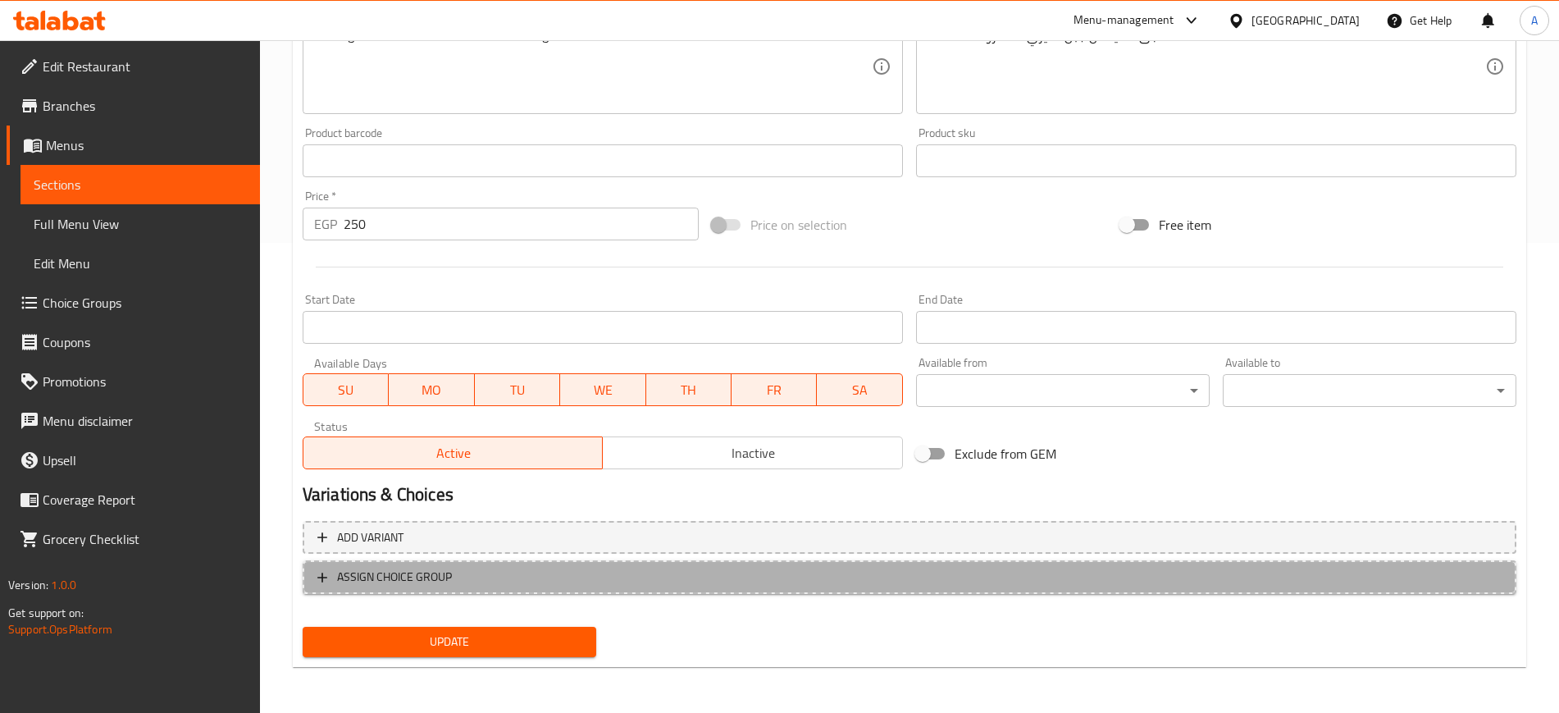
click at [327, 577] on icon "button" at bounding box center [322, 577] width 16 height 16
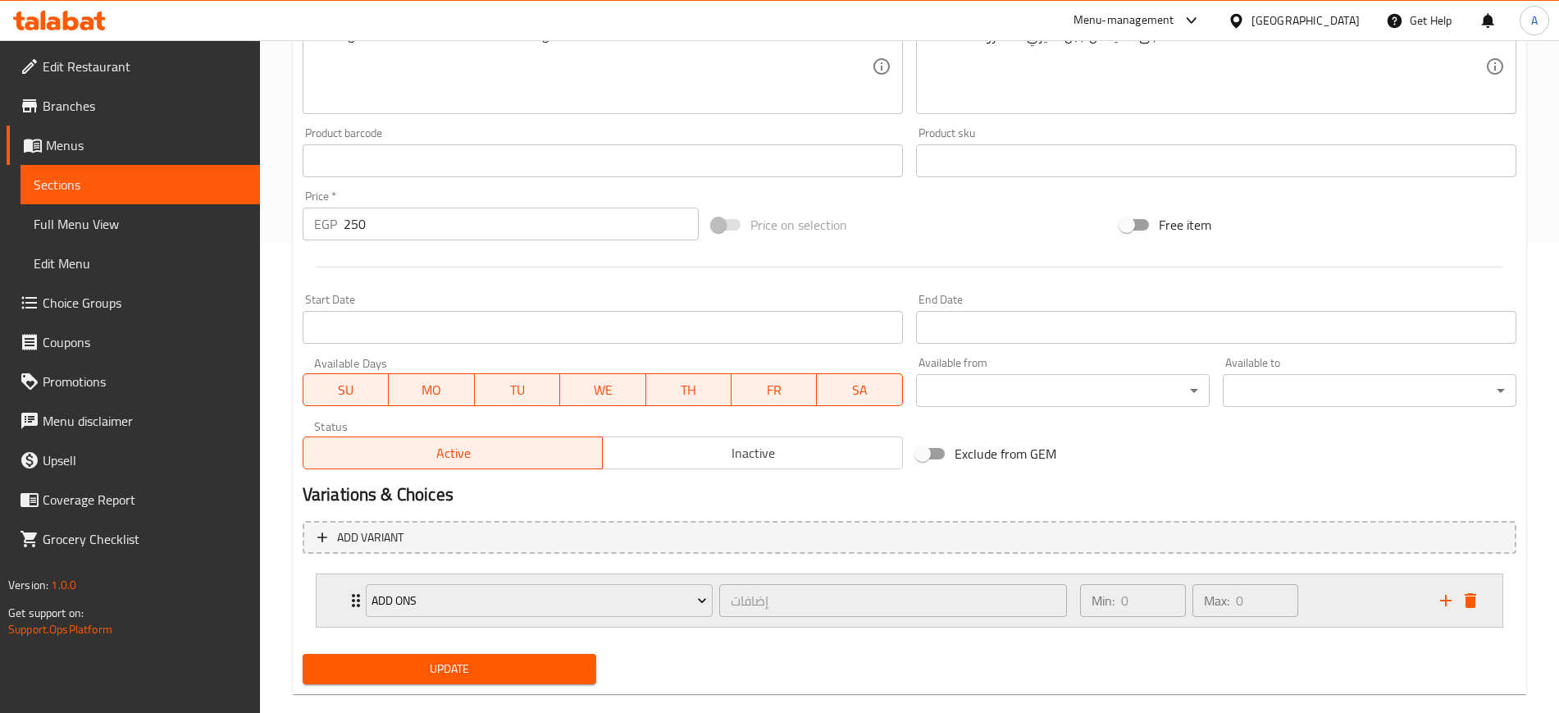
click at [356, 607] on div "ADD ONS إضافات ​" at bounding box center [716, 600] width 721 height 53
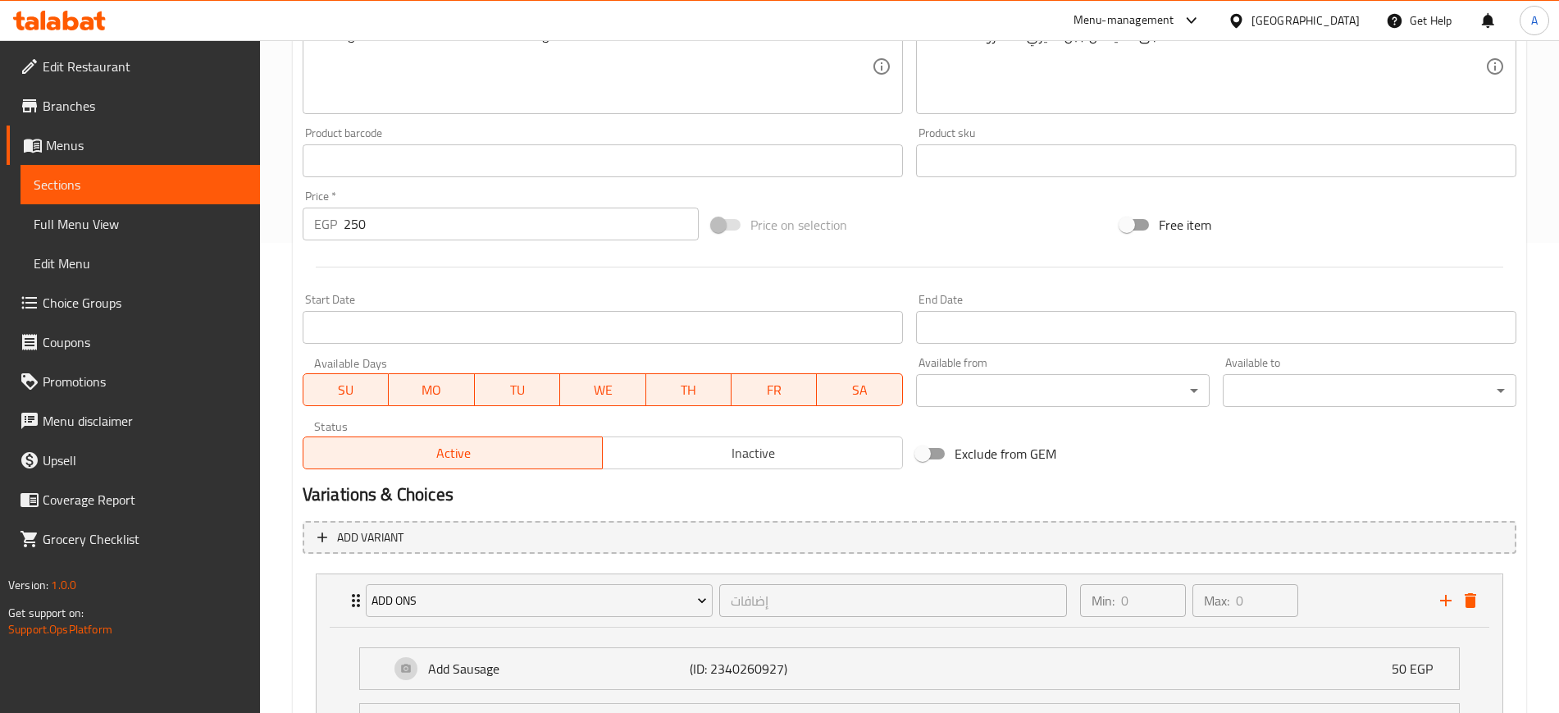
scroll to position [1141, 0]
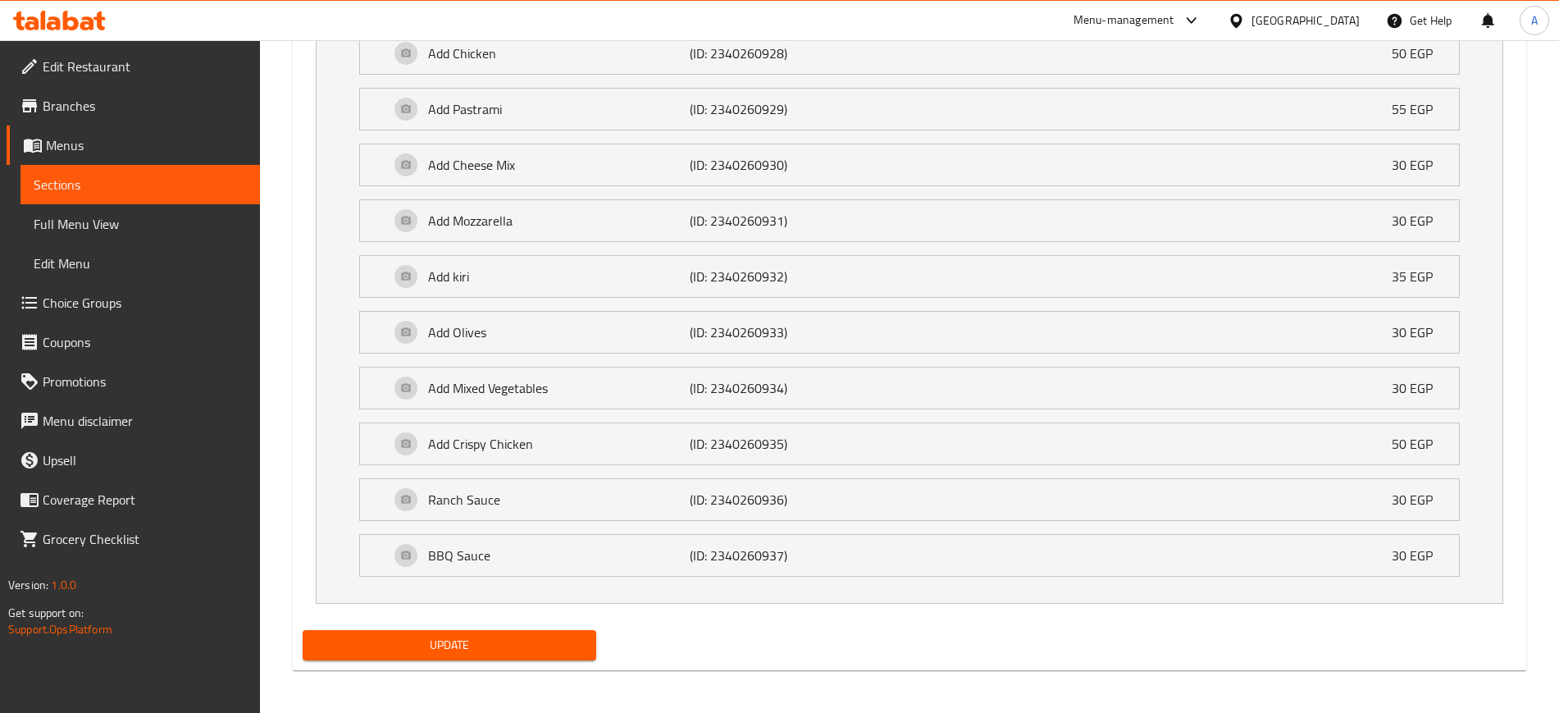
click at [471, 646] on span "Update" at bounding box center [449, 645] width 267 height 21
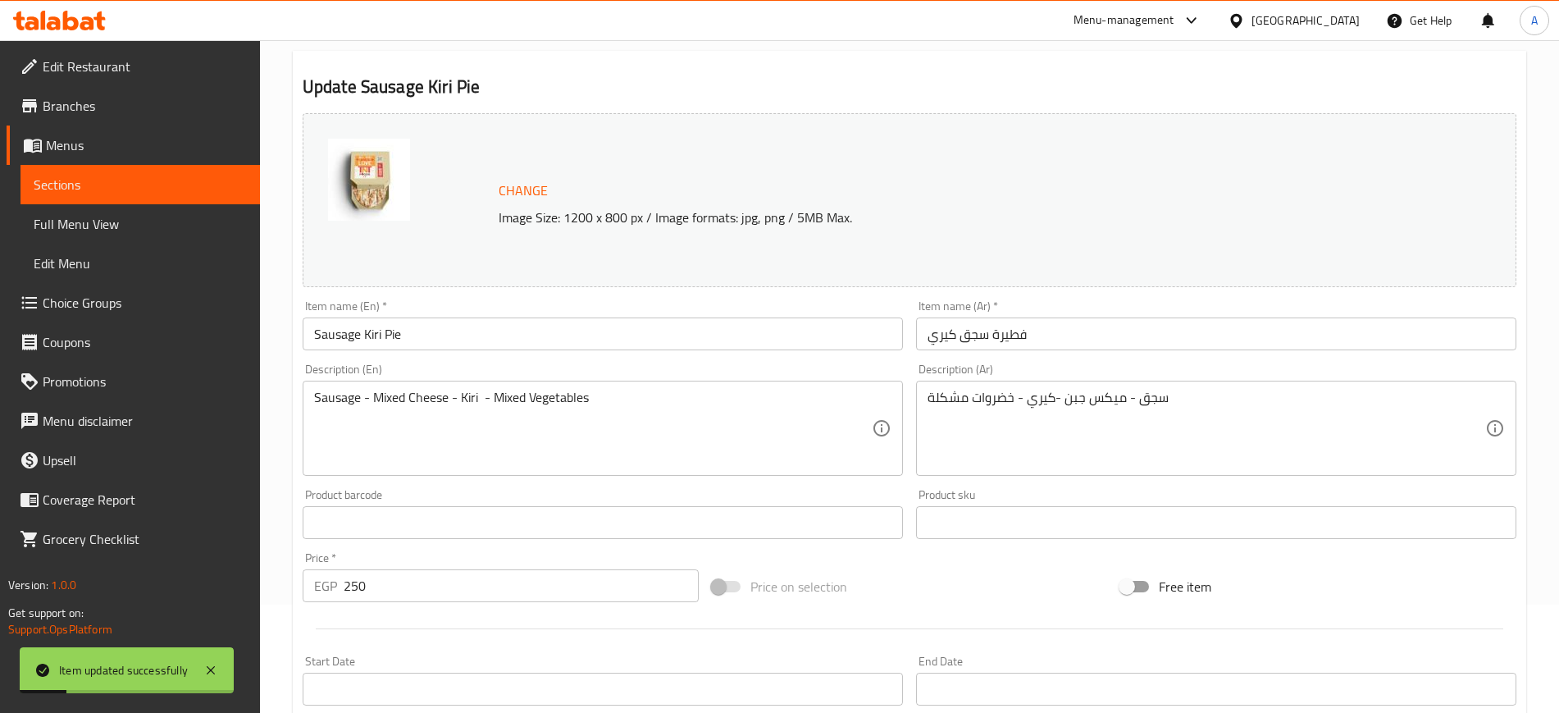
scroll to position [0, 0]
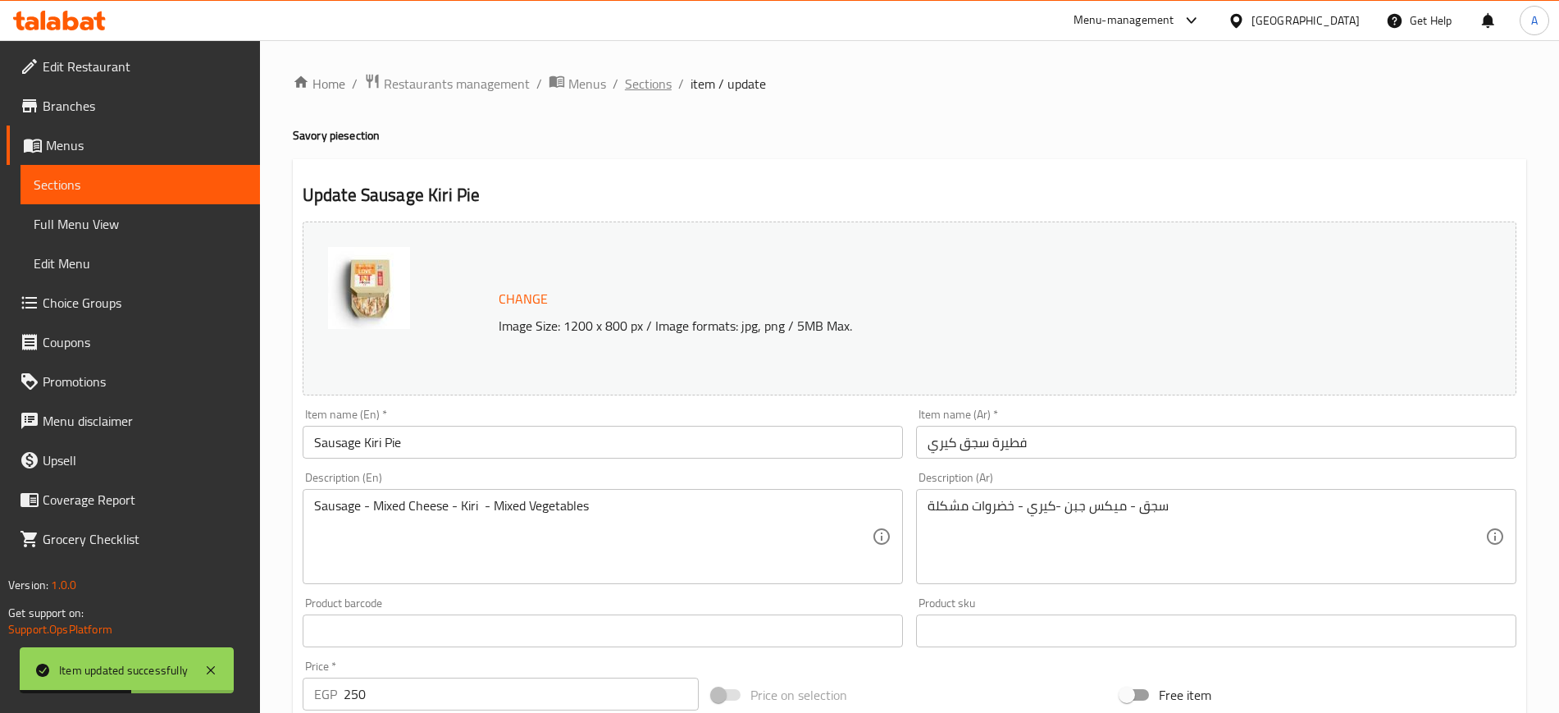
click at [636, 85] on span "Sections" at bounding box center [648, 84] width 47 height 20
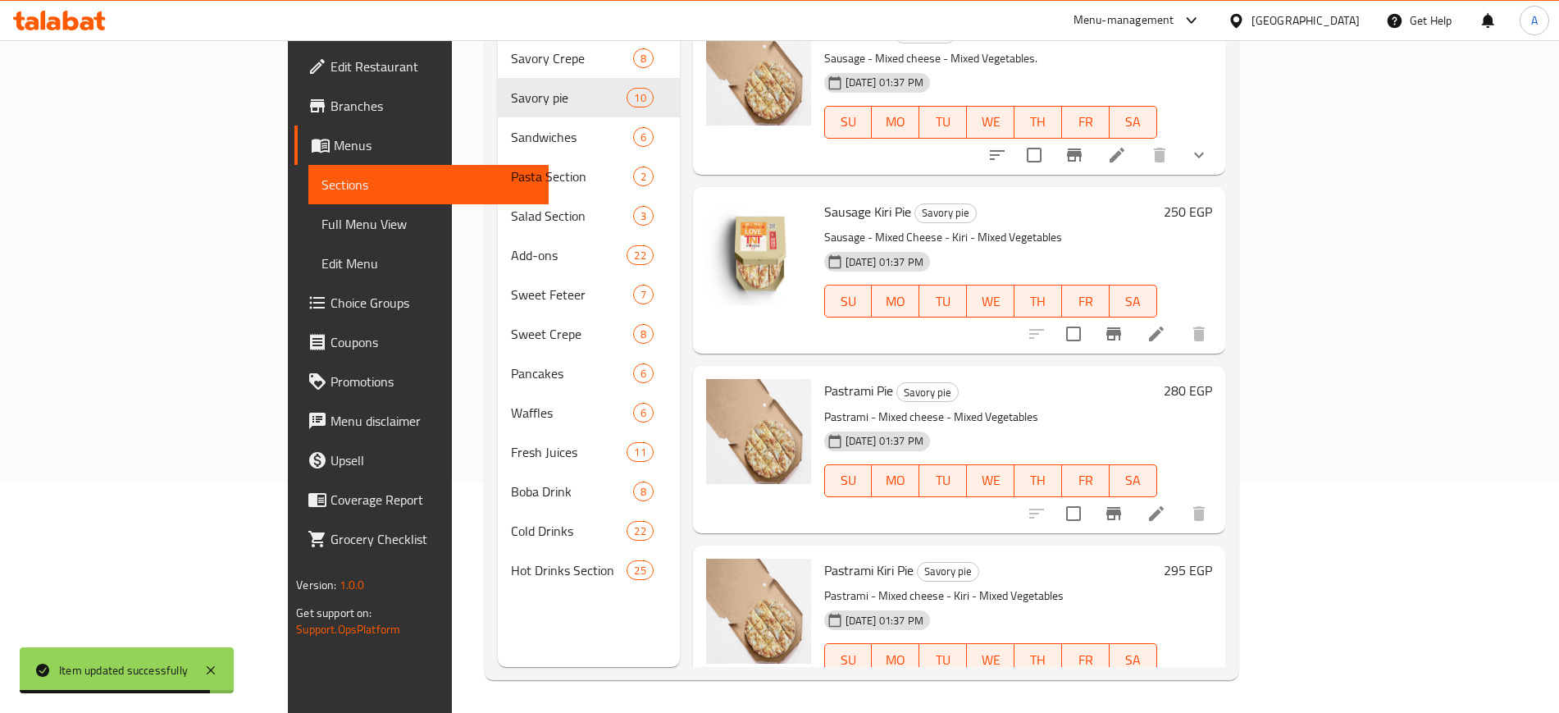
scroll to position [615, 0]
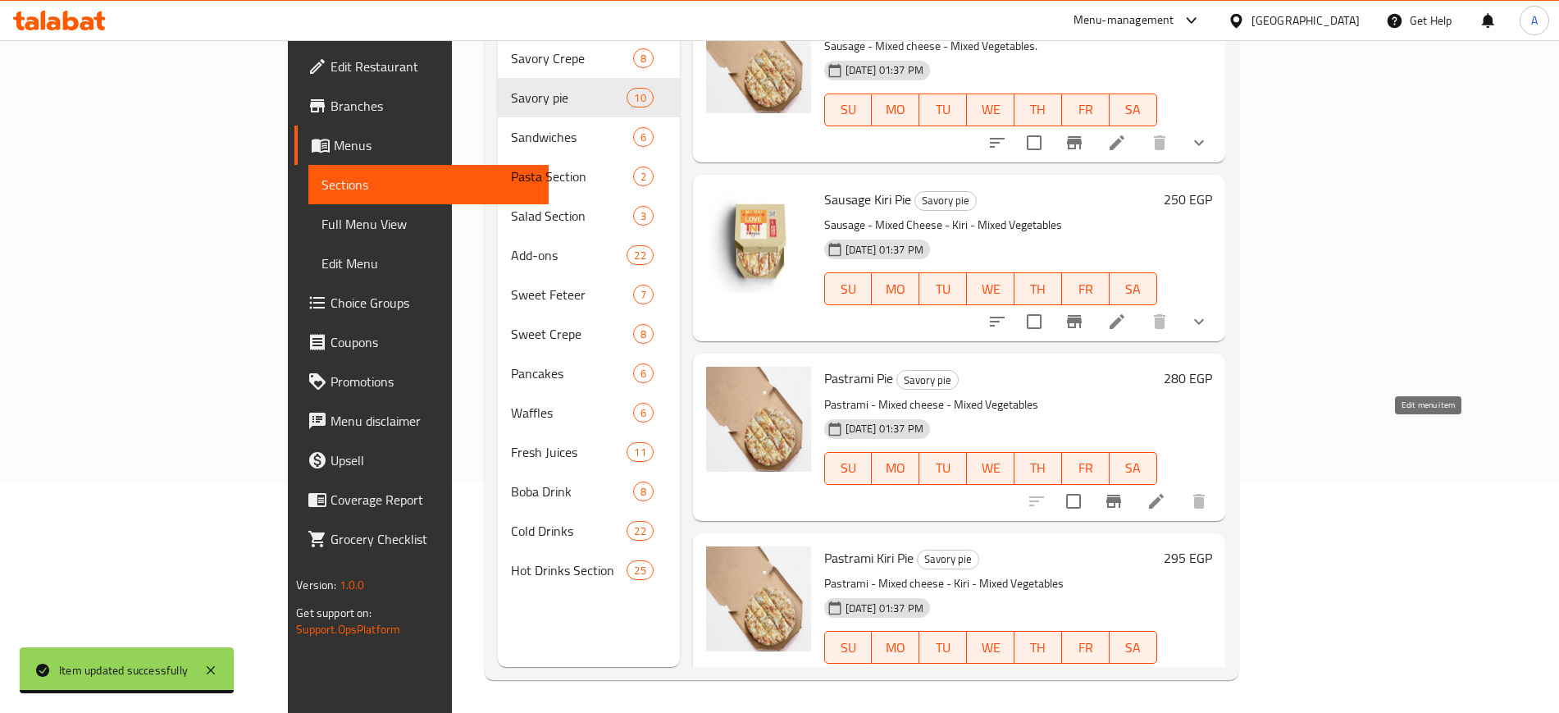
click at [1167, 491] on icon at bounding box center [1157, 501] width 20 height 20
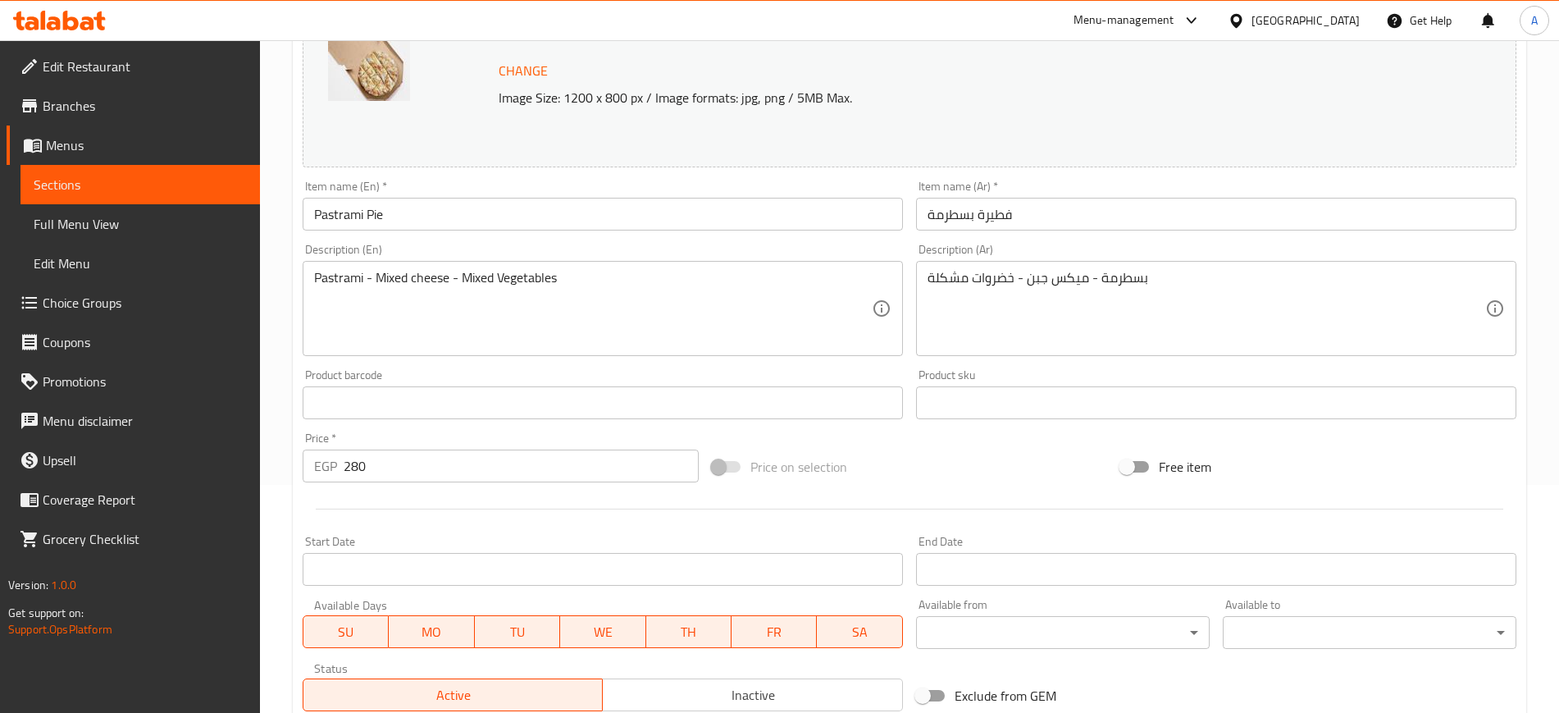
scroll to position [470, 0]
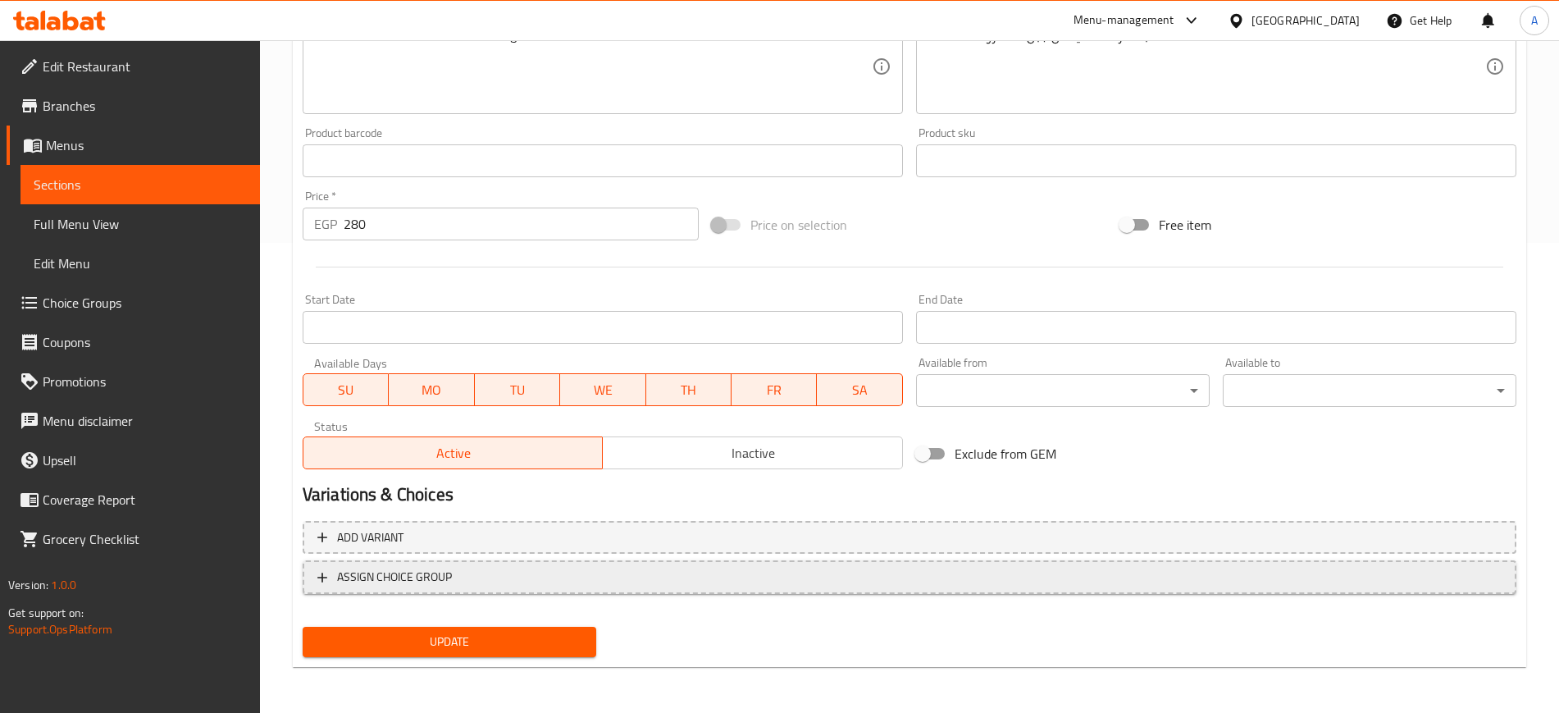
click at [312, 574] on button "ASSIGN CHOICE GROUP" at bounding box center [910, 577] width 1214 height 34
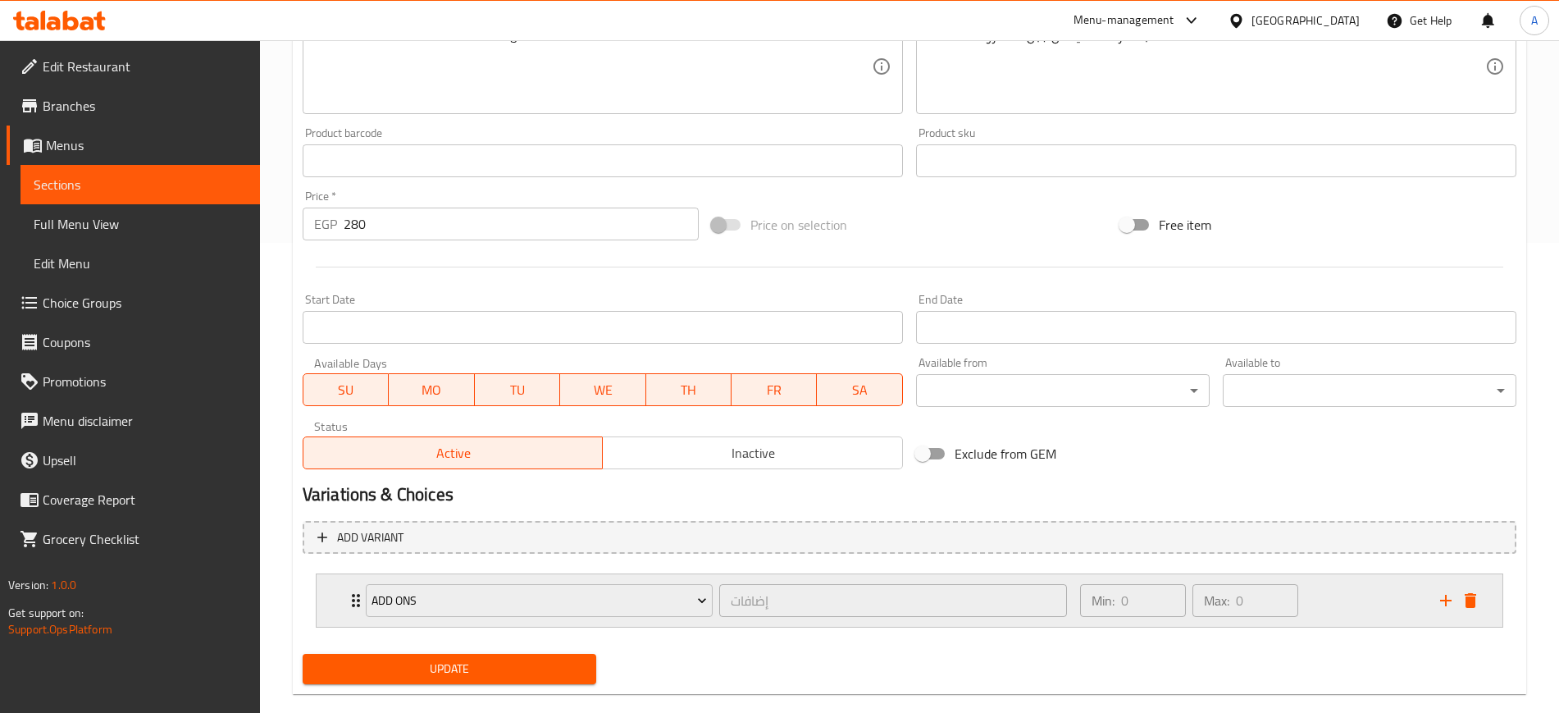
click at [348, 608] on icon "Expand" at bounding box center [356, 601] width 20 height 20
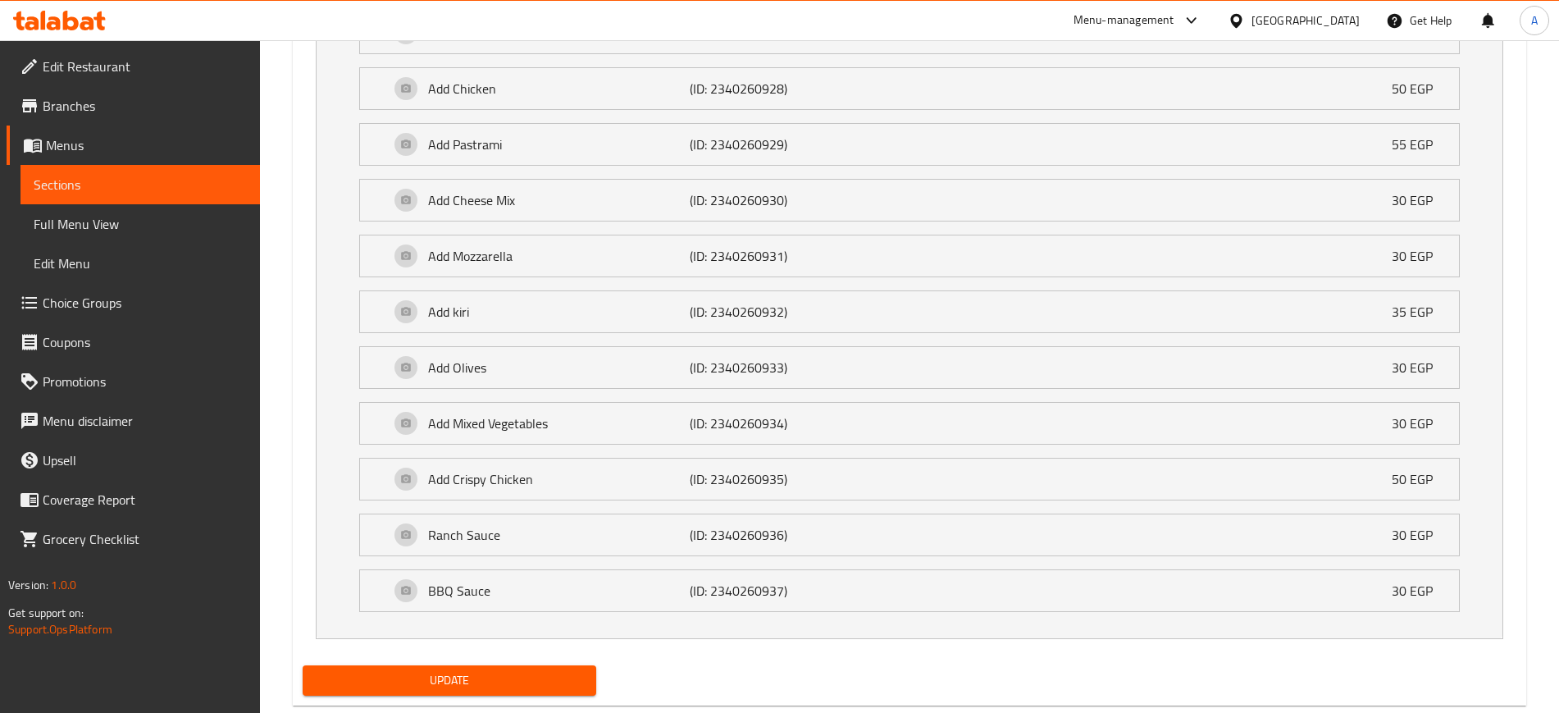
scroll to position [1144, 0]
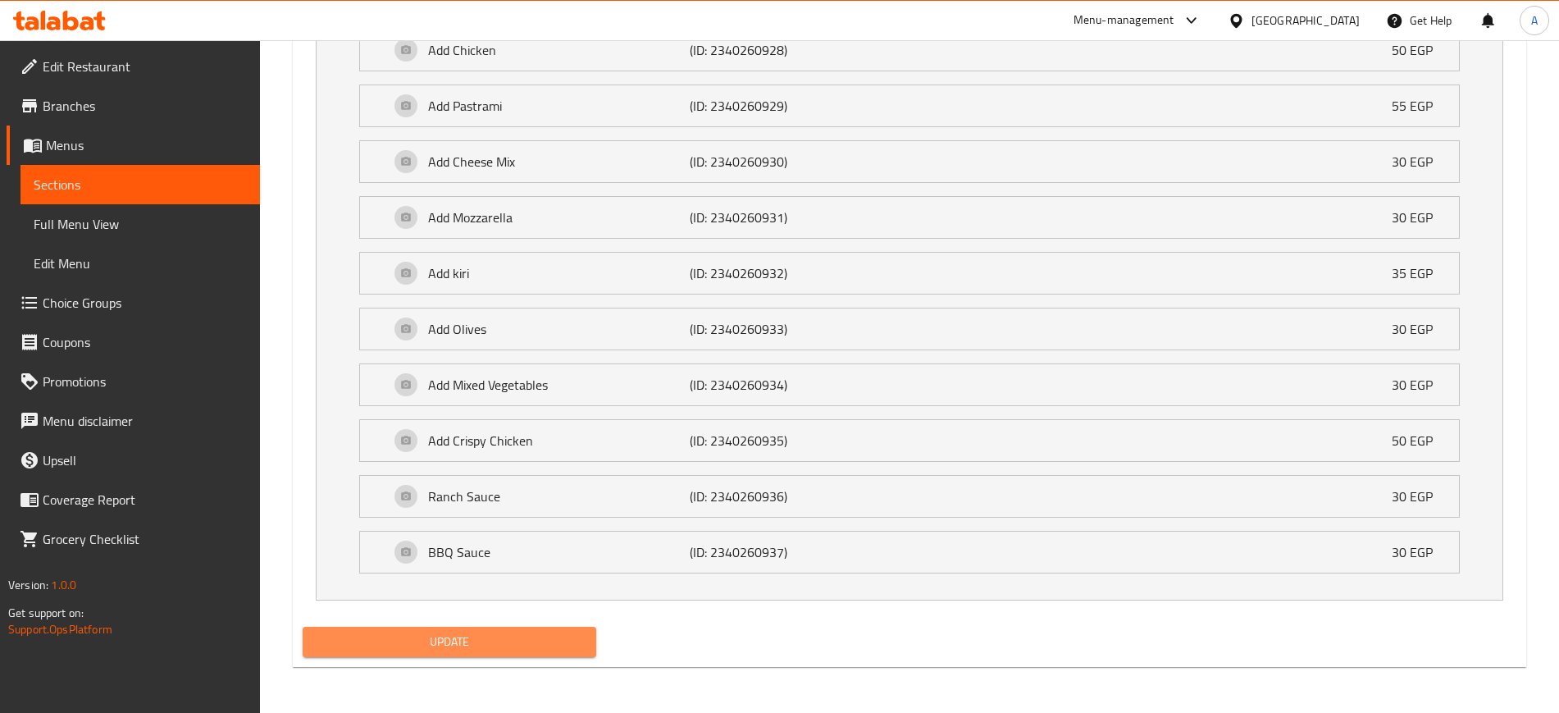
click at [449, 637] on span "Update" at bounding box center [449, 642] width 267 height 21
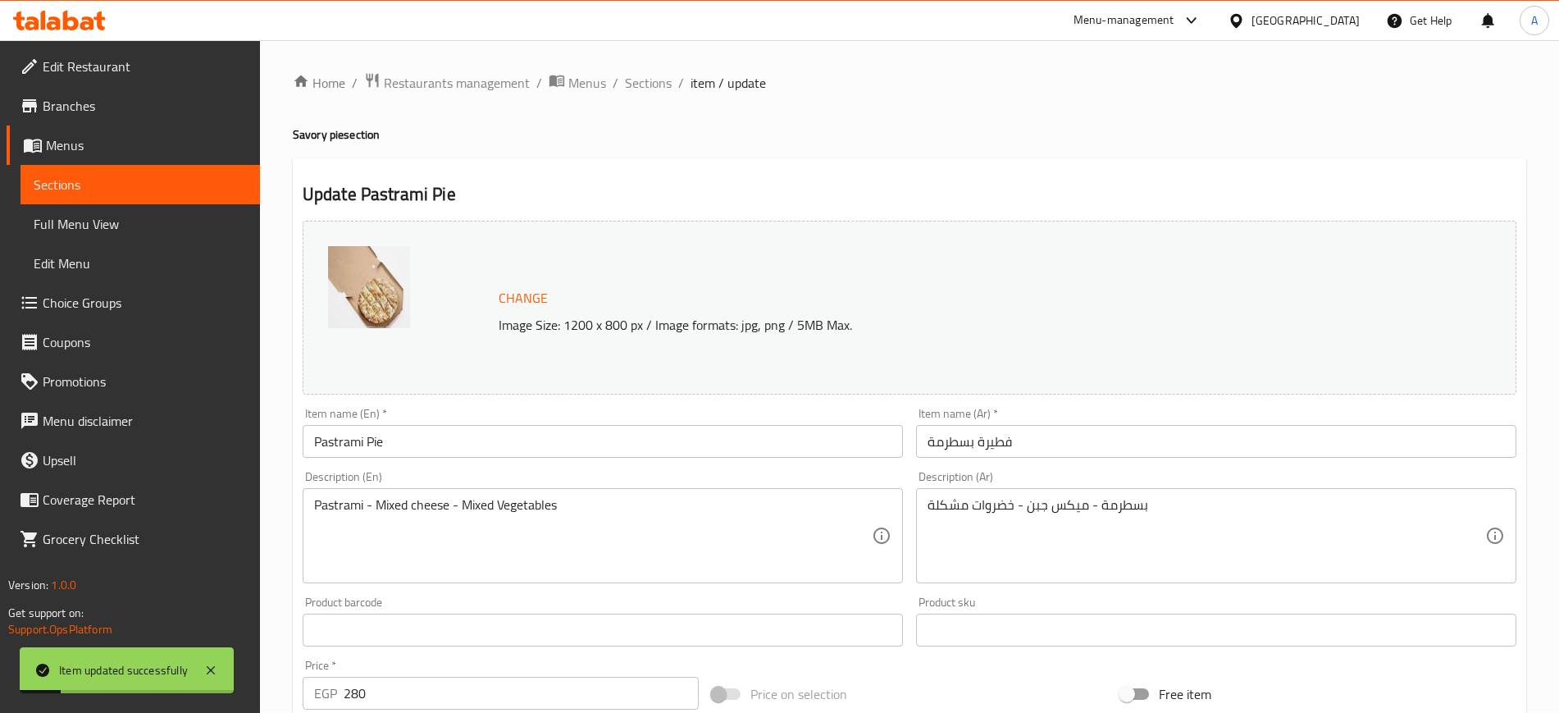
scroll to position [0, 0]
click at [646, 77] on span "Sections" at bounding box center [648, 84] width 47 height 20
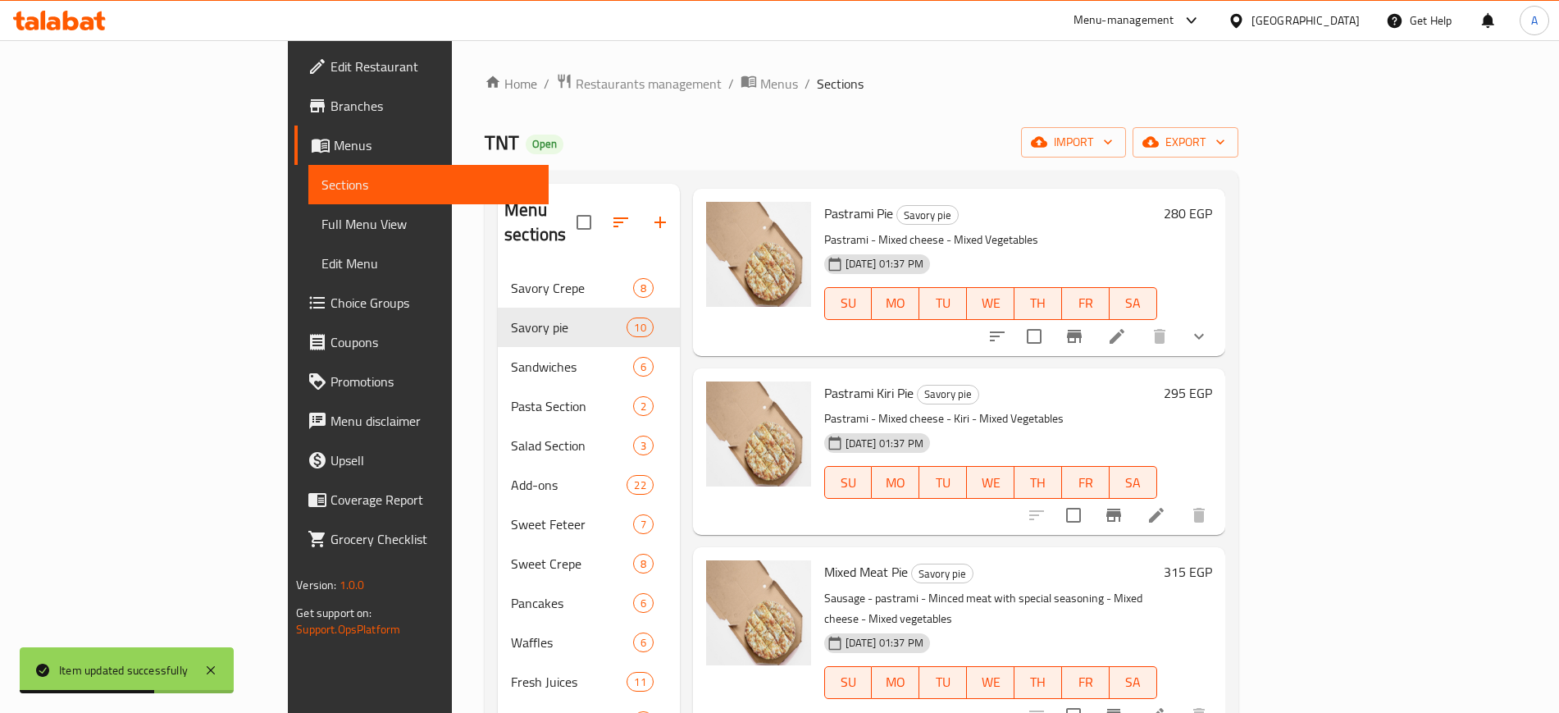
scroll to position [1025, 0]
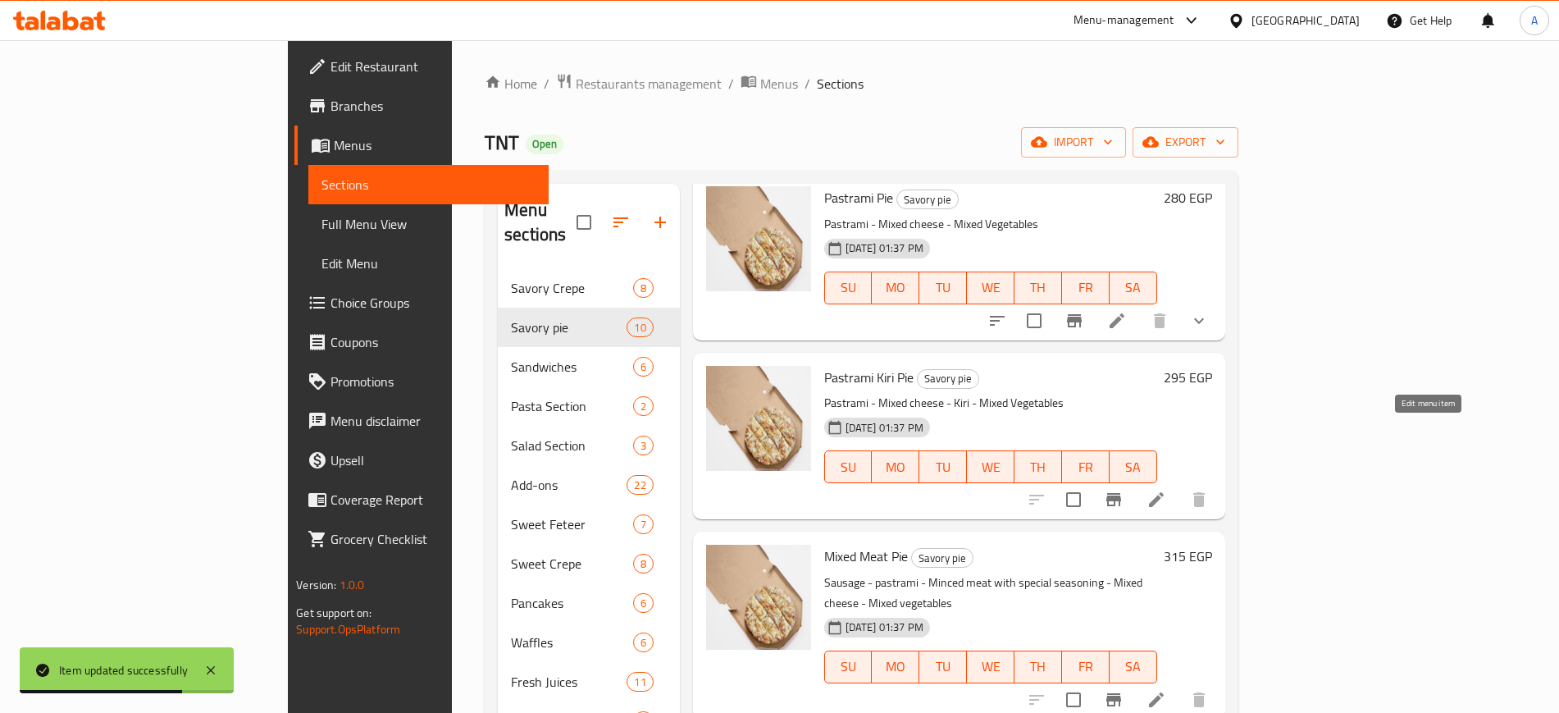
click at [1167, 490] on icon at bounding box center [1157, 500] width 20 height 20
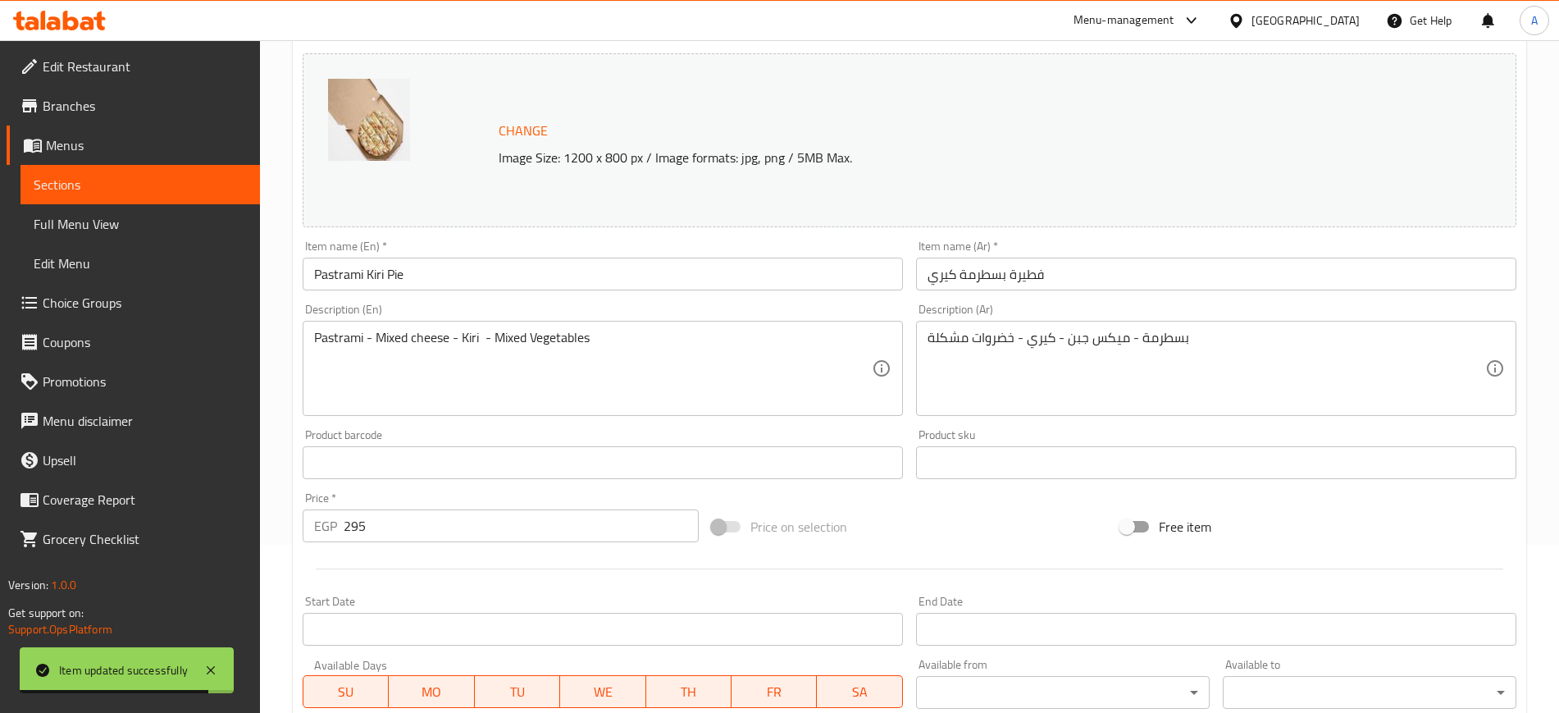
scroll to position [470, 0]
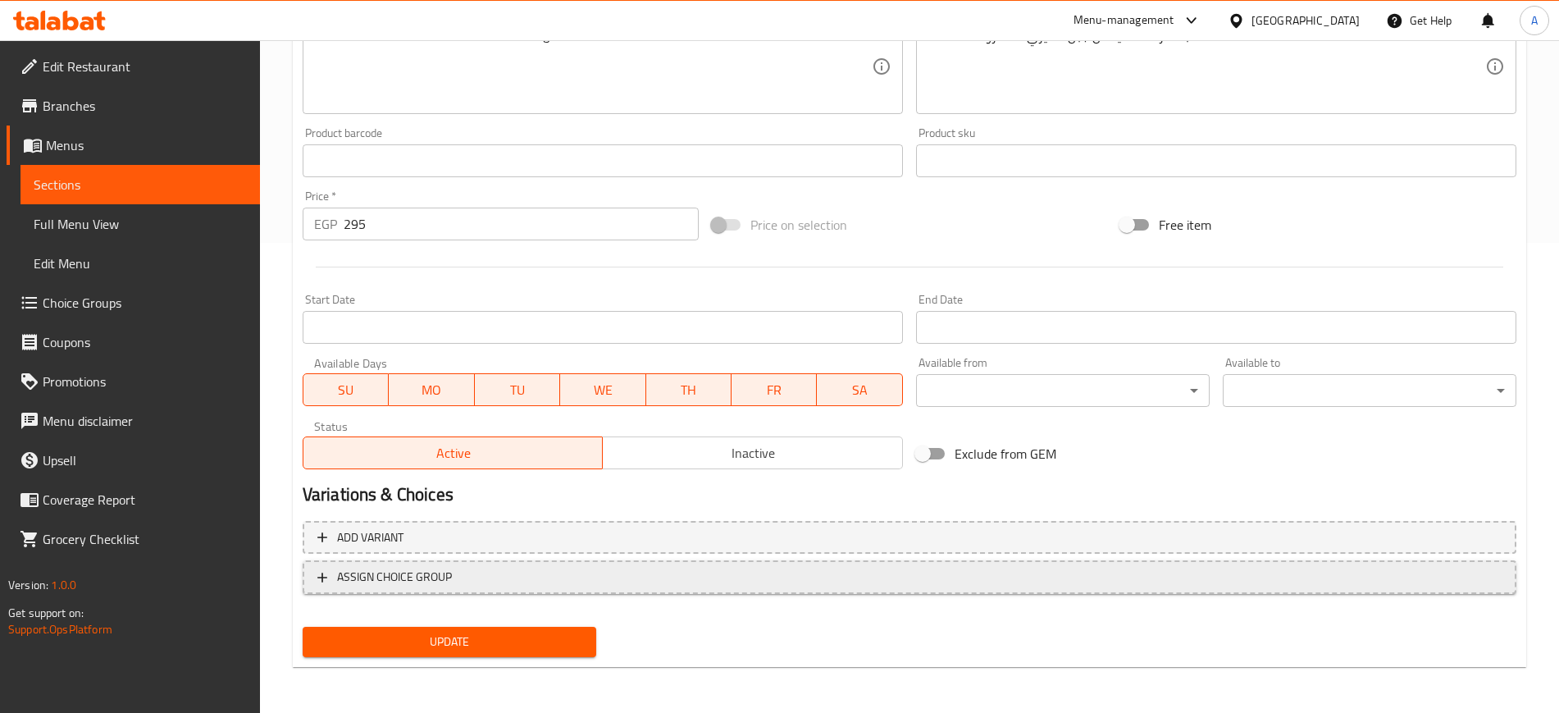
click at [315, 582] on icon "button" at bounding box center [322, 577] width 16 height 16
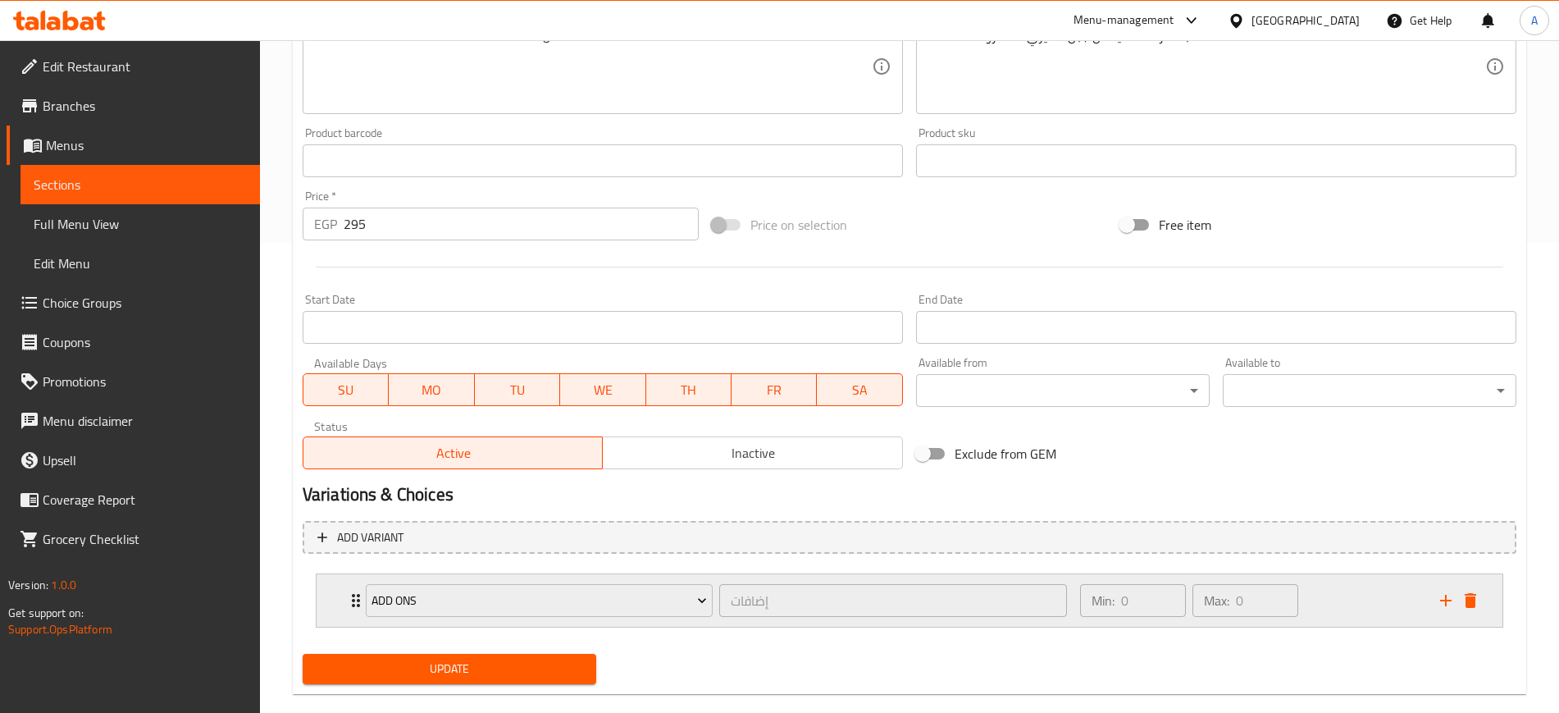
click at [340, 601] on div "ADD ONS إضافات ​ Min: 0 ​ Max: 0 ​" at bounding box center [910, 600] width 1186 height 53
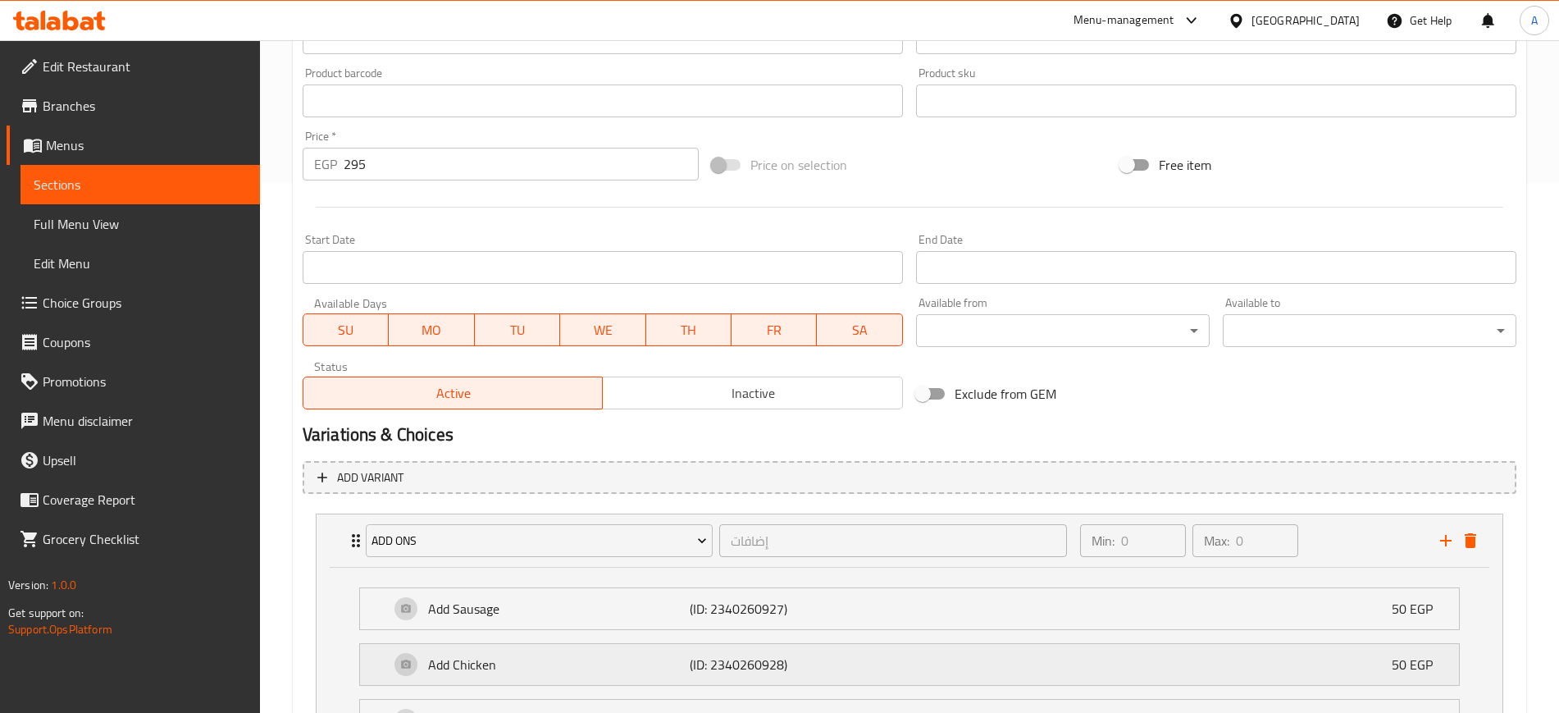
scroll to position [1144, 0]
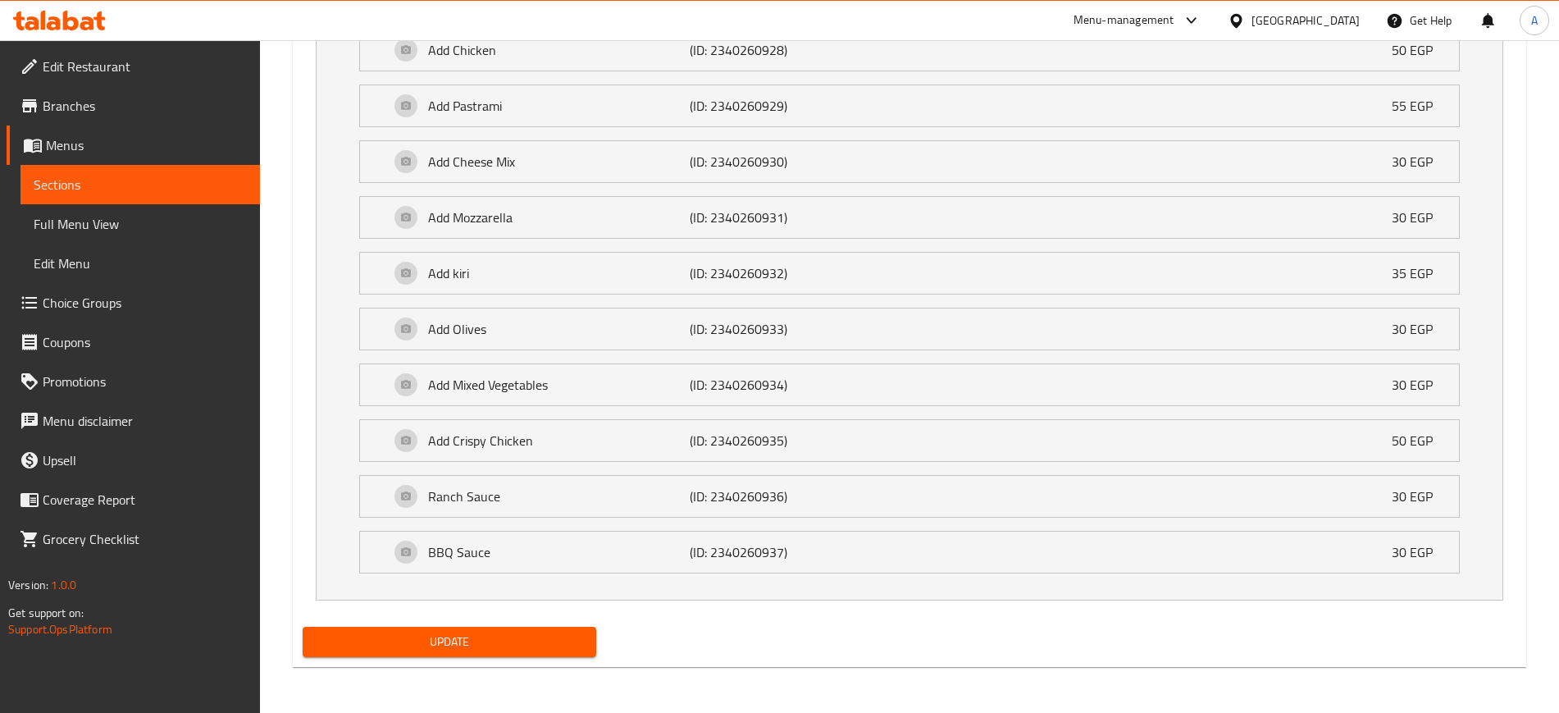
click at [482, 637] on span "Update" at bounding box center [449, 642] width 267 height 21
click at [477, 636] on span "Update" at bounding box center [449, 642] width 267 height 21
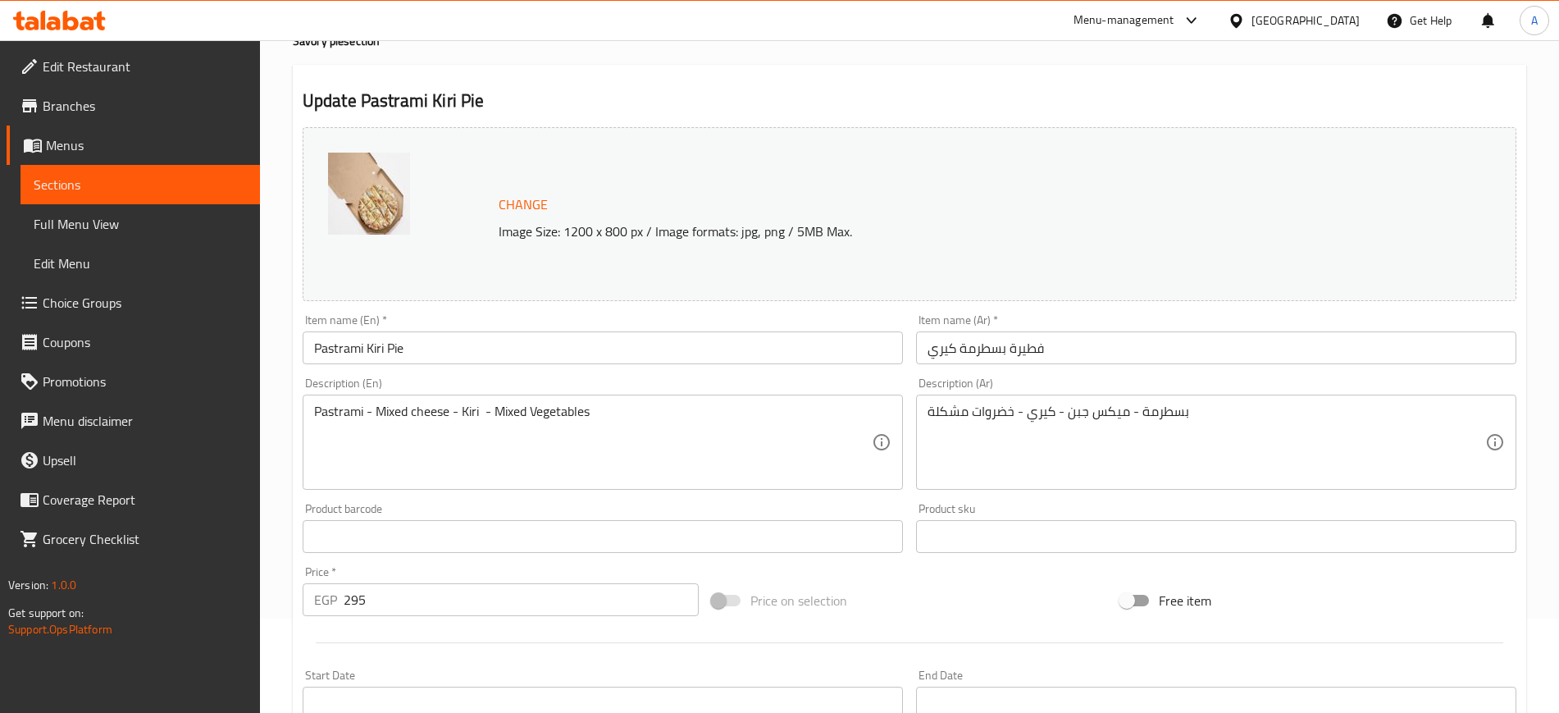
scroll to position [0, 0]
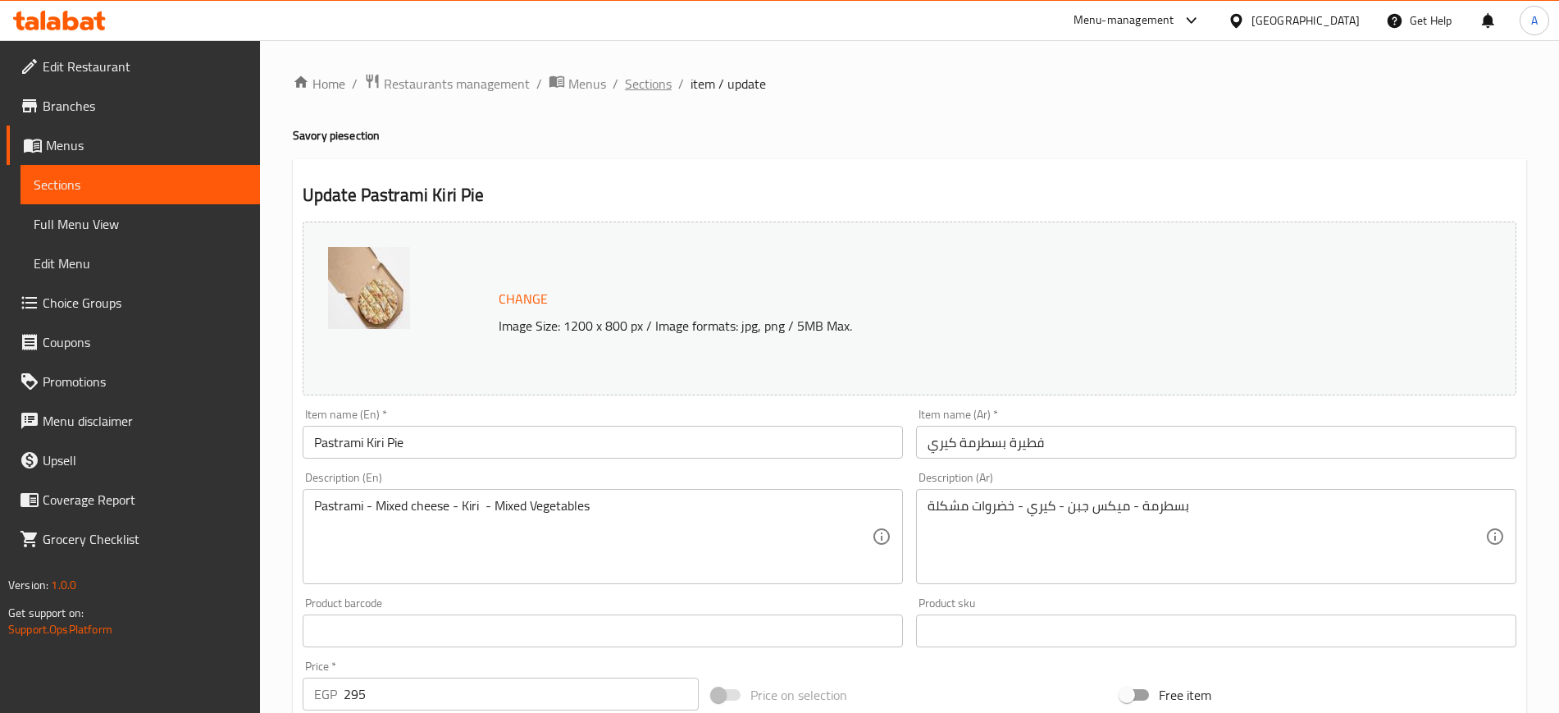
click at [655, 85] on span "Sections" at bounding box center [648, 84] width 47 height 20
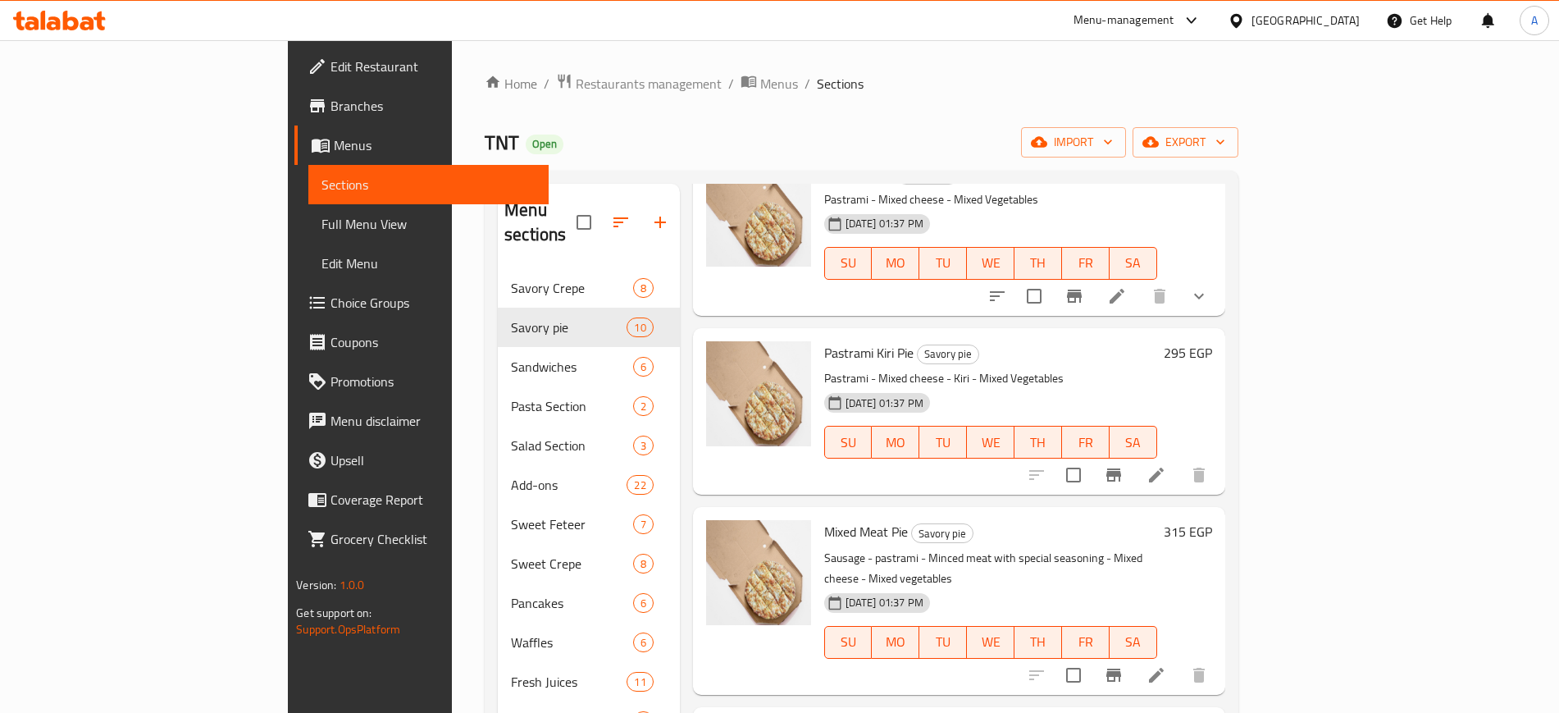
scroll to position [1121, 0]
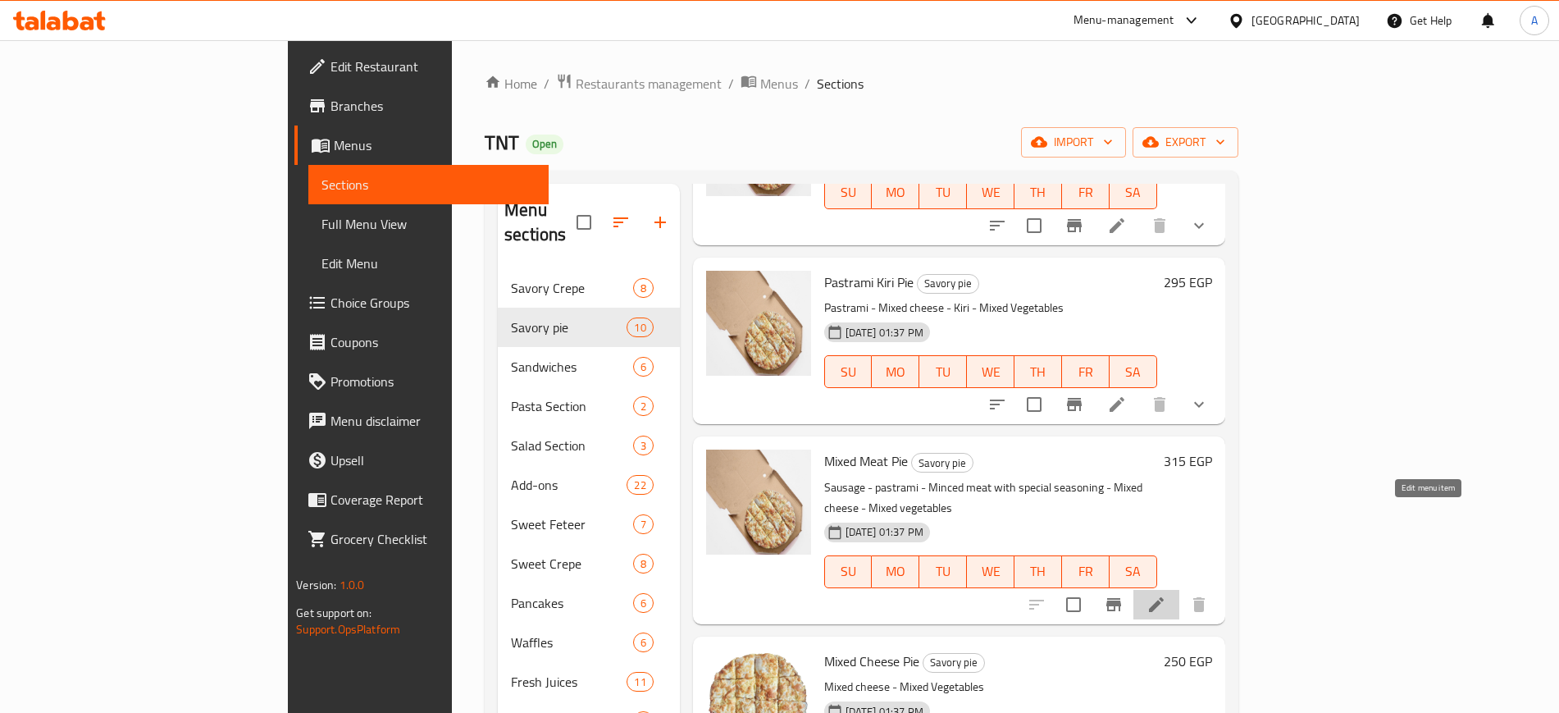
click at [1167, 595] on icon at bounding box center [1157, 605] width 20 height 20
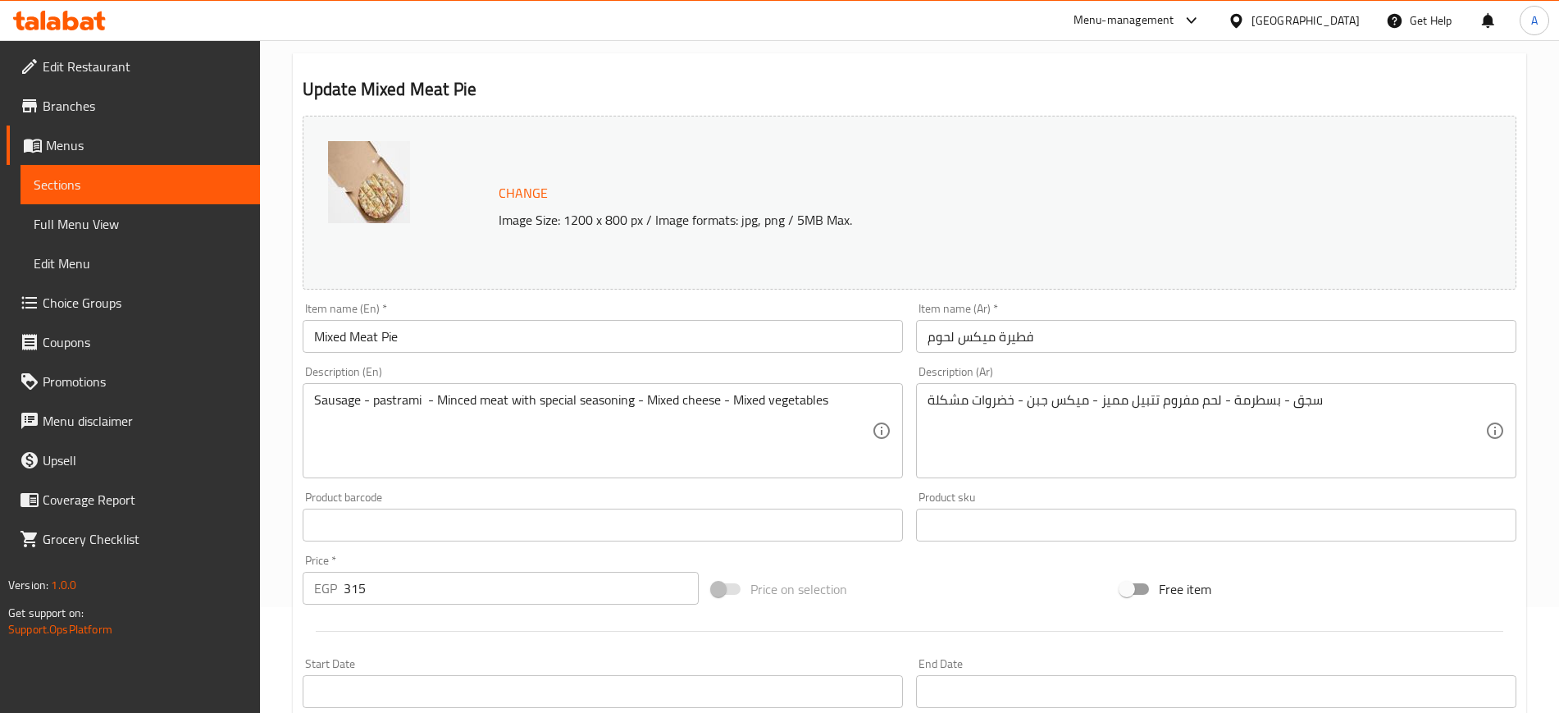
scroll to position [470, 0]
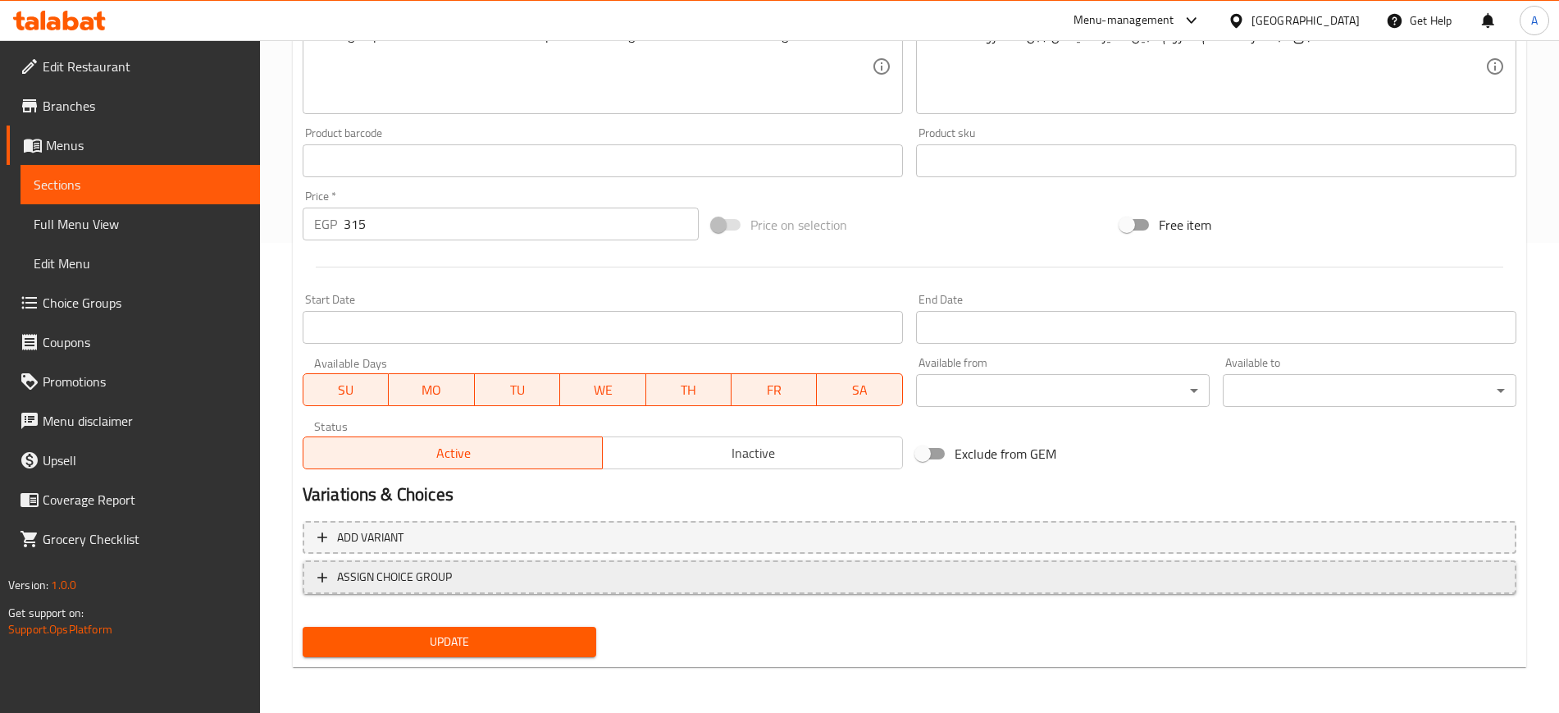
click at [316, 576] on icon "button" at bounding box center [322, 577] width 16 height 16
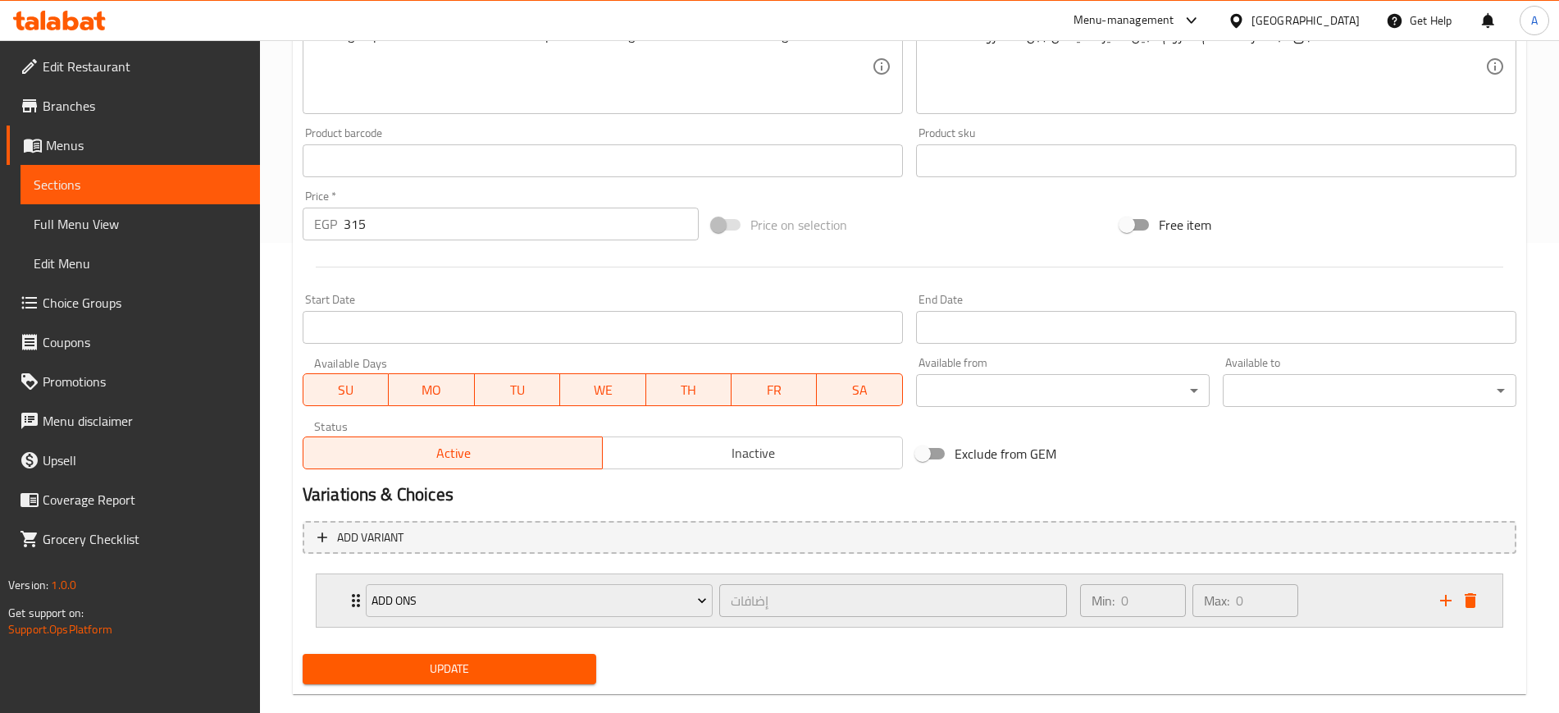
click at [348, 598] on icon "Expand" at bounding box center [356, 601] width 20 height 20
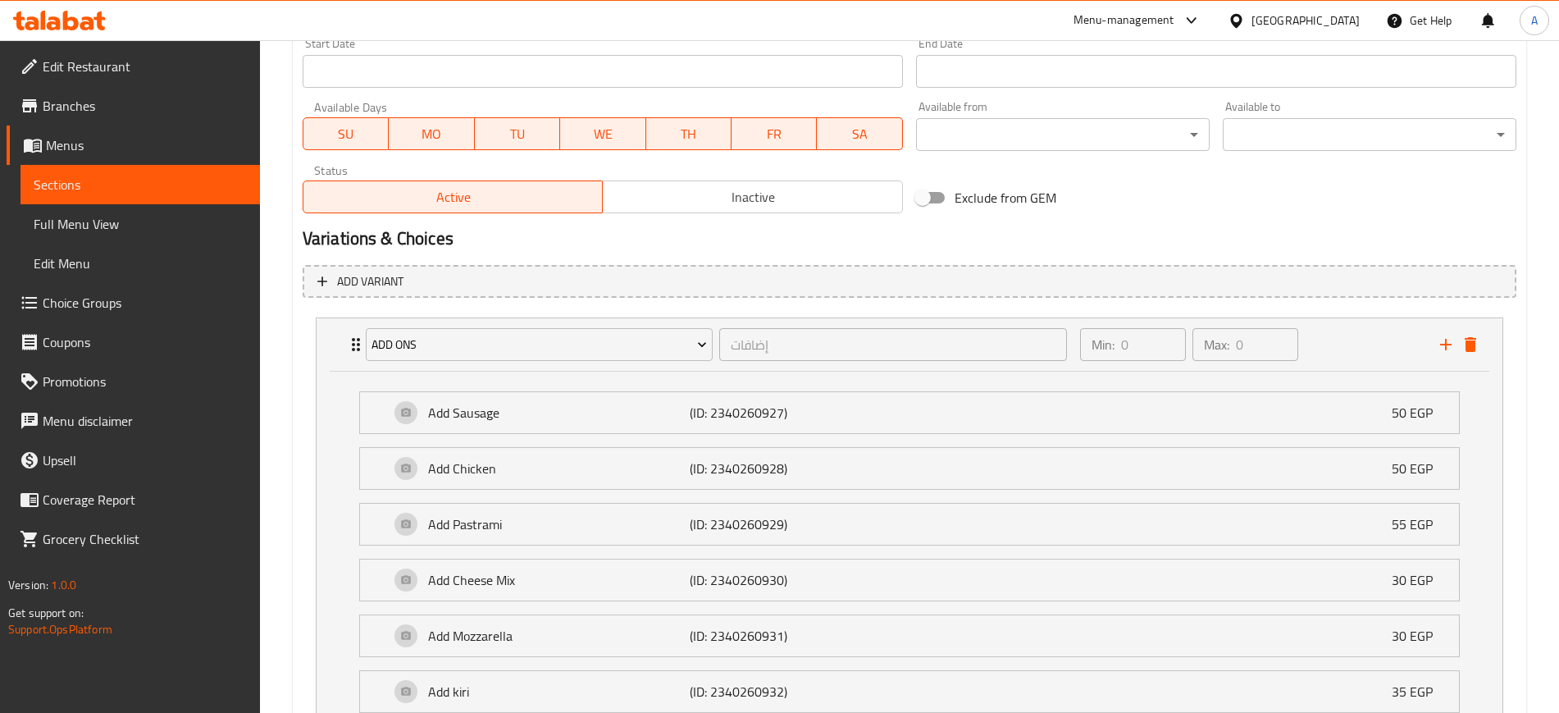
scroll to position [1144, 0]
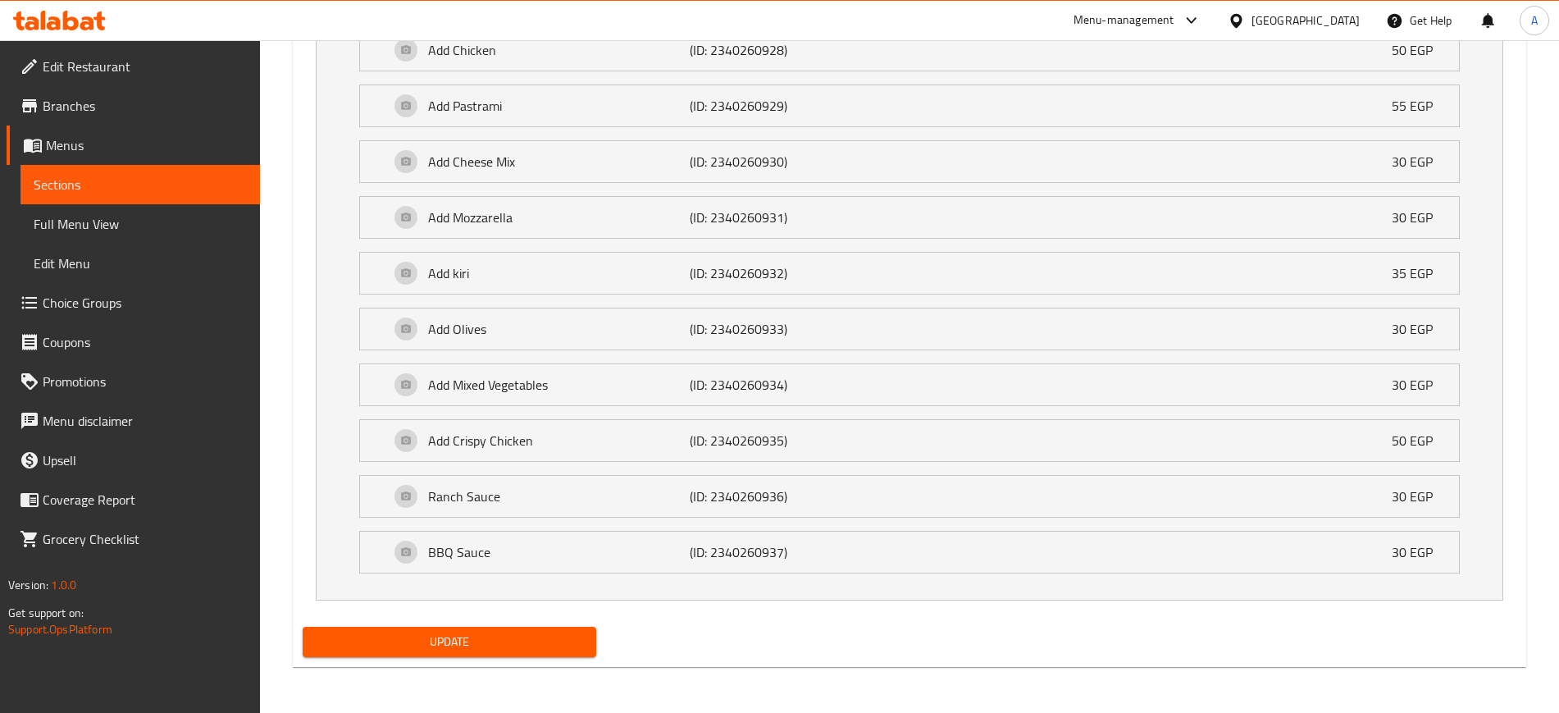
click at [479, 636] on span "Update" at bounding box center [449, 642] width 267 height 21
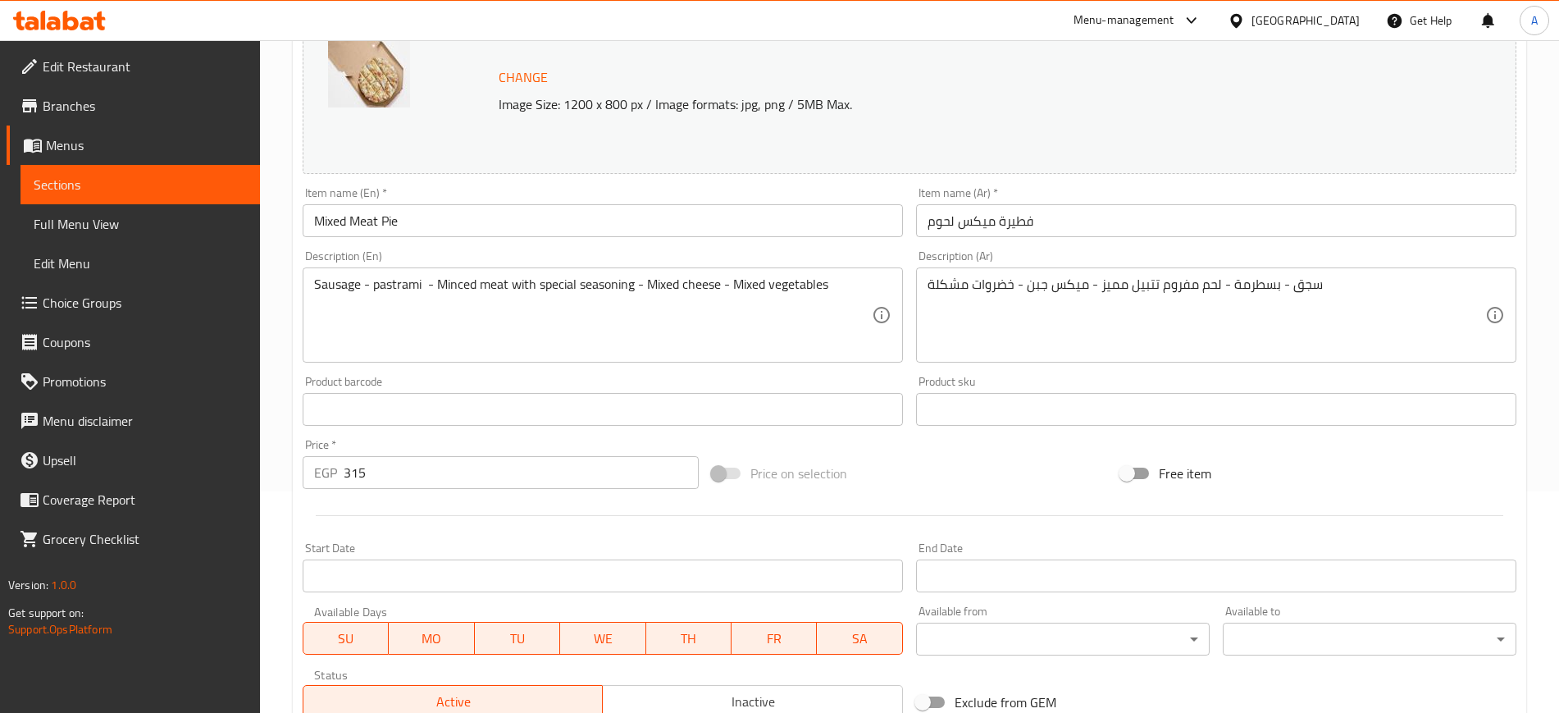
scroll to position [0, 0]
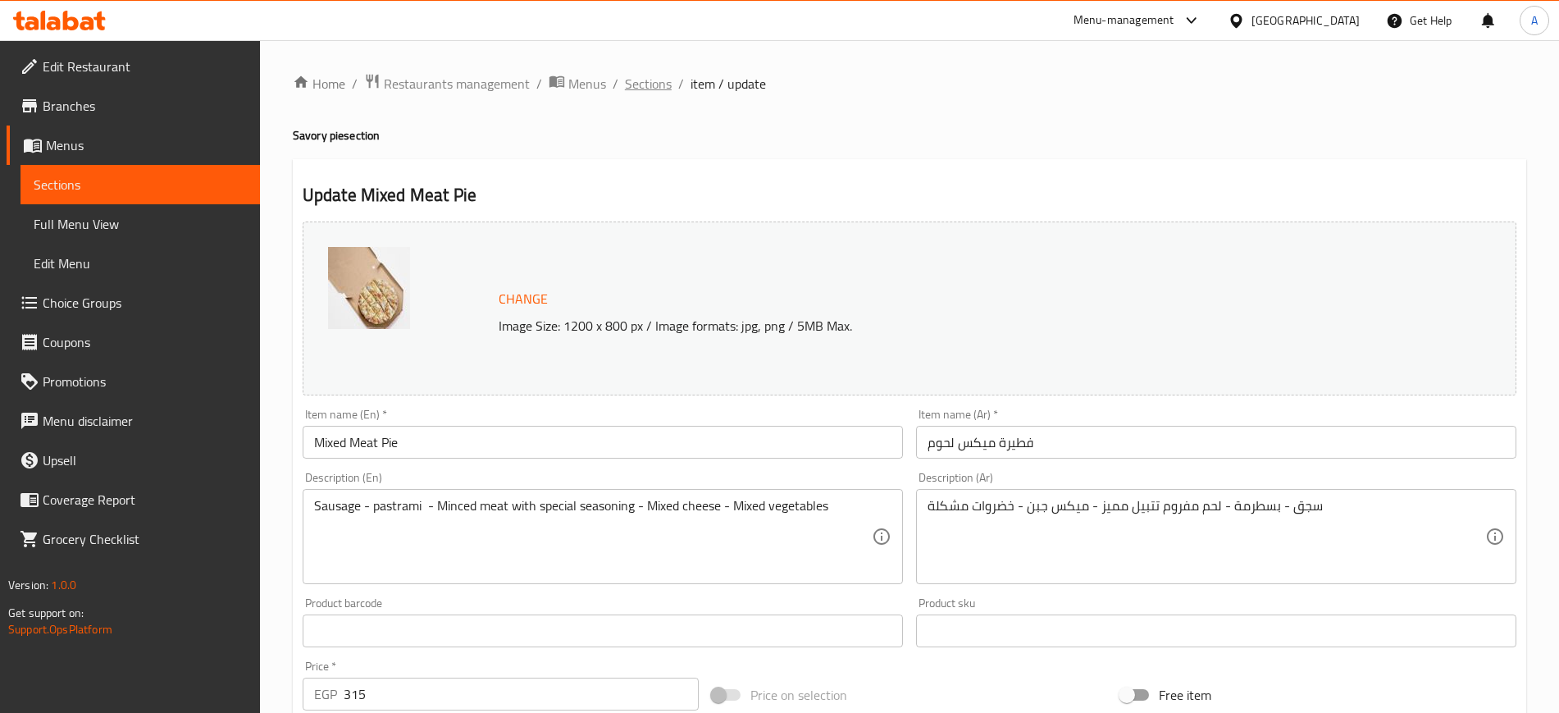
click at [645, 90] on span "Sections" at bounding box center [648, 84] width 47 height 20
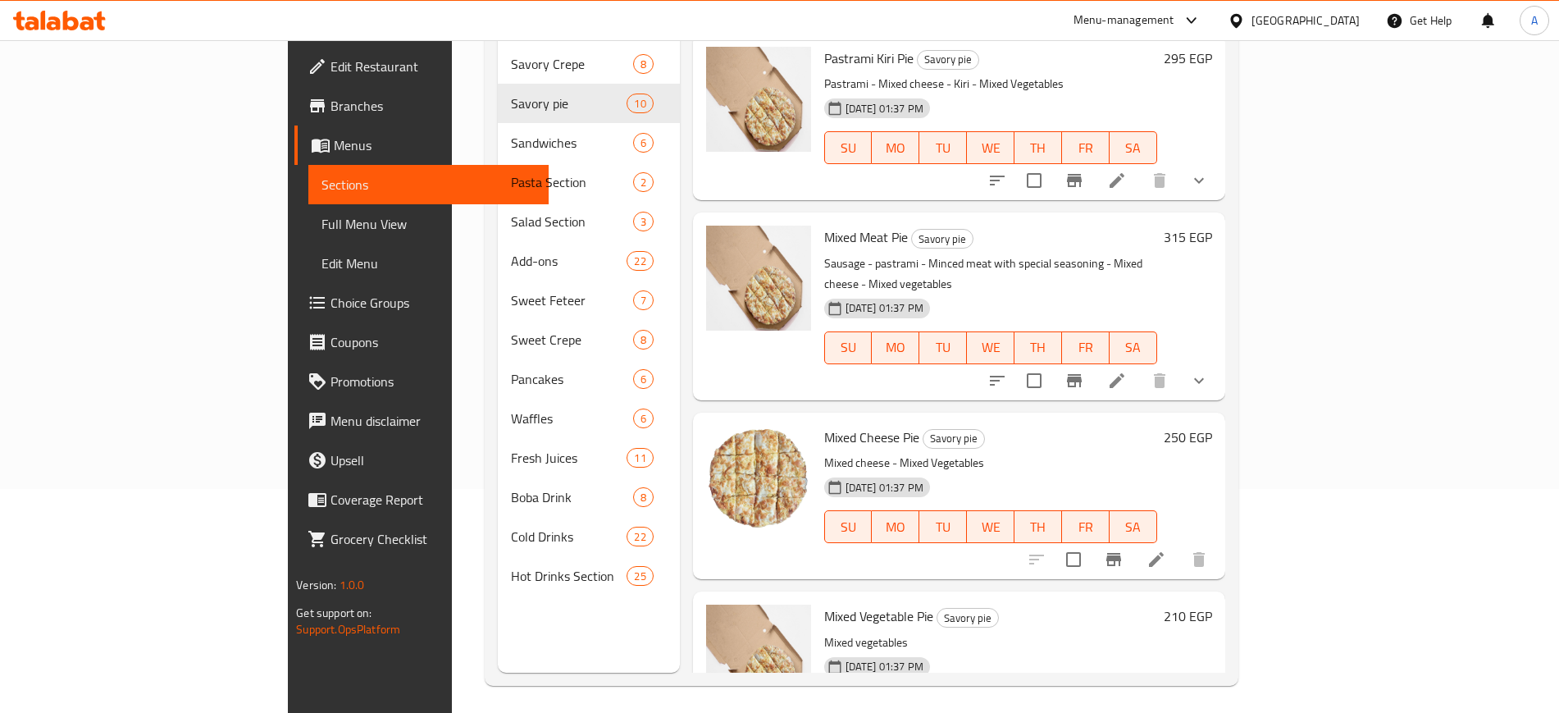
scroll to position [230, 0]
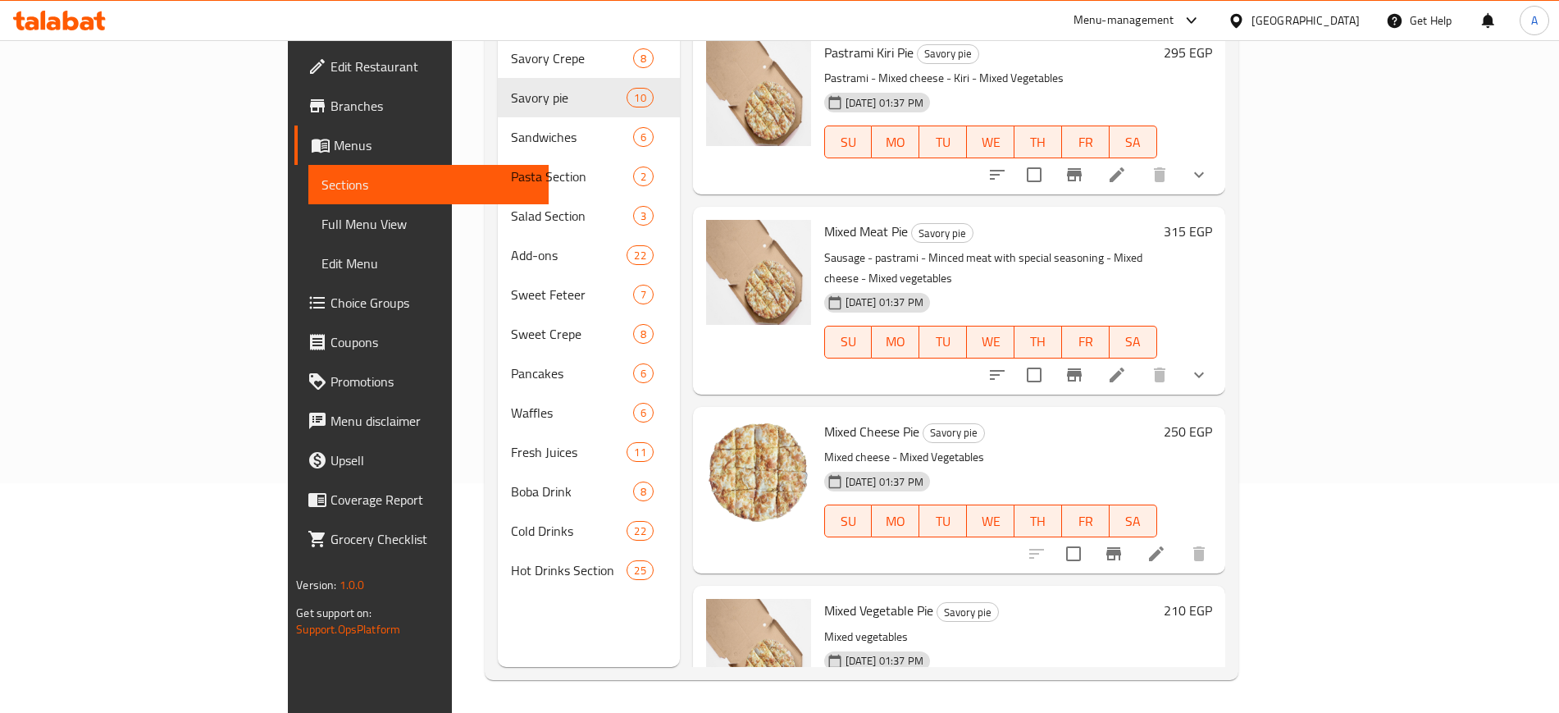
click at [1180, 539] on li at bounding box center [1157, 554] width 46 height 30
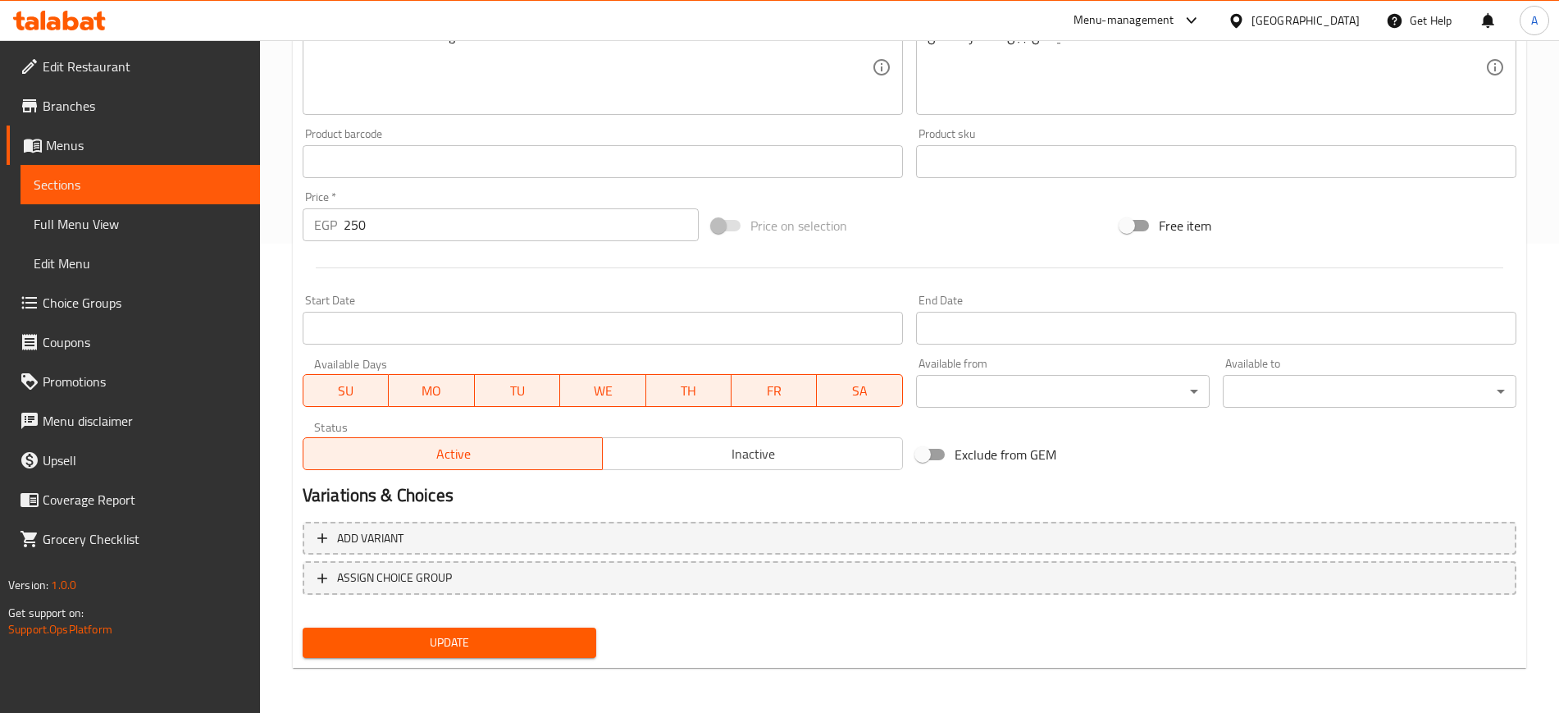
scroll to position [470, 0]
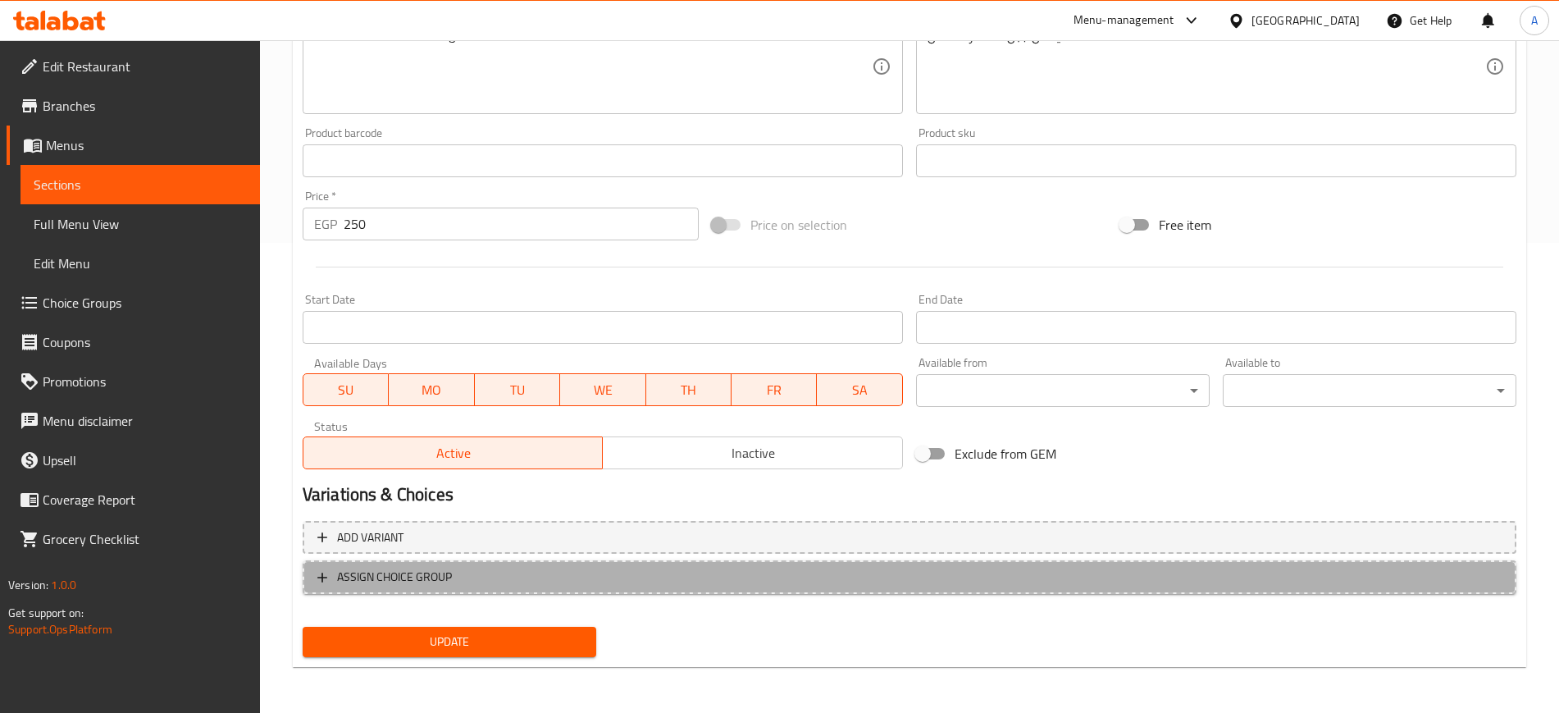
click at [325, 573] on icon "button" at bounding box center [322, 577] width 16 height 16
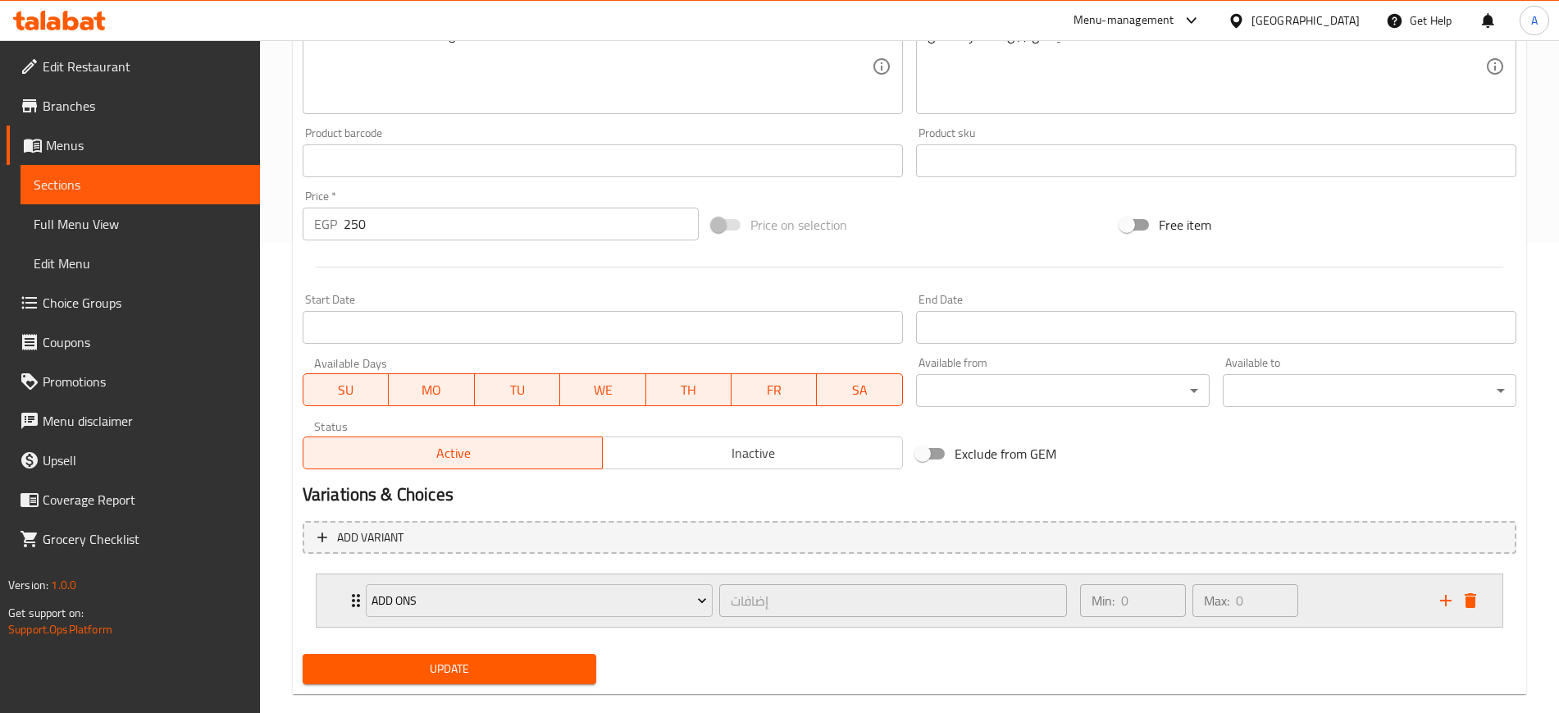
click at [347, 598] on icon "Expand" at bounding box center [356, 601] width 20 height 20
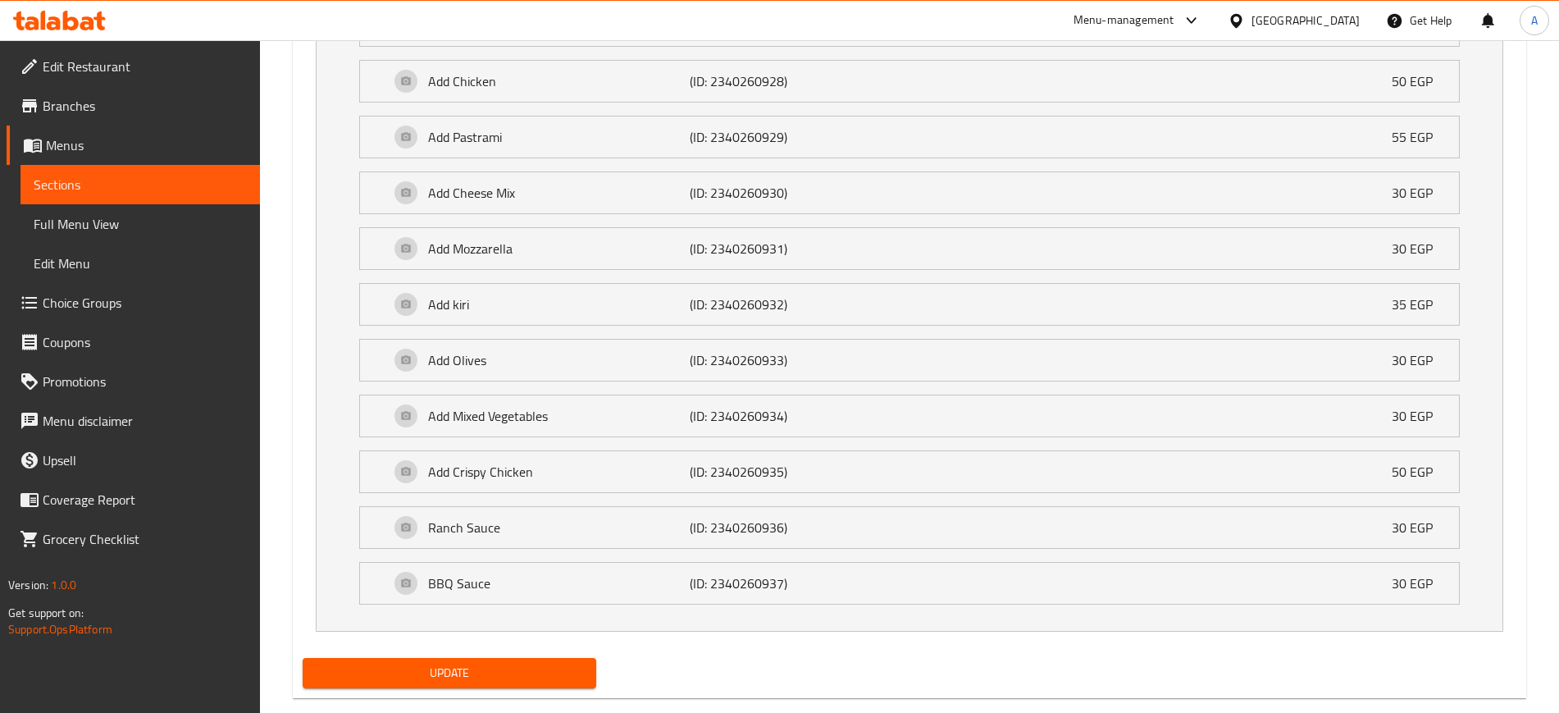
scroll to position [1144, 0]
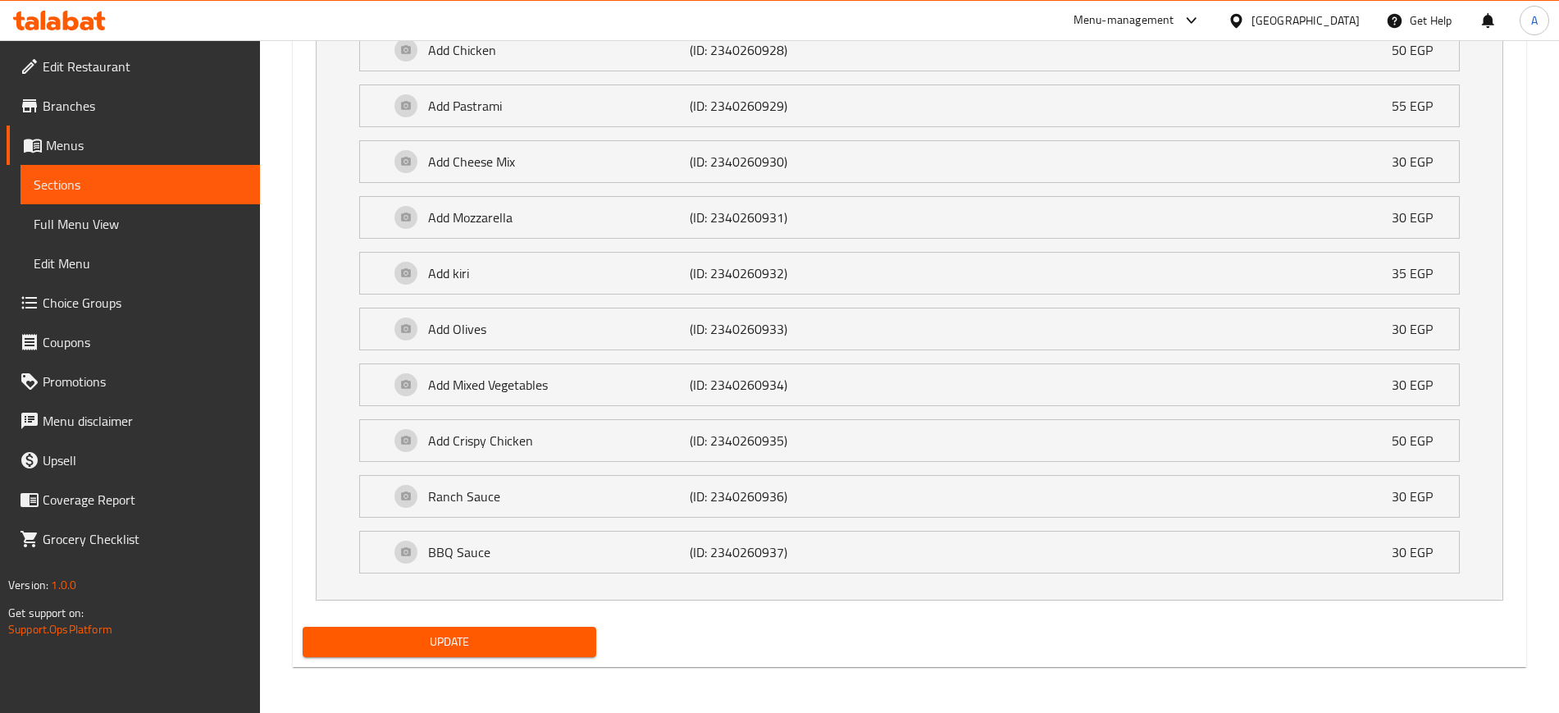
click at [497, 646] on span "Update" at bounding box center [449, 642] width 267 height 21
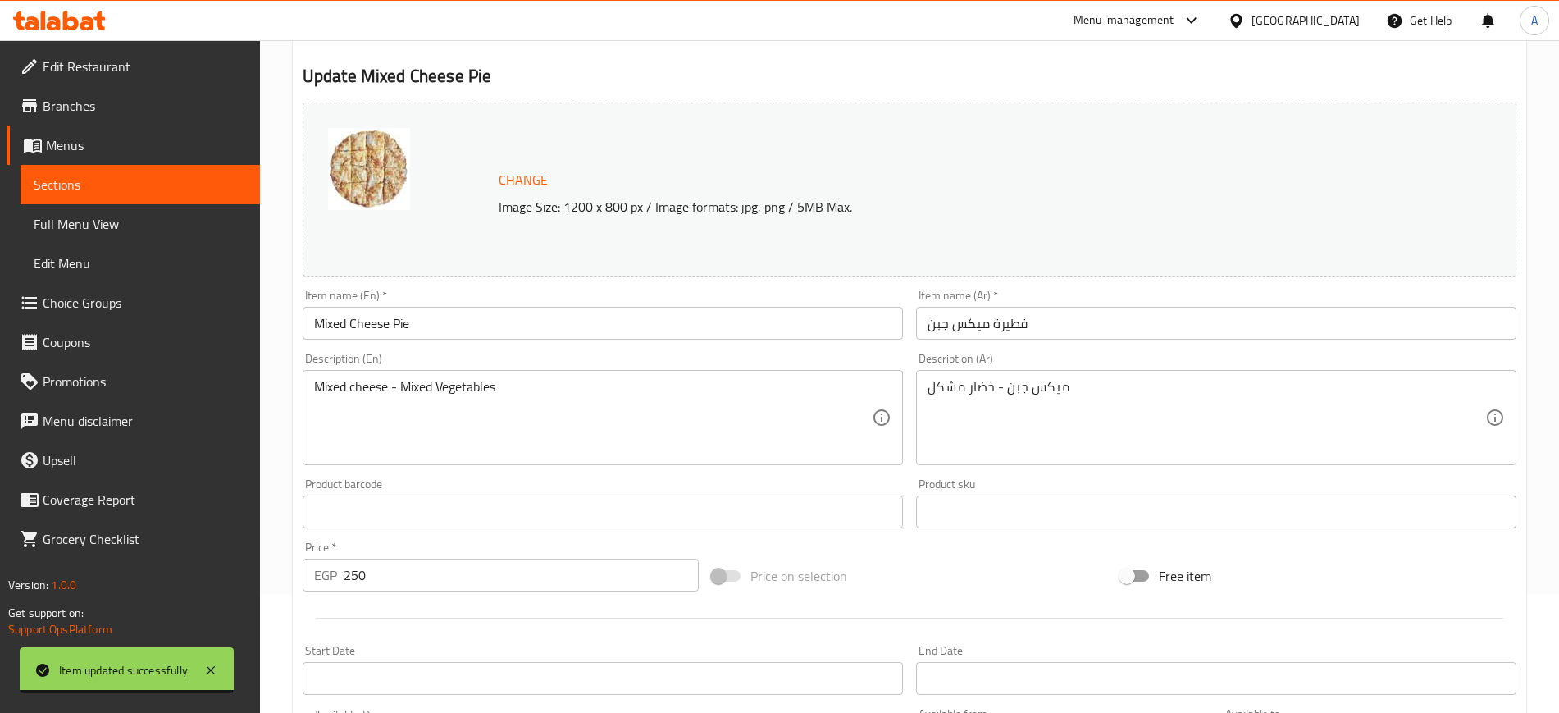
scroll to position [0, 0]
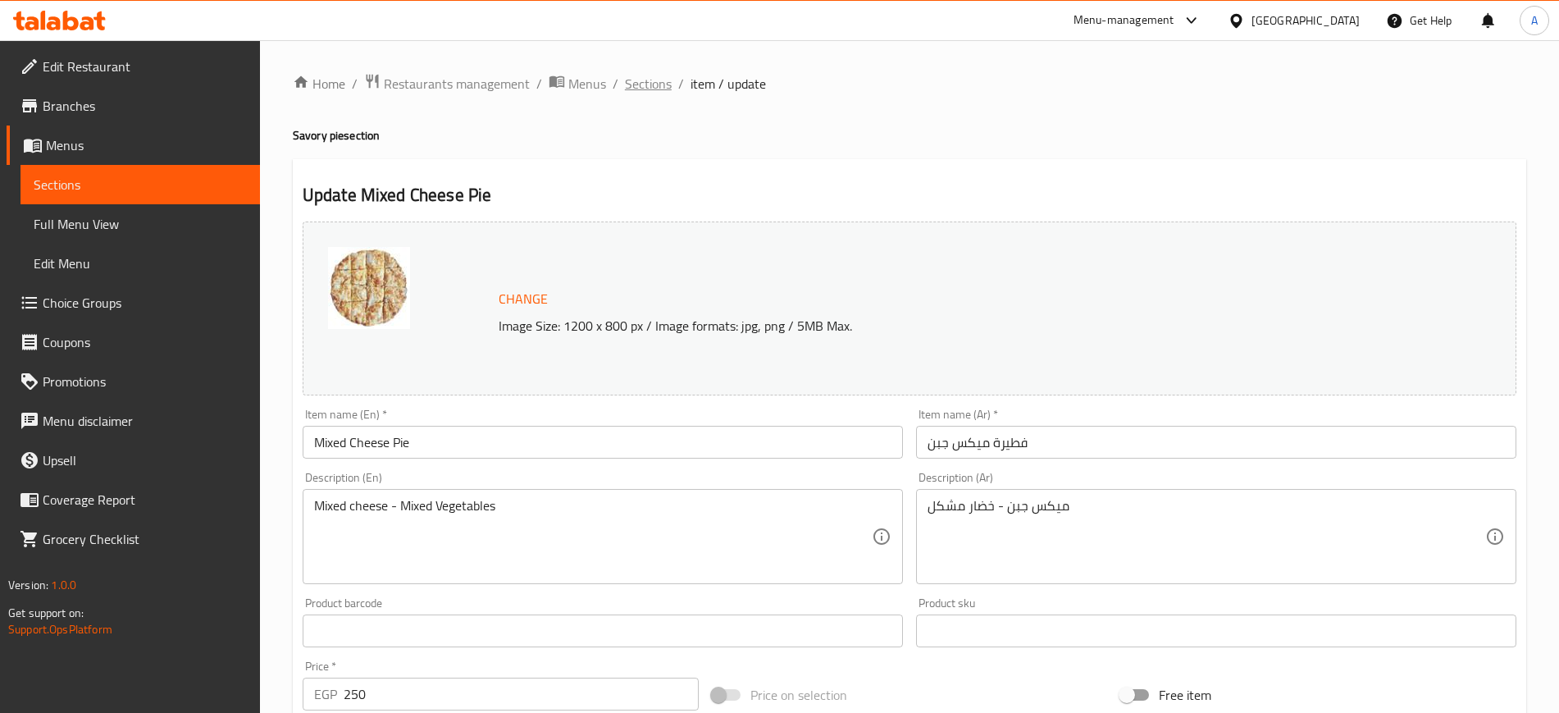
click at [651, 91] on span "Sections" at bounding box center [648, 84] width 47 height 20
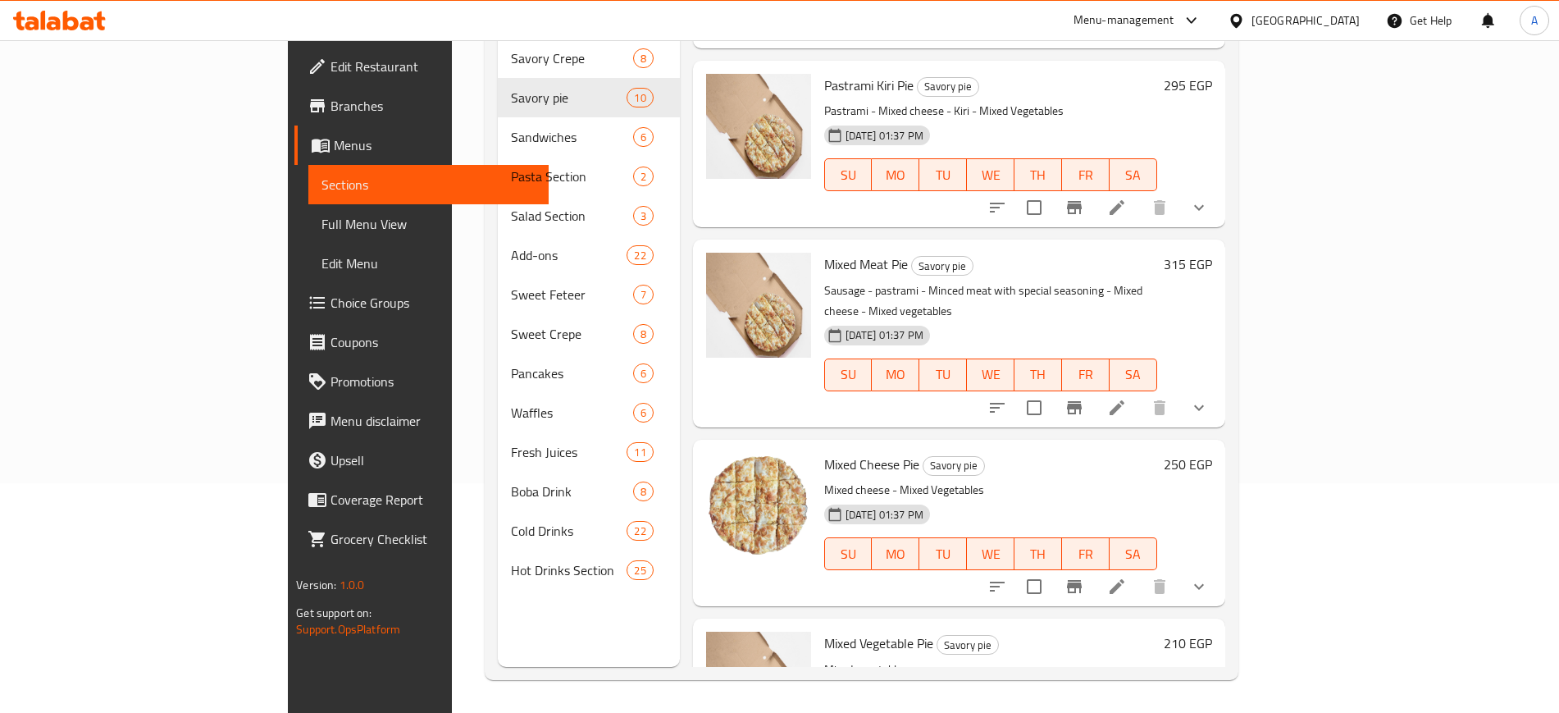
scroll to position [1121, 0]
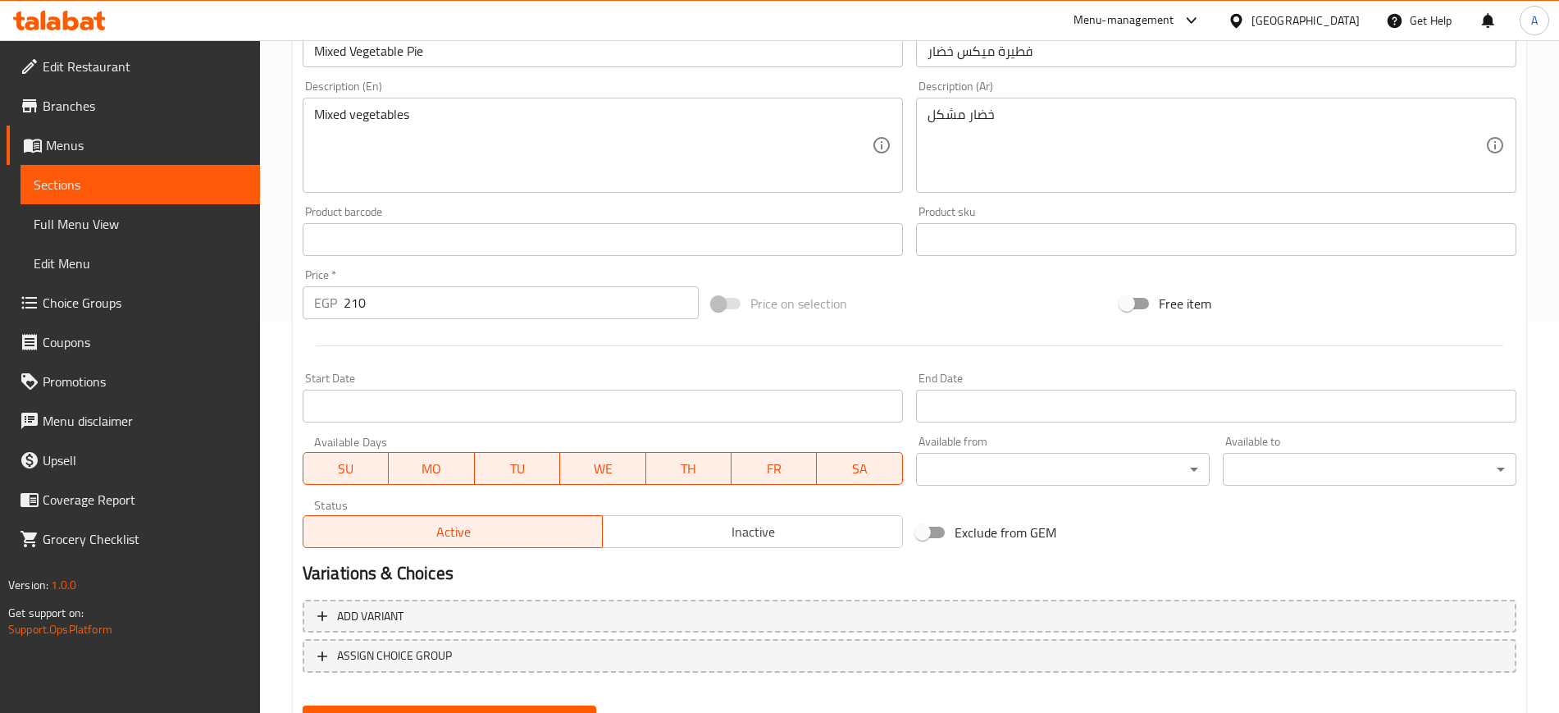
scroll to position [470, 0]
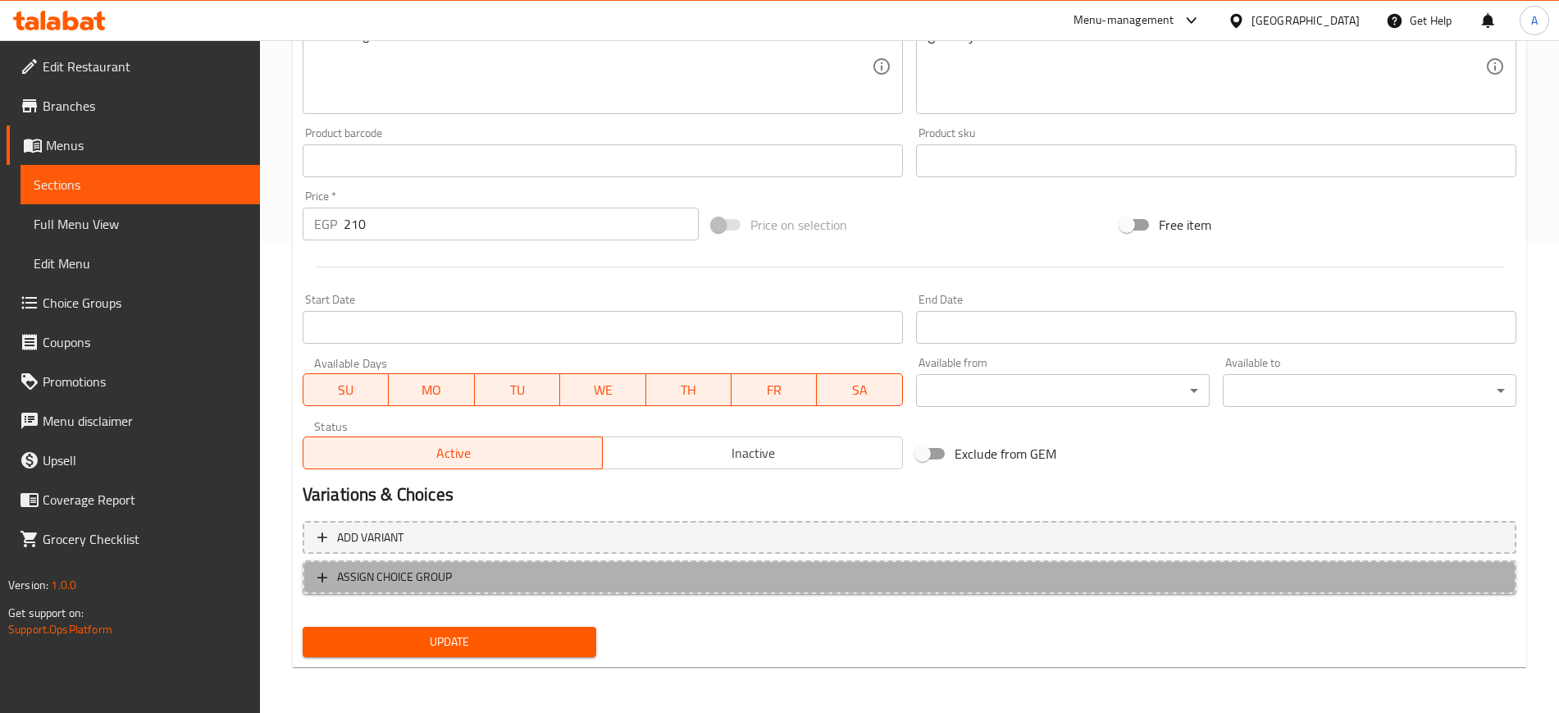
click at [322, 569] on icon "button" at bounding box center [322, 577] width 16 height 16
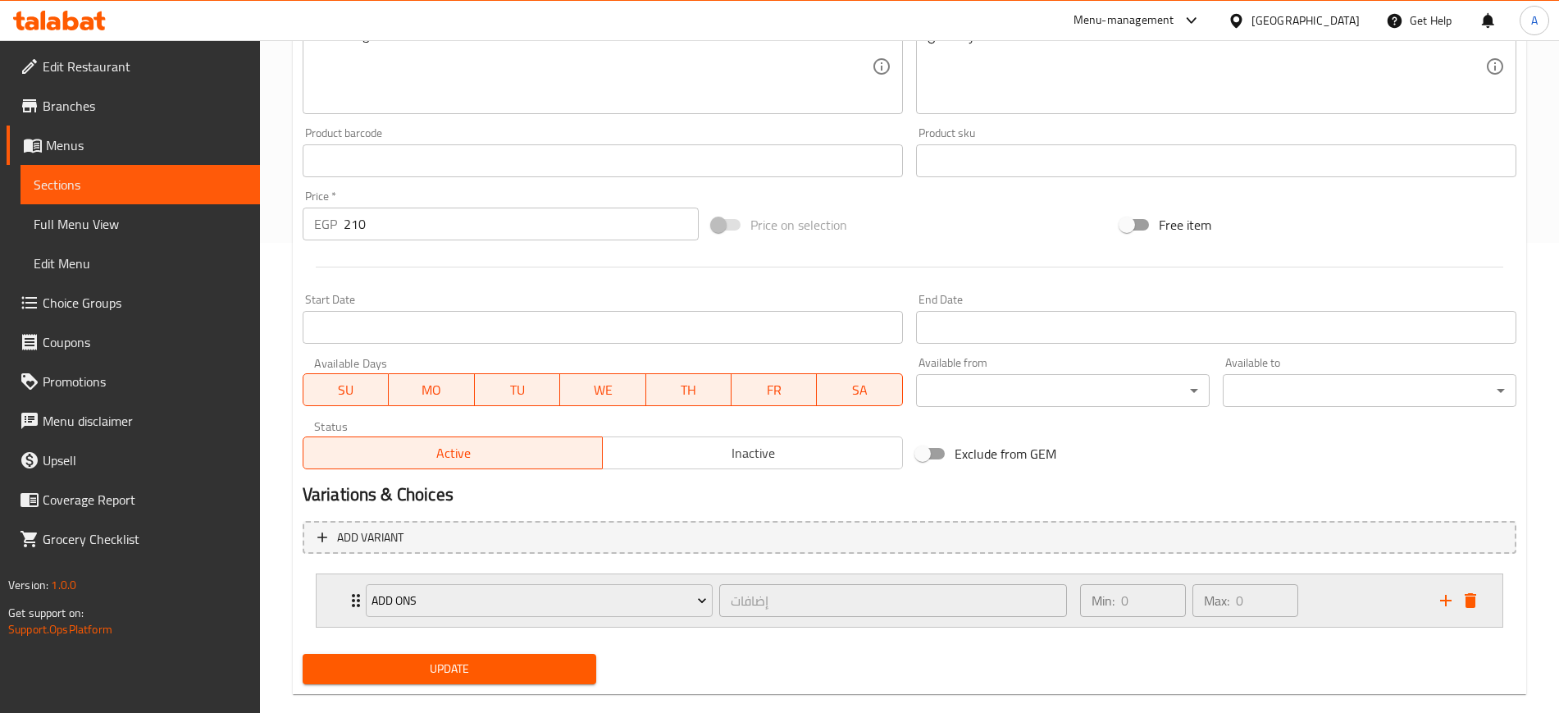
click at [336, 593] on div "ADD ONS إضافات ​ Min: 0 ​ Max: 0 ​" at bounding box center [910, 600] width 1186 height 53
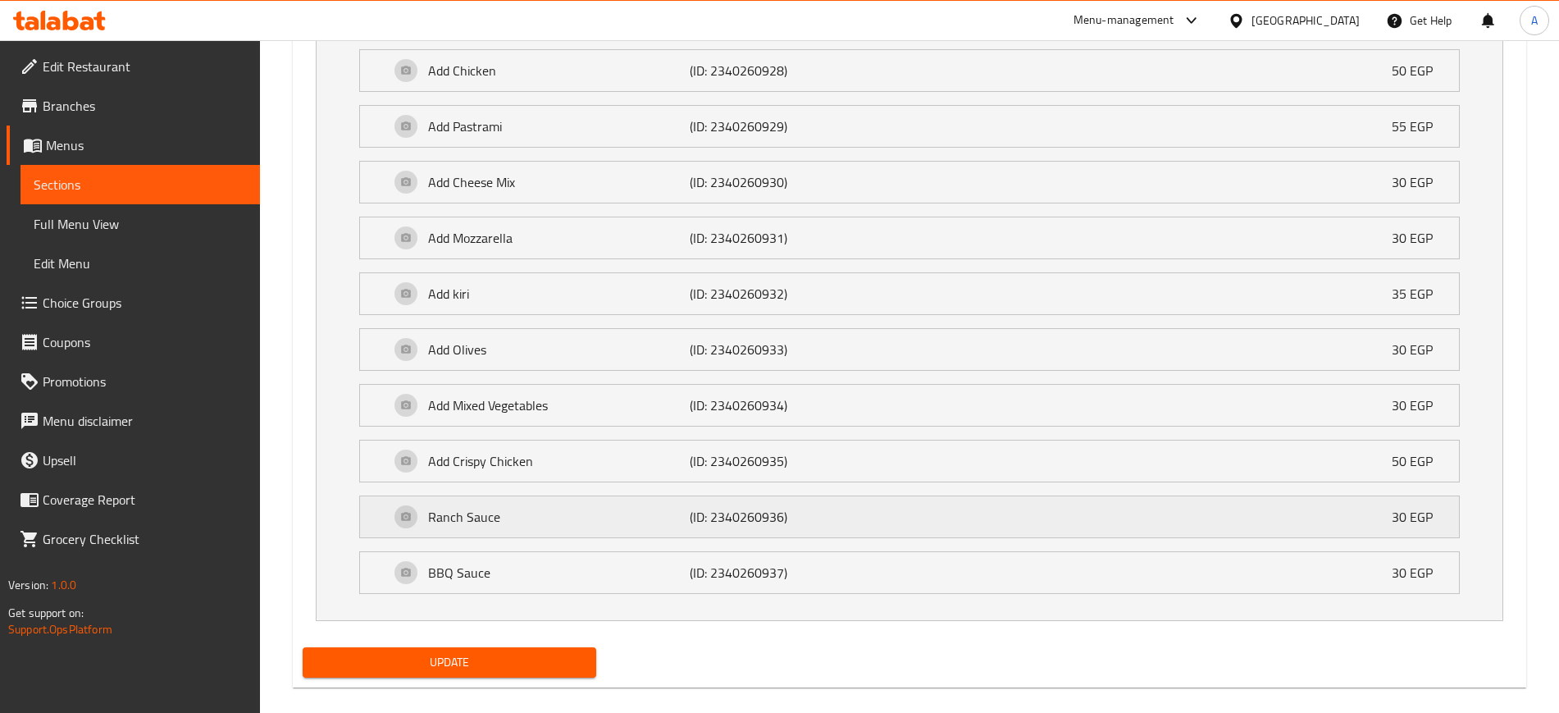
scroll to position [1144, 0]
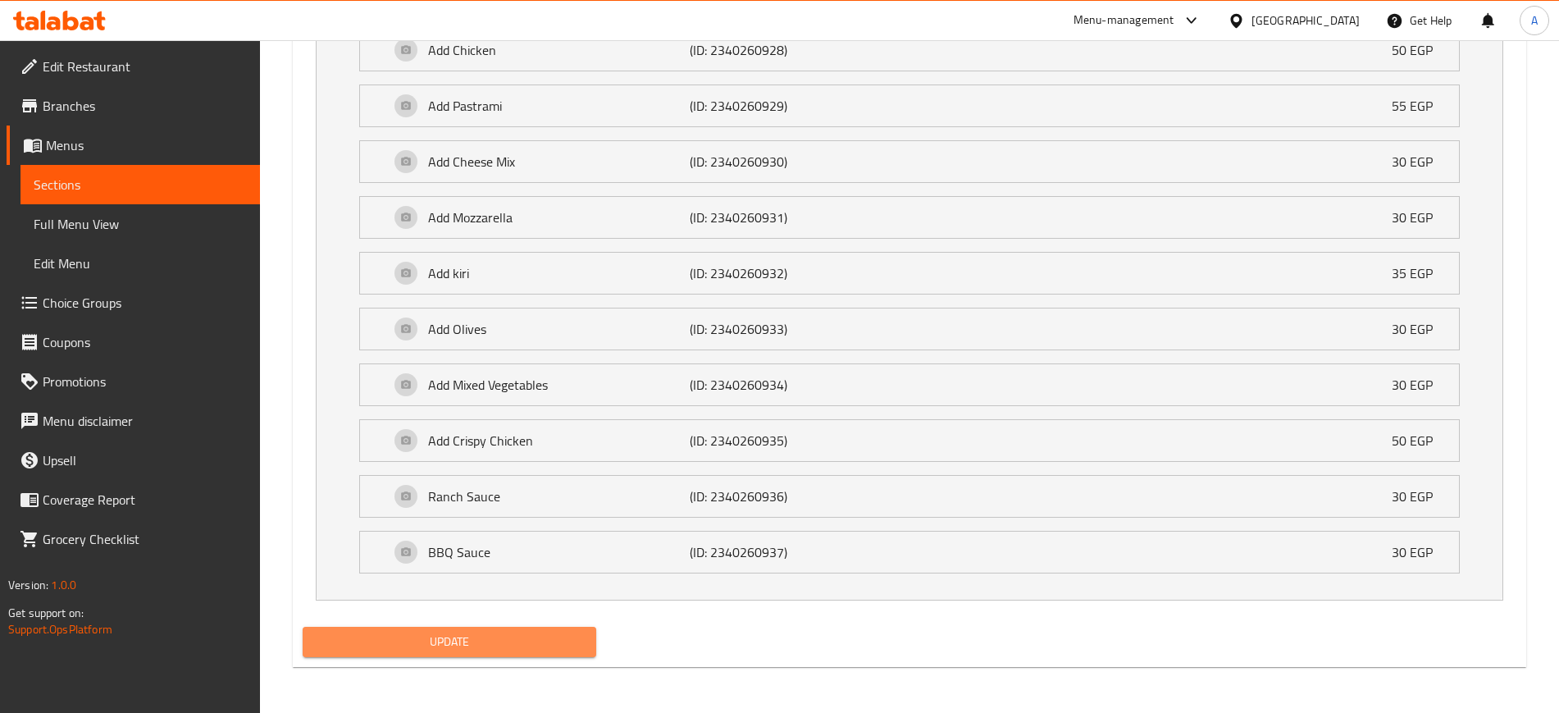
click at [523, 649] on span "Update" at bounding box center [449, 642] width 267 height 21
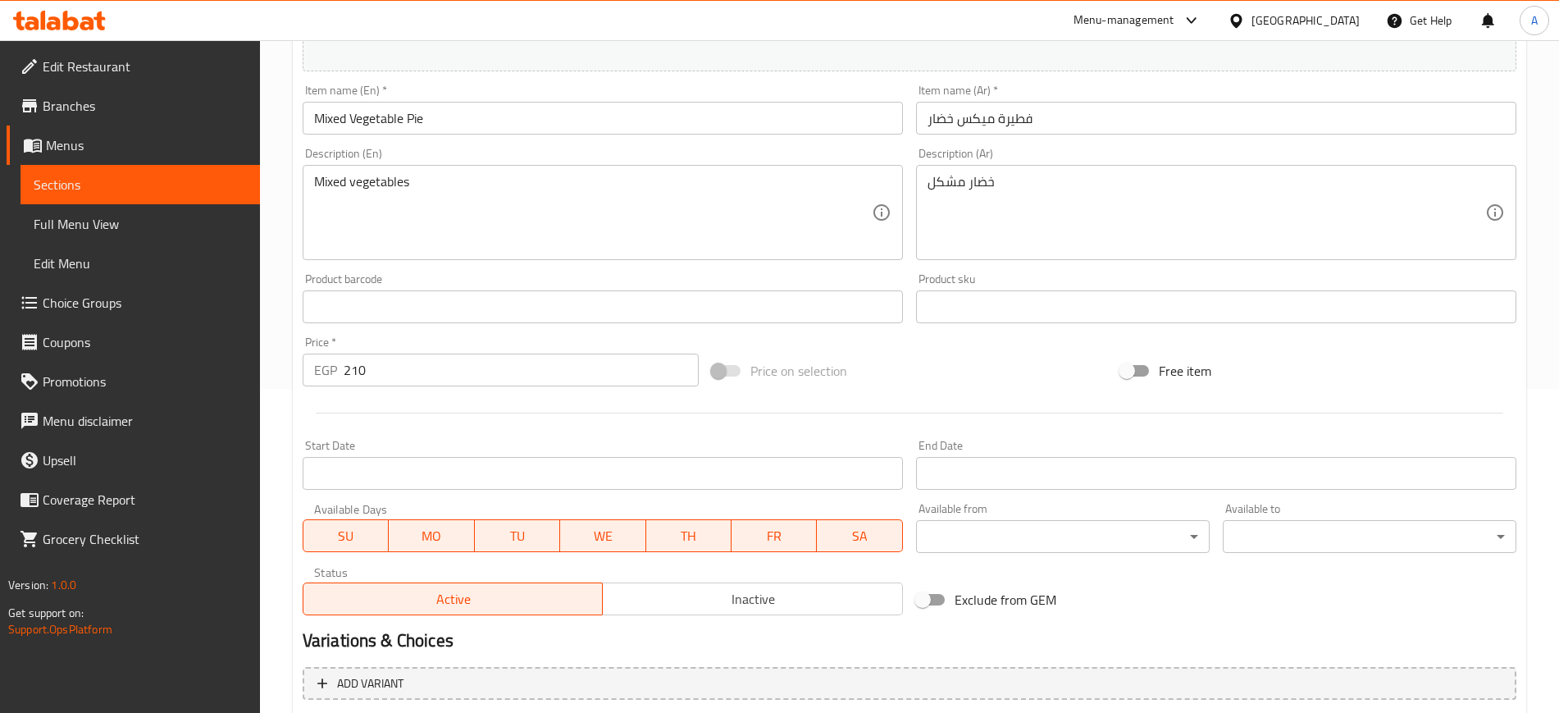
scroll to position [0, 0]
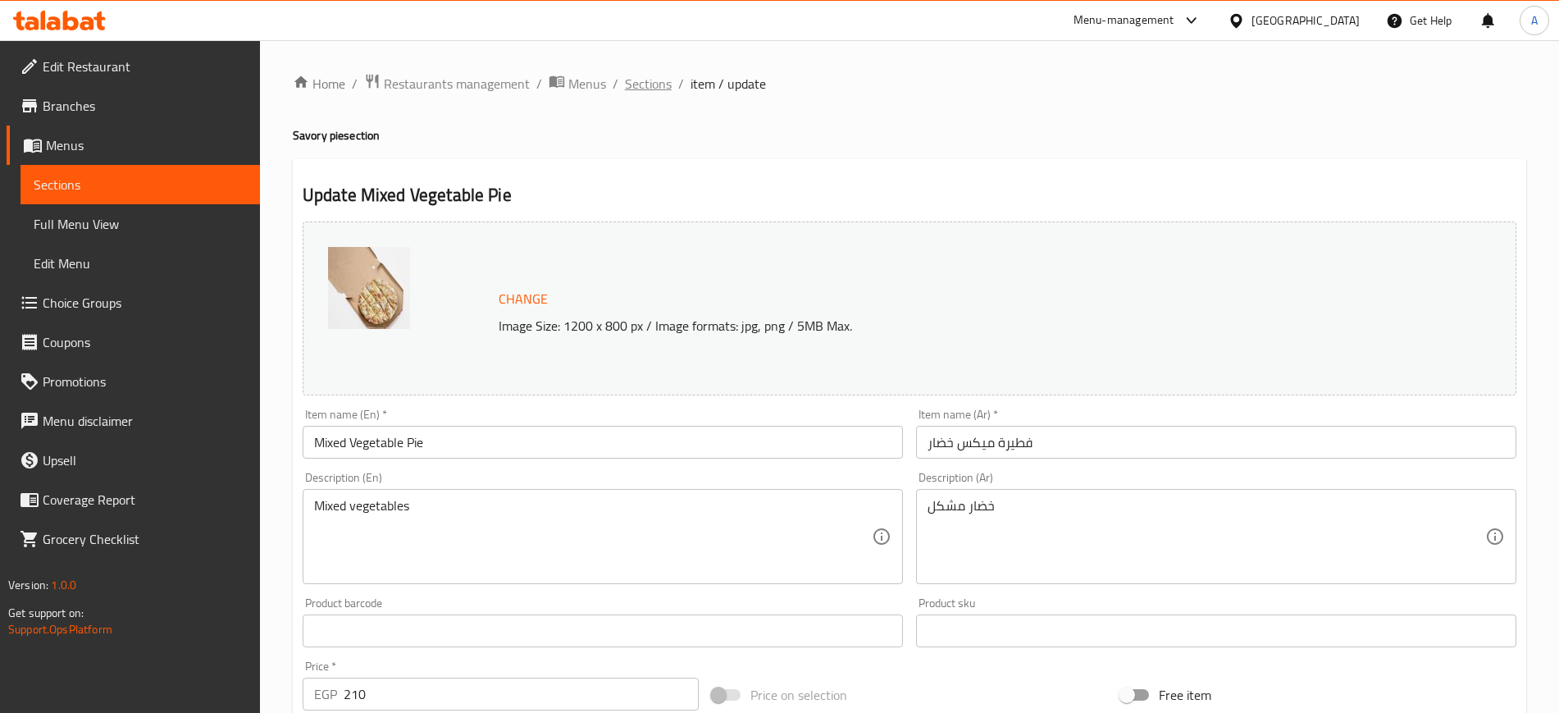
click at [665, 84] on span "Sections" at bounding box center [648, 84] width 47 height 20
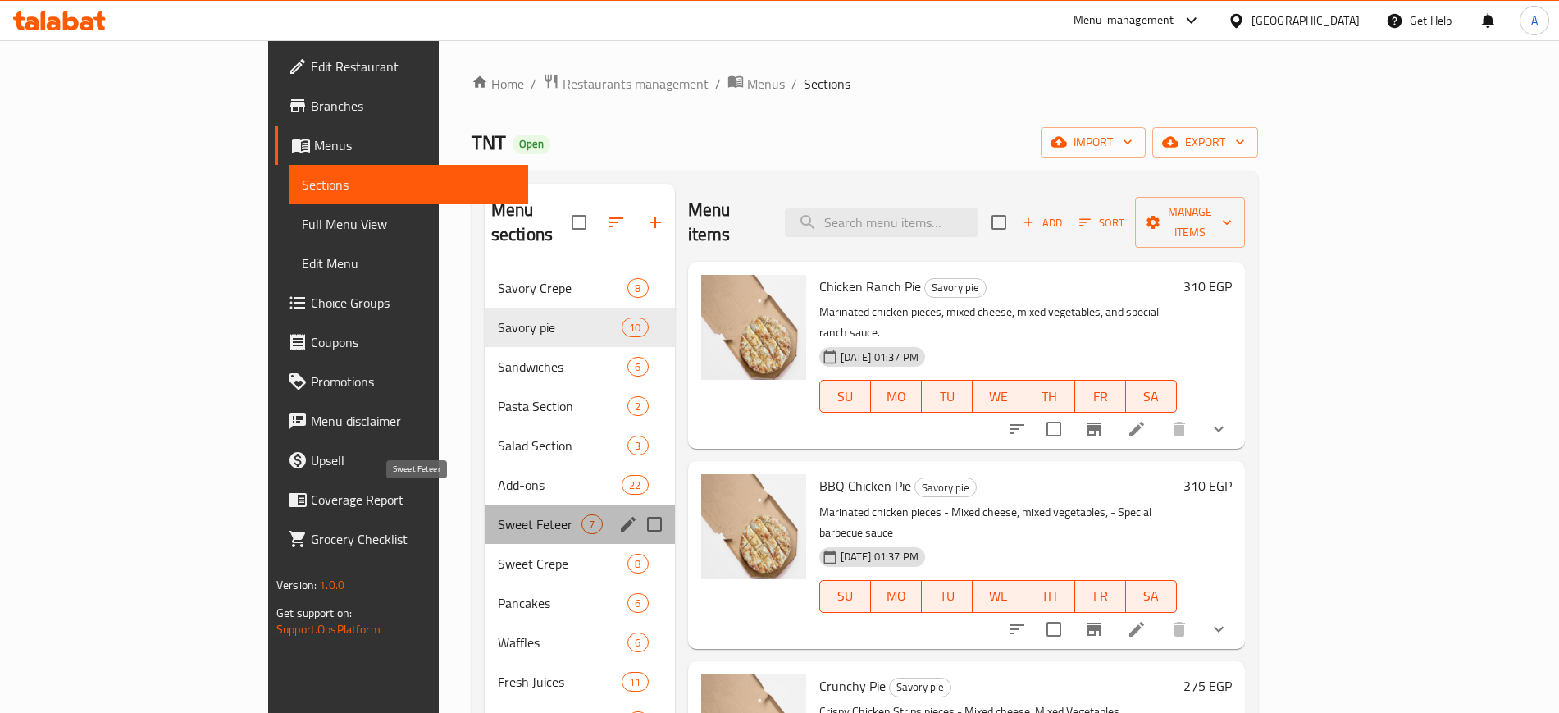
click at [498, 514] on span "Sweet Feteer" at bounding box center [540, 524] width 84 height 20
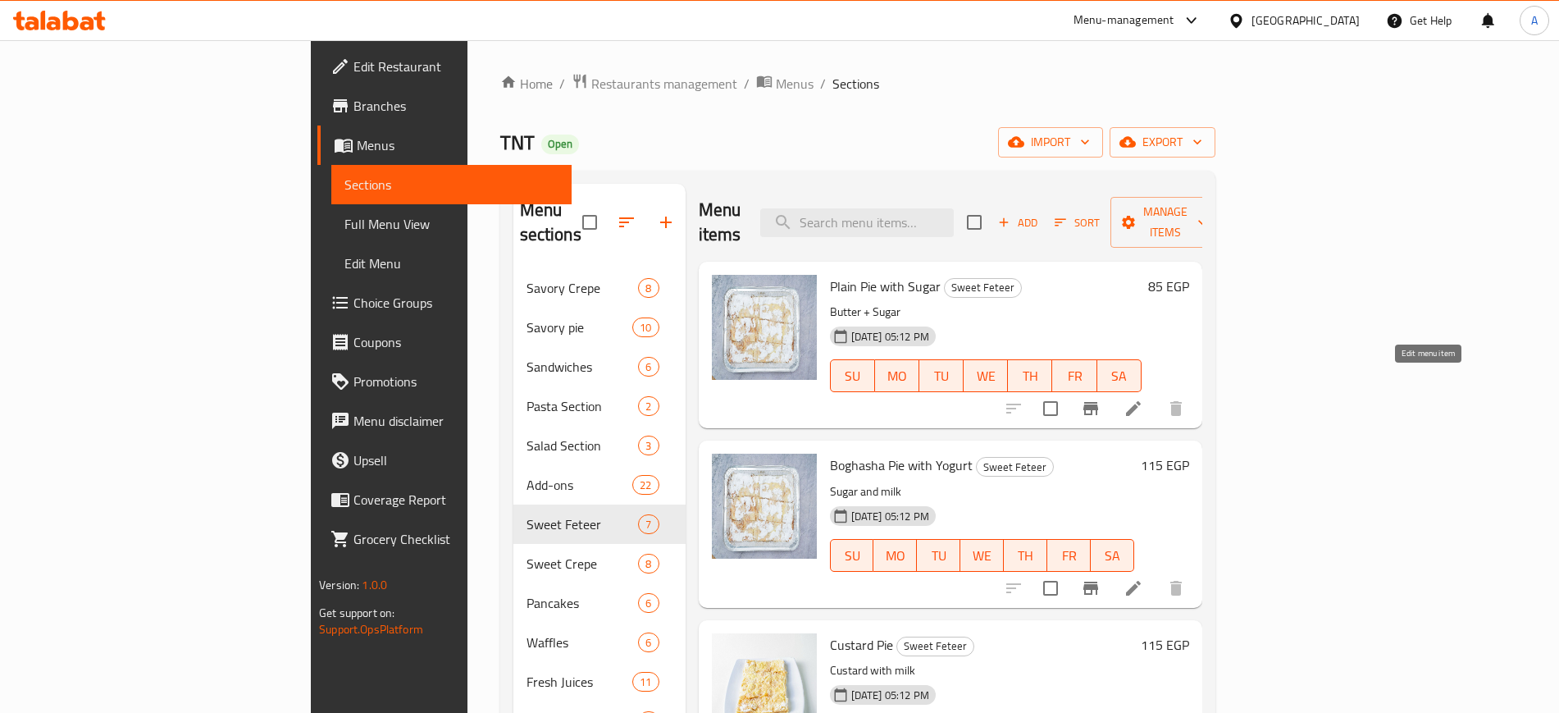
click at [1144, 399] on icon at bounding box center [1134, 409] width 20 height 20
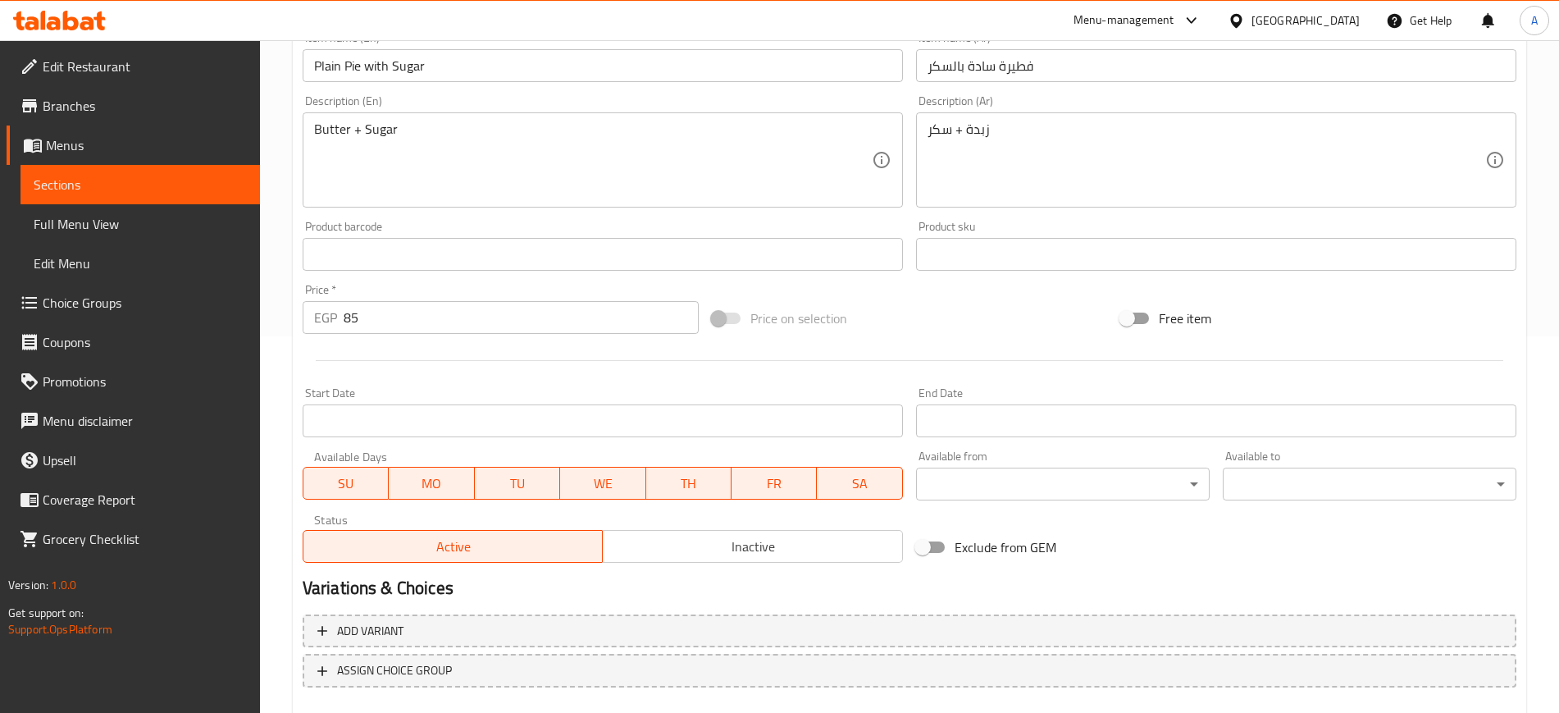
scroll to position [470, 0]
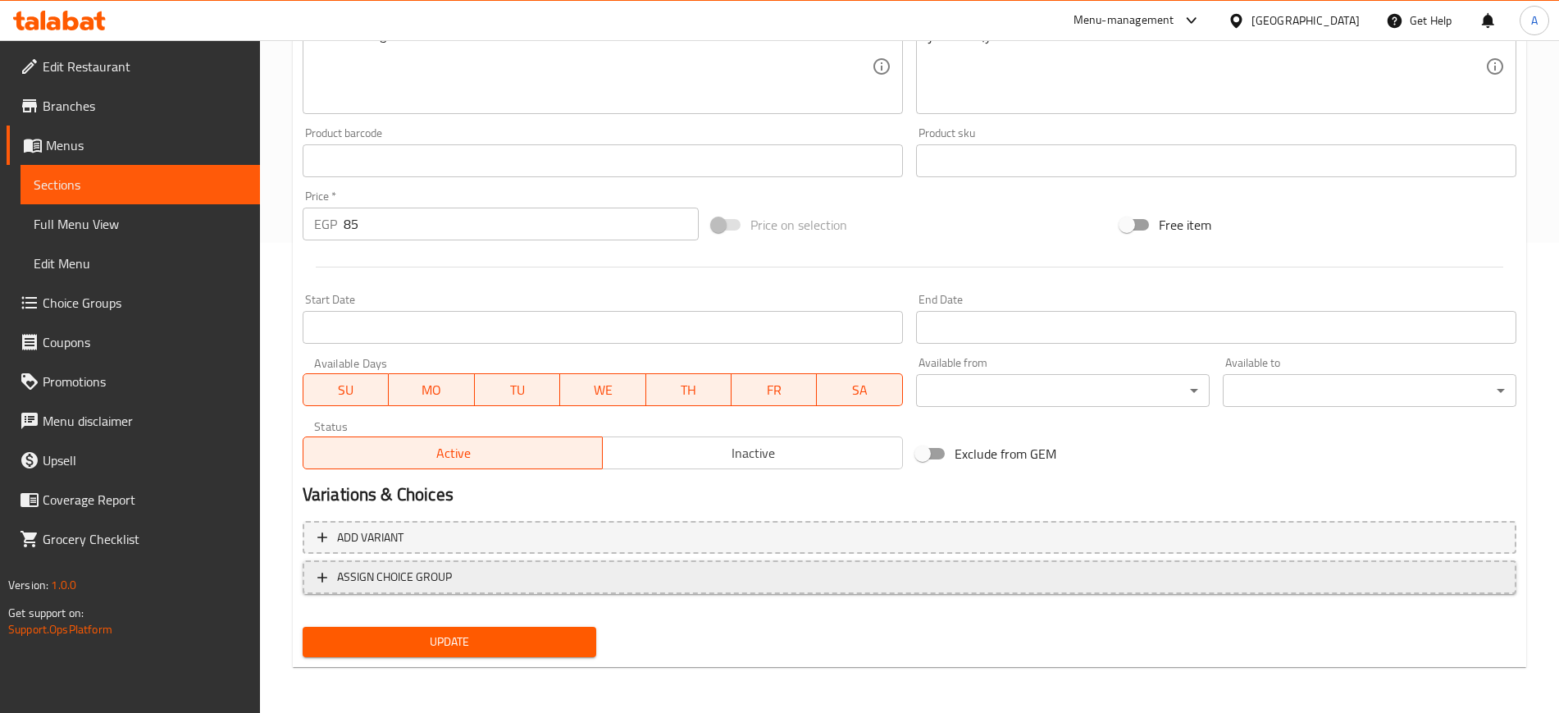
click at [328, 581] on icon "button" at bounding box center [322, 577] width 16 height 16
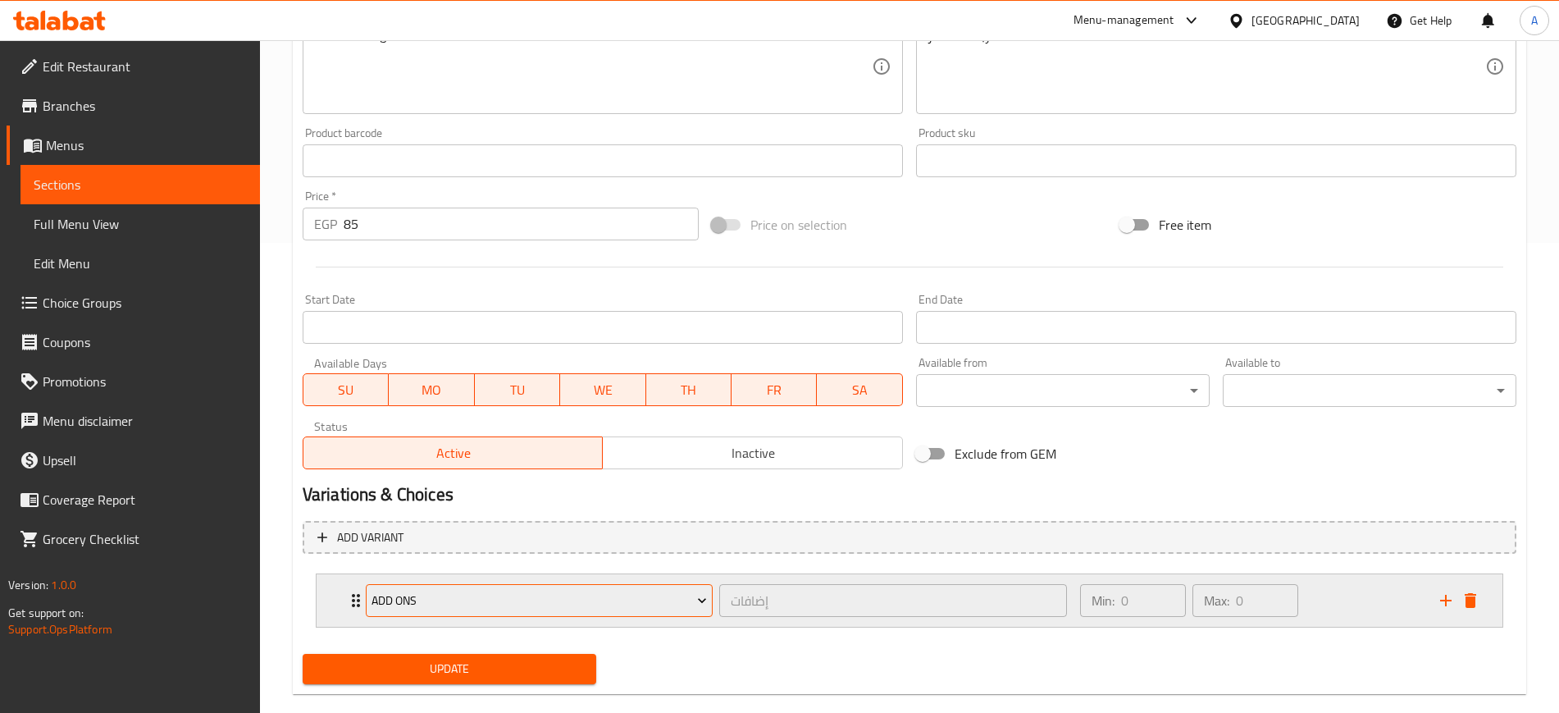
click at [511, 604] on span "ADD ONS" at bounding box center [540, 601] width 336 height 21
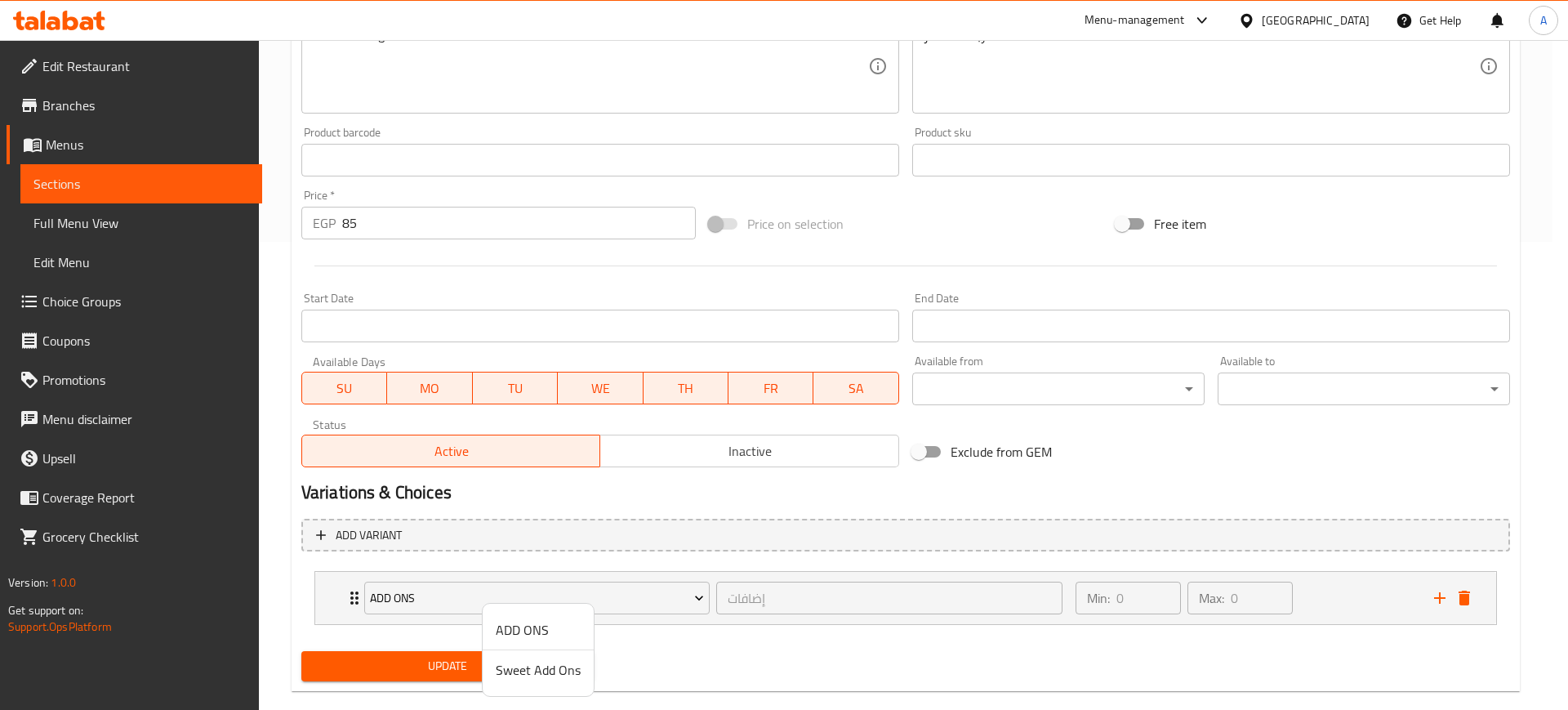
click at [553, 674] on span "Sweet Add Ons" at bounding box center [538, 670] width 85 height 20
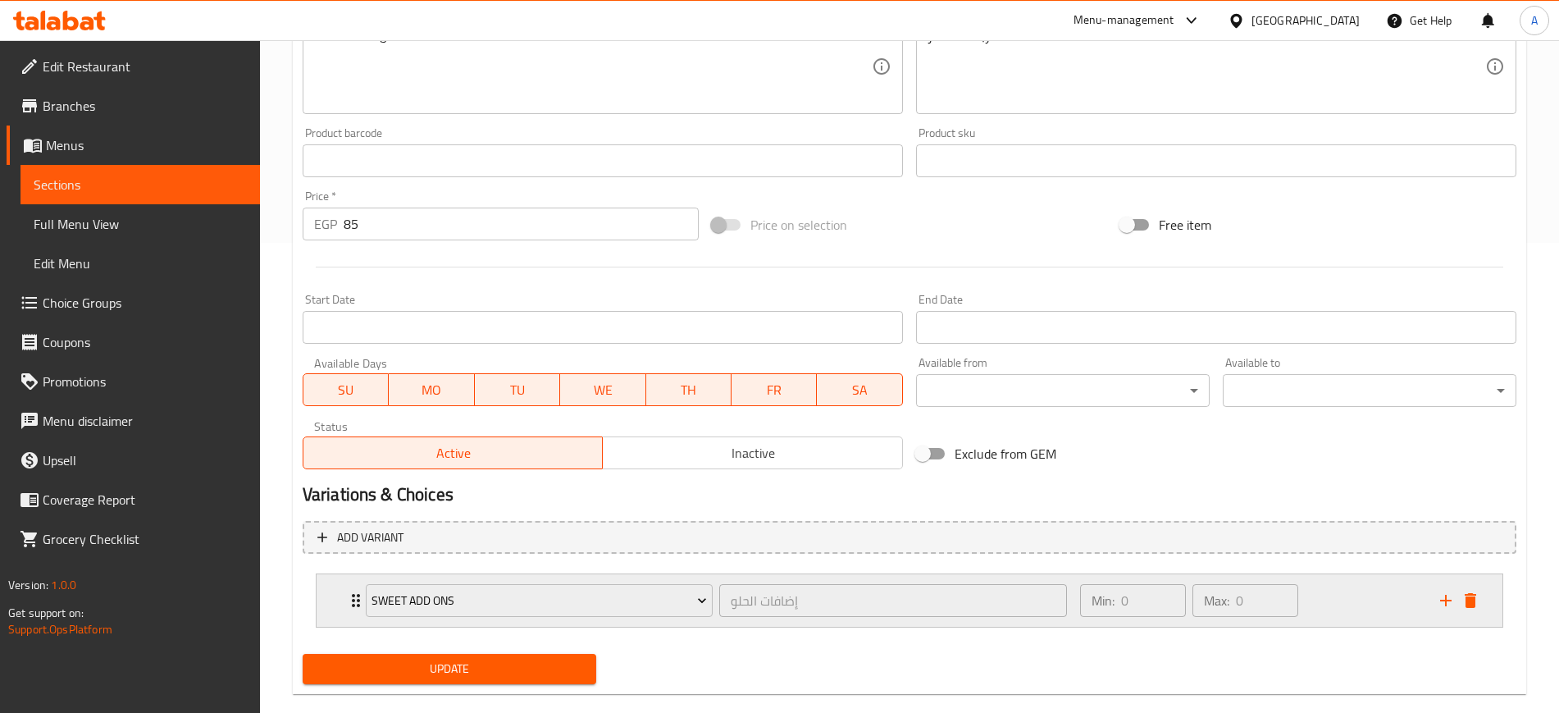
click at [336, 596] on div "Sweet Add Ons إضافات الحلو ​ Min: 0 ​ Max: 0 ​" at bounding box center [910, 600] width 1186 height 53
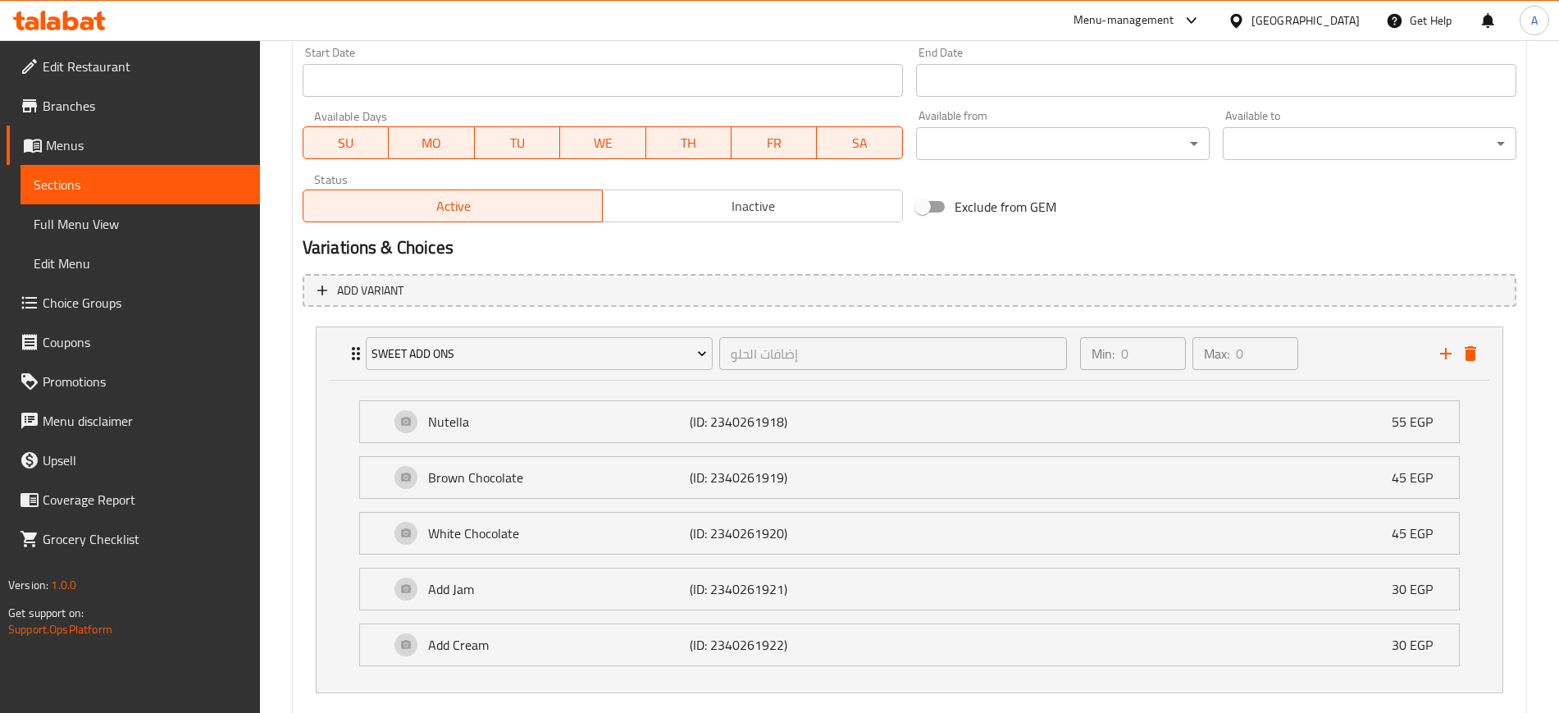
scroll to position [810, 0]
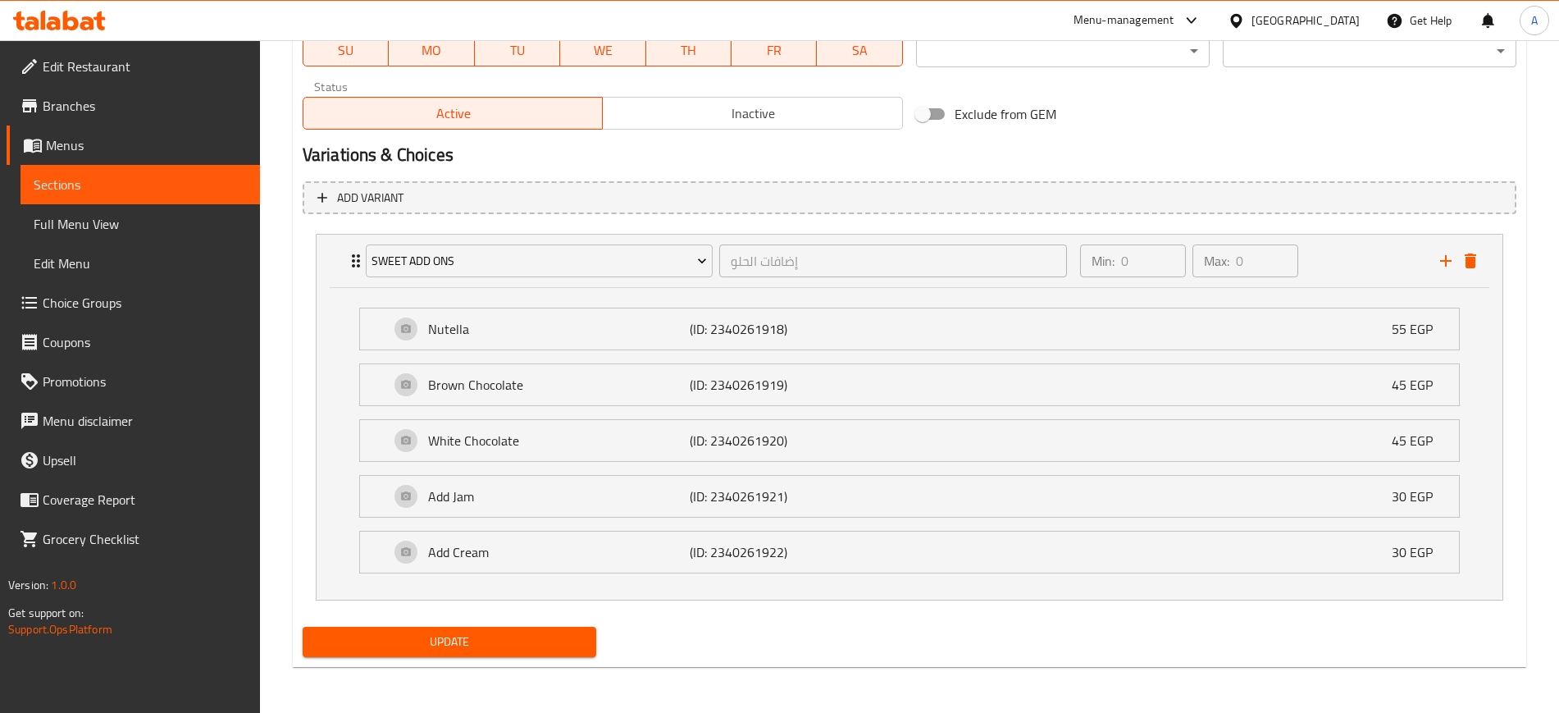
click at [459, 629] on button "Update" at bounding box center [450, 642] width 294 height 30
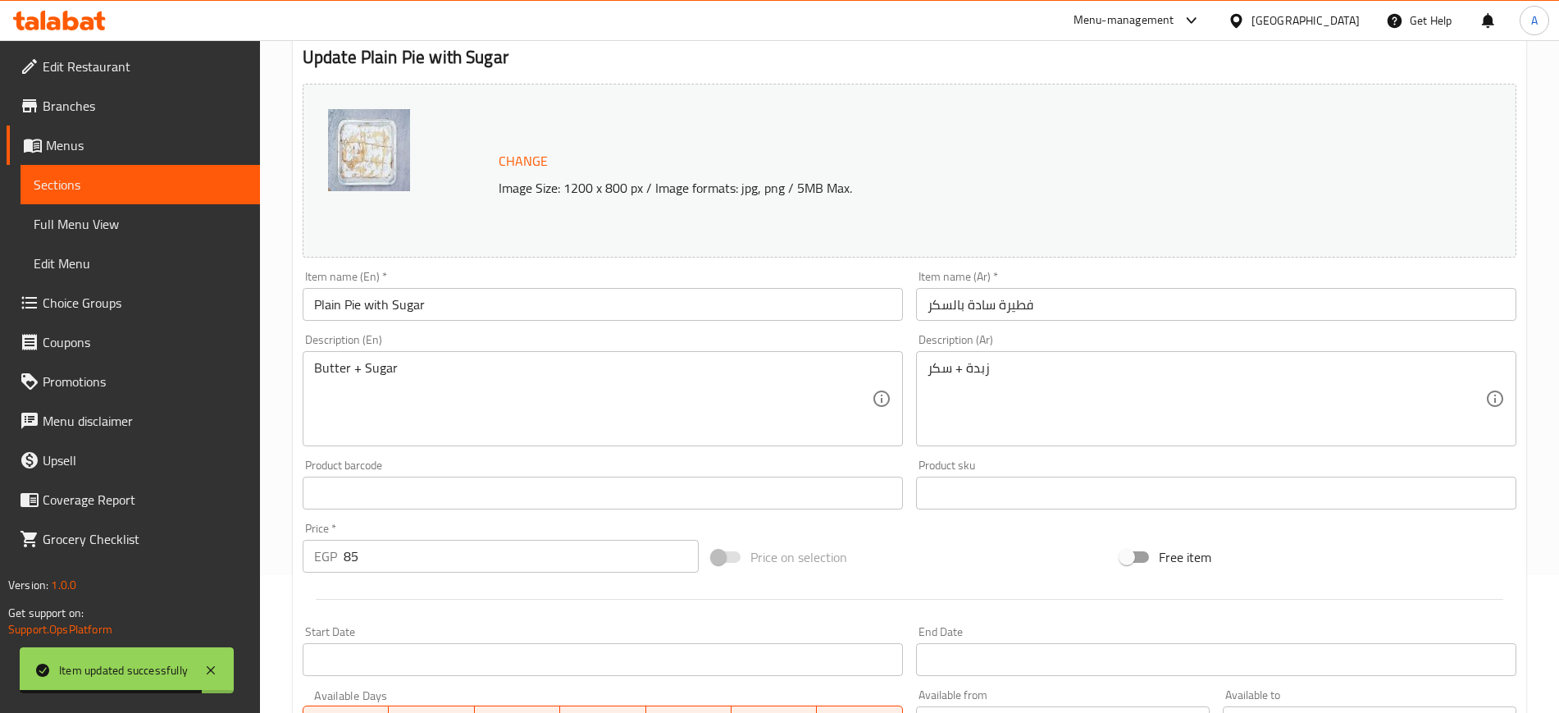
scroll to position [0, 0]
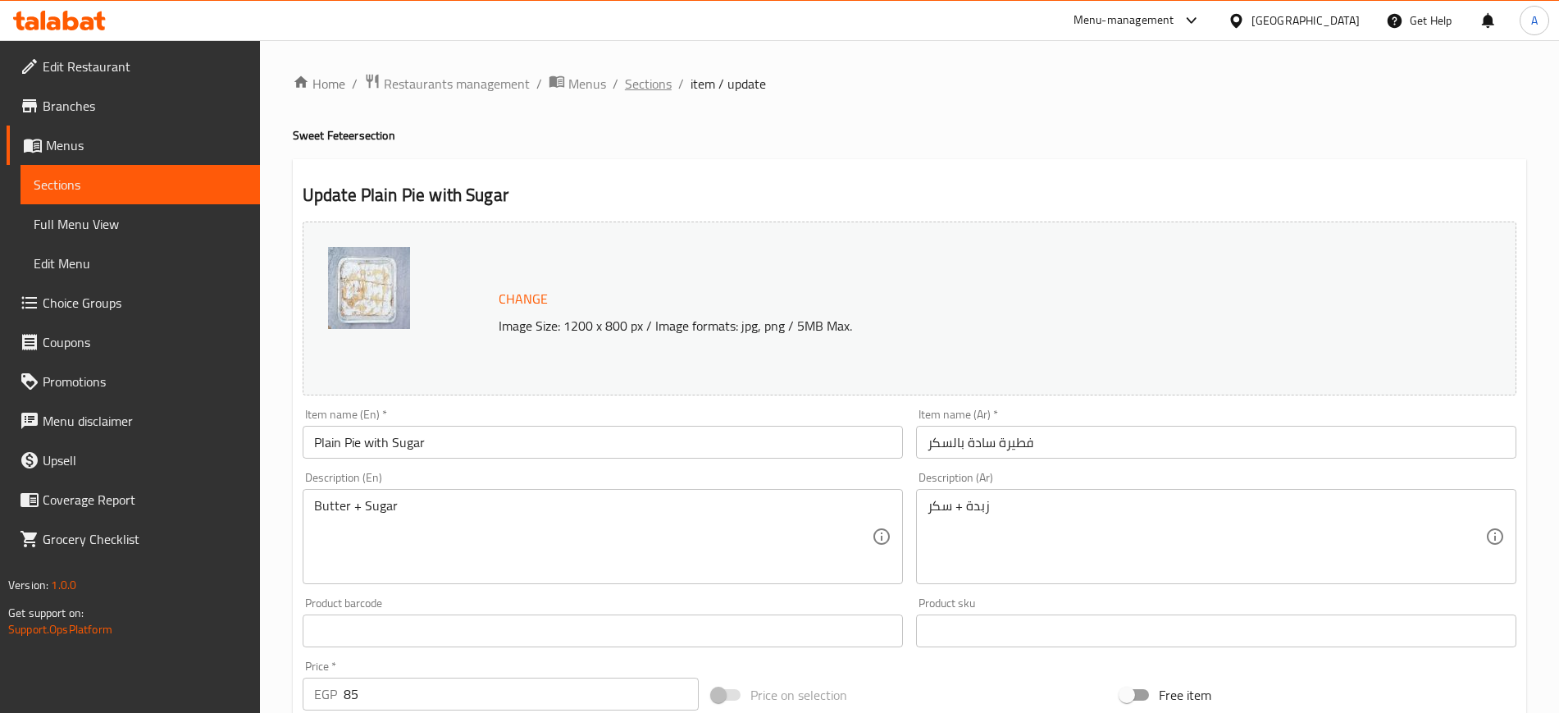
click at [642, 94] on span "Sections" at bounding box center [648, 84] width 47 height 20
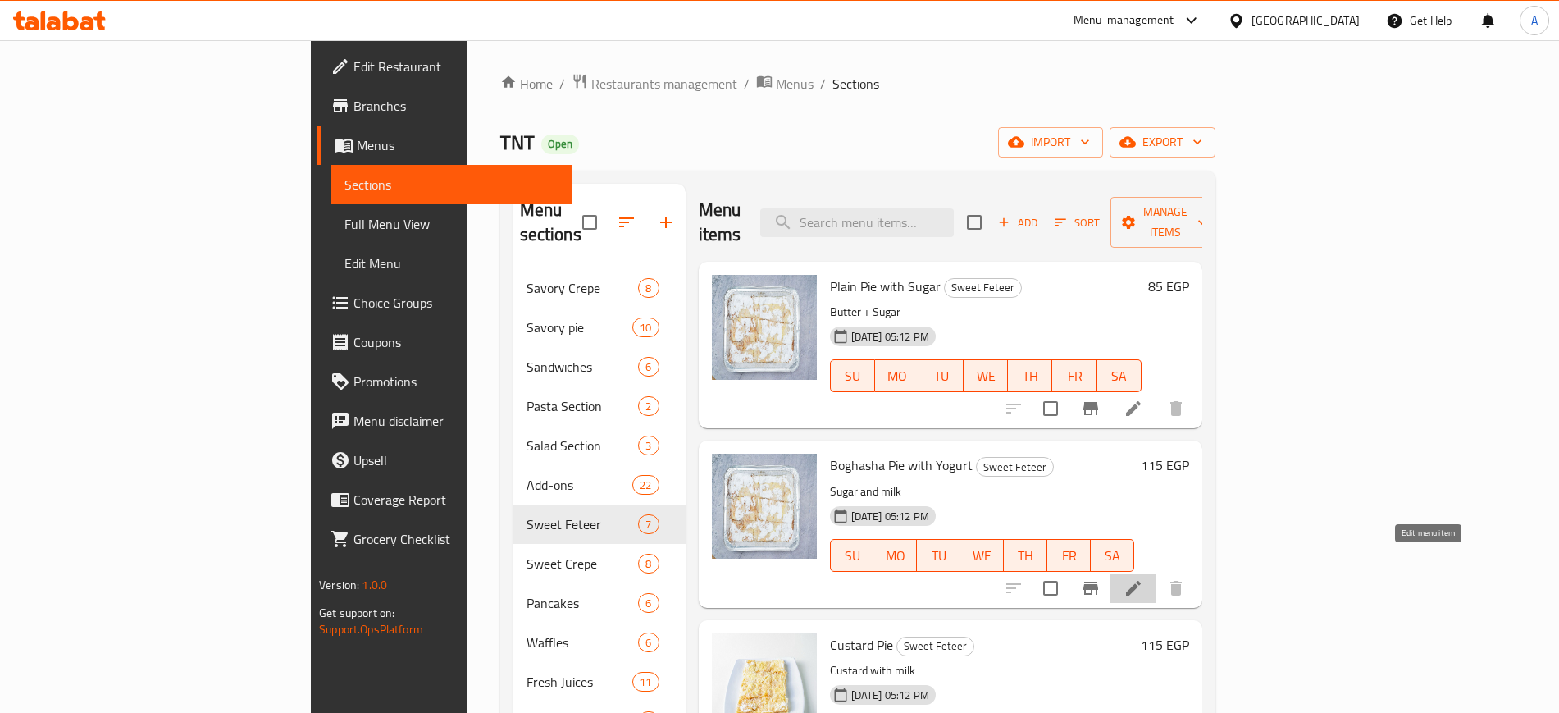
click at [1144, 578] on icon at bounding box center [1134, 588] width 20 height 20
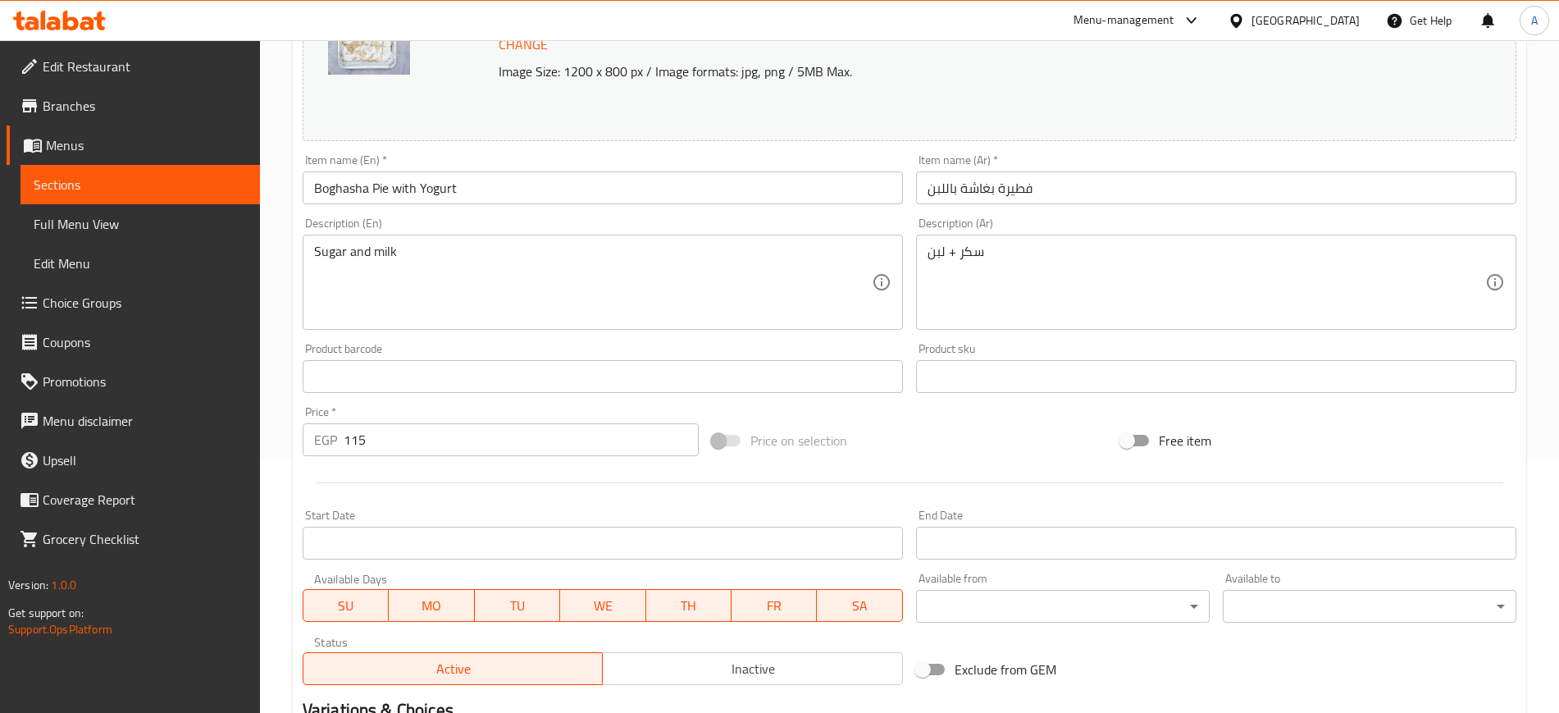
scroll to position [470, 0]
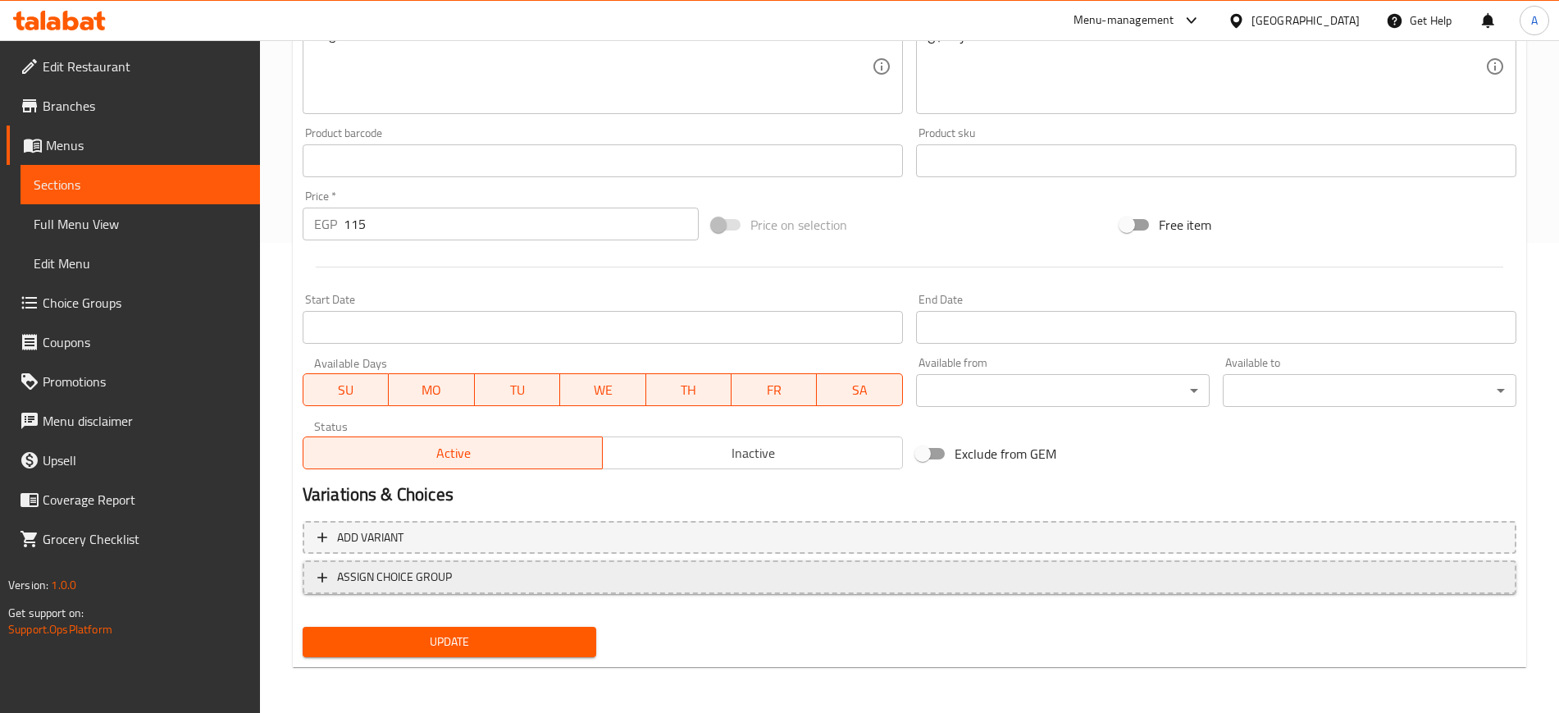
click at [315, 571] on icon "button" at bounding box center [322, 577] width 16 height 16
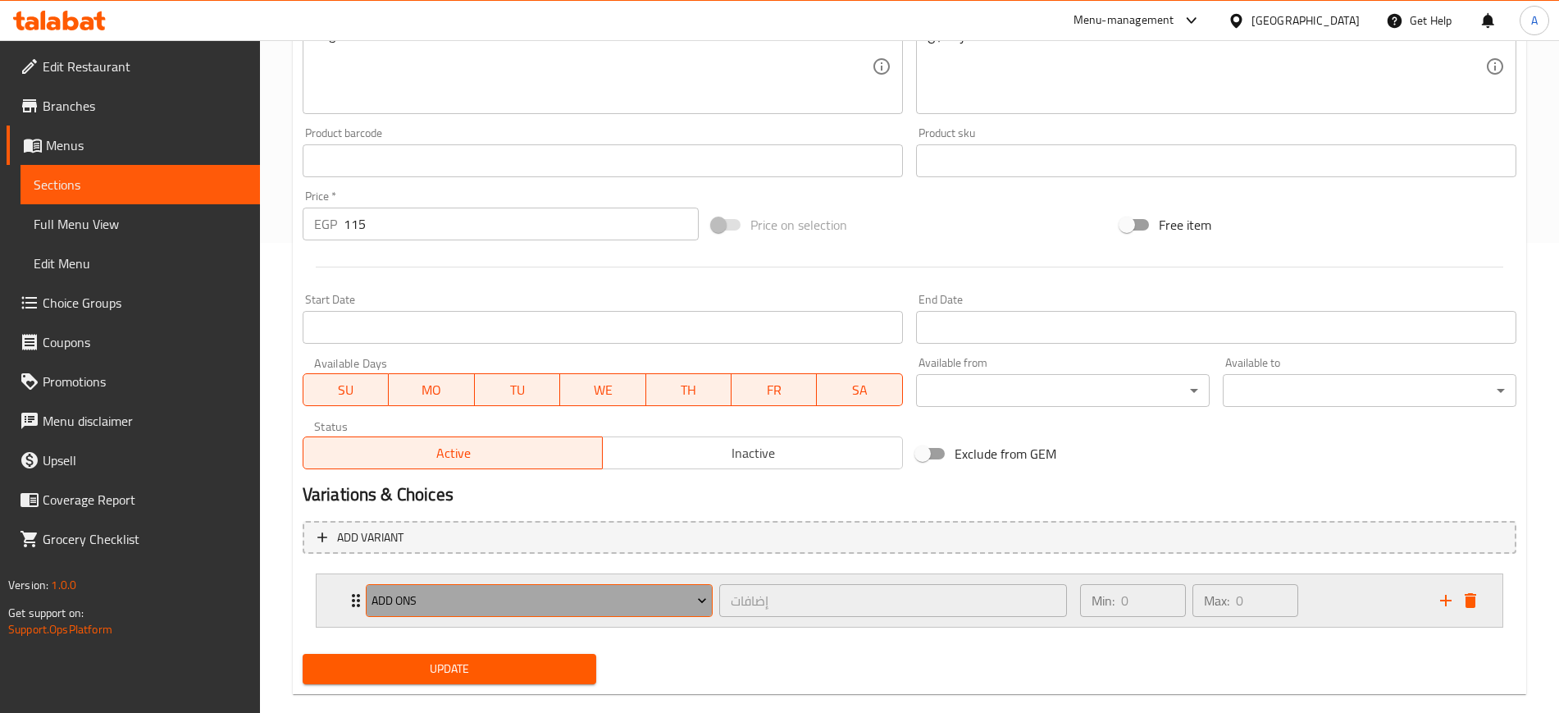
click at [385, 596] on span "ADD ONS" at bounding box center [540, 601] width 336 height 21
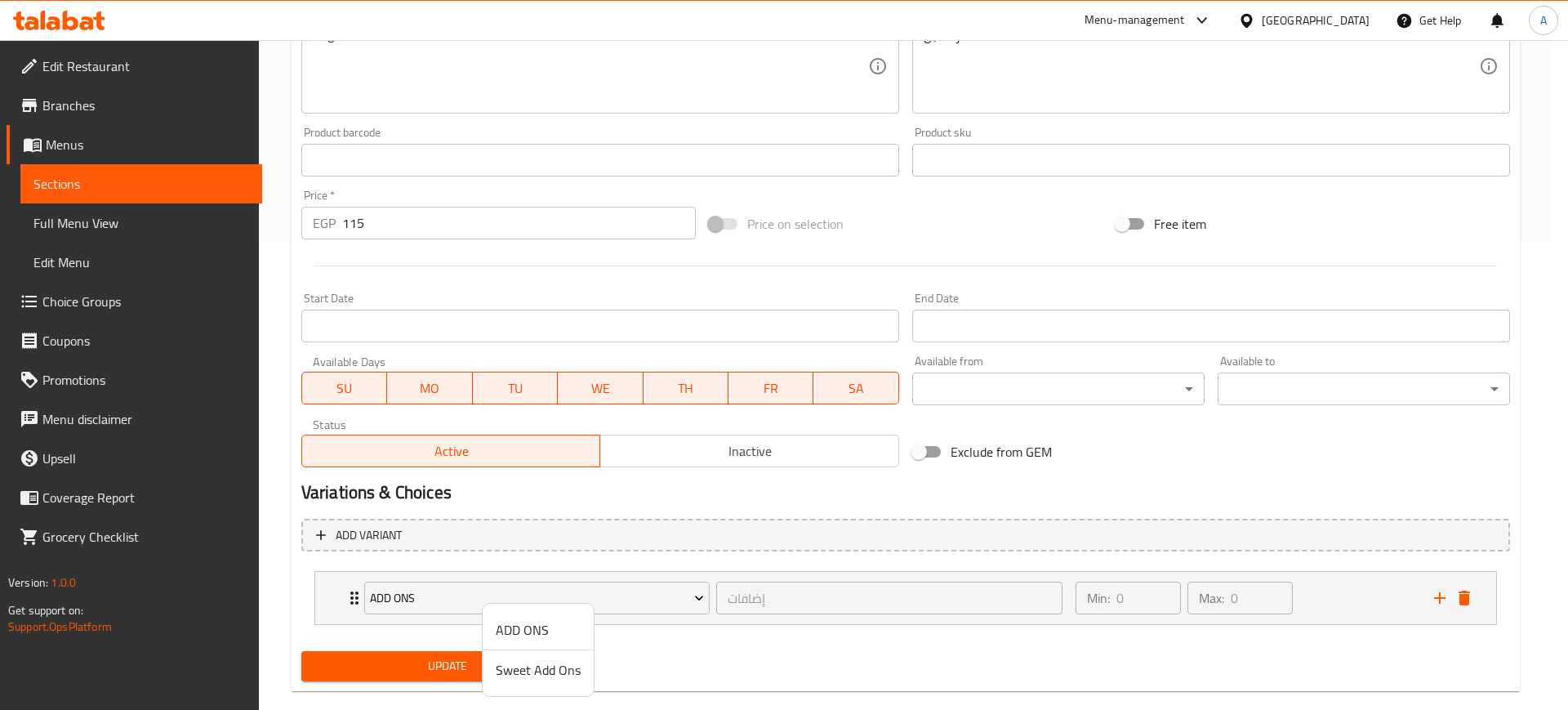
click at [533, 679] on span "Sweet Add Ons" at bounding box center [538, 670] width 85 height 20
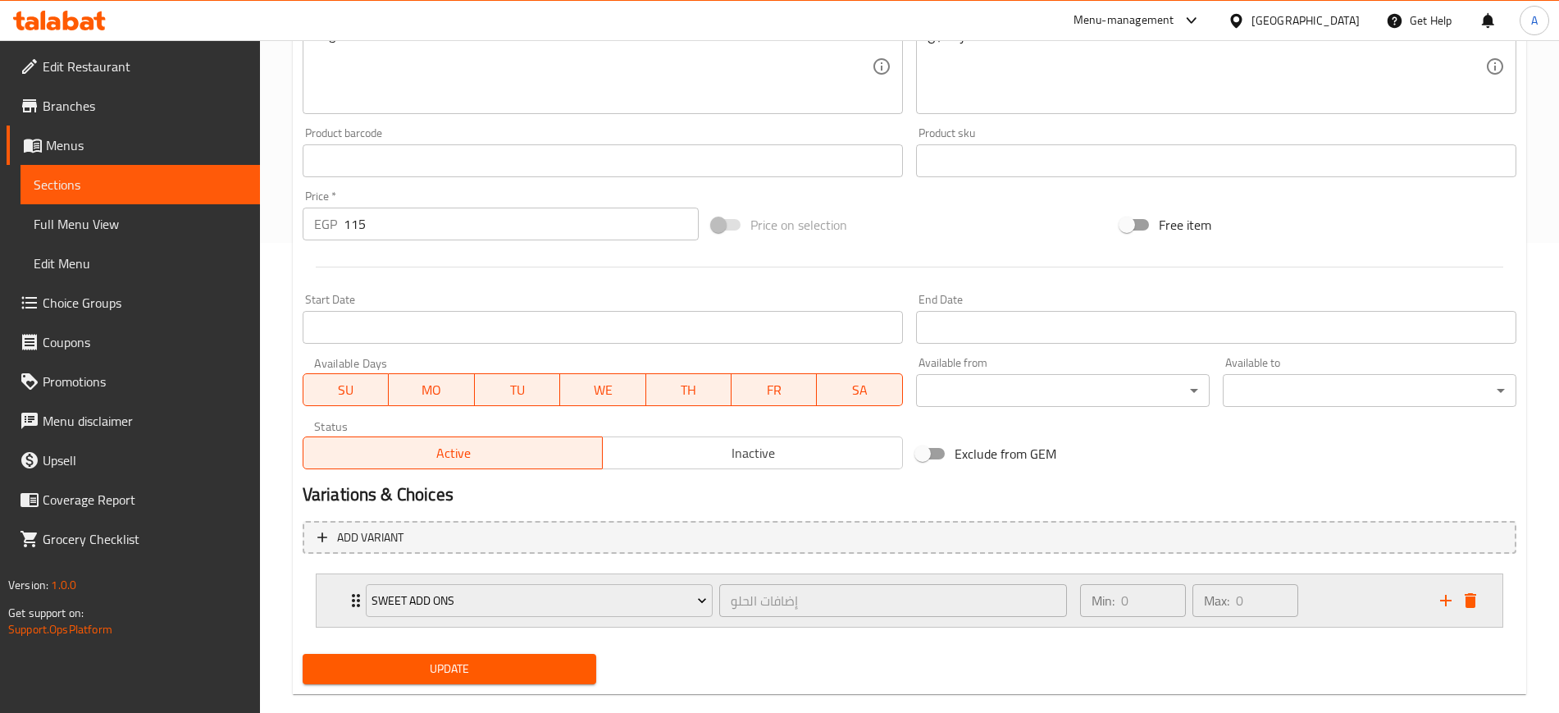
click at [346, 604] on icon "Expand" at bounding box center [356, 601] width 20 height 20
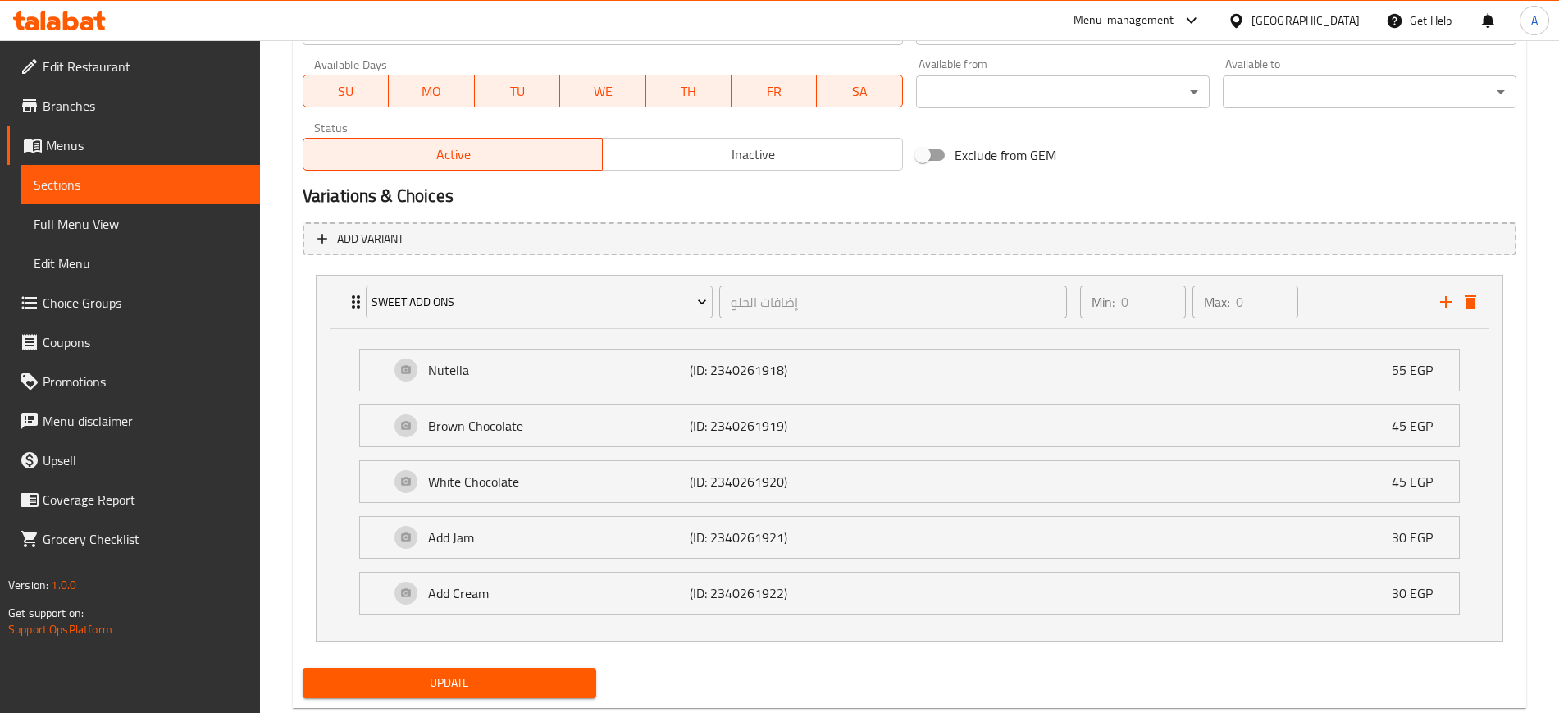
scroll to position [810, 0]
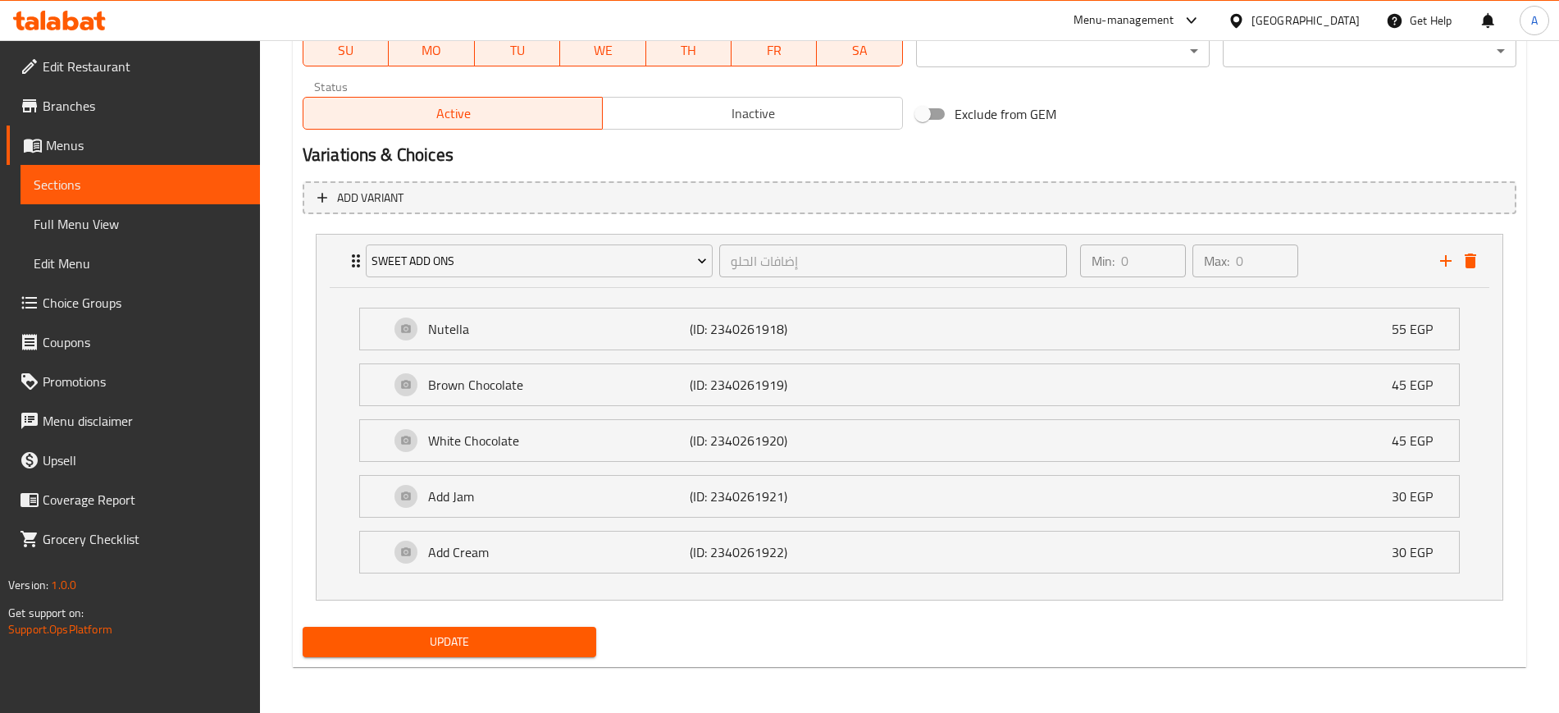
click at [517, 641] on span "Update" at bounding box center [449, 642] width 267 height 21
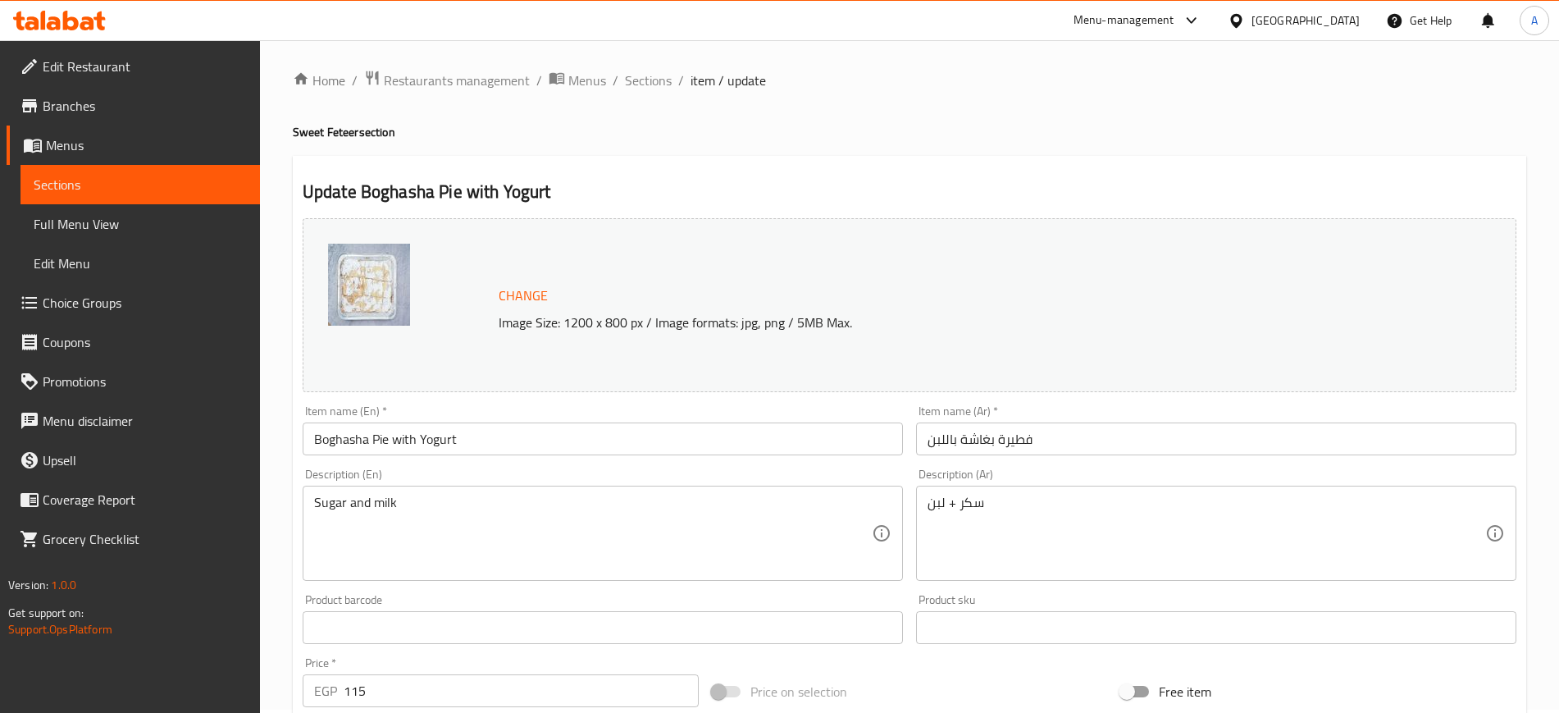
scroll to position [0, 0]
click at [644, 79] on span "Sections" at bounding box center [648, 84] width 47 height 20
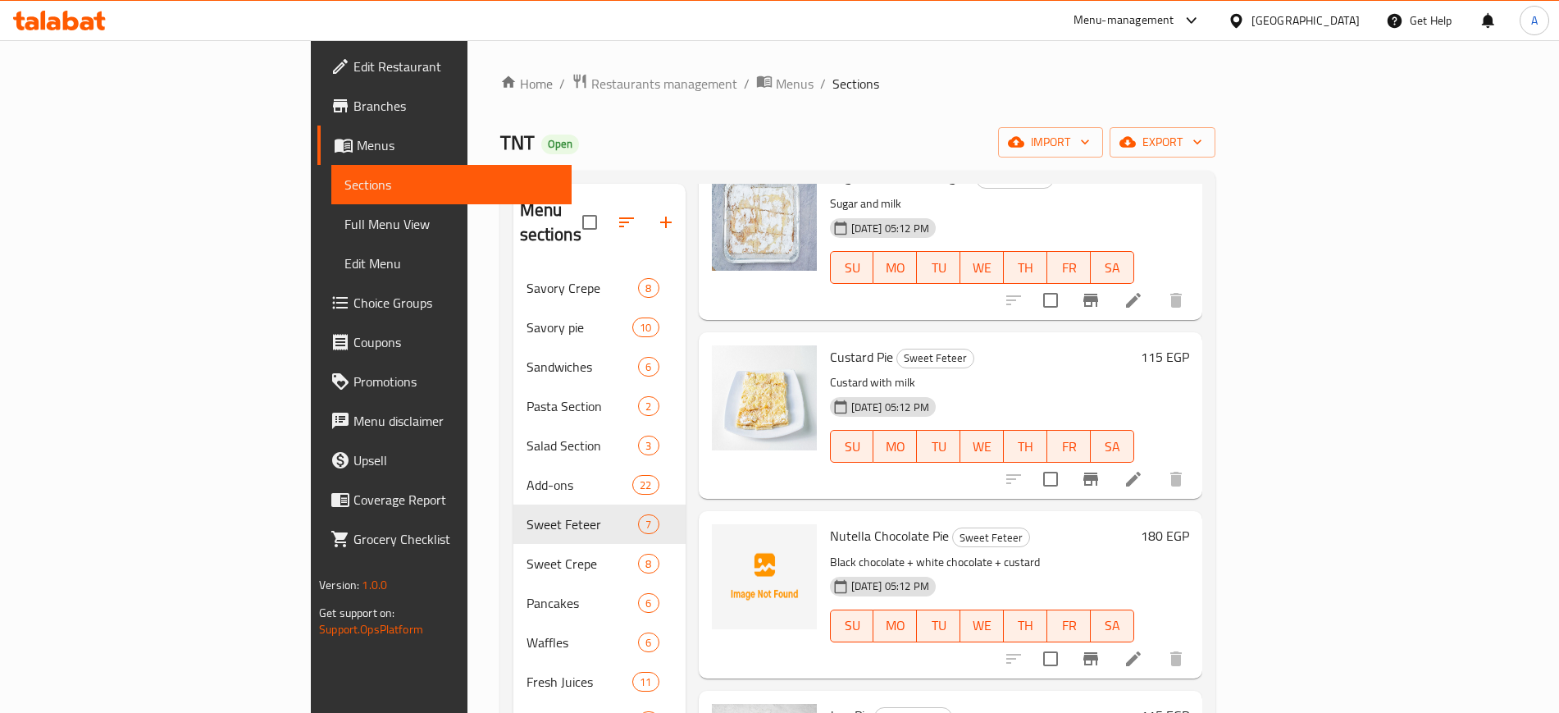
scroll to position [410, 0]
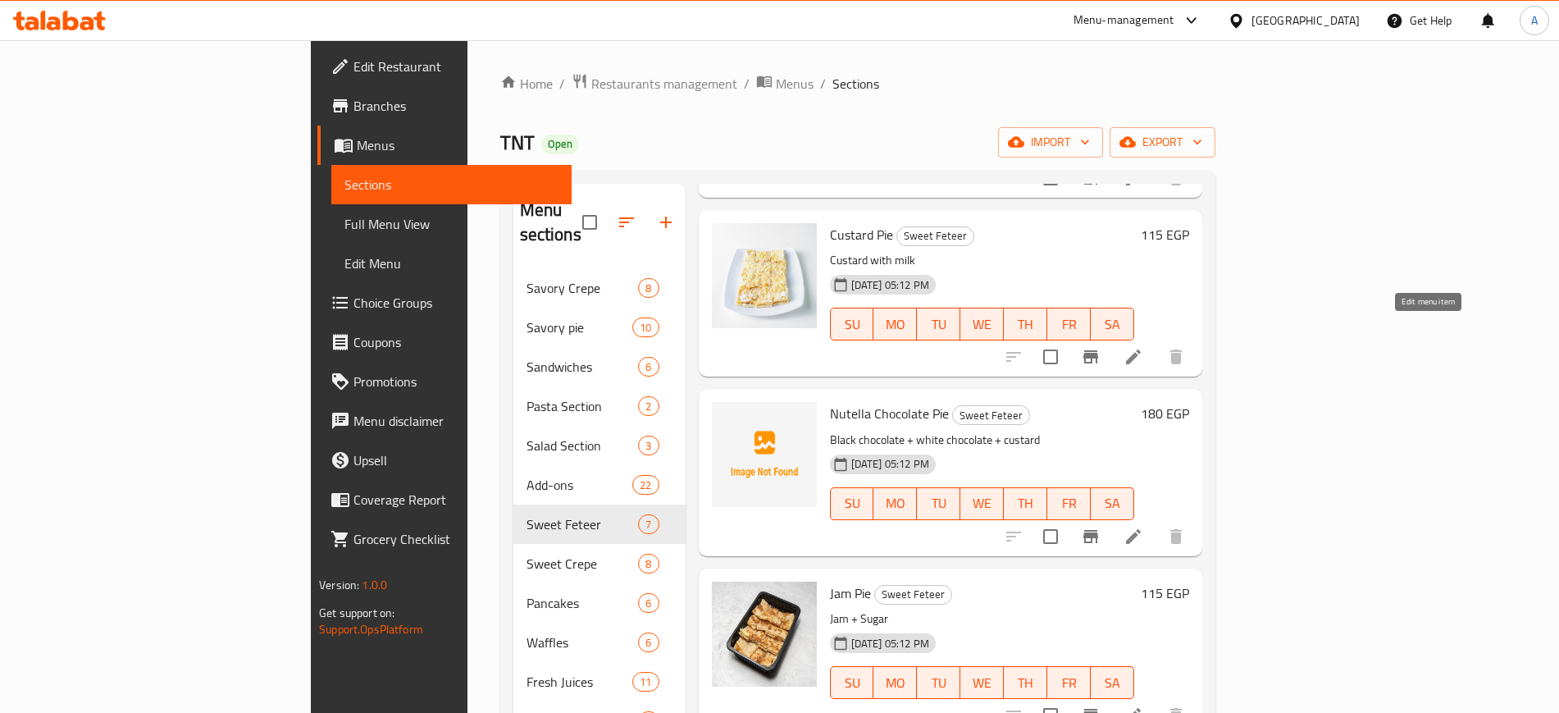
click at [1144, 347] on icon at bounding box center [1134, 357] width 20 height 20
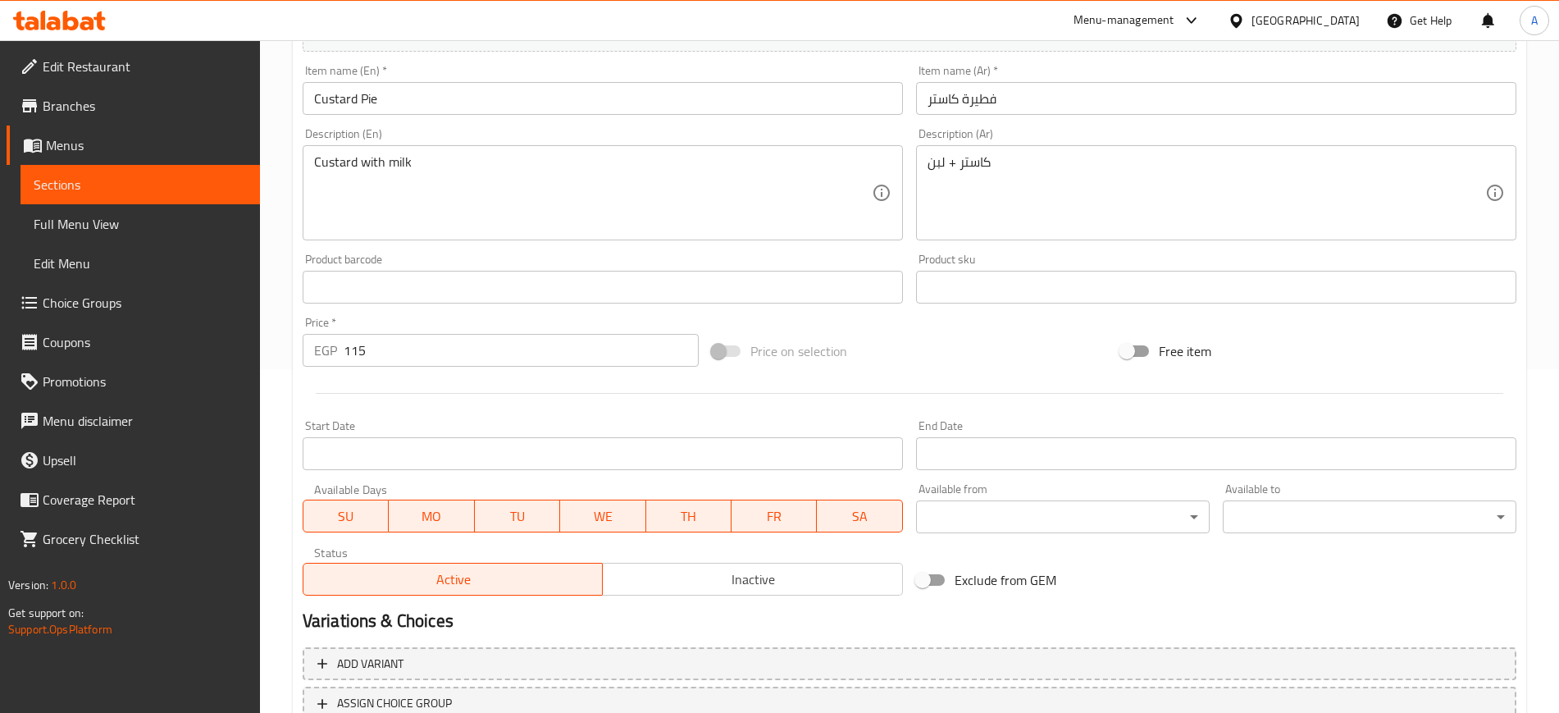
scroll to position [470, 0]
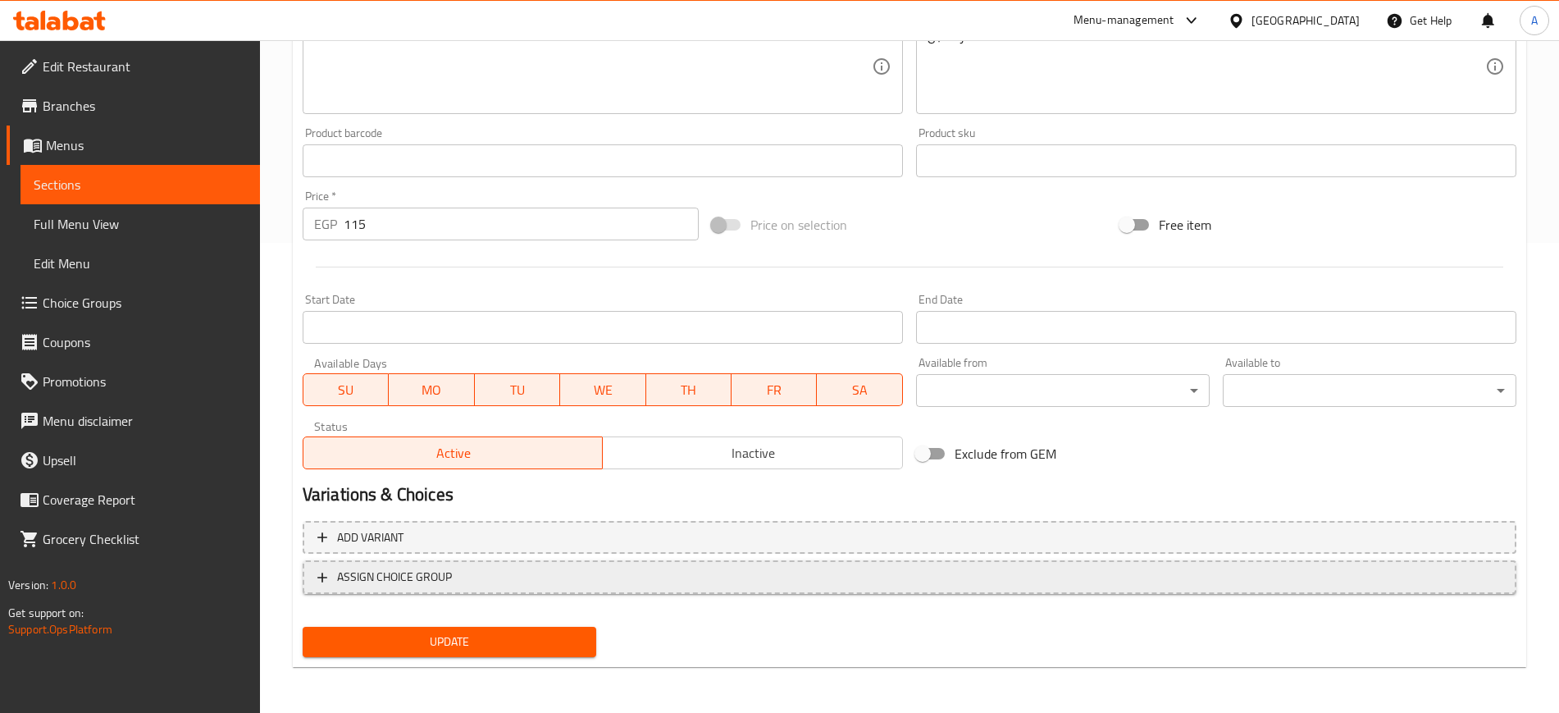
click at [338, 574] on span "ASSIGN CHOICE GROUP" at bounding box center [394, 577] width 115 height 21
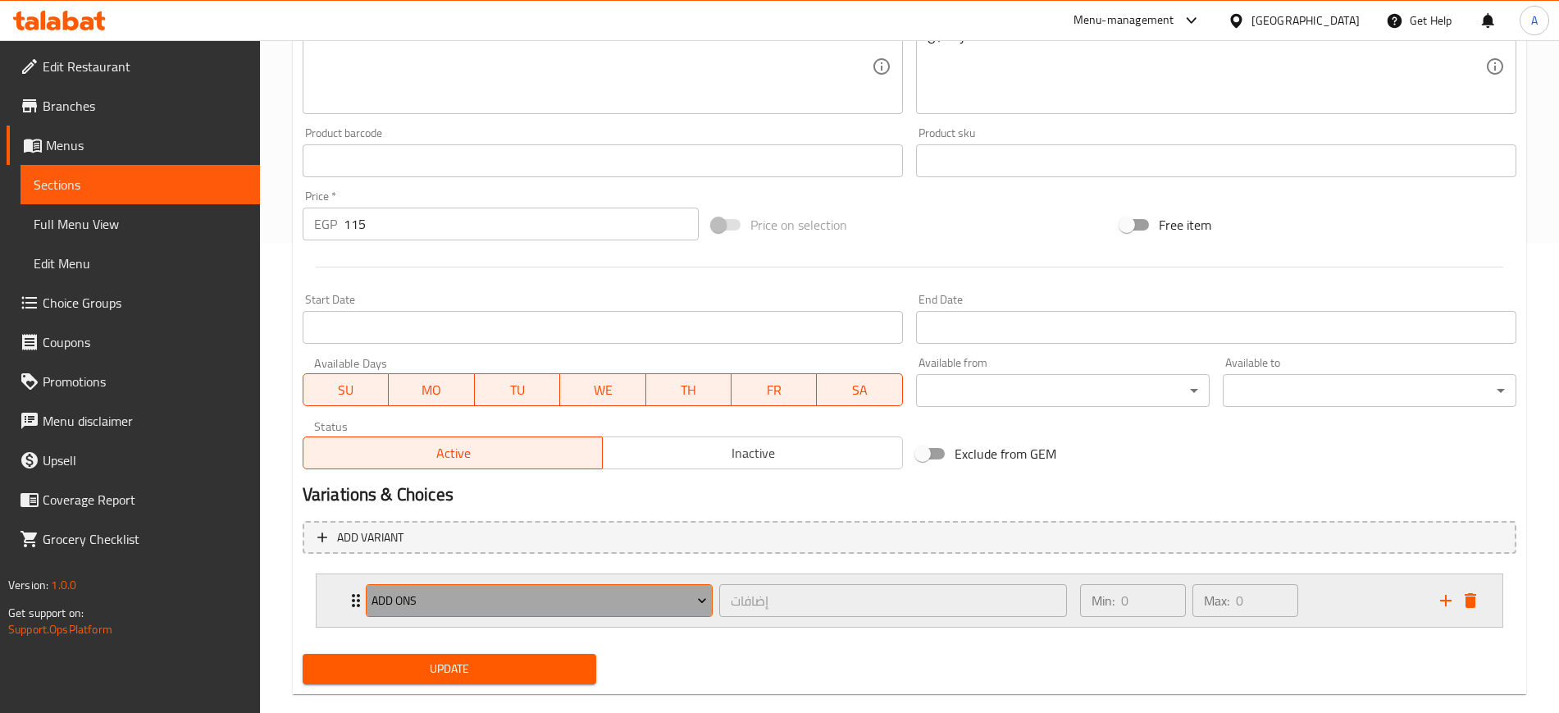
click at [431, 605] on span "ADD ONS" at bounding box center [540, 601] width 336 height 21
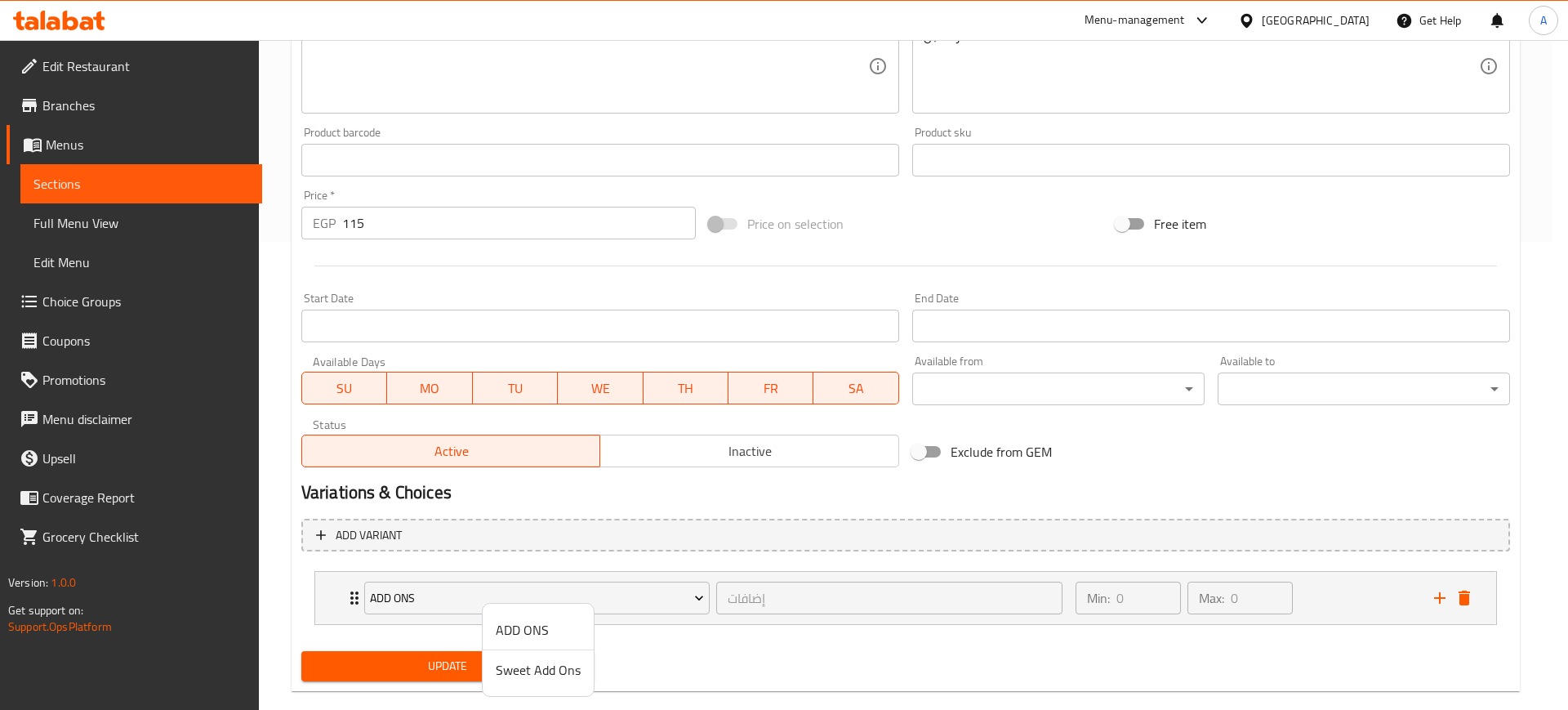
click at [531, 678] on span "Sweet Add Ons" at bounding box center [538, 670] width 85 height 20
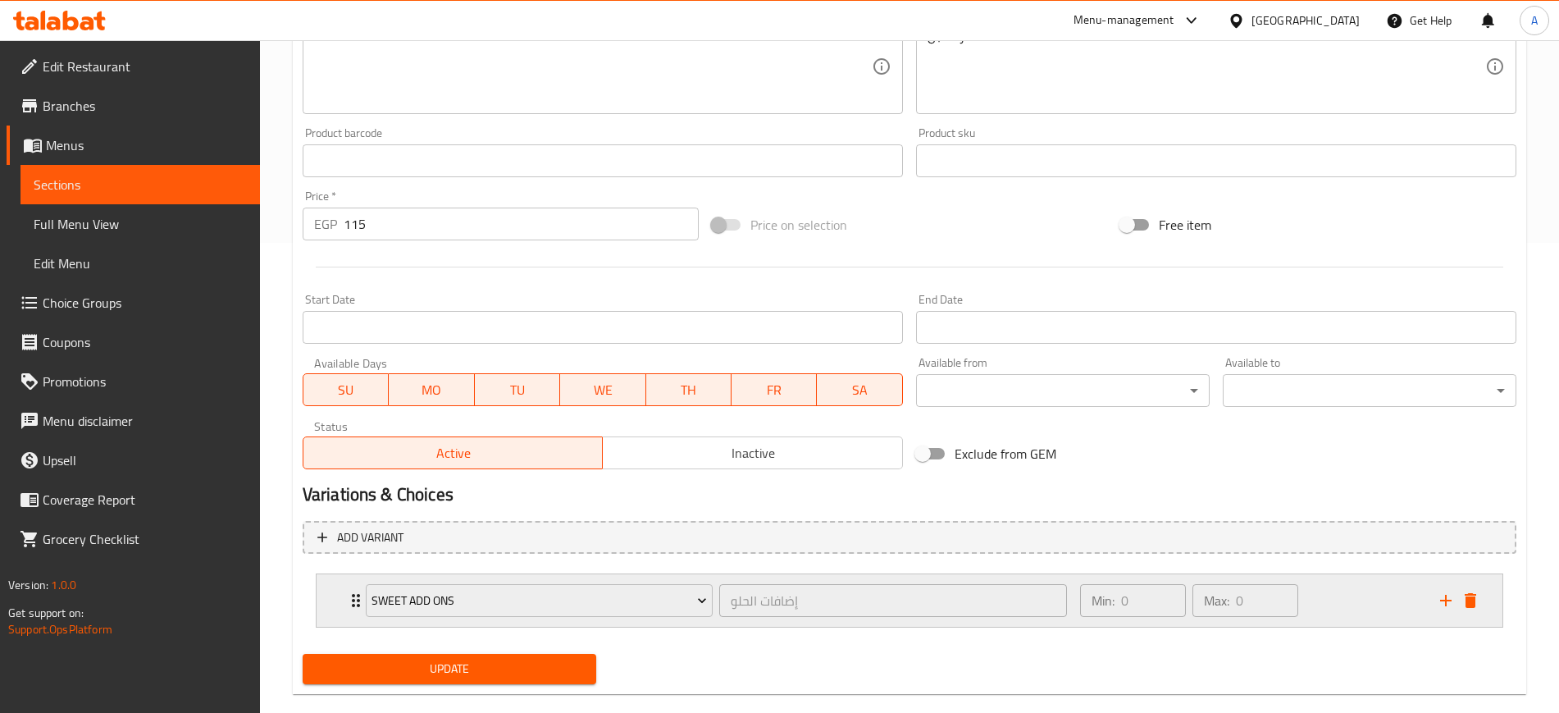
click at [349, 599] on icon "Expand" at bounding box center [356, 601] width 20 height 20
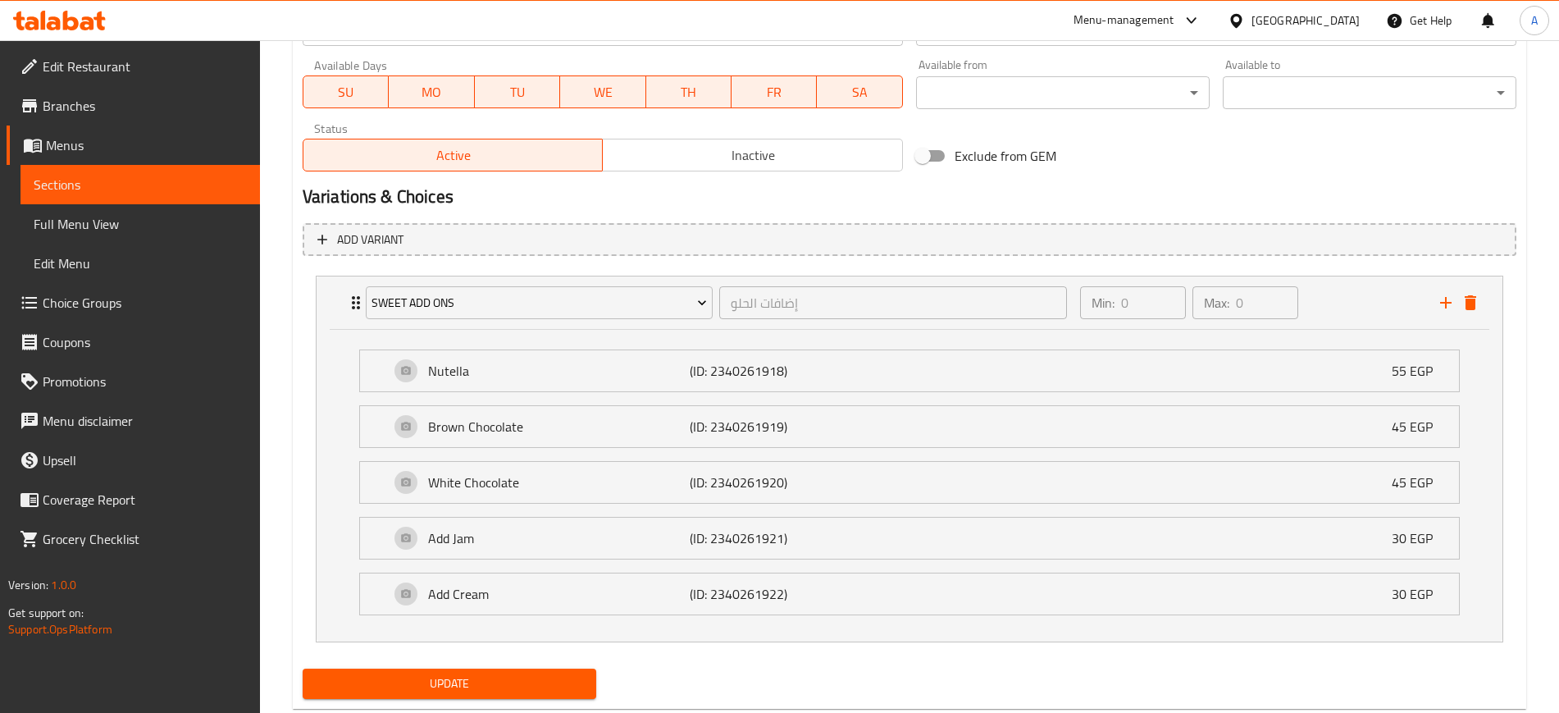
scroll to position [810, 0]
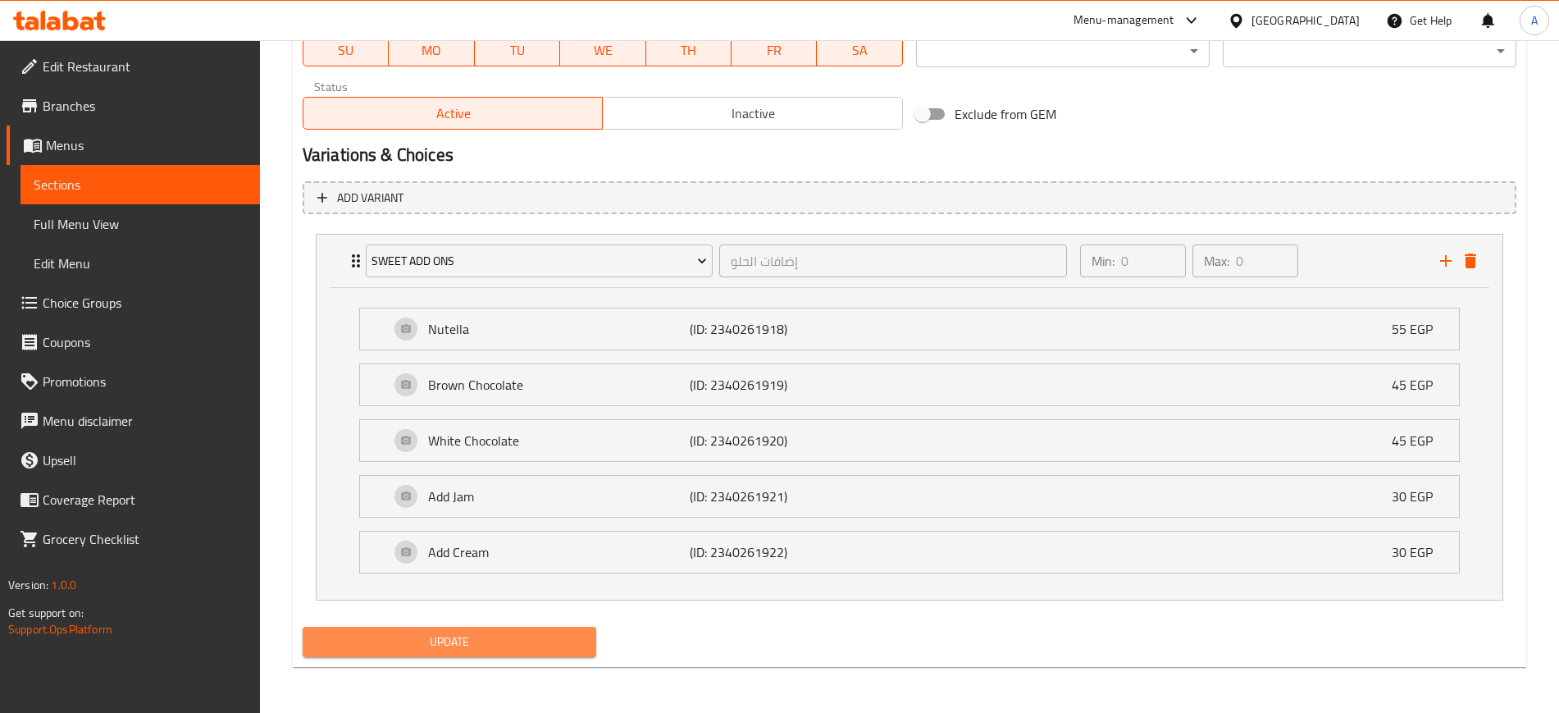
click at [532, 638] on span "Update" at bounding box center [449, 642] width 267 height 21
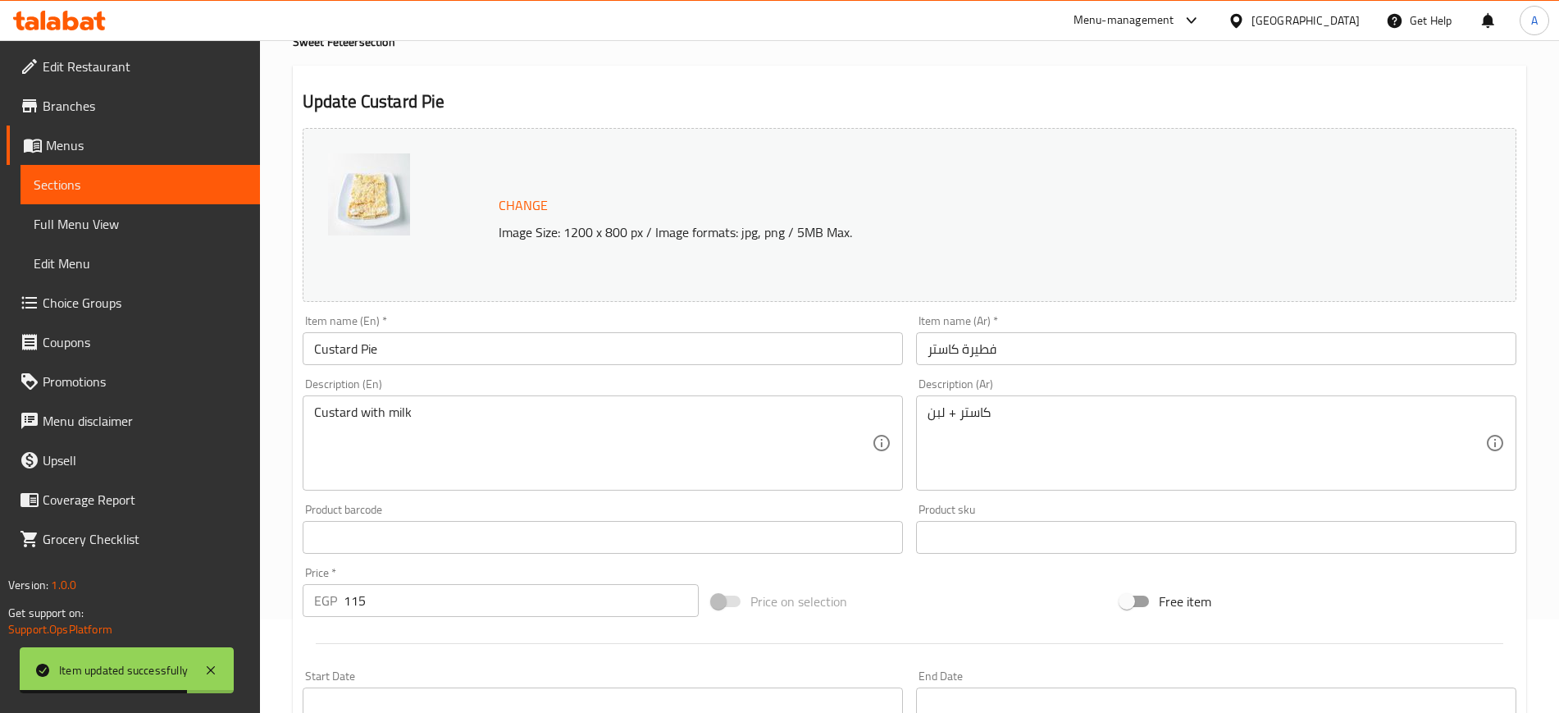
scroll to position [0, 0]
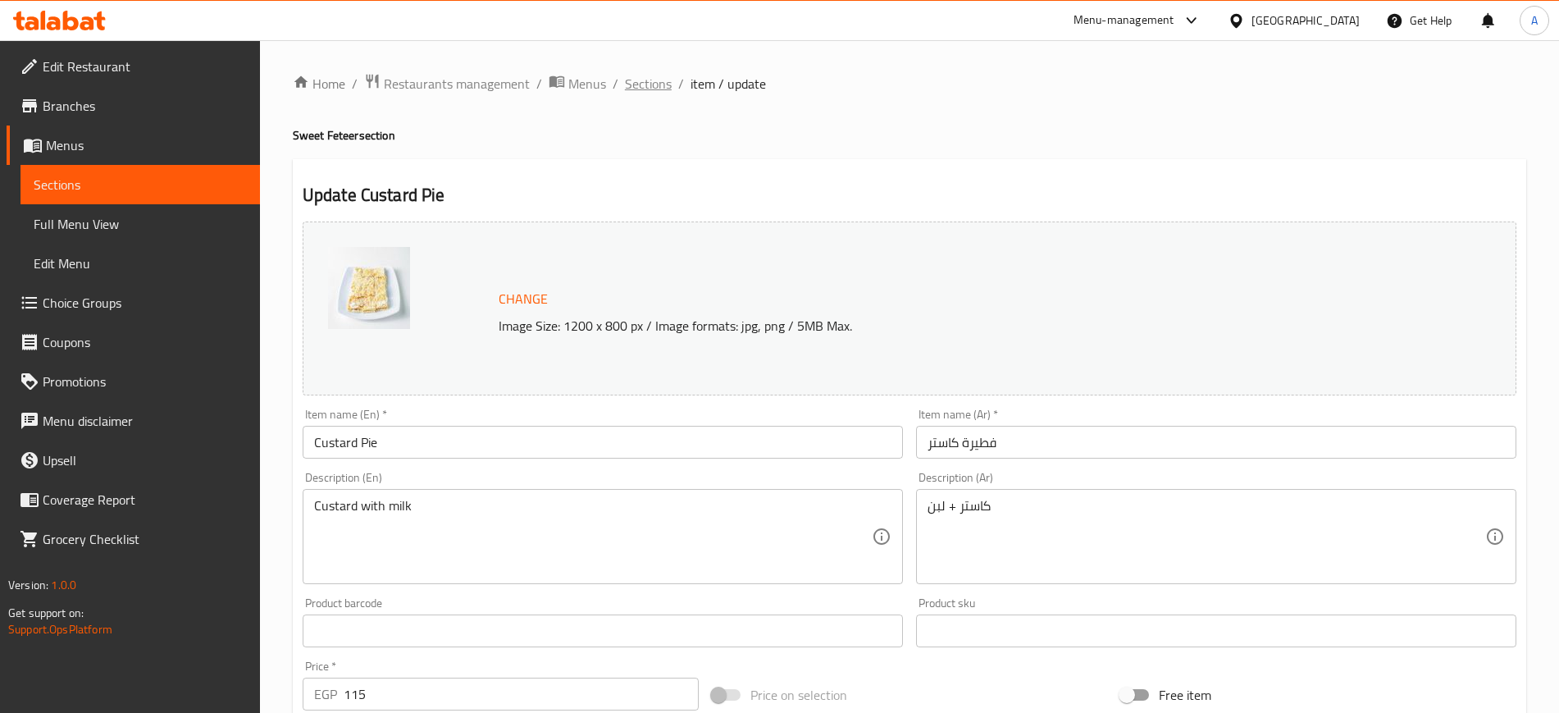
click at [661, 84] on span "Sections" at bounding box center [648, 84] width 47 height 20
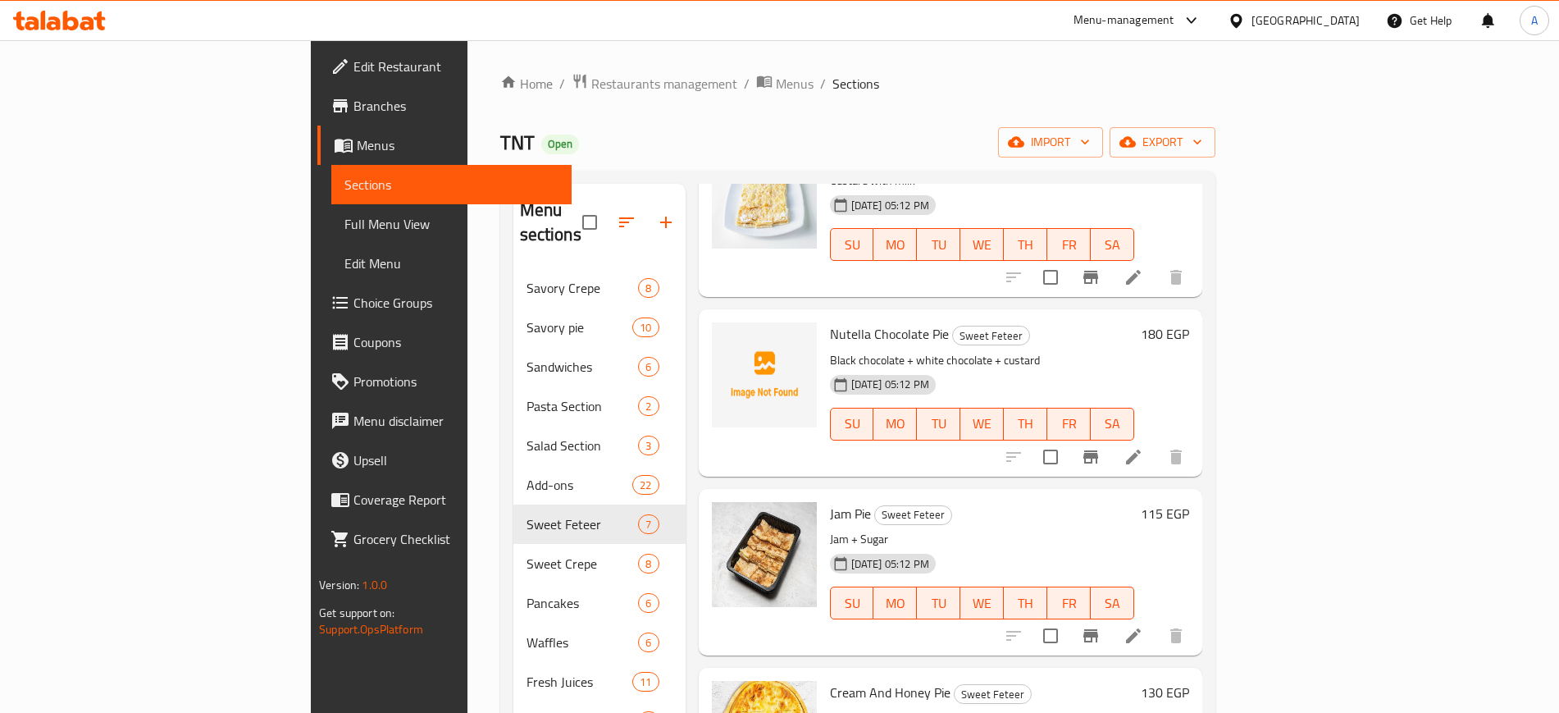
scroll to position [513, 0]
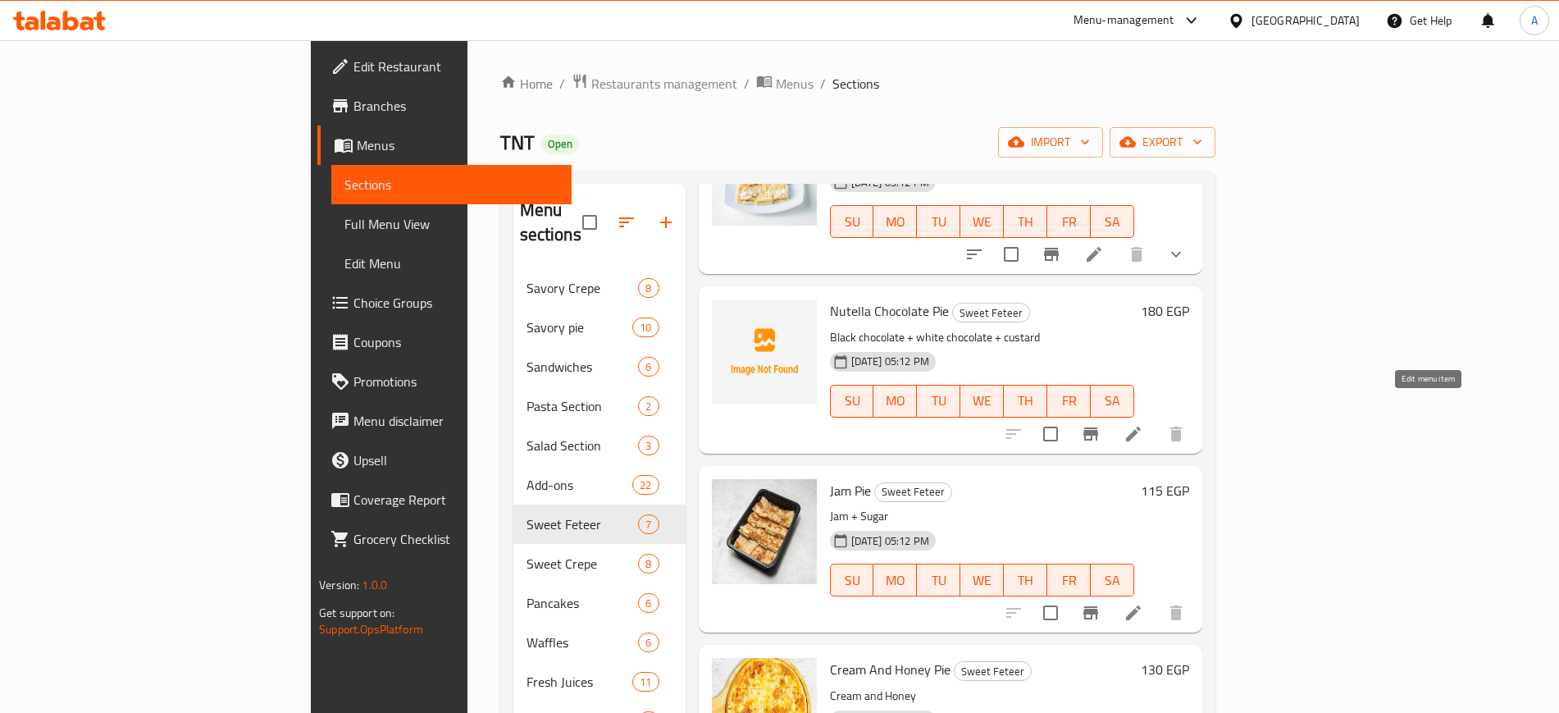
click at [1144, 424] on icon at bounding box center [1134, 434] width 20 height 20
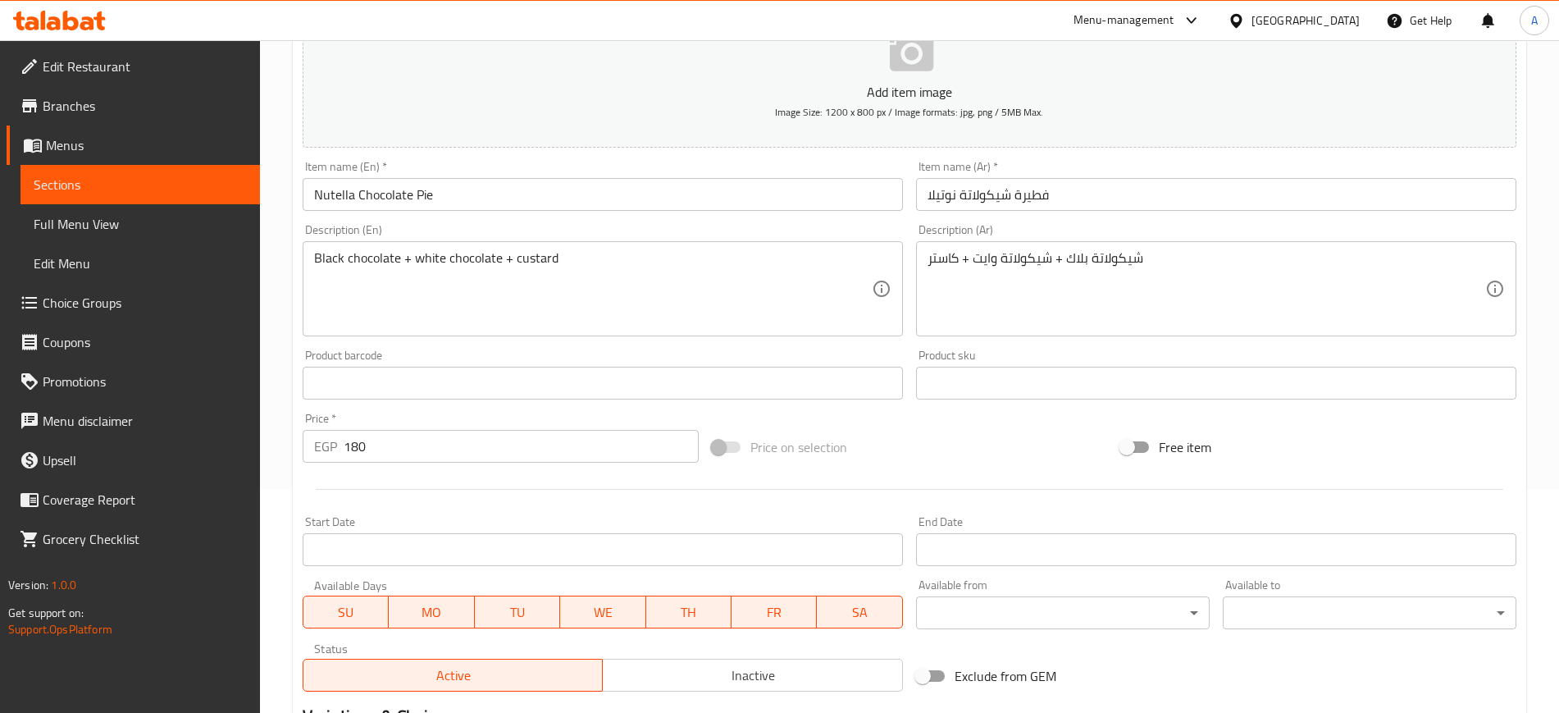
scroll to position [446, 0]
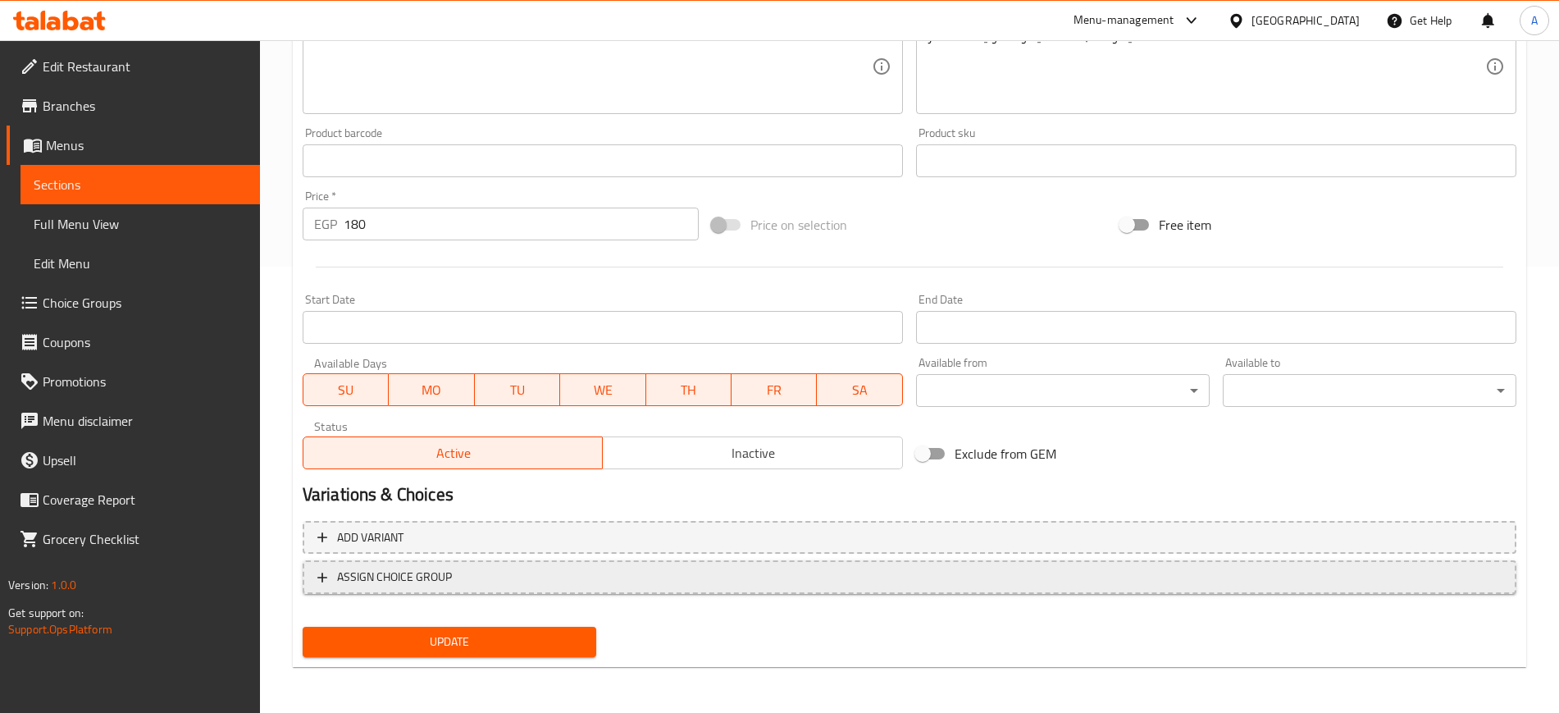
click at [325, 582] on icon "button" at bounding box center [322, 577] width 16 height 16
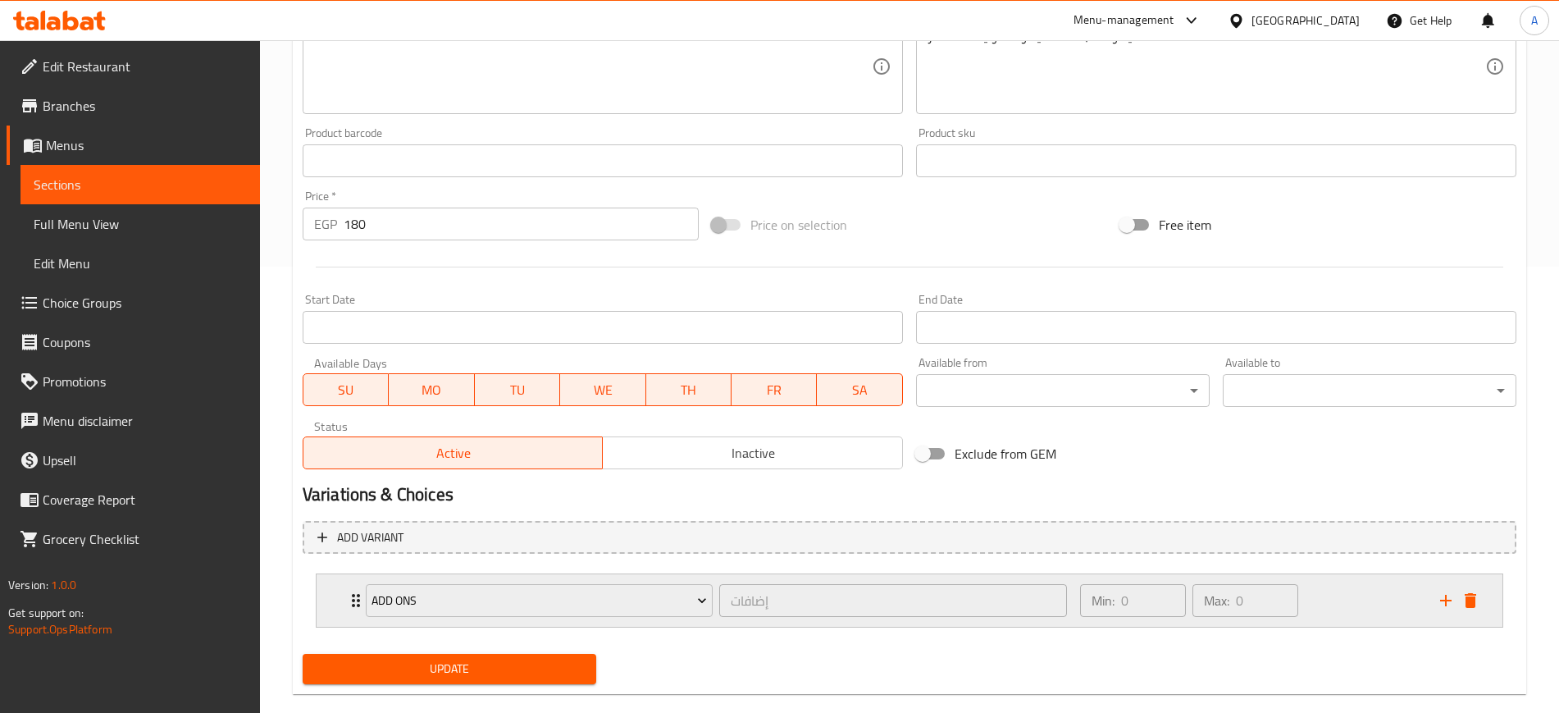
click at [336, 600] on div "ADD ONS إضافات ​ Min: 0 ​ Max: 0 ​" at bounding box center [910, 600] width 1186 height 53
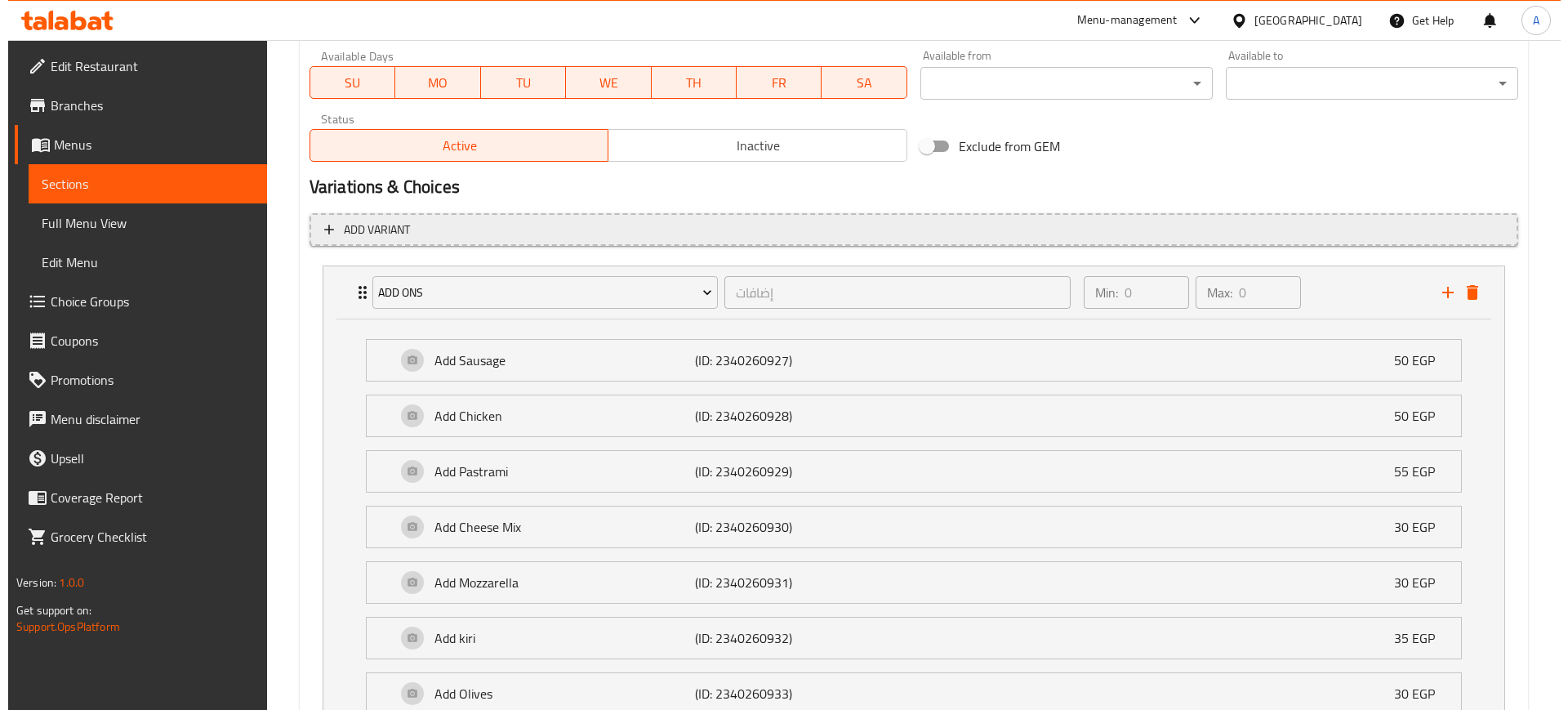
scroll to position [751, 0]
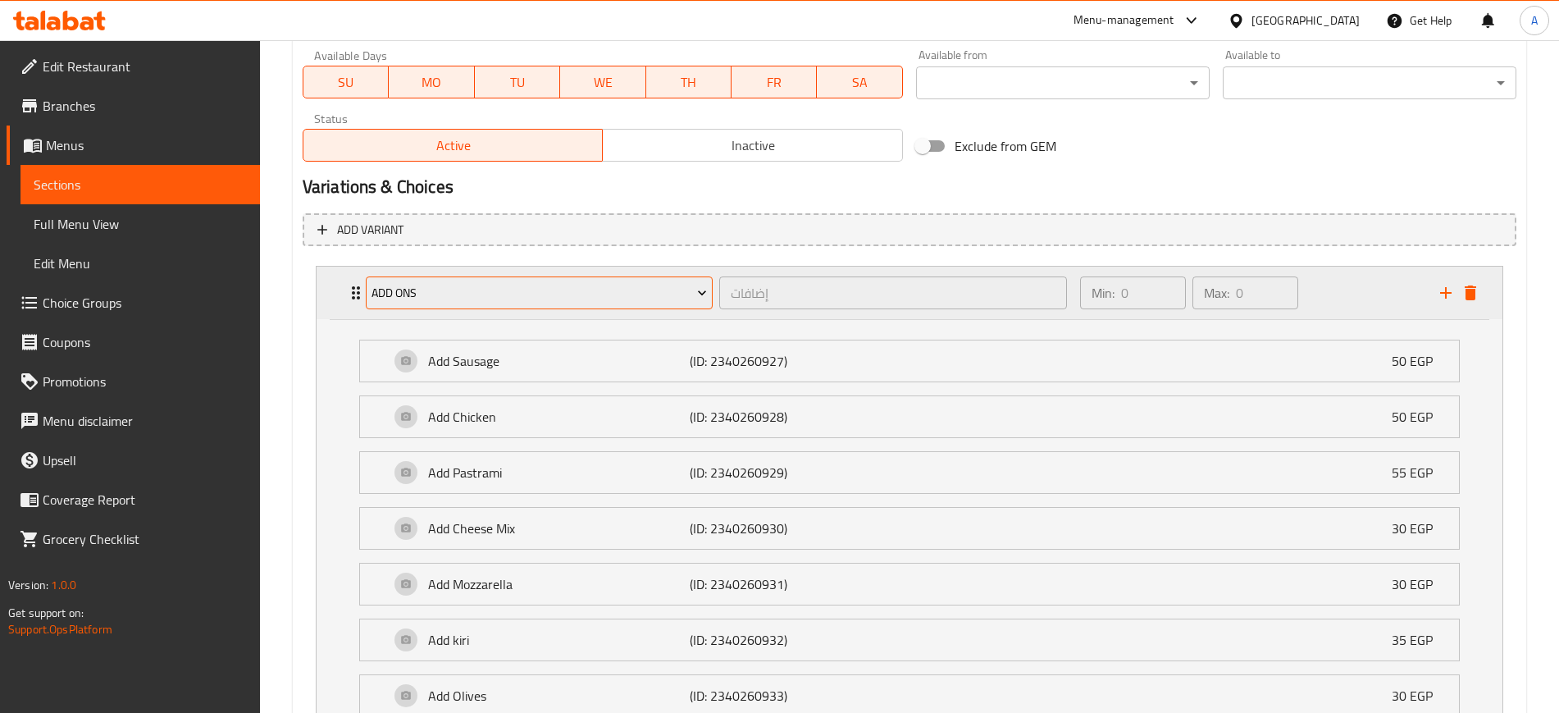
click at [415, 297] on span "ADD ONS" at bounding box center [540, 293] width 336 height 21
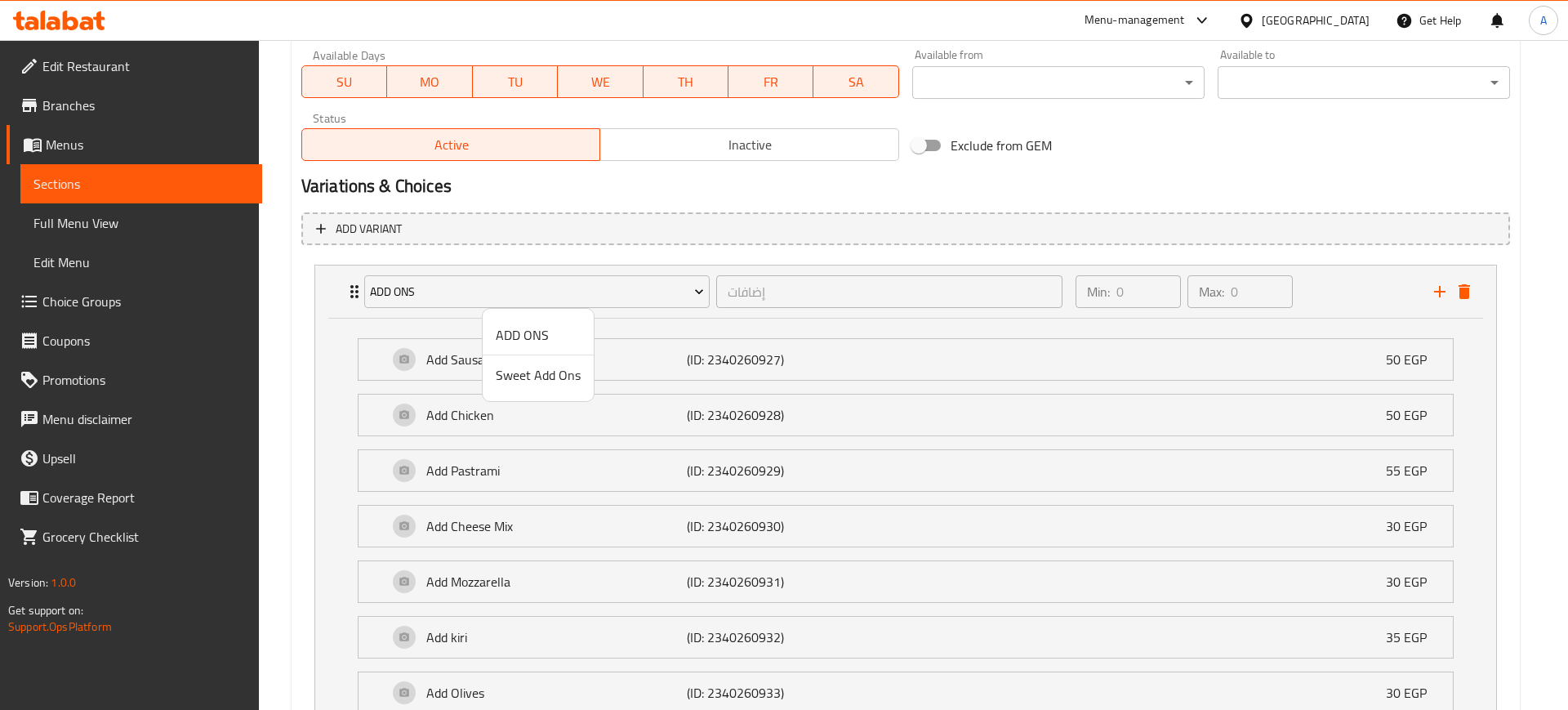
click at [528, 374] on span "Sweet Add Ons" at bounding box center [538, 375] width 85 height 20
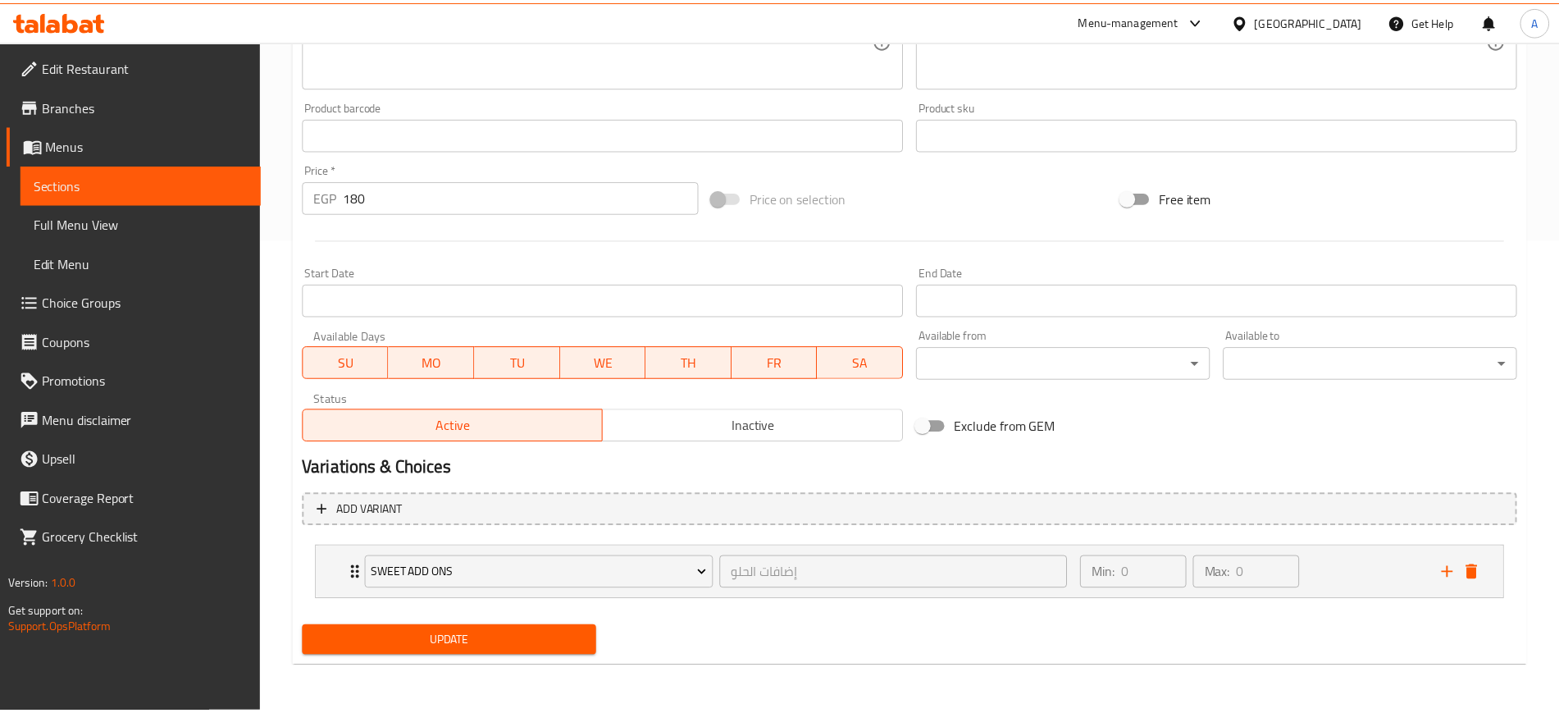
scroll to position [473, 0]
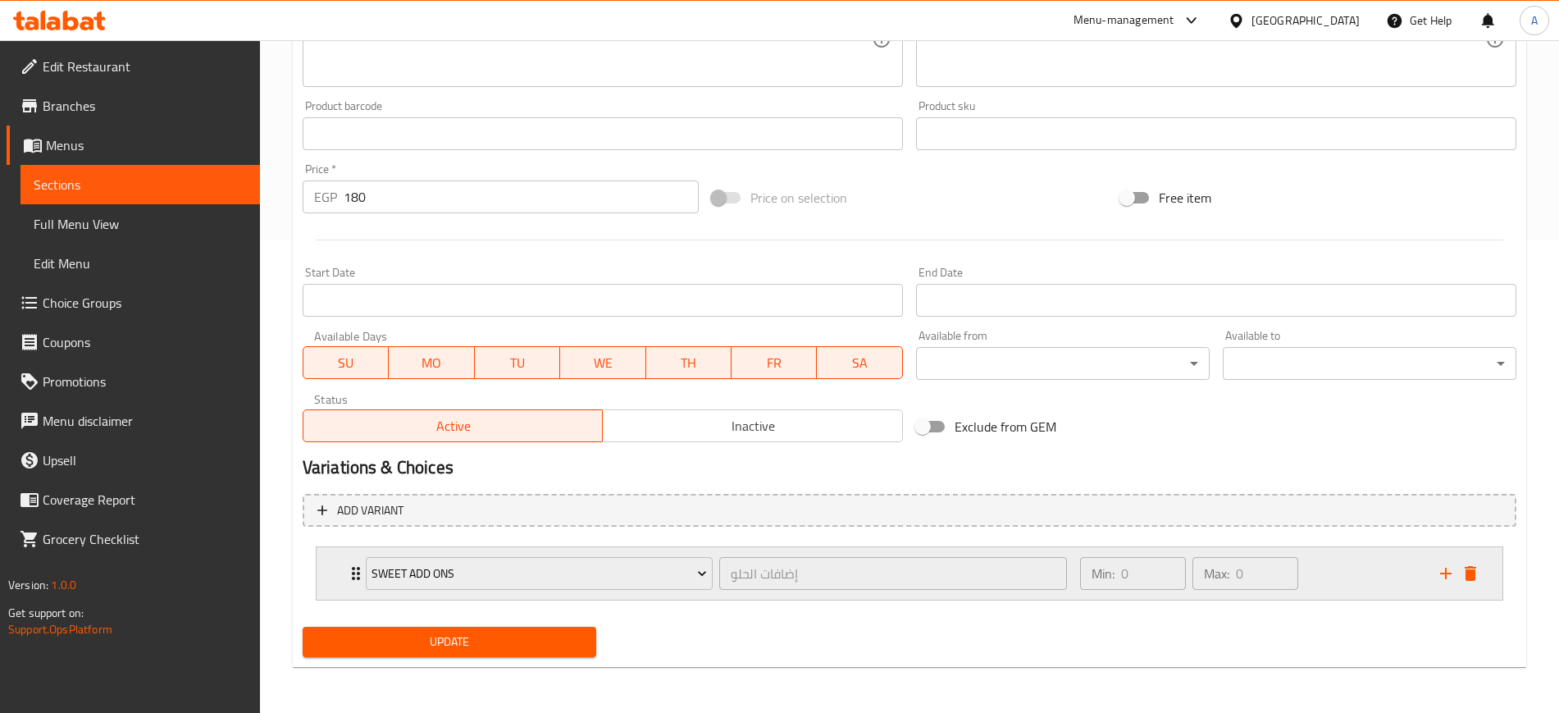
click at [348, 579] on icon "Expand" at bounding box center [356, 574] width 20 height 20
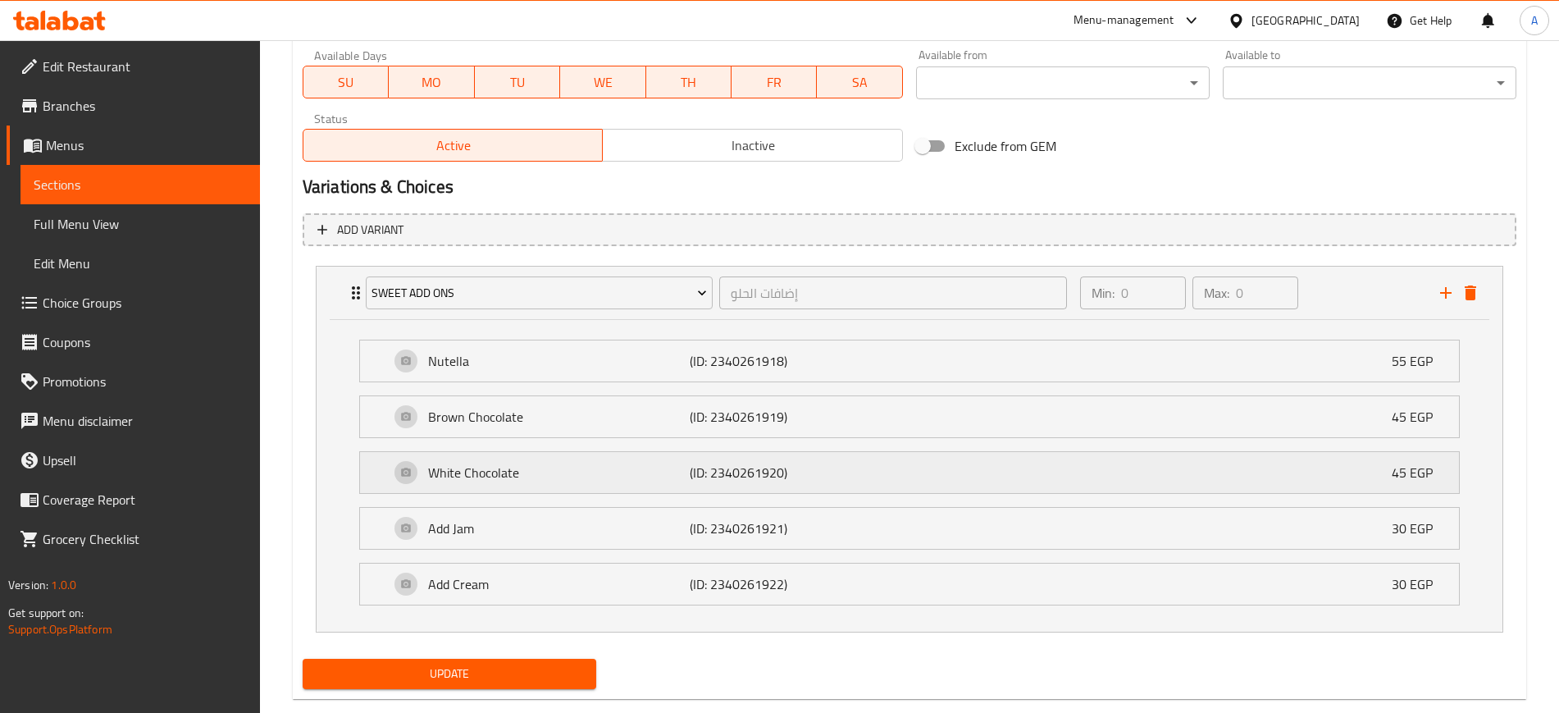
scroll to position [786, 0]
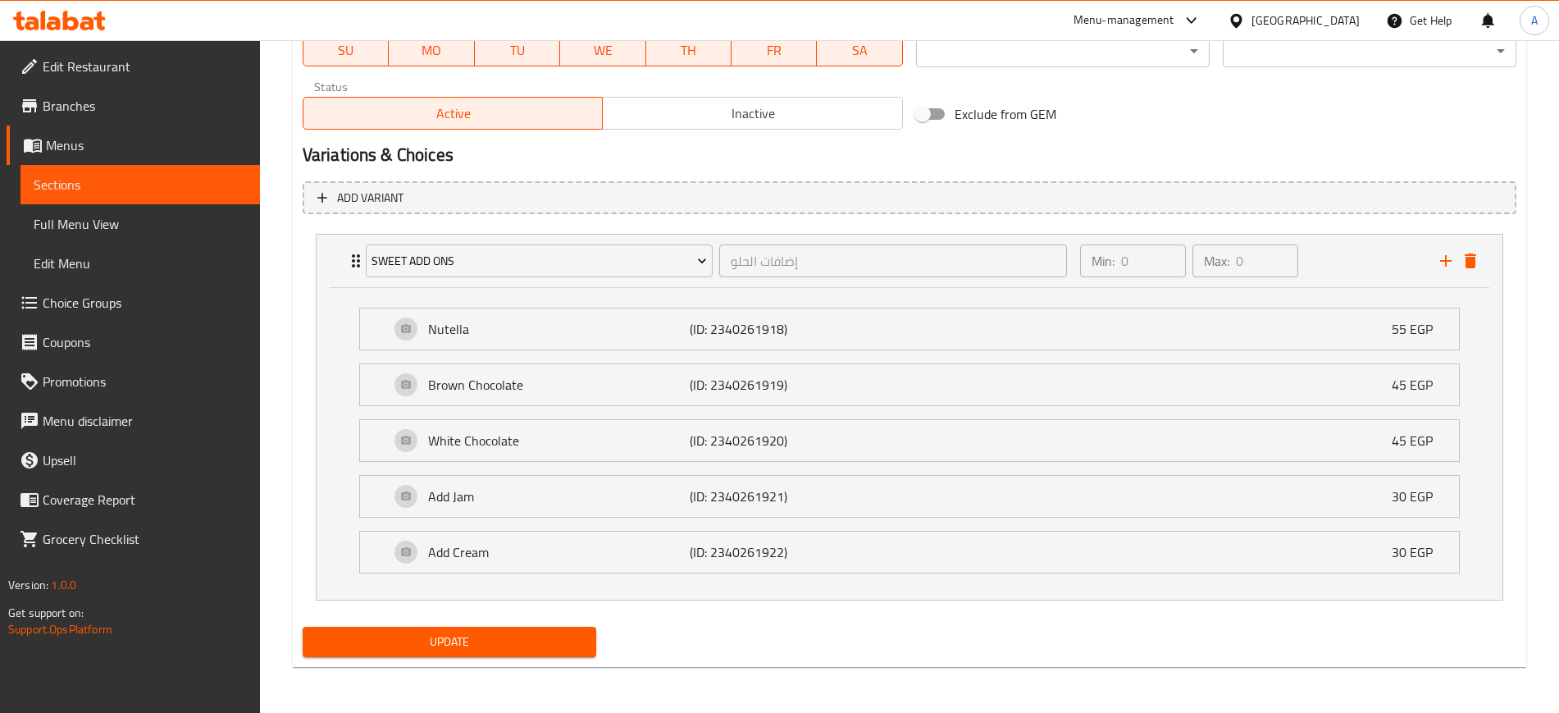
click at [486, 650] on span "Update" at bounding box center [449, 642] width 267 height 21
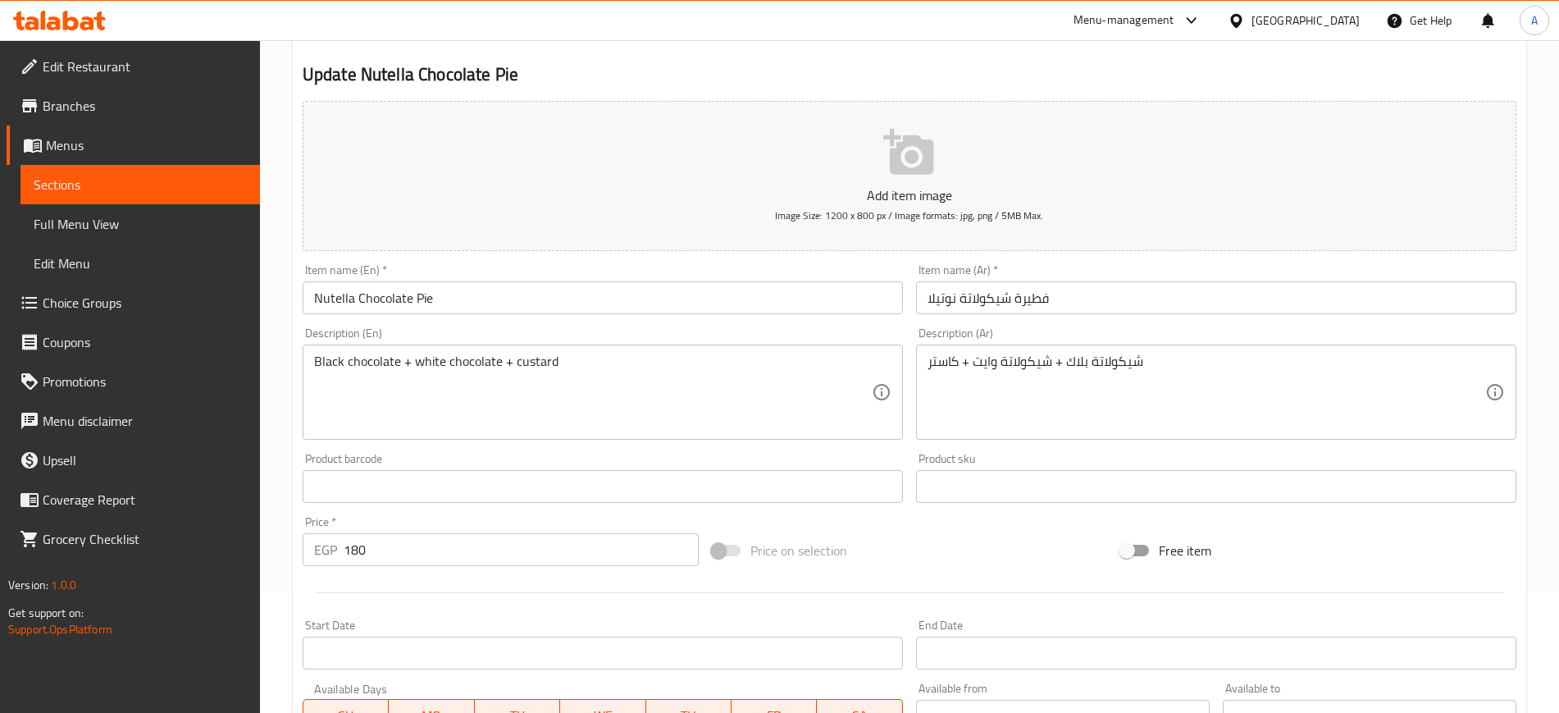
scroll to position [0, 0]
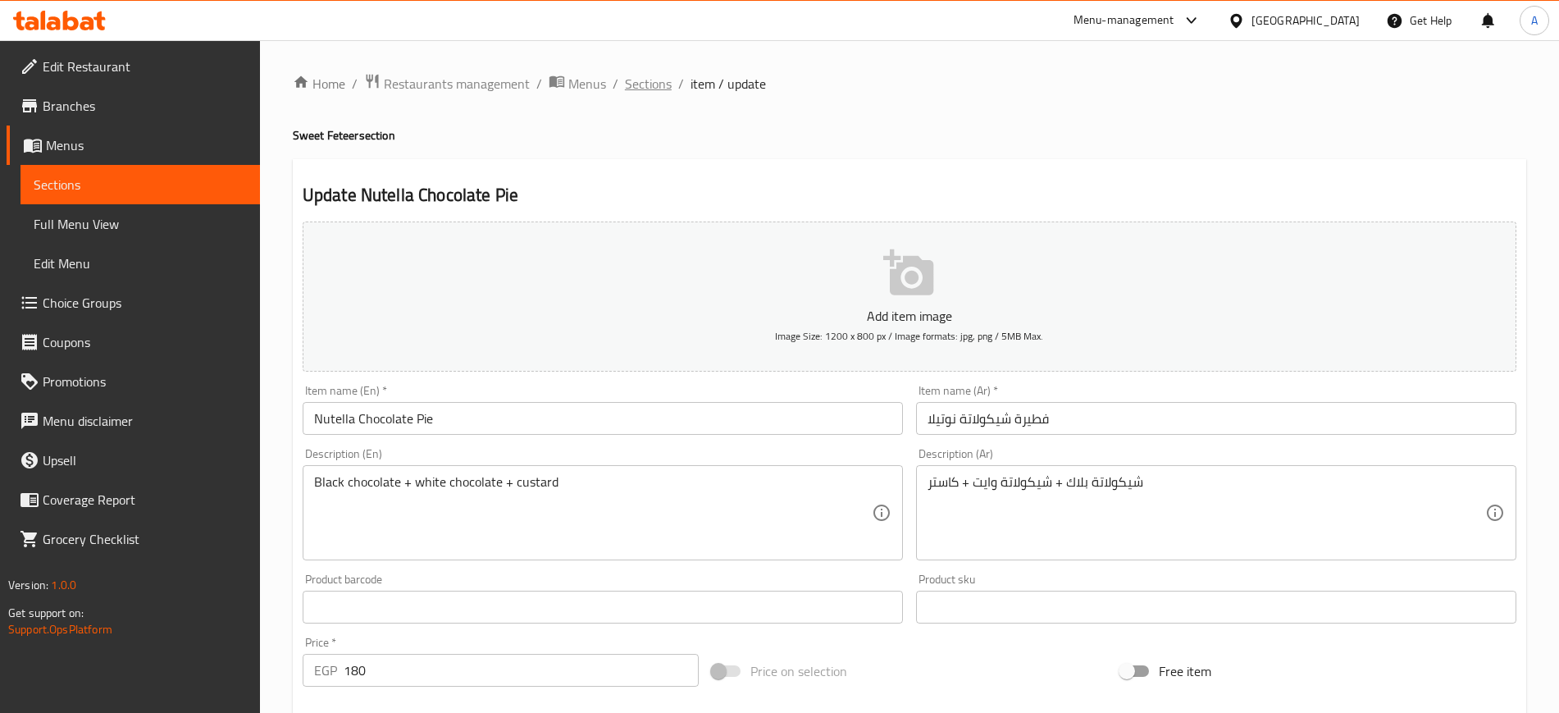
click at [660, 84] on span "Sections" at bounding box center [648, 84] width 47 height 20
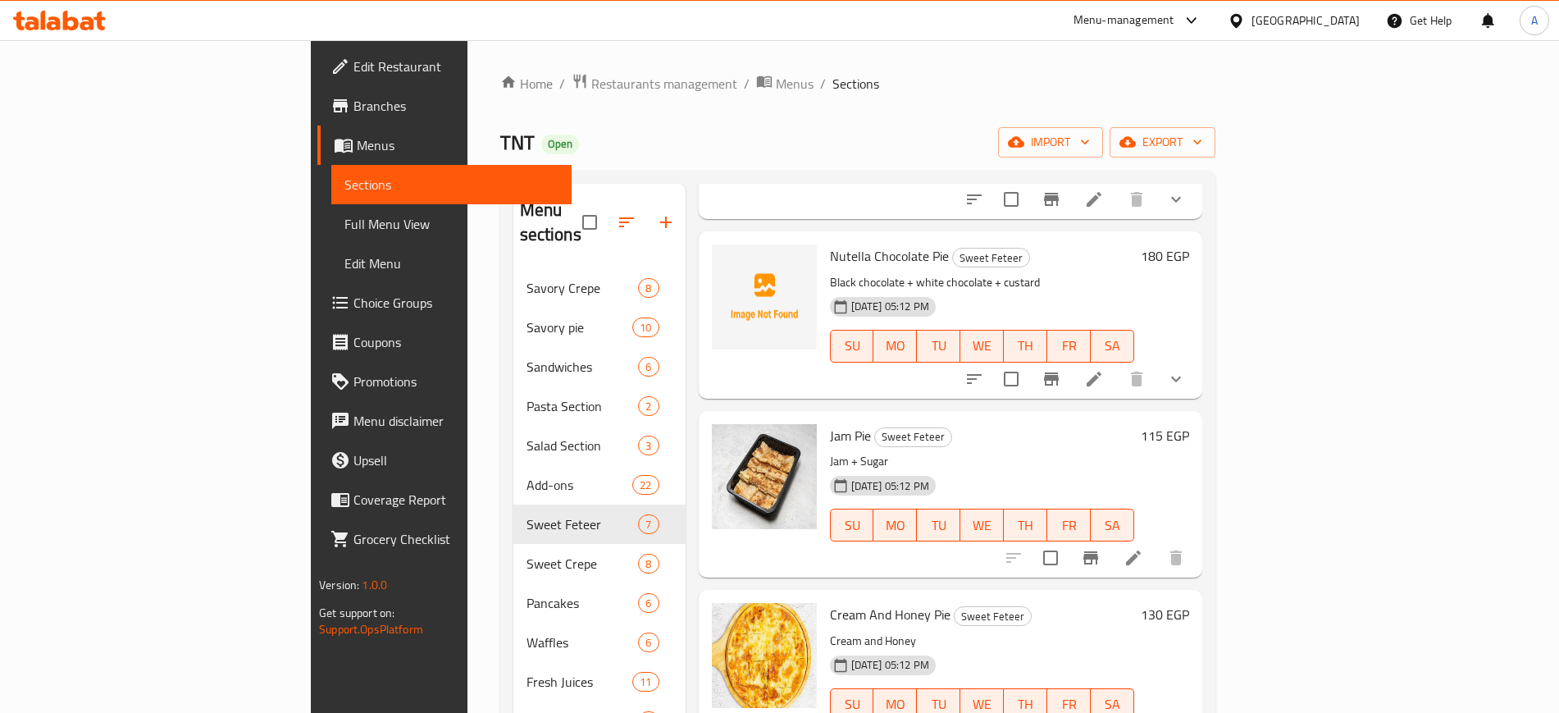
scroll to position [582, 0]
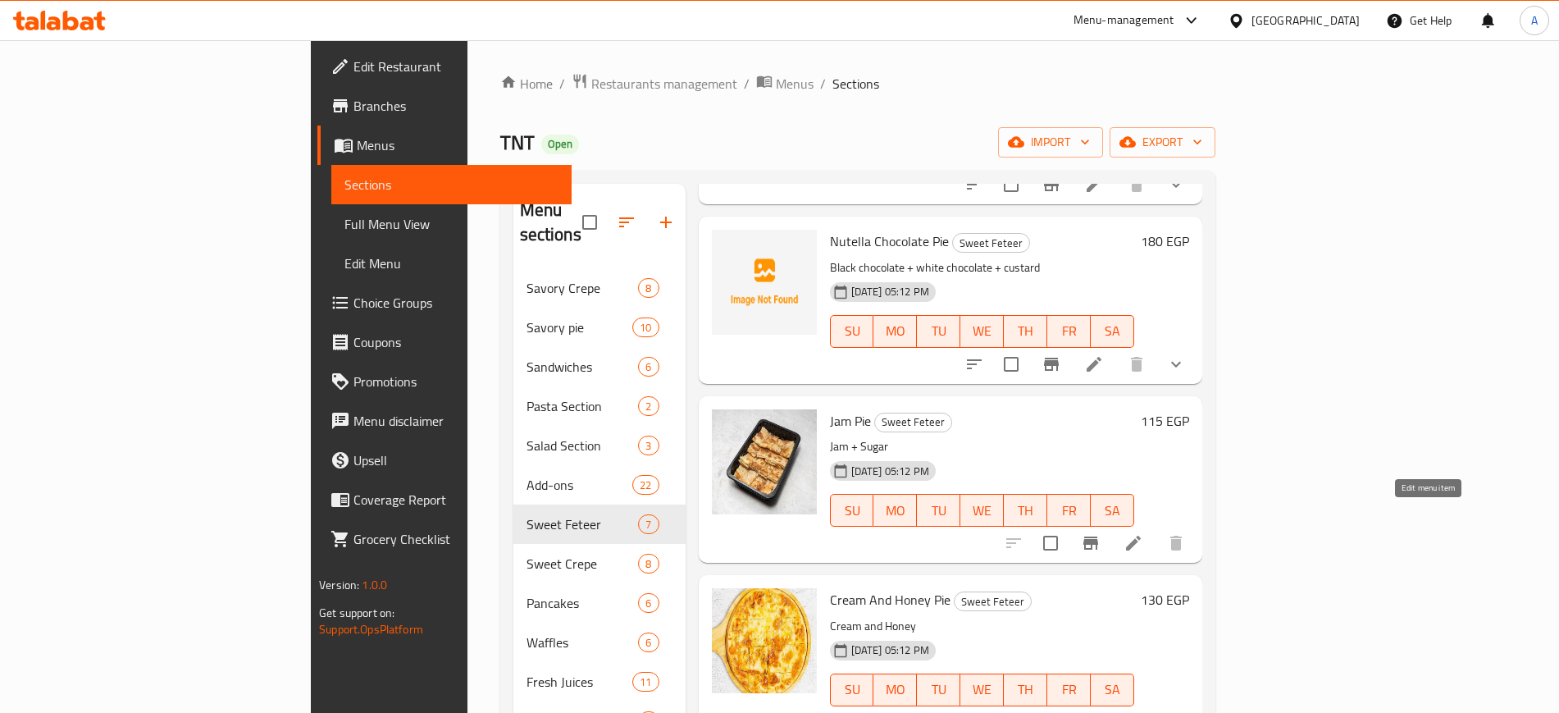
click at [1141, 536] on icon at bounding box center [1133, 543] width 15 height 15
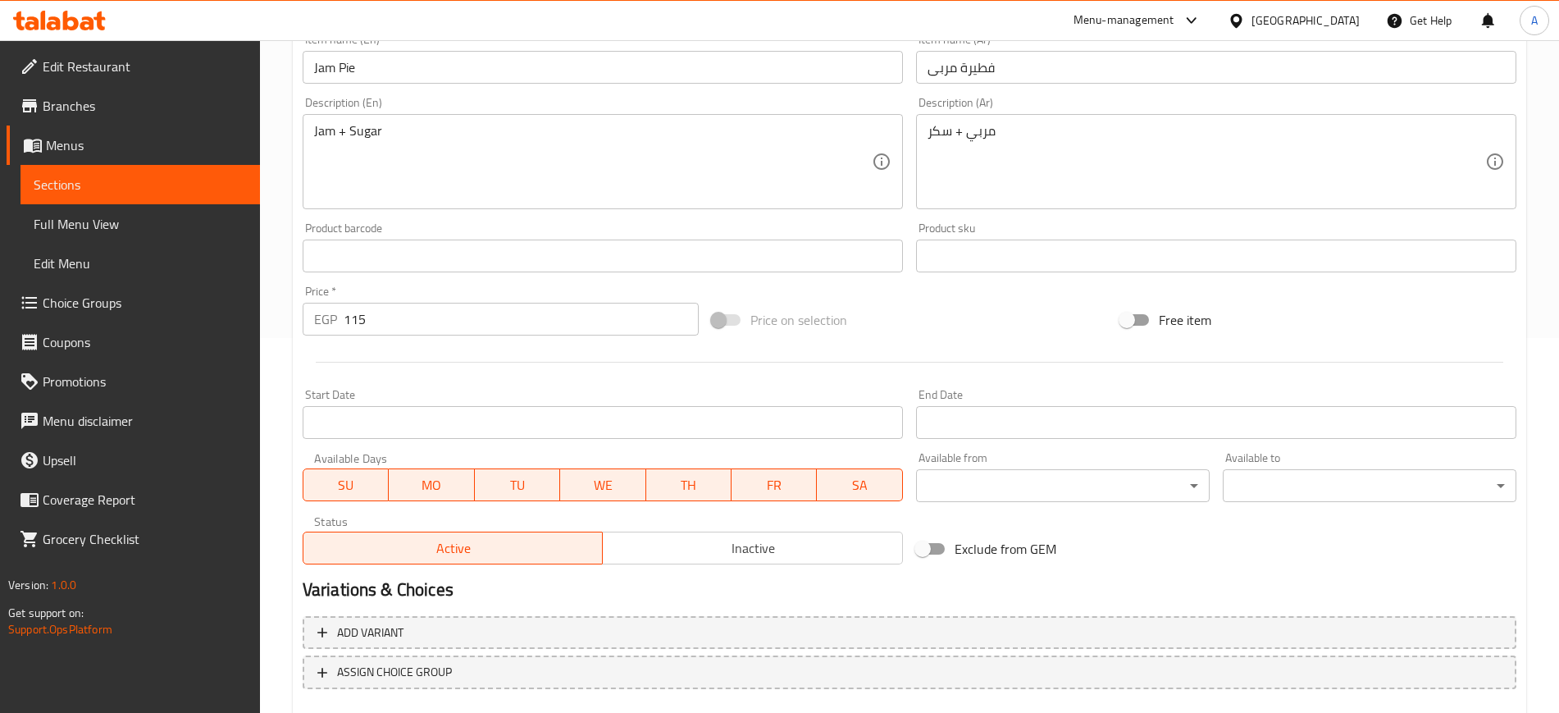
scroll to position [470, 0]
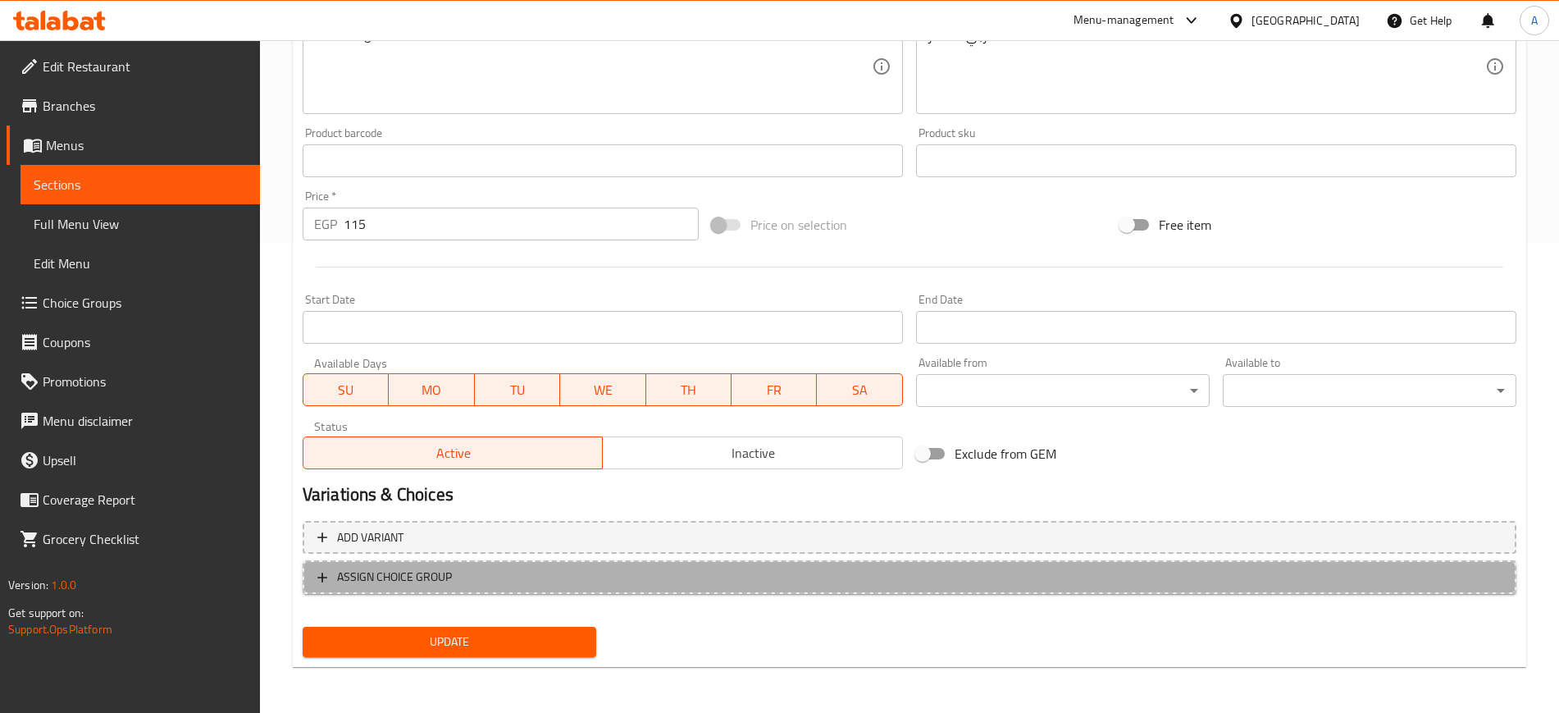
click at [319, 581] on icon "button" at bounding box center [322, 577] width 16 height 16
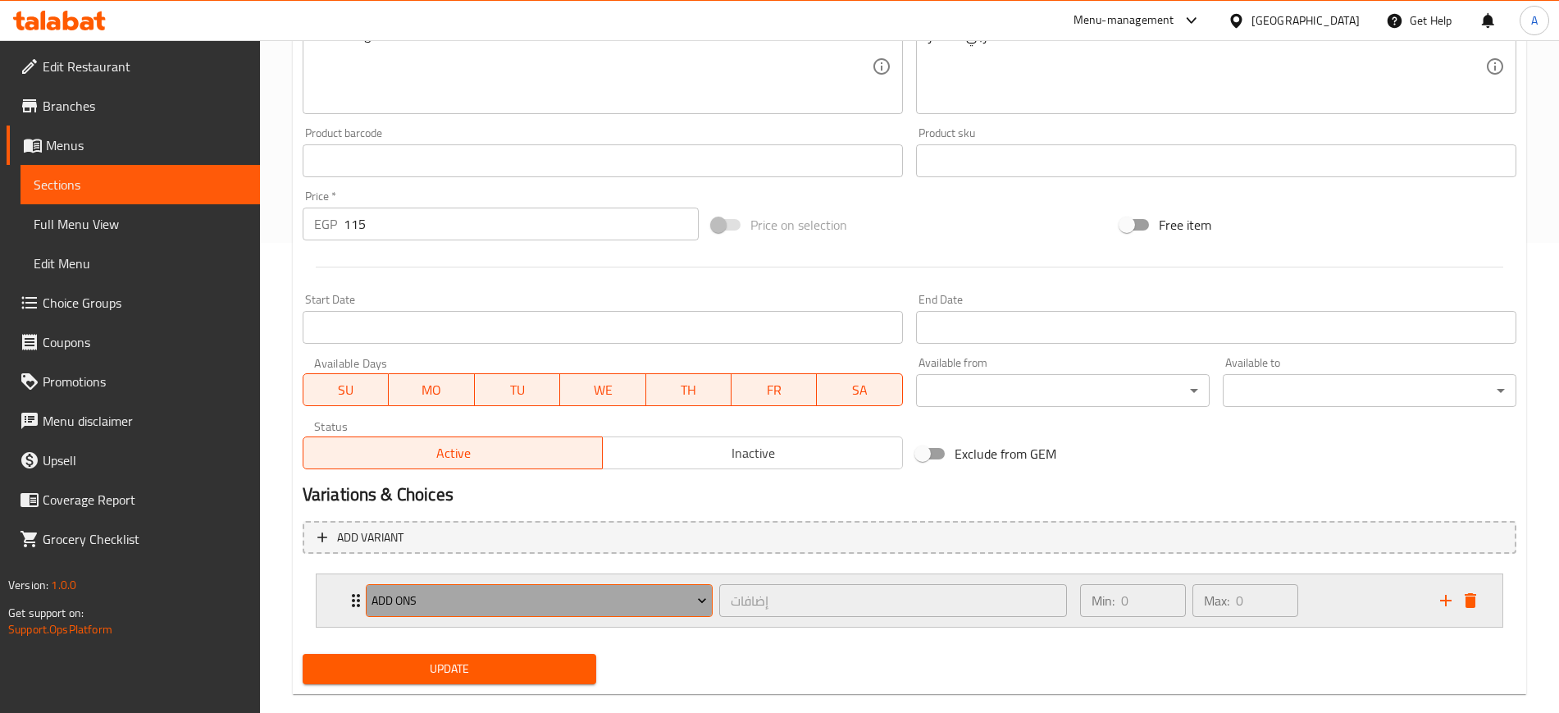
click at [438, 598] on span "ADD ONS" at bounding box center [540, 601] width 336 height 21
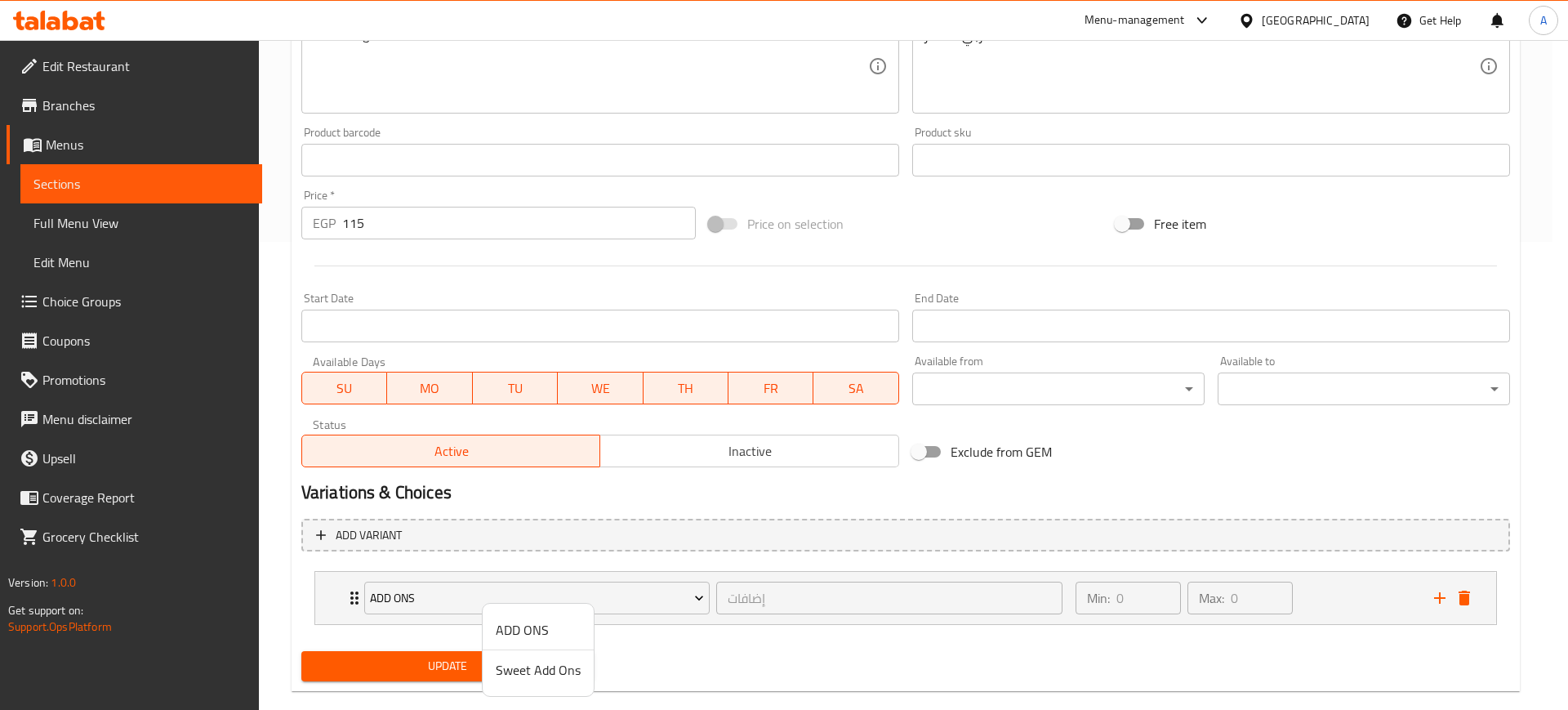
click at [540, 670] on span "Sweet Add Ons" at bounding box center [538, 670] width 85 height 20
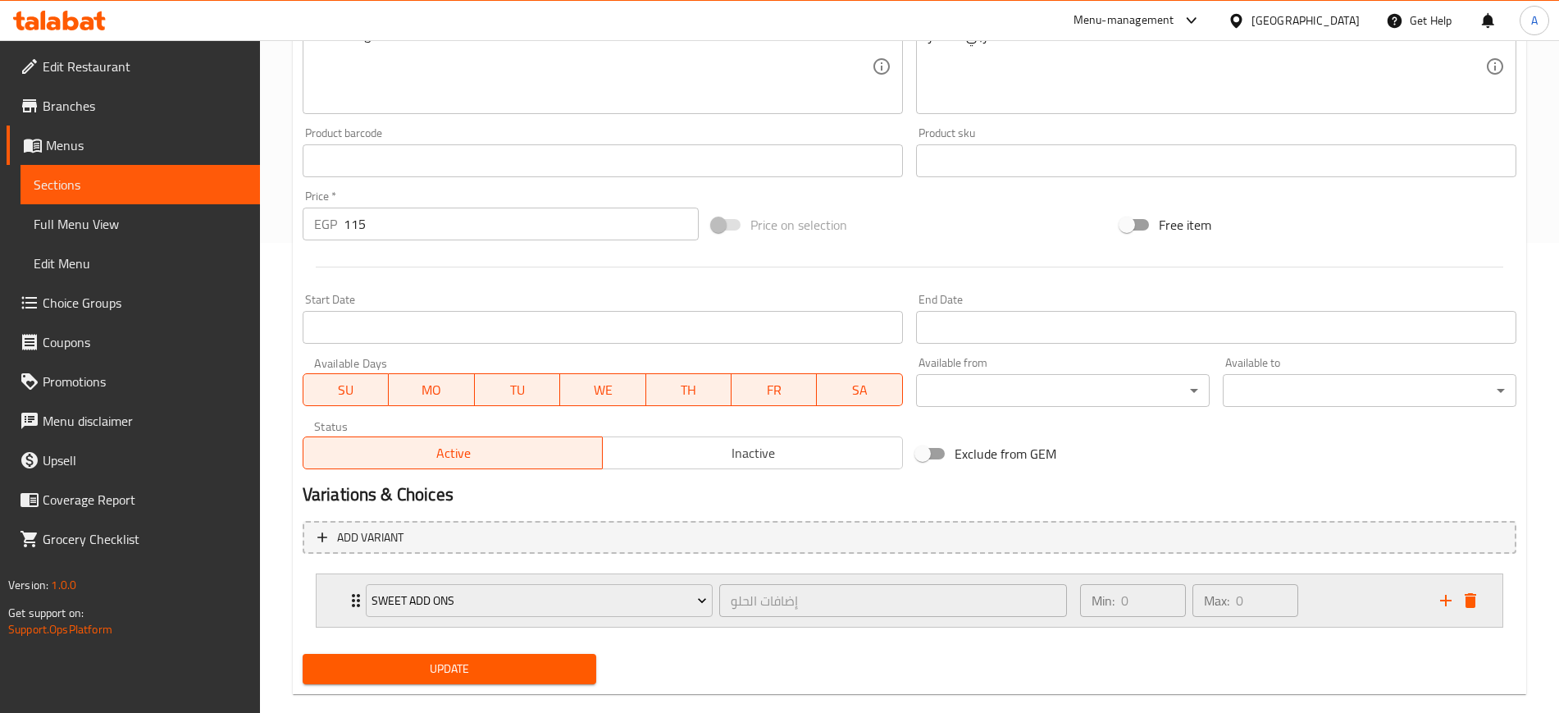
click at [347, 591] on icon "Expand" at bounding box center [356, 601] width 20 height 20
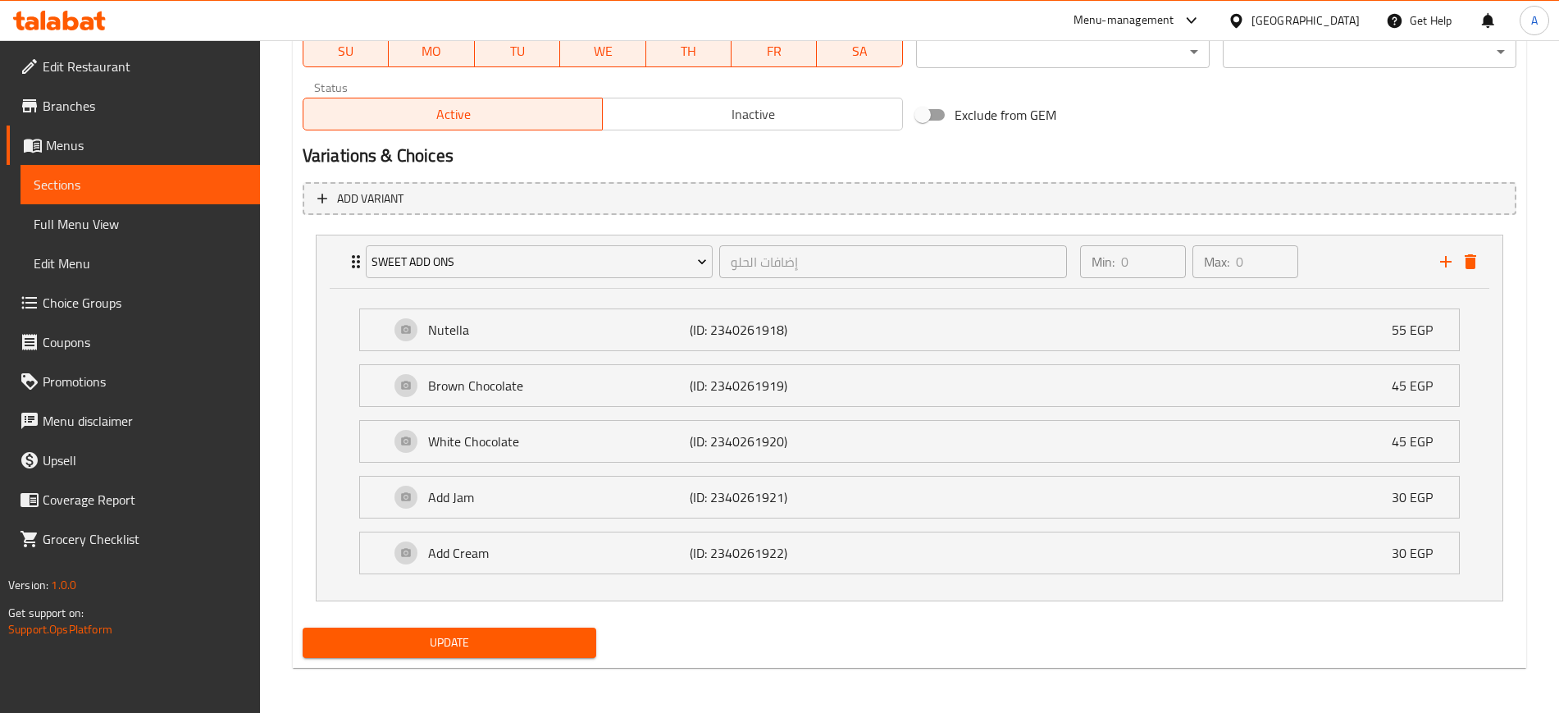
scroll to position [810, 0]
click at [469, 645] on span "Update" at bounding box center [449, 642] width 267 height 21
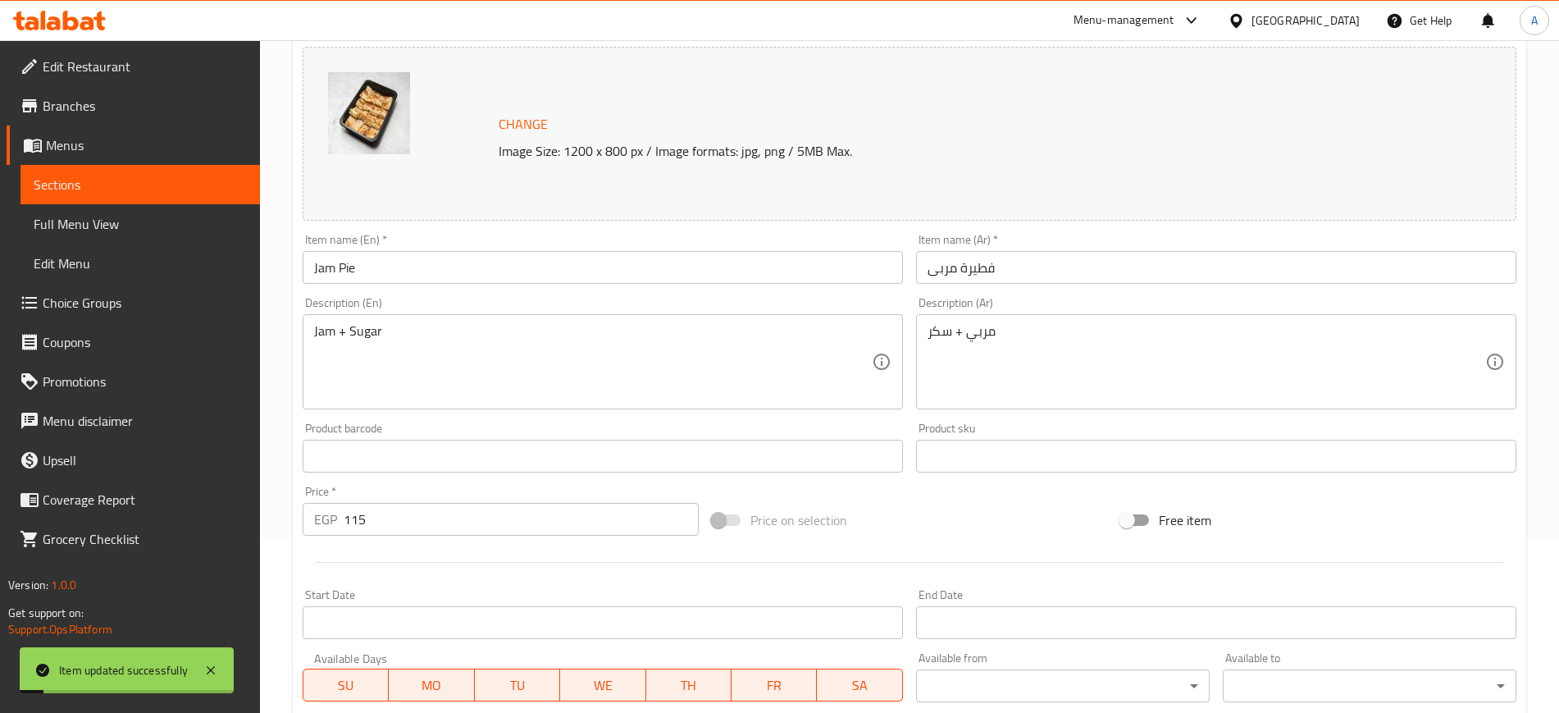
scroll to position [0, 0]
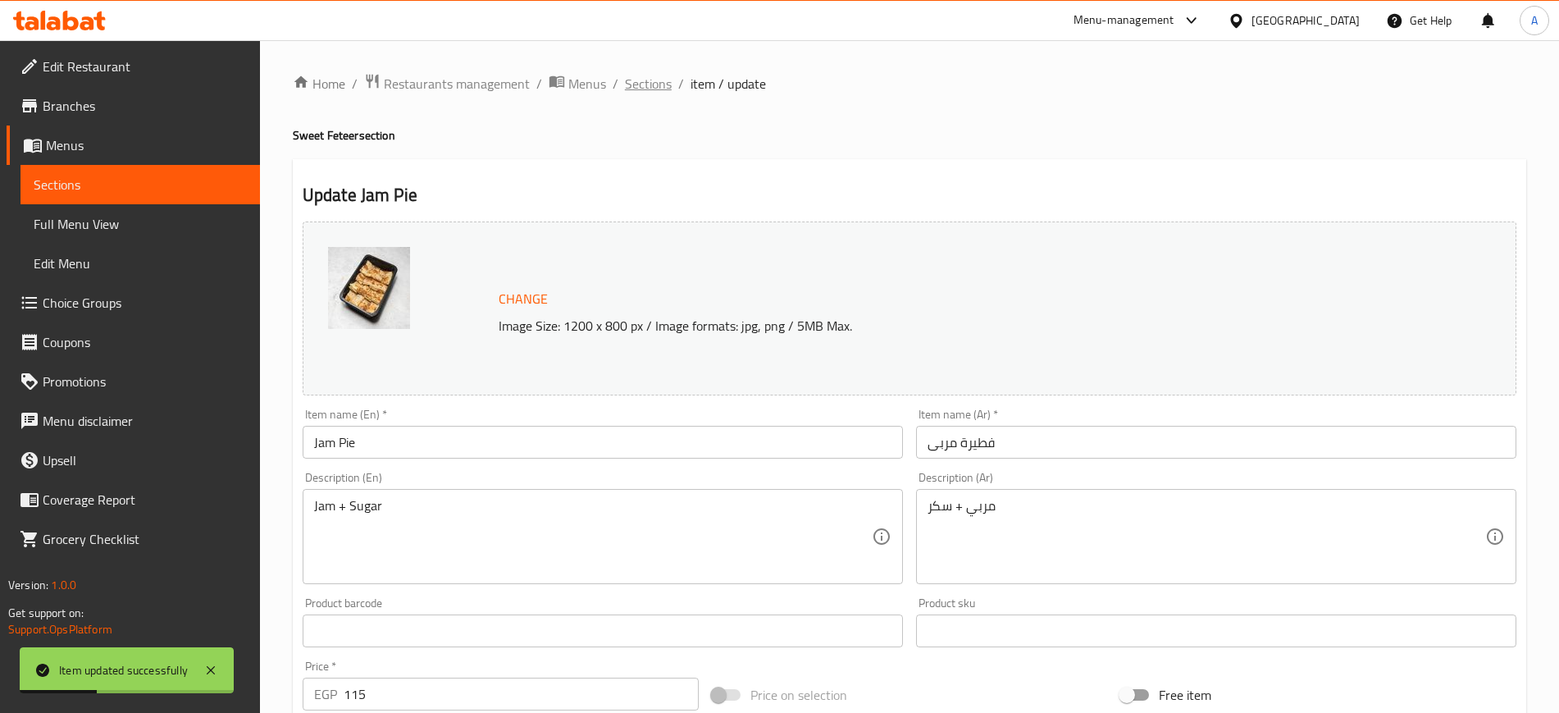
click at [655, 87] on span "Sections" at bounding box center [648, 84] width 47 height 20
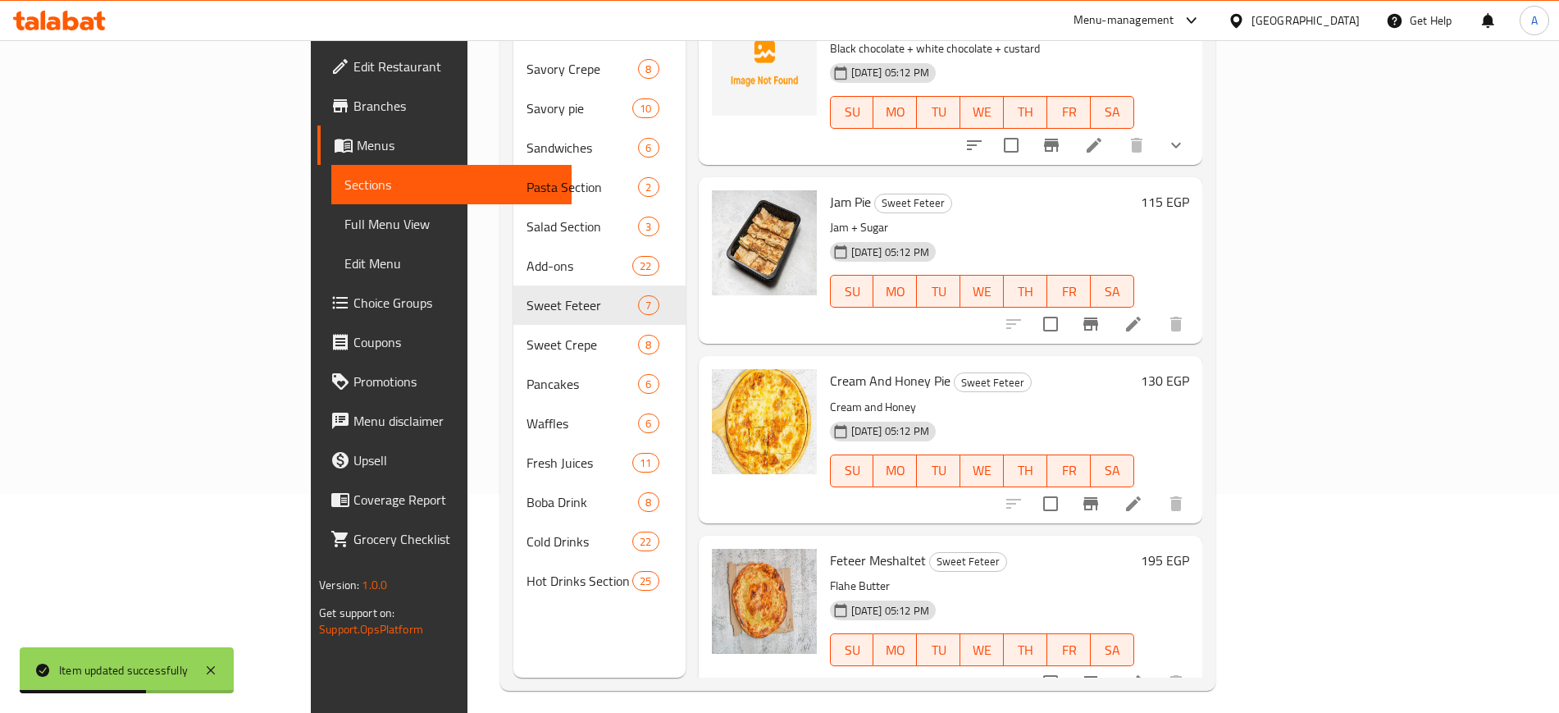
scroll to position [230, 0]
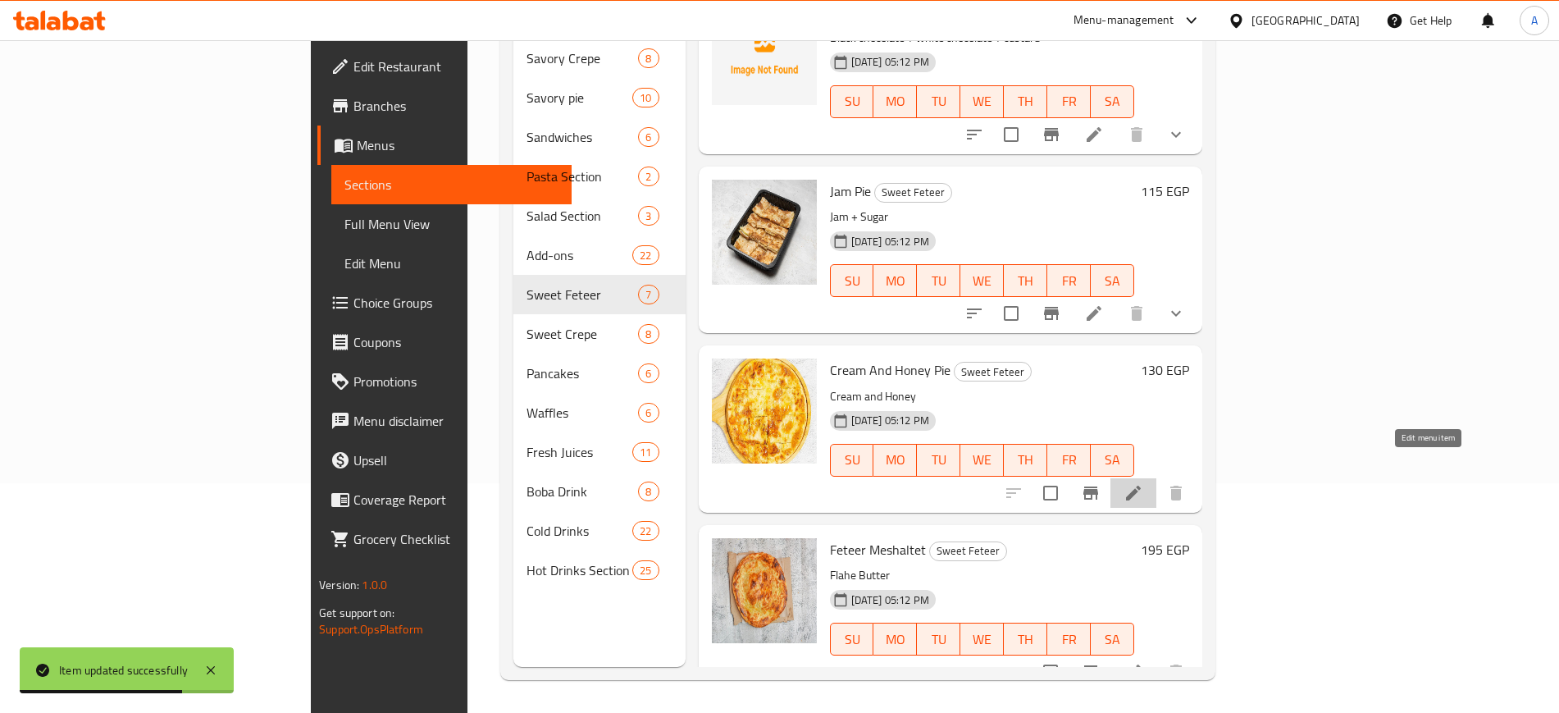
click at [1144, 483] on icon at bounding box center [1134, 493] width 20 height 20
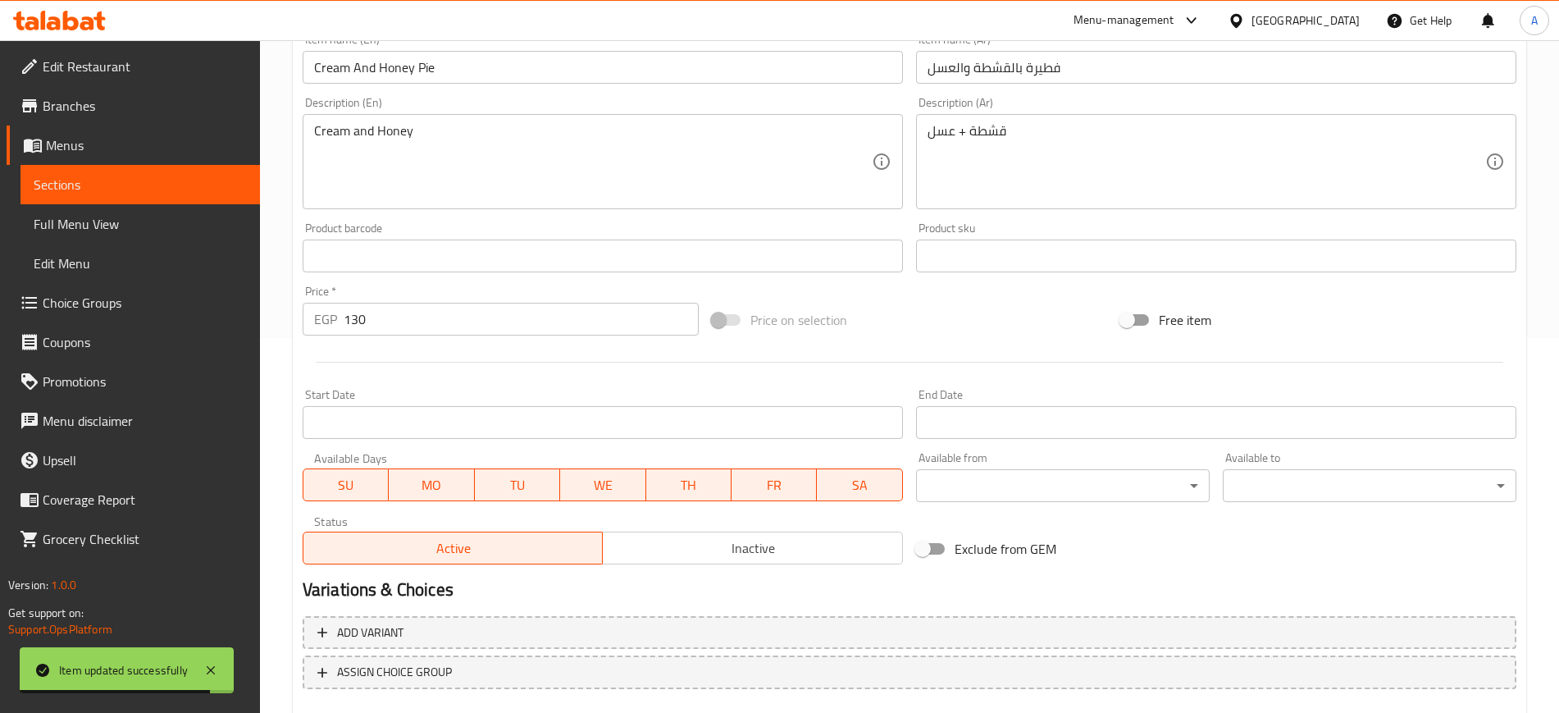
scroll to position [470, 0]
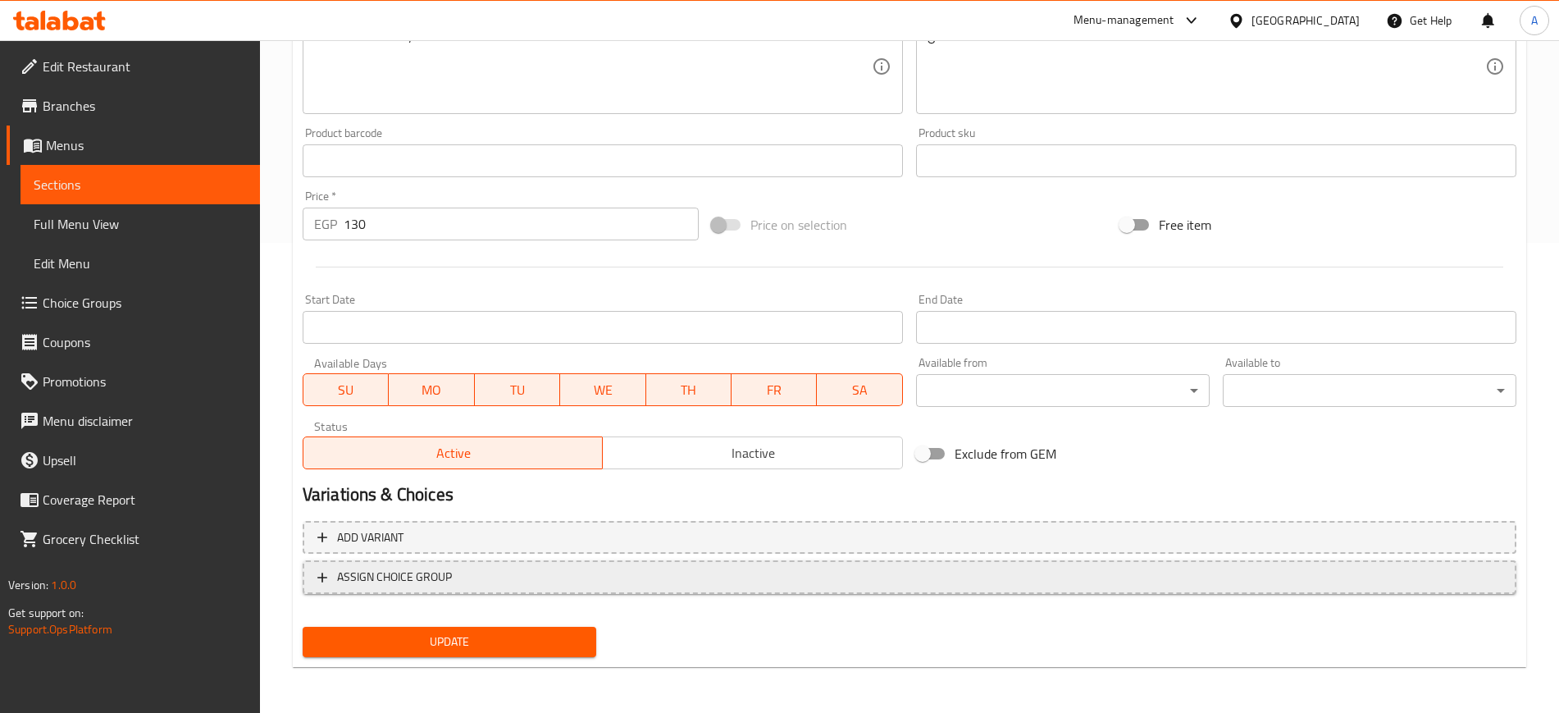
click at [322, 578] on icon "button" at bounding box center [322, 578] width 10 height 10
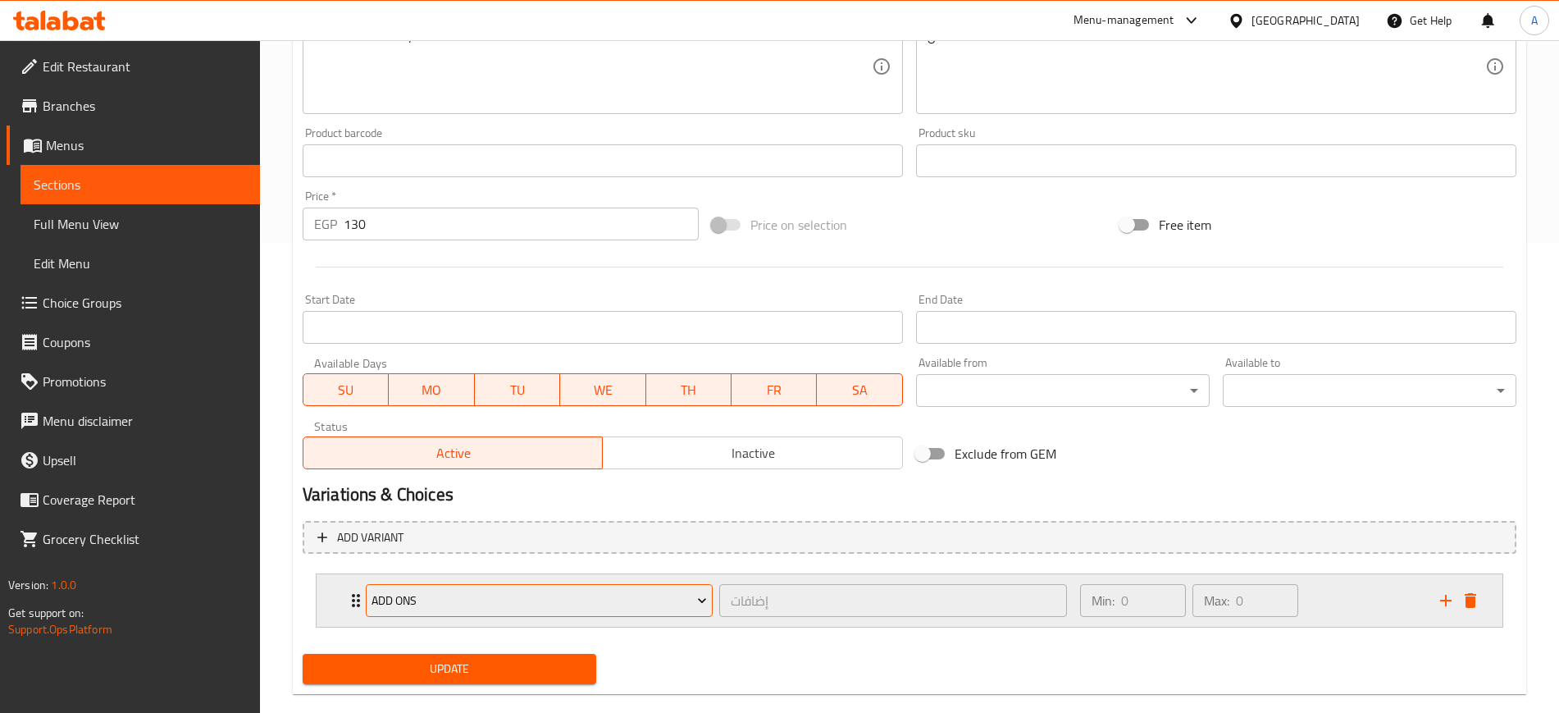
click at [425, 593] on span "ADD ONS" at bounding box center [540, 601] width 336 height 21
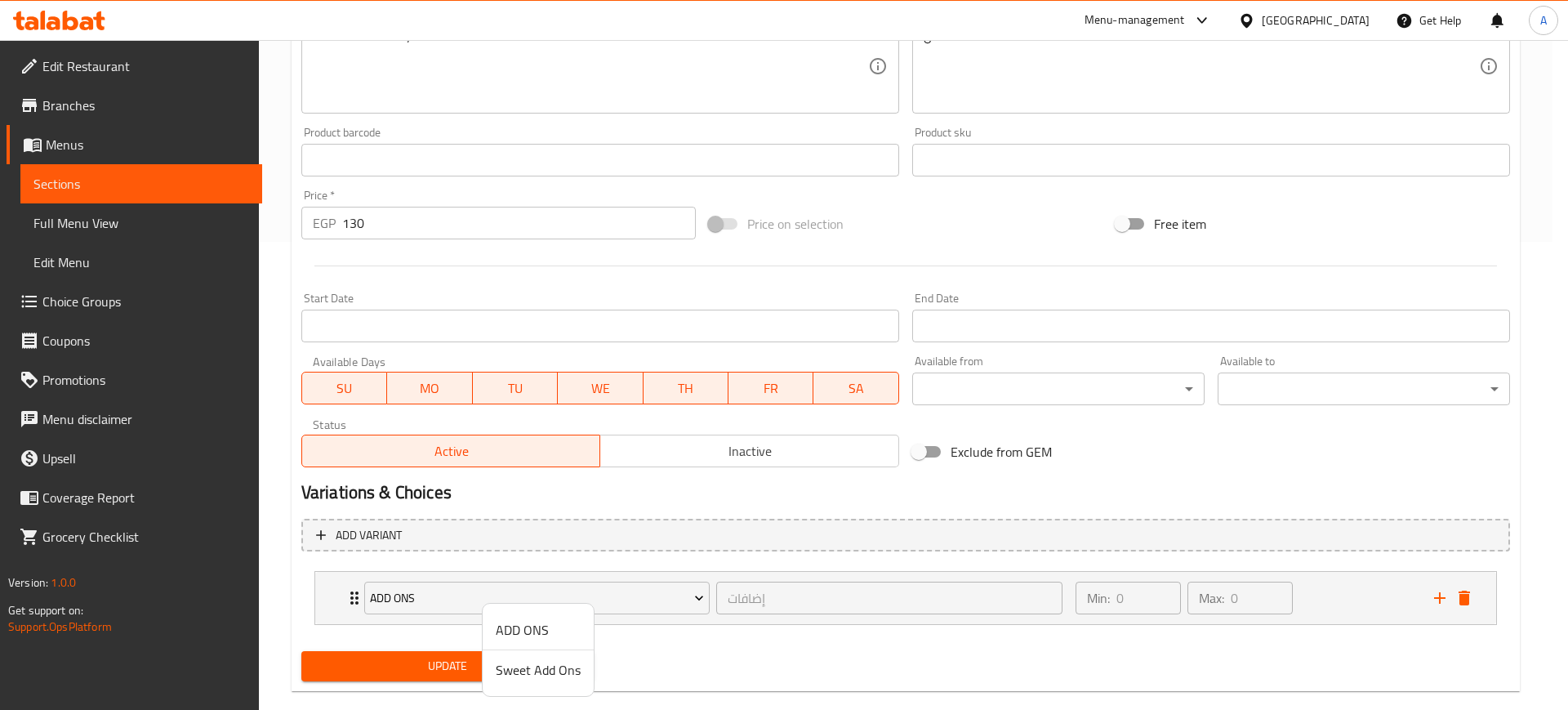
click at [539, 669] on span "Sweet Add Ons" at bounding box center [538, 670] width 85 height 20
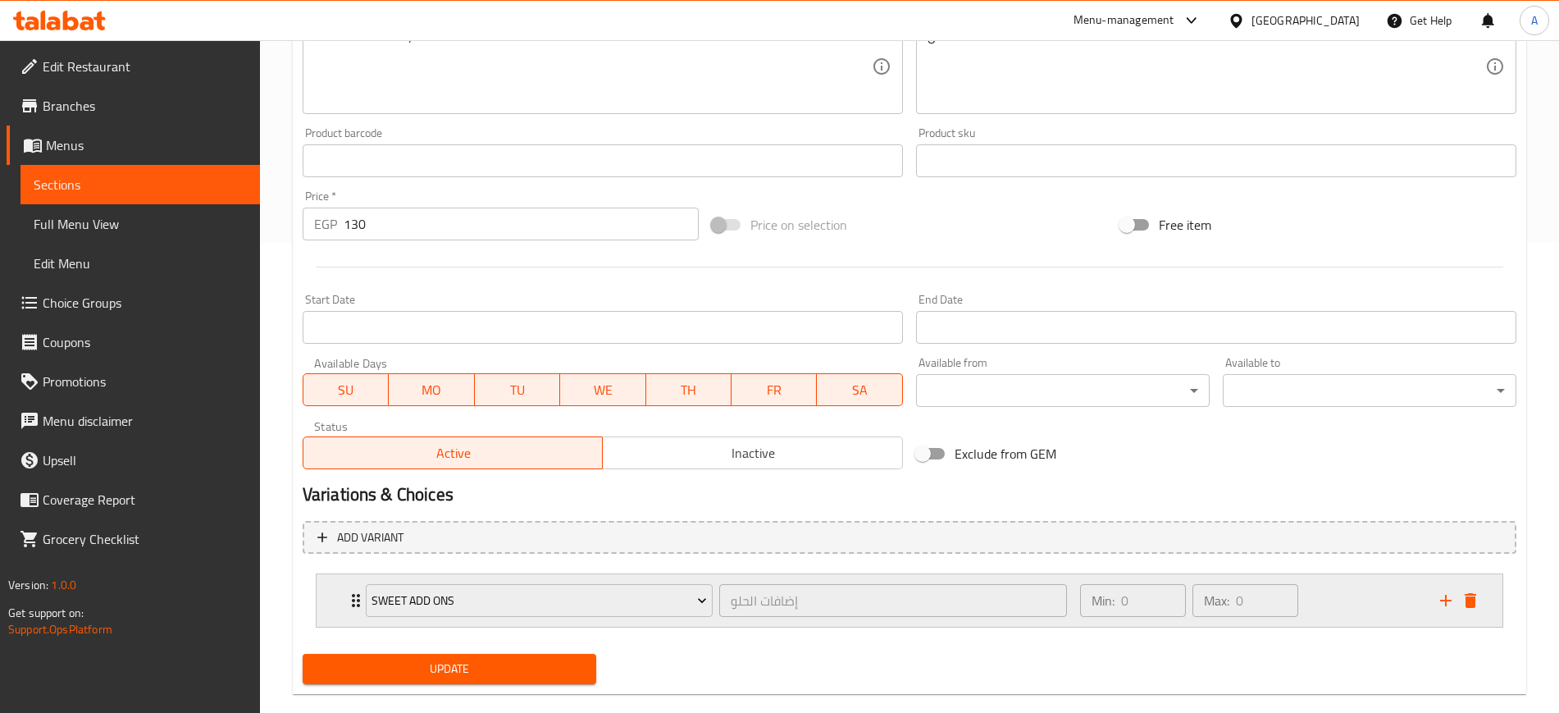
click at [341, 611] on div "Sweet Add Ons إضافات الحلو ​ Min: 0 ​ Max: 0 ​" at bounding box center [910, 600] width 1186 height 53
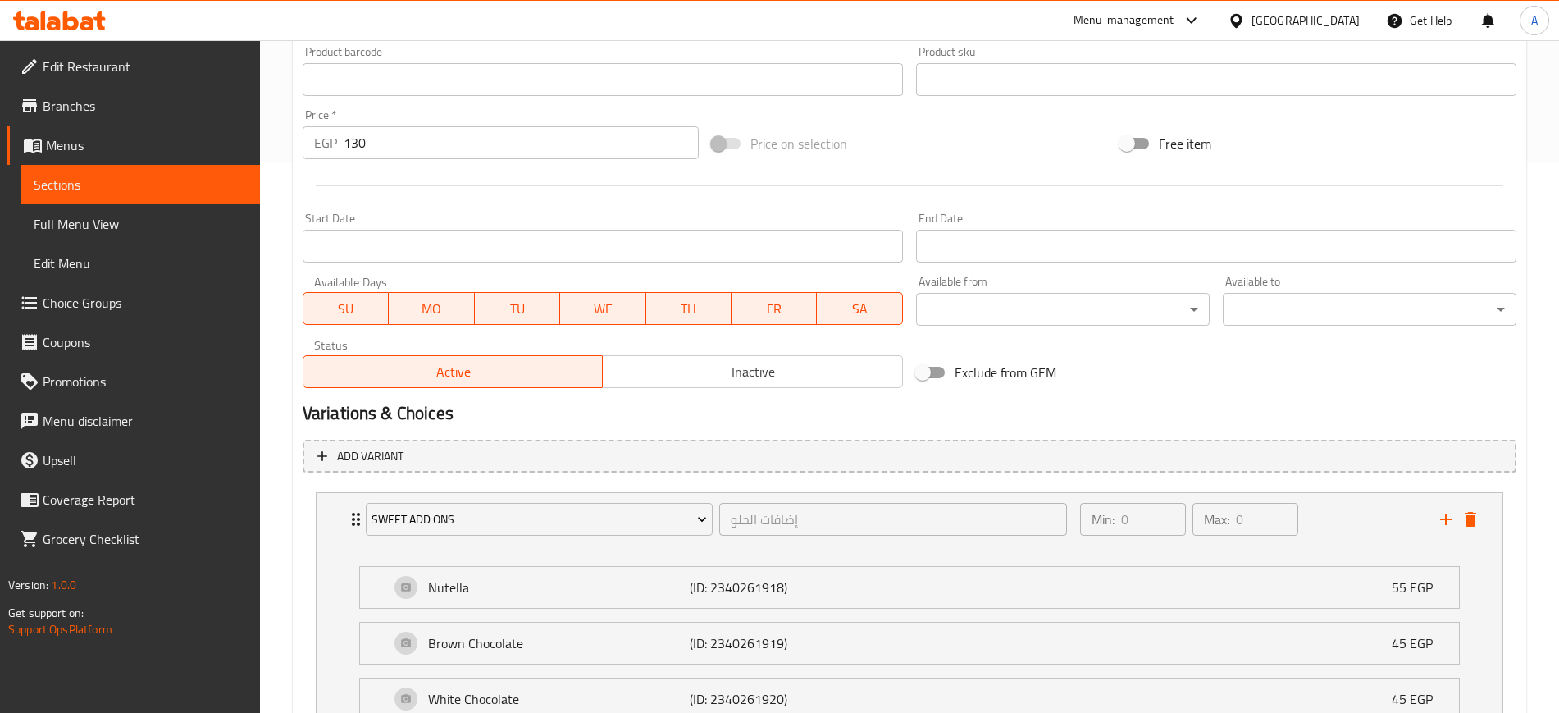
scroll to position [810, 0]
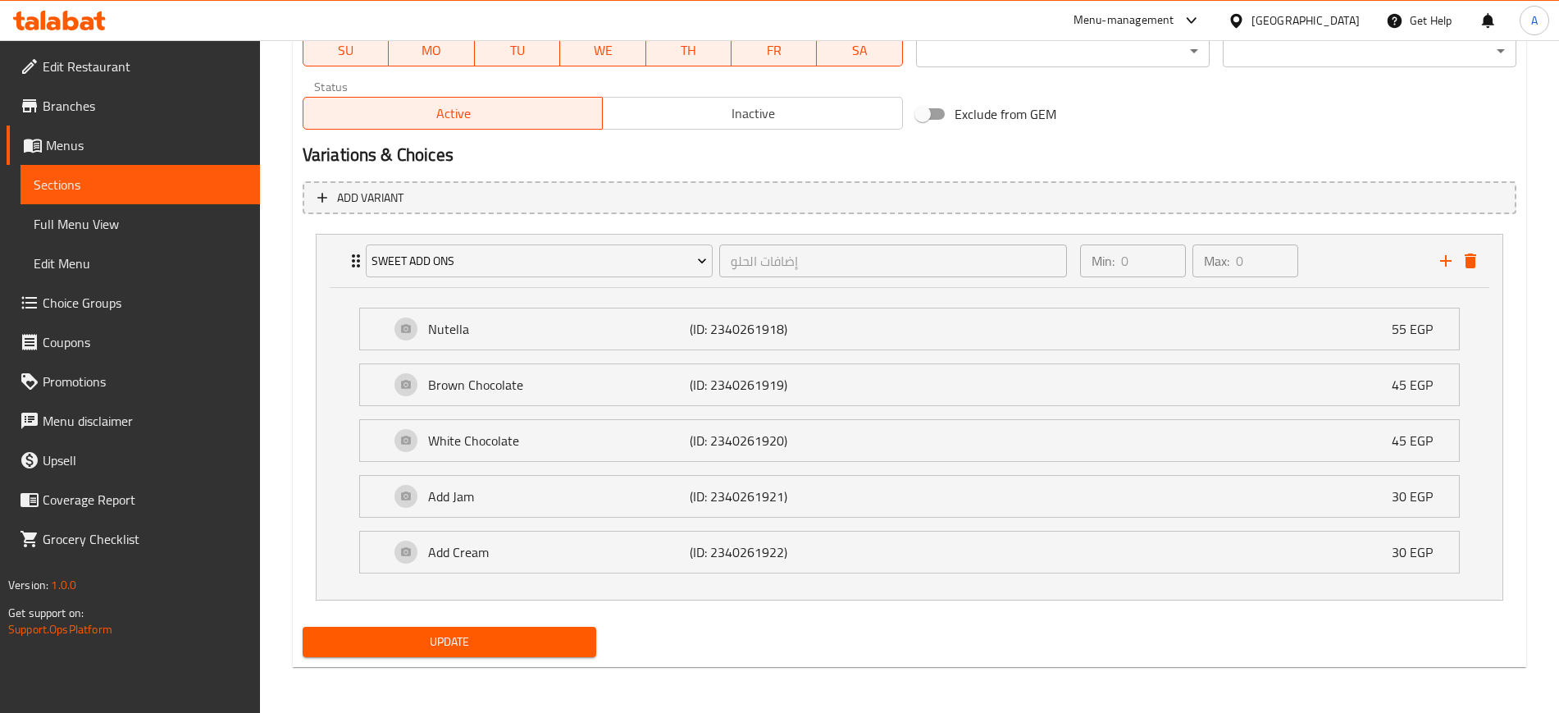
click at [460, 635] on span "Update" at bounding box center [449, 642] width 267 height 21
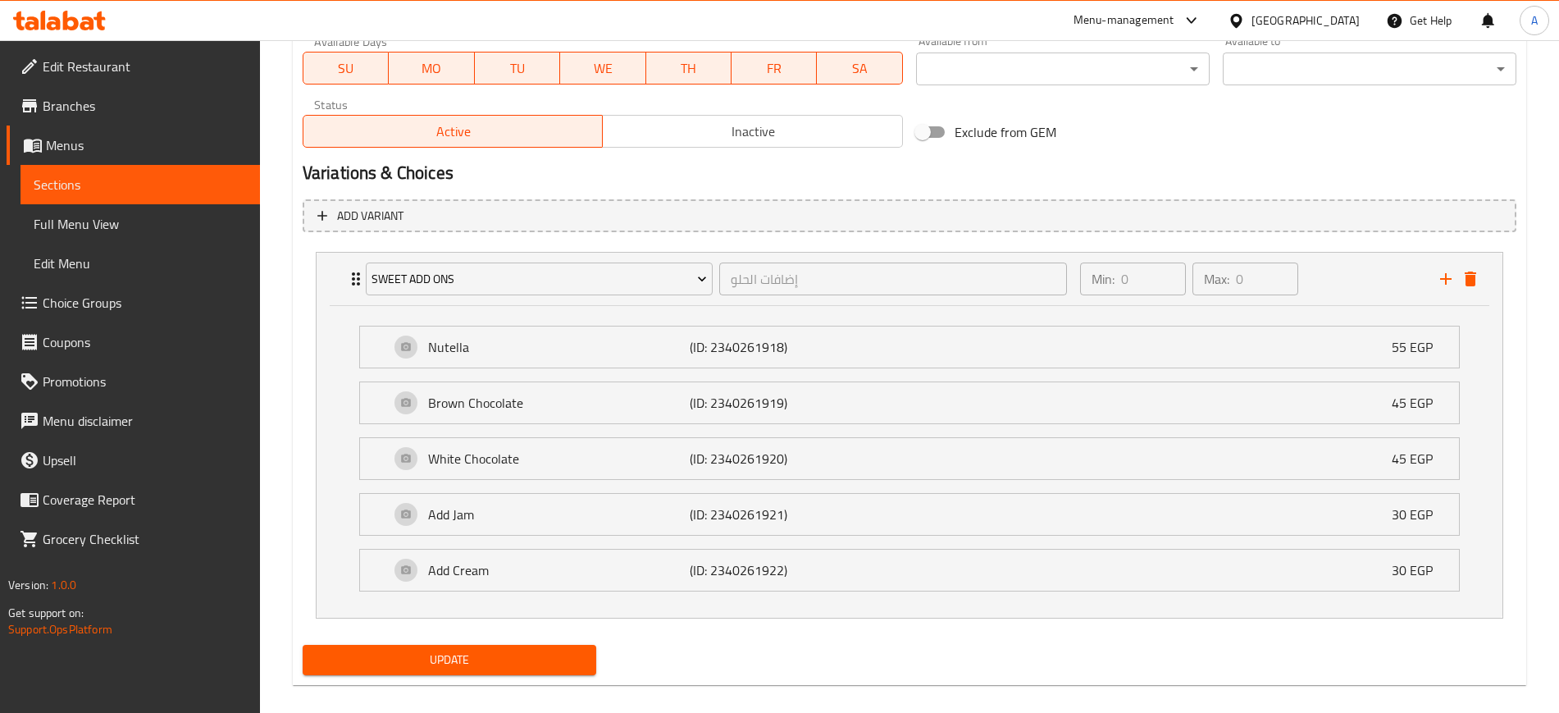
scroll to position [151, 0]
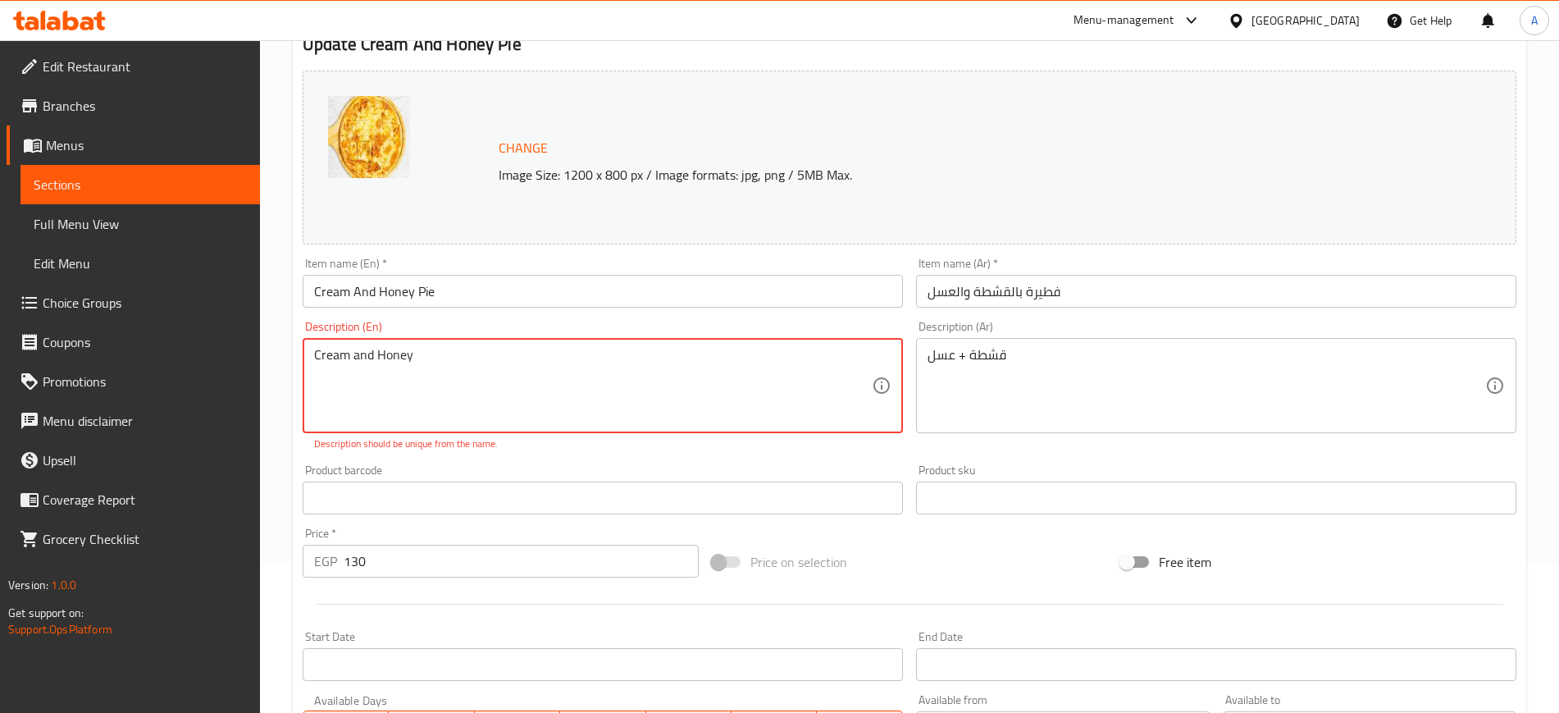
click at [454, 350] on textarea "Cream and Honey" at bounding box center [593, 386] width 558 height 78
click at [364, 354] on textarea "Cream and Honey" at bounding box center [593, 386] width 558 height 78
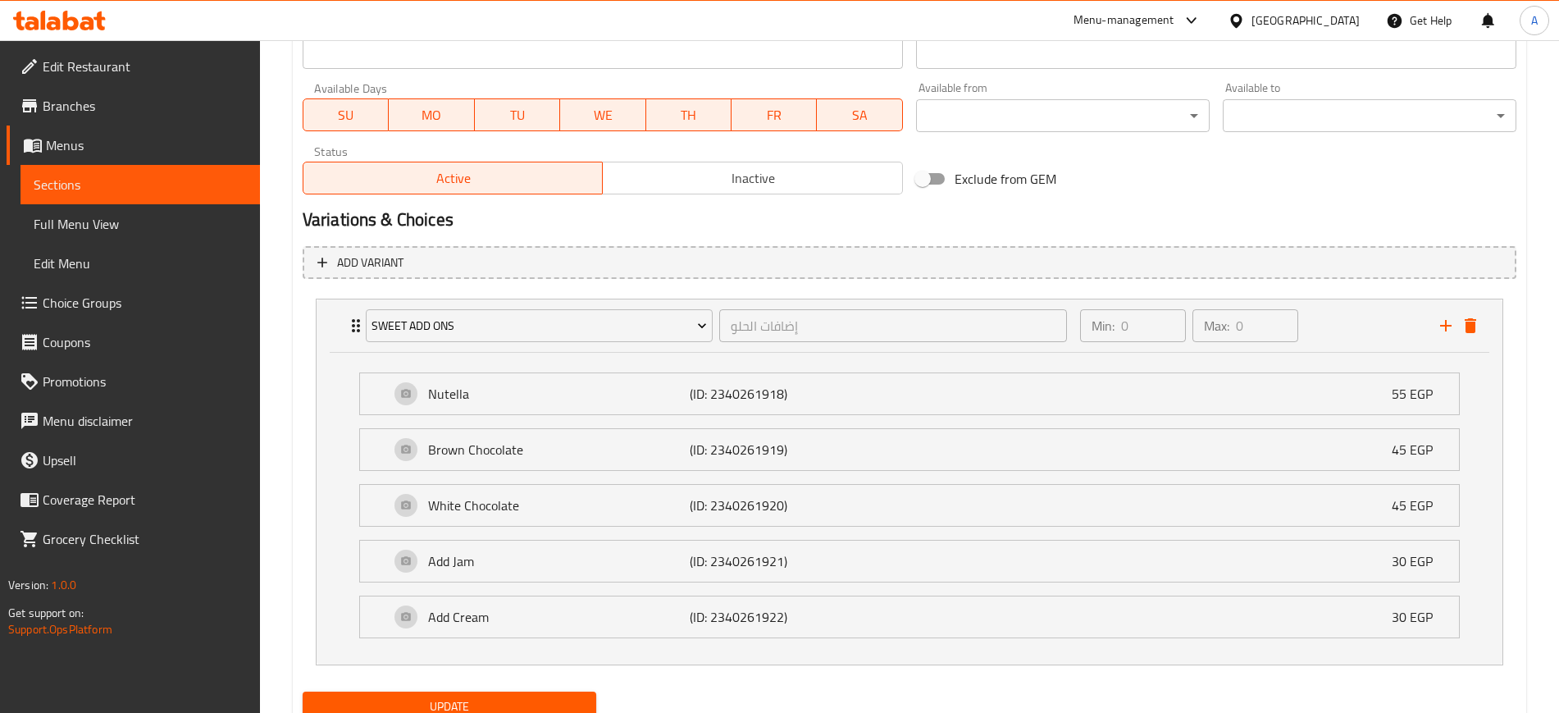
scroll to position [810, 0]
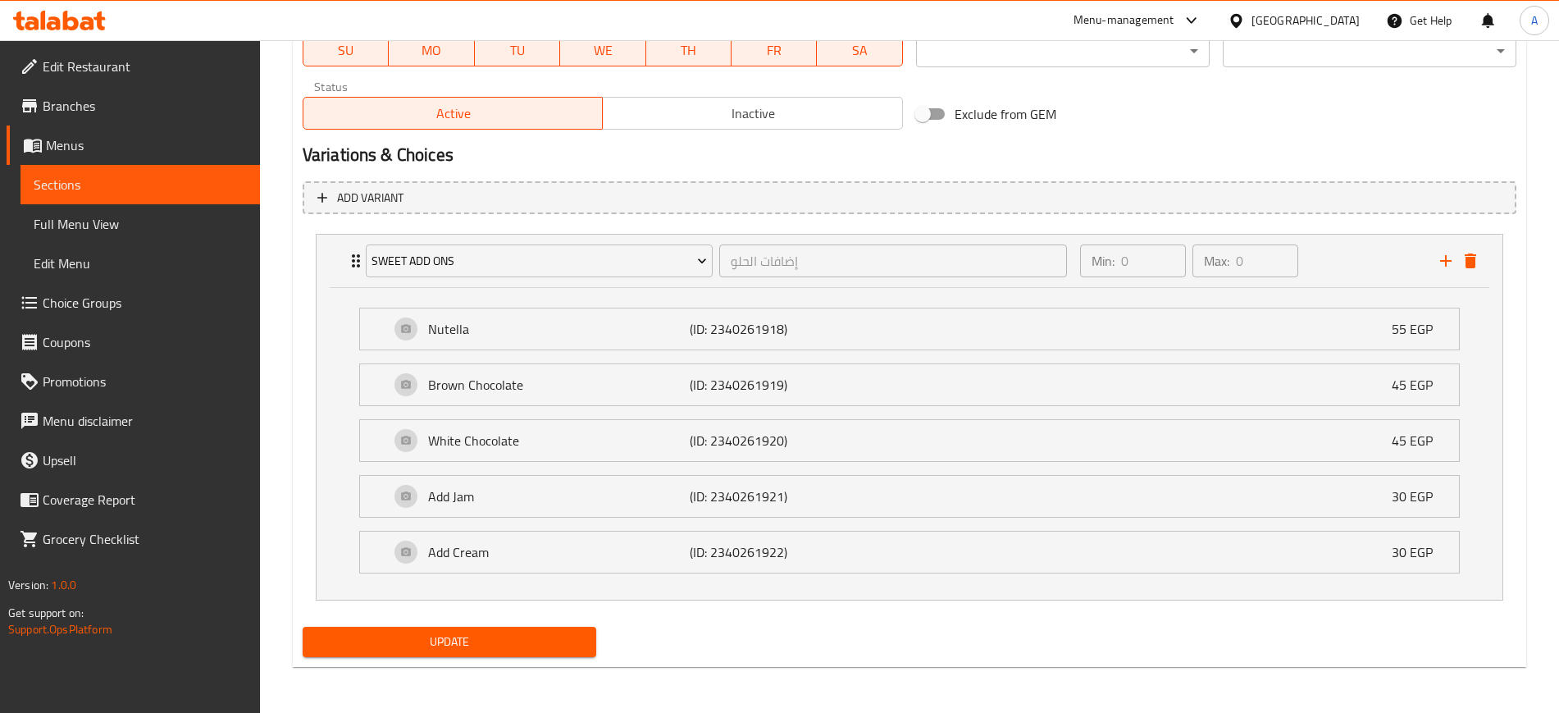
type textarea "Cream with Honey"
click at [385, 633] on span "Update" at bounding box center [449, 642] width 267 height 21
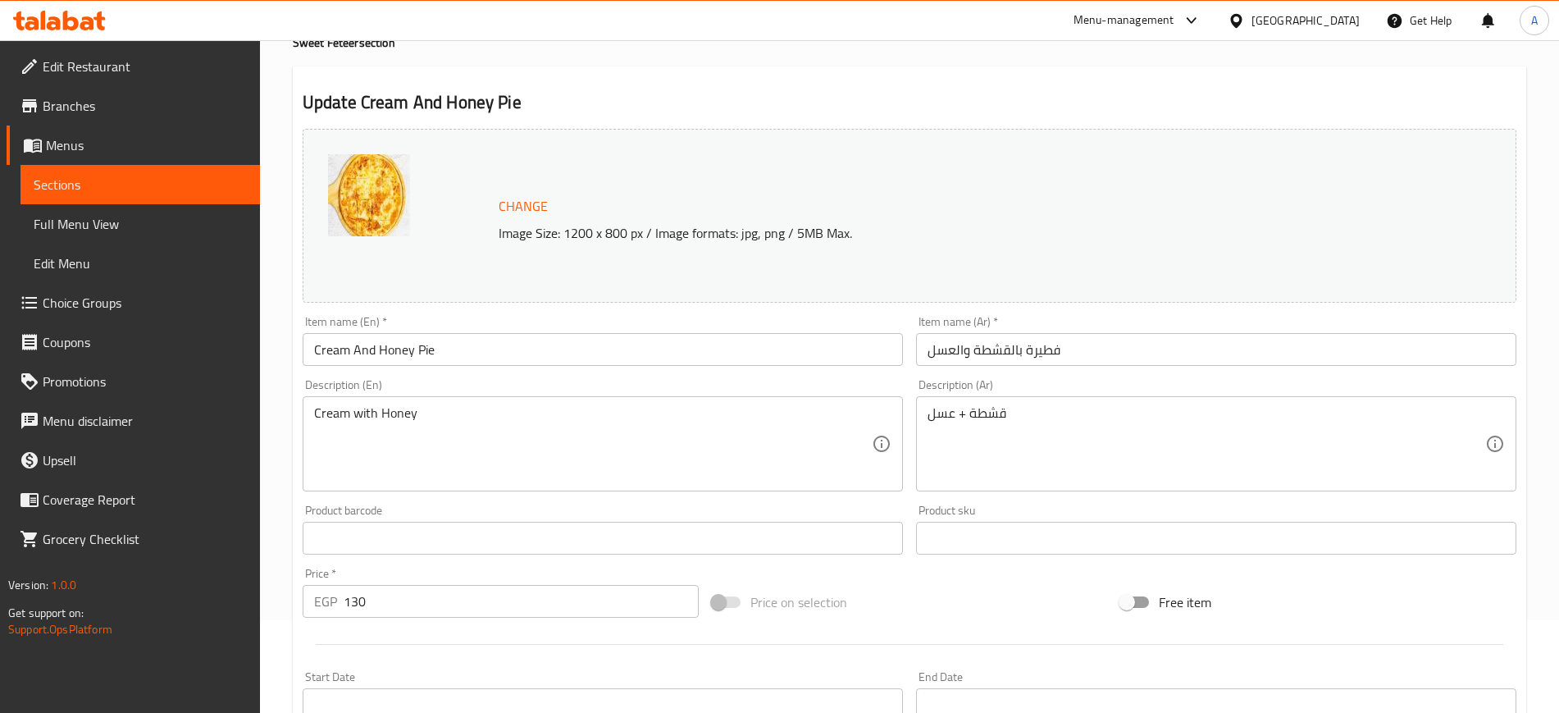
scroll to position [0, 0]
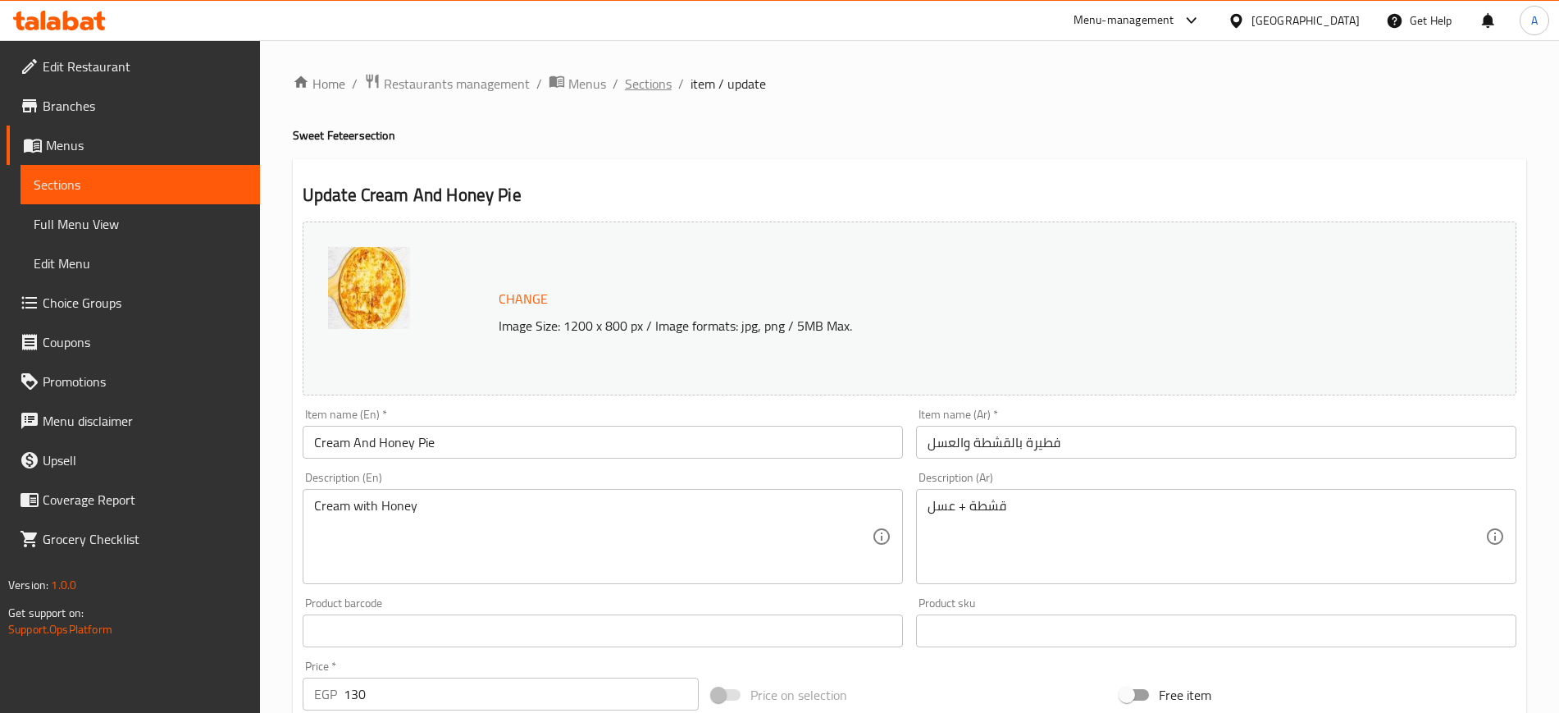
click at [643, 84] on span "Sections" at bounding box center [648, 84] width 47 height 20
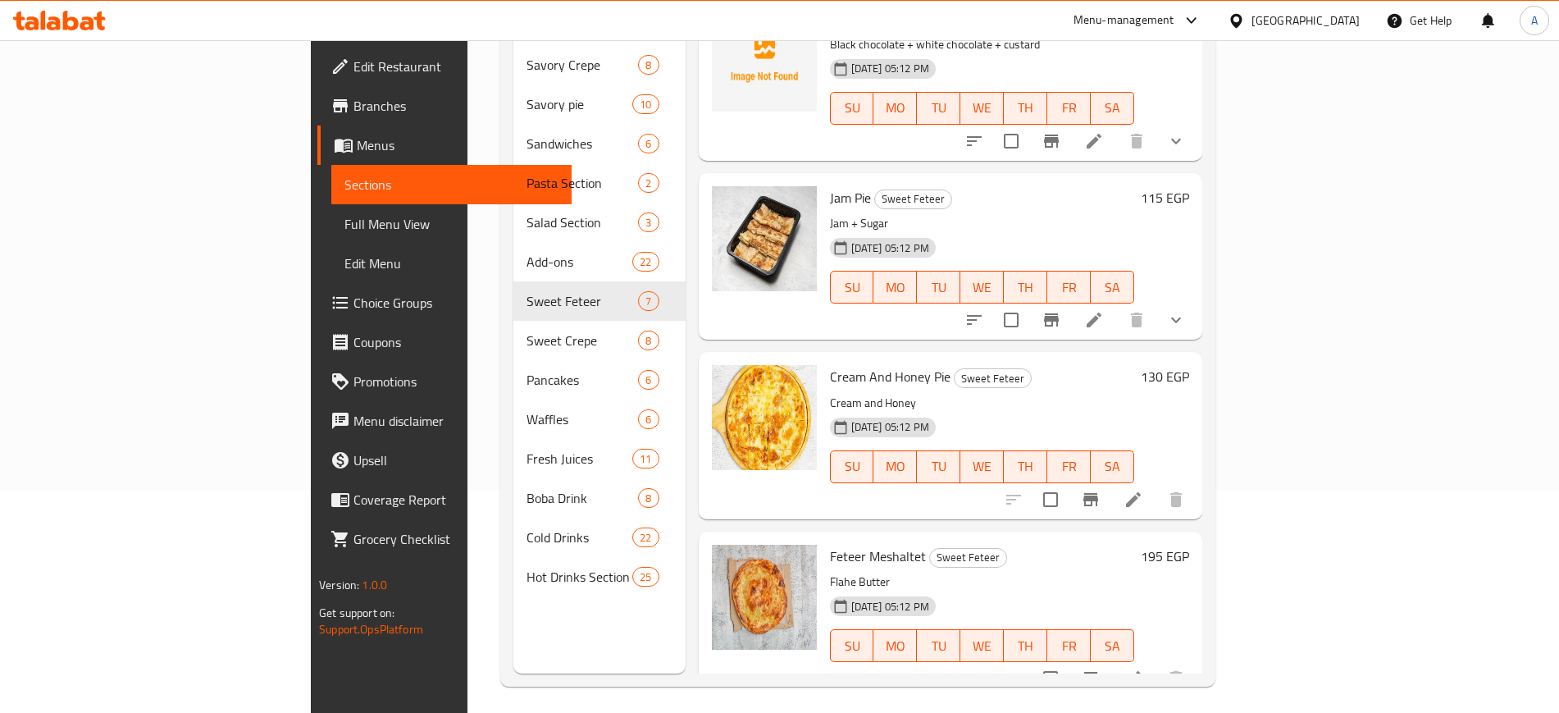
scroll to position [230, 0]
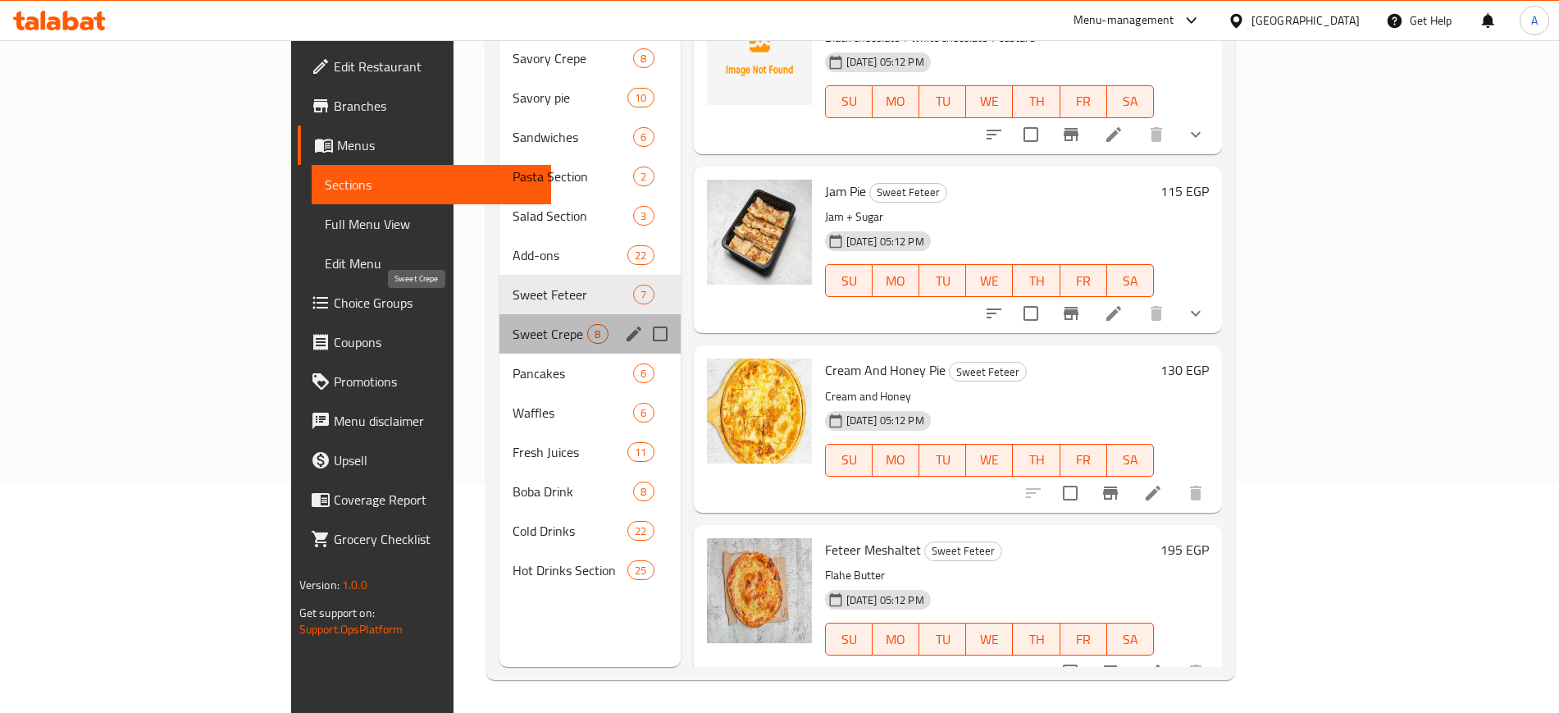
click at [513, 324] on span "Sweet Crepe" at bounding box center [550, 334] width 75 height 20
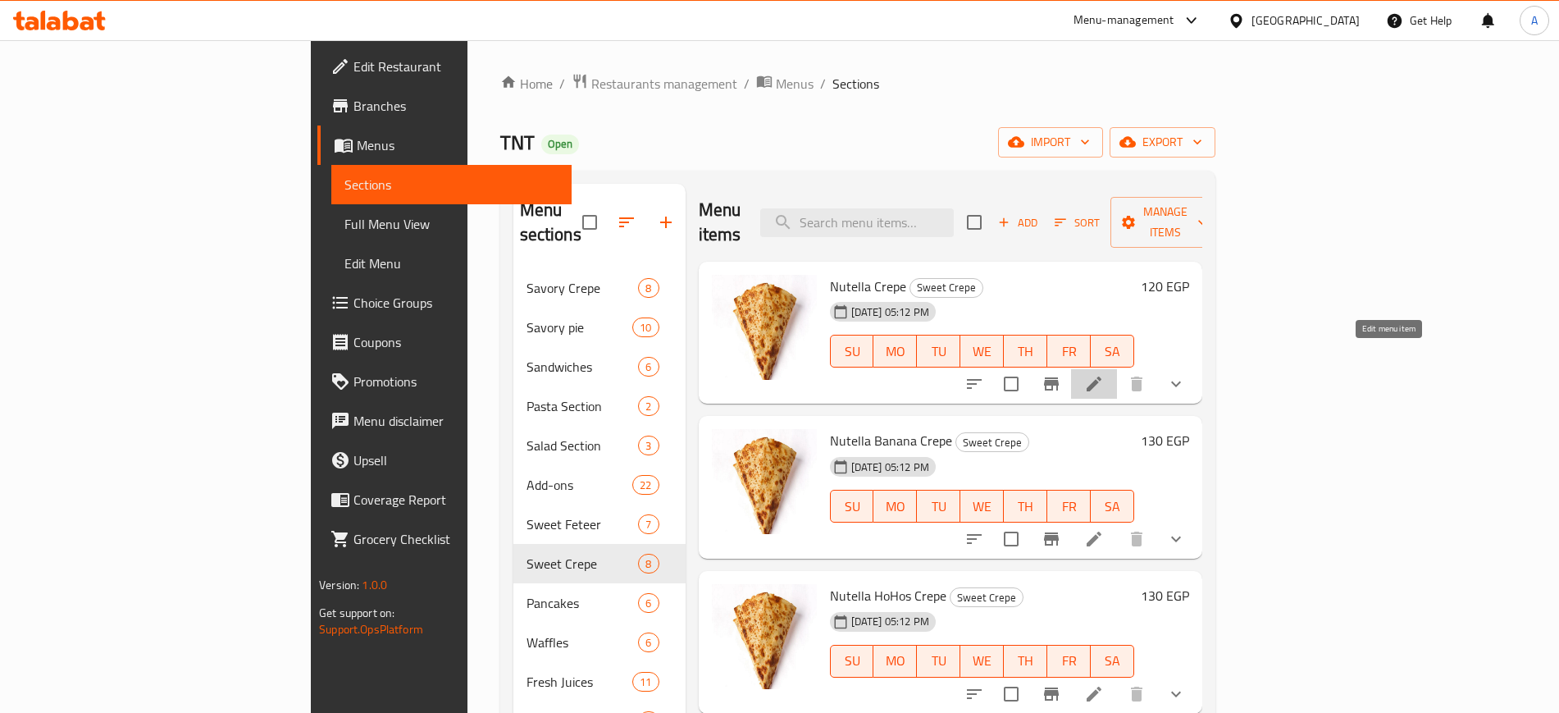
click at [1104, 374] on icon at bounding box center [1094, 384] width 20 height 20
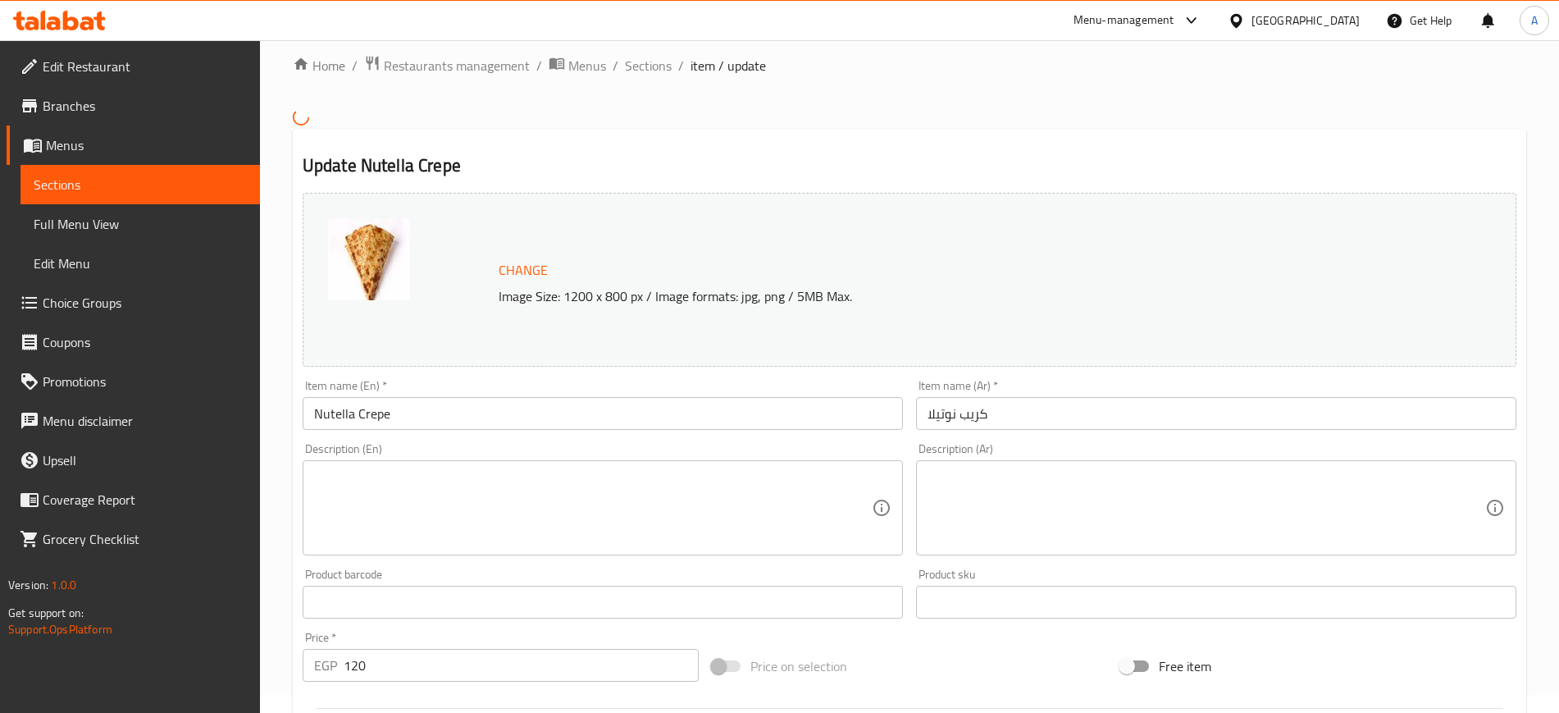
scroll to position [486, 0]
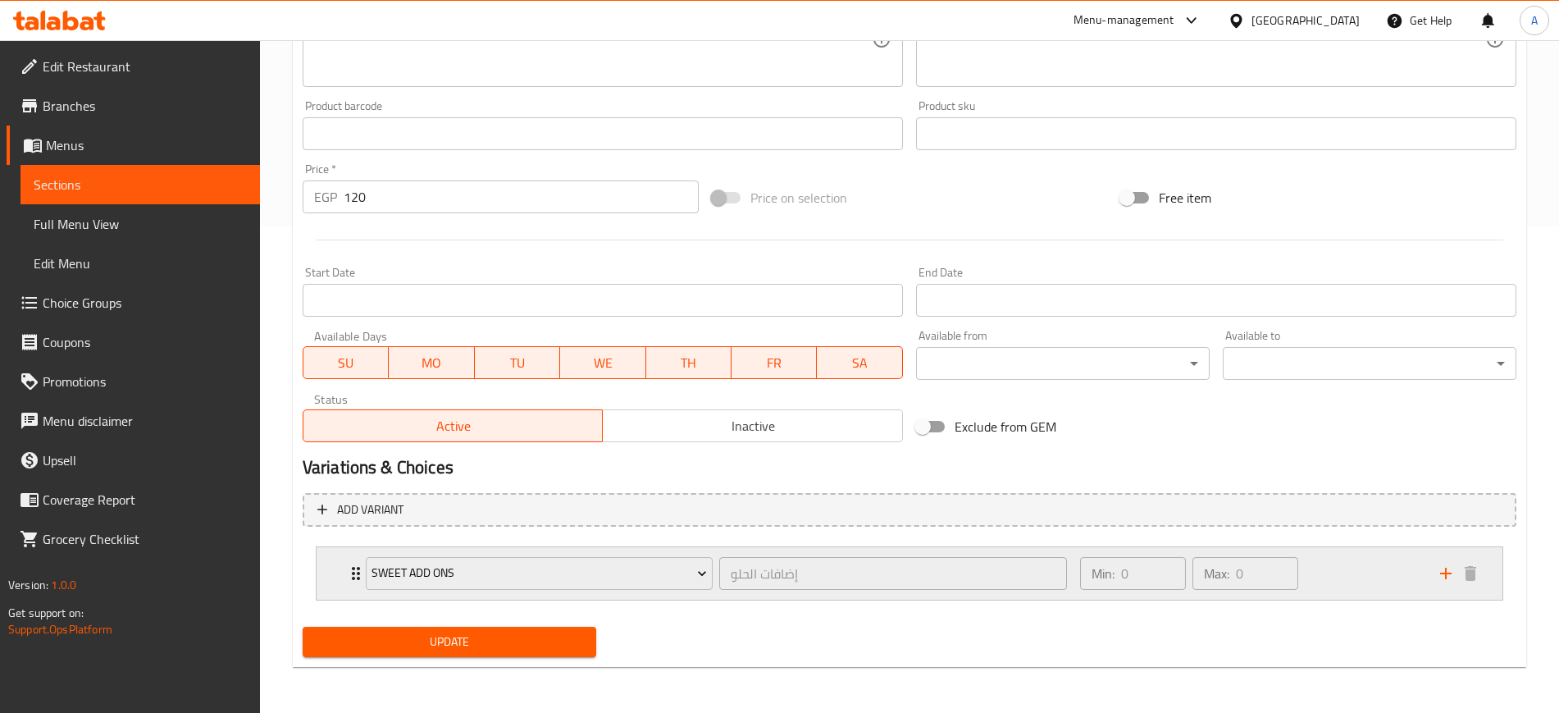
click at [348, 573] on icon "Expand" at bounding box center [356, 574] width 20 height 20
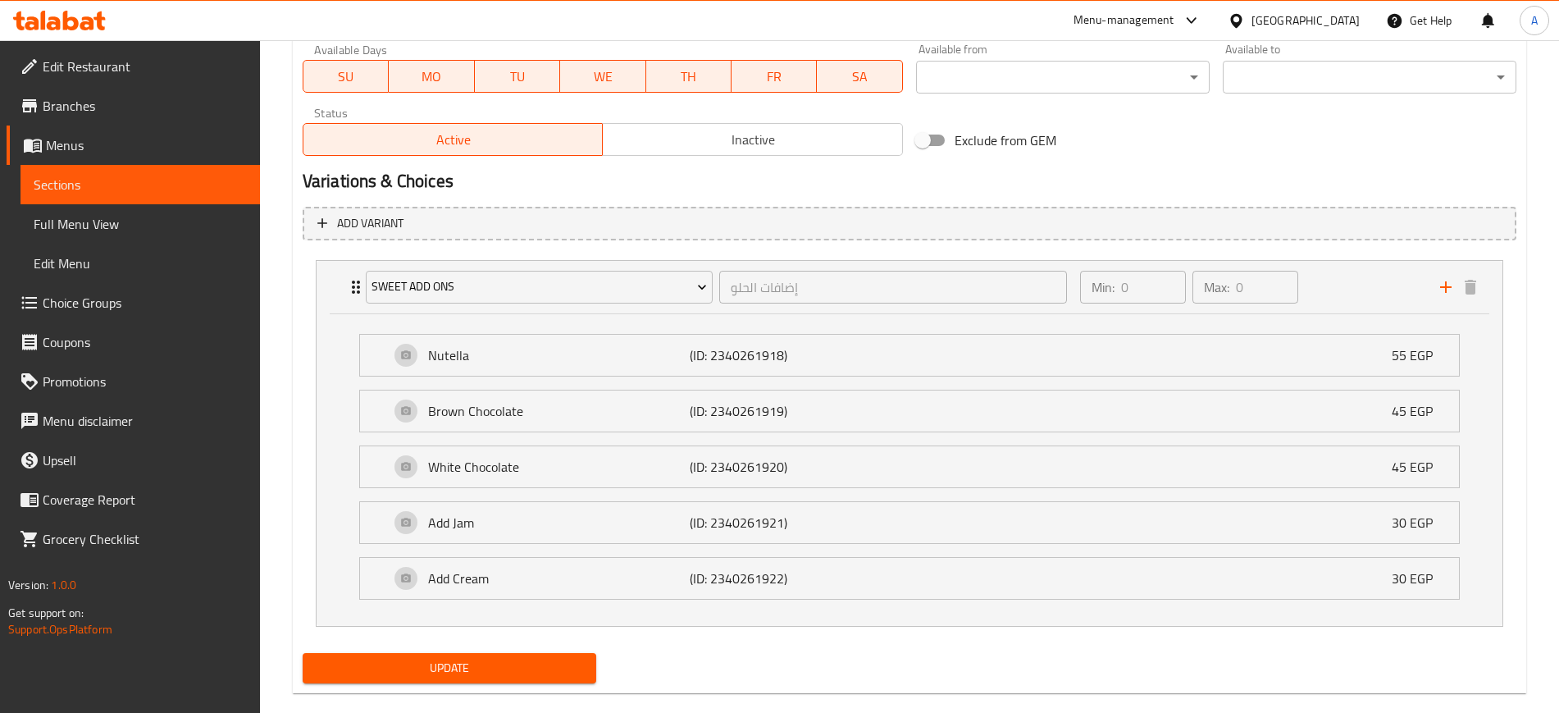
scroll to position [799, 0]
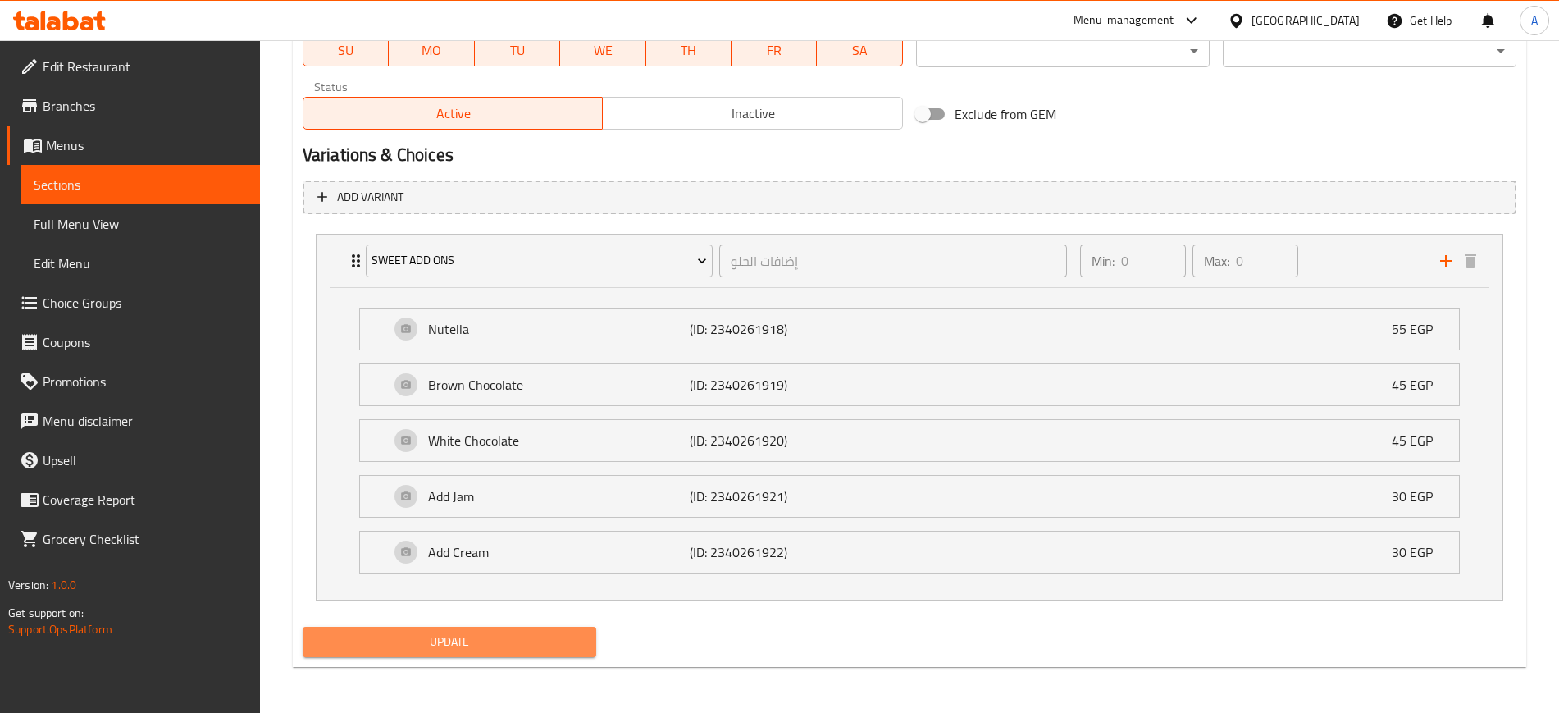
click at [522, 651] on span "Update" at bounding box center [449, 642] width 267 height 21
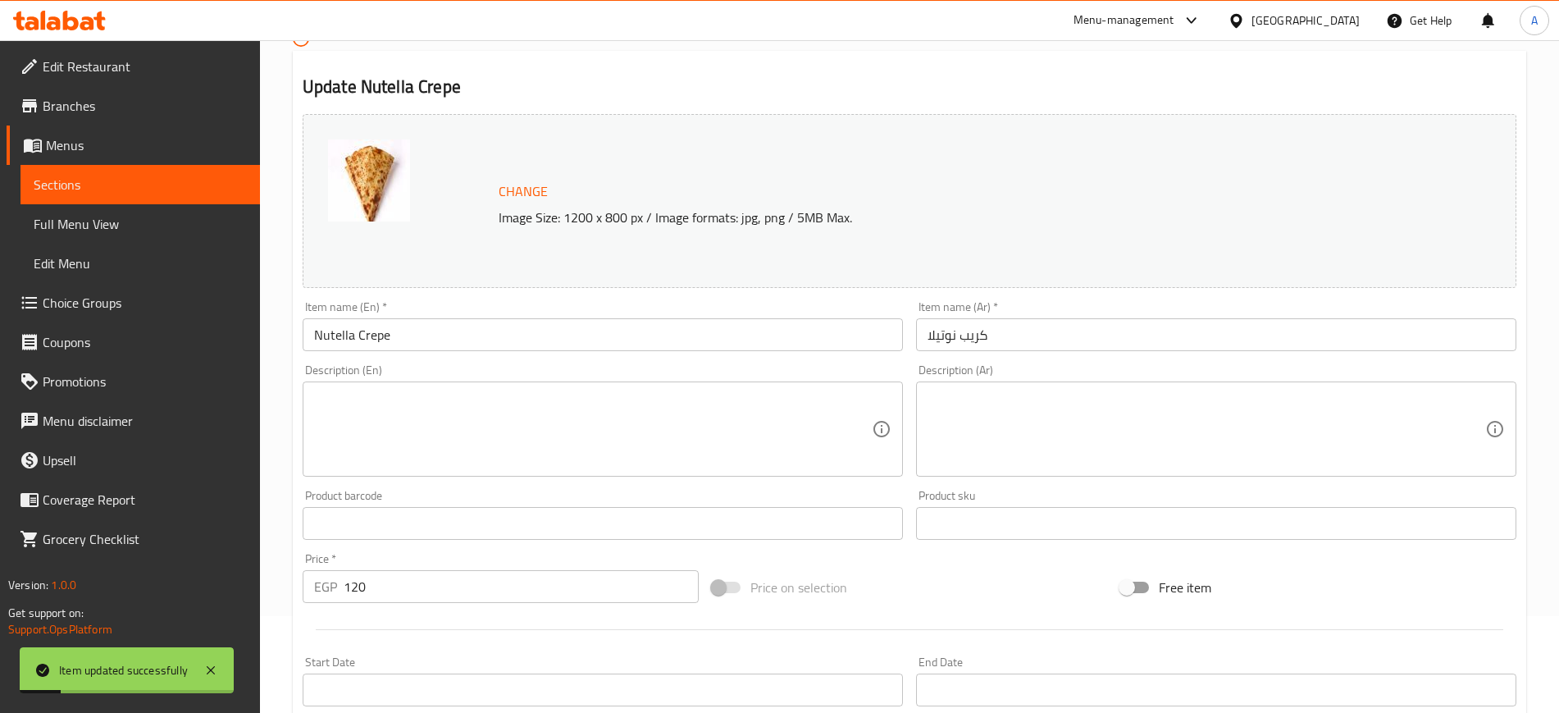
scroll to position [0, 0]
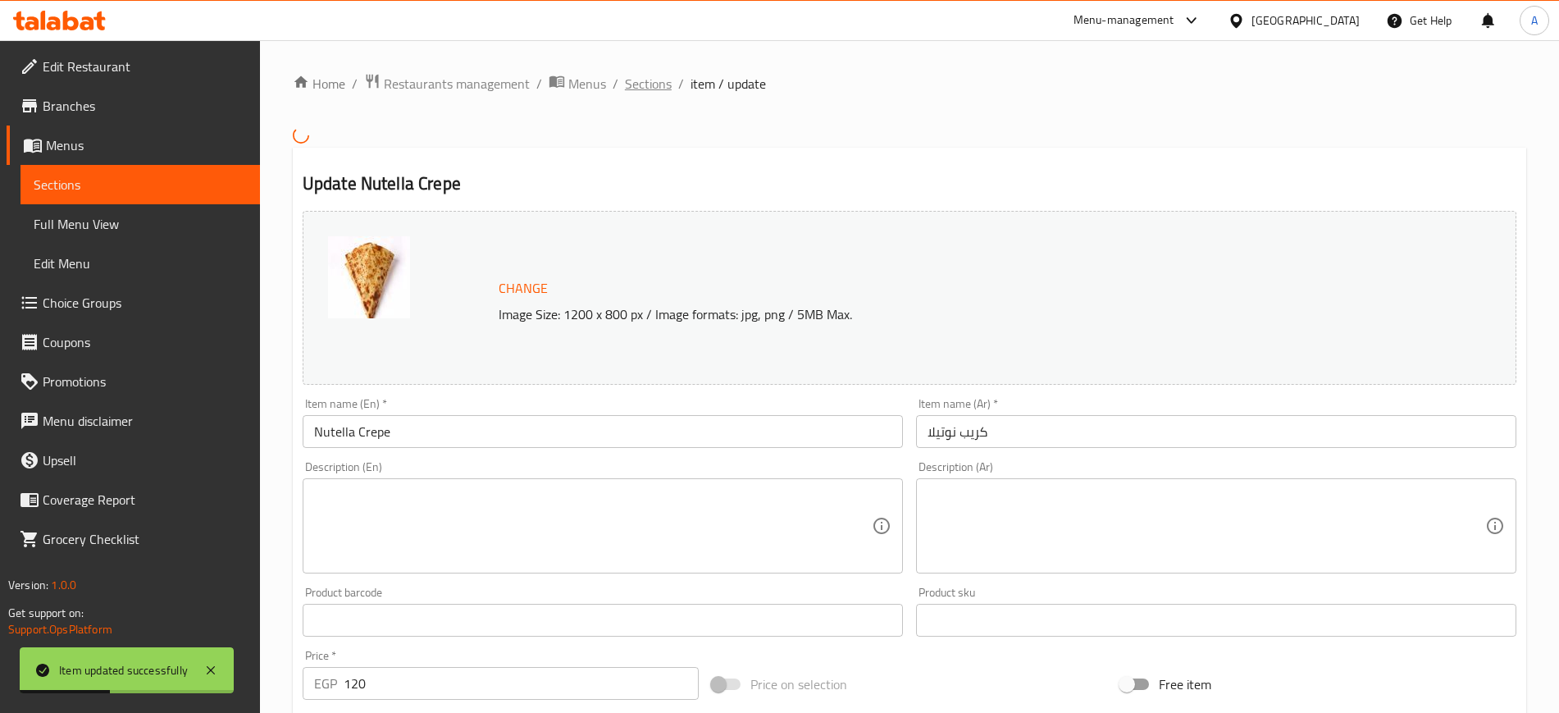
click at [645, 84] on span "Sections" at bounding box center [648, 84] width 47 height 20
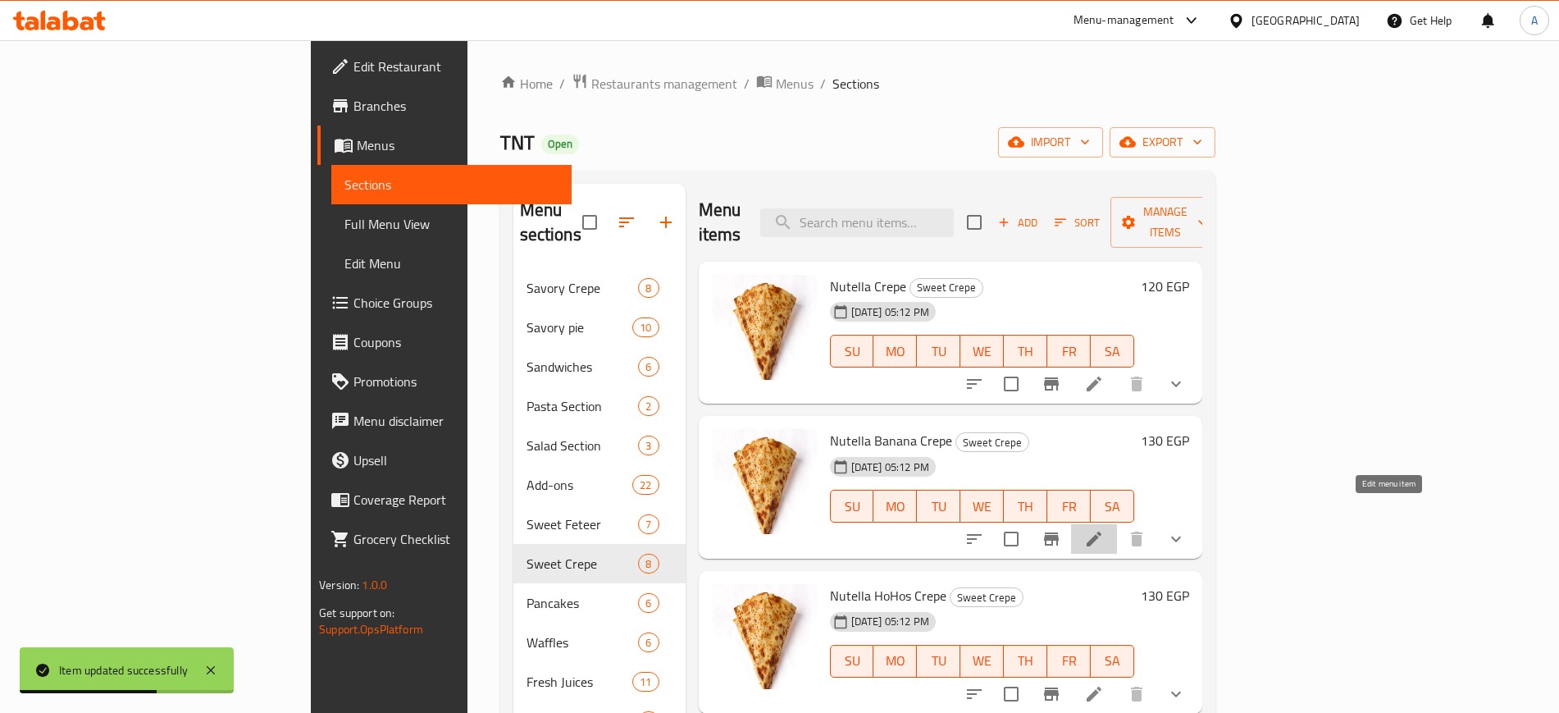
click at [1102, 532] on icon at bounding box center [1094, 539] width 15 height 15
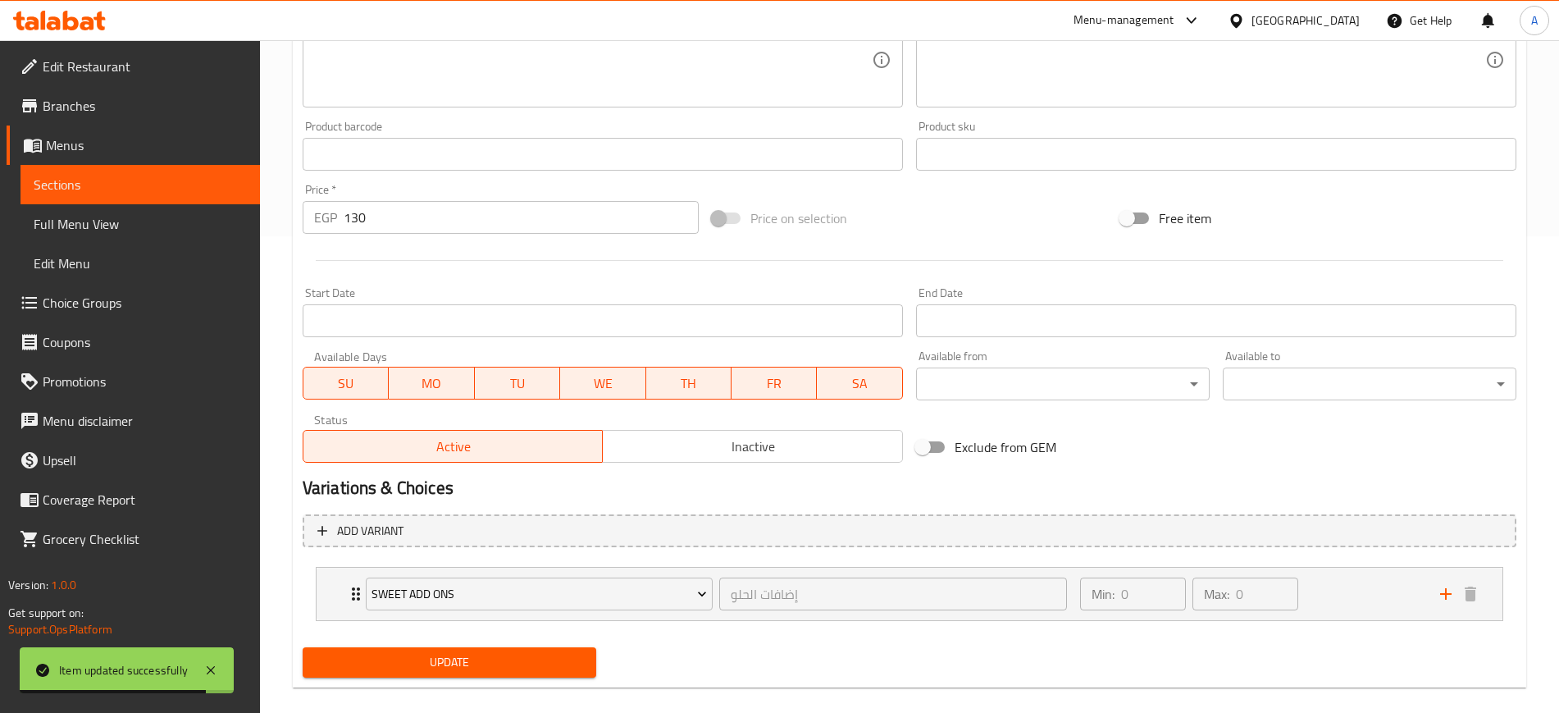
scroll to position [497, 0]
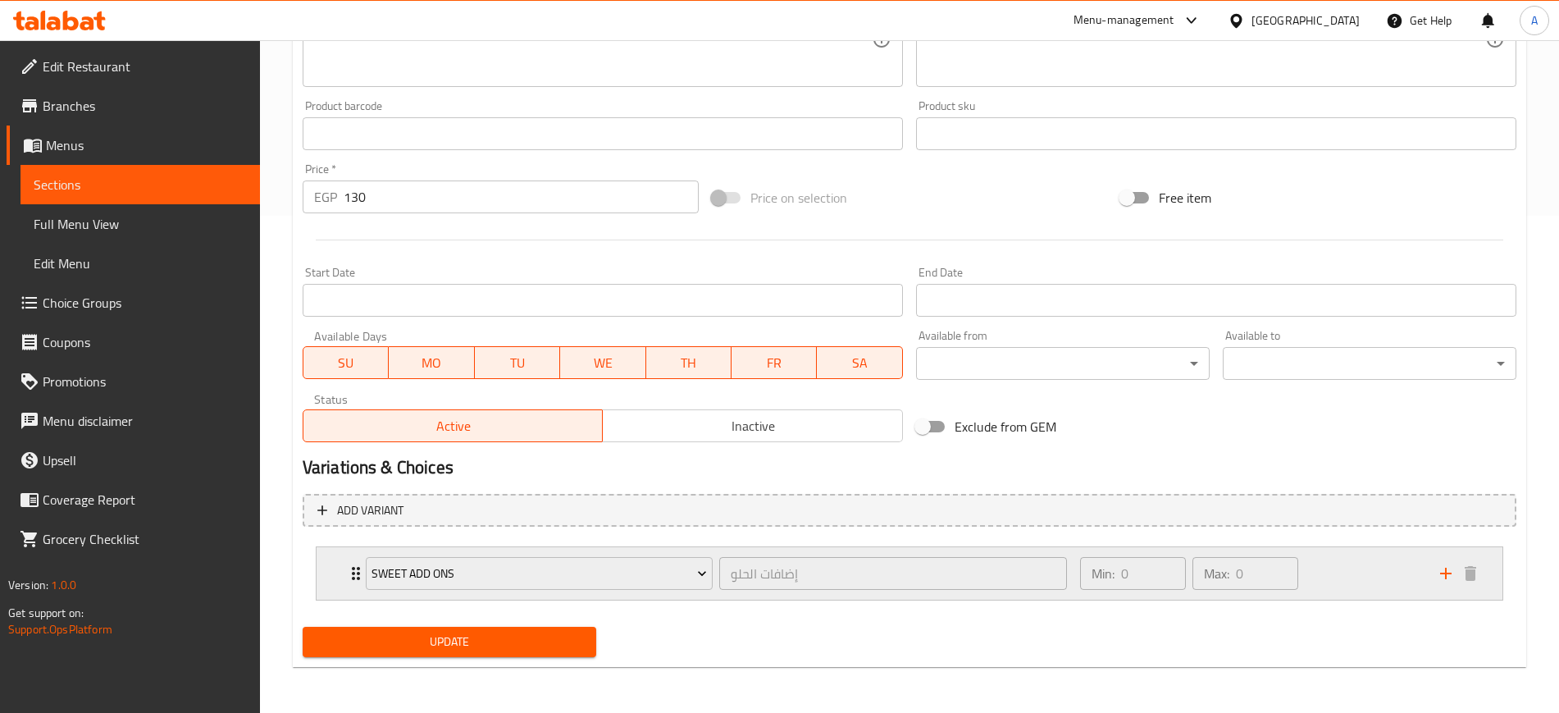
click at [347, 577] on icon "Expand" at bounding box center [356, 574] width 20 height 20
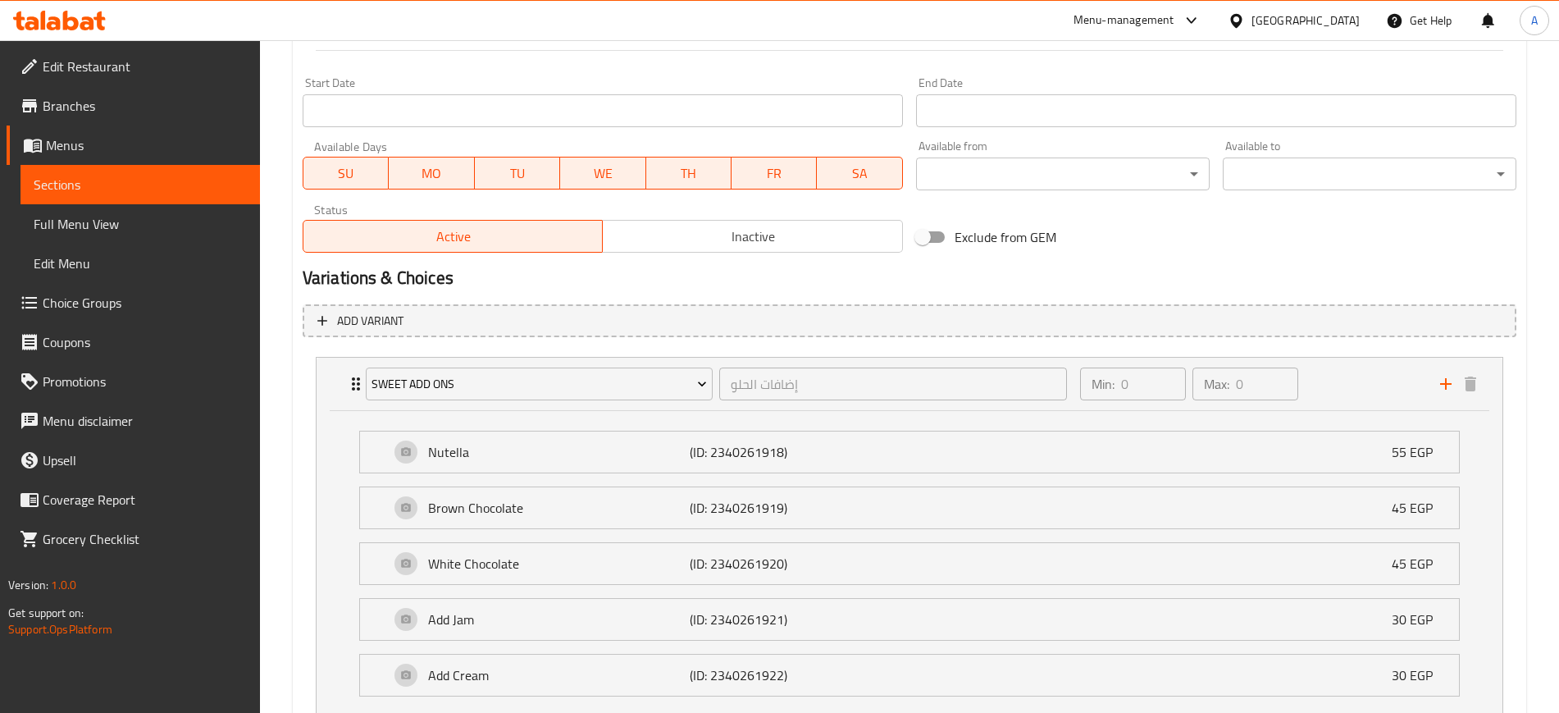
scroll to position [810, 0]
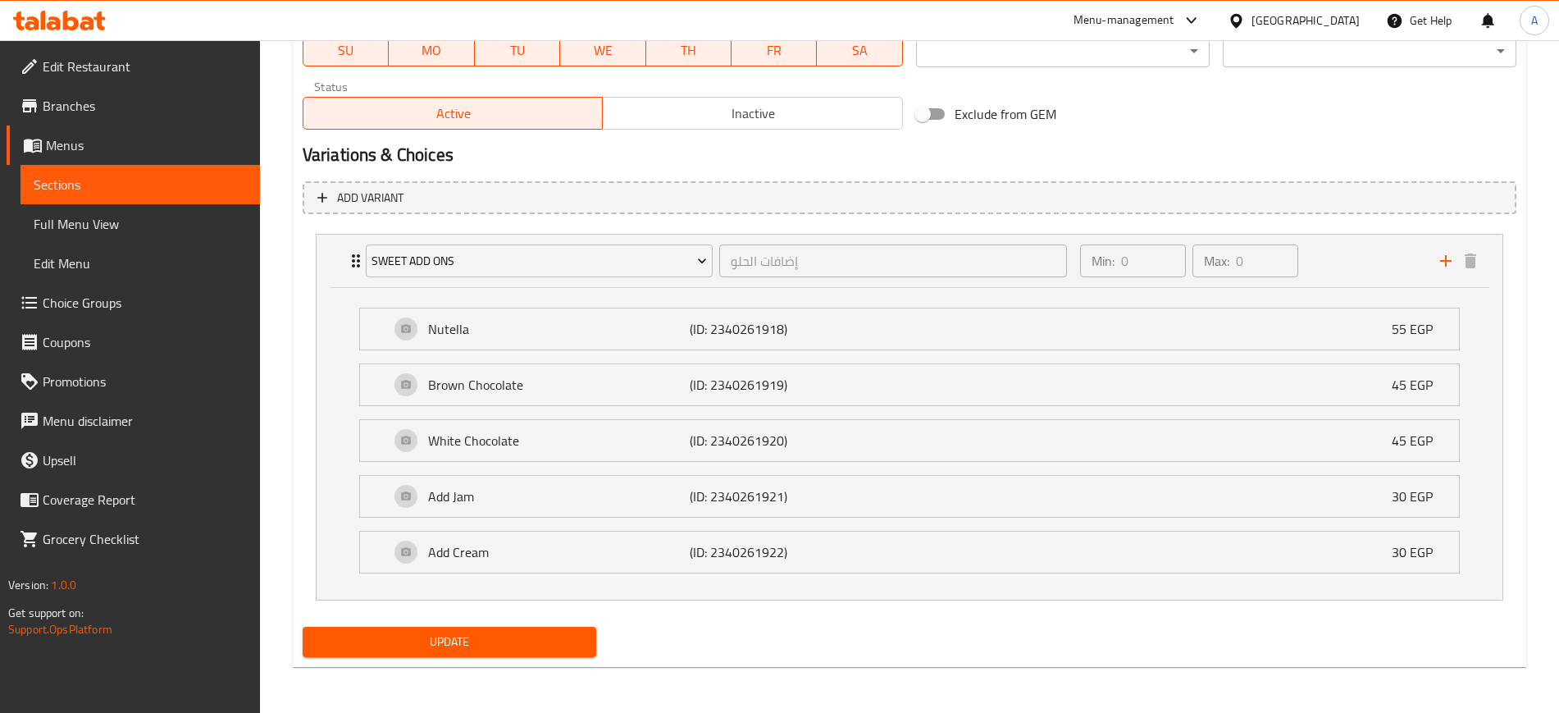
click at [530, 636] on span "Update" at bounding box center [449, 642] width 267 height 21
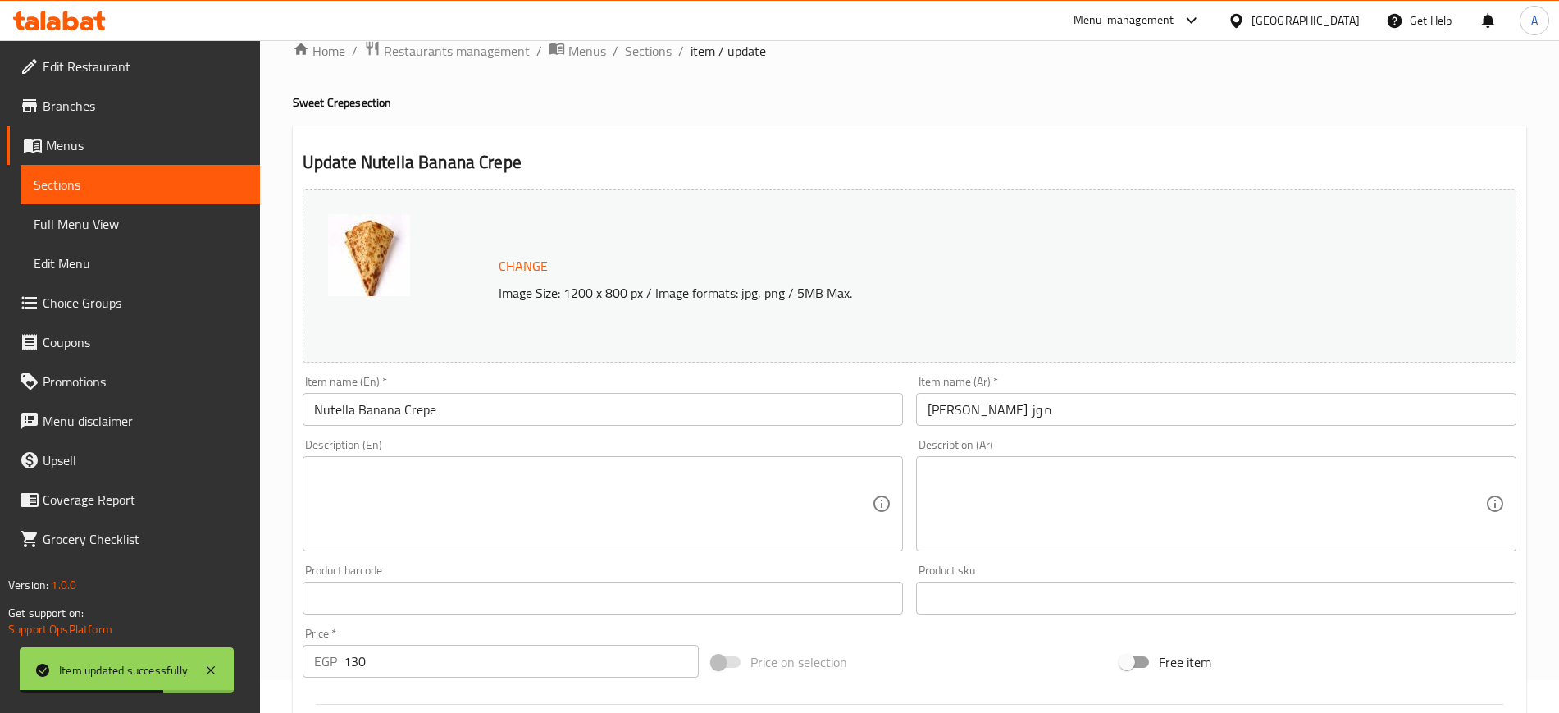
scroll to position [0, 0]
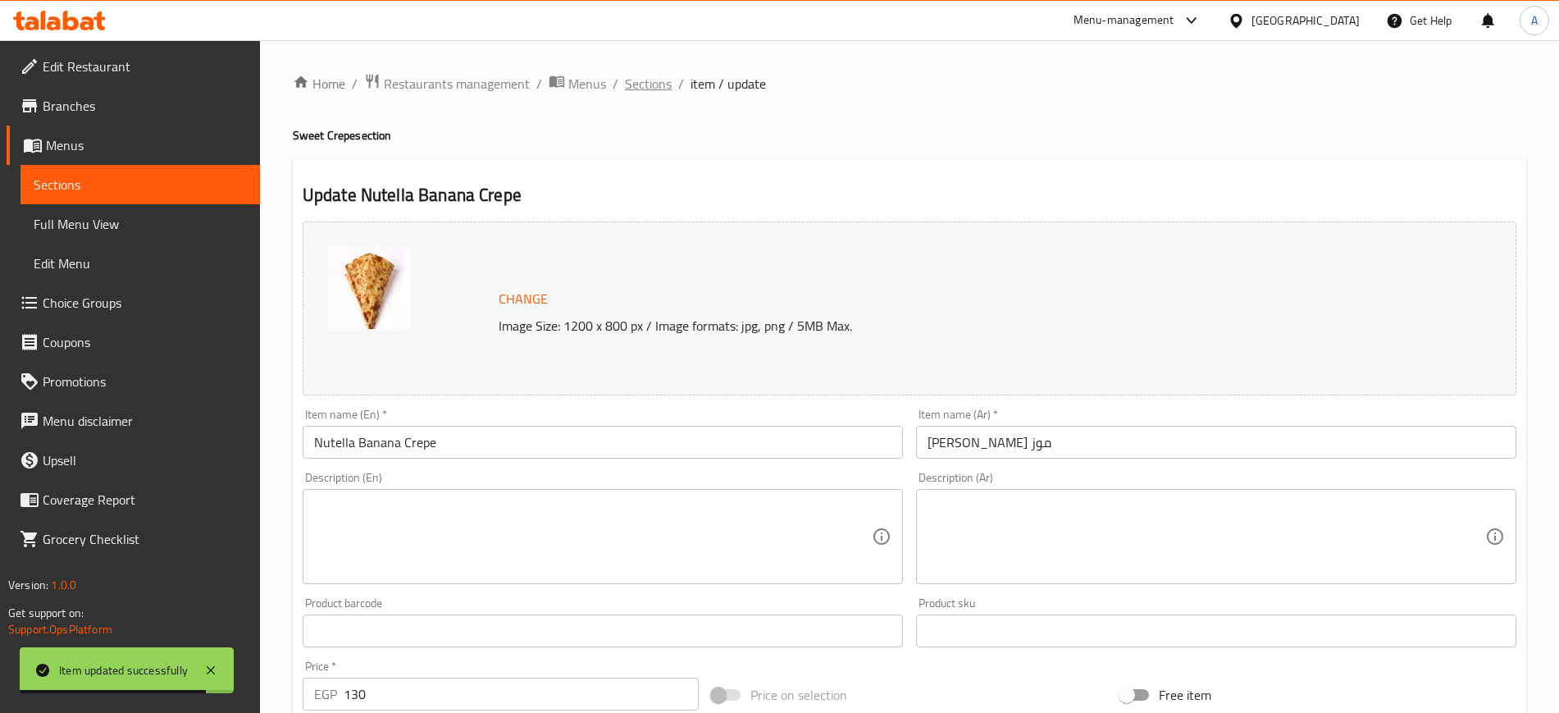
click at [641, 84] on span "Sections" at bounding box center [648, 84] width 47 height 20
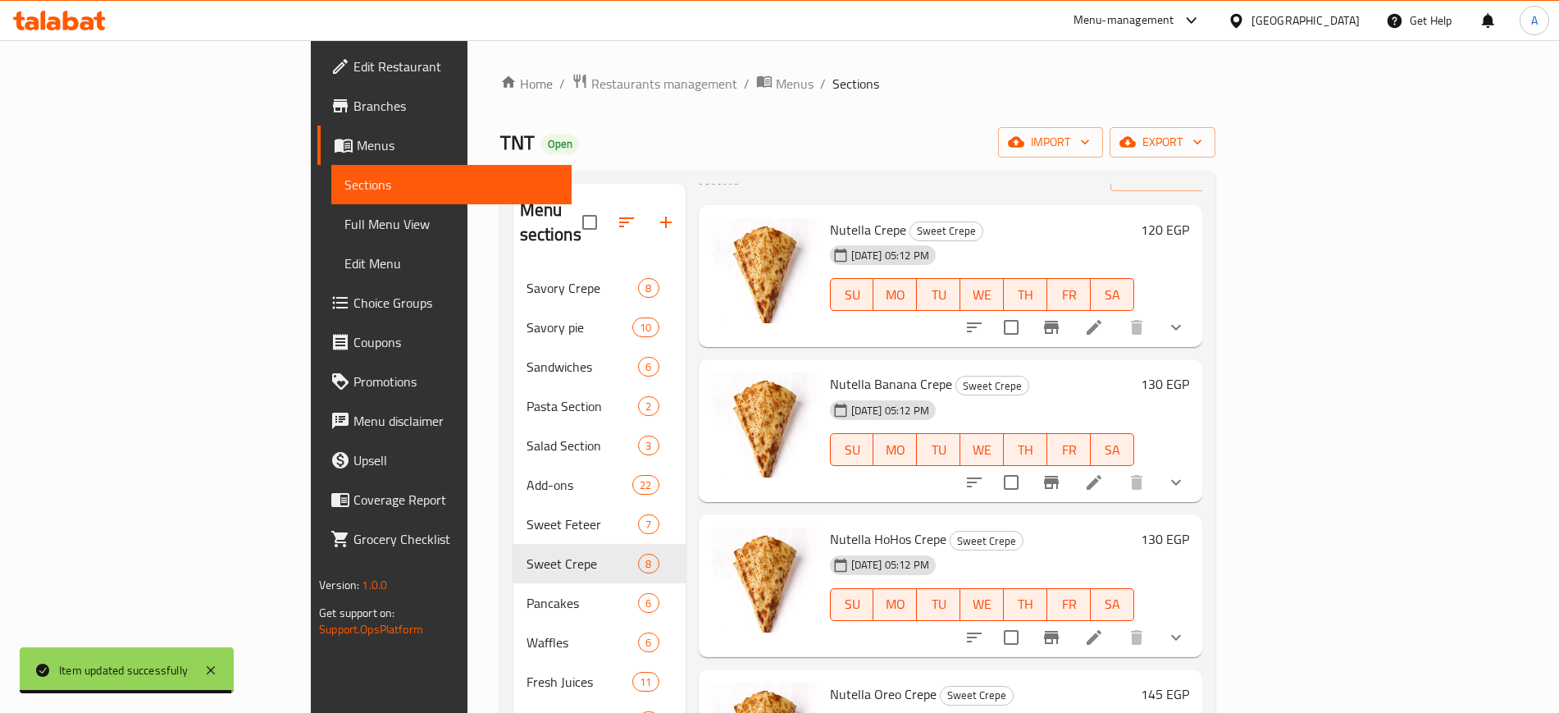
scroll to position [205, 0]
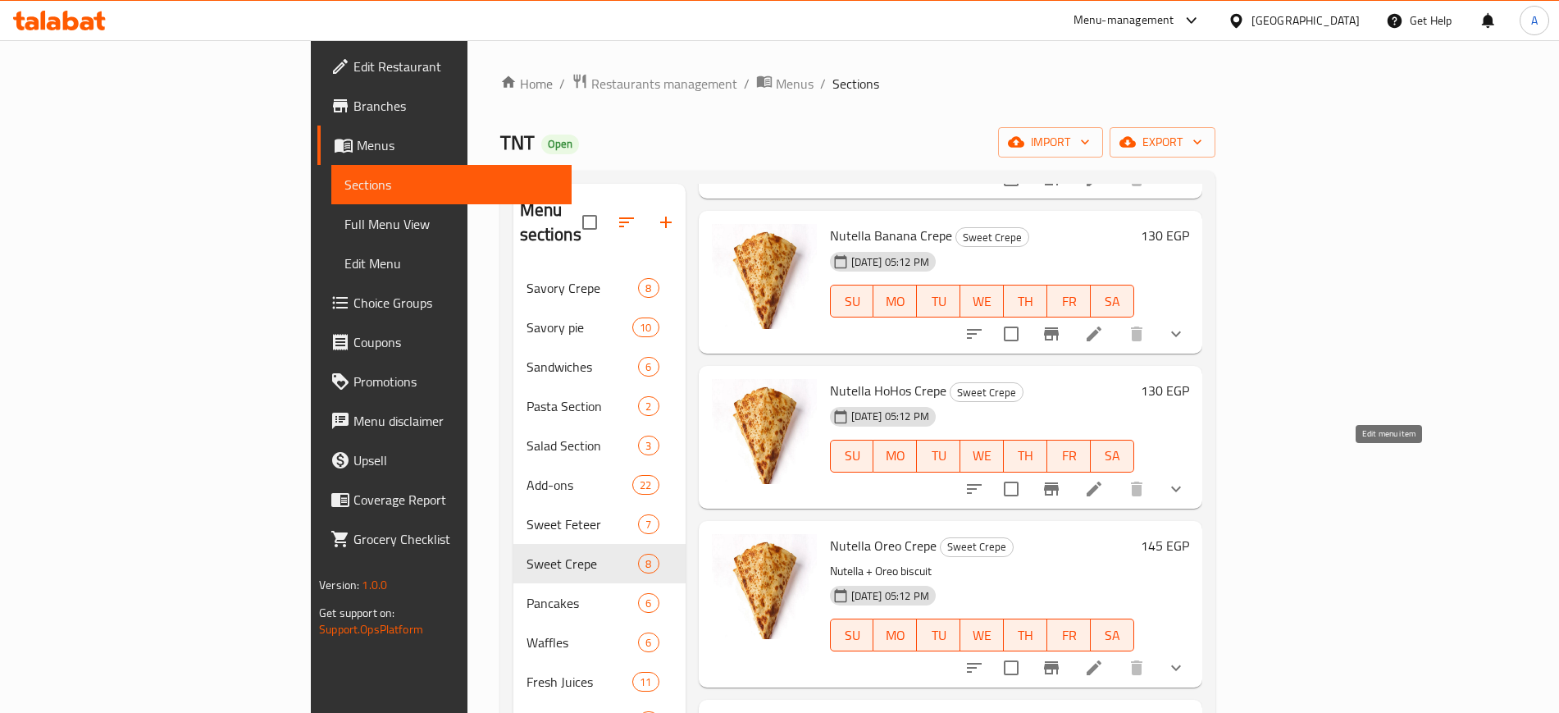
click at [1104, 479] on icon at bounding box center [1094, 489] width 20 height 20
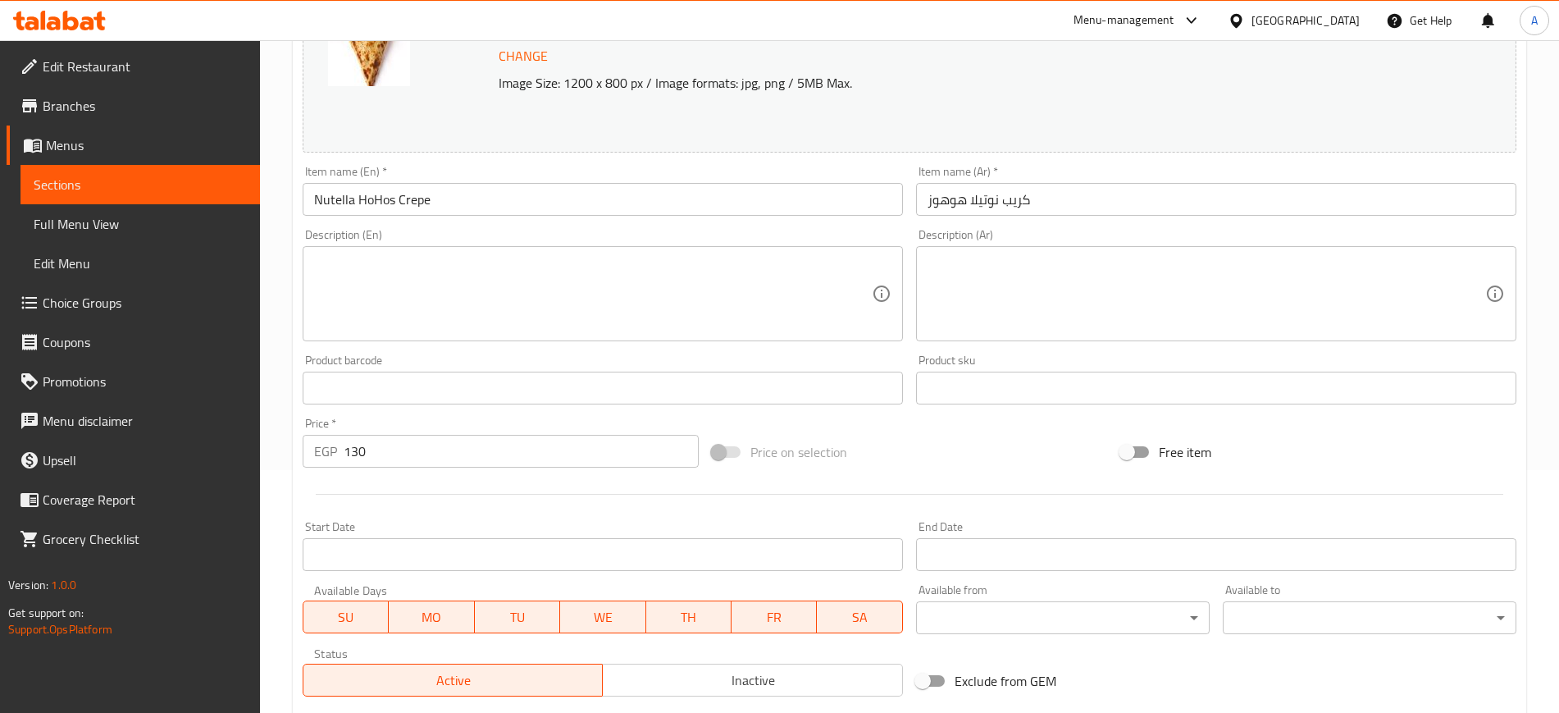
scroll to position [497, 0]
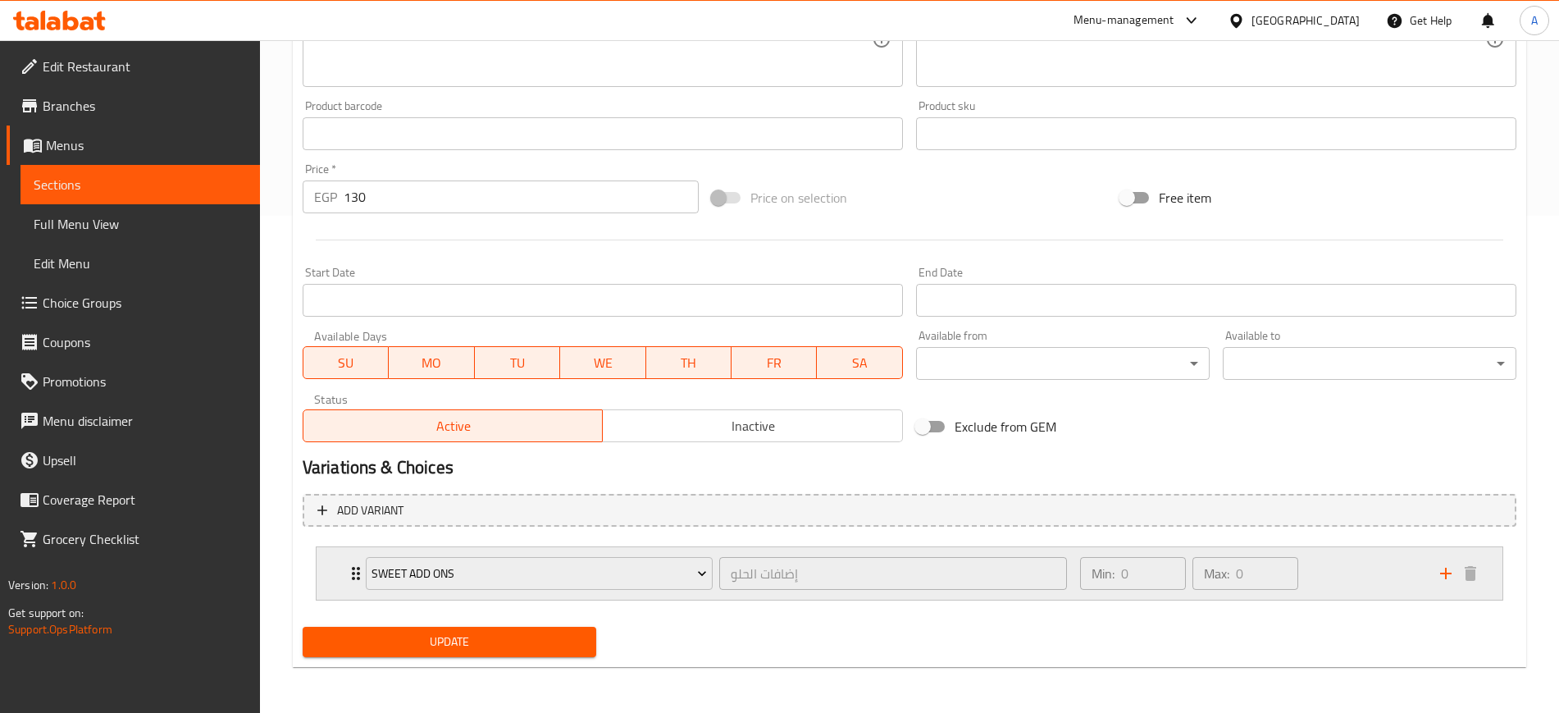
click at [356, 575] on div "Sweet Add Ons إضافات الحلو ​" at bounding box center [716, 573] width 721 height 53
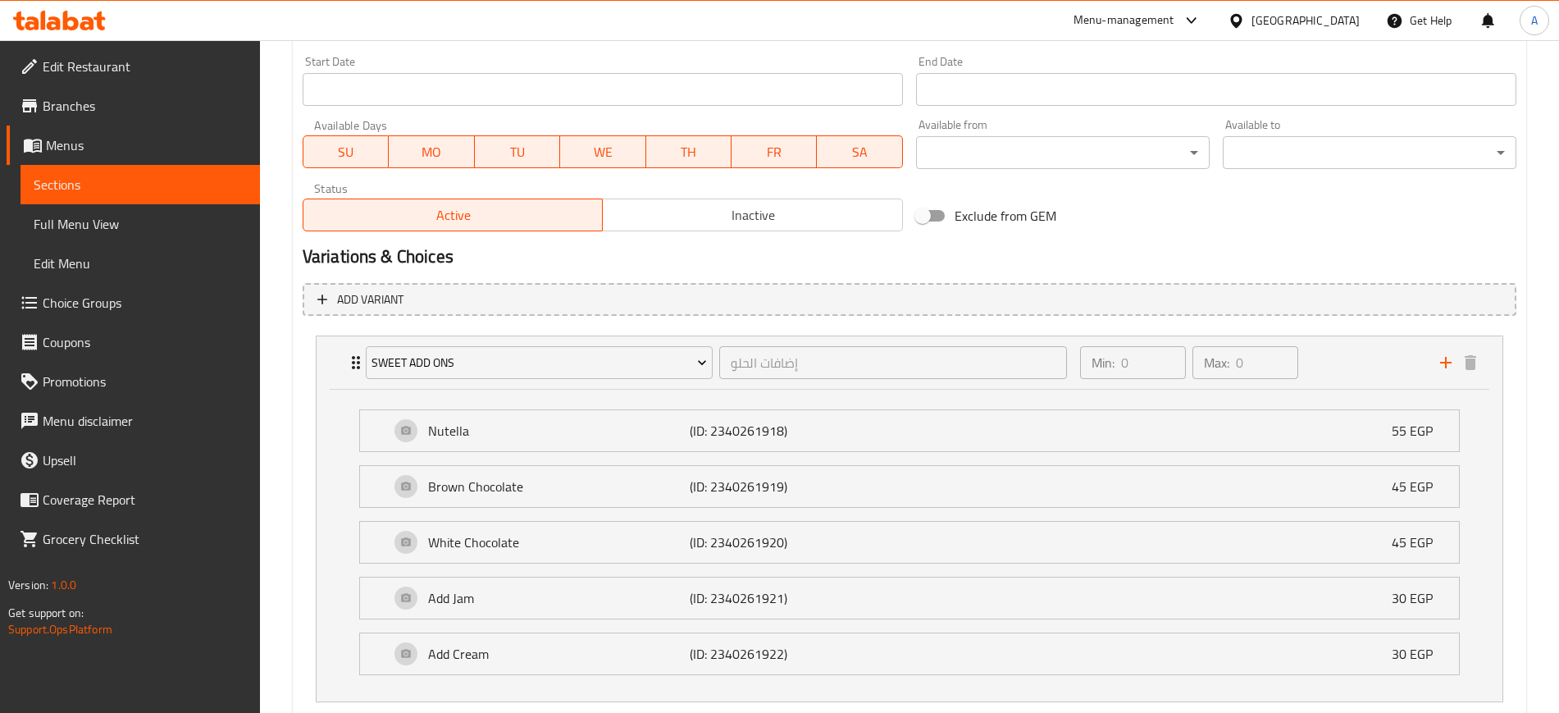
scroll to position [810, 0]
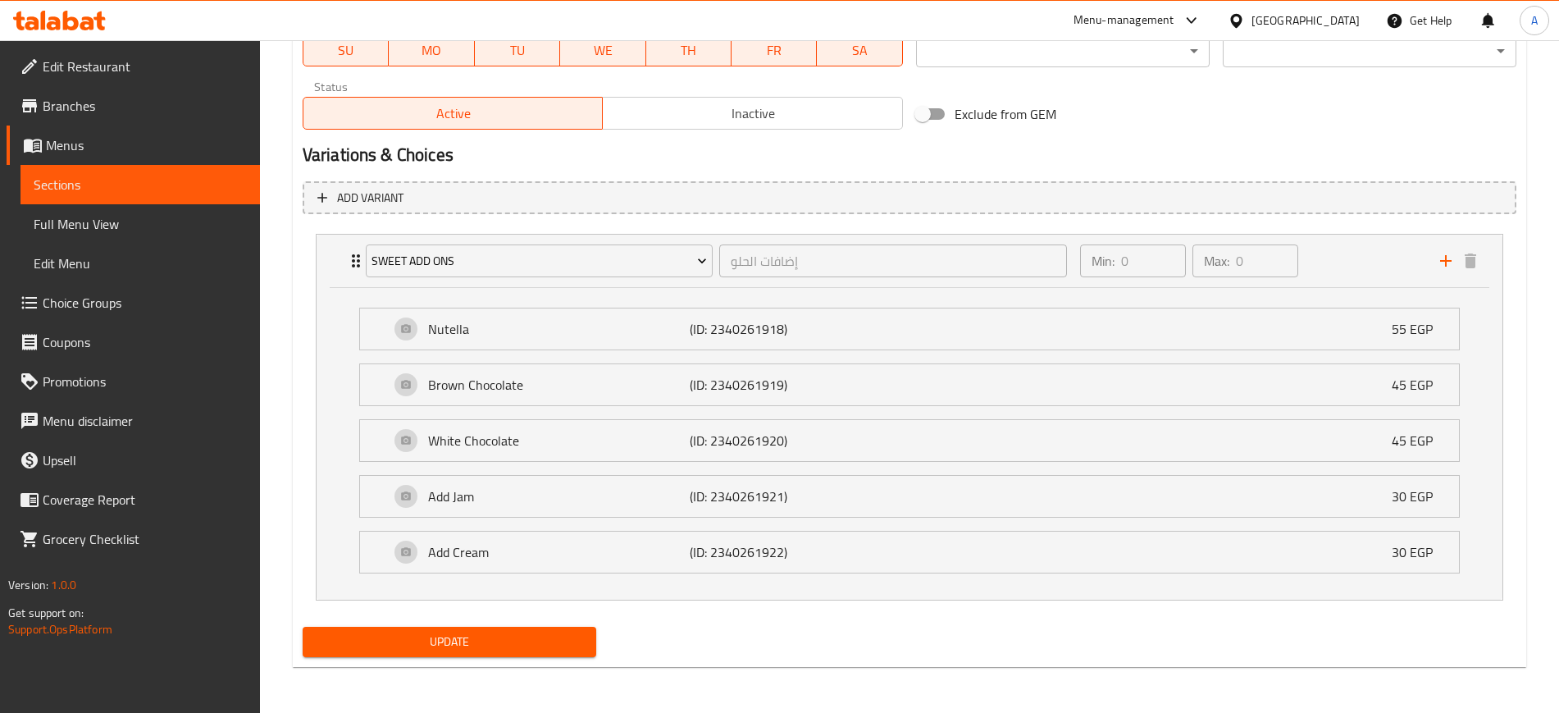
click at [491, 641] on span "Update" at bounding box center [449, 642] width 267 height 21
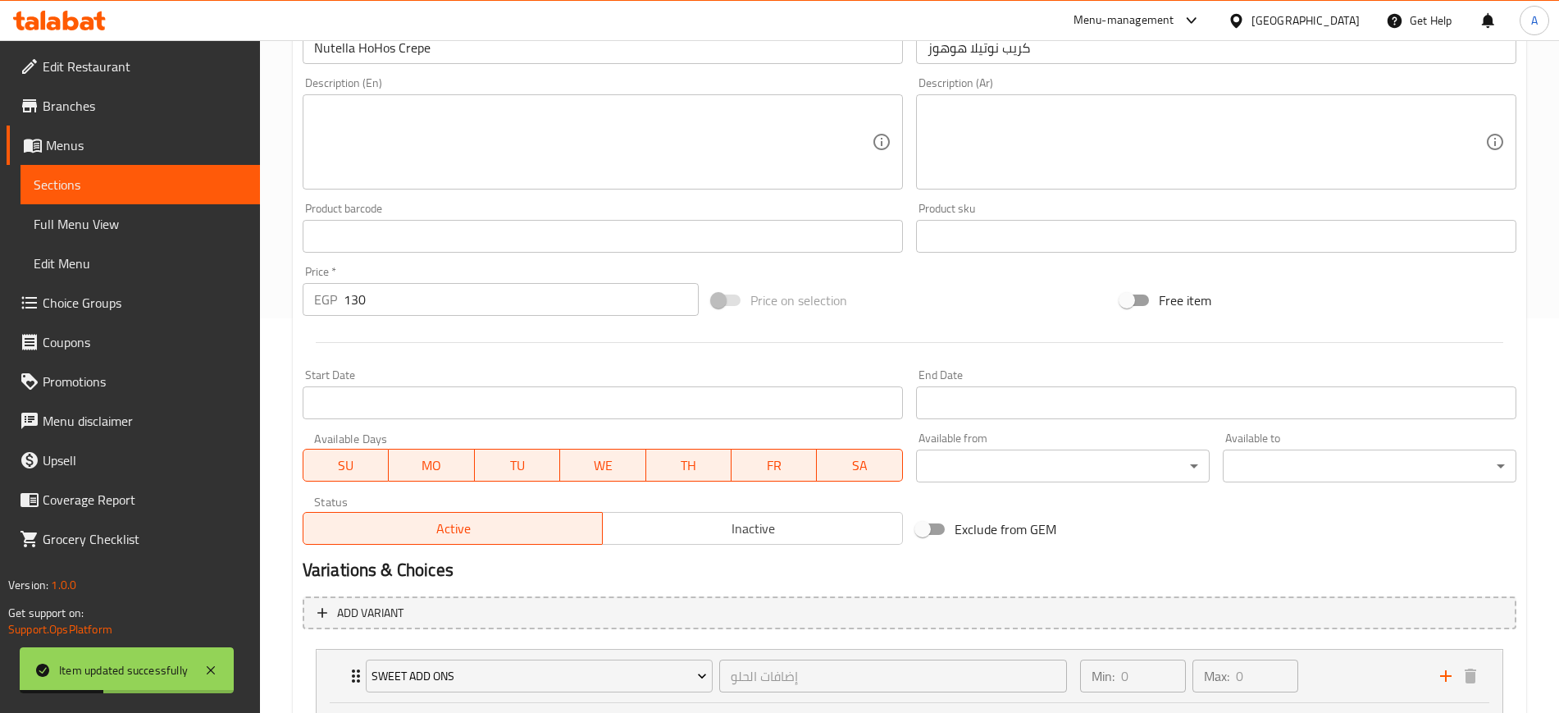
scroll to position [0, 0]
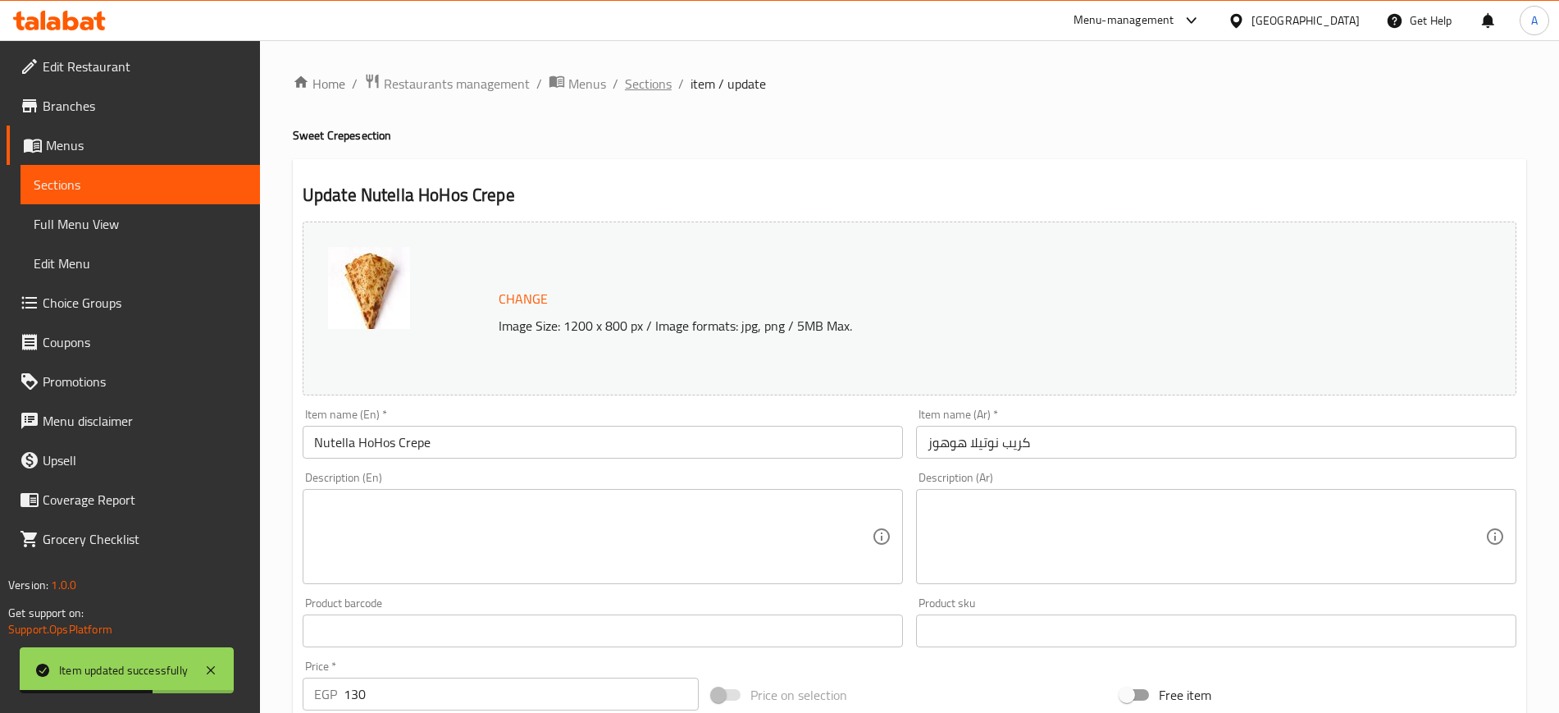
click at [648, 80] on span "Sections" at bounding box center [648, 84] width 47 height 20
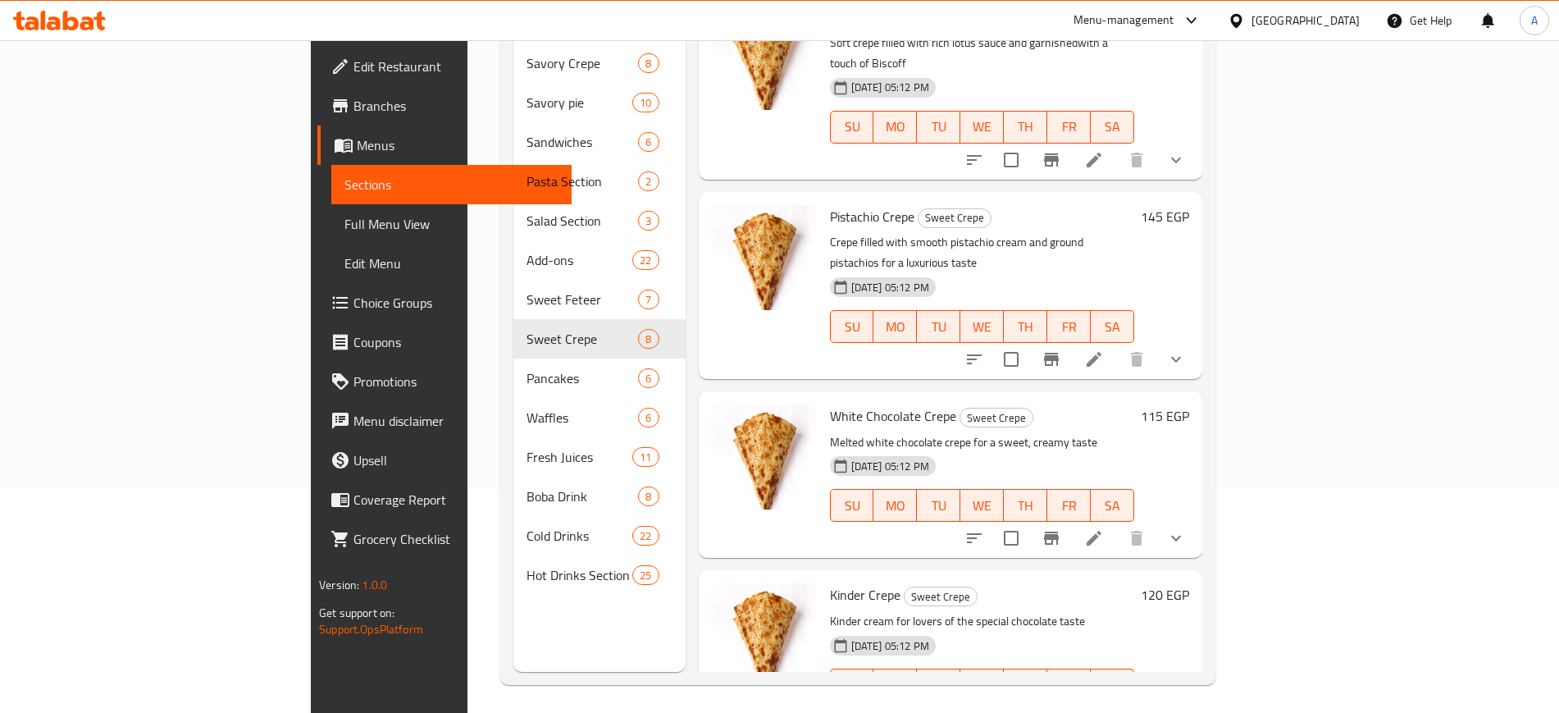
scroll to position [230, 0]
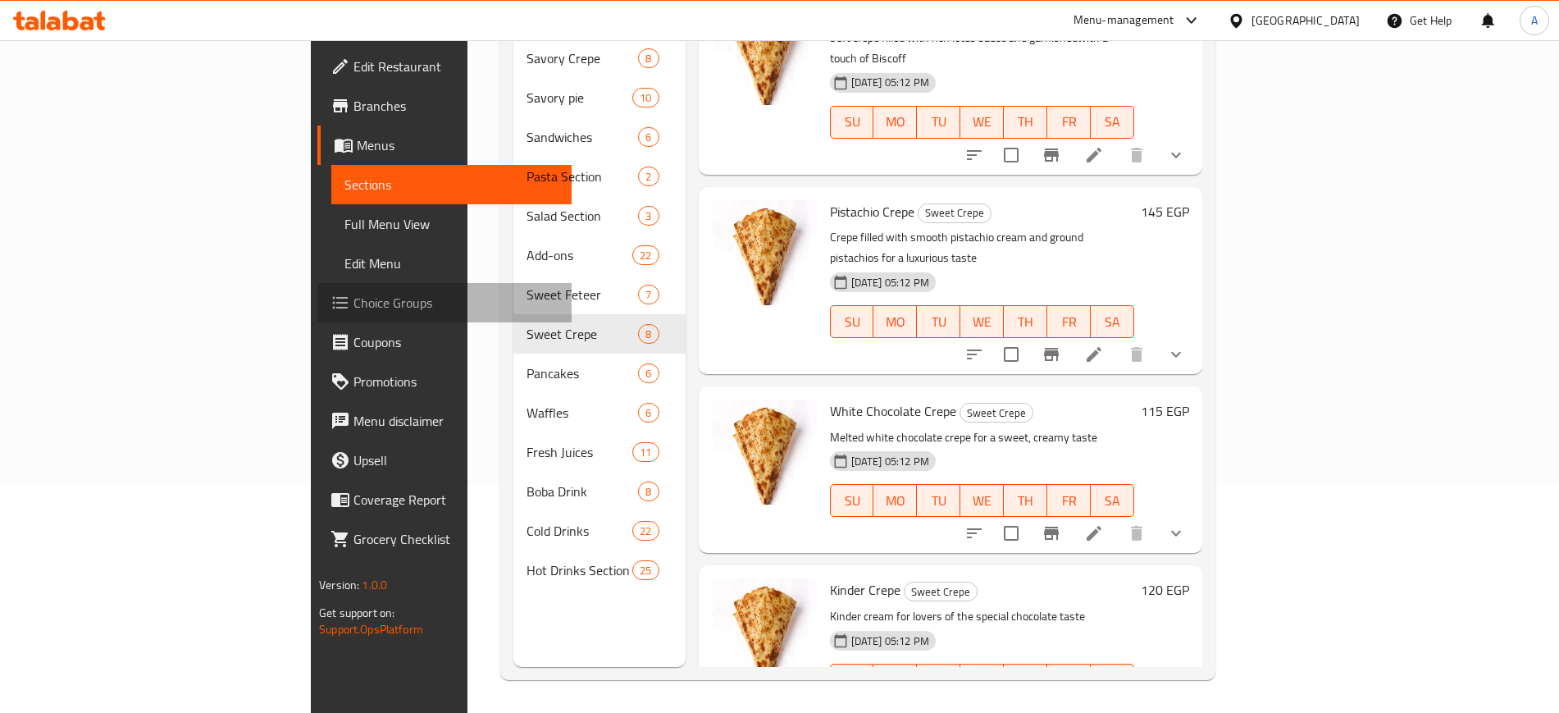
click at [354, 307] on span "Choice Groups" at bounding box center [456, 303] width 204 height 20
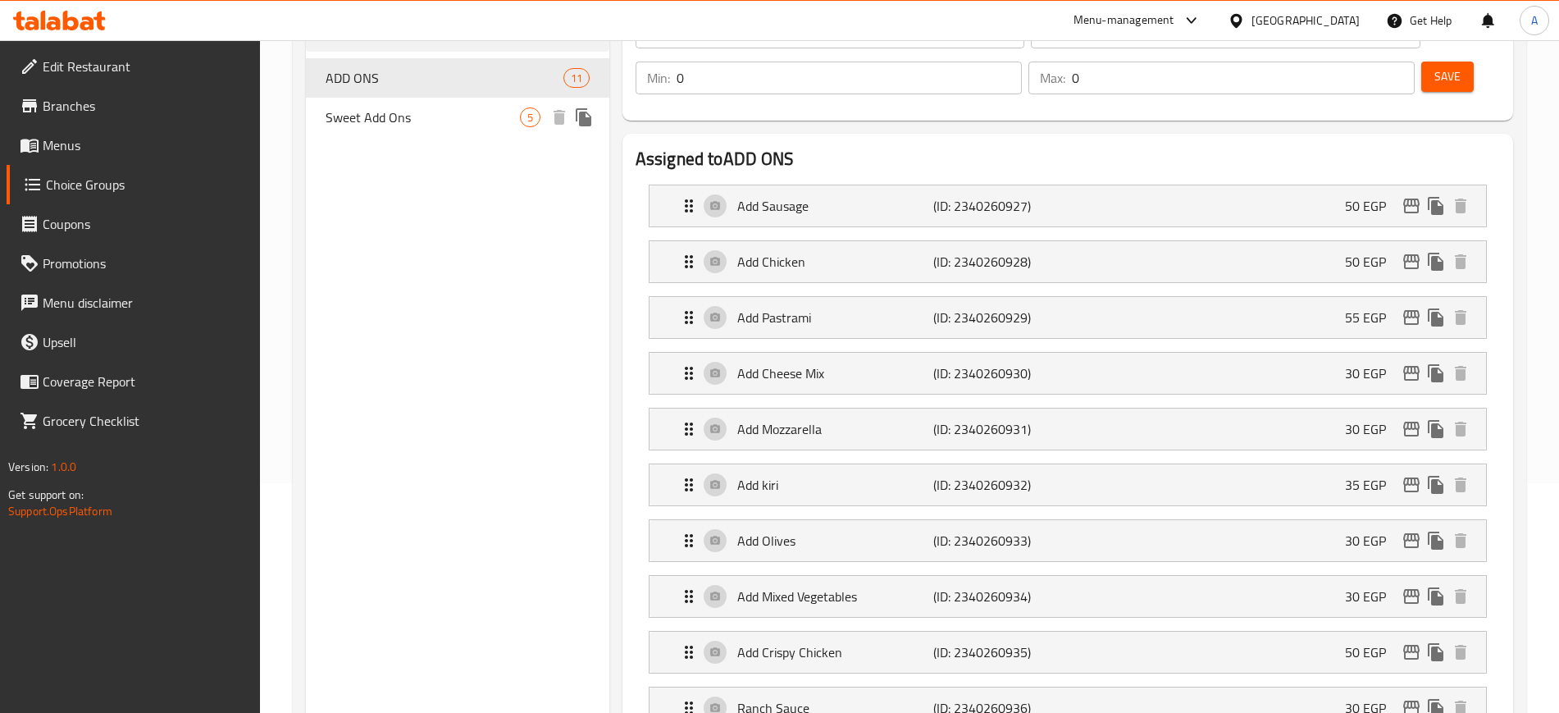
click at [391, 114] on span "Sweet Add Ons" at bounding box center [423, 117] width 194 height 20
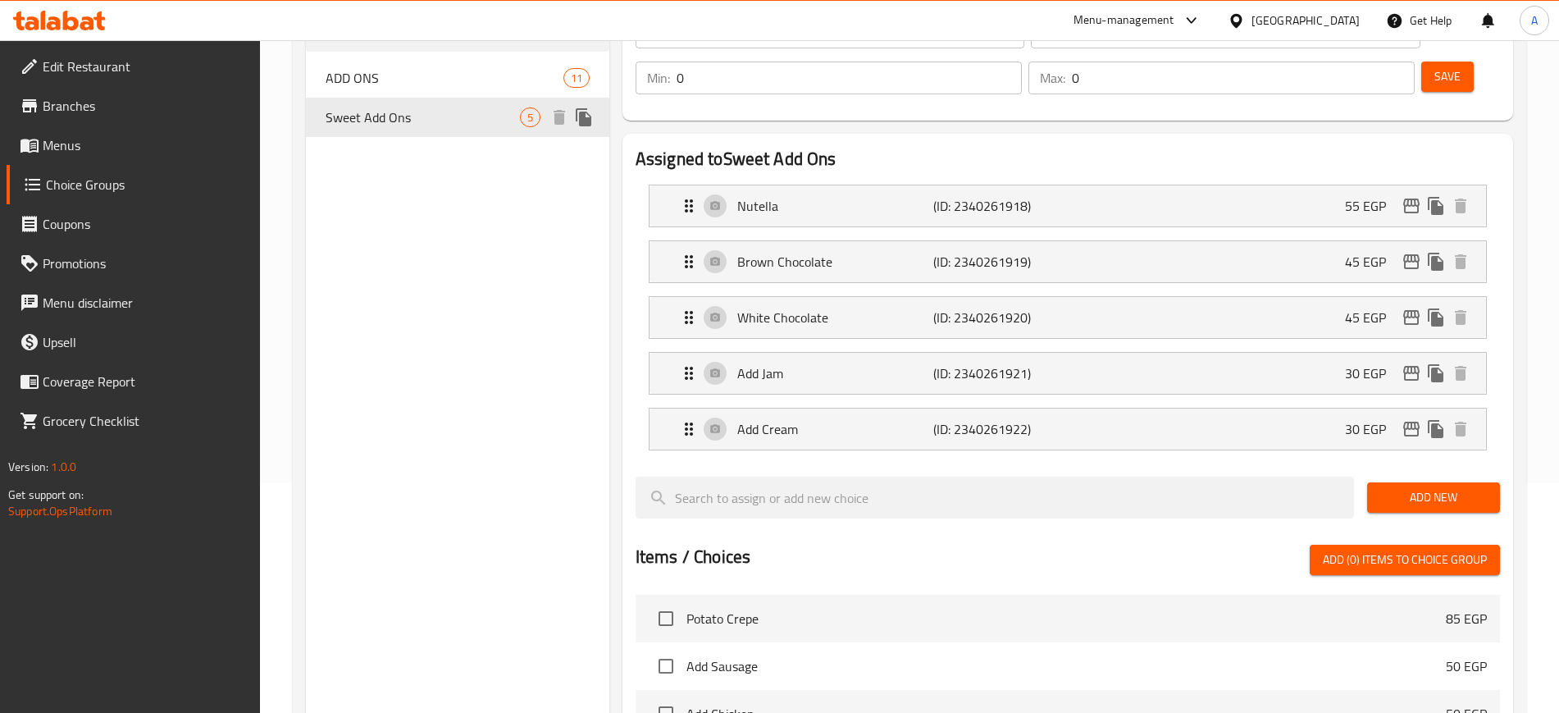
type input "Sweet Add Ons"
type input "إضافات الحلو"
click at [708, 297] on div "White Chocolate (ID: 2340261920) 45 EGP" at bounding box center [1073, 317] width 788 height 41
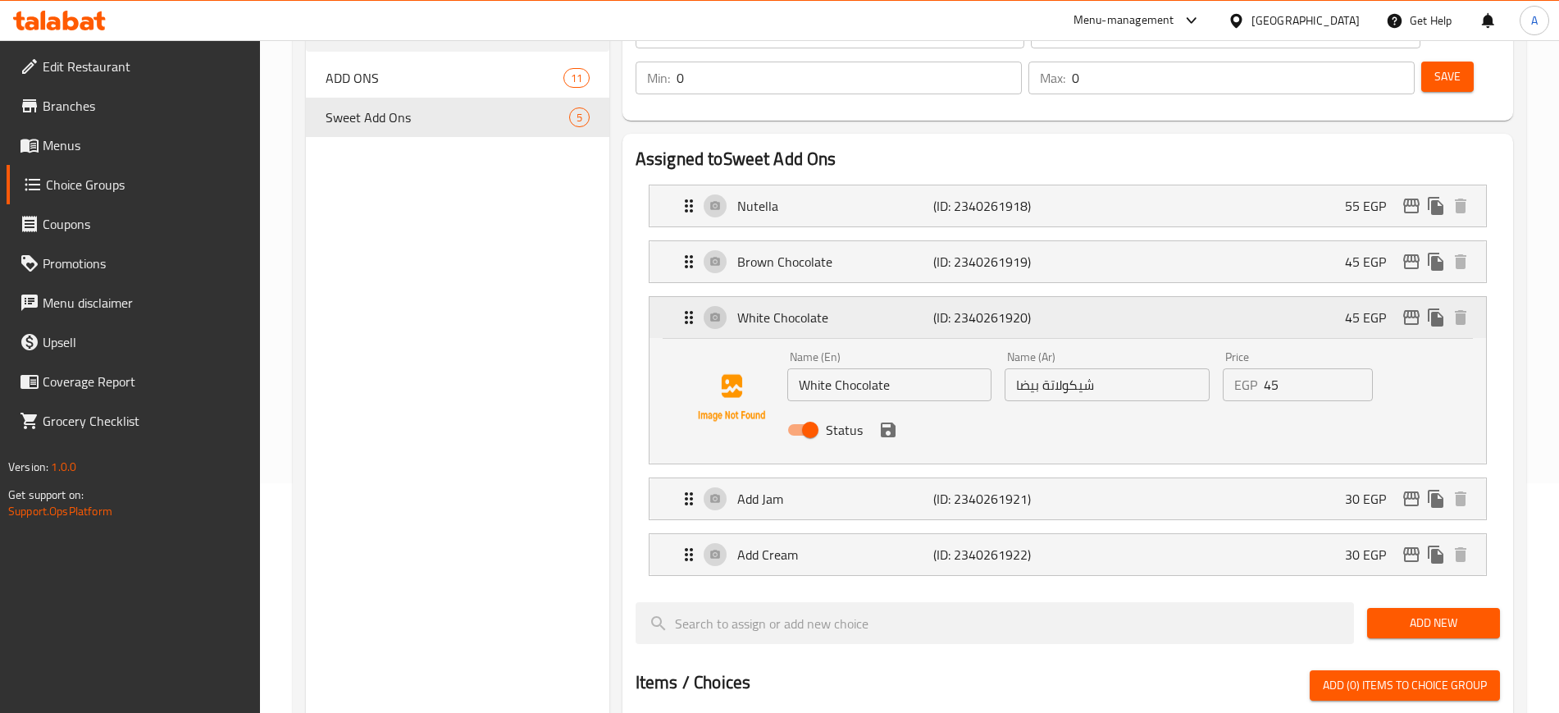
click at [707, 297] on div "White Chocolate (ID: 2340261920) 45 EGP" at bounding box center [1073, 317] width 788 height 41
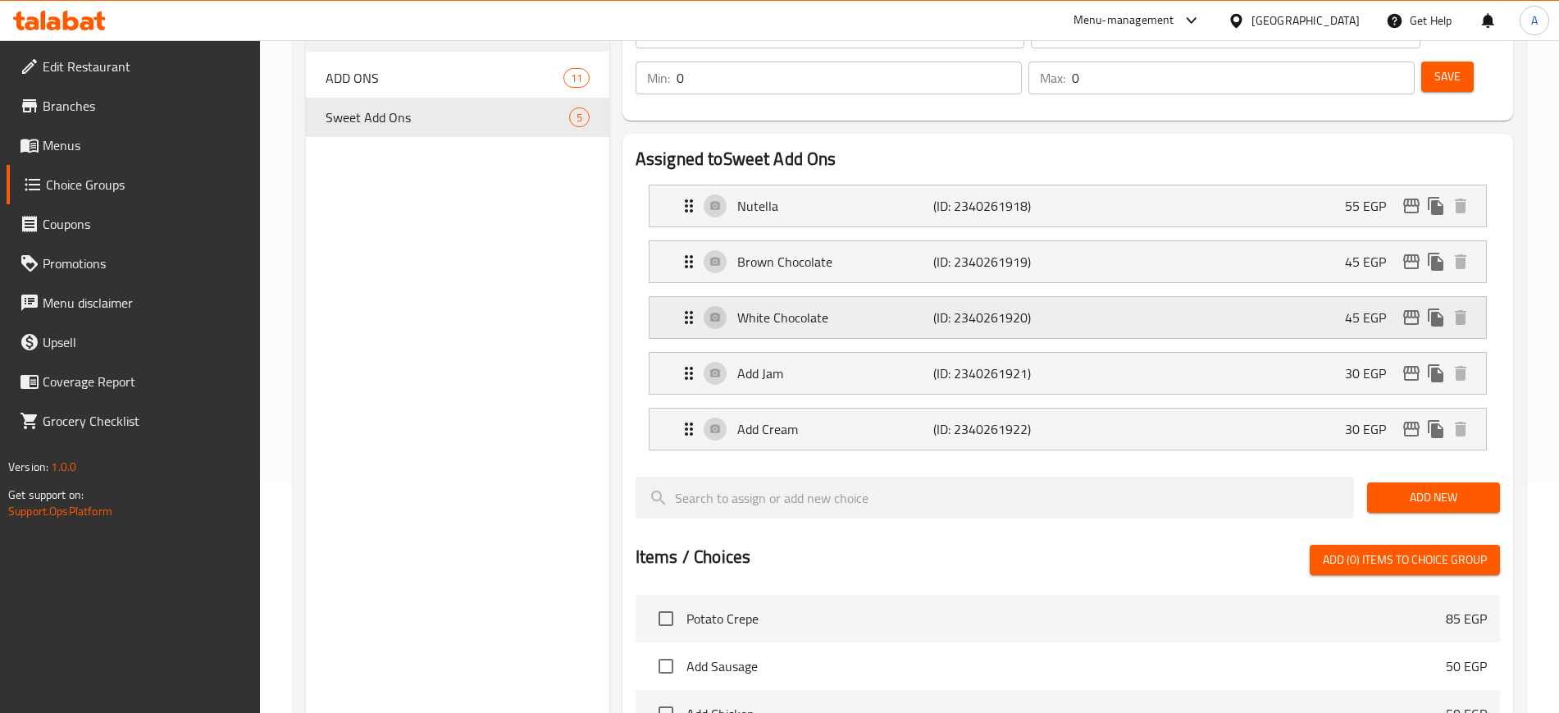
click at [694, 308] on icon "Expand" at bounding box center [689, 318] width 20 height 20
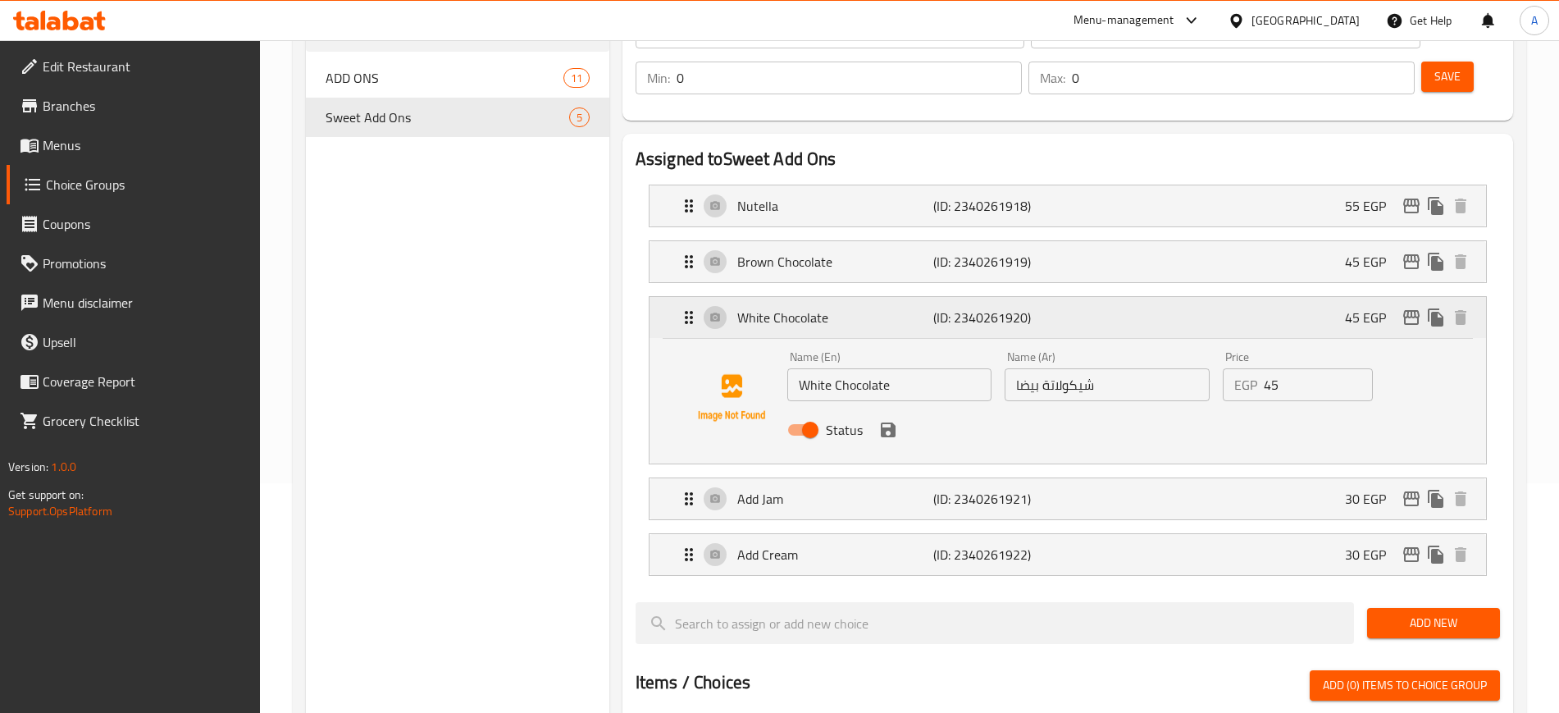
click at [694, 308] on icon "Expand" at bounding box center [689, 318] width 20 height 20
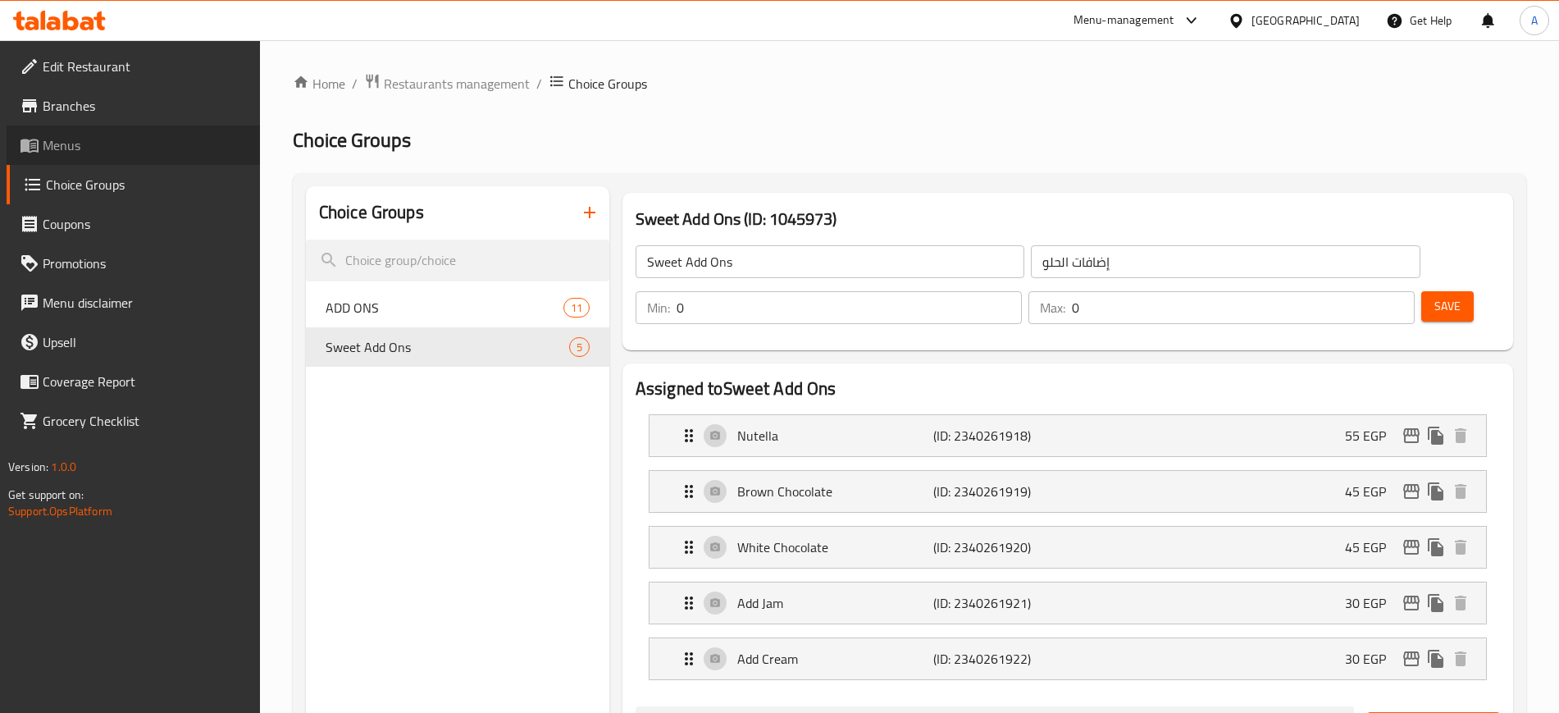
click at [94, 145] on span "Menus" at bounding box center [145, 145] width 204 height 20
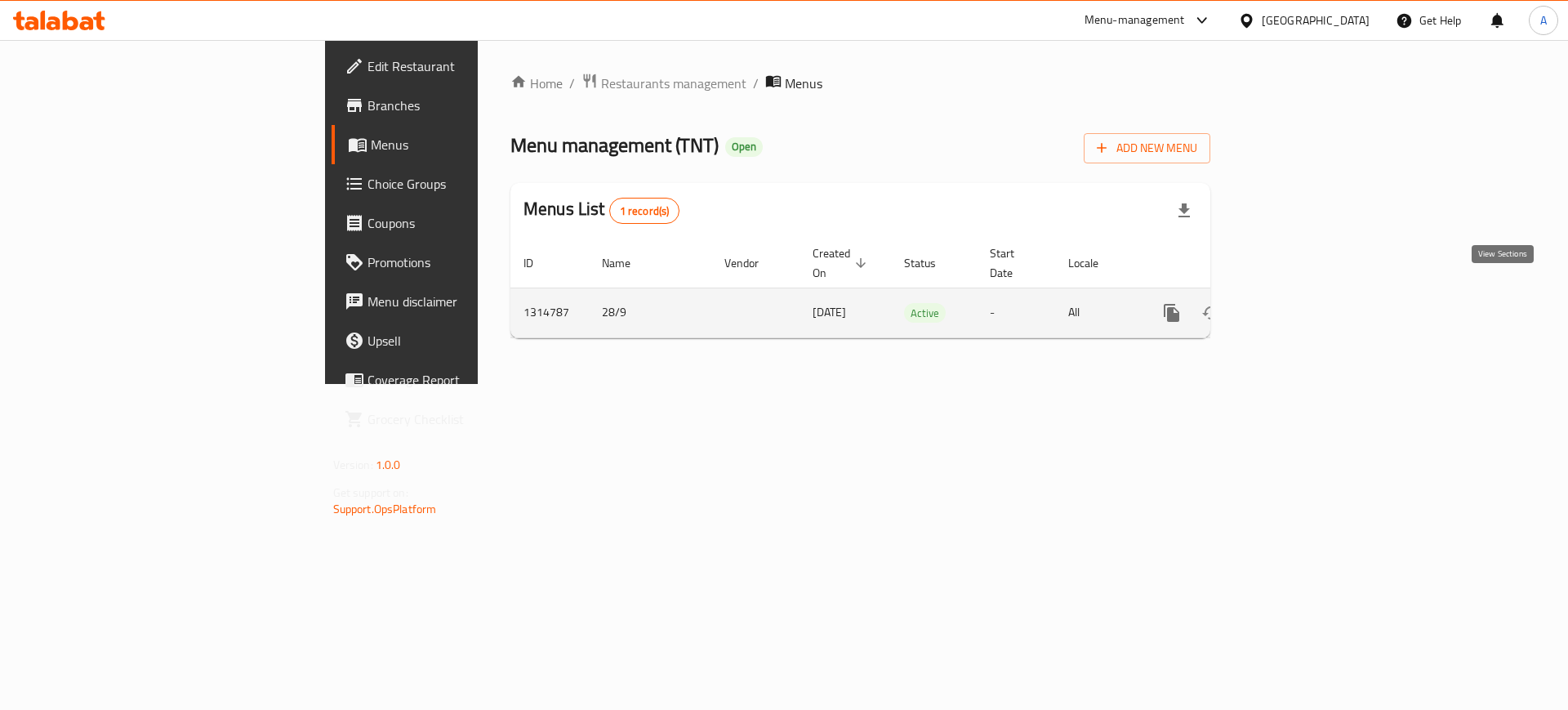
click at [1309, 296] on link "enhanced table" at bounding box center [1289, 312] width 39 height 39
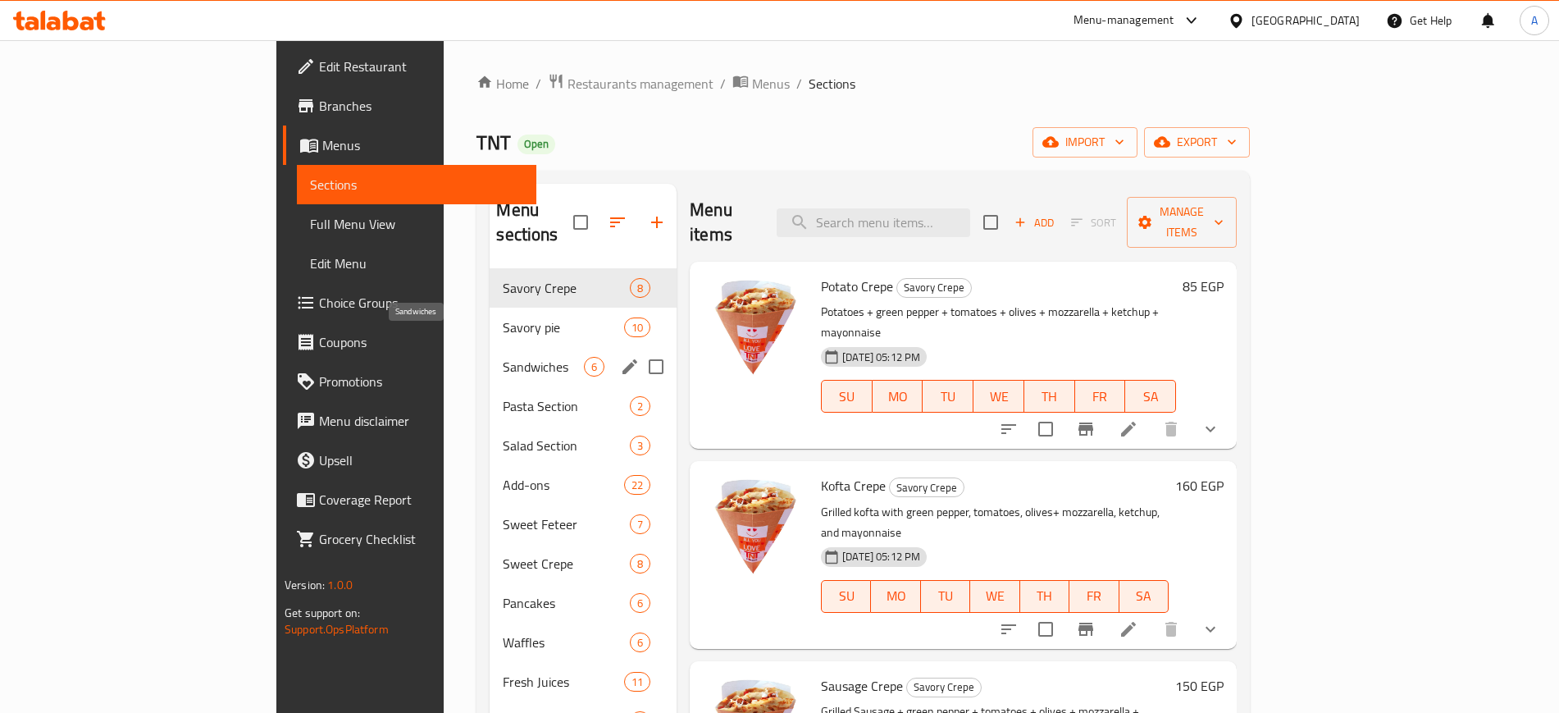
click at [503, 357] on span "Sandwiches" at bounding box center [543, 367] width 81 height 20
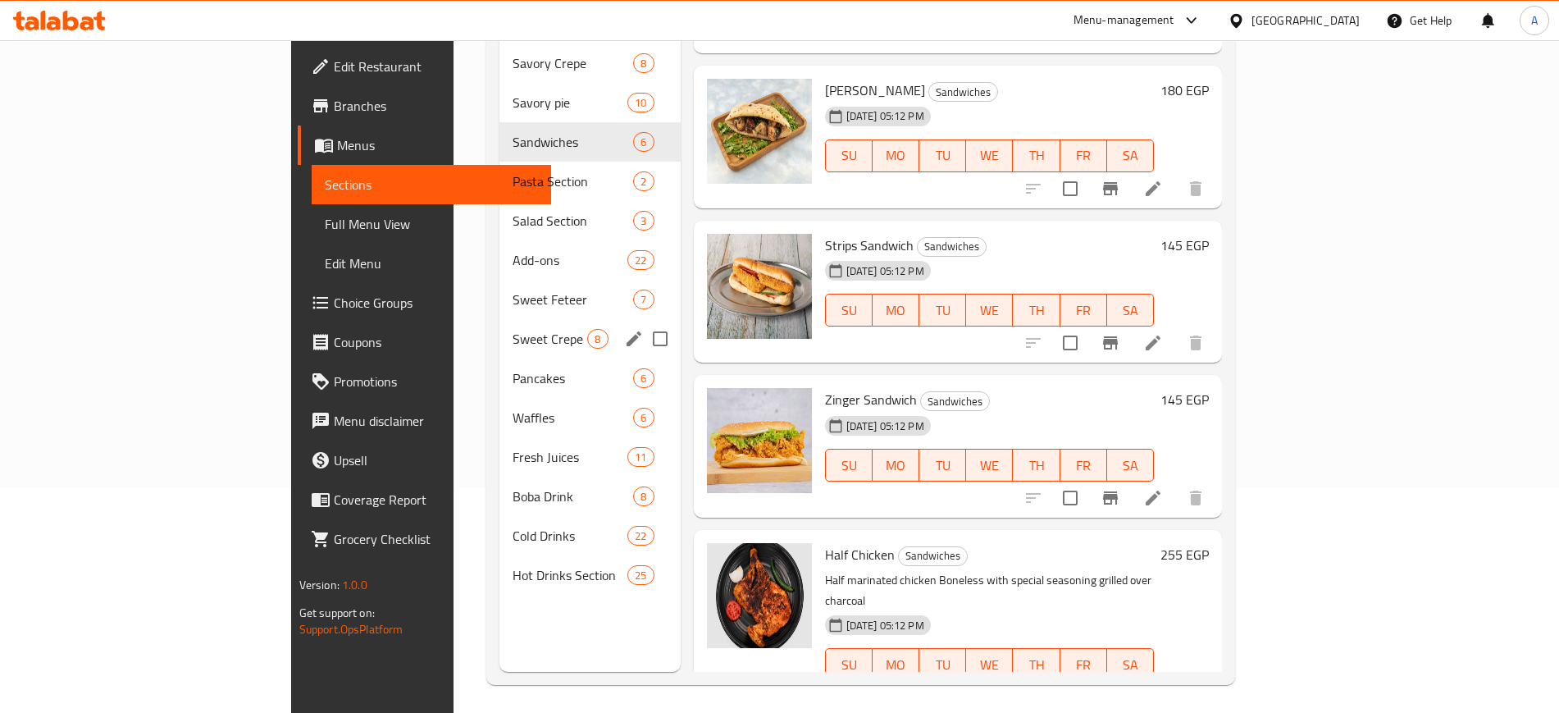
scroll to position [230, 0]
